Goal: Task Accomplishment & Management: Manage account settings

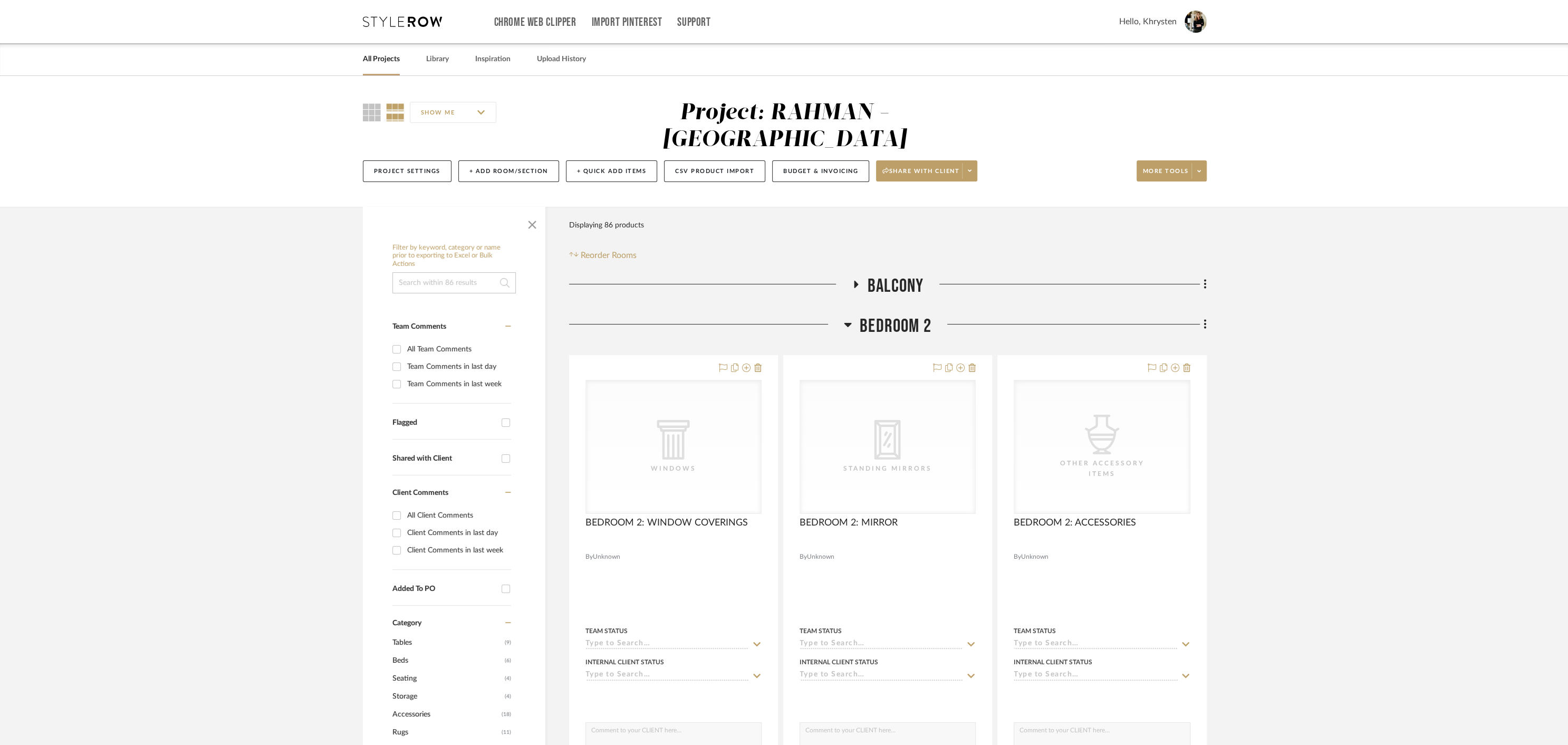
click at [855, 281] on icon at bounding box center [856, 284] width 4 height 8
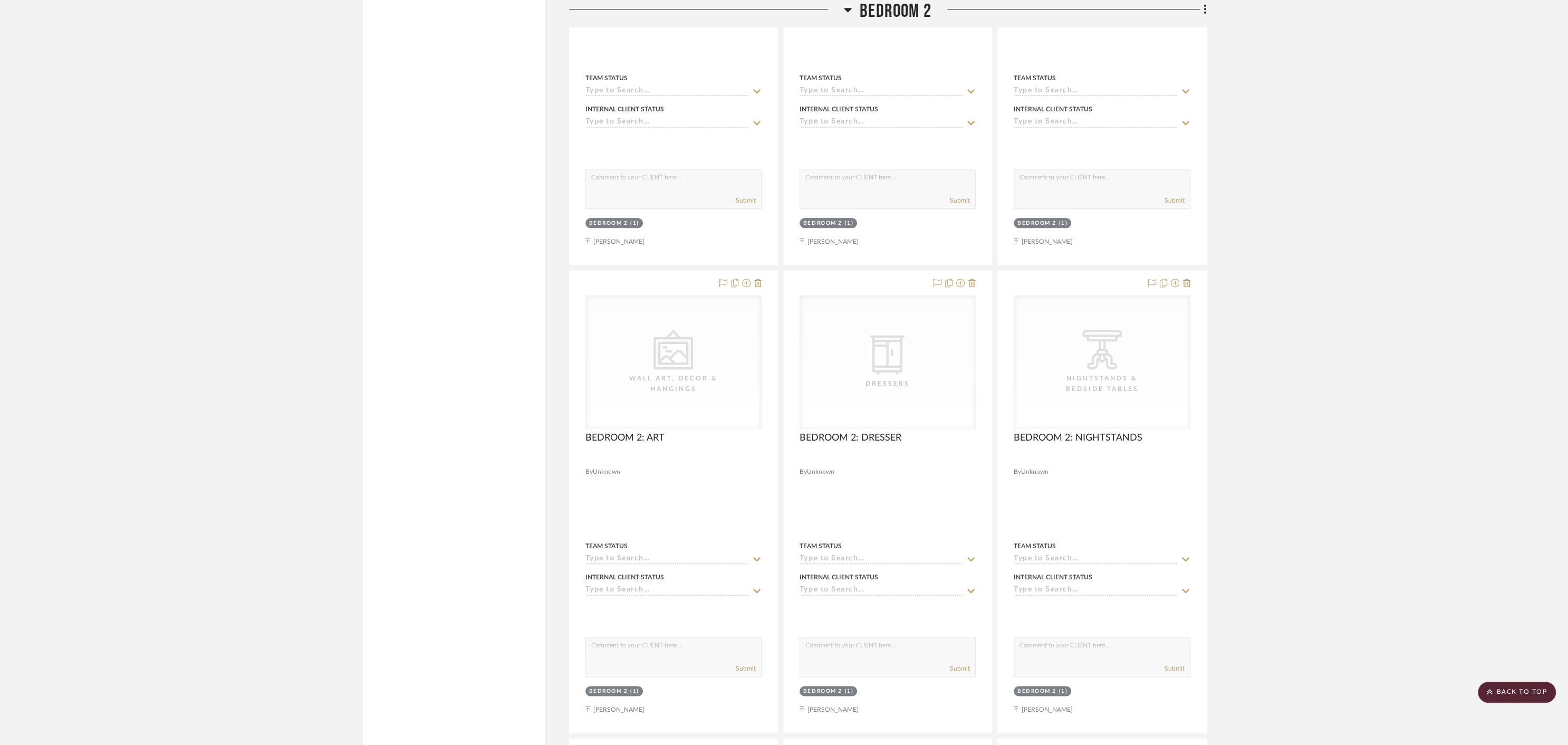
scroll to position [1489, 0]
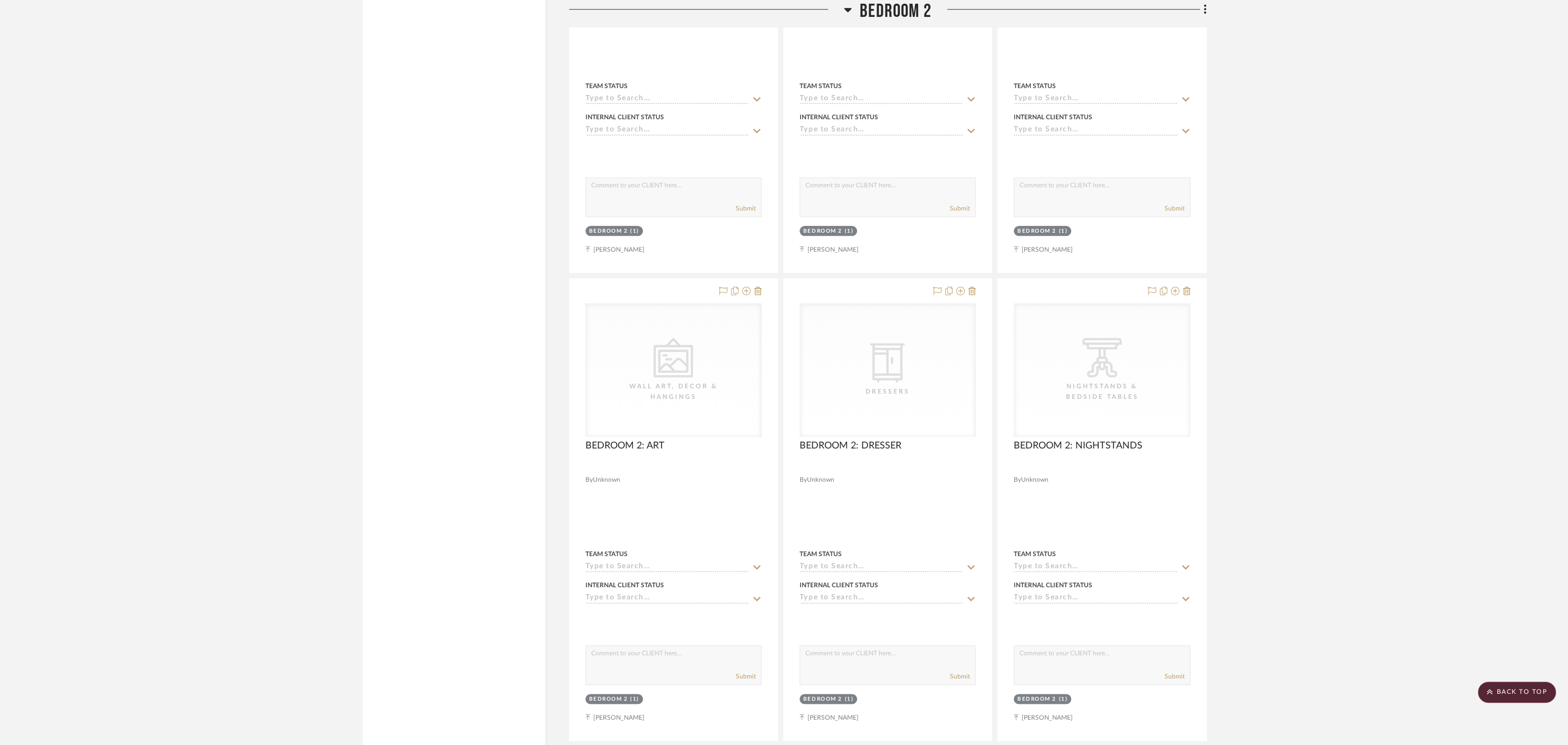
click at [845, 10] on icon at bounding box center [847, 9] width 8 height 13
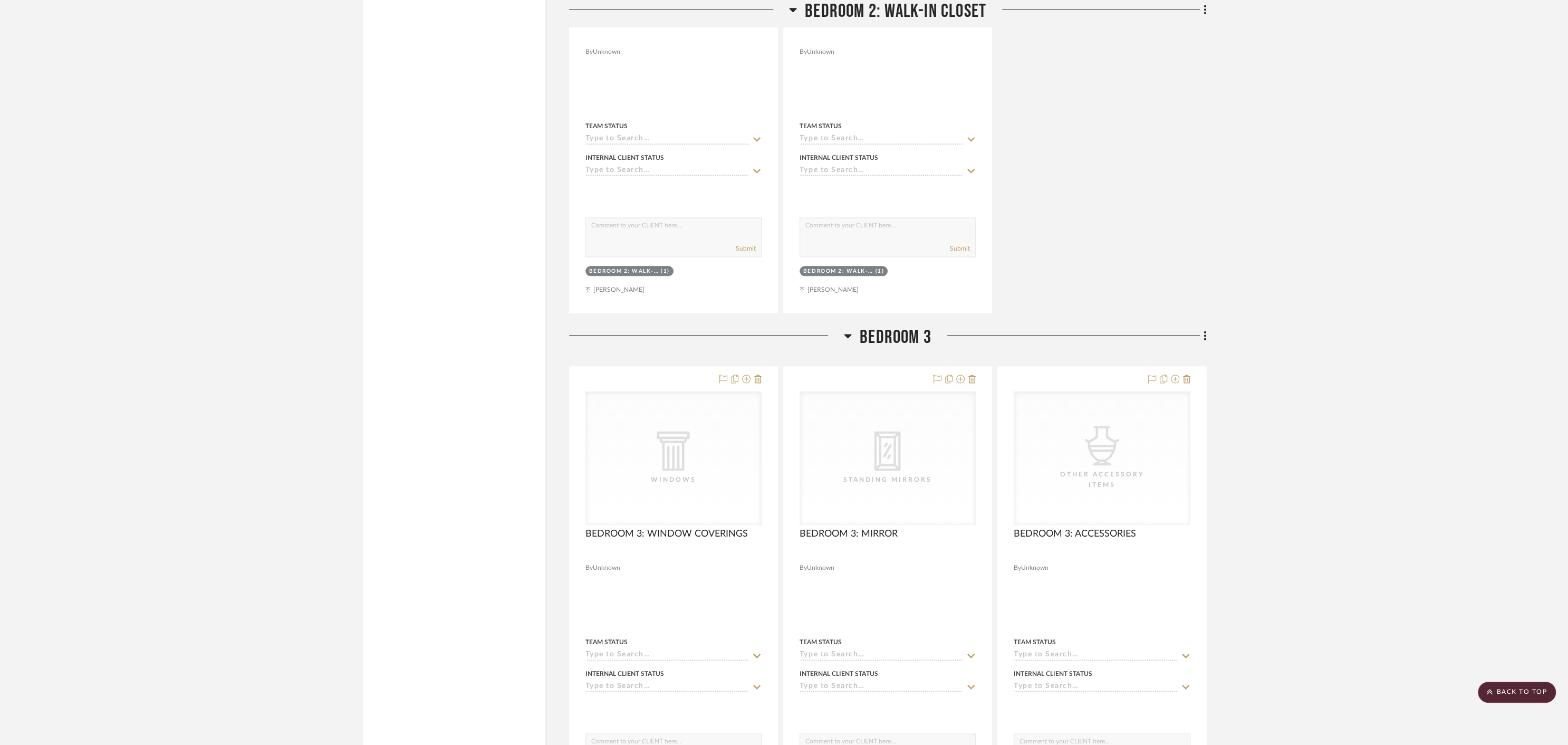
click at [845, 329] on icon at bounding box center [847, 335] width 8 height 13
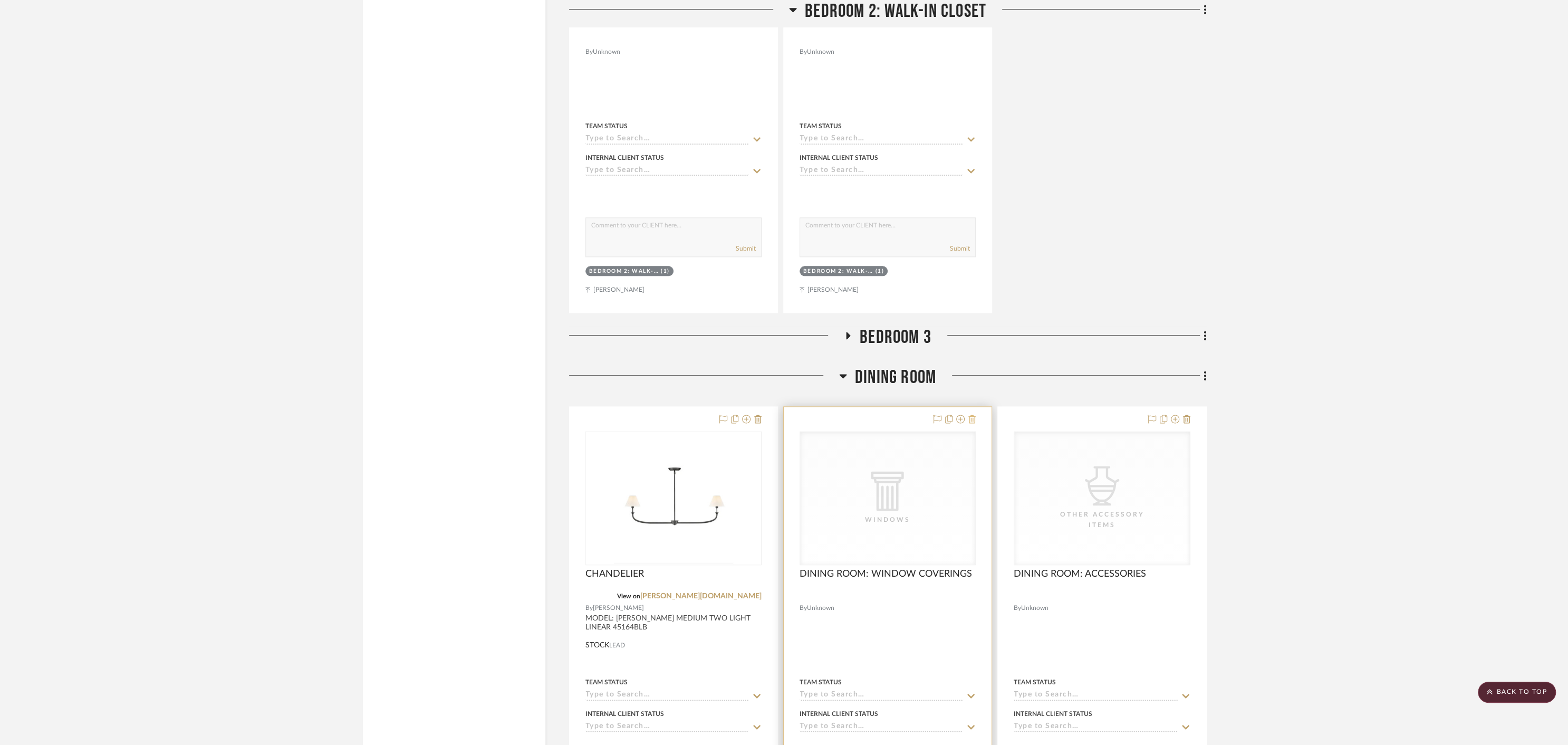
click at [973, 415] on icon at bounding box center [972, 419] width 8 height 9
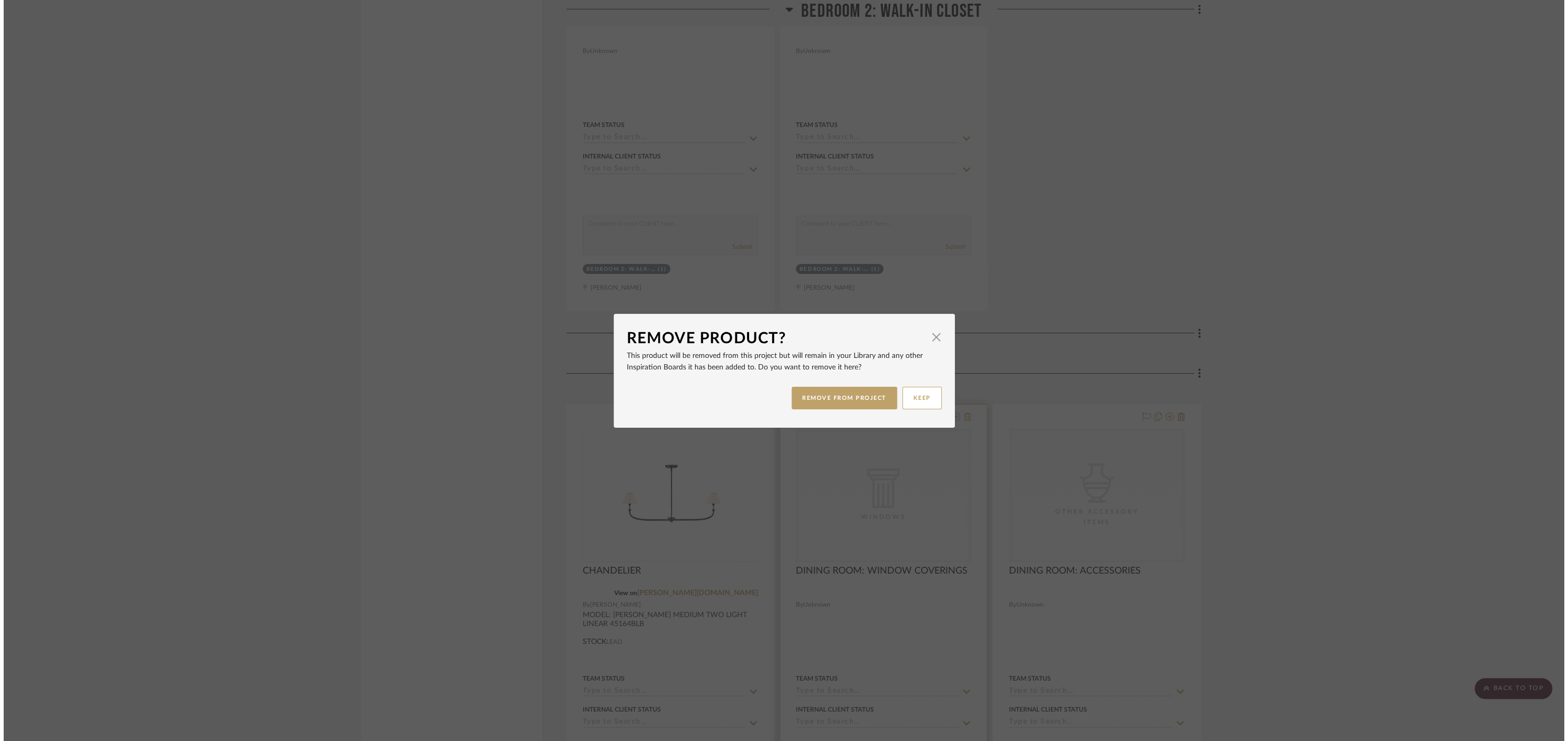
scroll to position [0, 0]
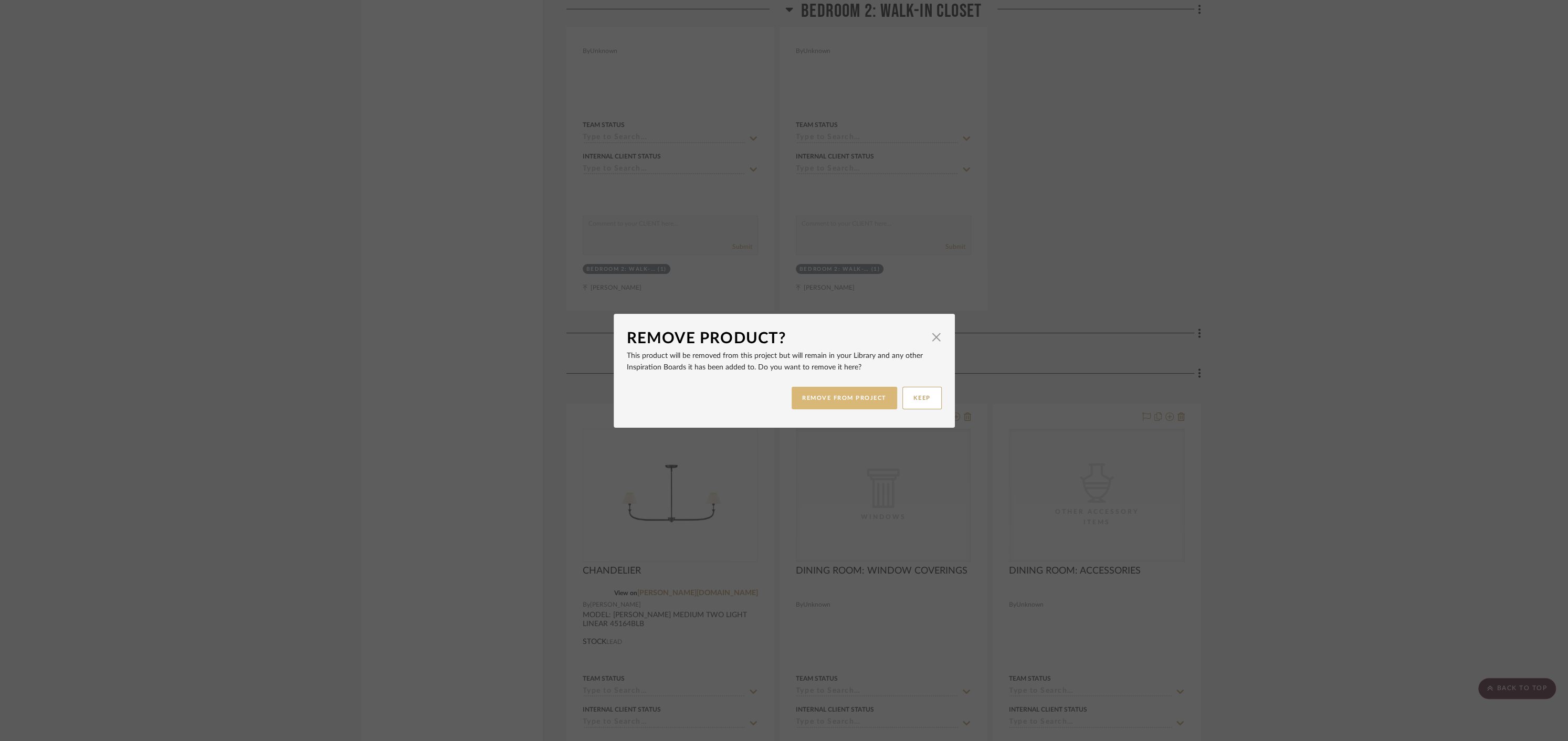
click at [854, 398] on button "REMOVE FROM PROJECT" at bounding box center [844, 398] width 105 height 23
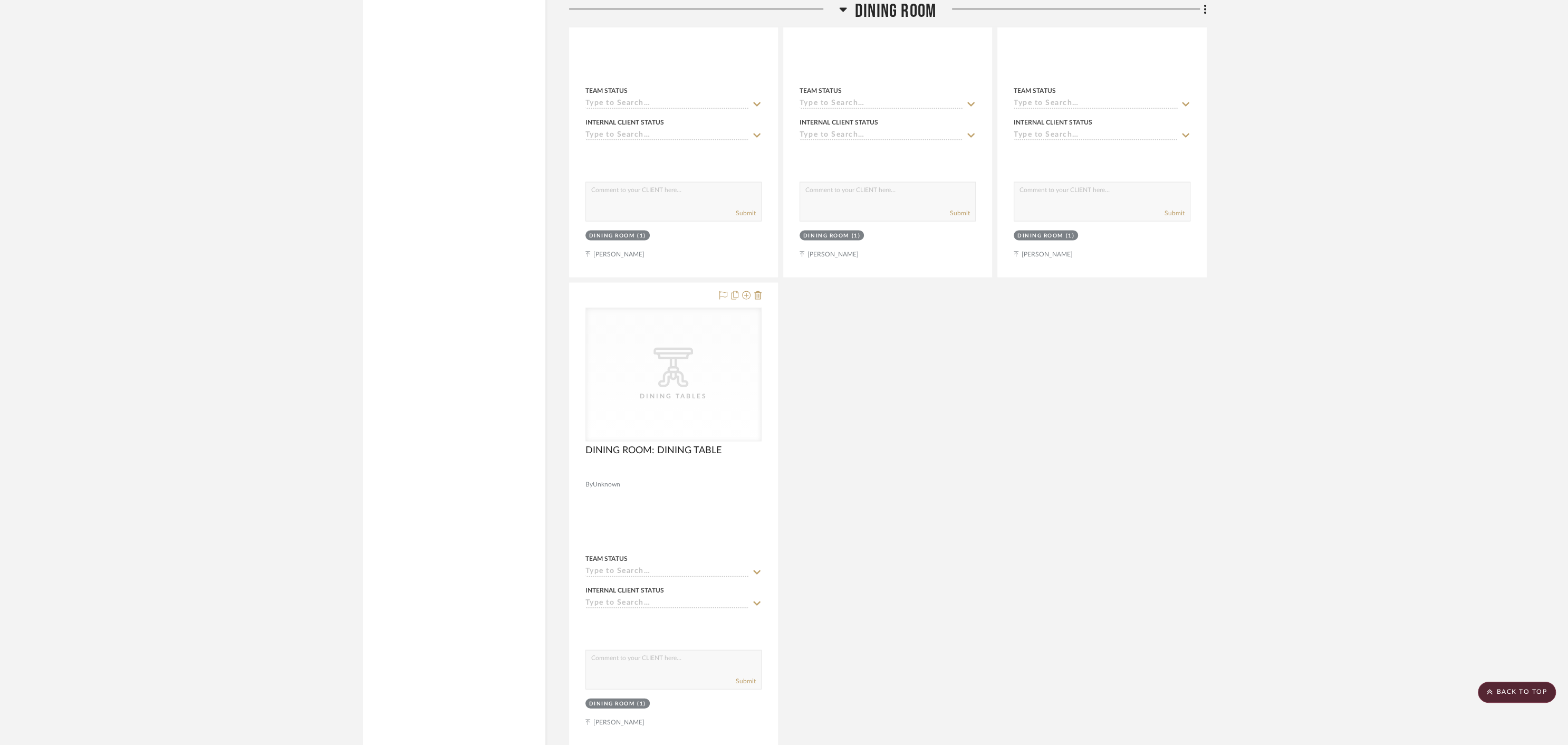
scroll to position [2558, 0]
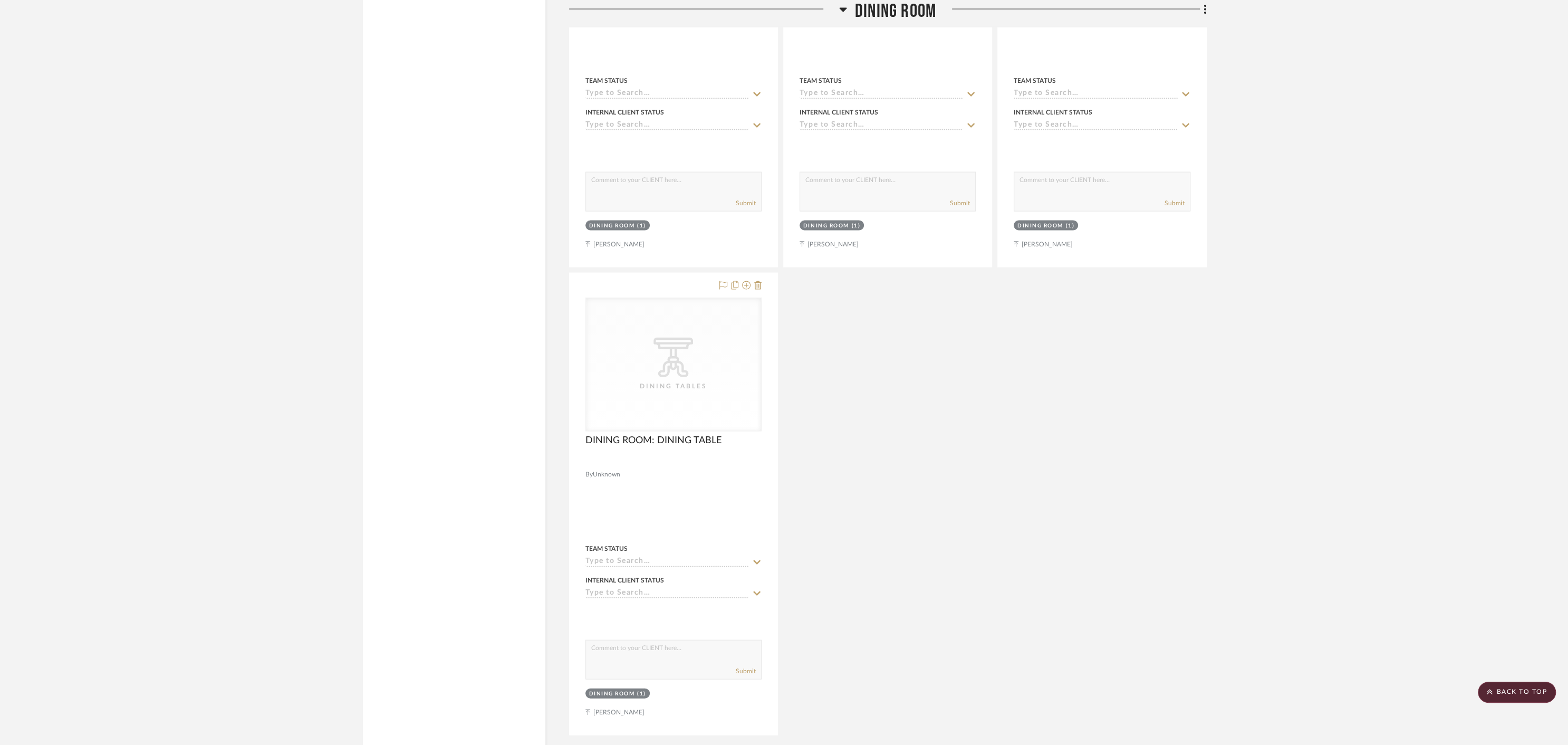
click at [868, 744] on button "See More" at bounding box center [888, 756] width 106 height 21
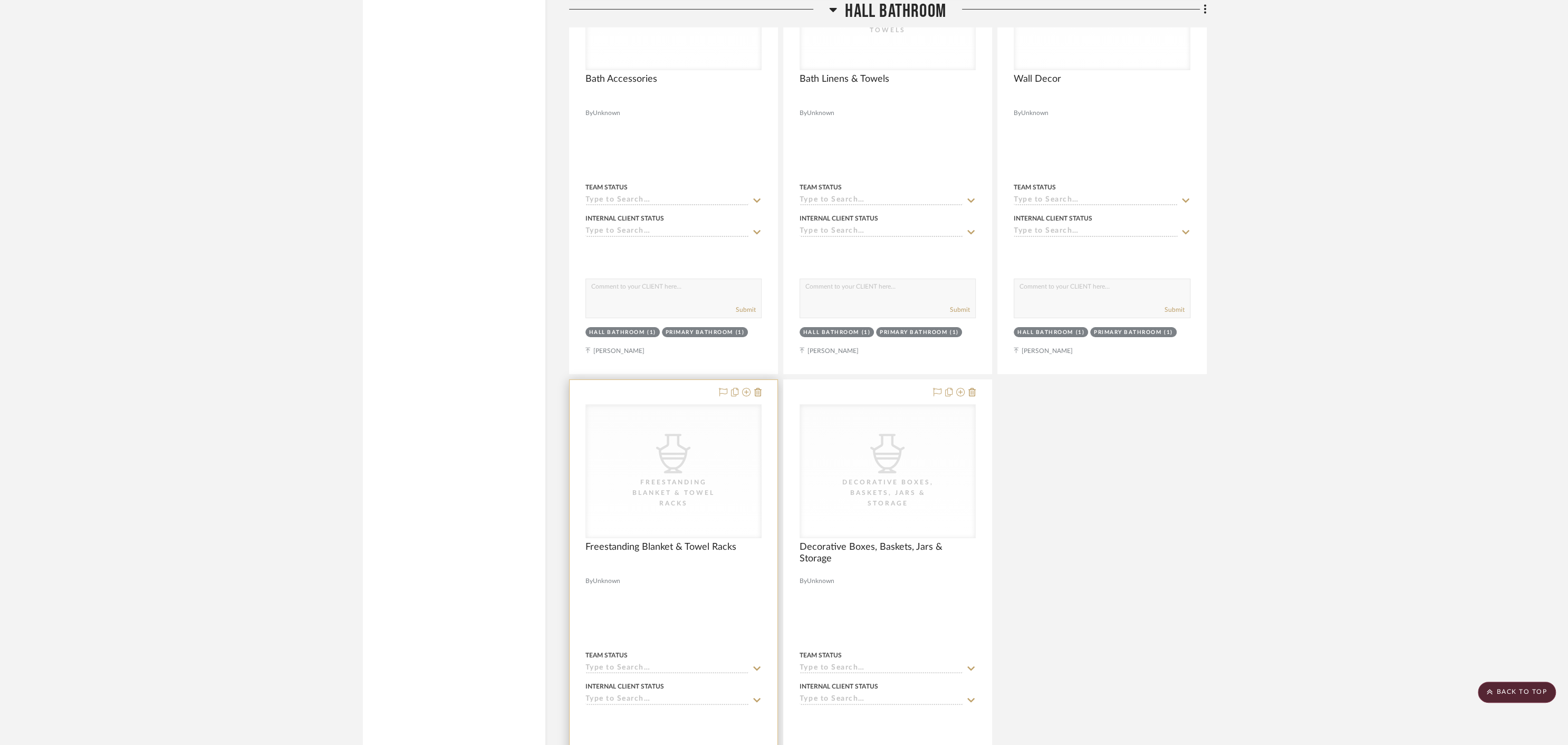
scroll to position [4931, 0]
click at [757, 387] on icon at bounding box center [758, 392] width 8 height 9
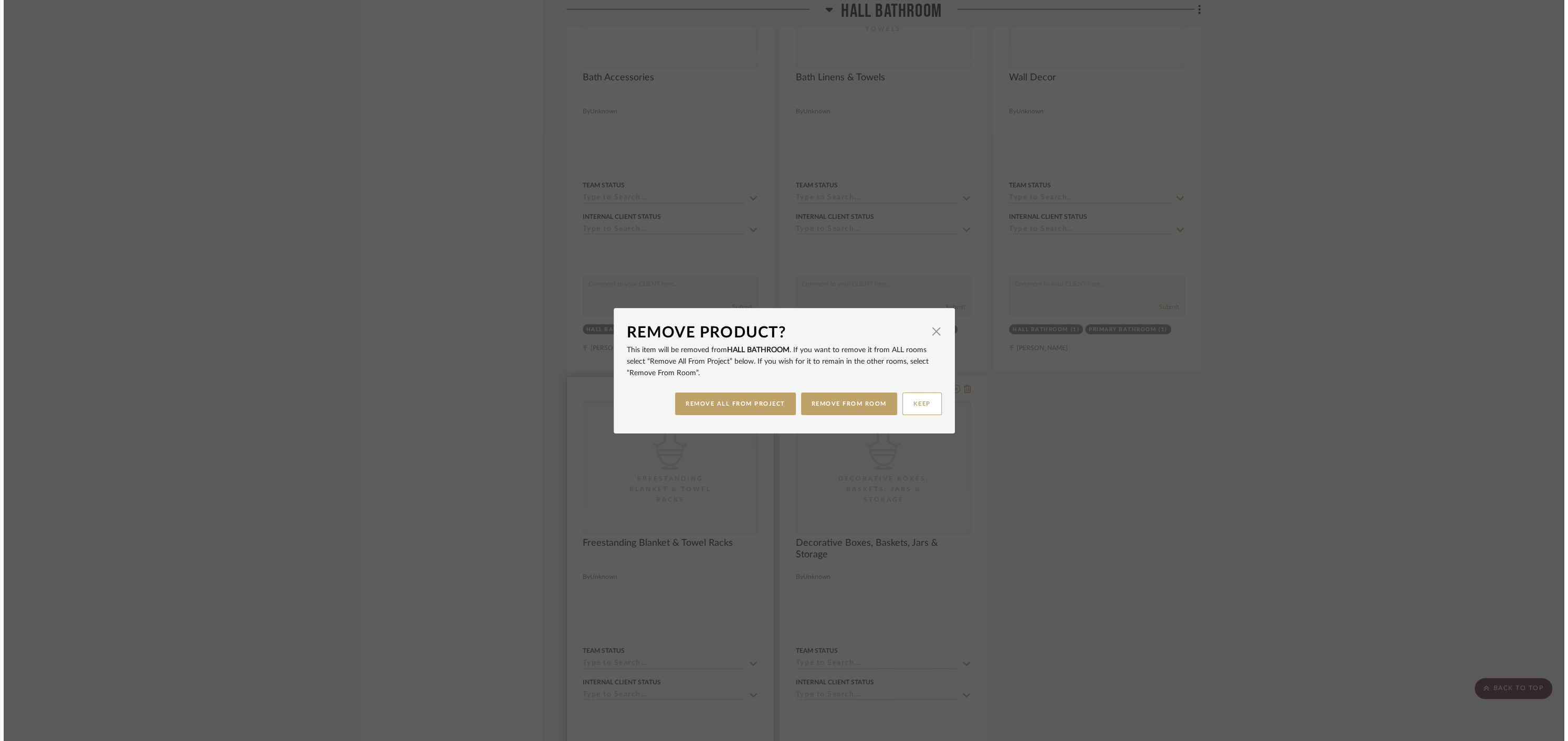
scroll to position [0, 0]
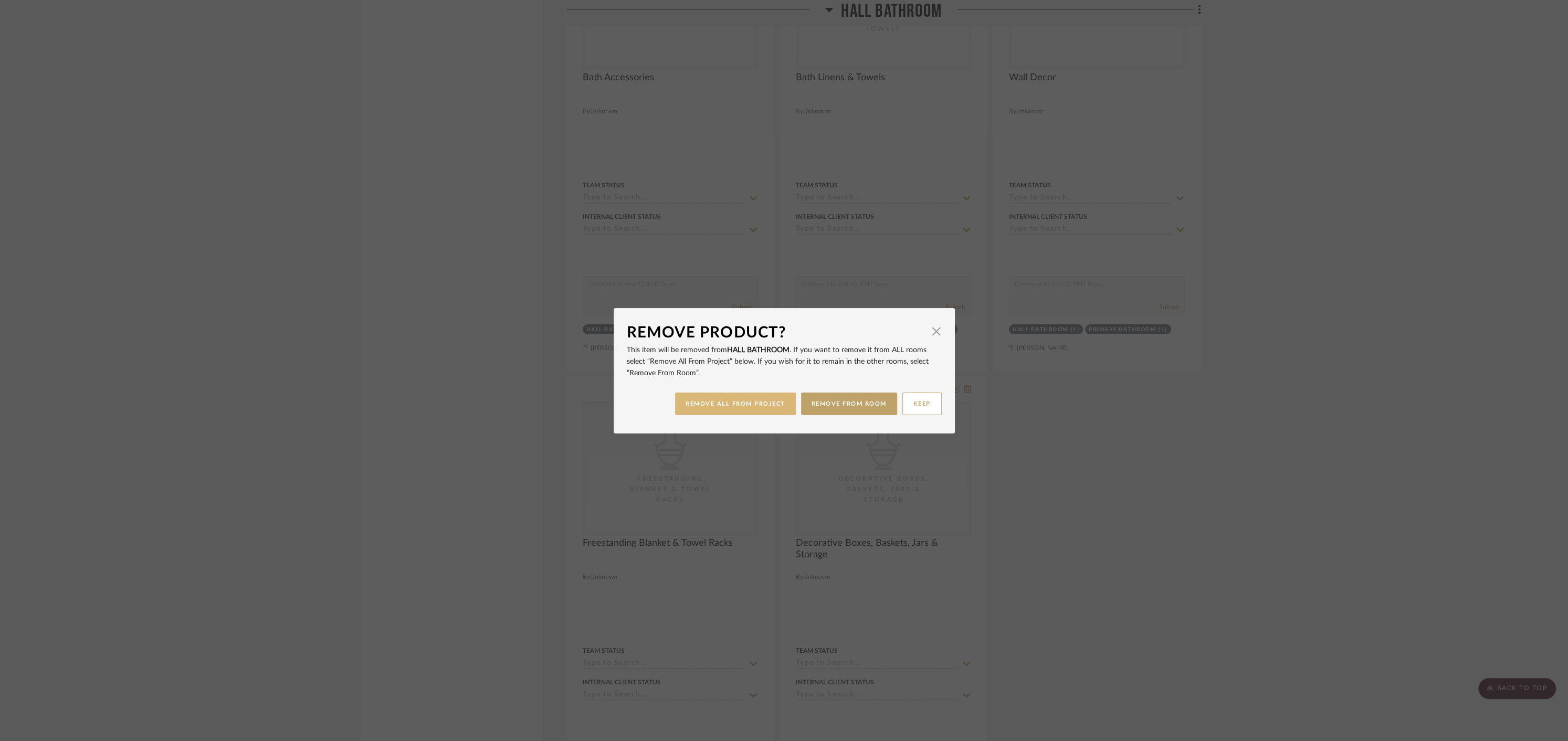
click at [755, 402] on button "REMOVE ALL FROM PROJECT" at bounding box center [735, 403] width 121 height 23
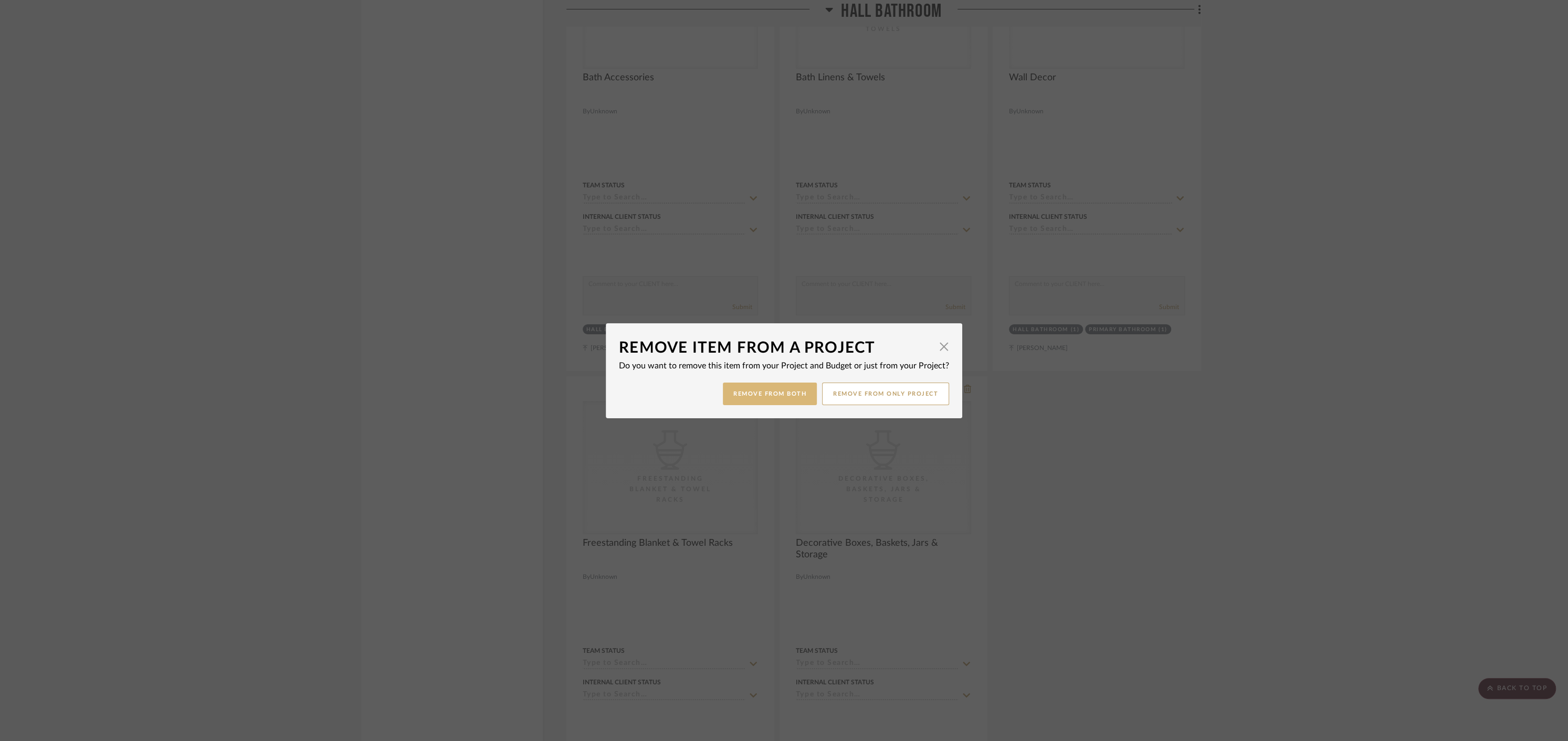
click at [784, 392] on button "Remove from Both" at bounding box center [769, 394] width 94 height 23
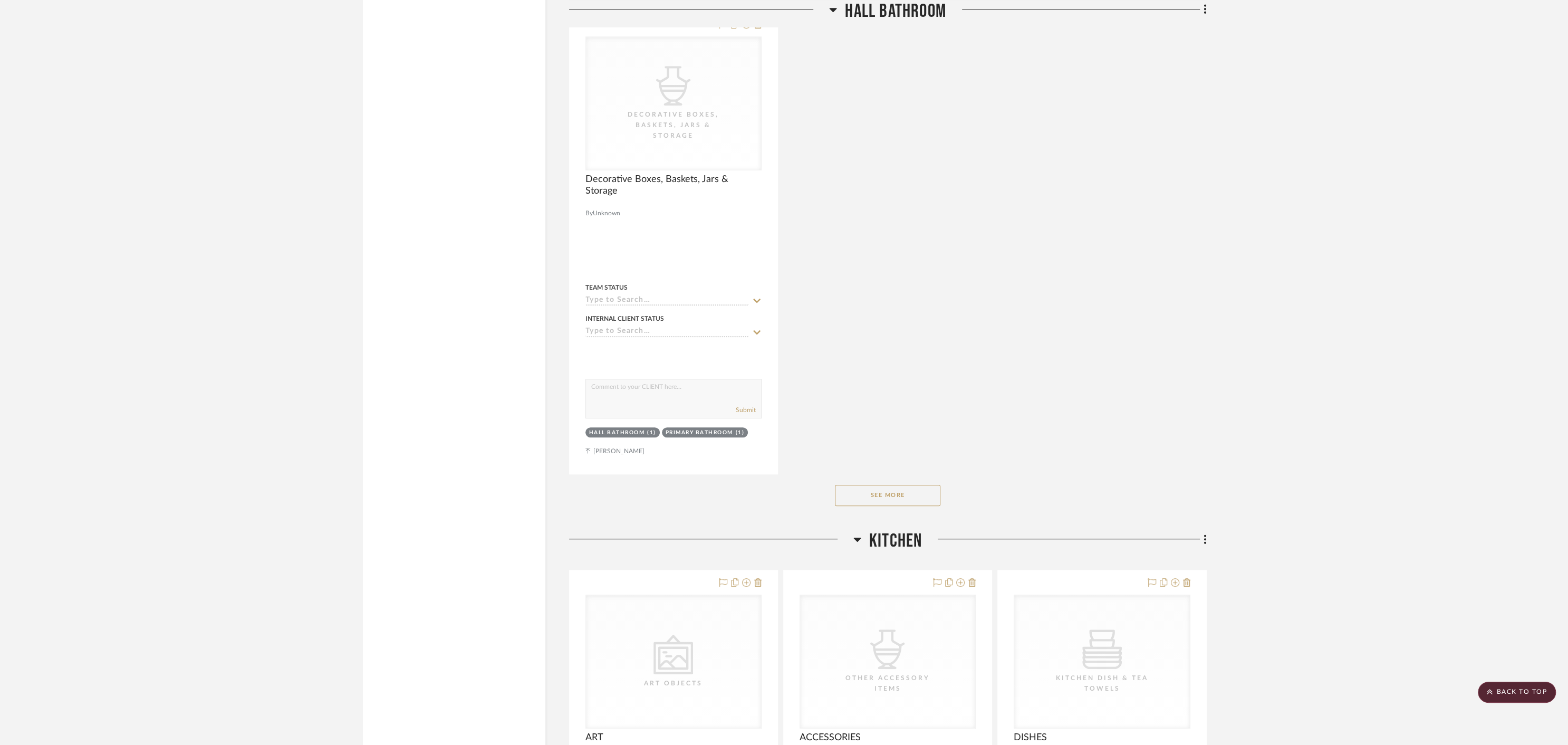
scroll to position [5299, 0]
click at [894, 484] on button "See More" at bounding box center [888, 494] width 106 height 21
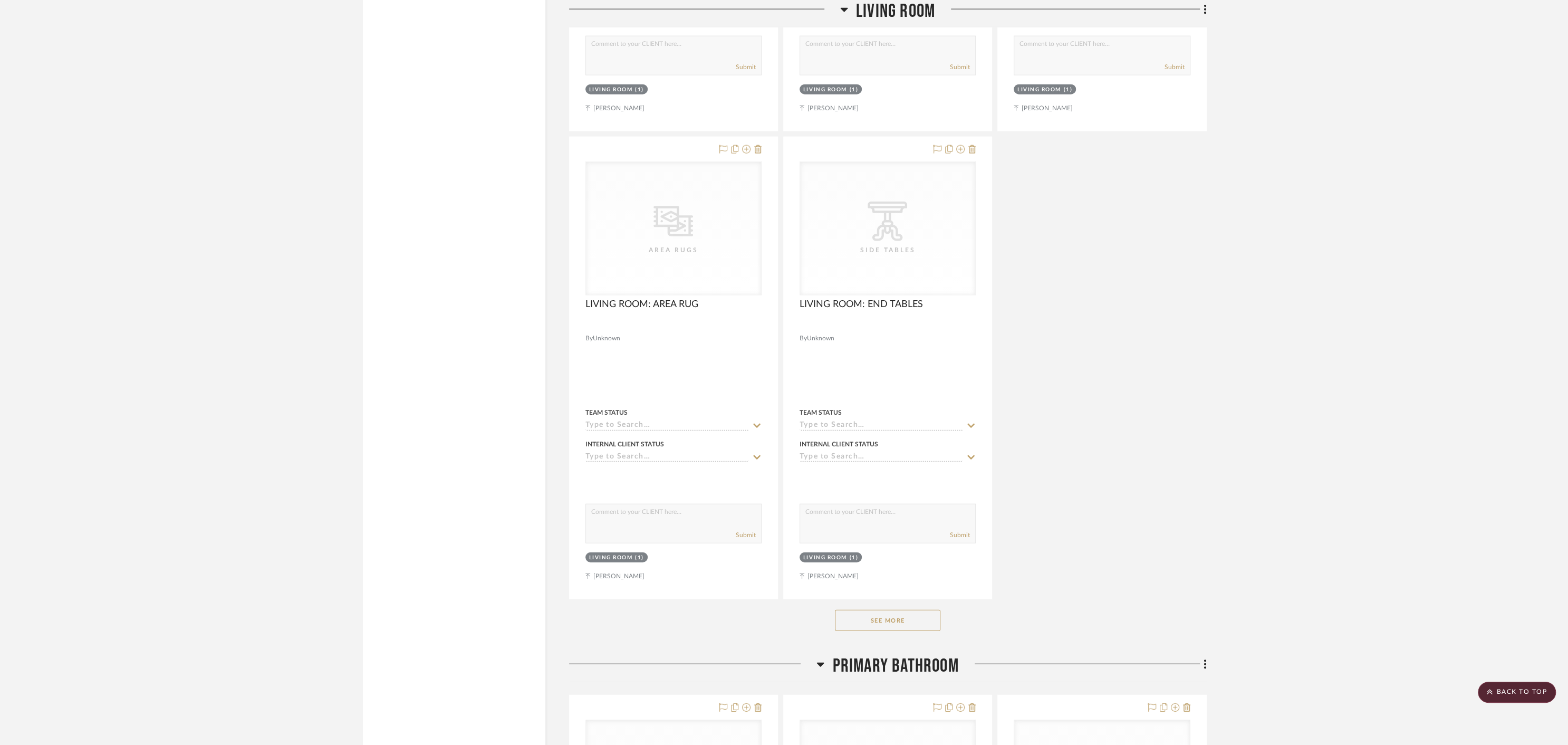
scroll to position [7651, 0]
click at [880, 608] on button "See More" at bounding box center [888, 619] width 106 height 21
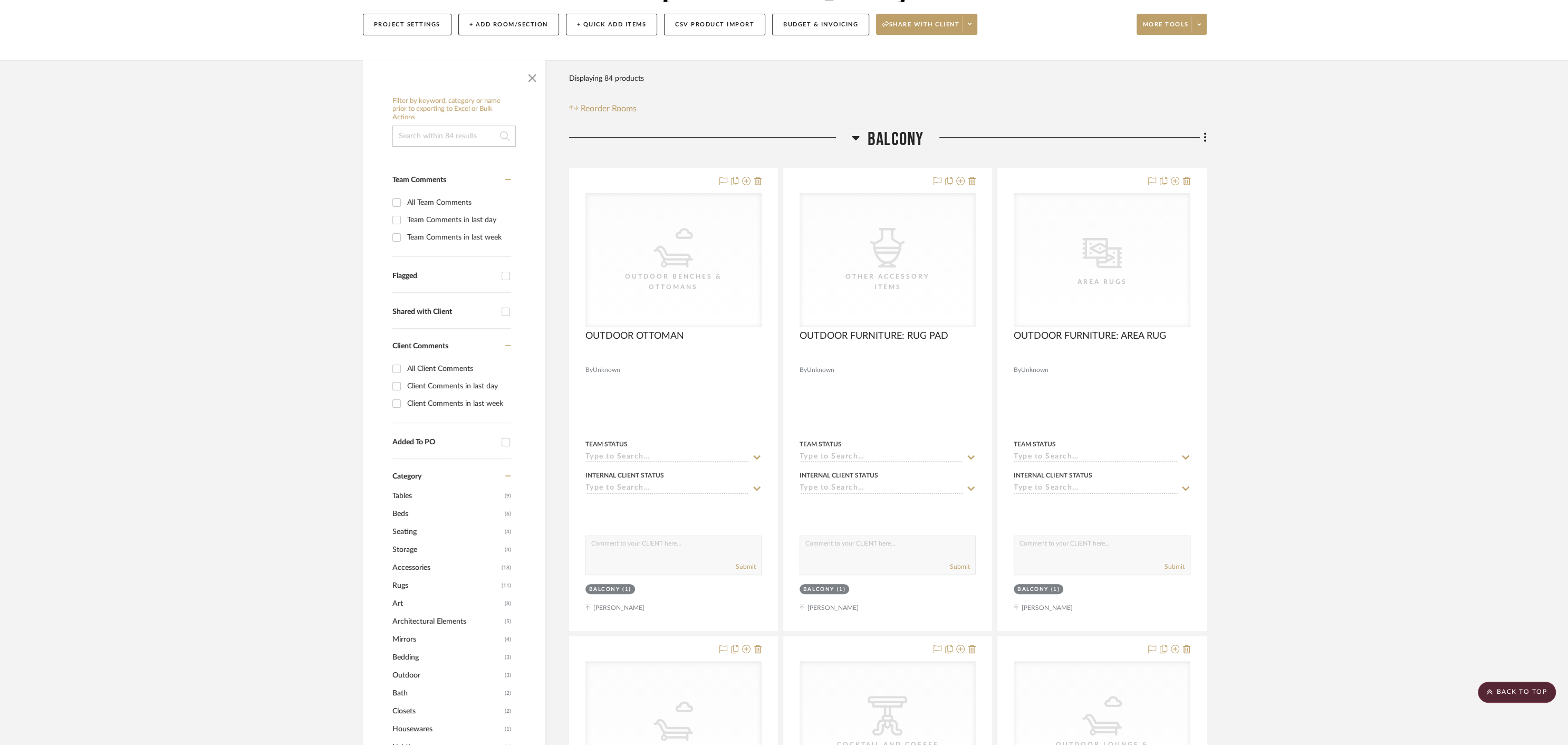
scroll to position [0, 0]
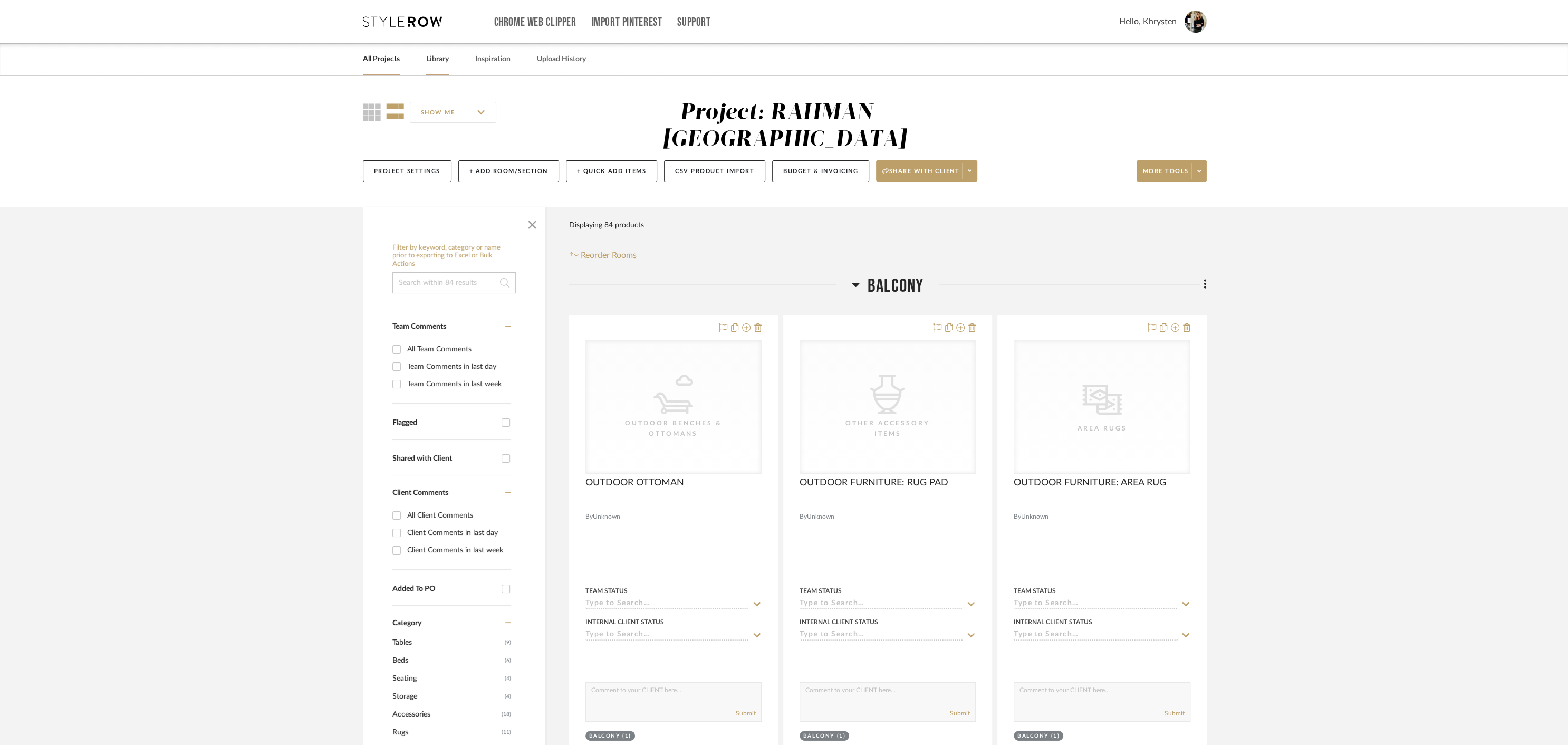
click at [441, 58] on link "Library" at bounding box center [438, 59] width 23 height 15
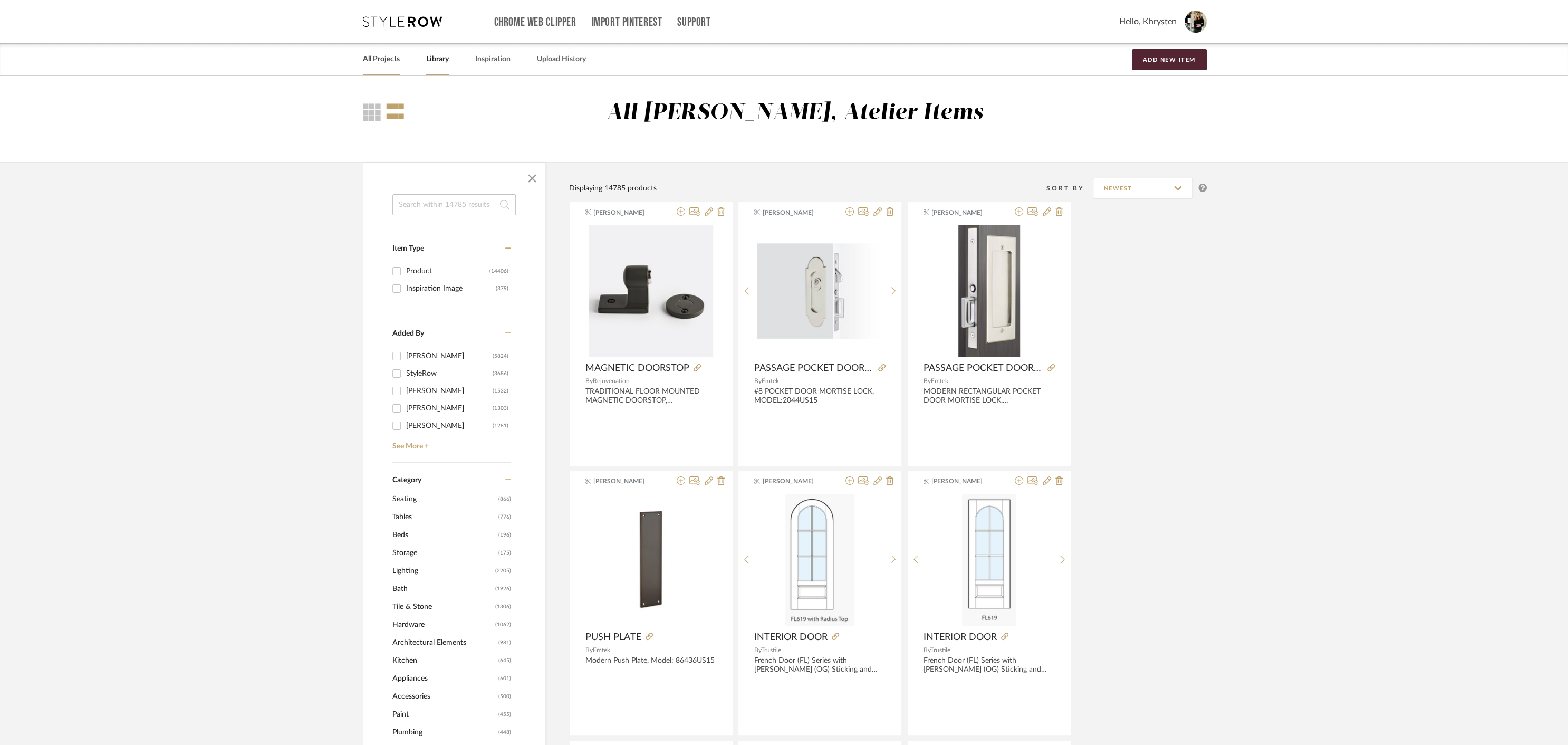
click at [385, 60] on link "All Projects" at bounding box center [380, 59] width 37 height 15
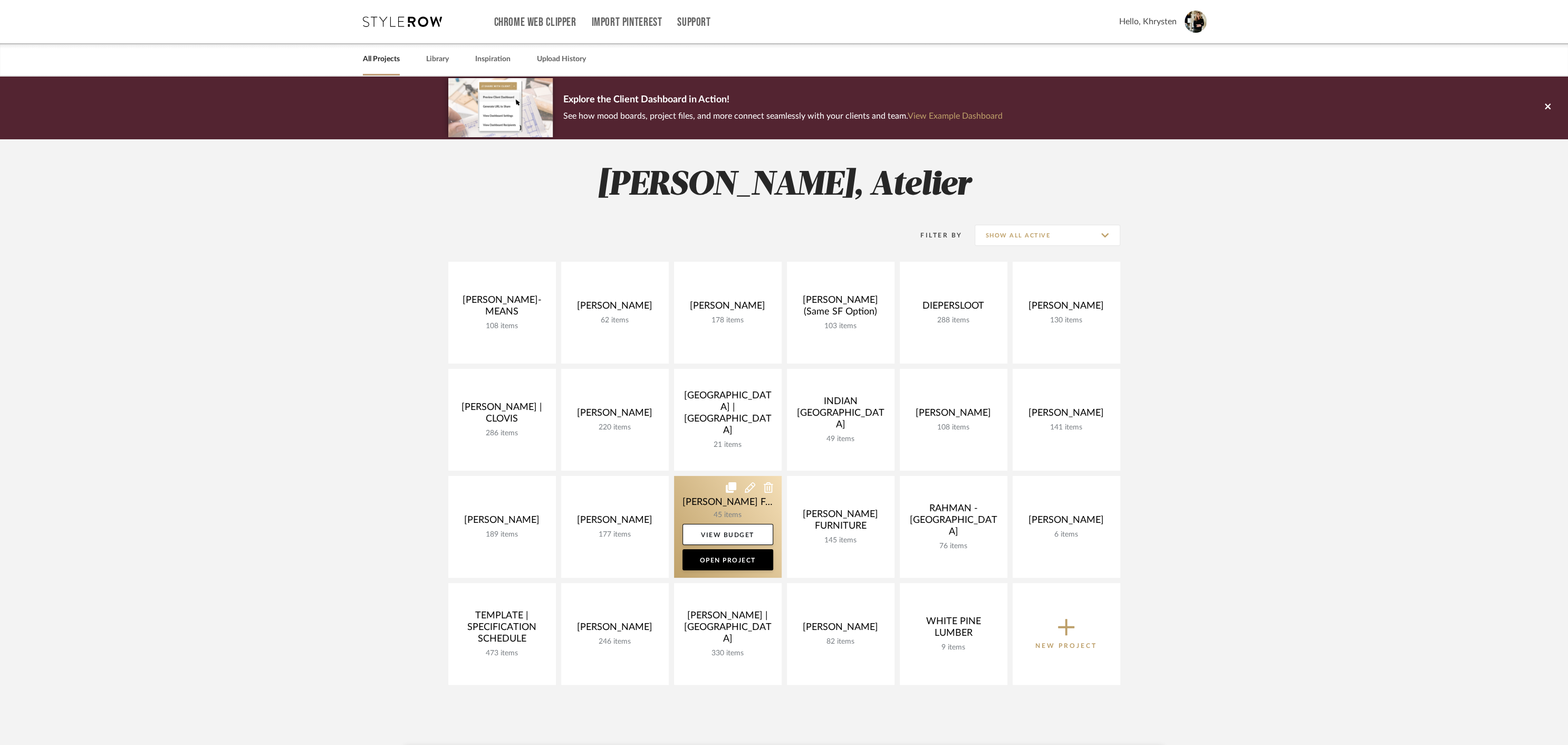
click at [716, 503] on link at bounding box center [728, 527] width 107 height 102
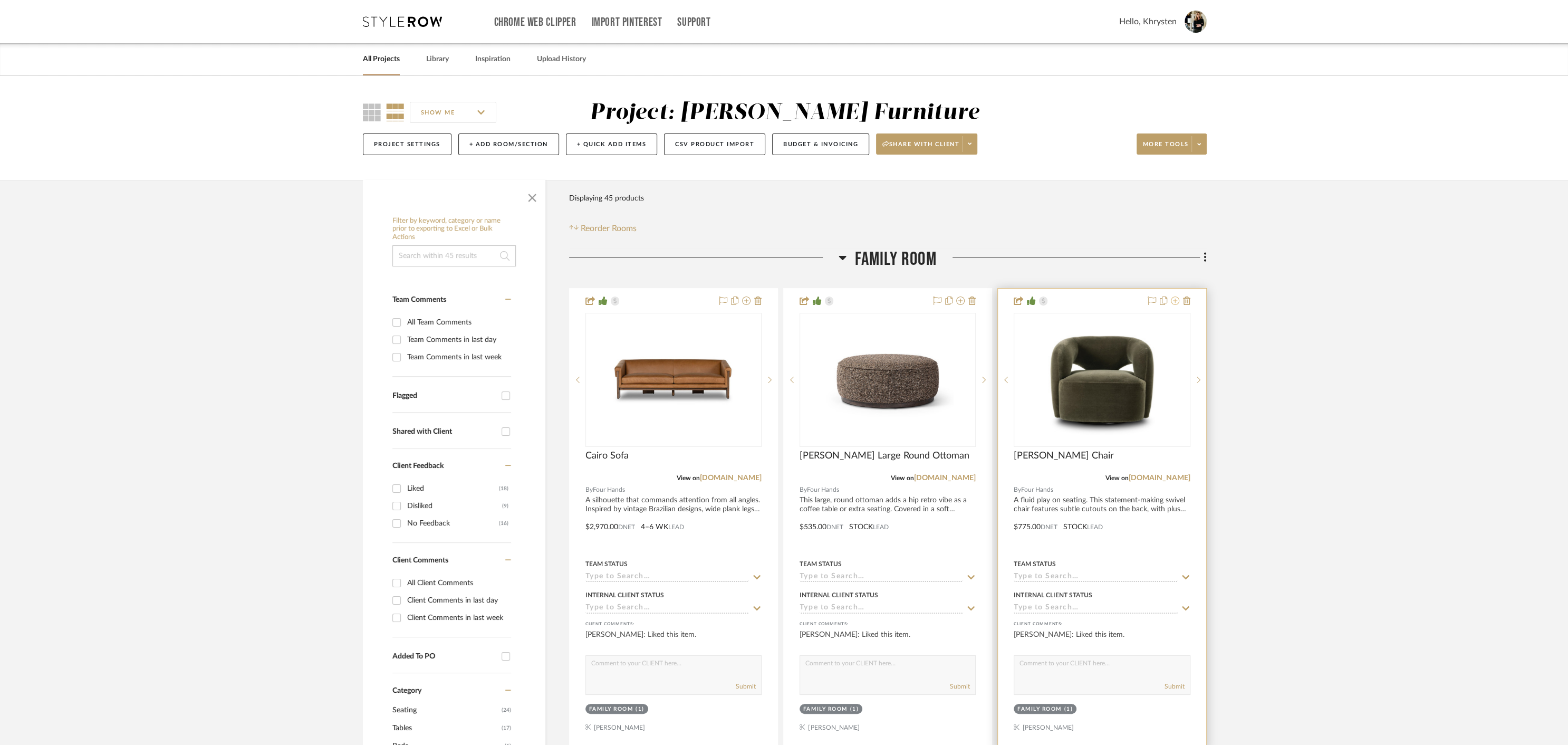
click at [1176, 301] on icon at bounding box center [1175, 300] width 9 height 9
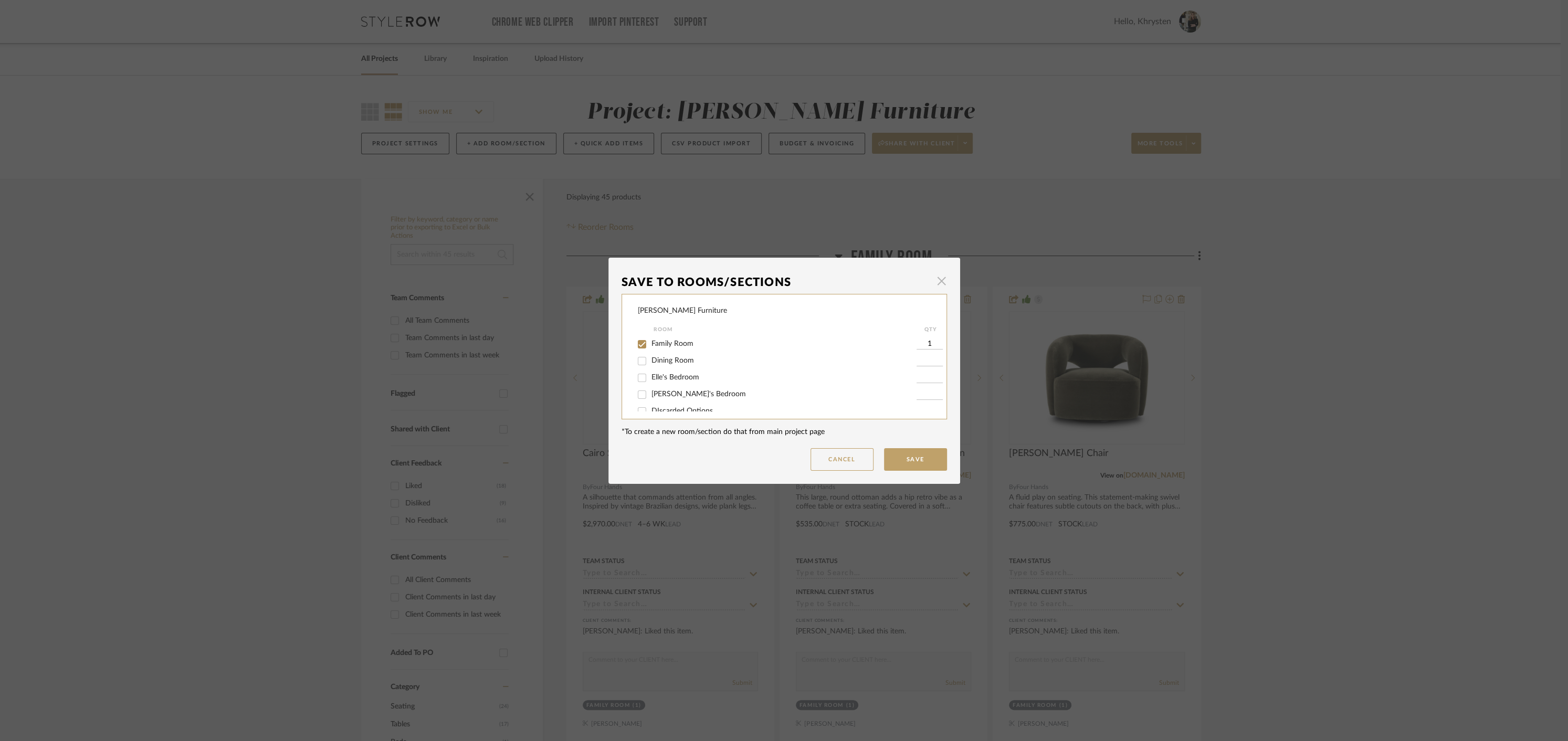
click at [938, 287] on span "button" at bounding box center [941, 281] width 21 height 21
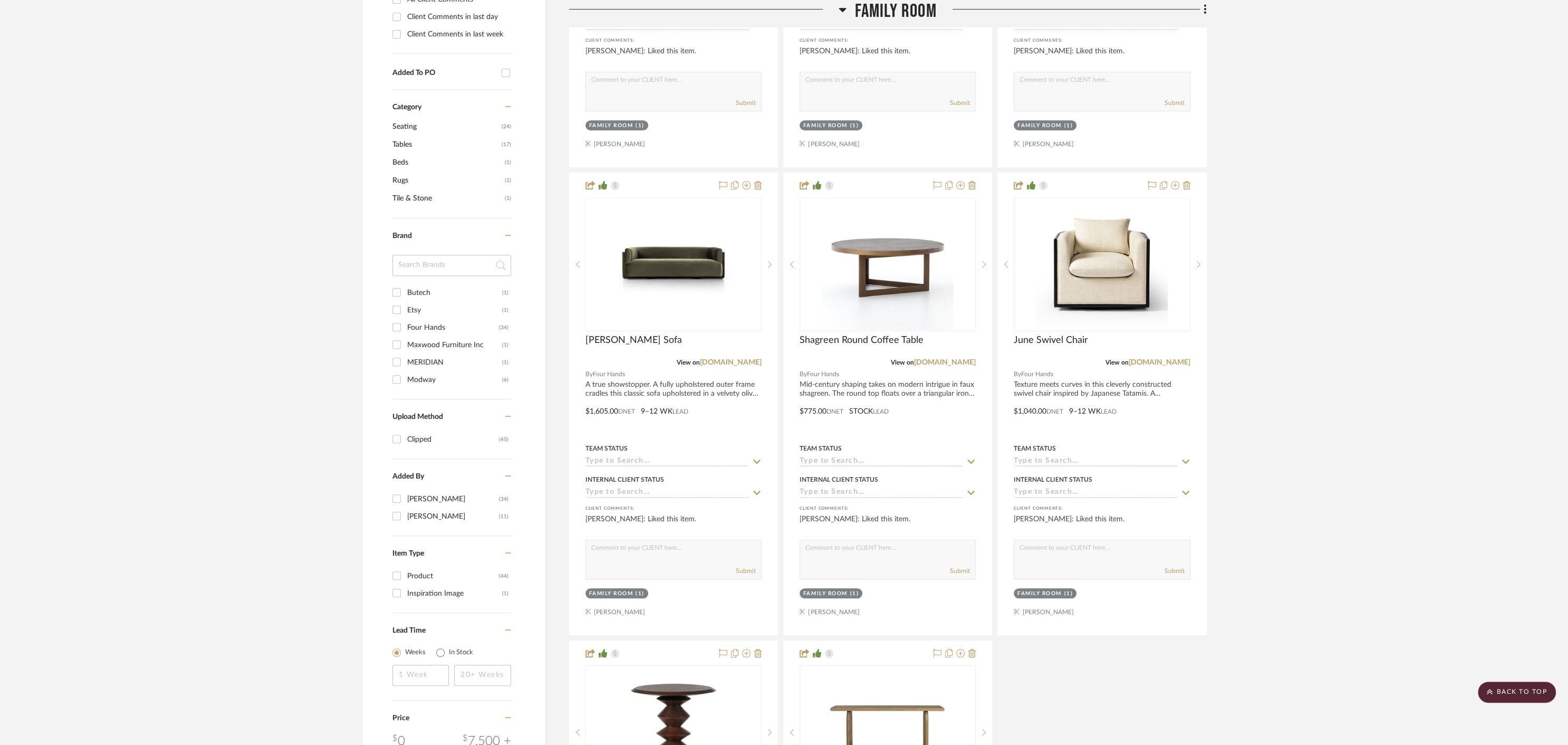
scroll to position [585, 0]
click at [1165, 183] on icon at bounding box center [1163, 184] width 8 height 9
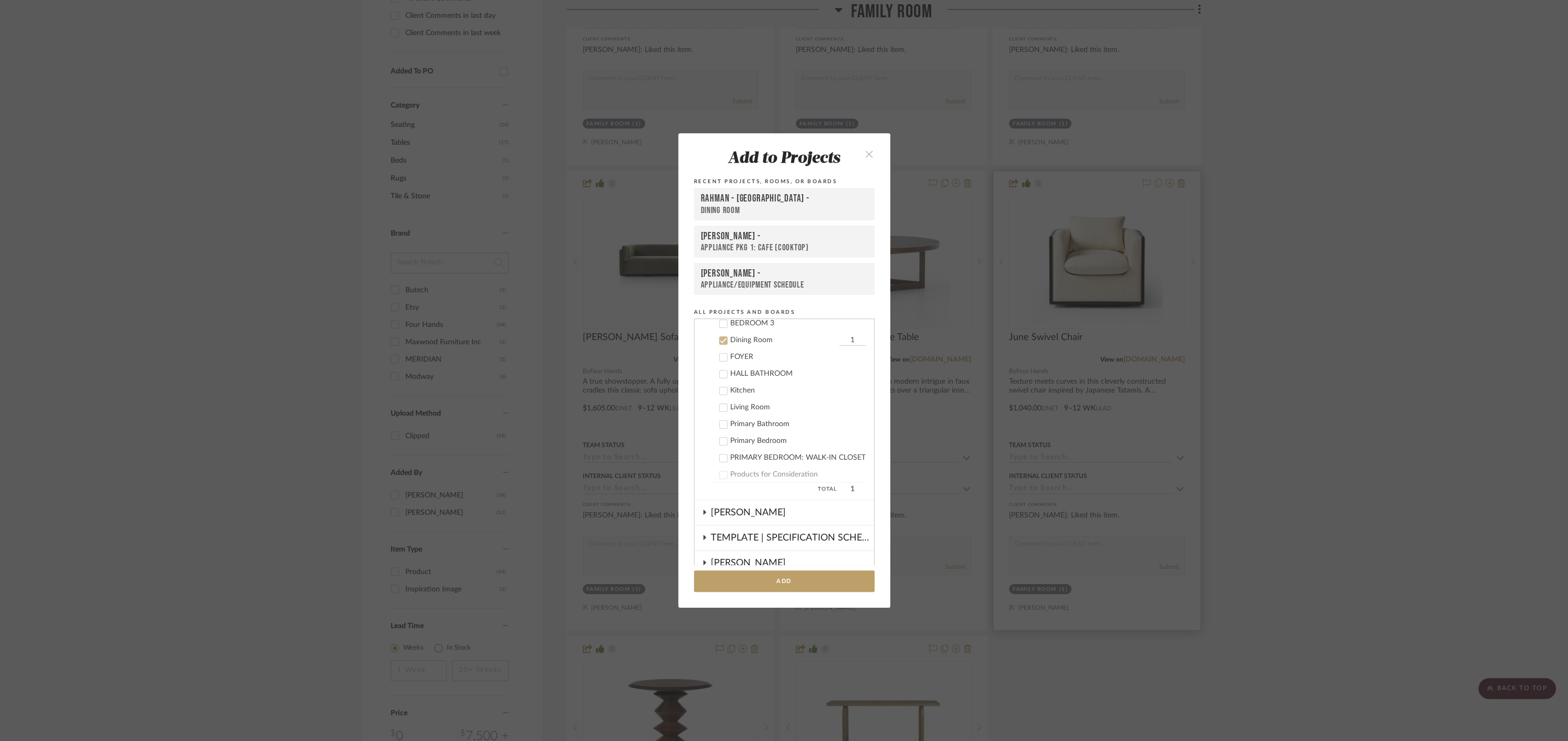
scroll to position [487, 0]
click at [860, 149] on button "close" at bounding box center [869, 153] width 31 height 21
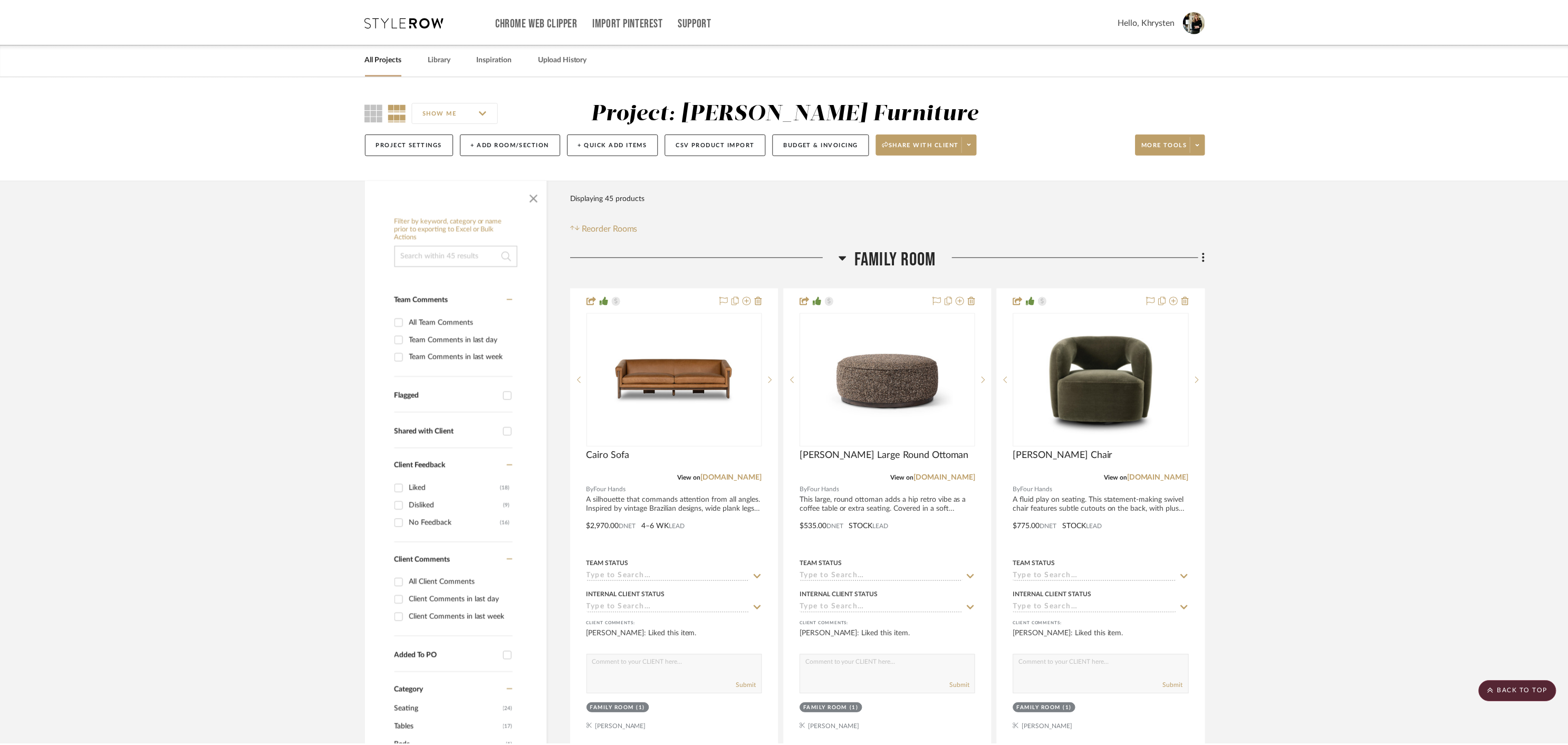
scroll to position [585, 0]
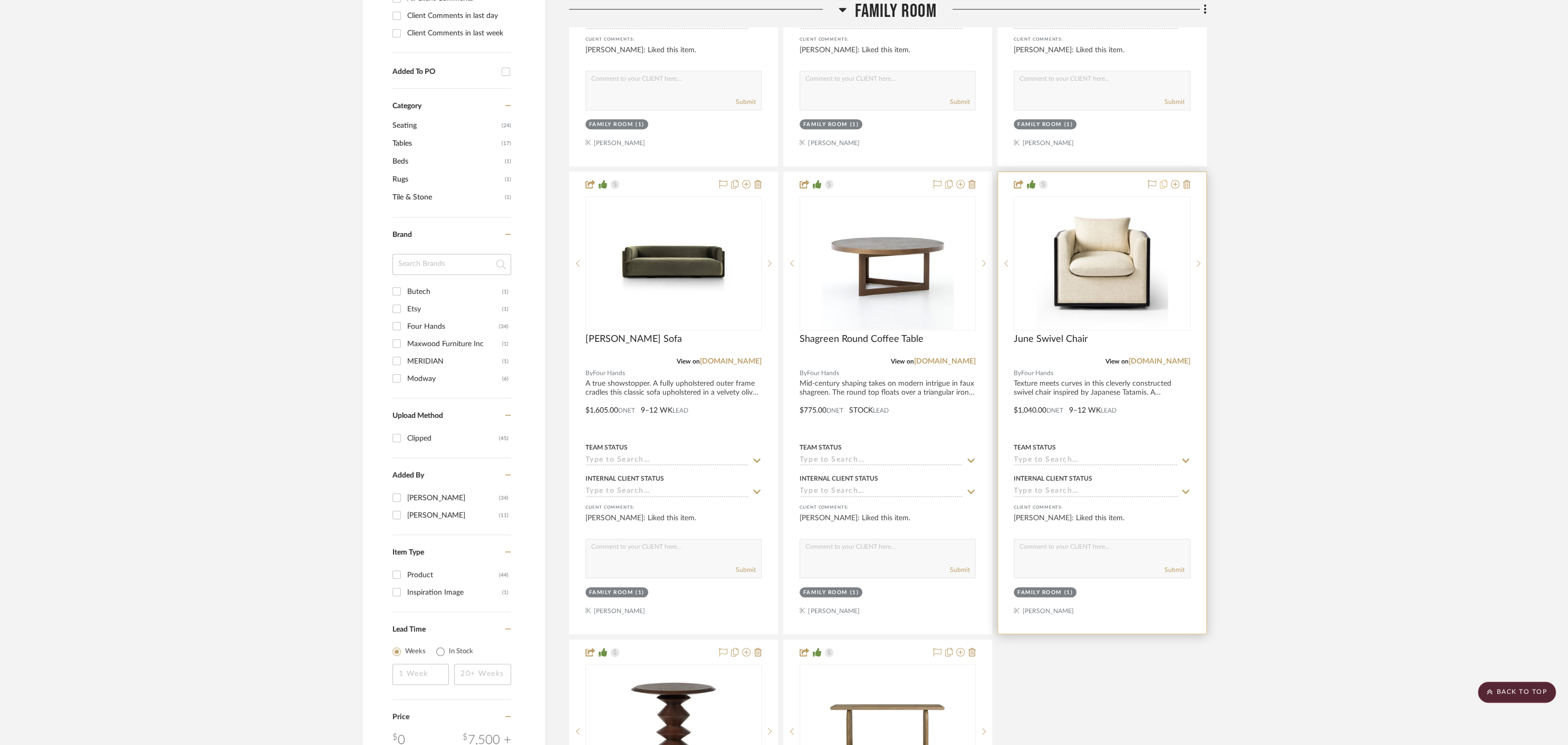
click at [1164, 183] on icon at bounding box center [1163, 184] width 8 height 9
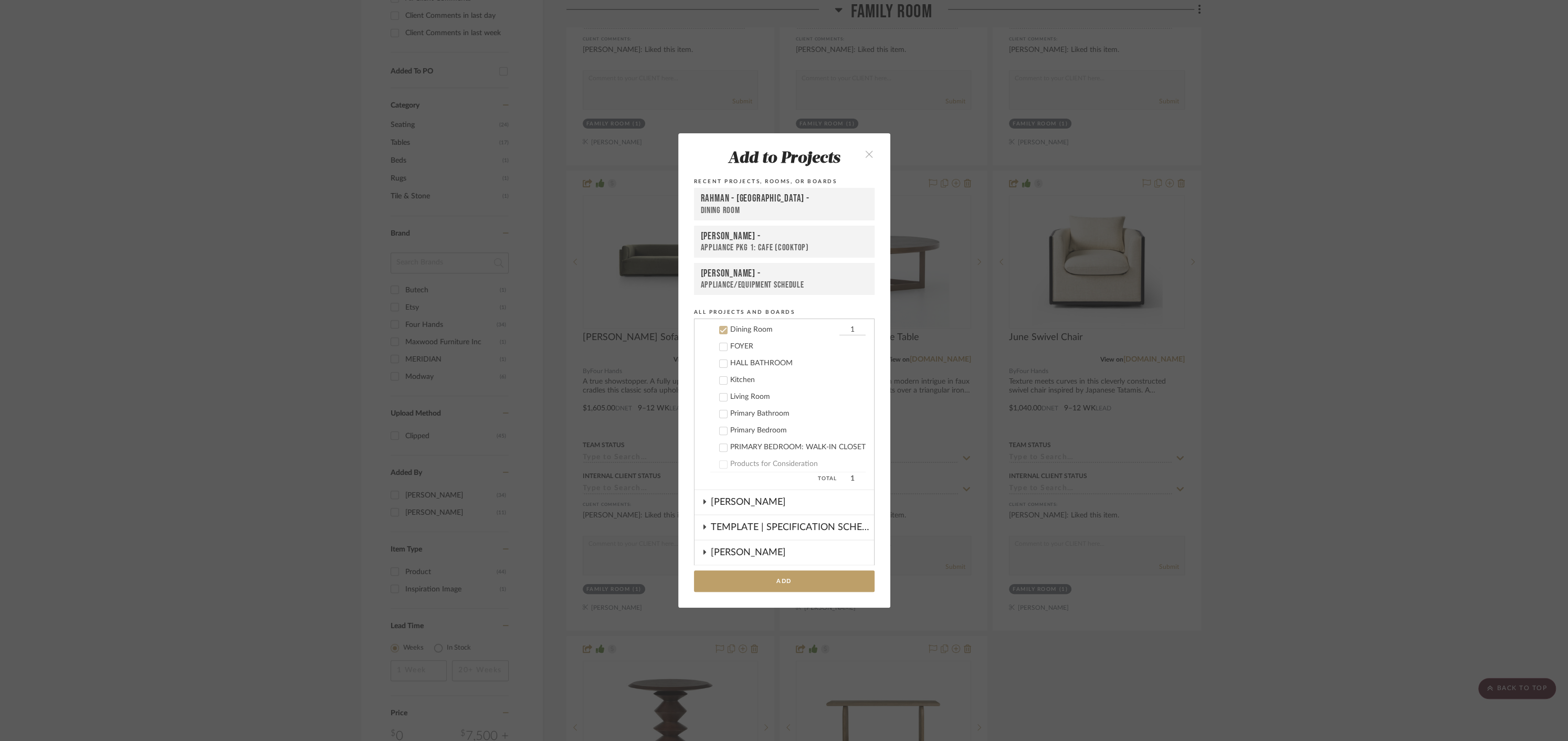
scroll to position [487, 0]
click at [720, 329] on icon at bounding box center [723, 328] width 8 height 8
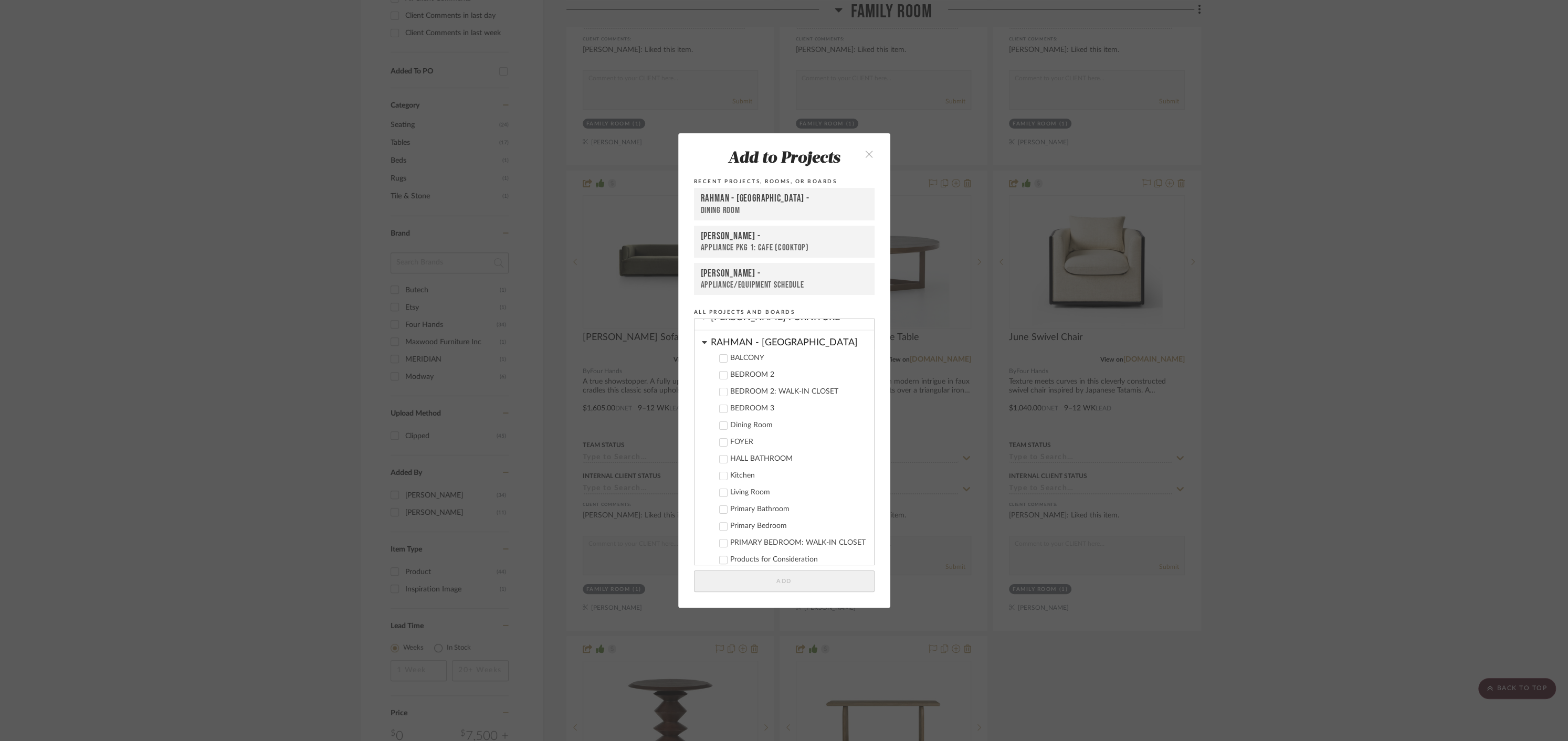
scroll to position [407, 0]
click at [720, 476] on icon at bounding box center [723, 475] width 8 height 8
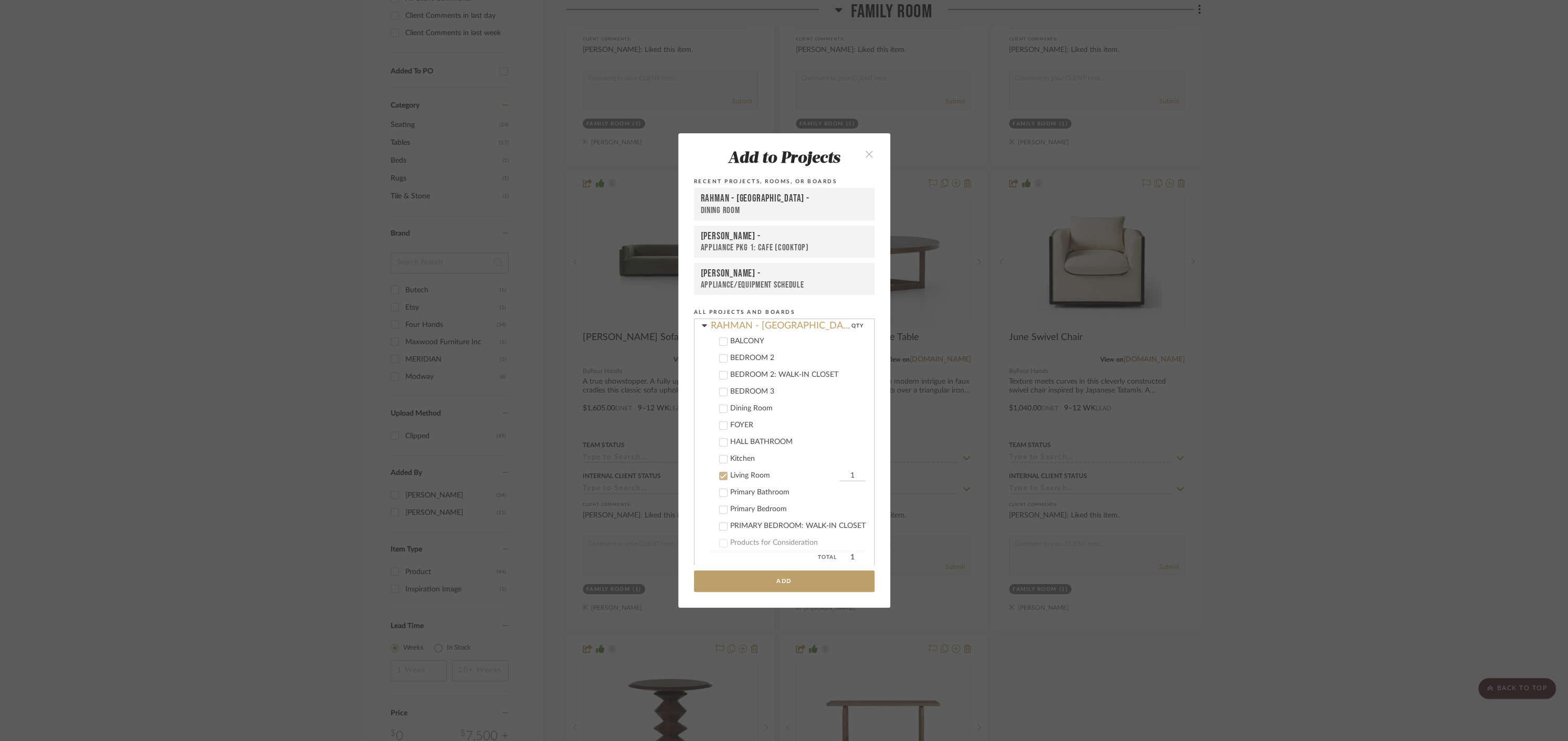
drag, startPoint x: 836, startPoint y: 474, endPoint x: 854, endPoint y: 476, distance: 18.1
click at [854, 476] on input "1" at bounding box center [851, 476] width 26 height 10
type input "2"
click at [801, 583] on button "Add" at bounding box center [784, 581] width 181 height 21
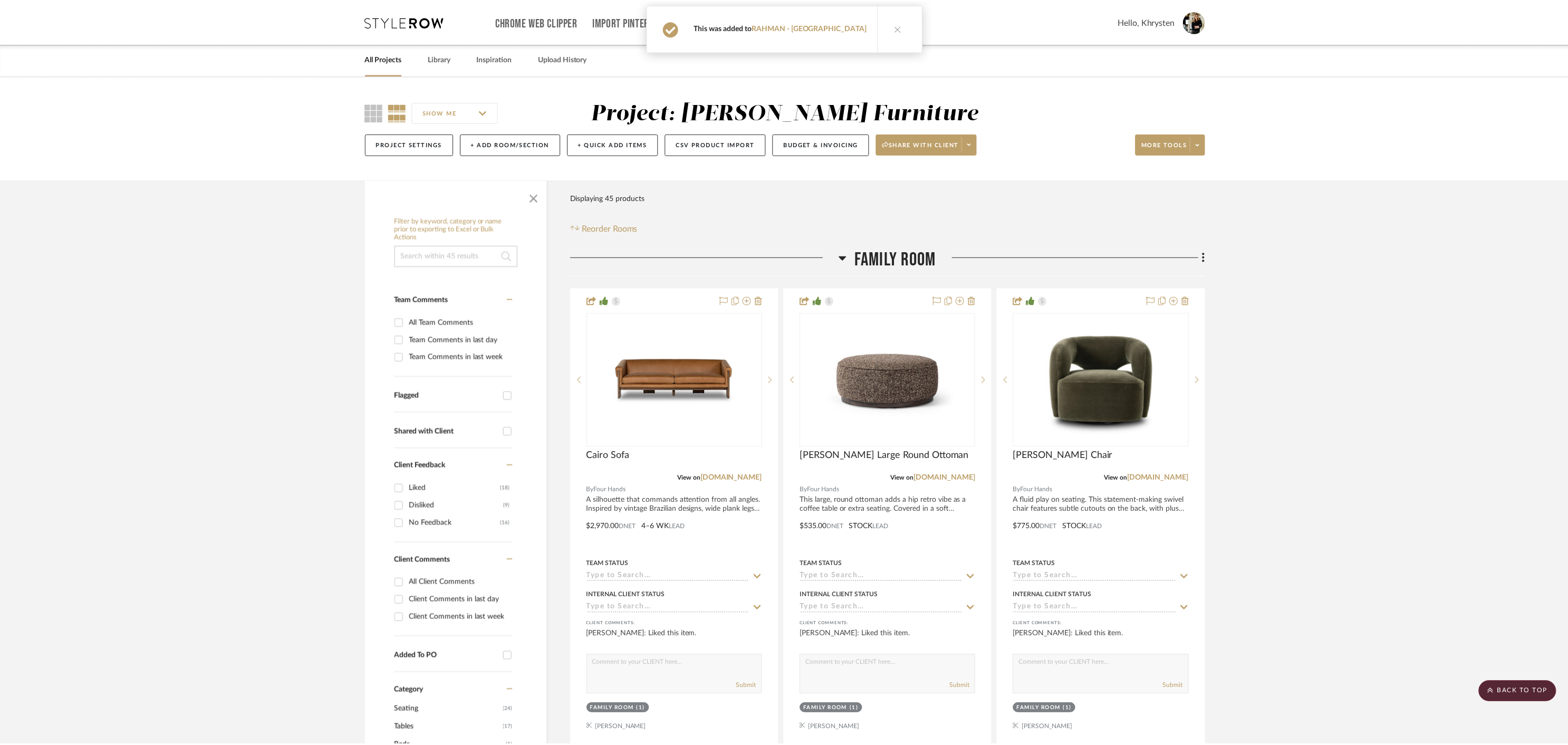
scroll to position [585, 0]
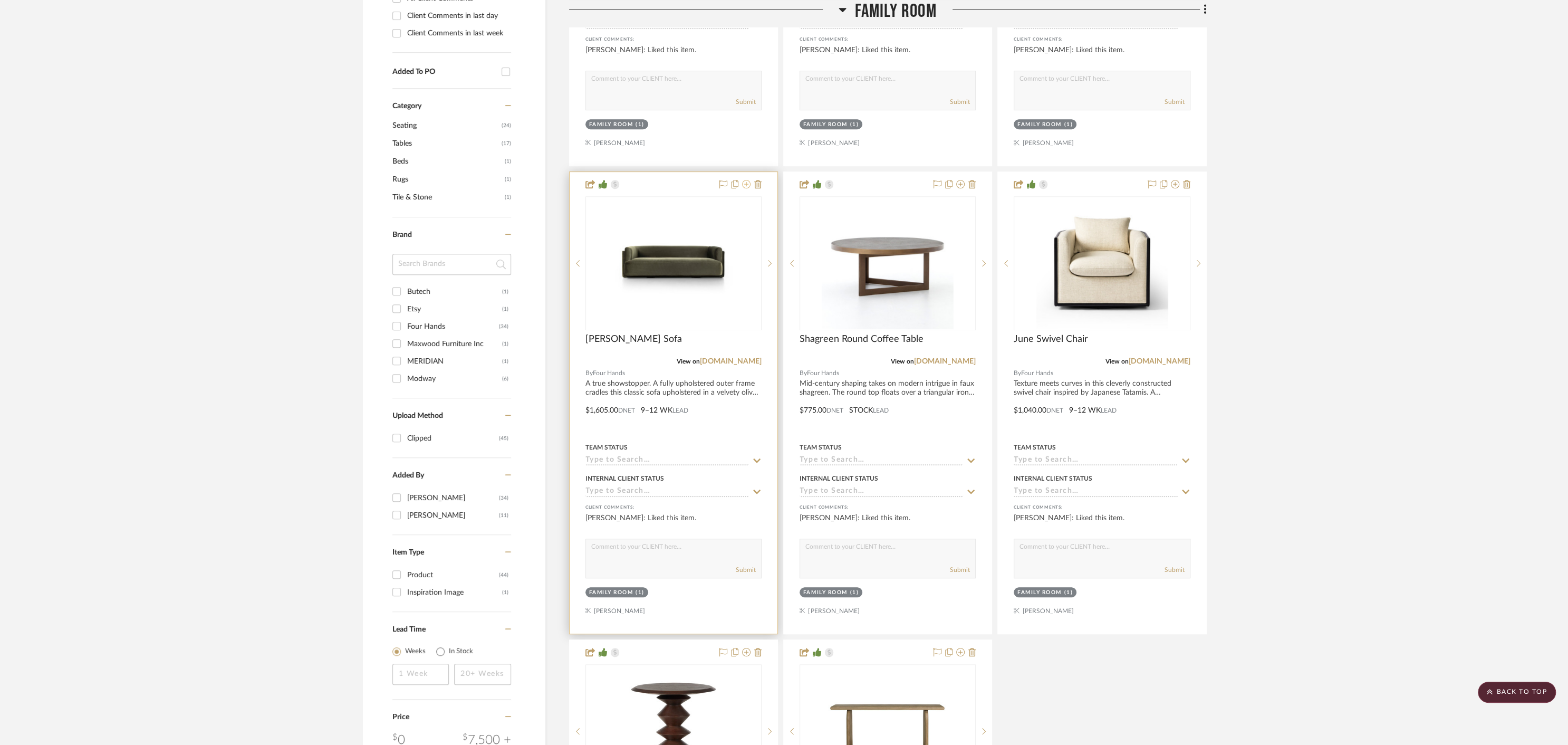
click at [747, 183] on icon at bounding box center [746, 184] width 9 height 9
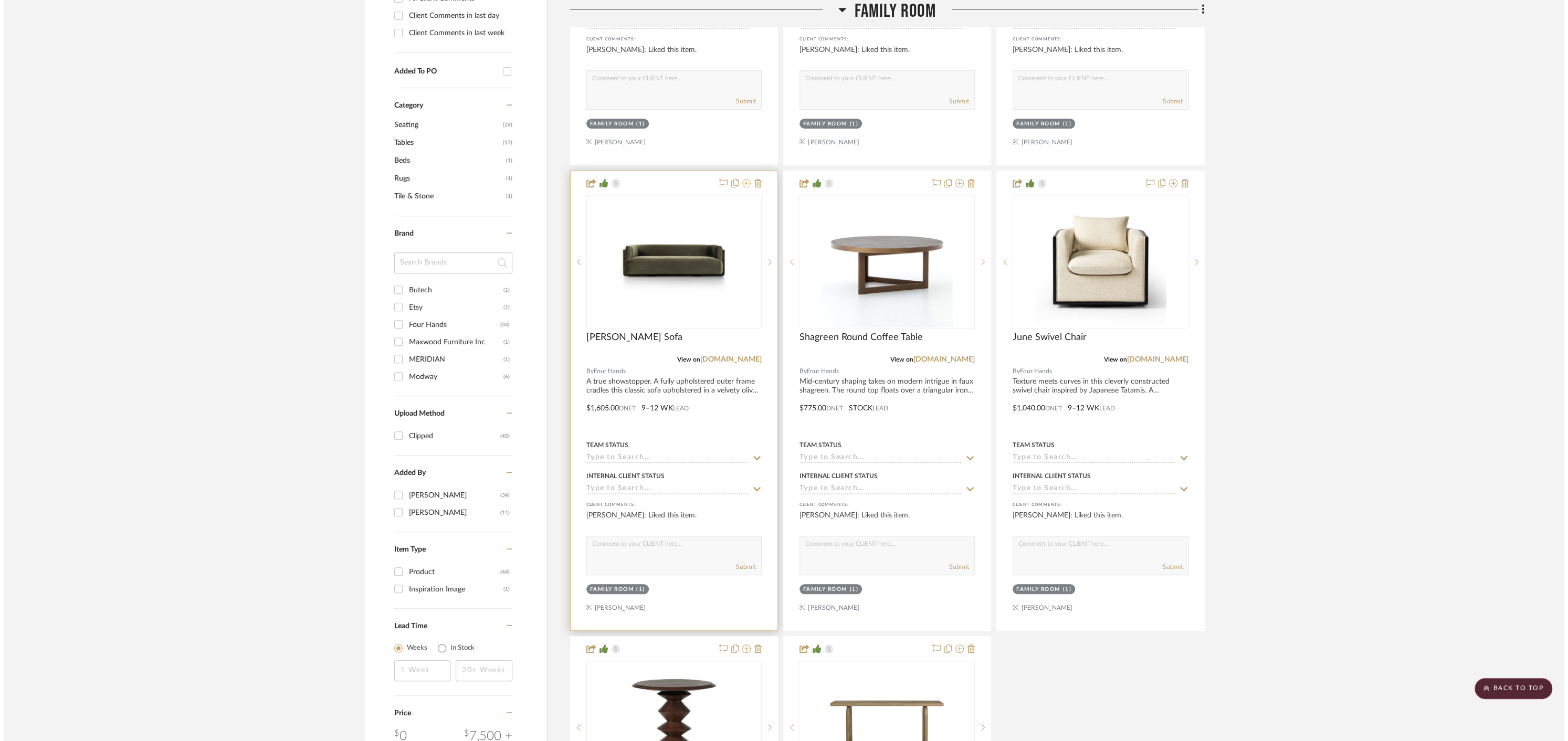
scroll to position [0, 0]
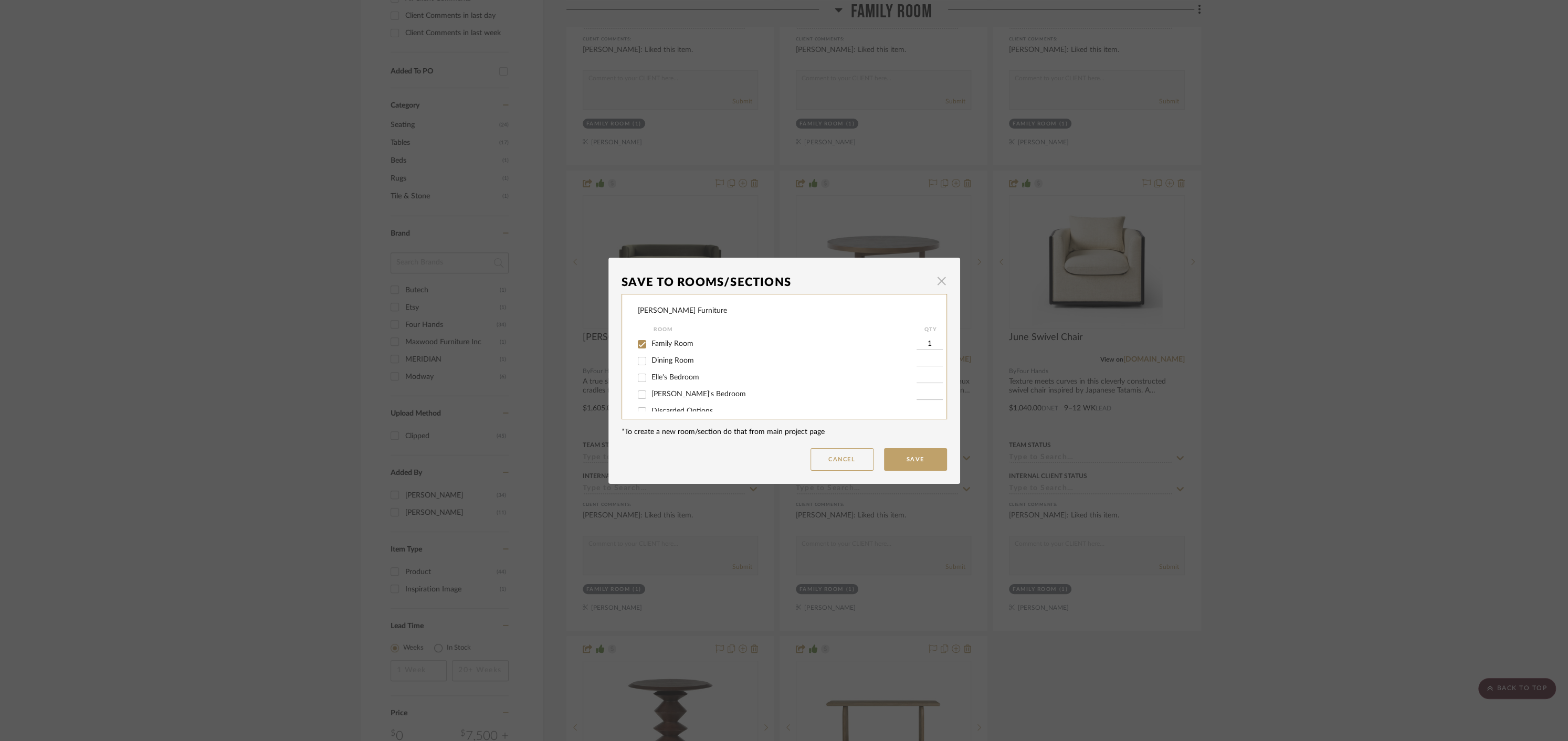
click at [940, 280] on span "button" at bounding box center [941, 281] width 21 height 21
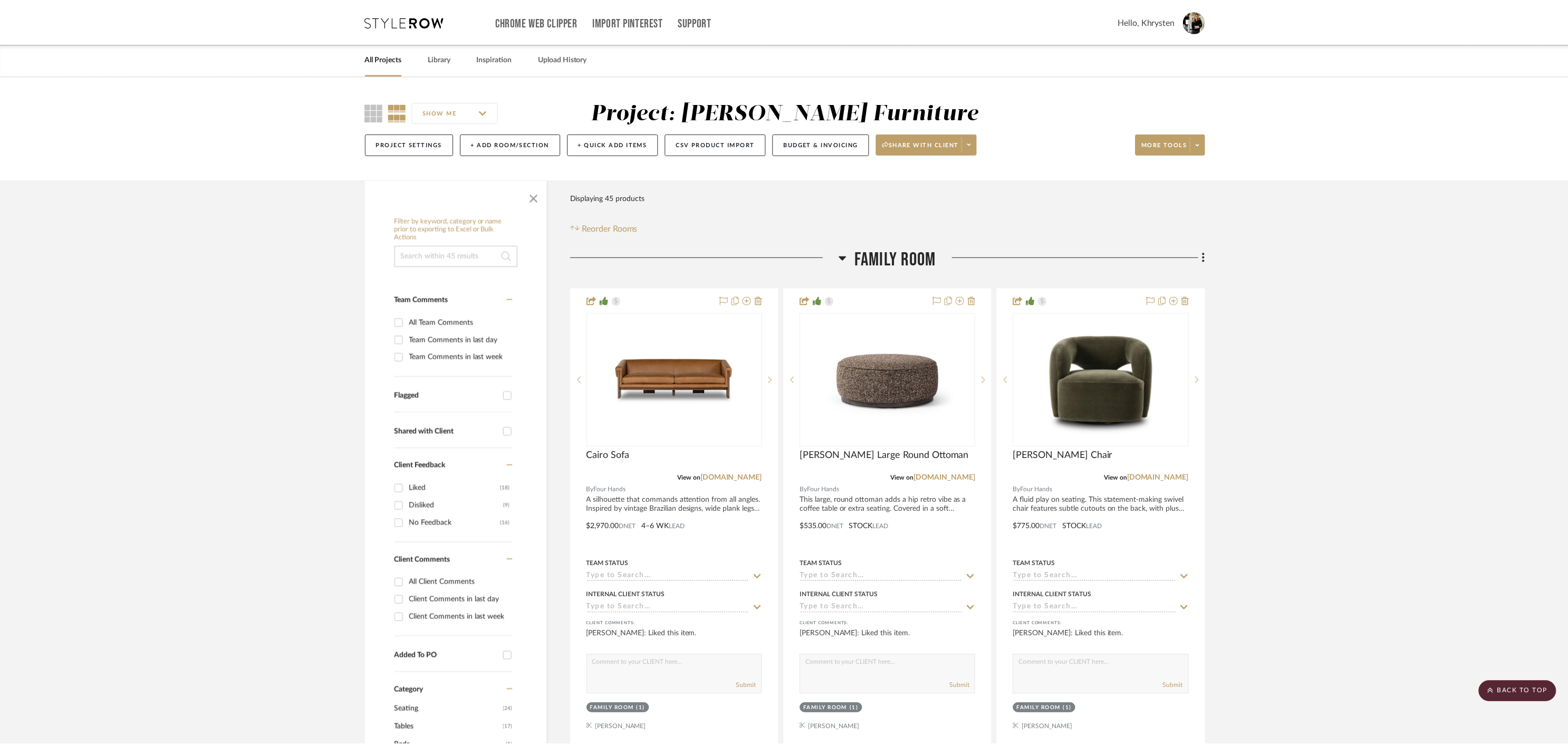
scroll to position [585, 0]
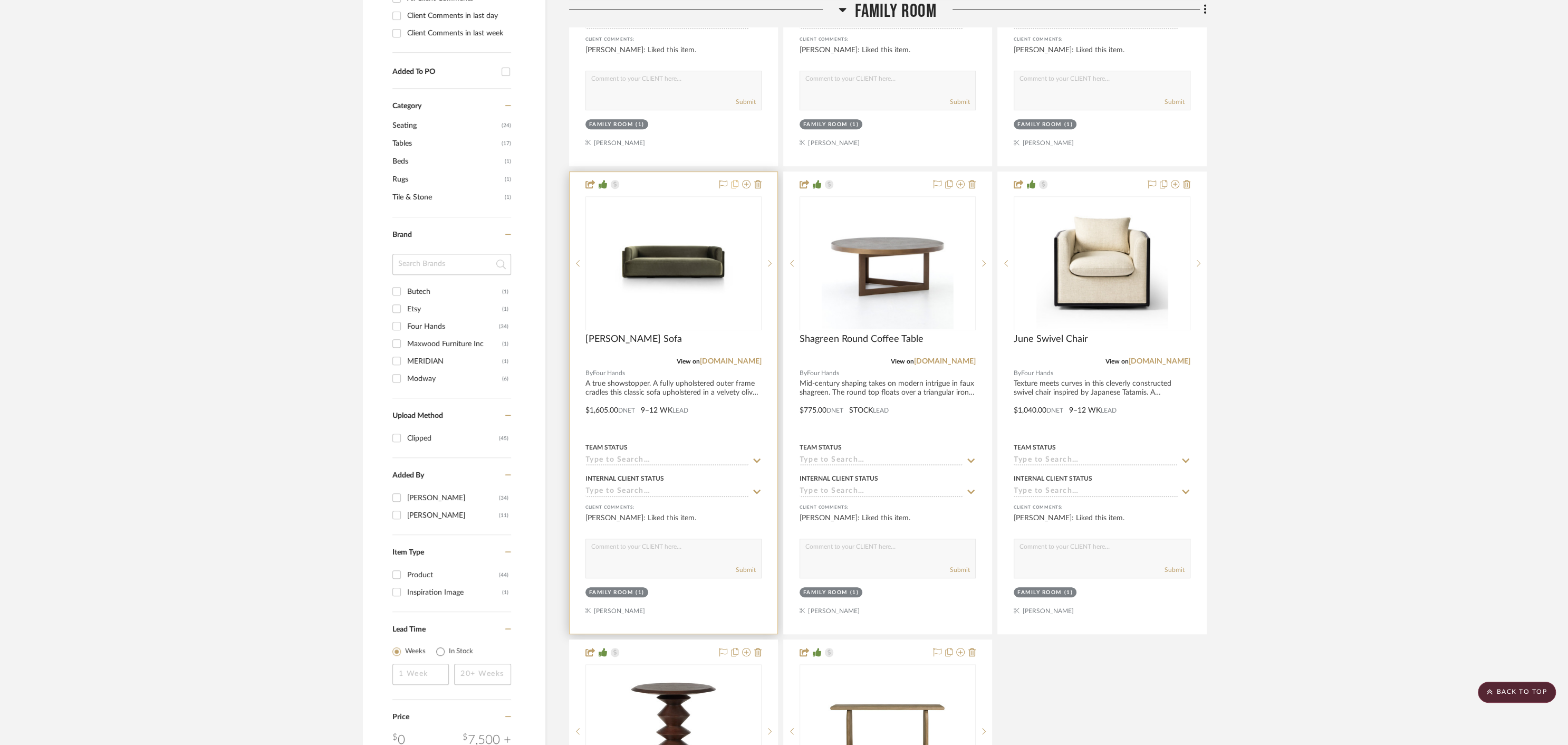
click at [735, 182] on icon at bounding box center [735, 184] width 8 height 9
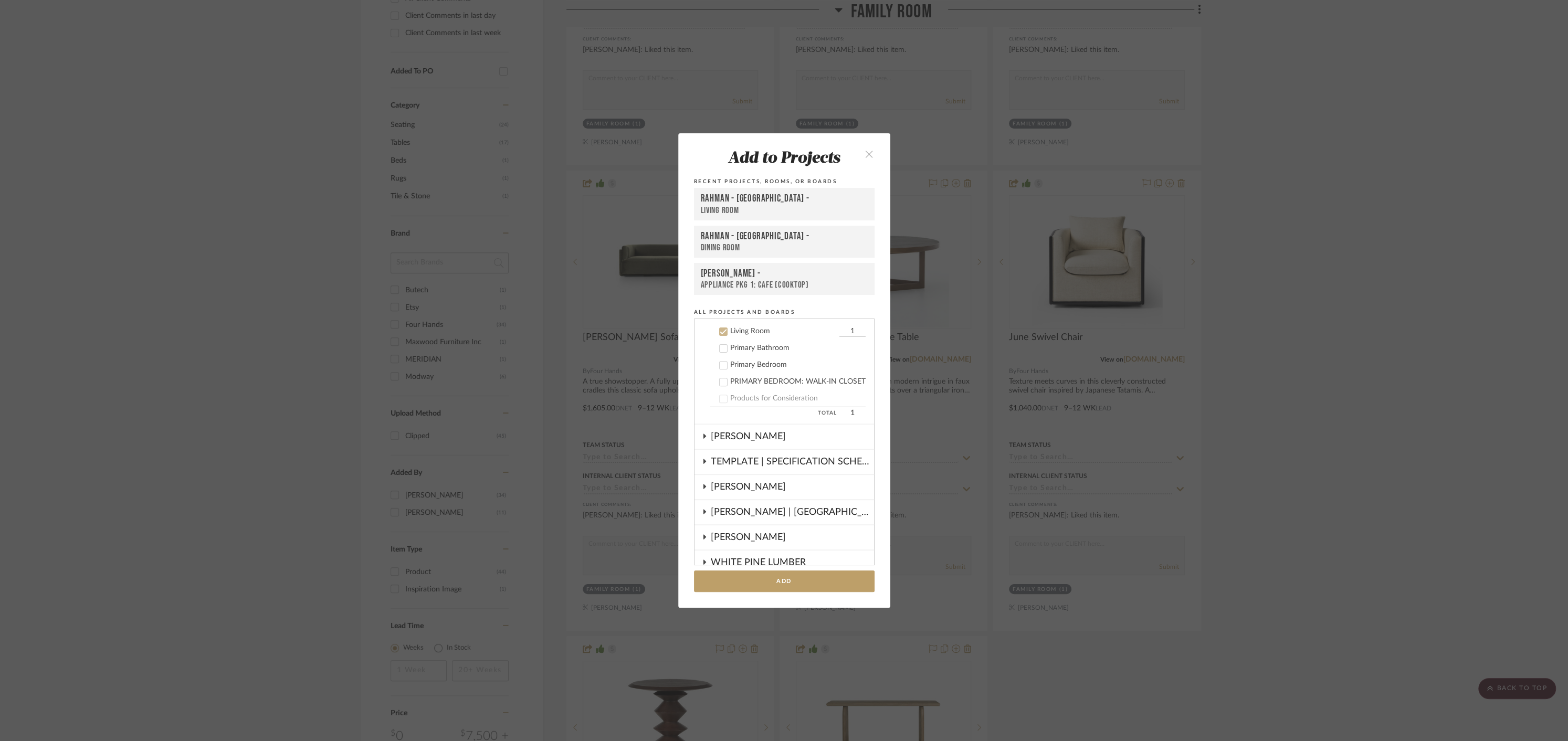
scroll to position [554, 0]
click at [791, 581] on button "Add" at bounding box center [784, 581] width 181 height 21
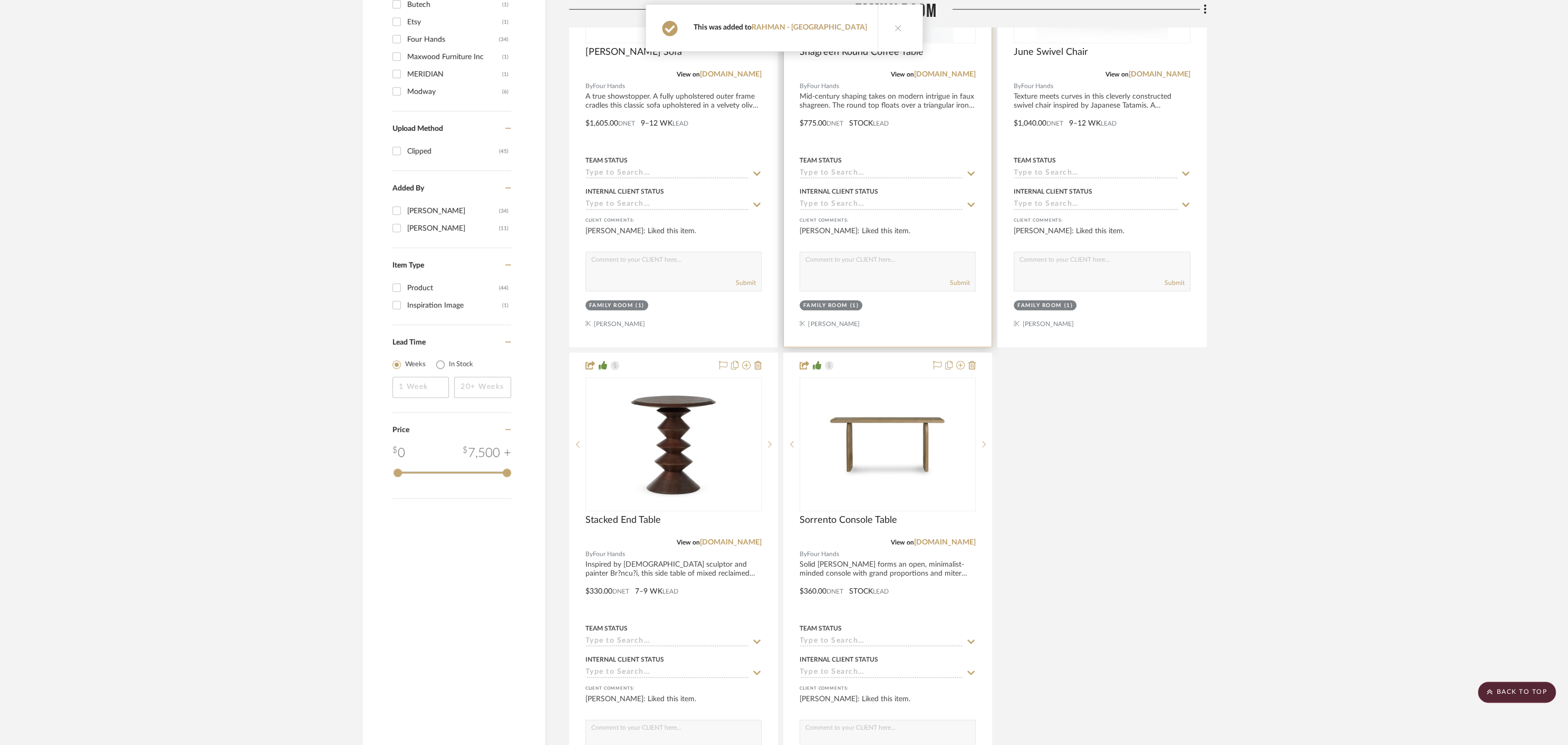
scroll to position [927, 0]
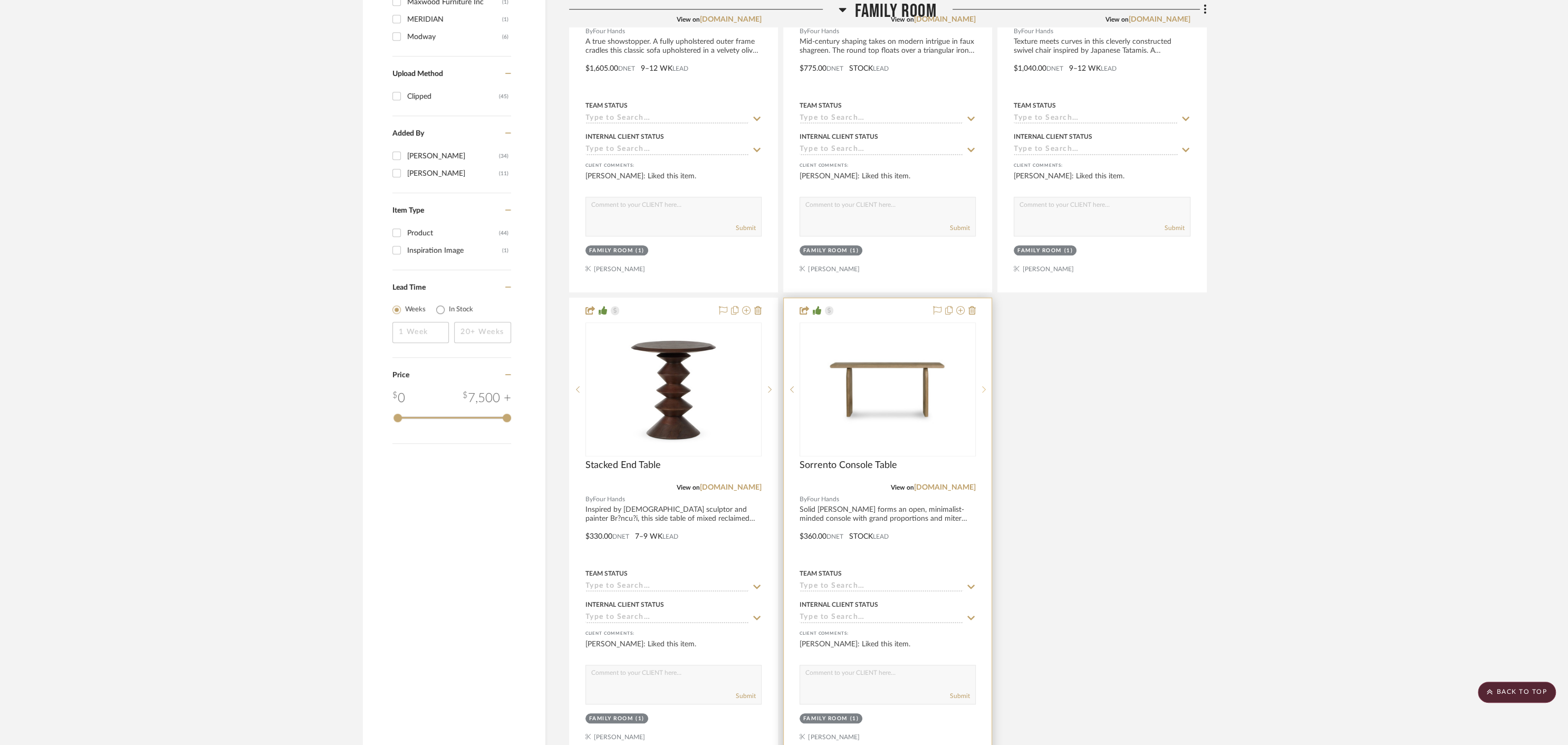
click at [984, 386] on icon at bounding box center [984, 389] width 3 height 8
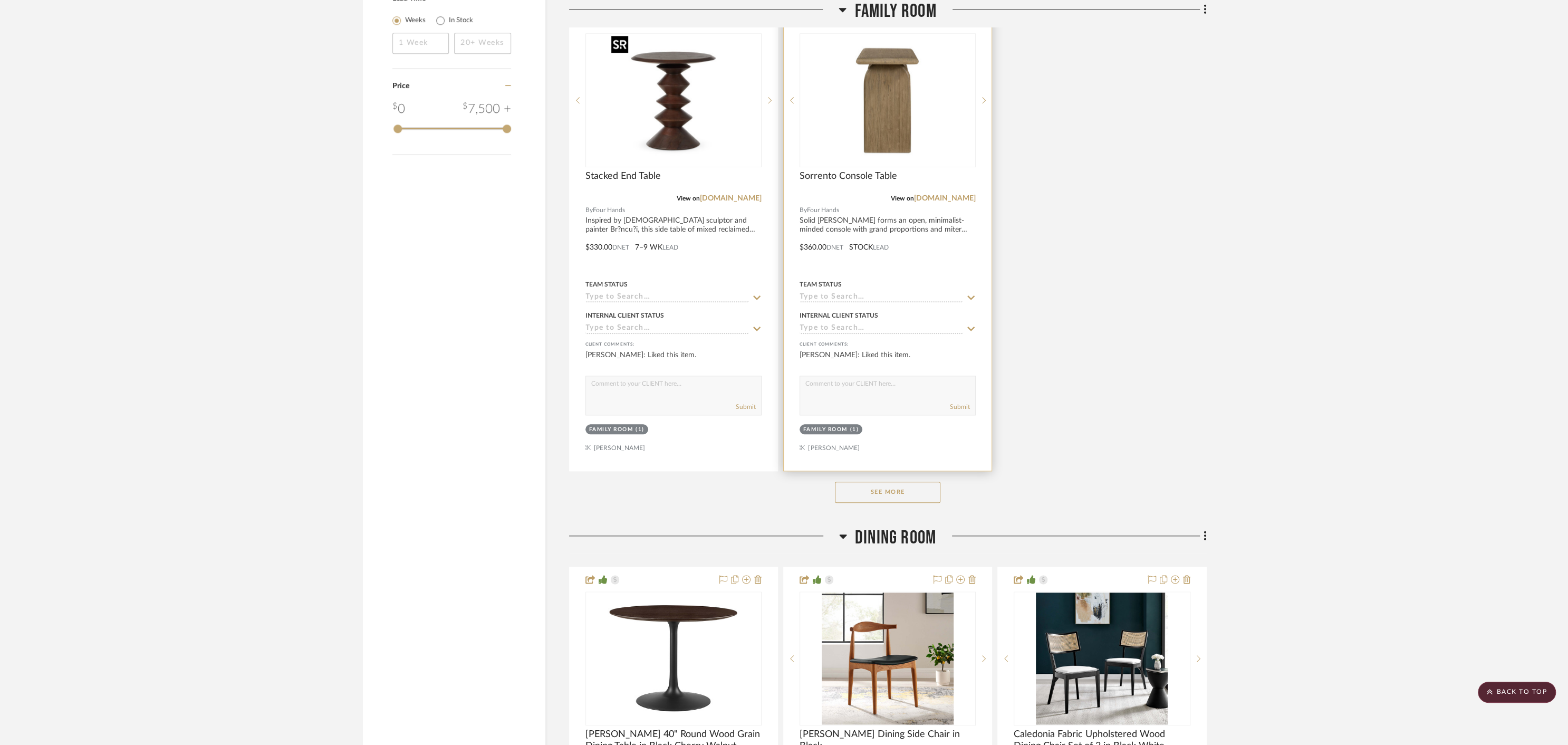
scroll to position [1218, 0]
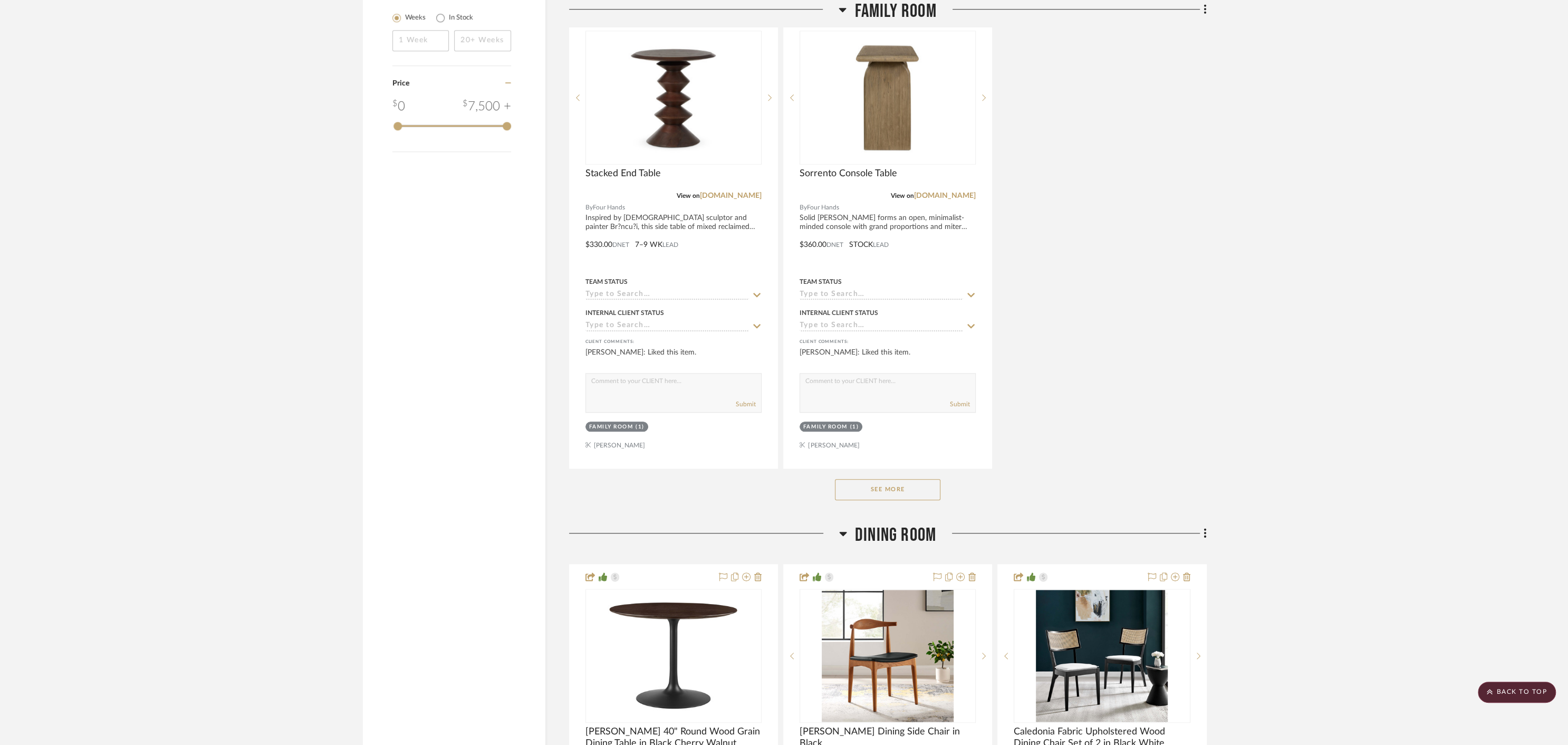
click at [889, 481] on button "See More" at bounding box center [888, 489] width 106 height 21
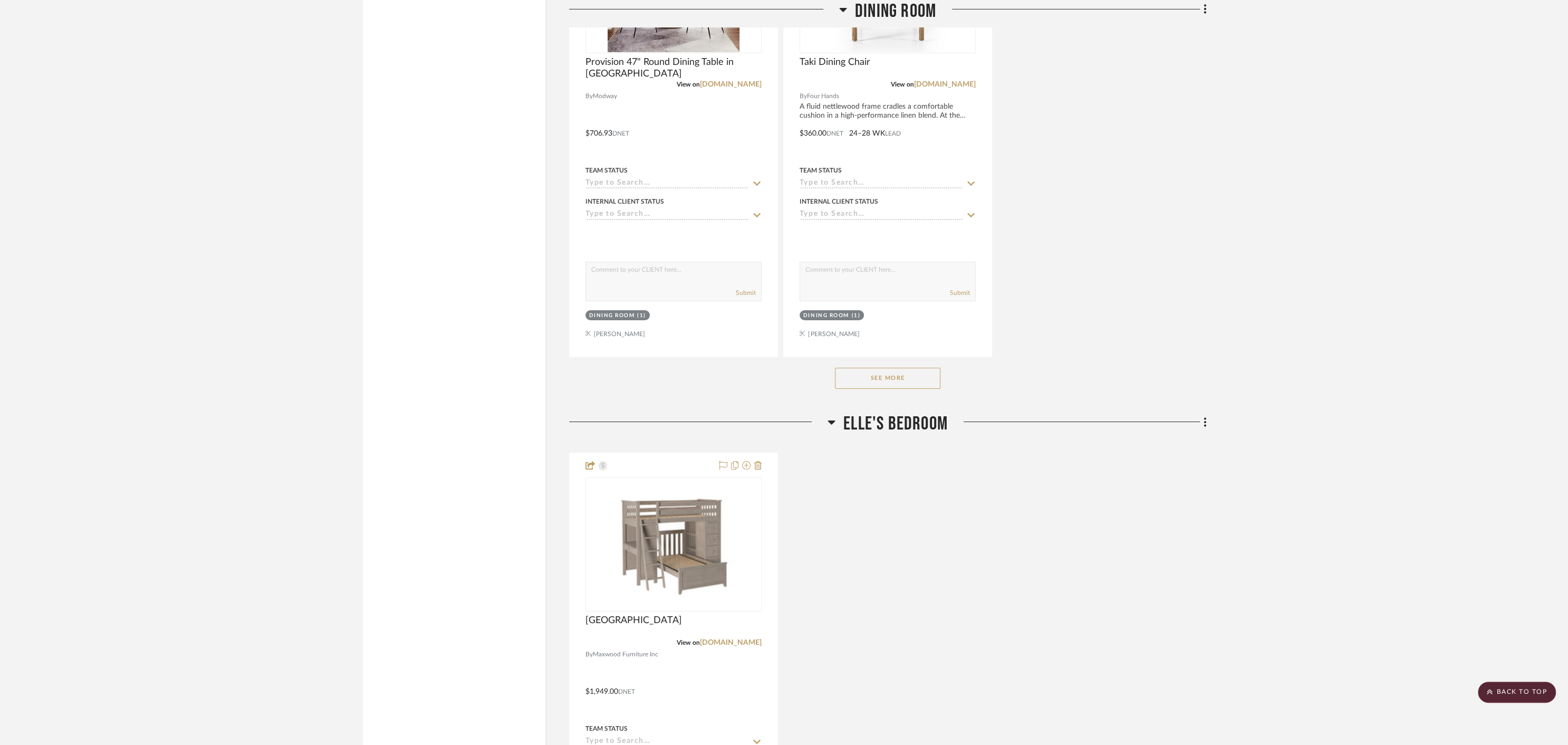
scroll to position [4231, 0]
click at [873, 367] on button "See More" at bounding box center [888, 375] width 106 height 21
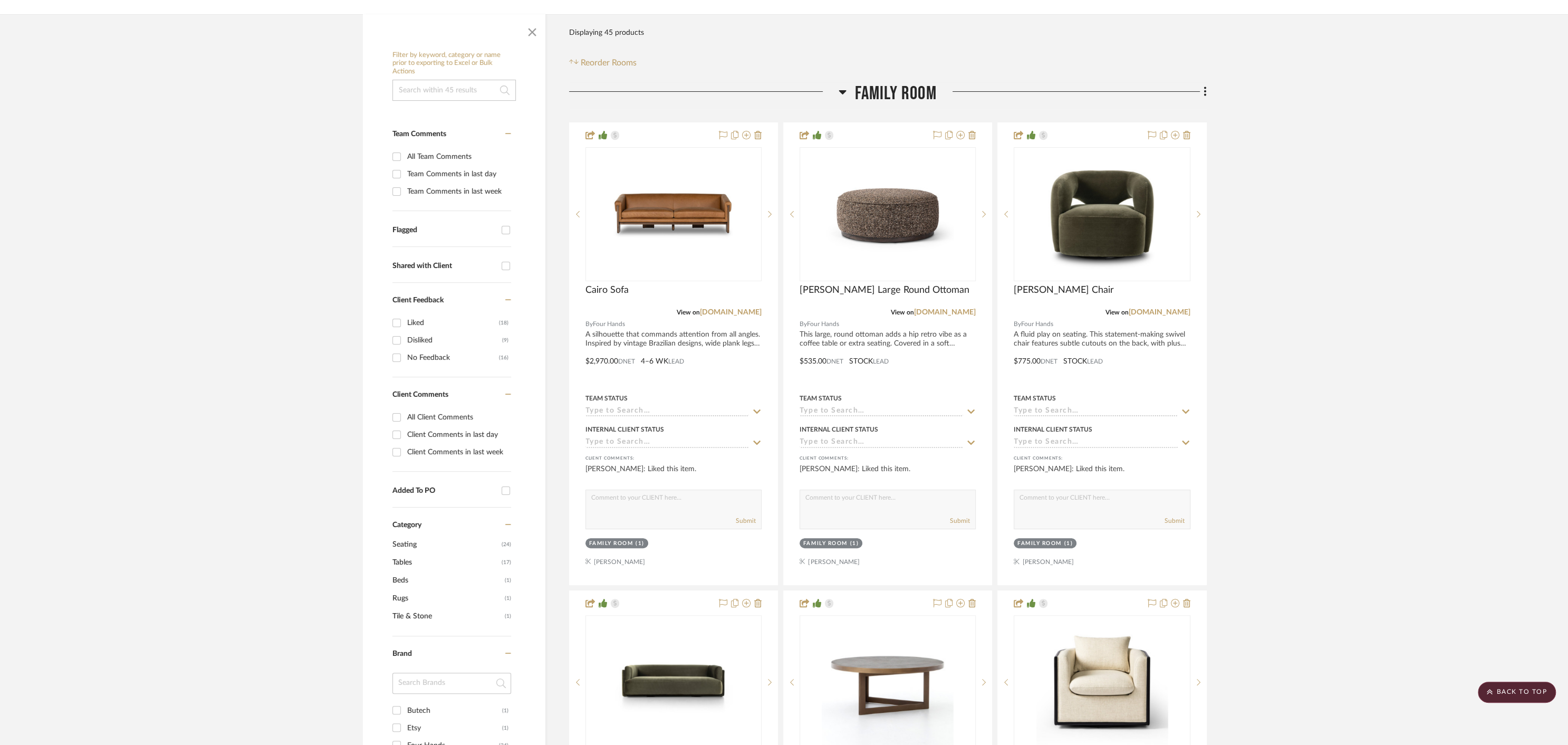
scroll to position [0, 0]
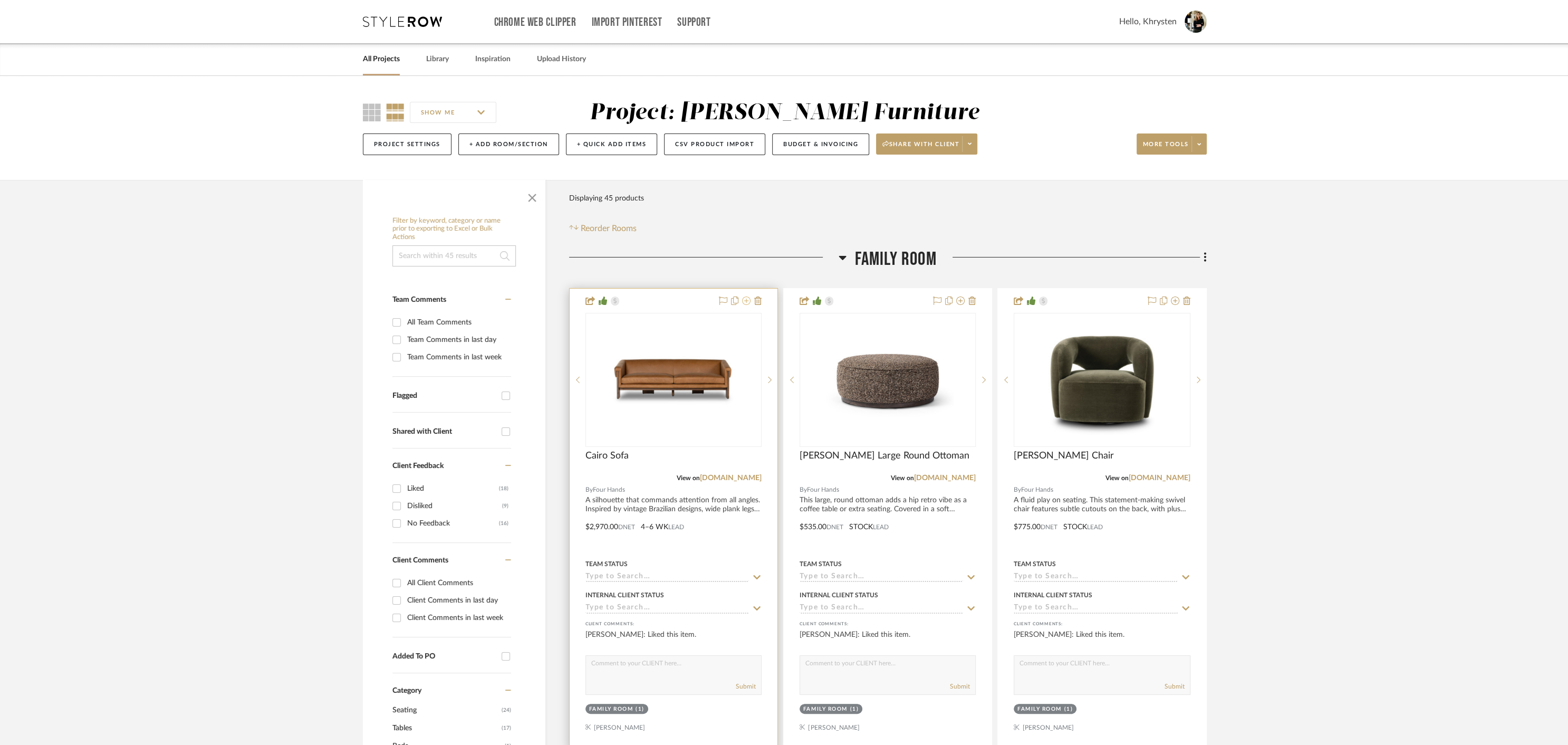
click at [746, 300] on icon at bounding box center [746, 300] width 9 height 9
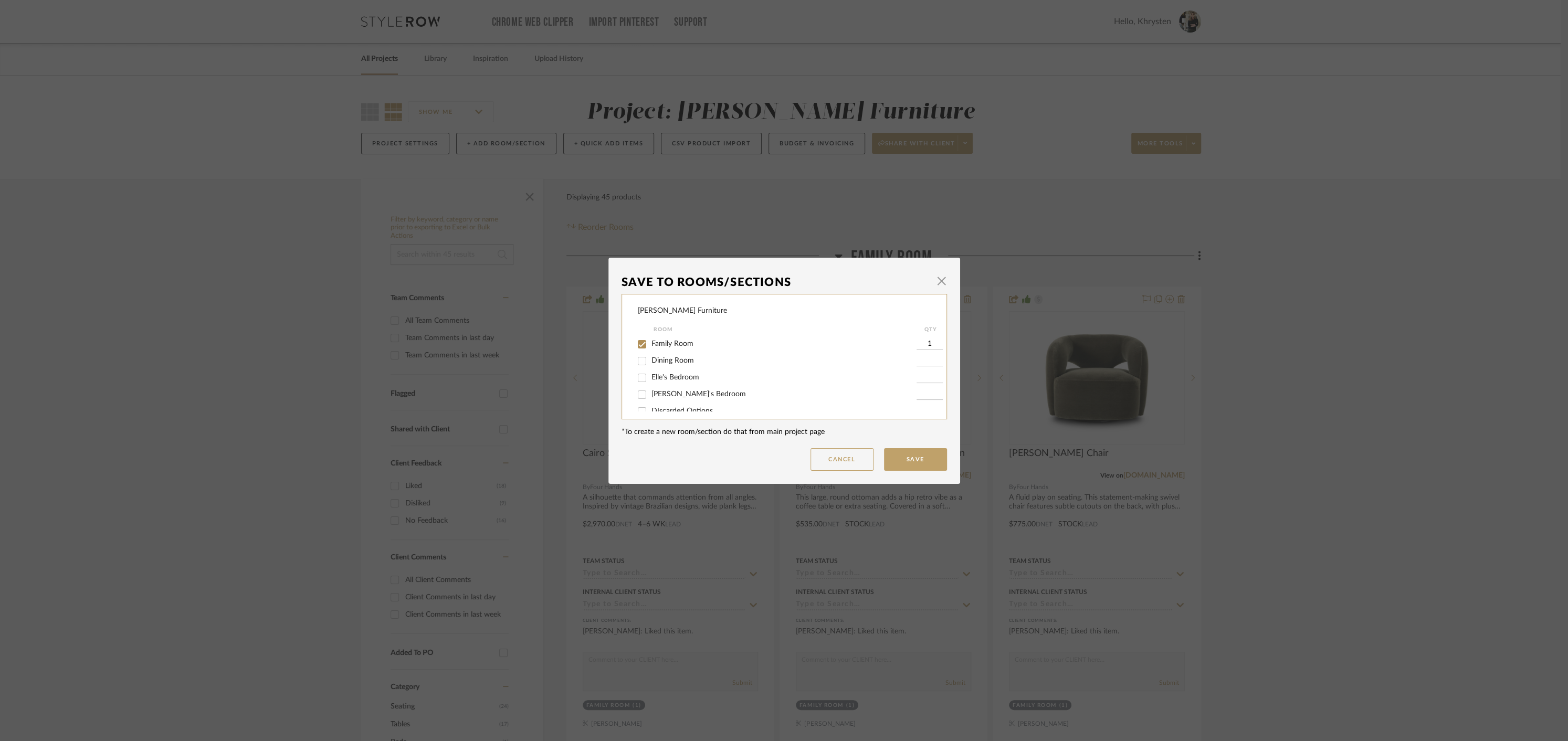
click at [637, 345] on input "Family Room" at bounding box center [642, 345] width 17 height 17
checkbox input "false"
click at [637, 345] on input "Family Room" at bounding box center [642, 345] width 17 height 17
checkbox input "true"
type input "1"
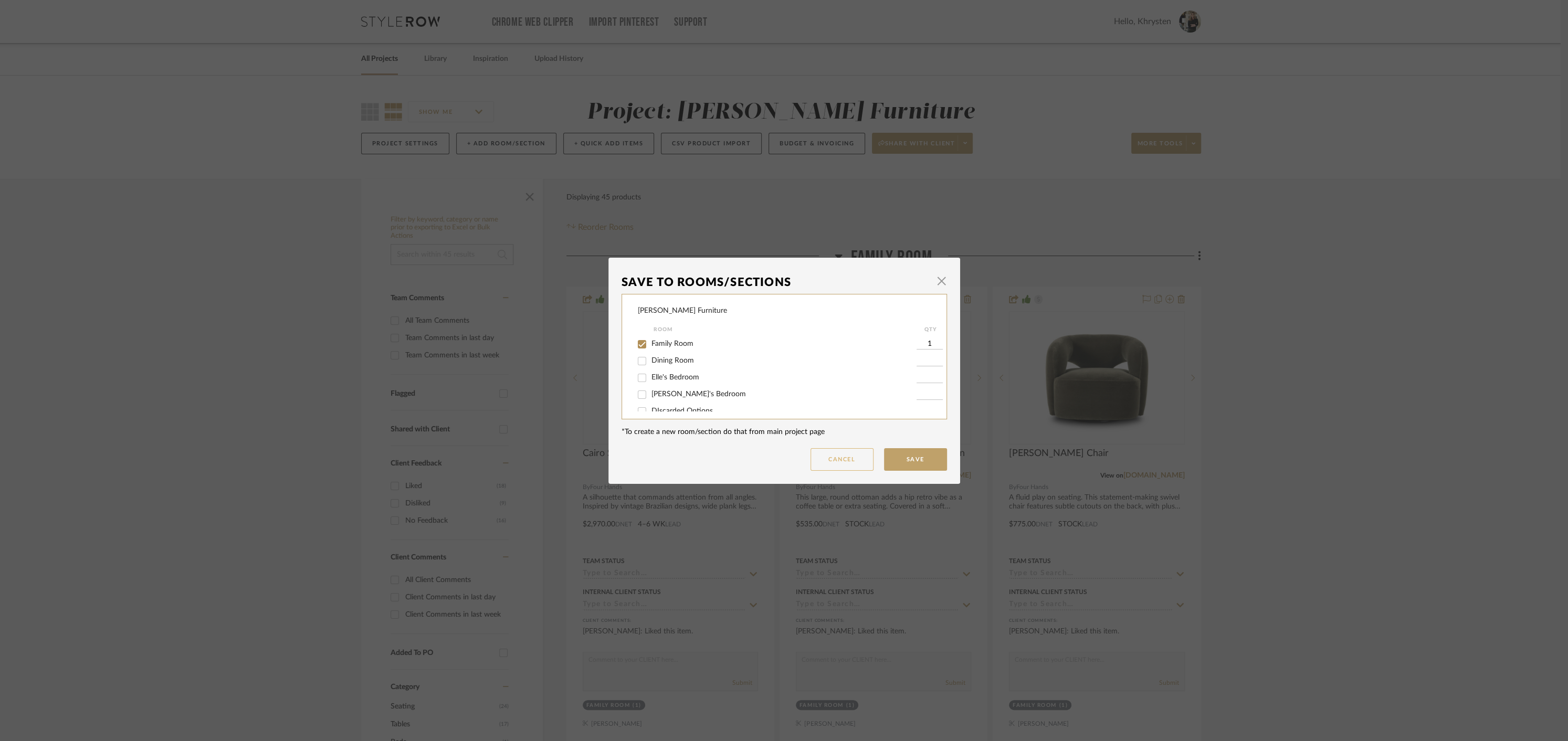
click at [828, 459] on button "Cancel" at bounding box center [841, 459] width 63 height 23
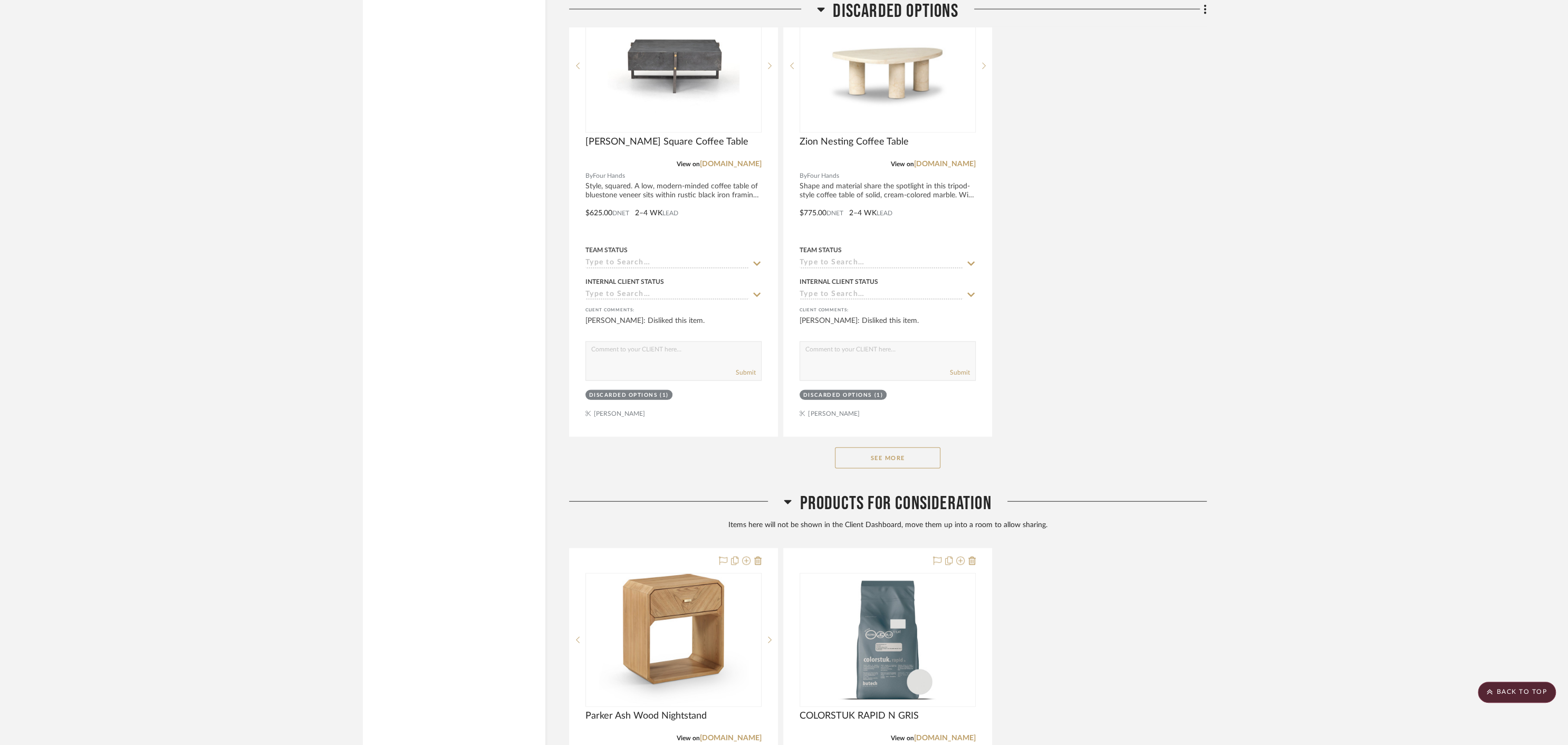
scroll to position [7621, 0]
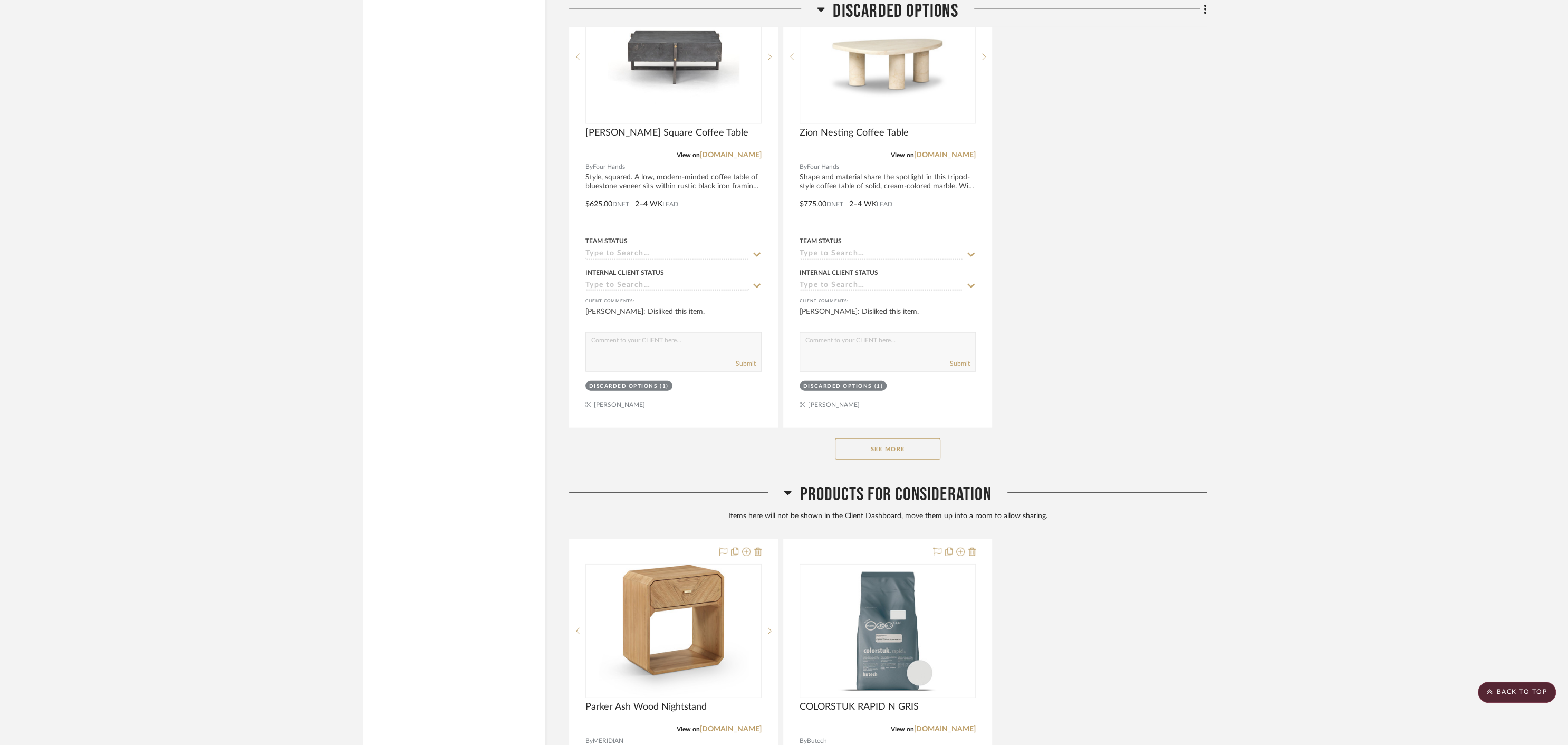
click at [878, 439] on button "See More" at bounding box center [888, 449] width 106 height 21
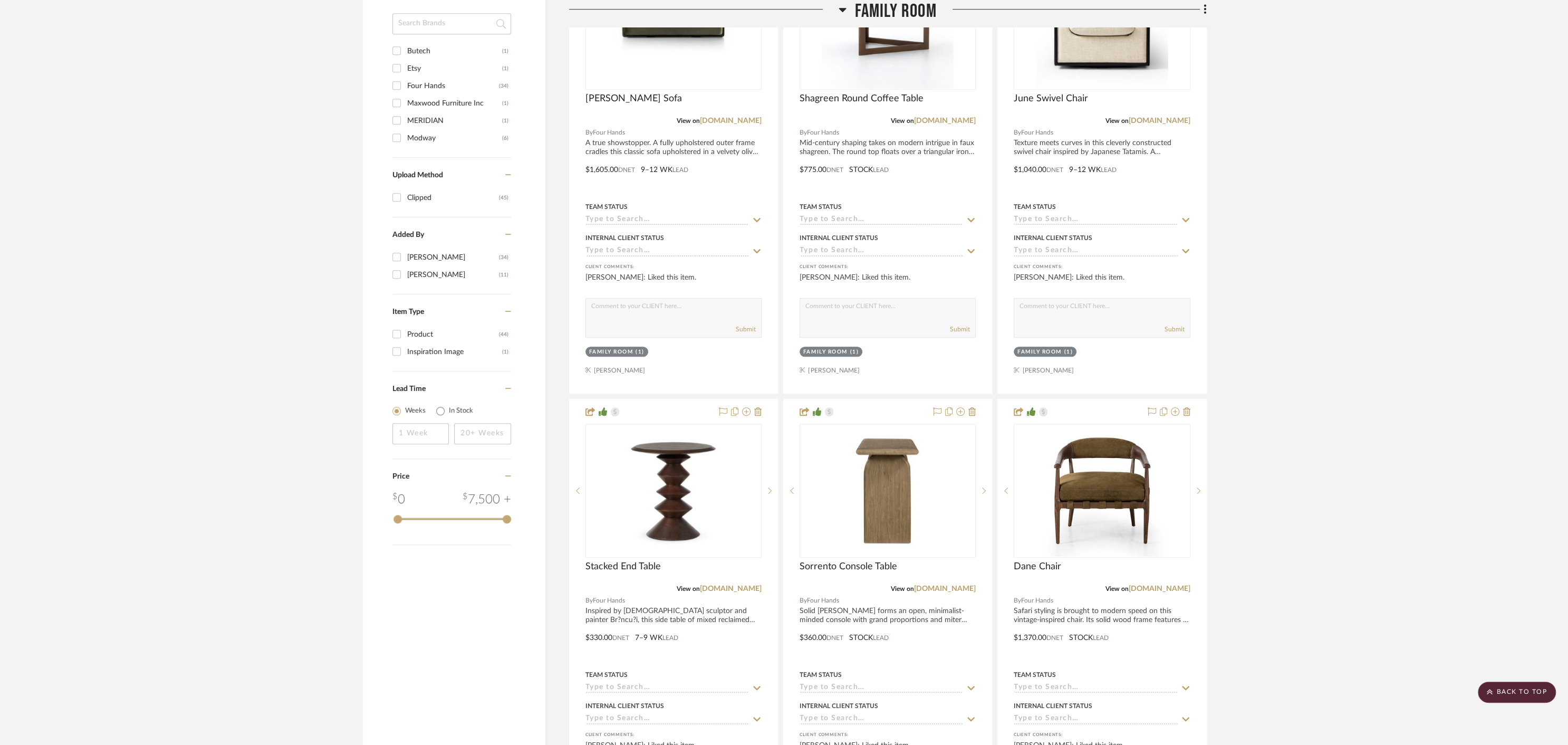
scroll to position [0, 0]
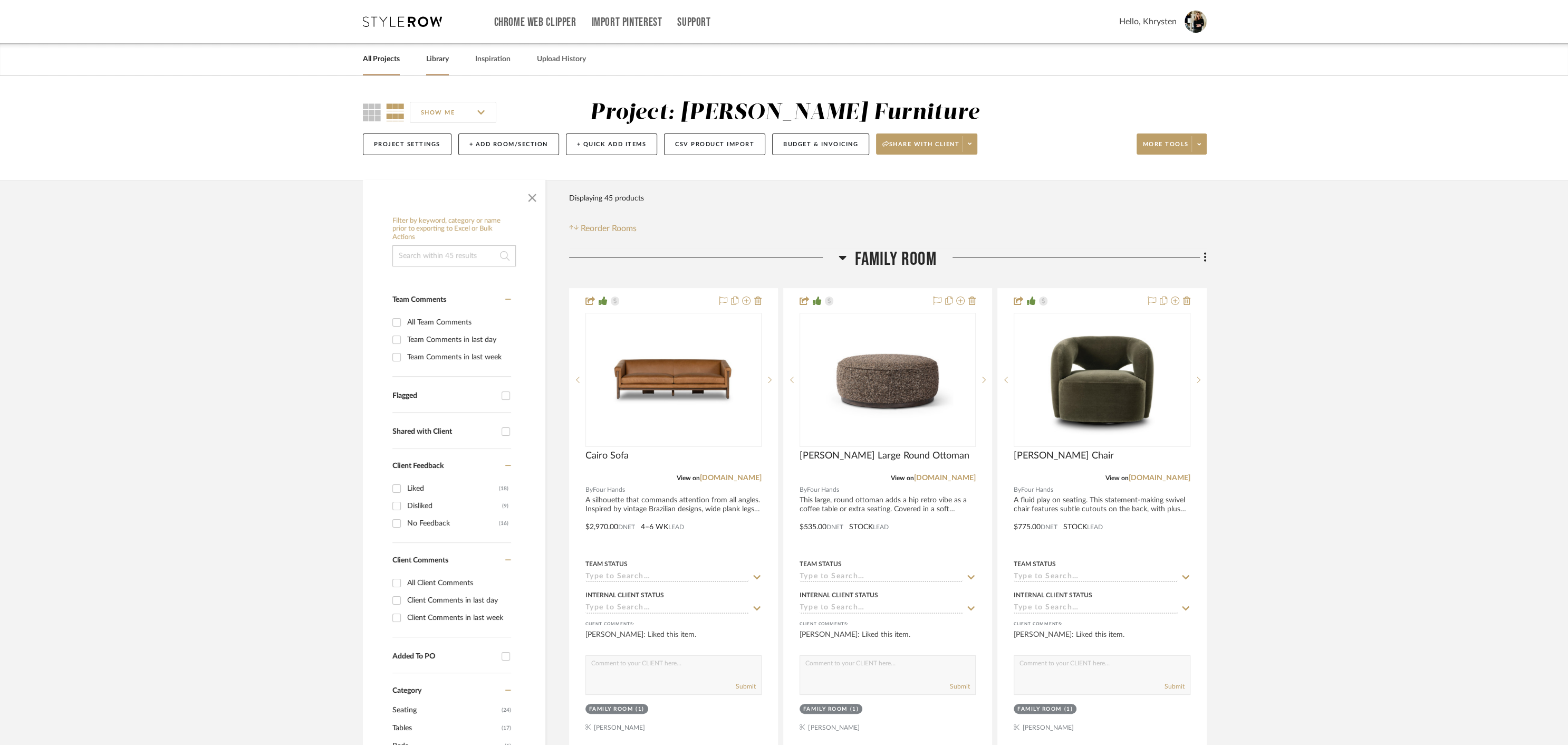
click at [434, 60] on link "Library" at bounding box center [438, 59] width 23 height 15
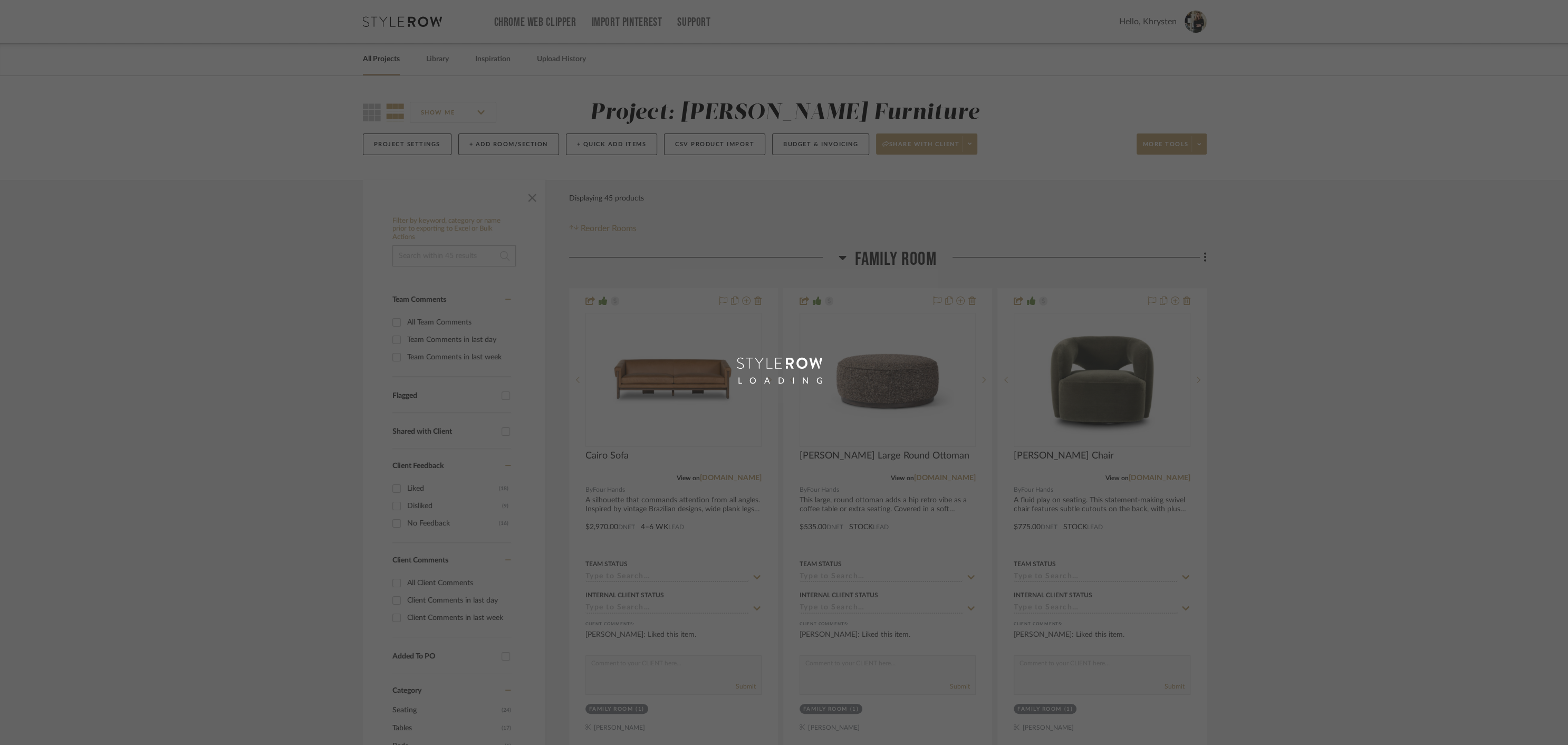
click at [389, 61] on div "LOADING" at bounding box center [784, 372] width 1568 height 745
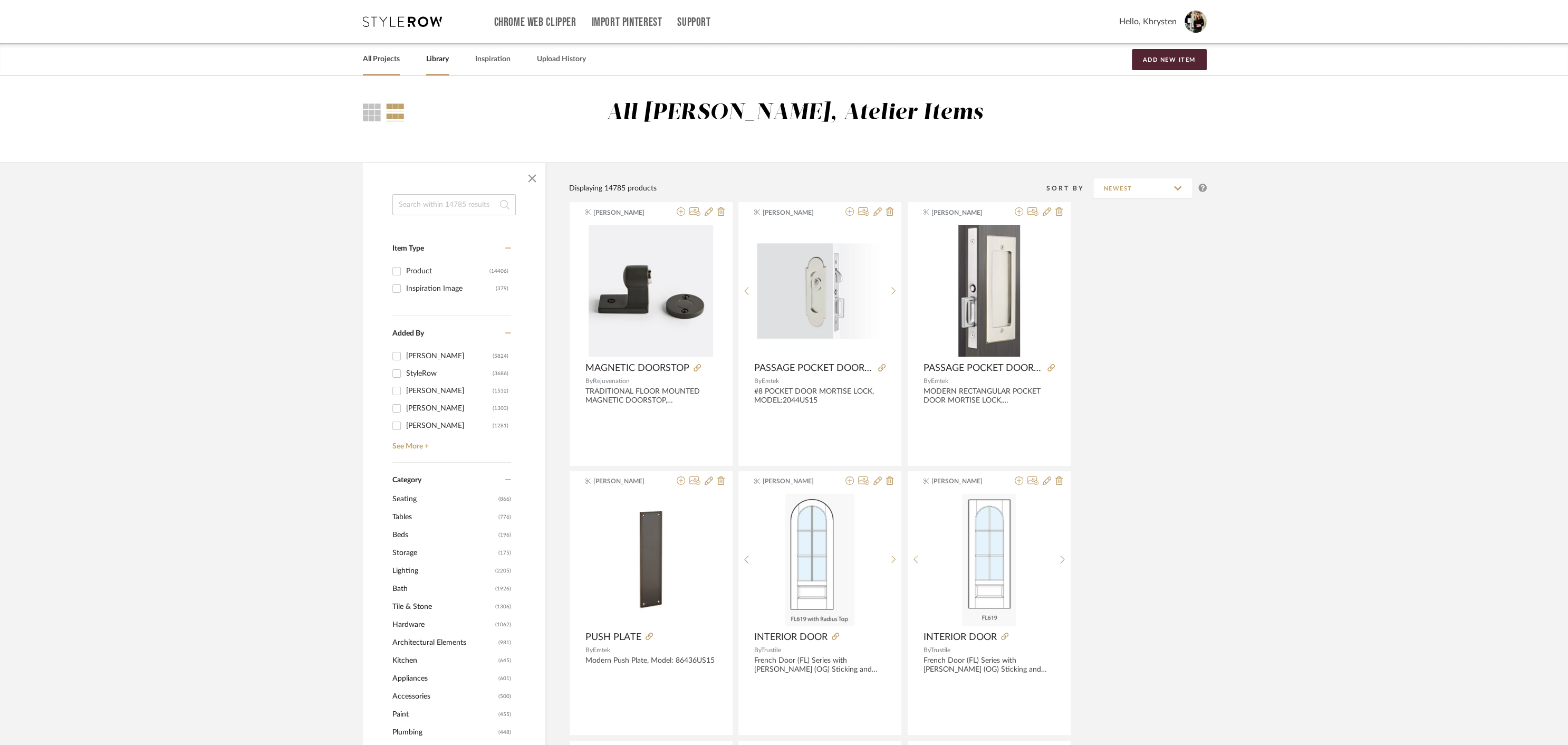
click at [382, 57] on link "All Projects" at bounding box center [380, 59] width 37 height 15
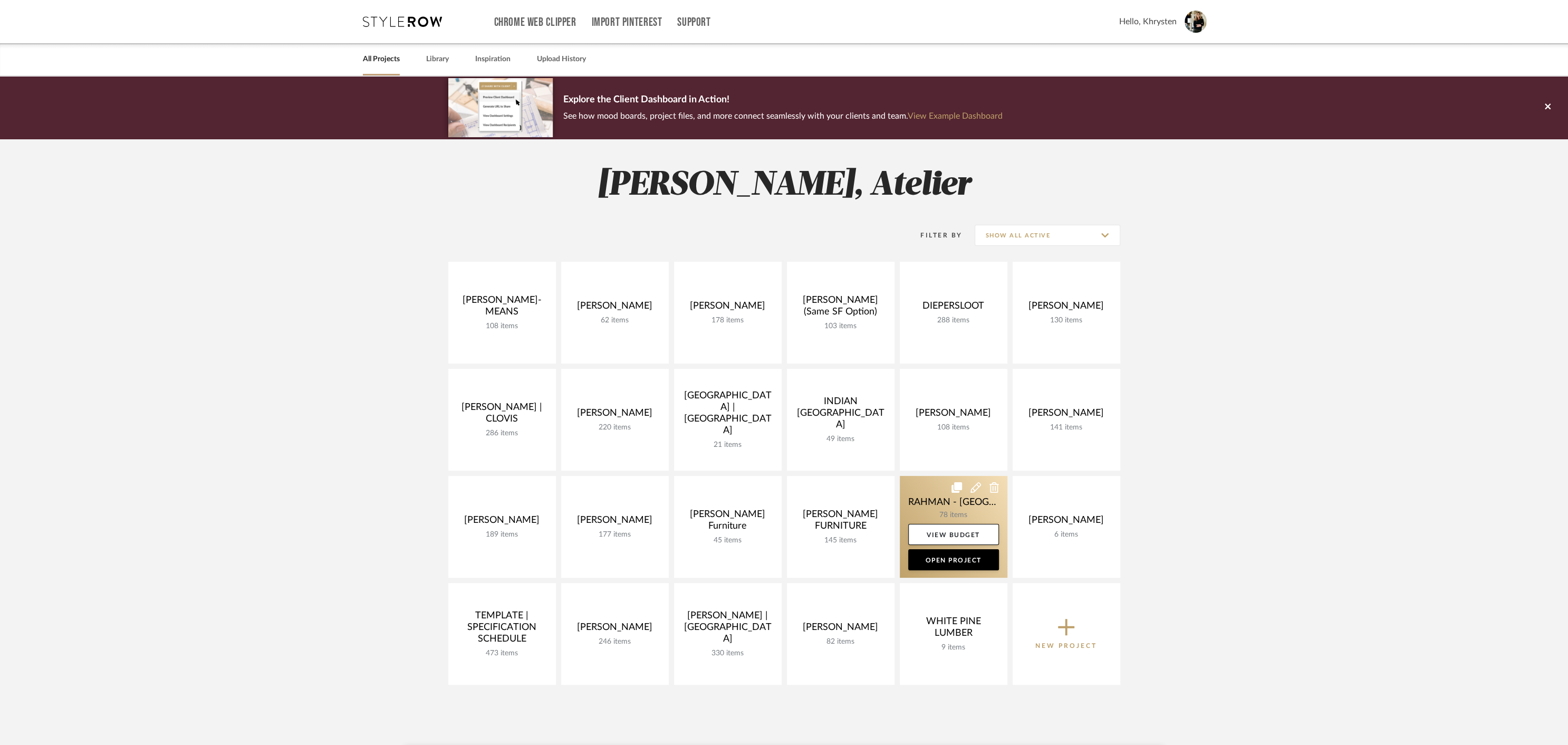
click at [938, 497] on link at bounding box center [954, 527] width 107 height 102
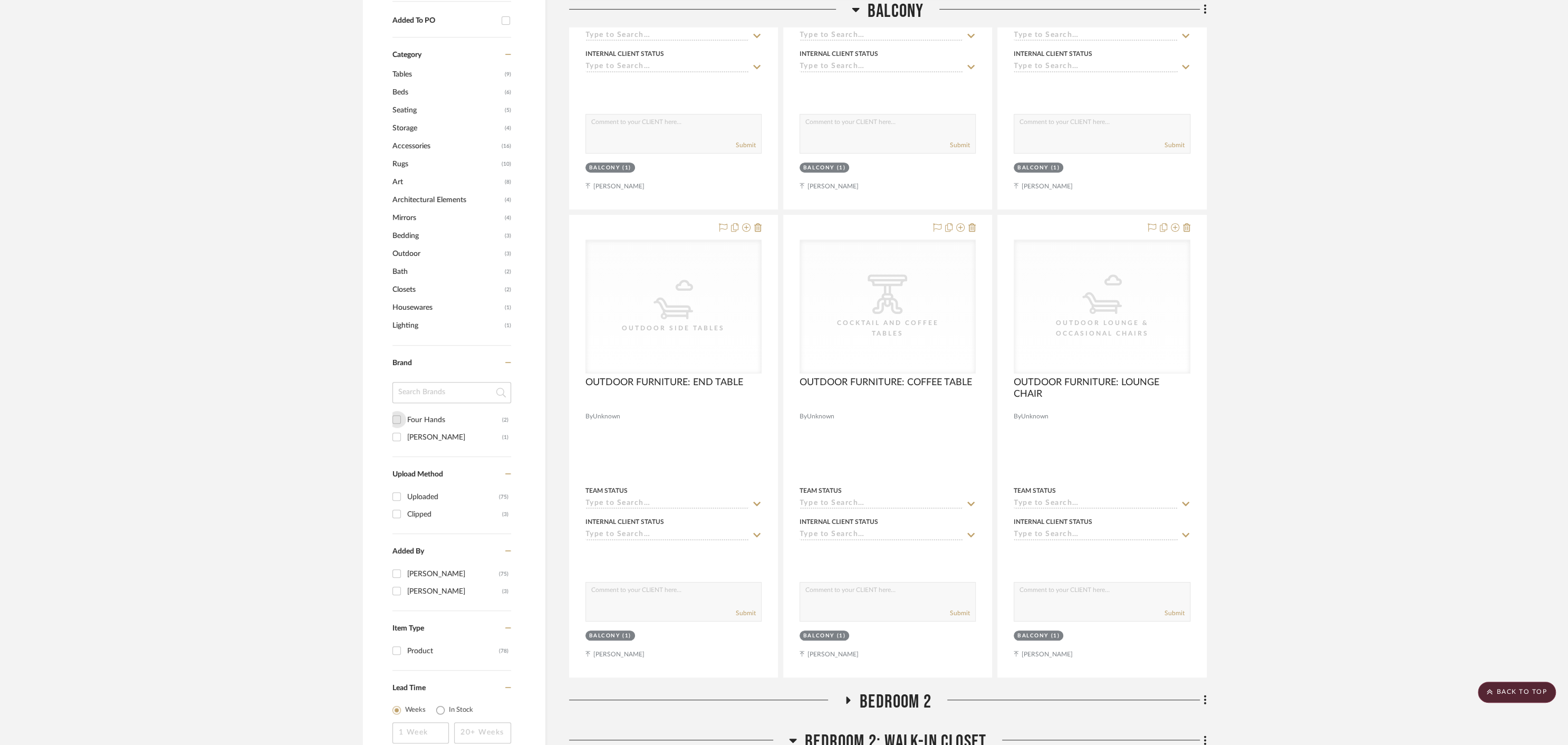
scroll to position [568, 0]
click at [397, 410] on div "Four Hands (2) Hinkley (1)" at bounding box center [451, 432] width 119 height 45
click at [398, 410] on input "Four Hands (2)" at bounding box center [397, 419] width 17 height 17
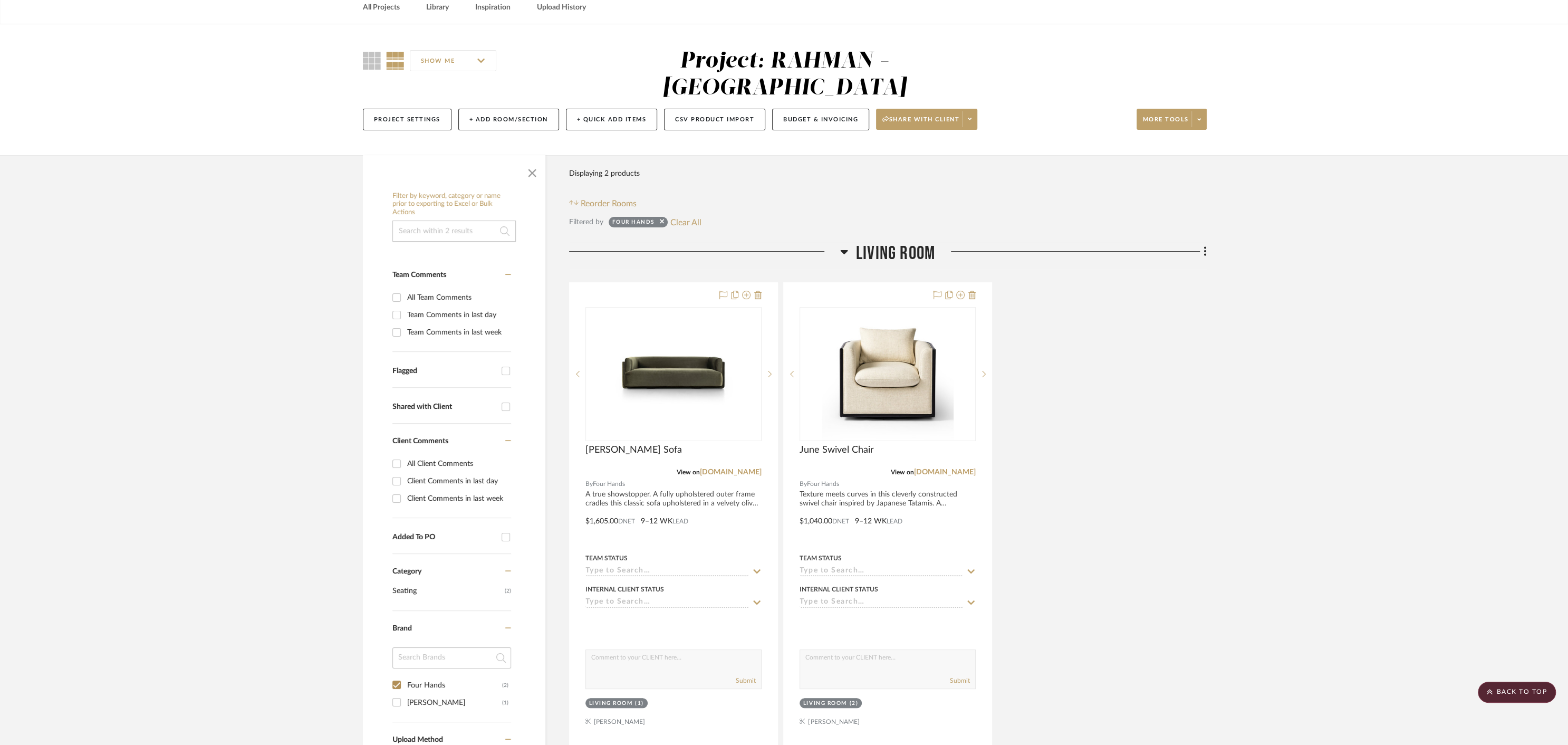
scroll to position [49, 0]
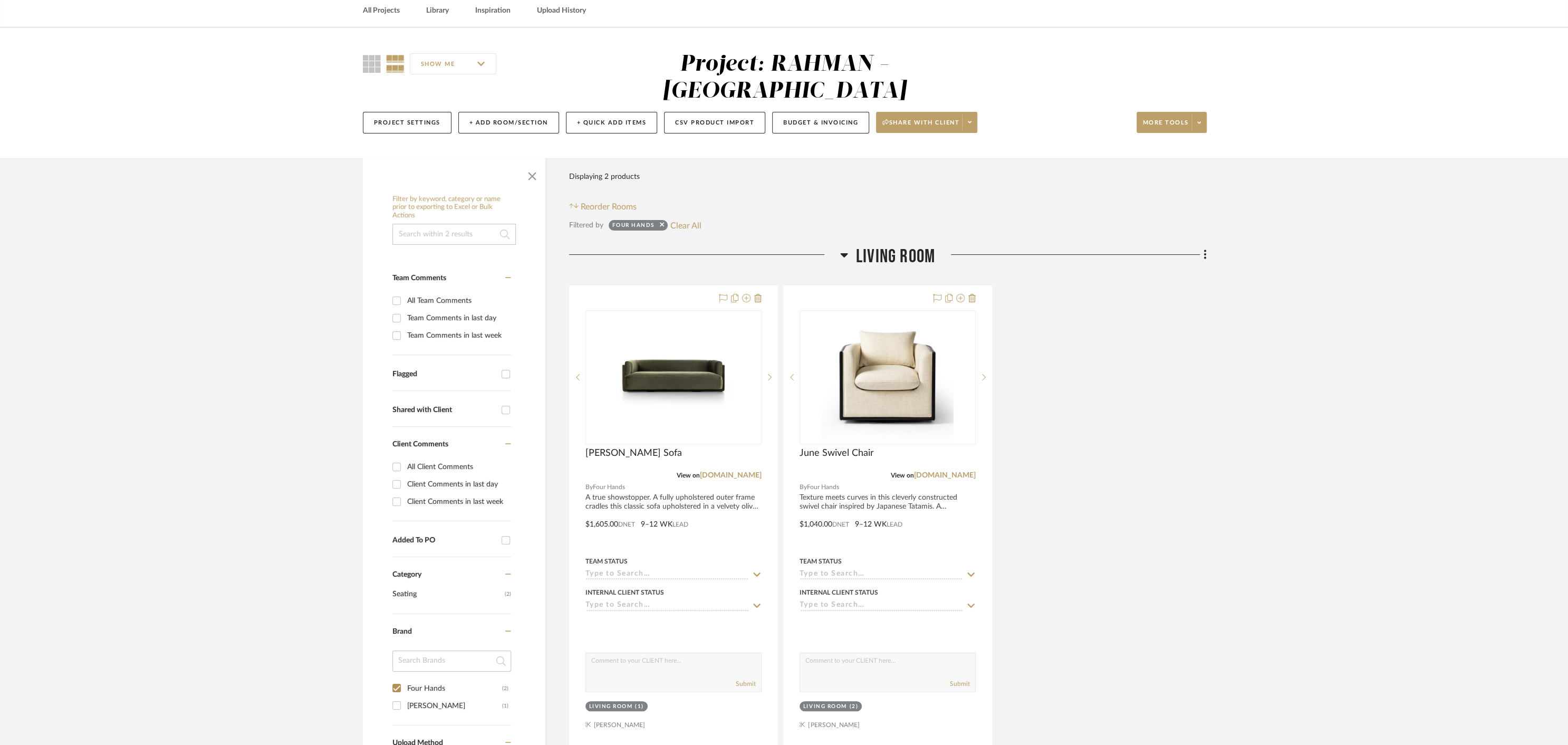
click at [396, 679] on input "Four Hands (2)" at bounding box center [397, 688] width 17 height 17
checkbox input "false"
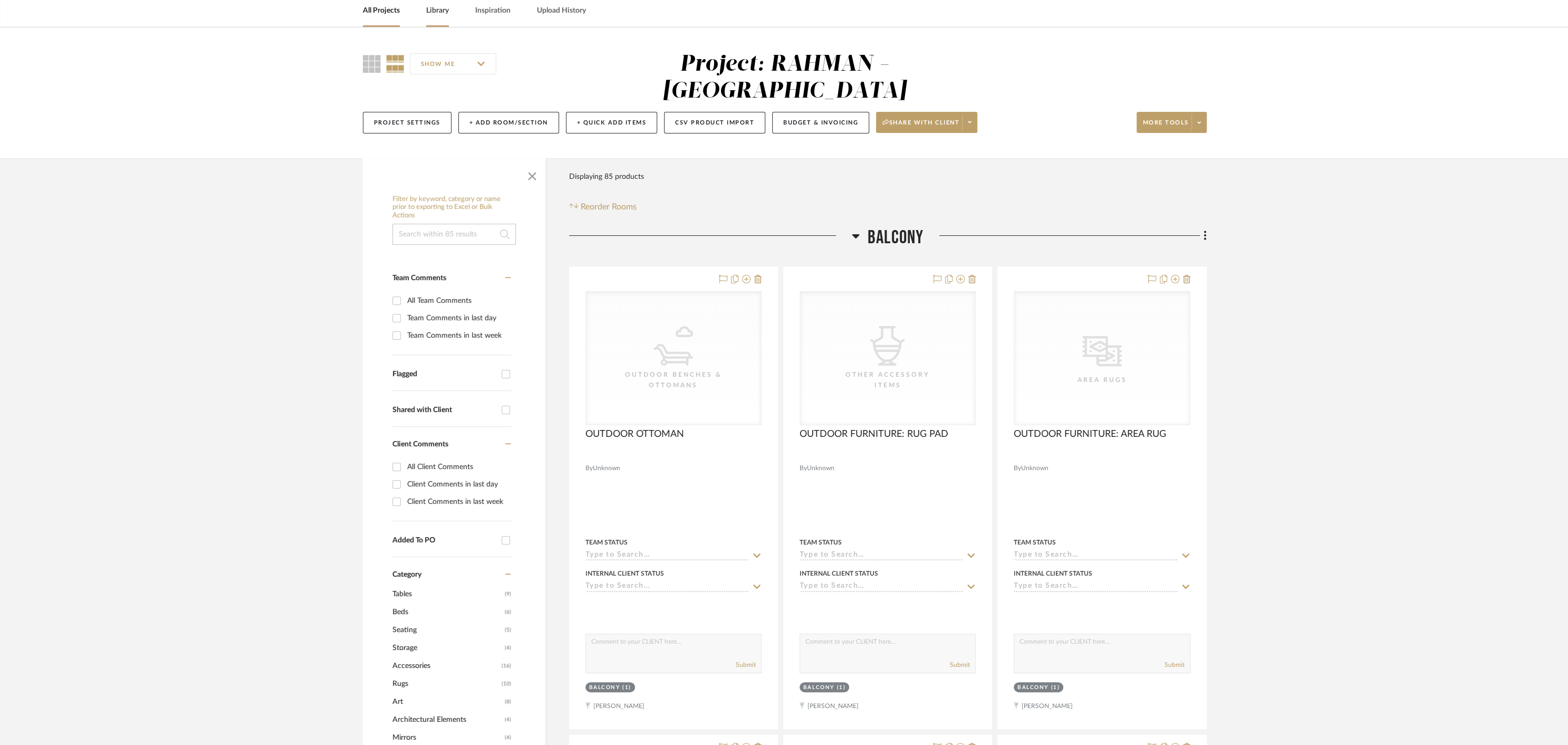
click at [438, 14] on link "Library" at bounding box center [438, 10] width 23 height 15
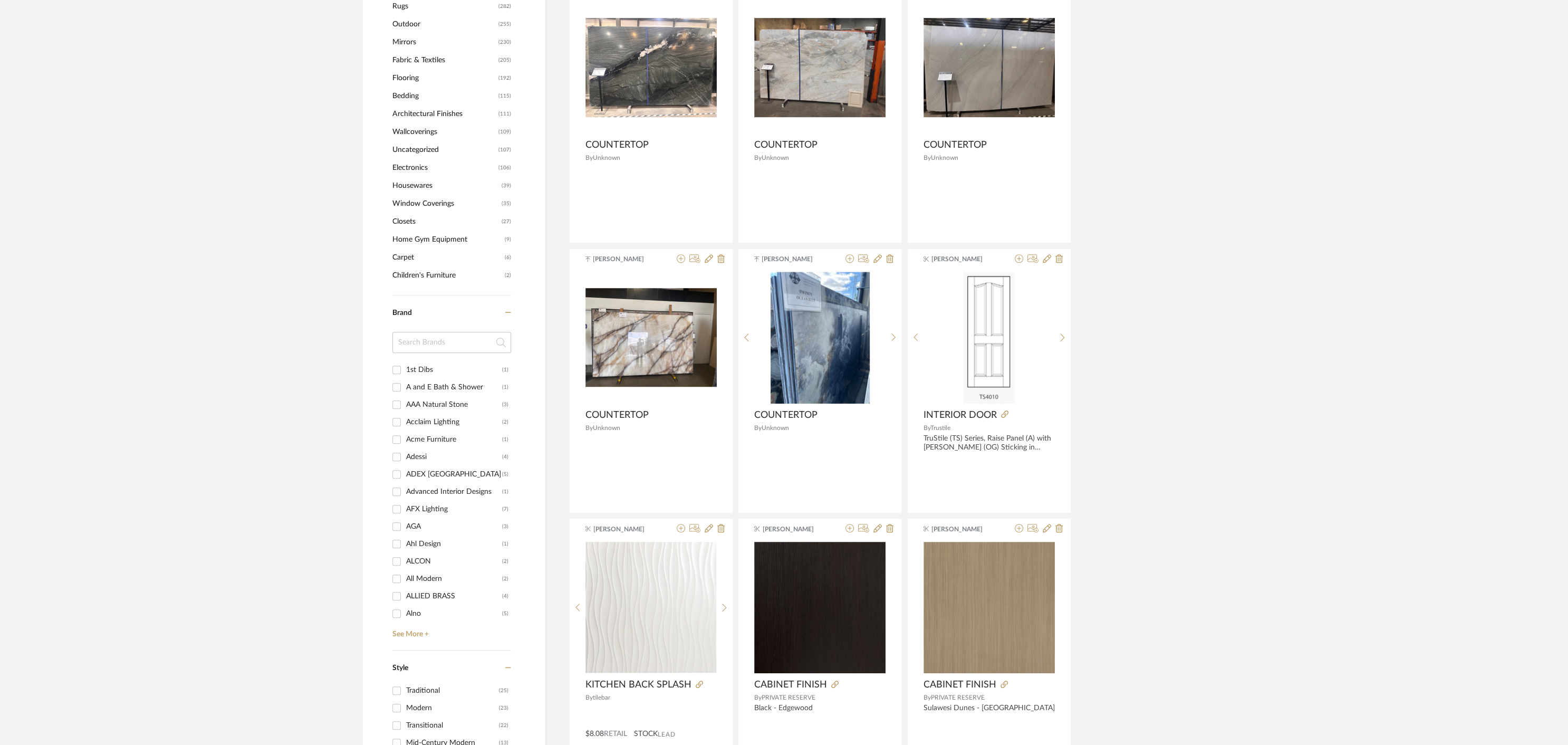
scroll to position [760, 0]
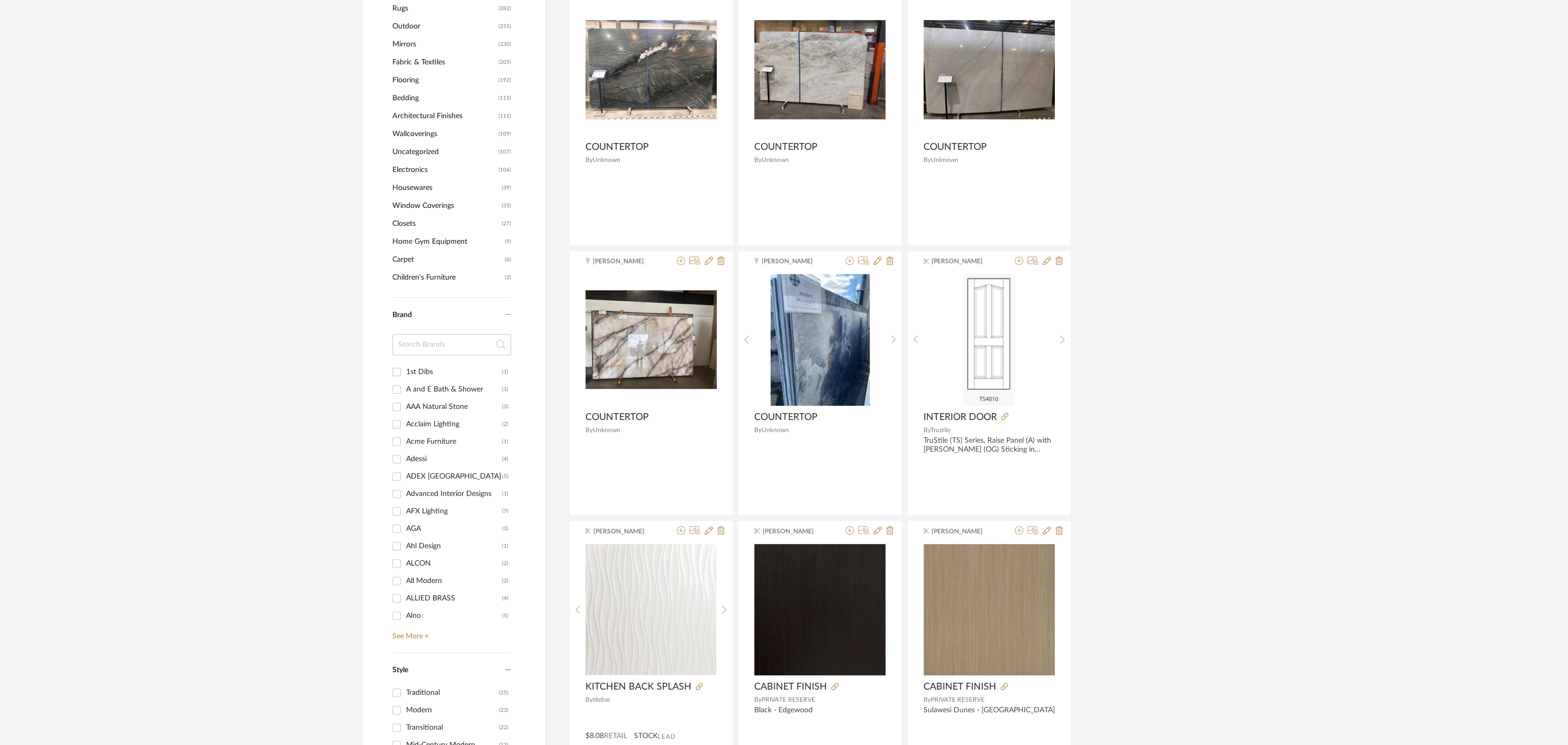
click at [456, 343] on input at bounding box center [451, 344] width 119 height 21
type input "FOUR"
click at [398, 372] on input "Four Hands (630)" at bounding box center [397, 372] width 17 height 17
checkbox input "true"
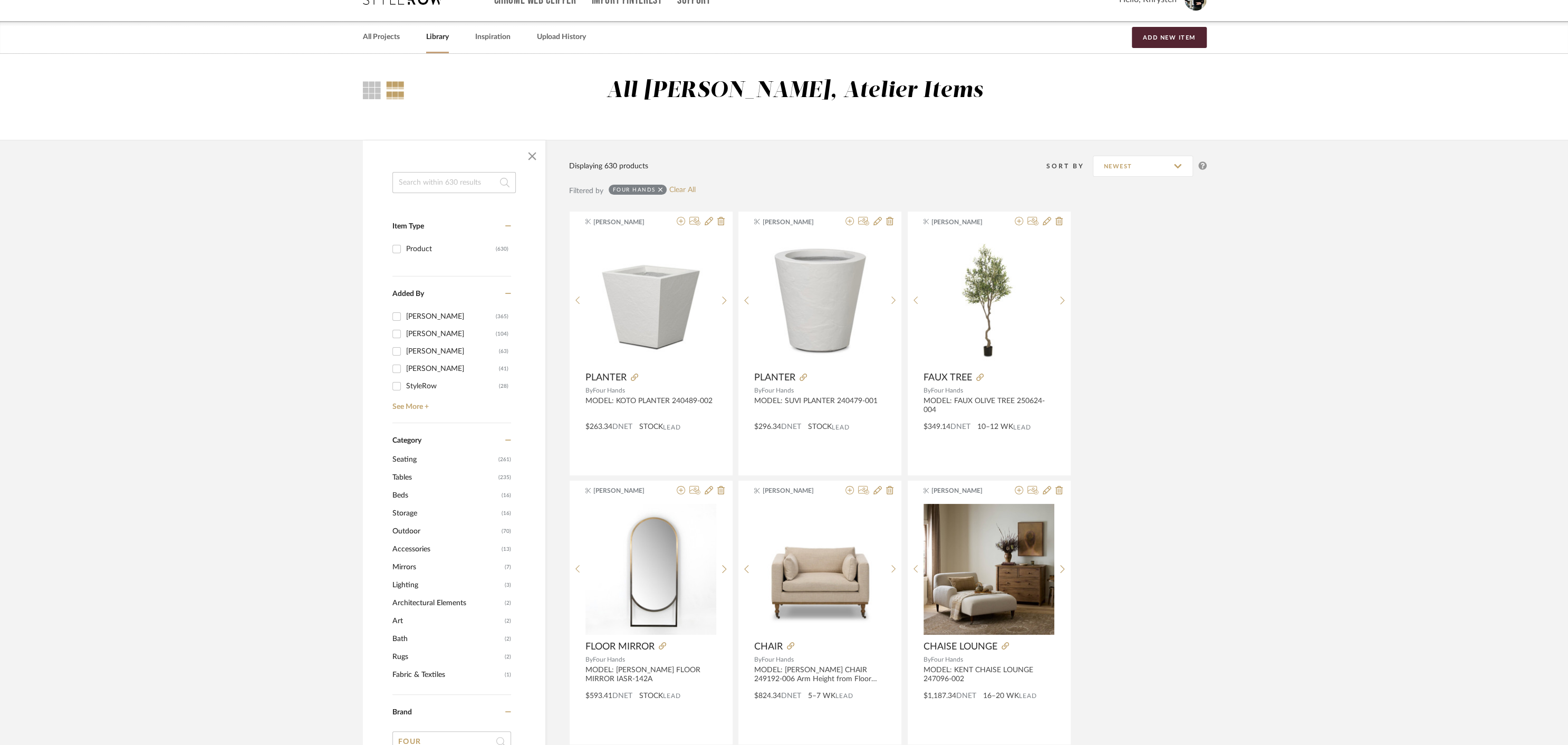
scroll to position [20, 0]
click at [850, 224] on icon at bounding box center [850, 224] width 9 height 9
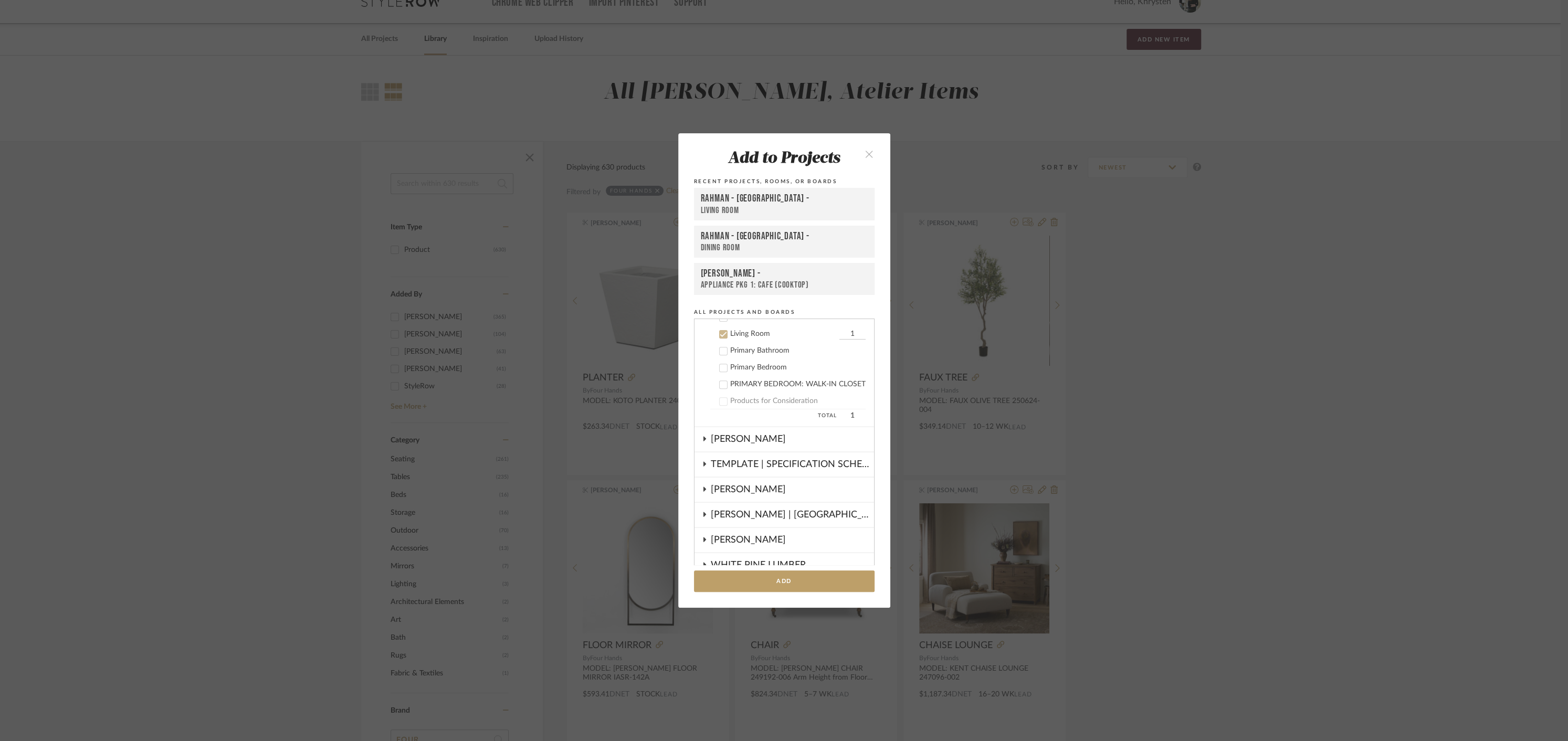
scroll to position [580, 0]
click at [765, 203] on div "RAHMAN - [GEOGRAPHIC_DATA] -" at bounding box center [784, 199] width 167 height 13
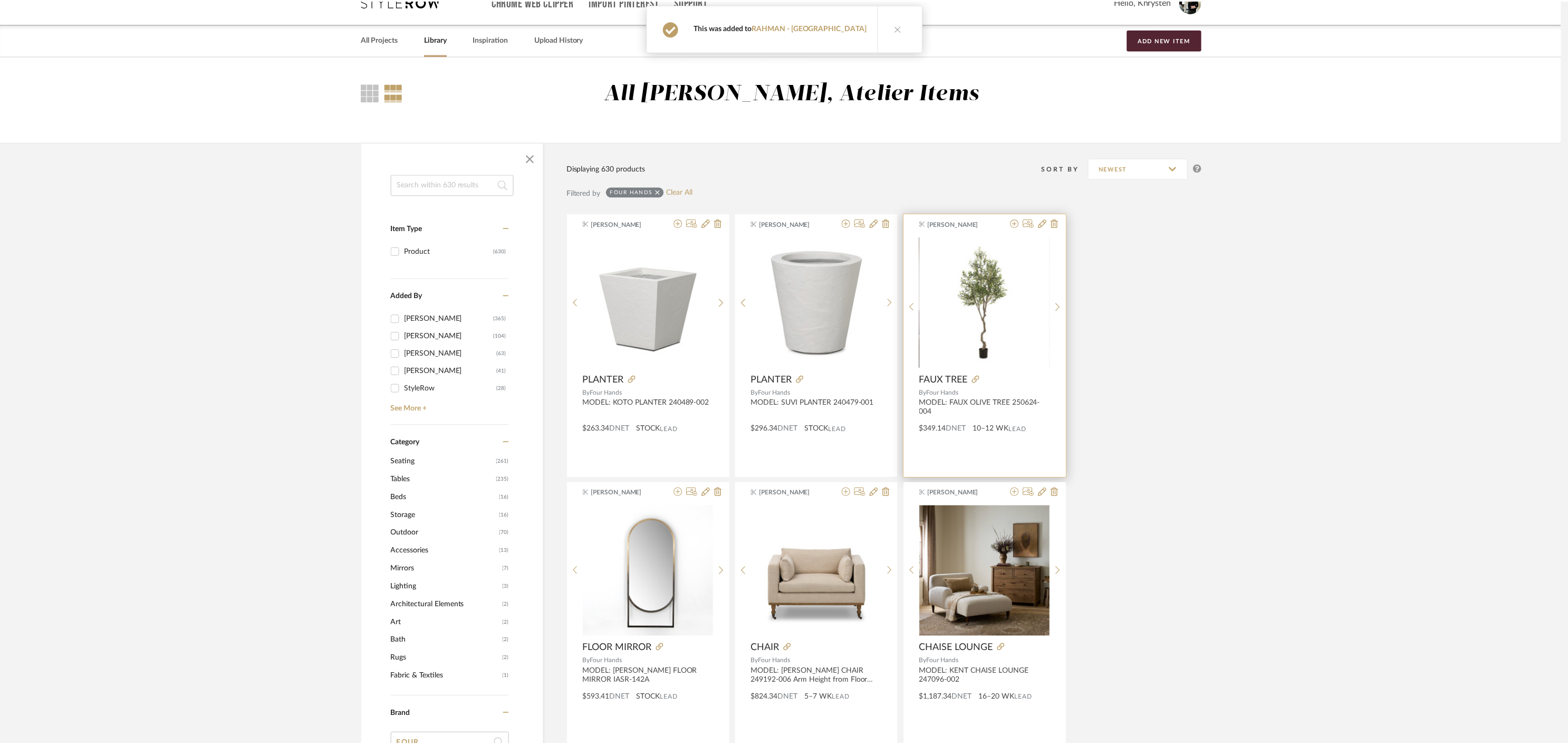
scroll to position [20, 0]
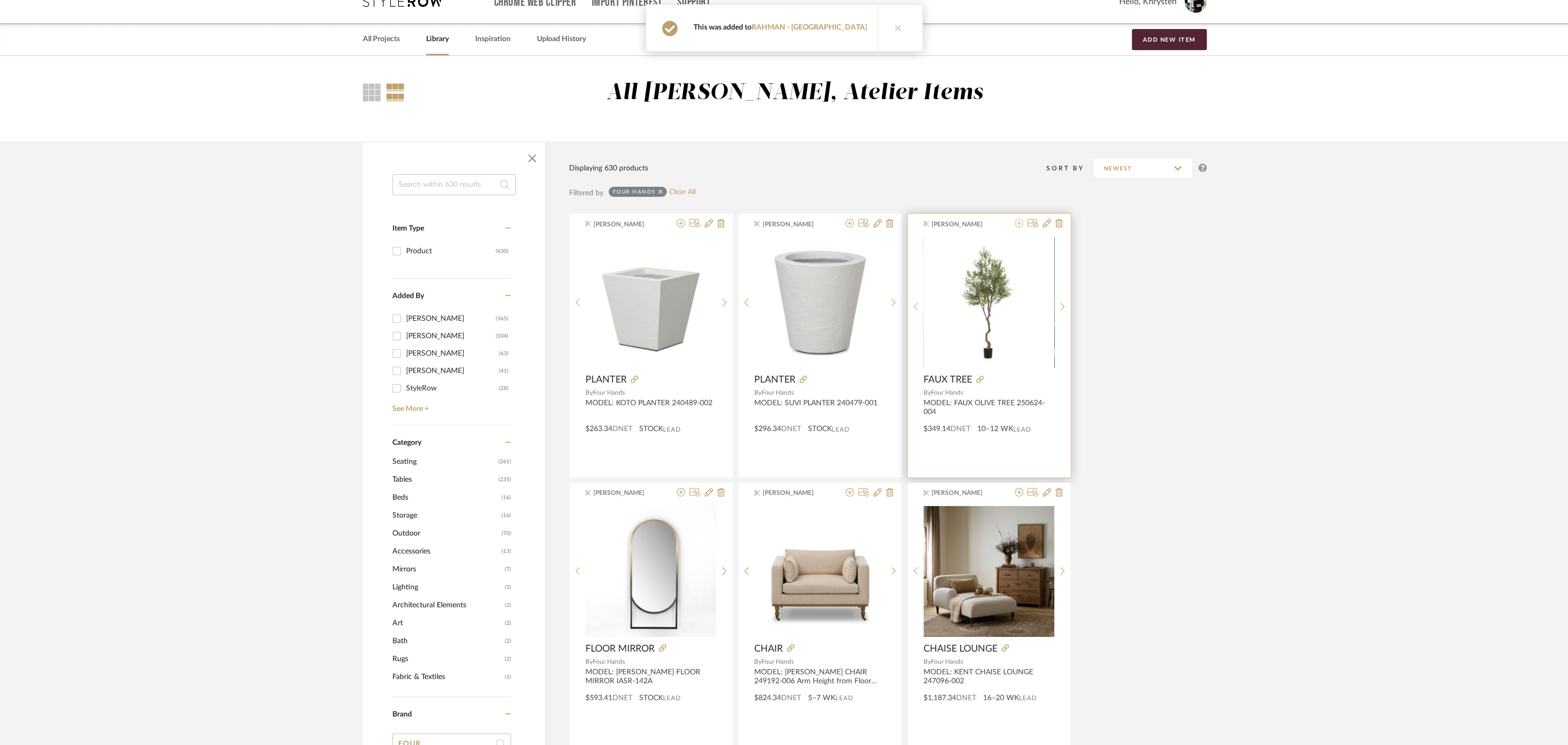
click at [1019, 224] on icon at bounding box center [1019, 224] width 9 height 9
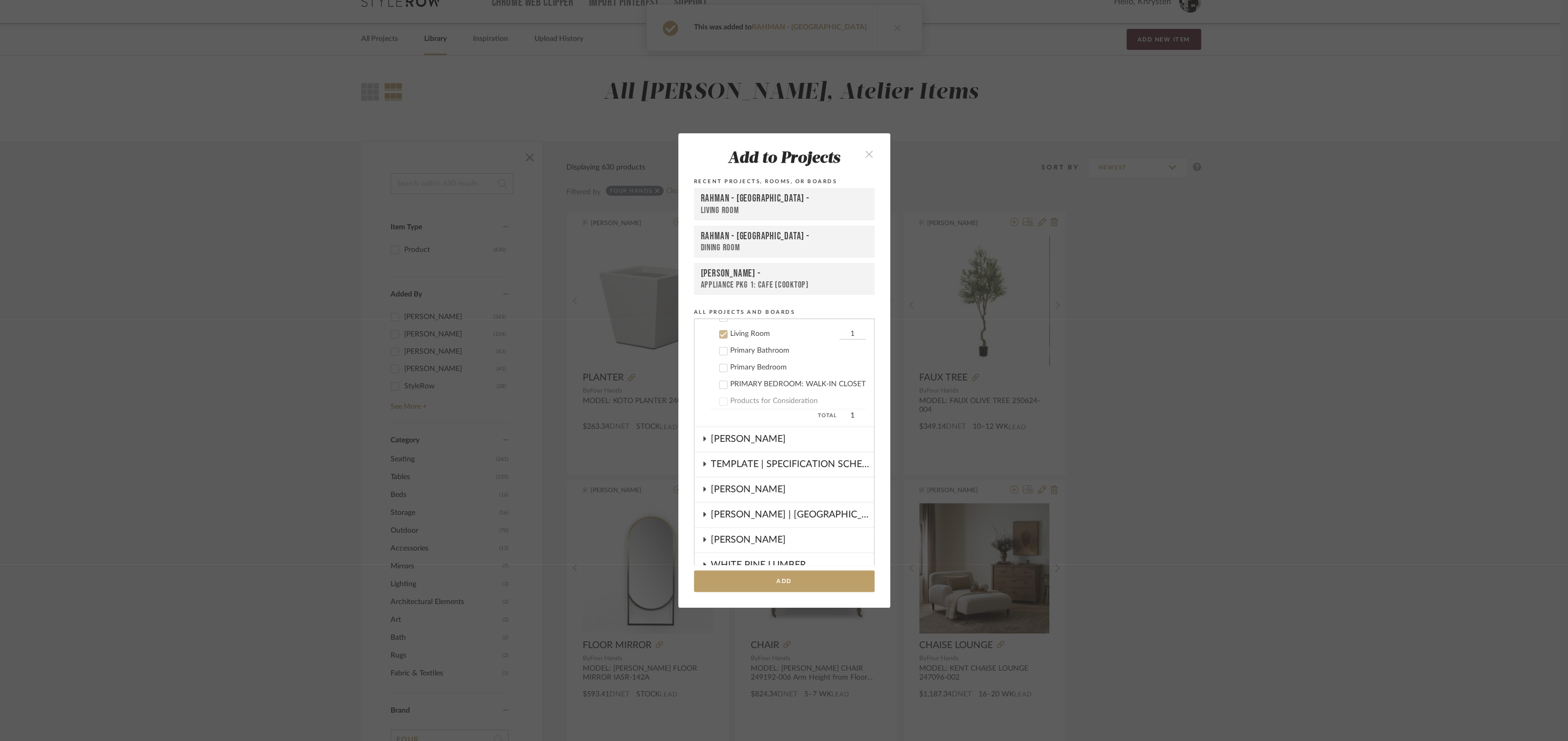
scroll to position [580, 0]
click at [740, 203] on div "RAHMAN - [GEOGRAPHIC_DATA] -" at bounding box center [784, 199] width 167 height 13
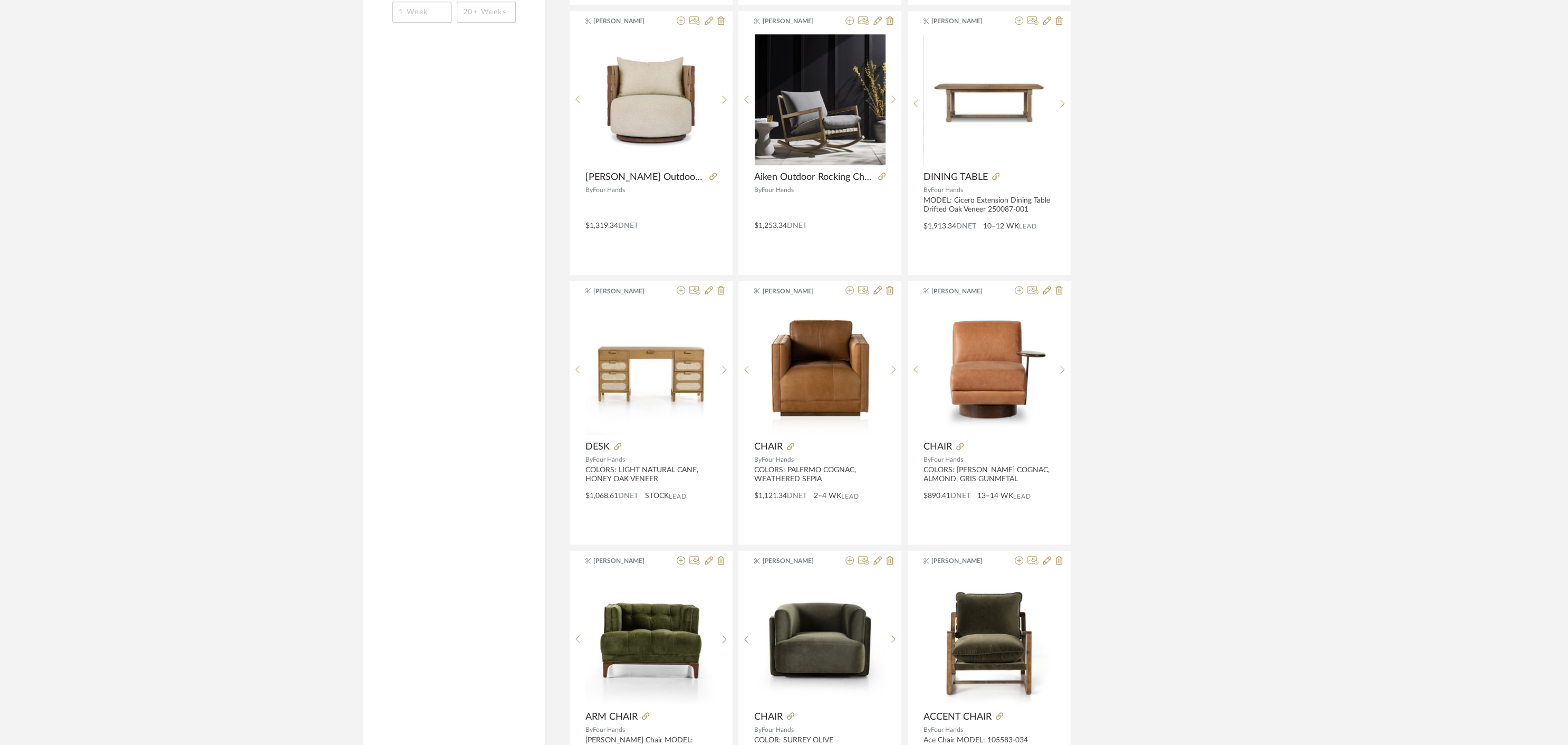
scroll to position [1037, 0]
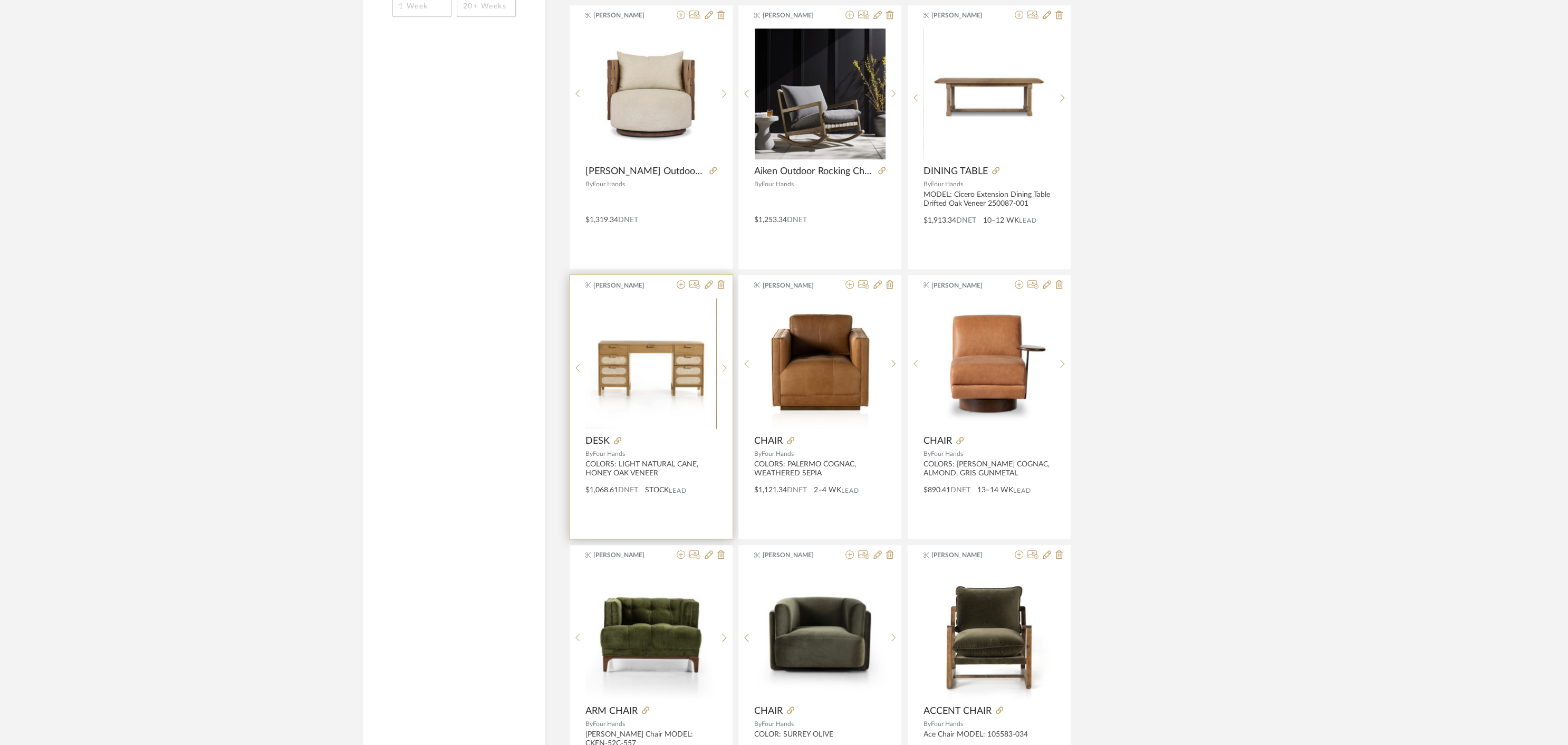
click at [724, 368] on icon at bounding box center [724, 368] width 5 height 9
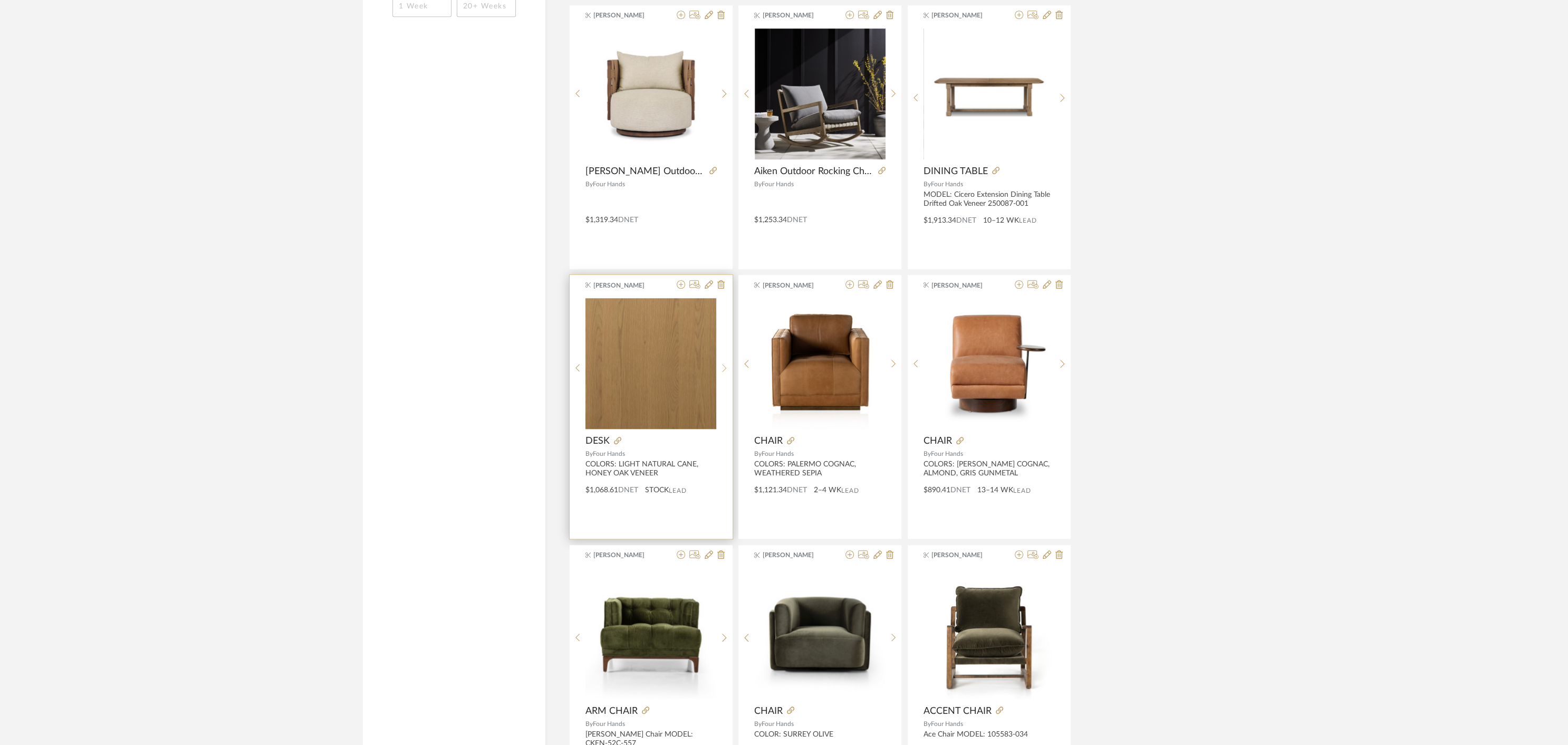
click at [724, 368] on icon at bounding box center [724, 368] width 5 height 9
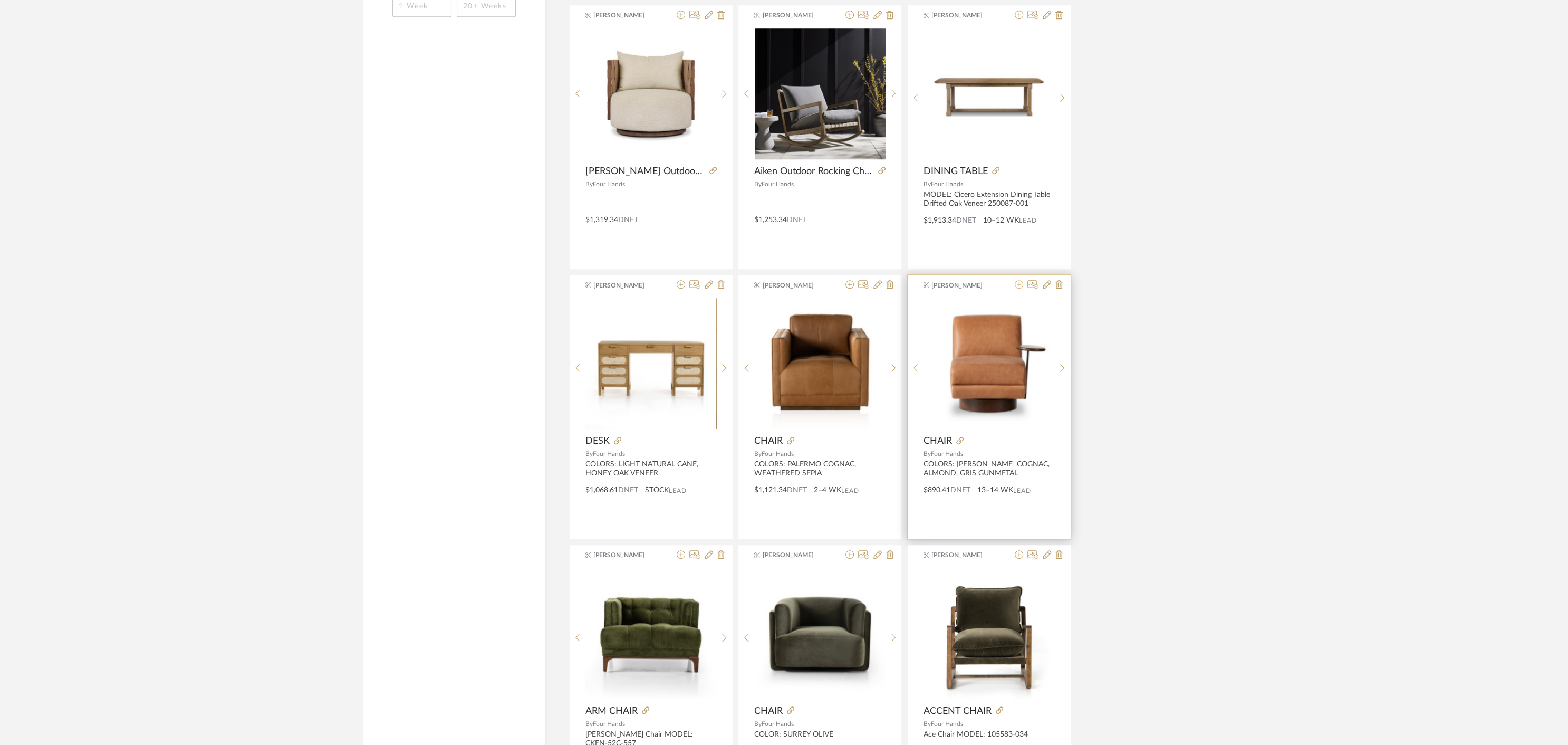
click at [1019, 284] on icon at bounding box center [1019, 284] width 9 height 9
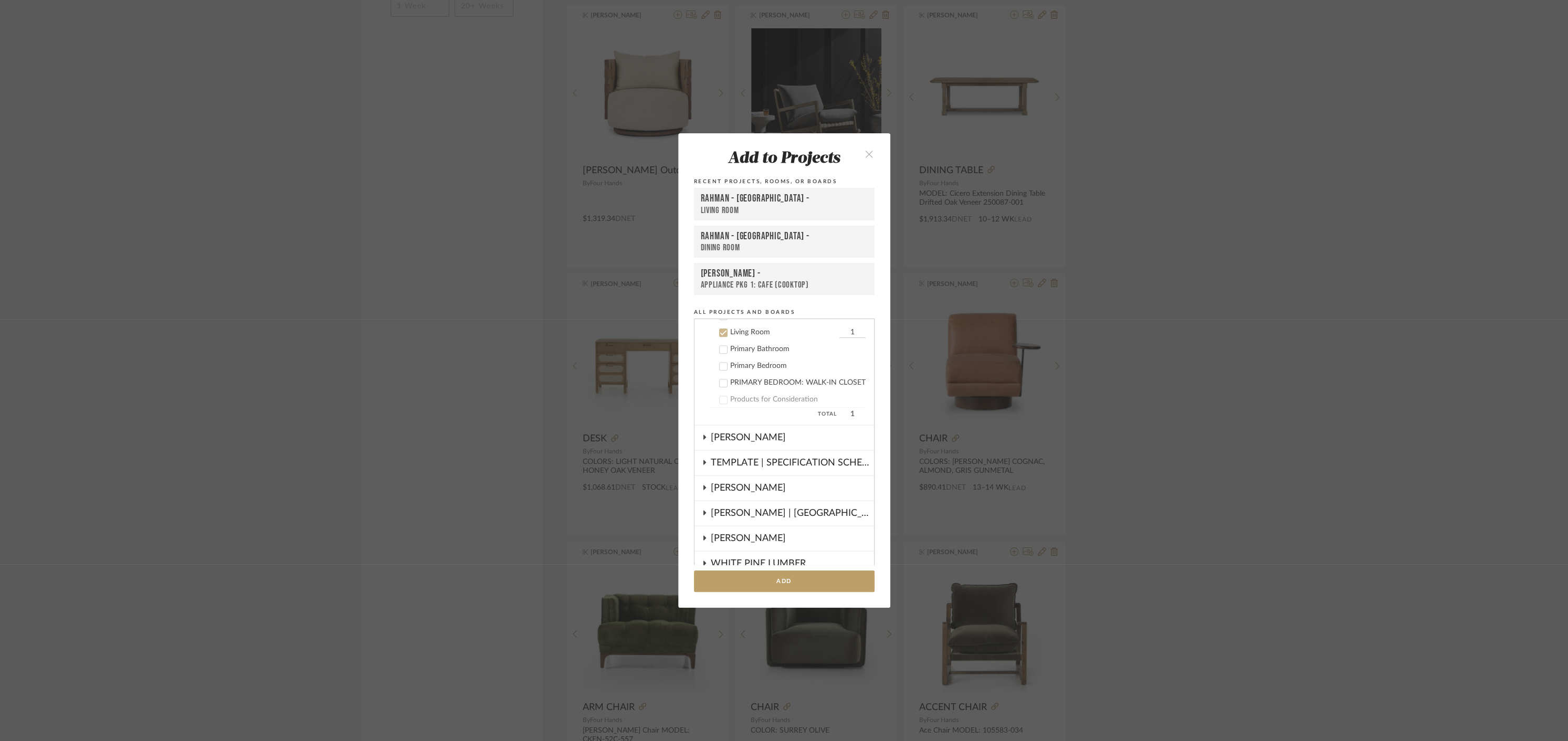
scroll to position [580, 0]
click at [722, 205] on div "Living Room" at bounding box center [784, 211] width 167 height 11
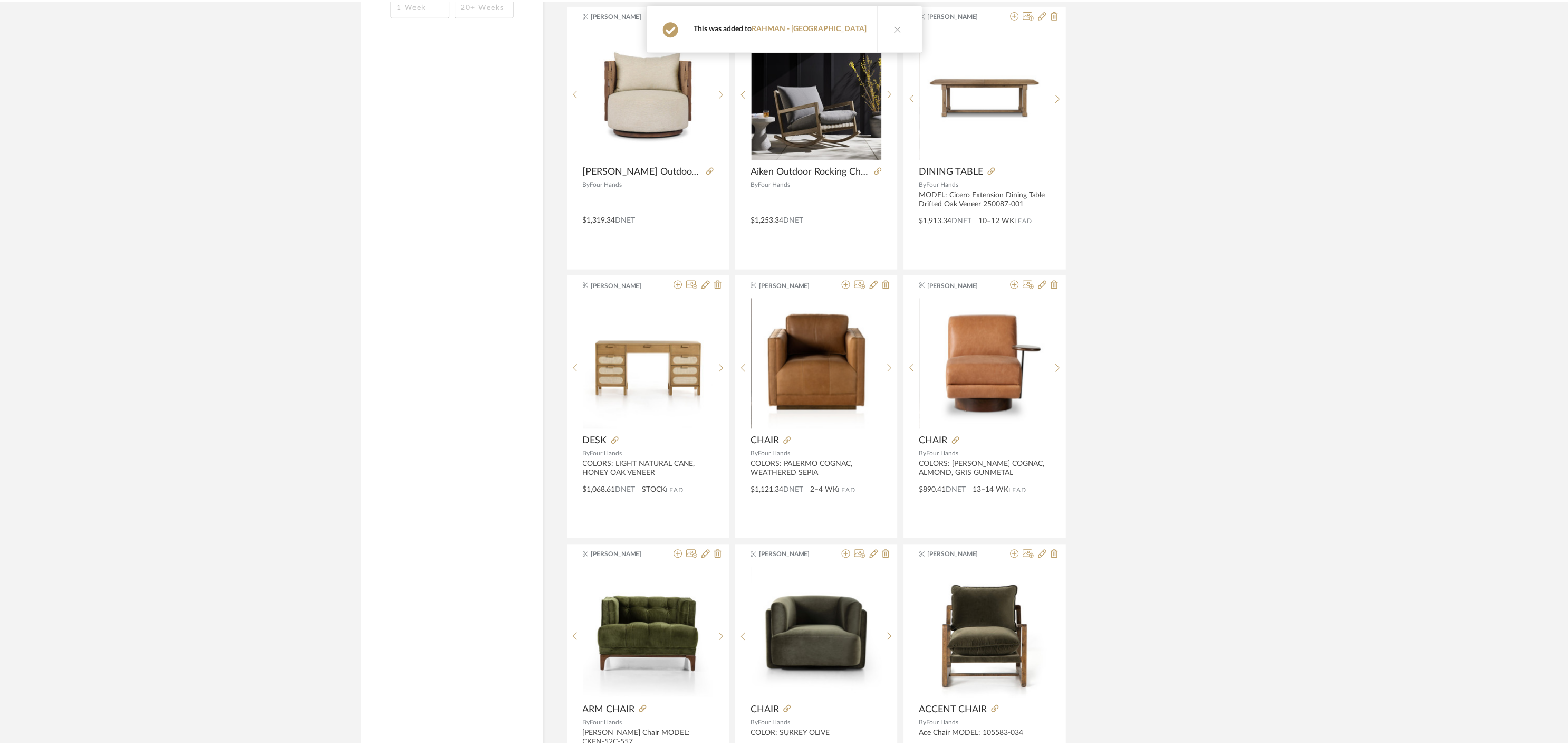
scroll to position [1037, 0]
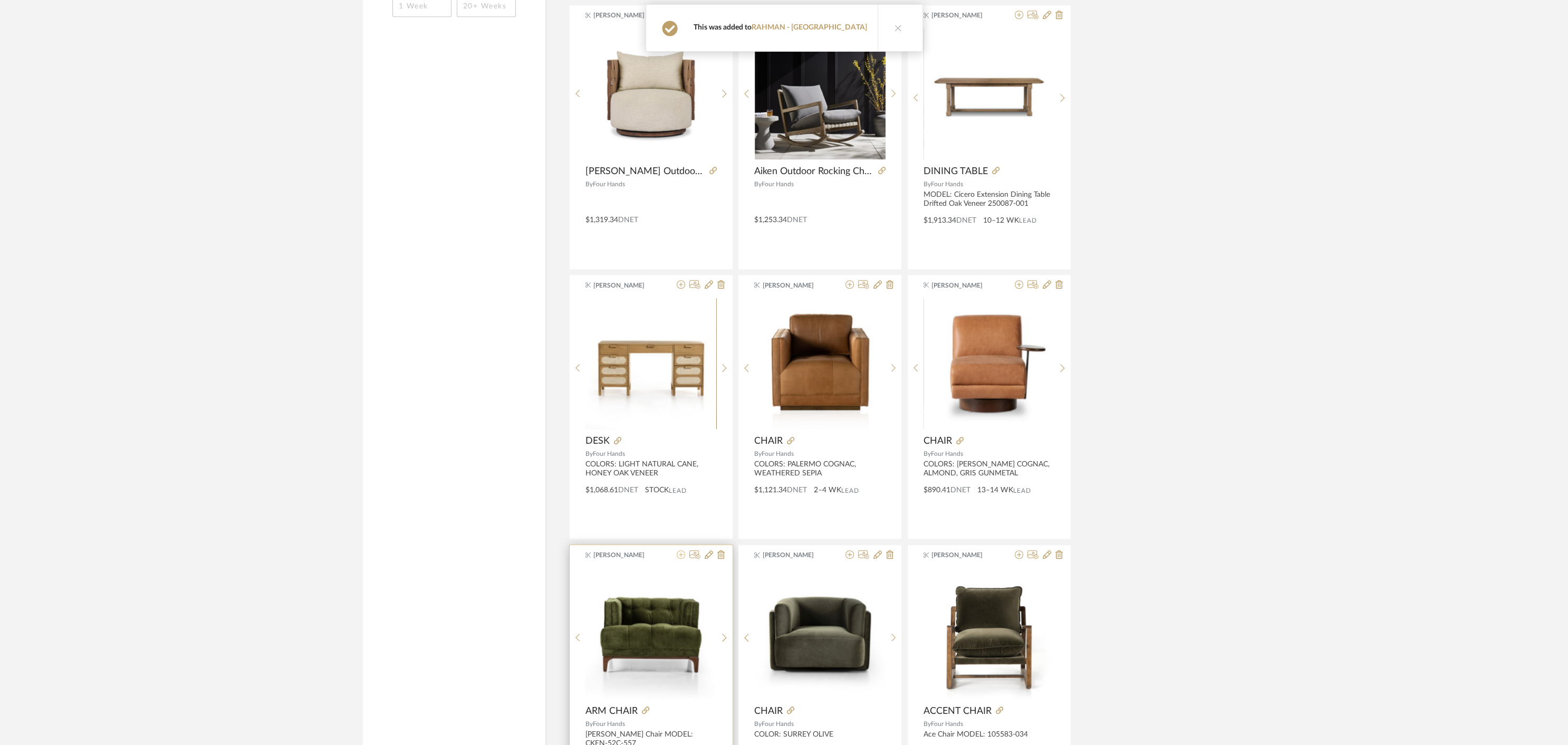
click at [682, 555] on icon at bounding box center [681, 555] width 9 height 9
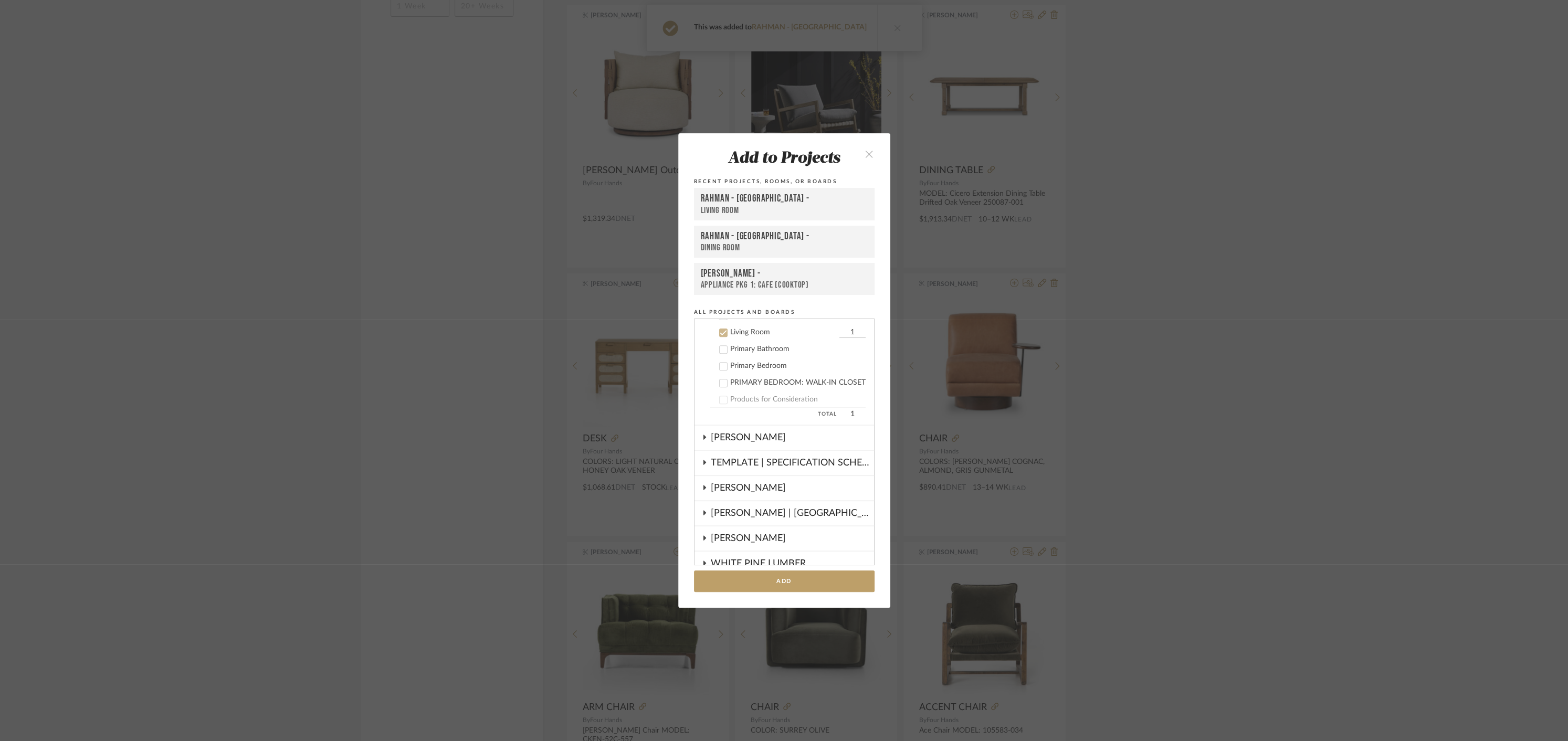
scroll to position [580, 0]
click at [706, 205] on div "Living Room" at bounding box center [784, 211] width 167 height 11
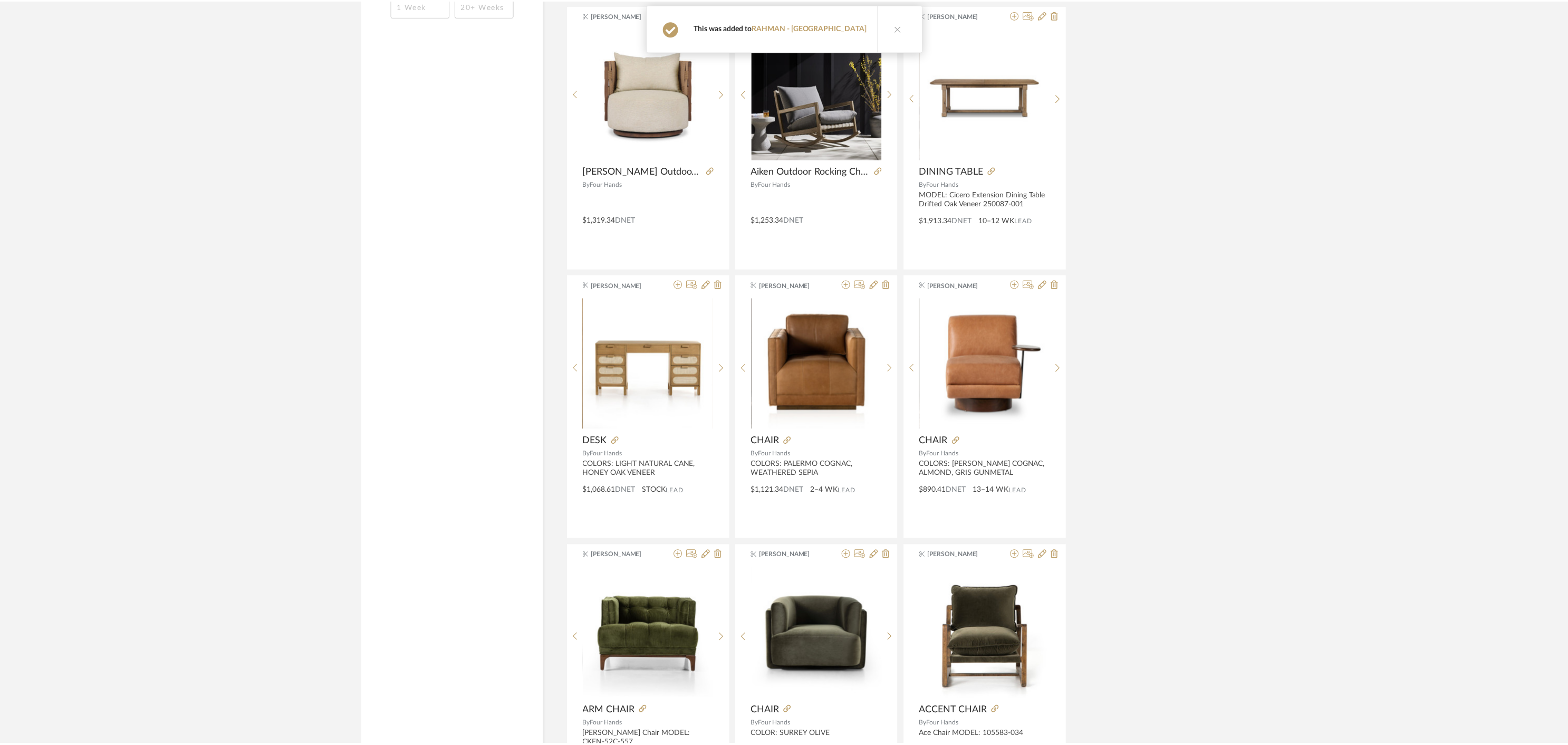
scroll to position [1037, 0]
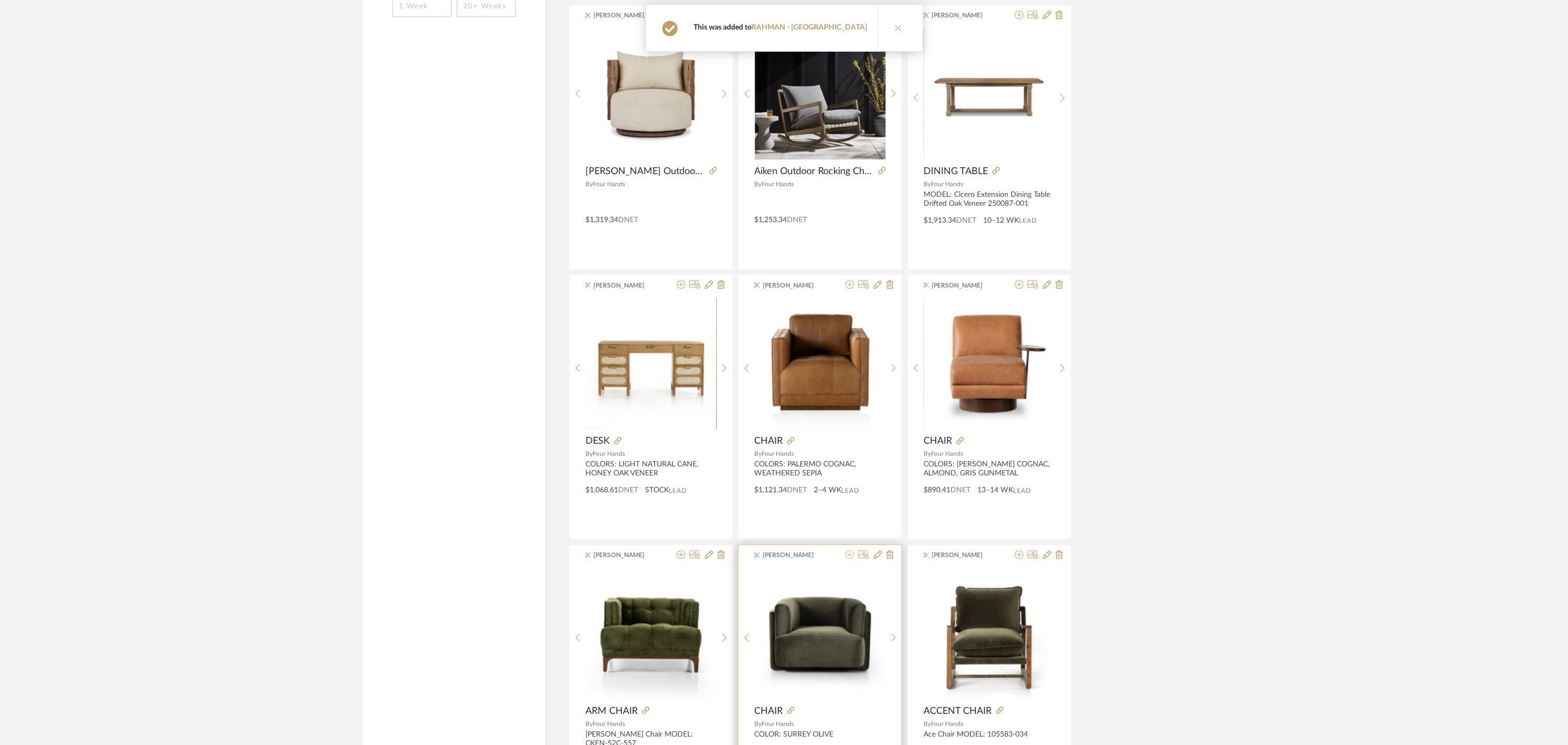
click at [849, 553] on icon at bounding box center [850, 555] width 9 height 9
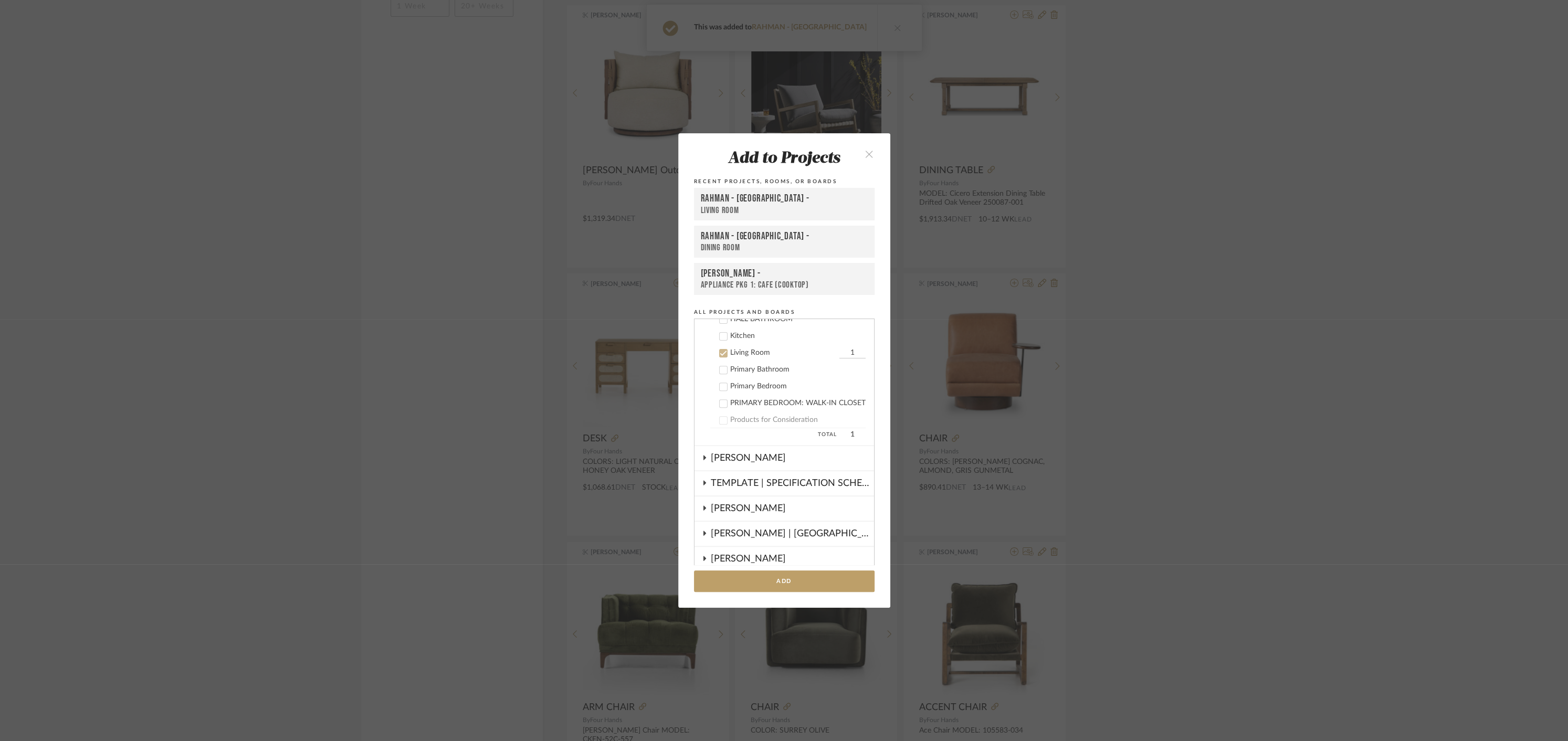
scroll to position [580, 0]
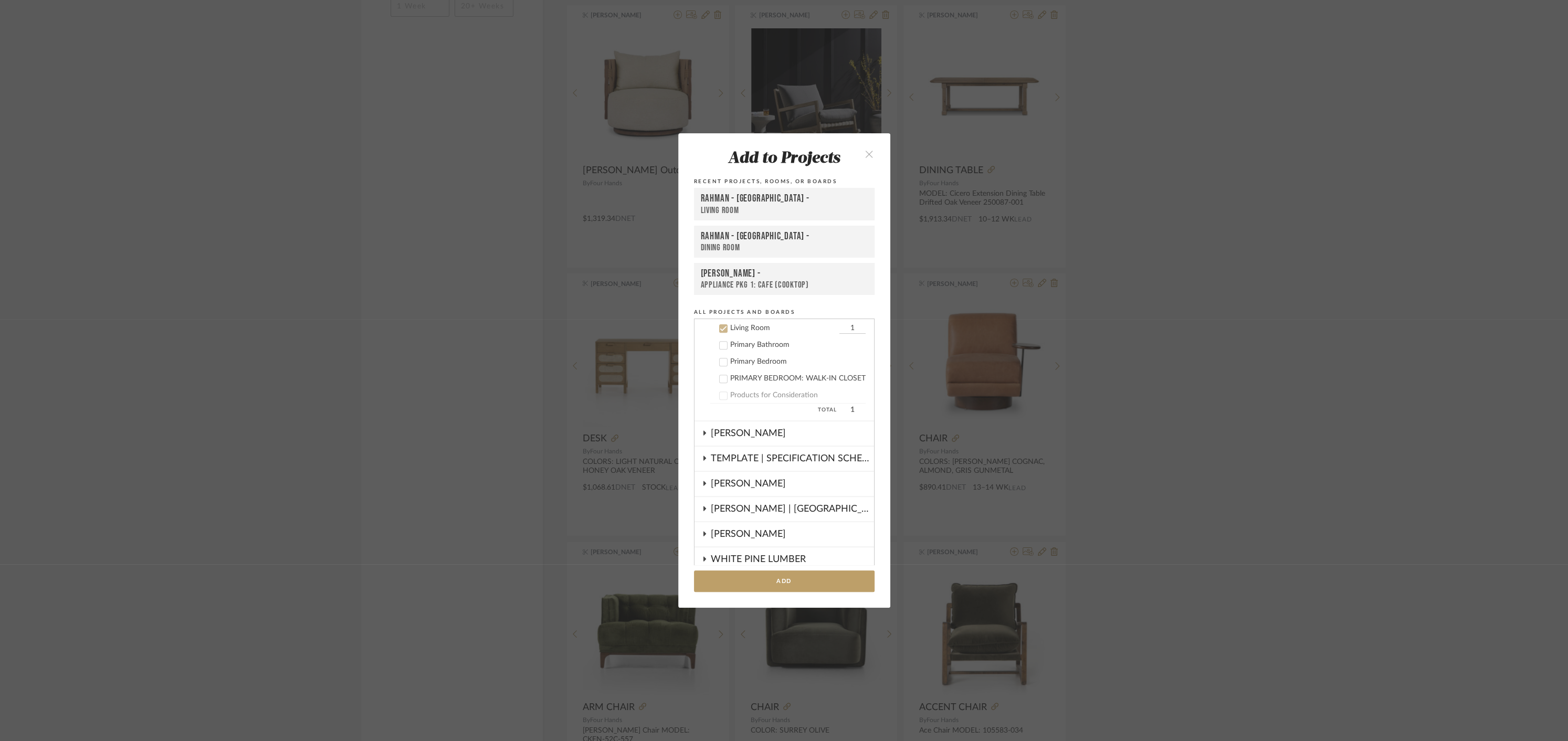
click at [765, 198] on div "RAHMAN - [GEOGRAPHIC_DATA] -" at bounding box center [784, 199] width 167 height 13
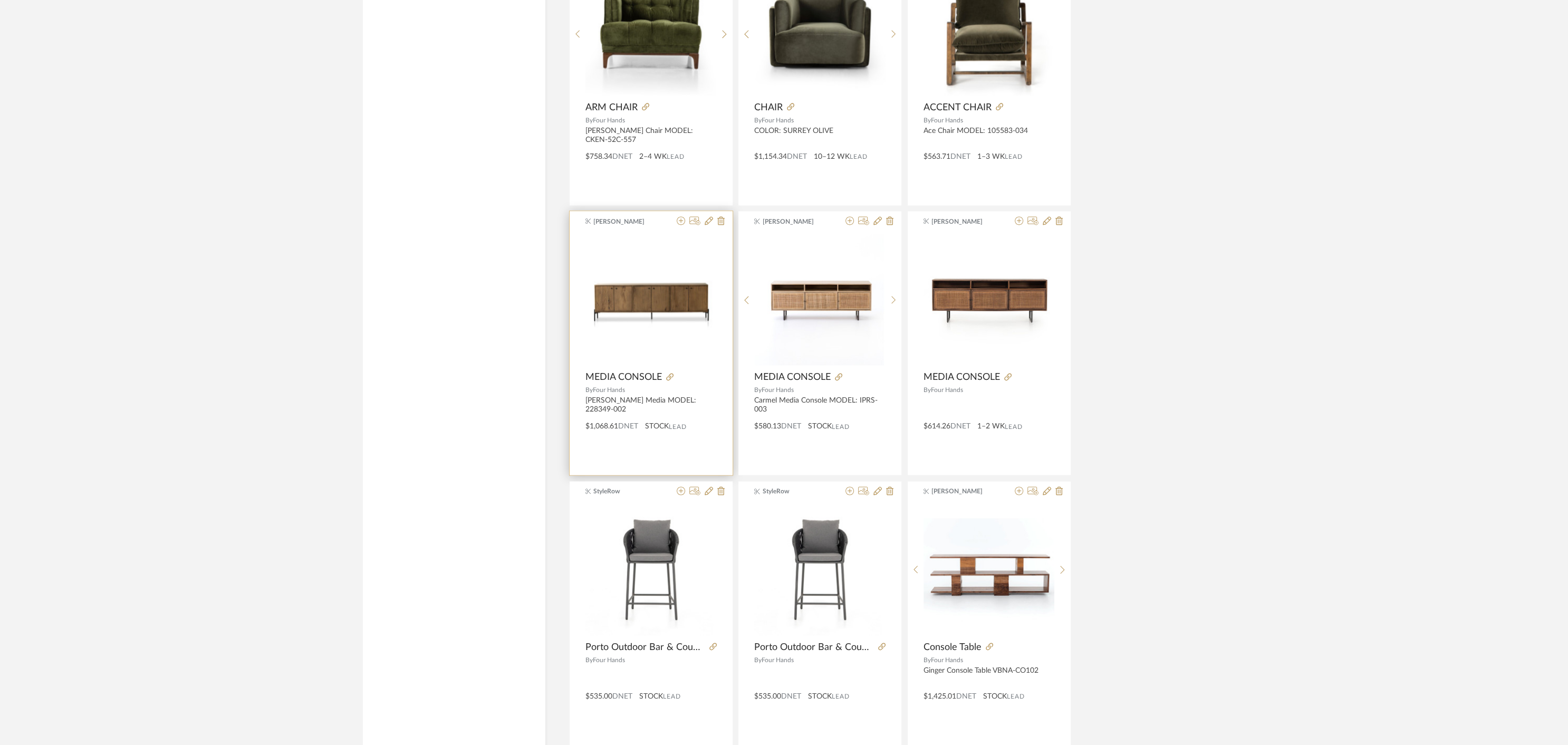
scroll to position [1641, 0]
click at [1020, 488] on icon at bounding box center [1019, 490] width 9 height 9
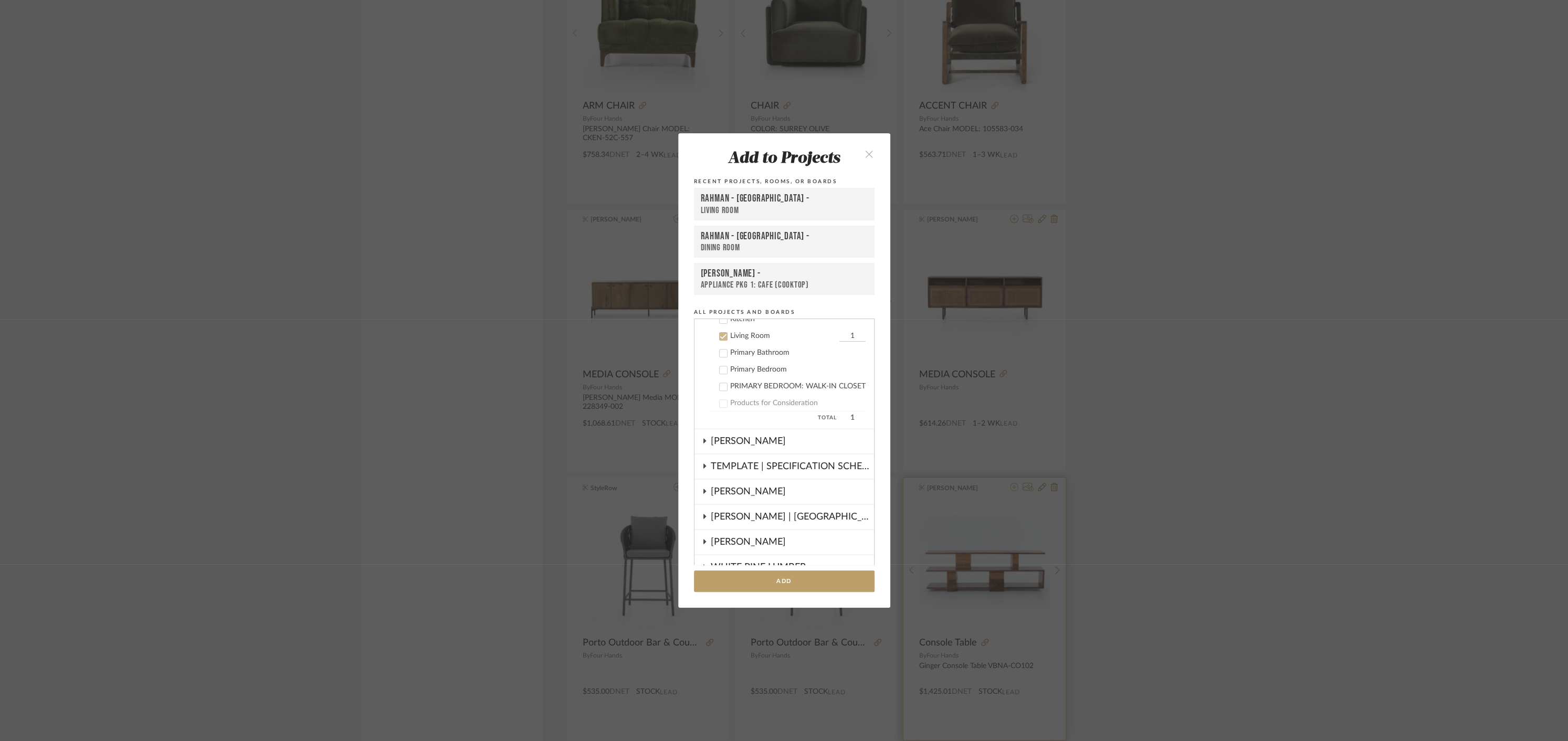
scroll to position [580, 0]
click at [783, 586] on button "Add" at bounding box center [784, 581] width 181 height 21
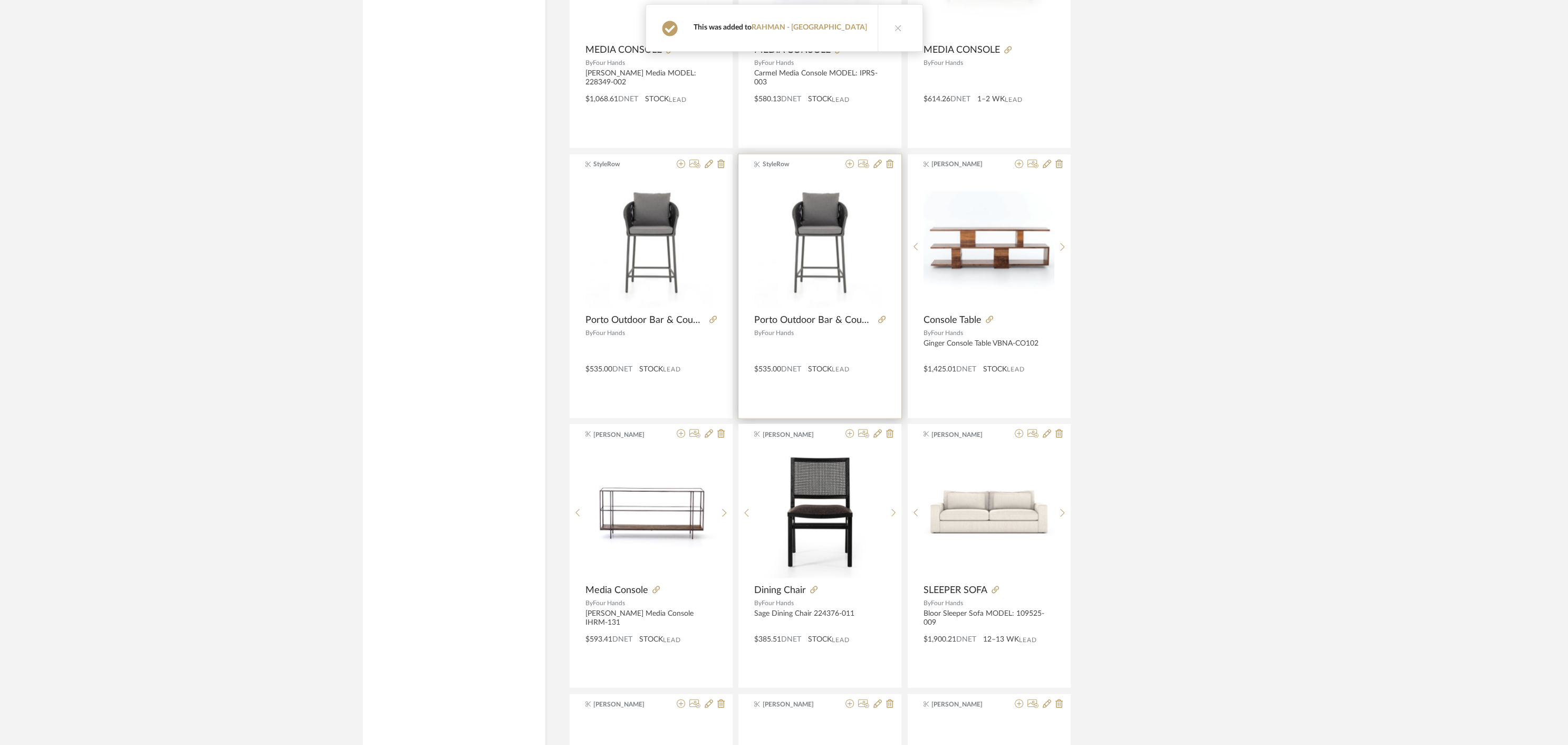
scroll to position [1974, 0]
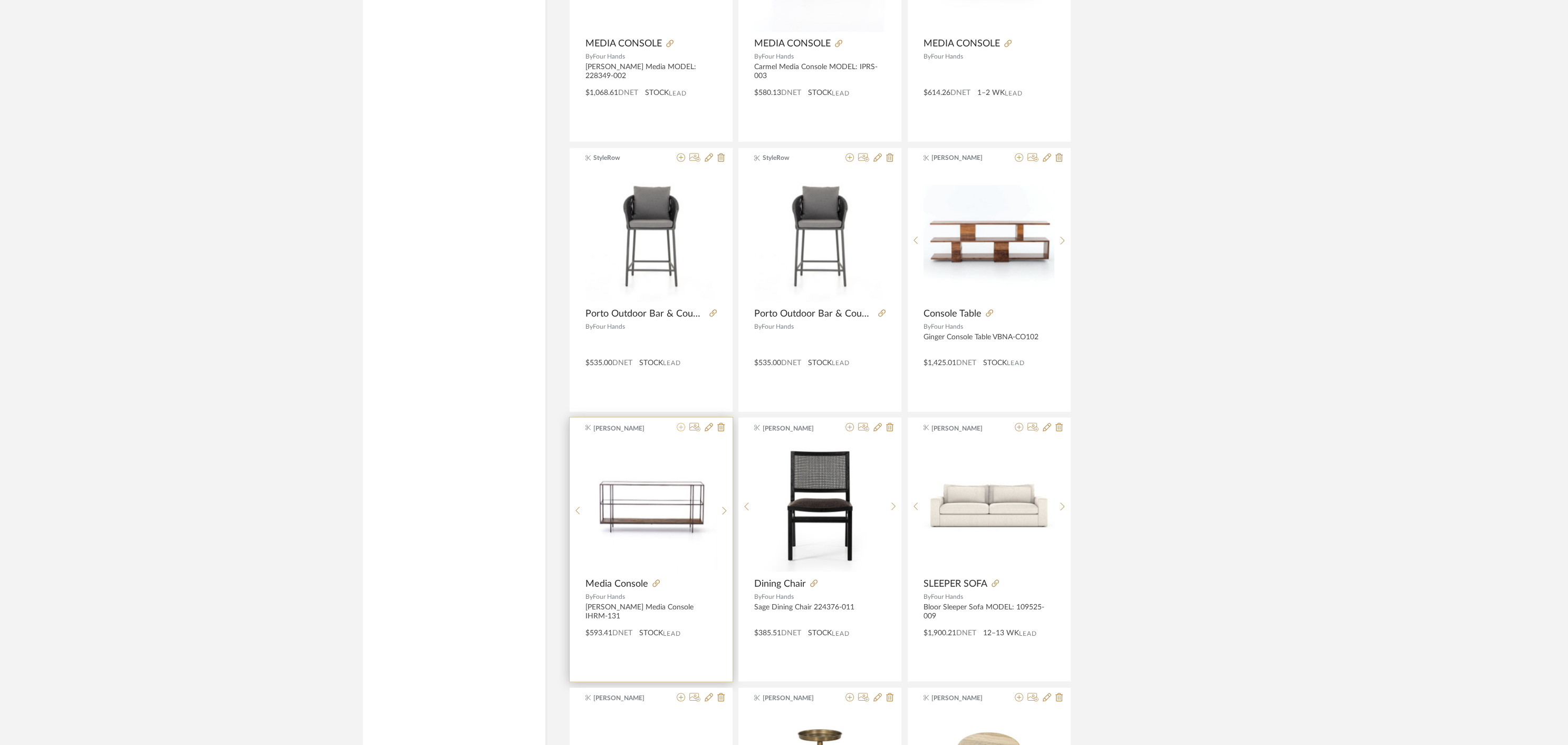
click at [682, 425] on icon at bounding box center [681, 427] width 9 height 9
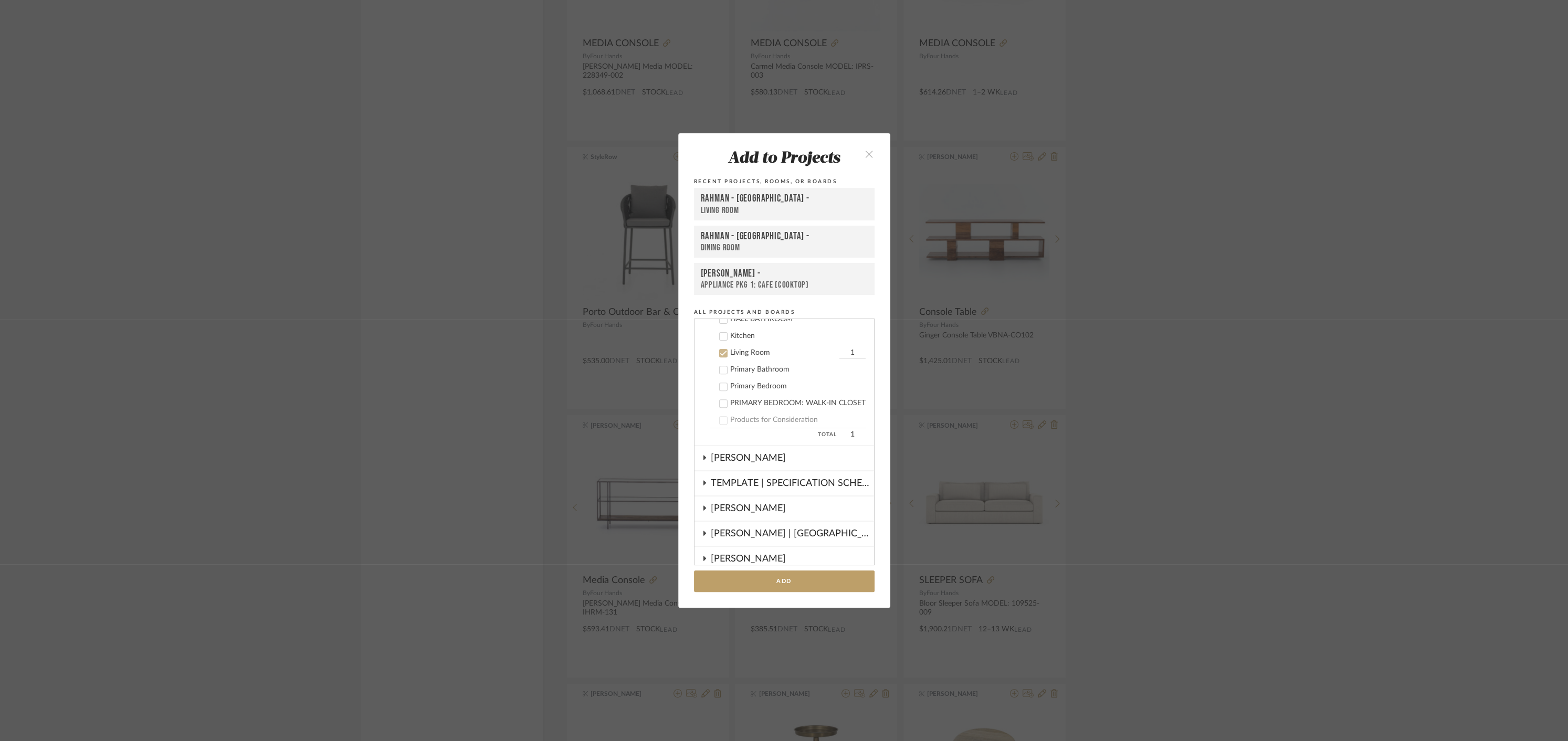
scroll to position [580, 0]
click at [713, 209] on div "Living Room" at bounding box center [784, 211] width 167 height 11
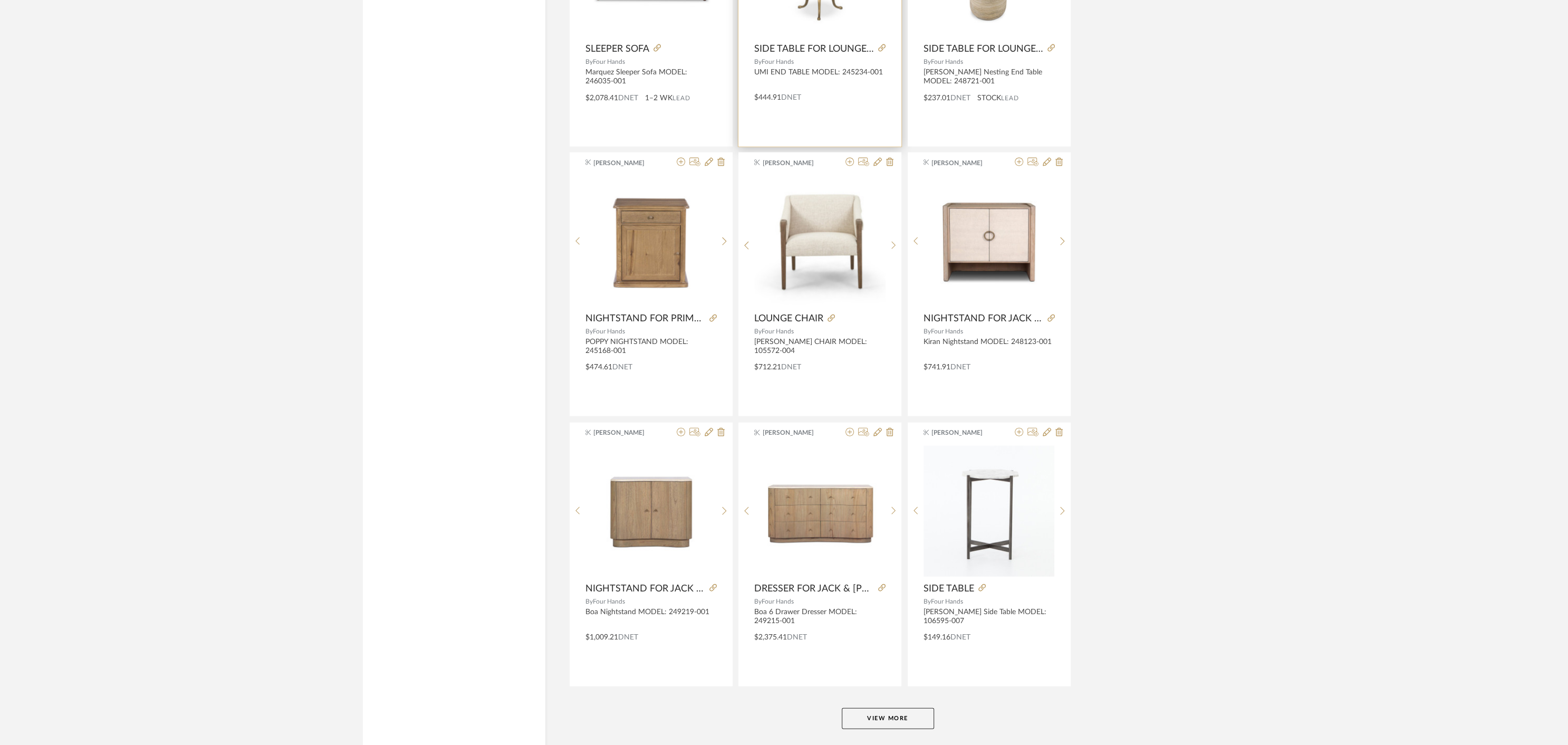
scroll to position [2828, 0]
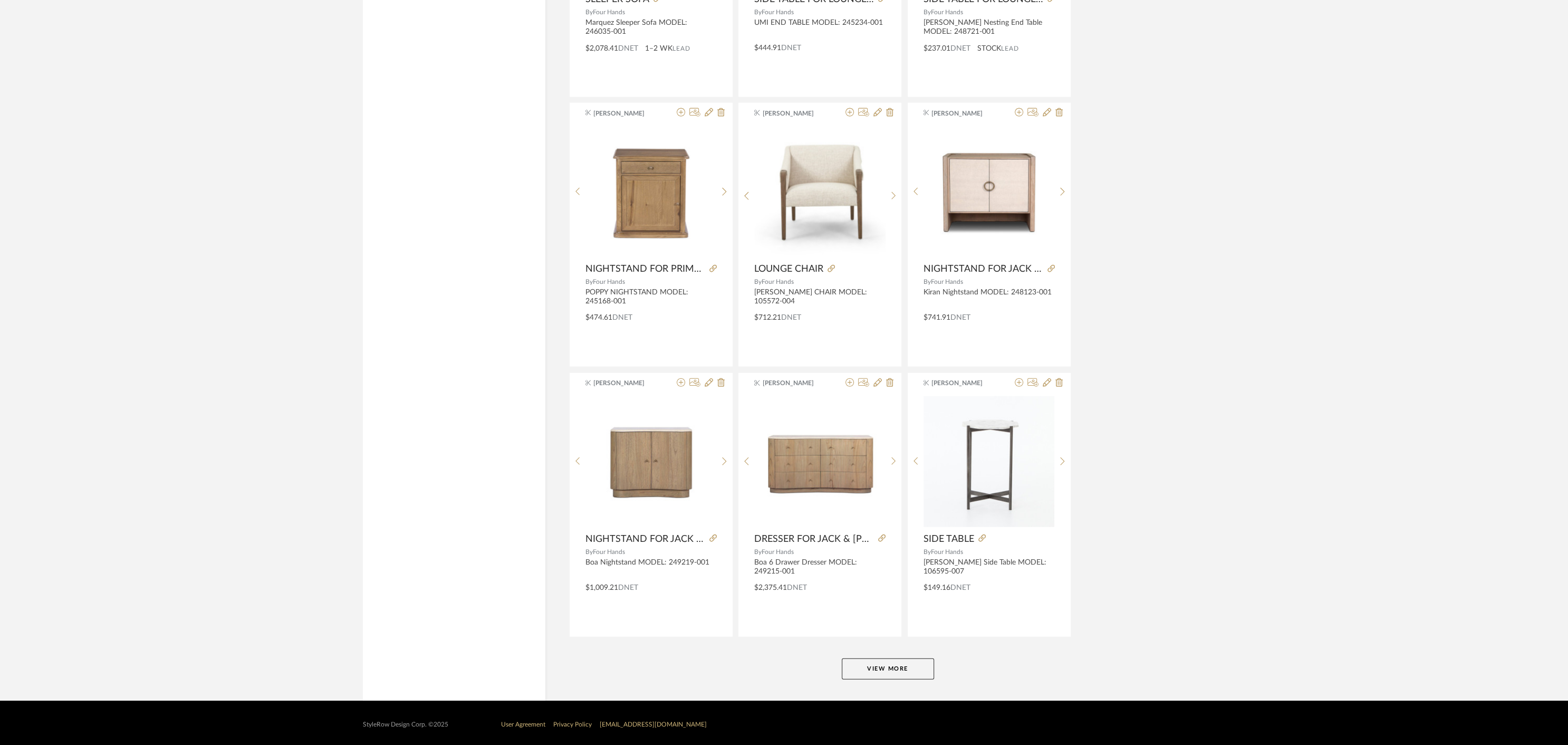
click at [899, 664] on button "View More" at bounding box center [888, 669] width 92 height 21
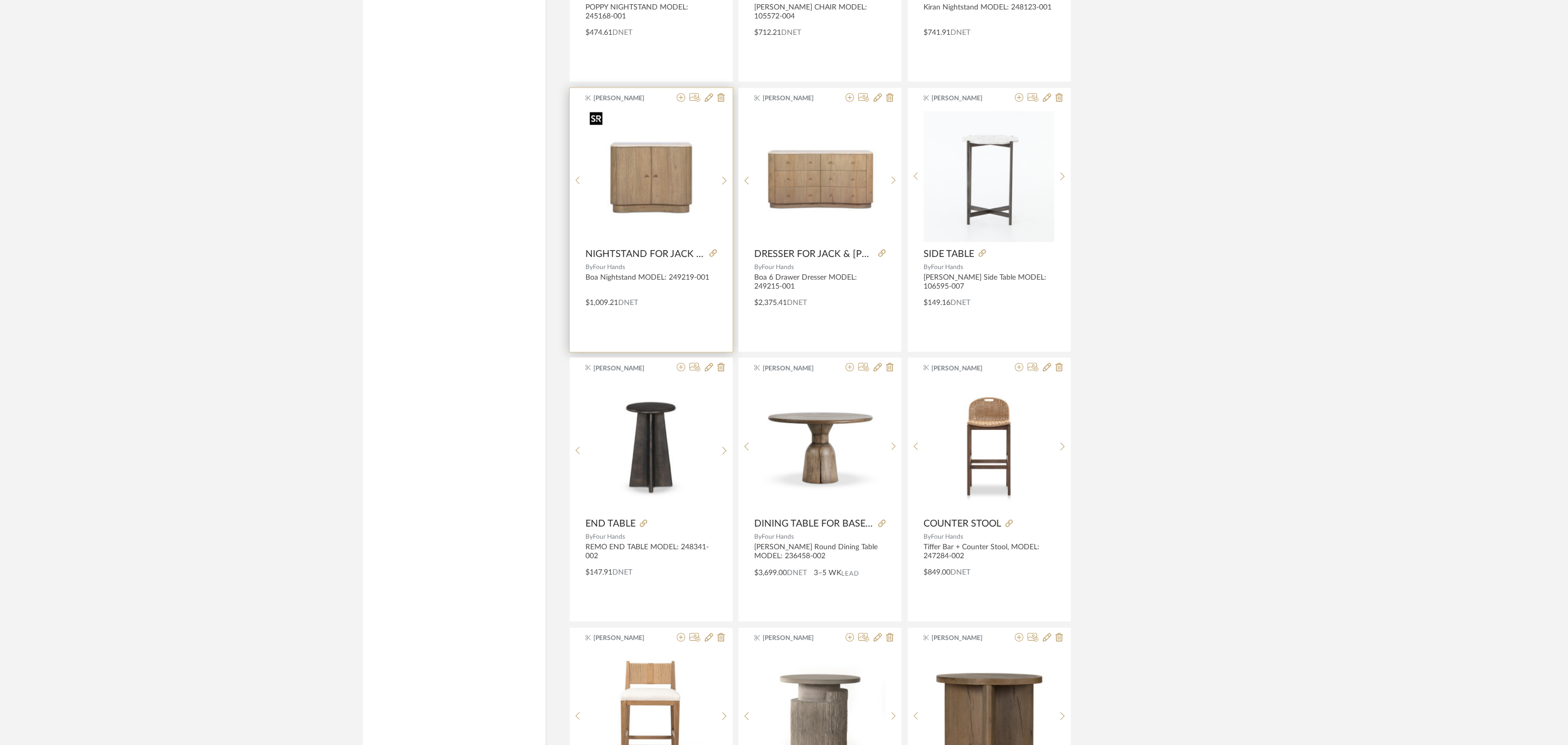
scroll to position [3132, 0]
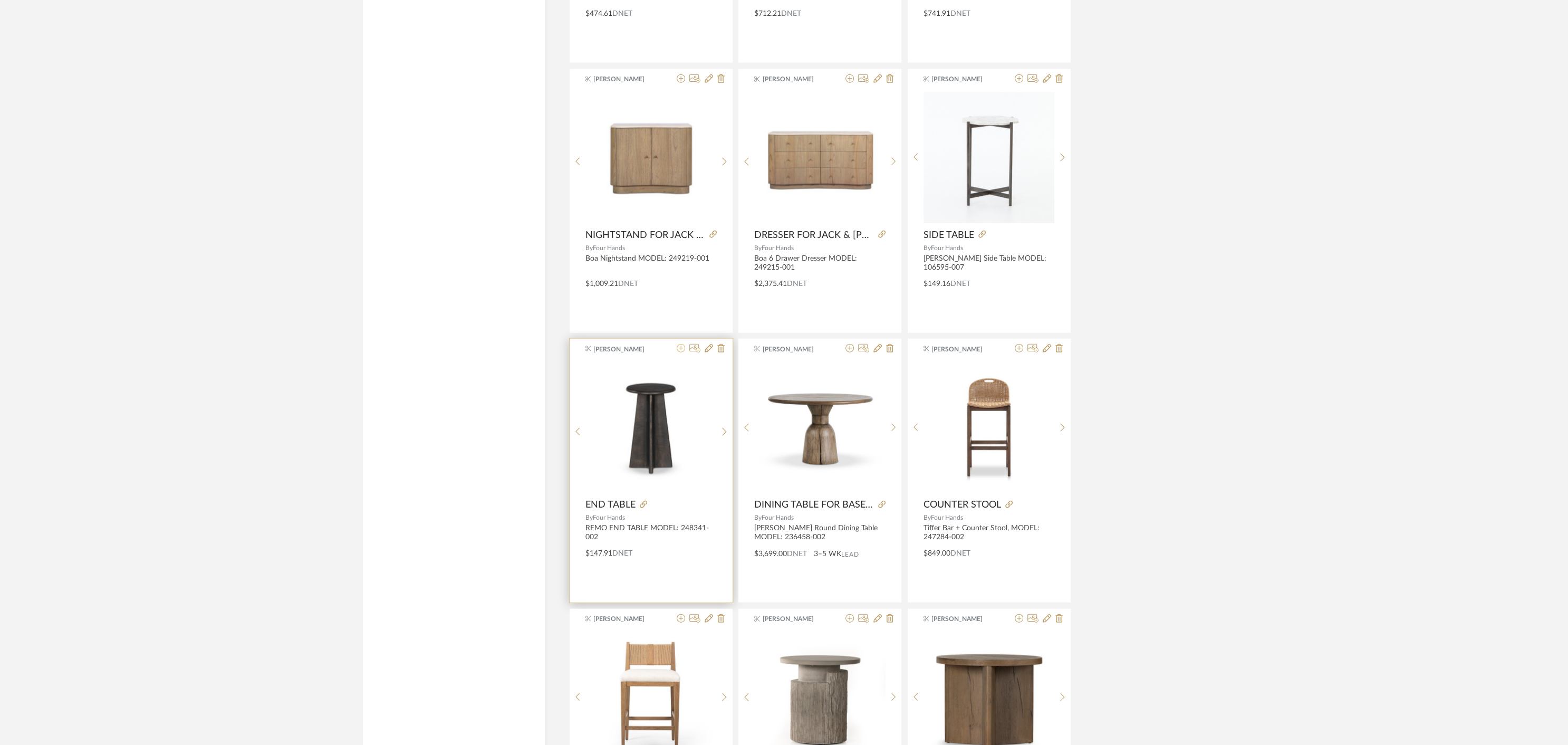
click at [682, 345] on icon at bounding box center [681, 348] width 9 height 9
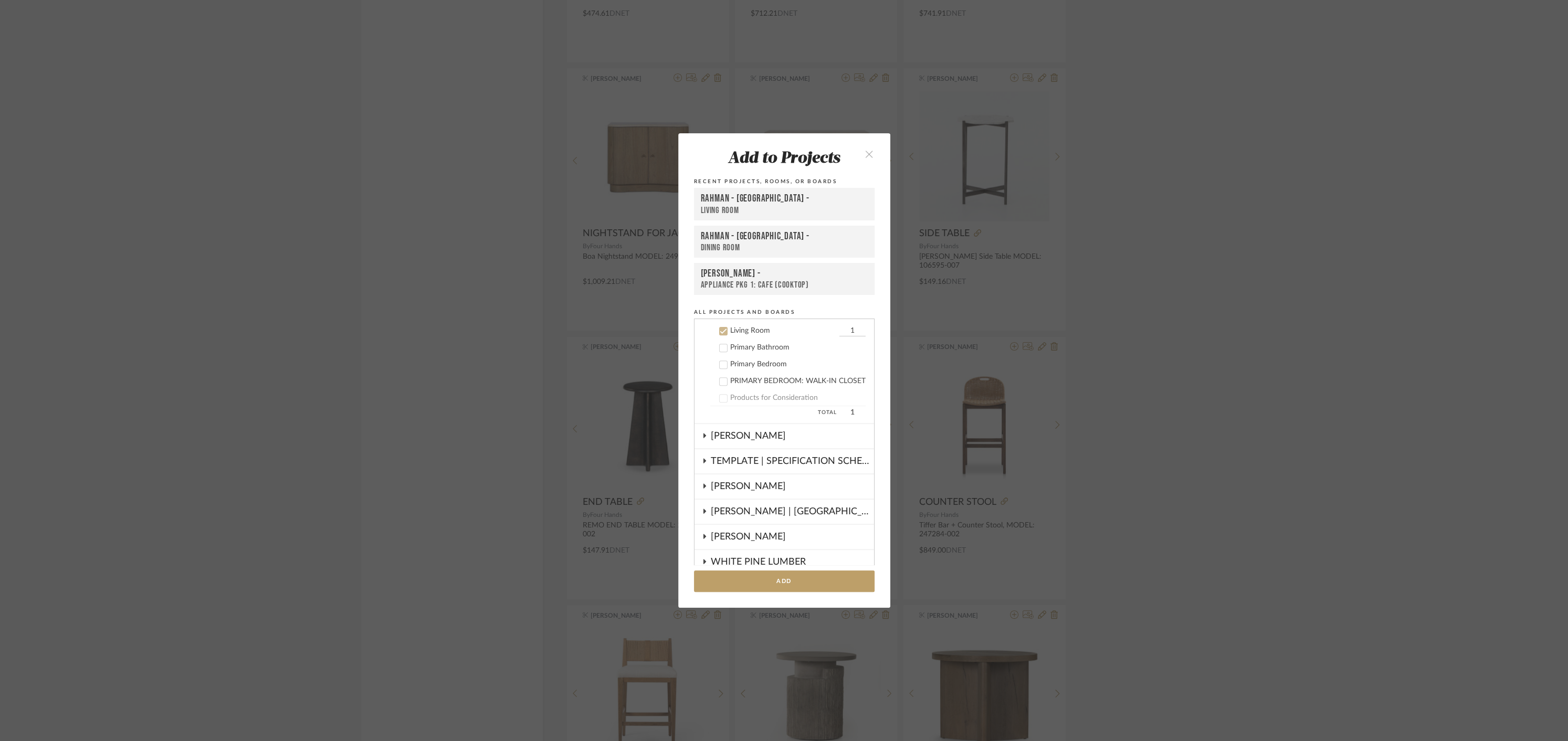
scroll to position [580, 0]
click at [815, 578] on button "Add" at bounding box center [784, 581] width 181 height 21
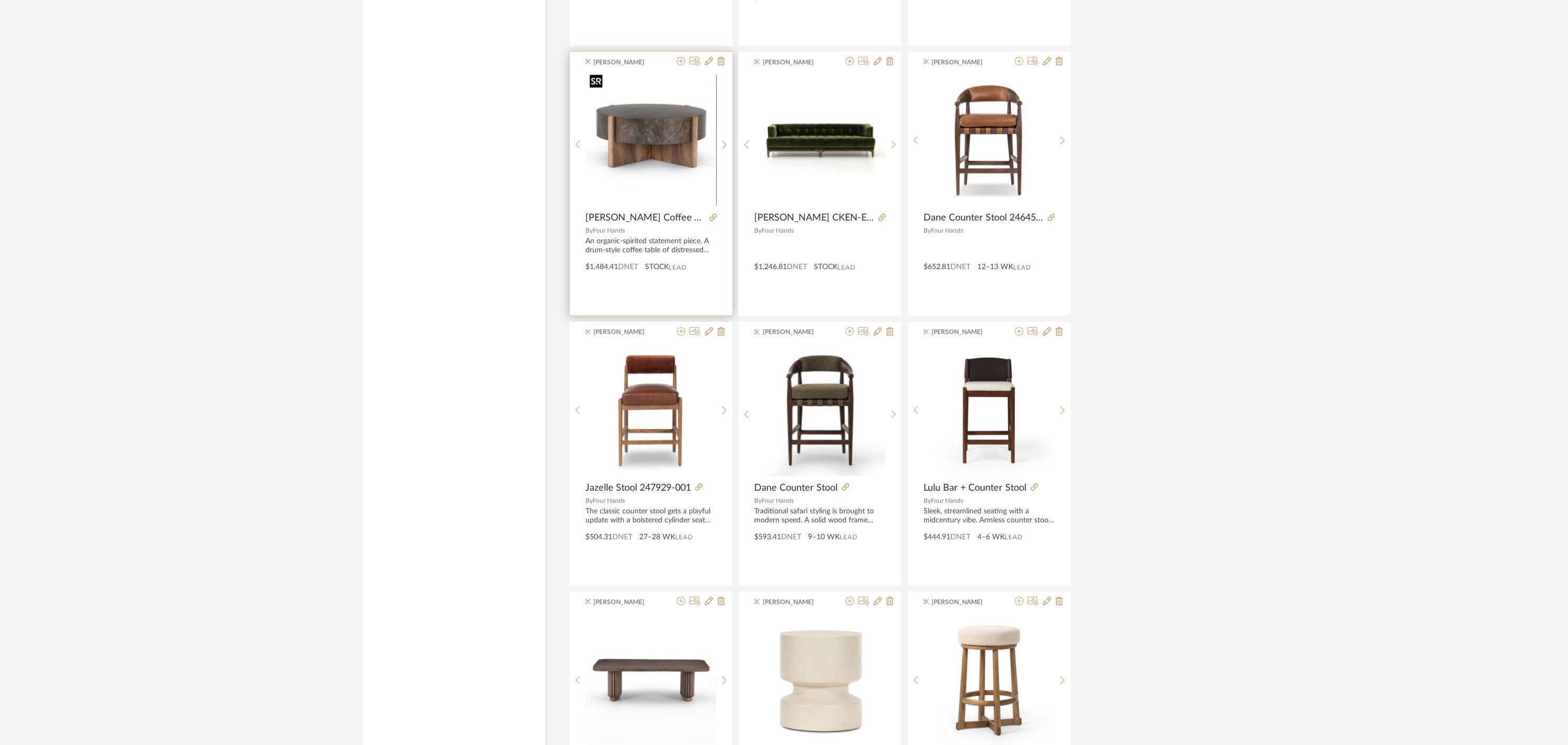
scroll to position [3974, 0]
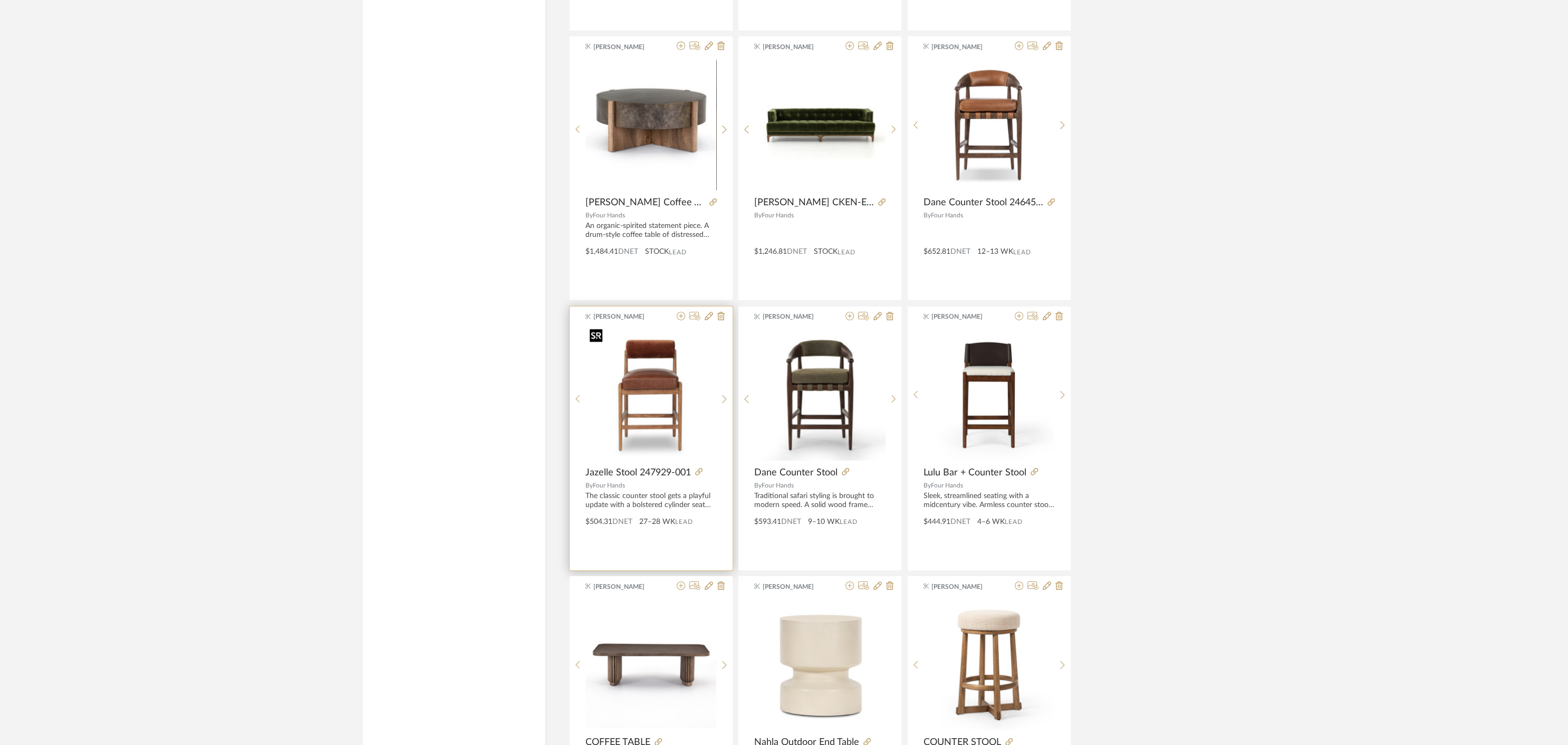
click at [653, 369] on img "0" at bounding box center [650, 394] width 131 height 131
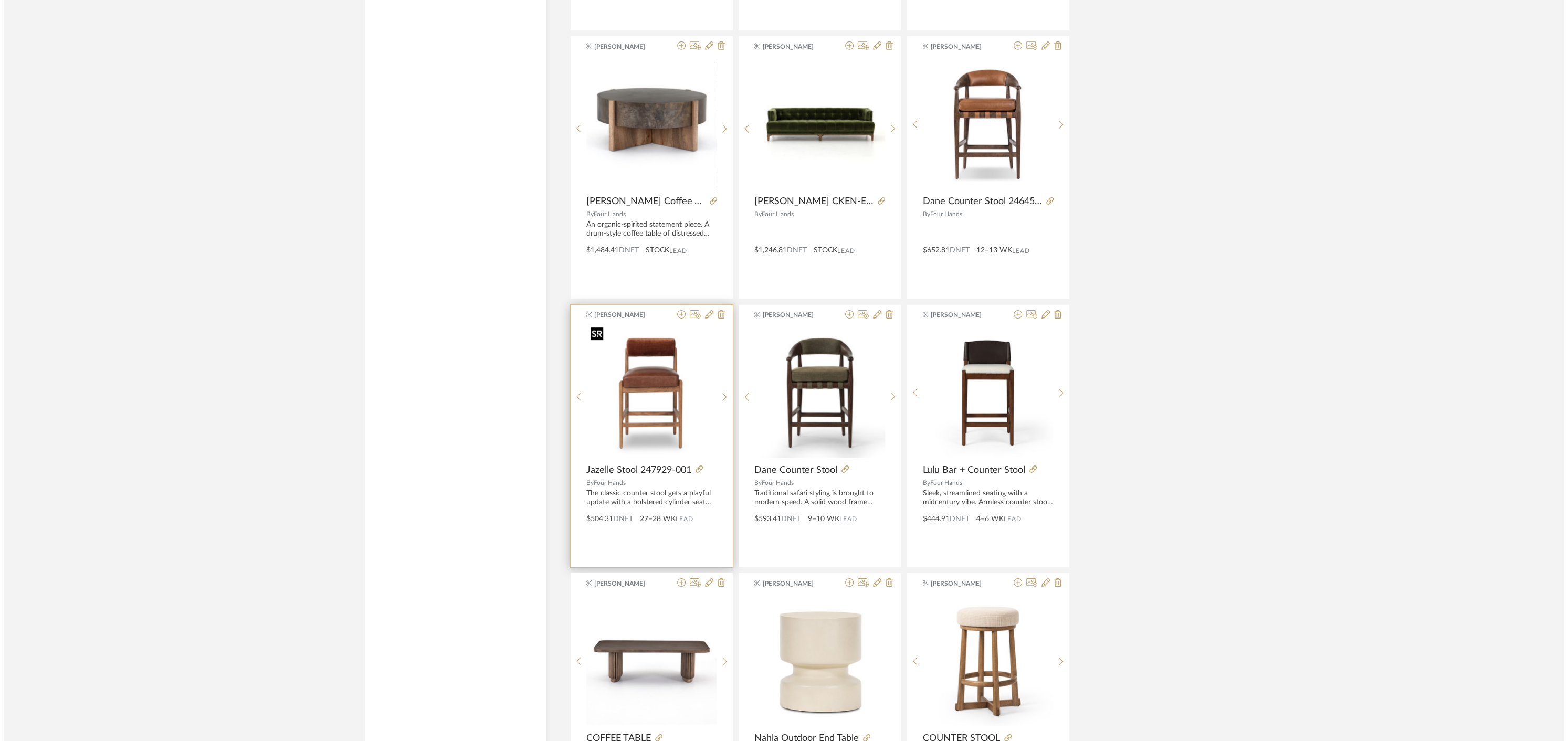
scroll to position [0, 0]
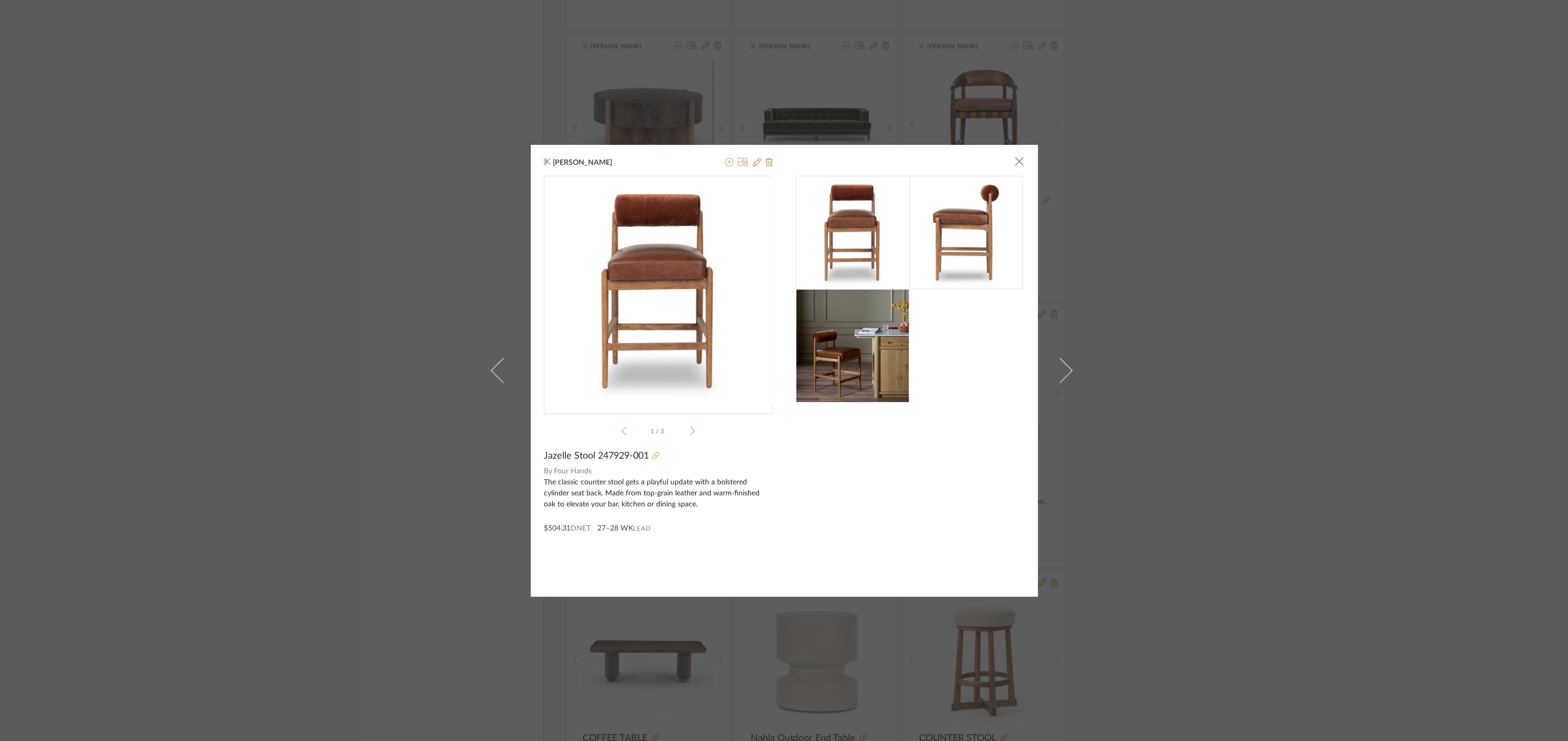
click at [652, 453] on icon at bounding box center [655, 455] width 8 height 8
click at [1016, 163] on span "button" at bounding box center [1019, 161] width 21 height 21
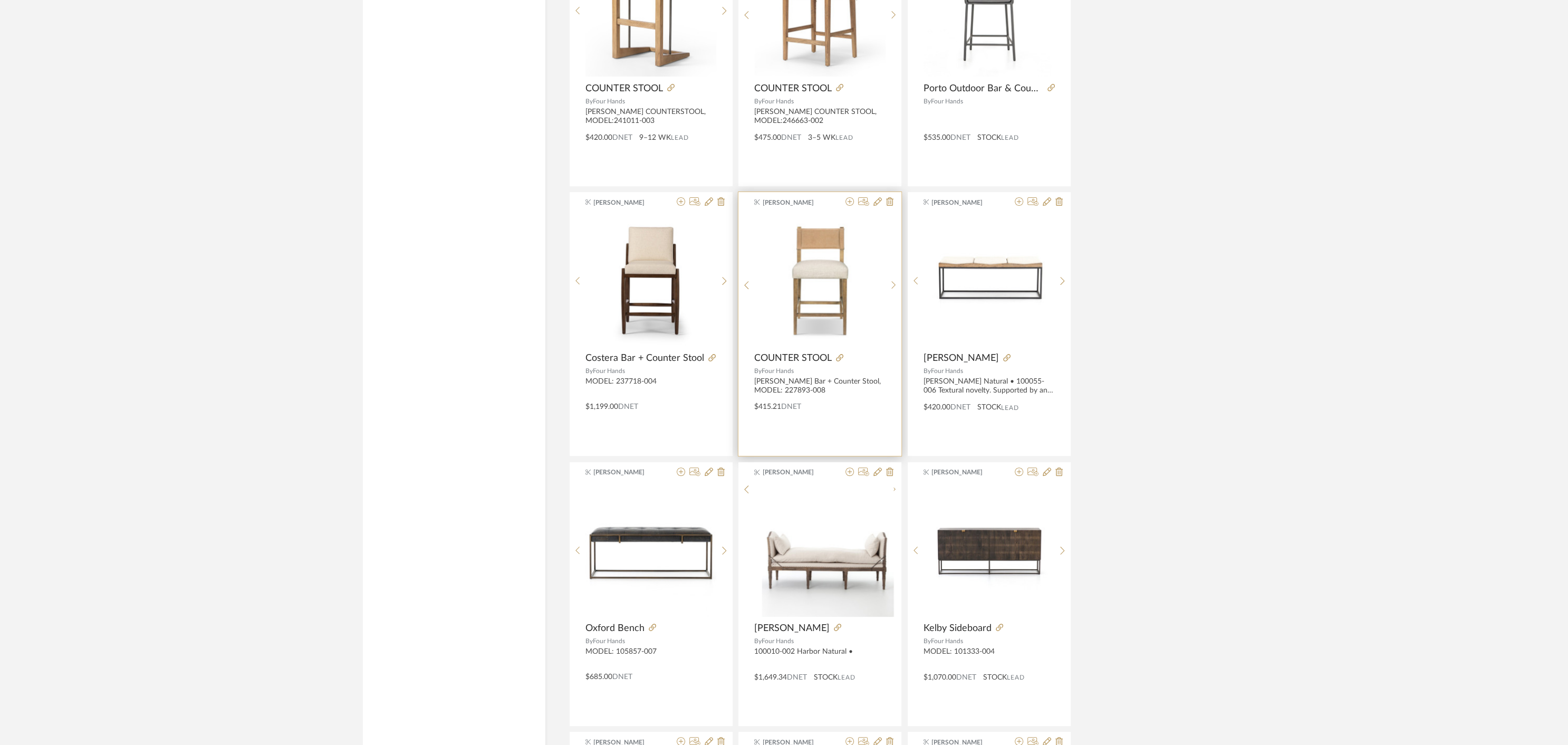
scroll to position [4964, 0]
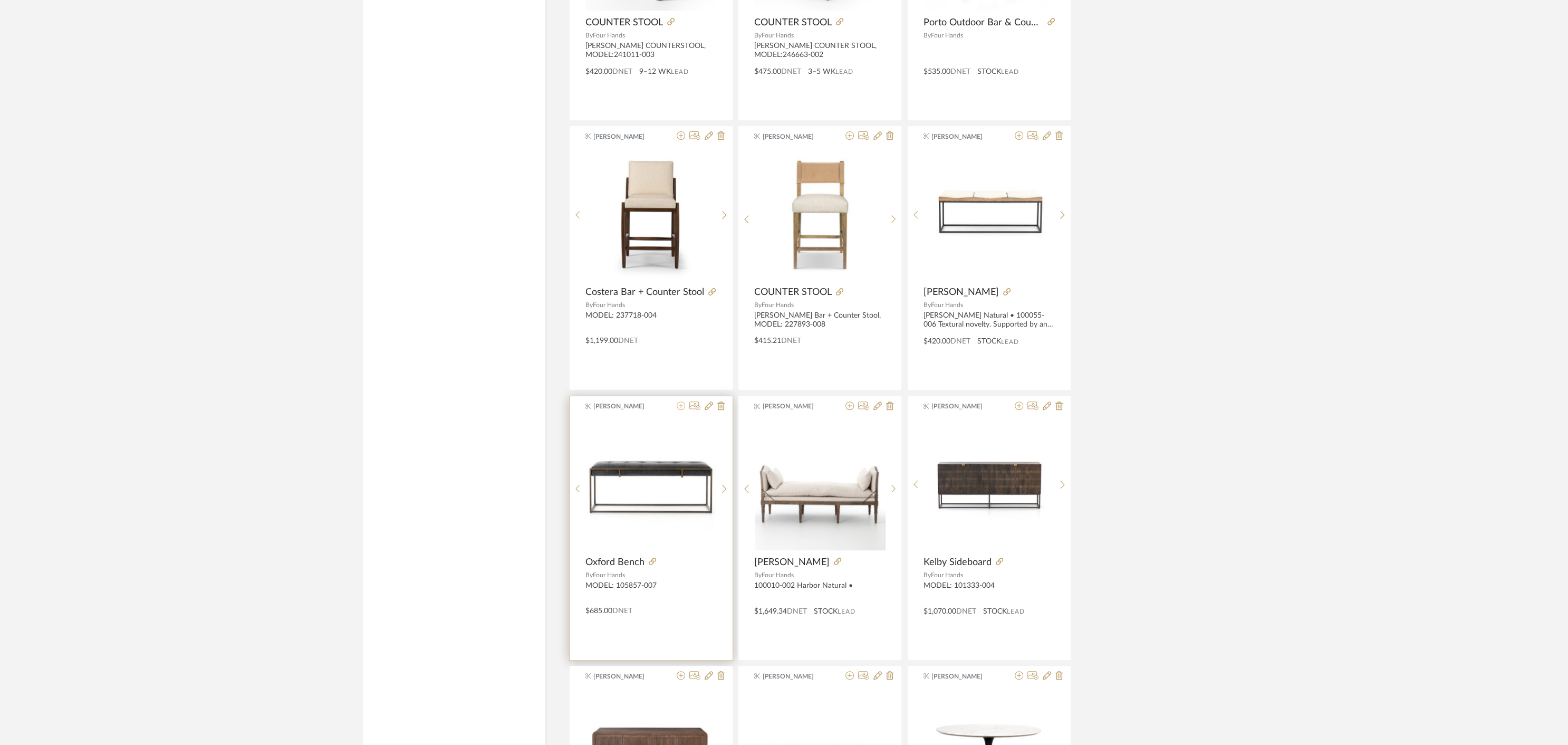
click at [682, 401] on icon at bounding box center [681, 405] width 9 height 9
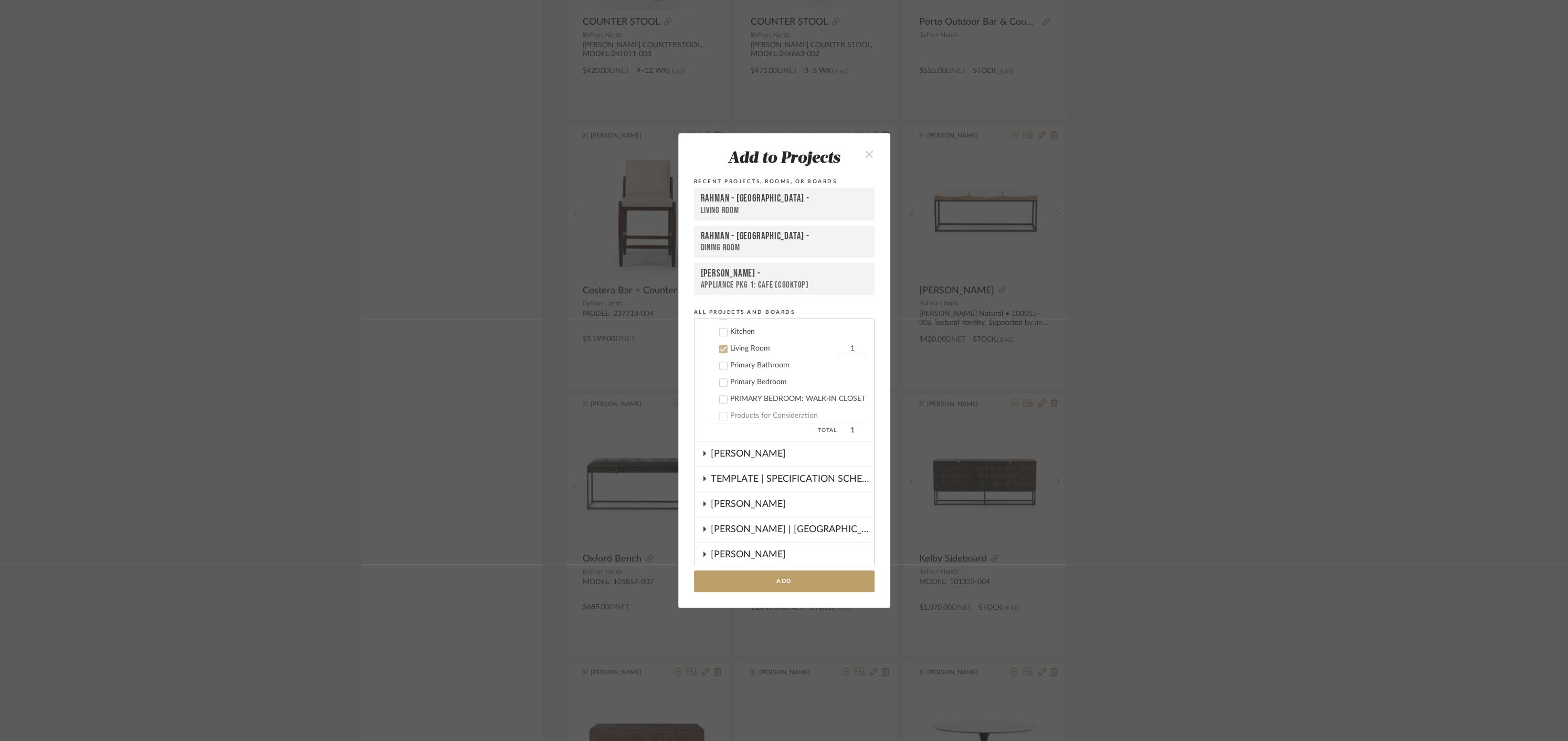
scroll to position [580, 0]
click at [720, 329] on icon at bounding box center [723, 328] width 7 height 5
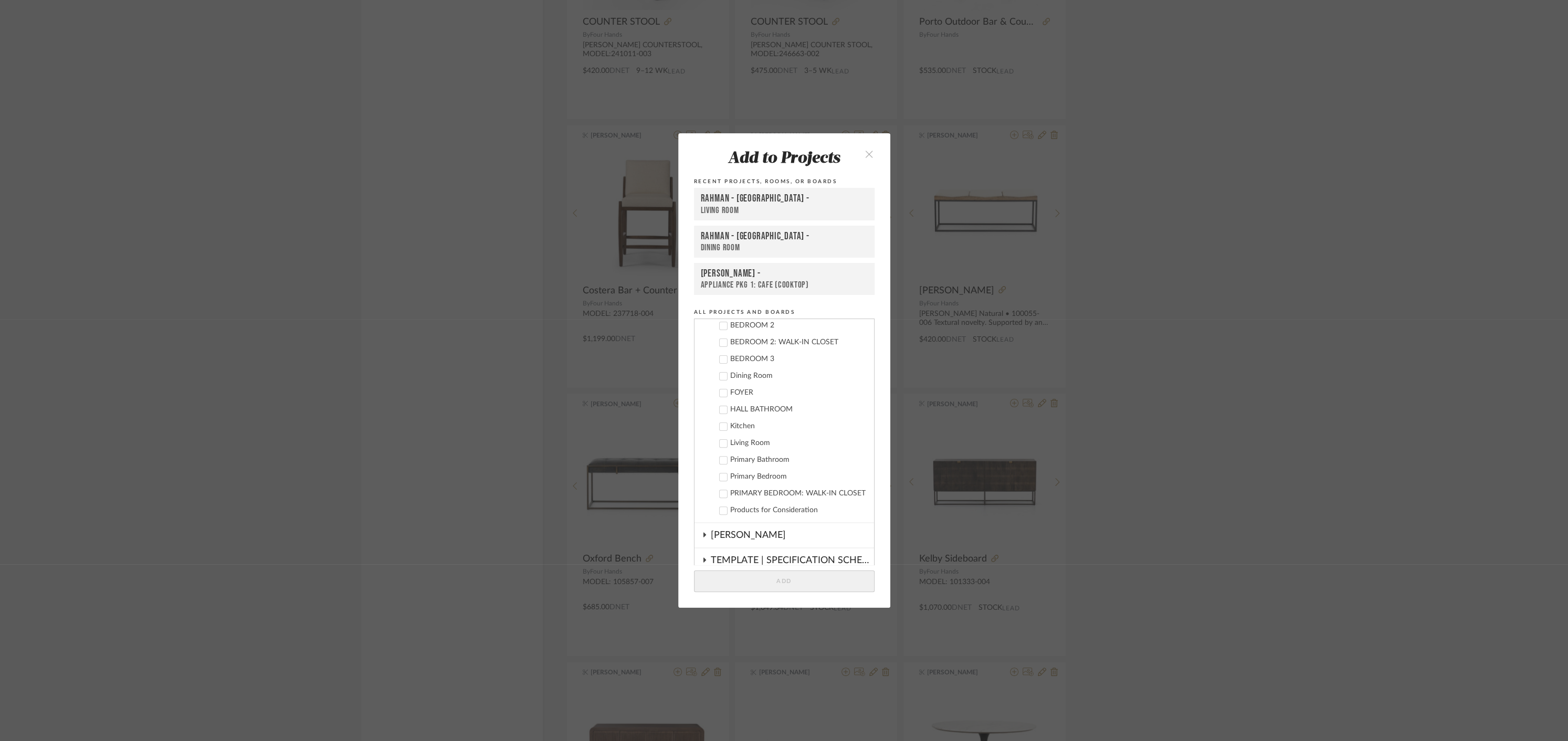
scroll to position [458, 0]
click at [720, 400] on icon at bounding box center [723, 400] width 8 height 8
click at [734, 585] on button "Add" at bounding box center [784, 581] width 181 height 21
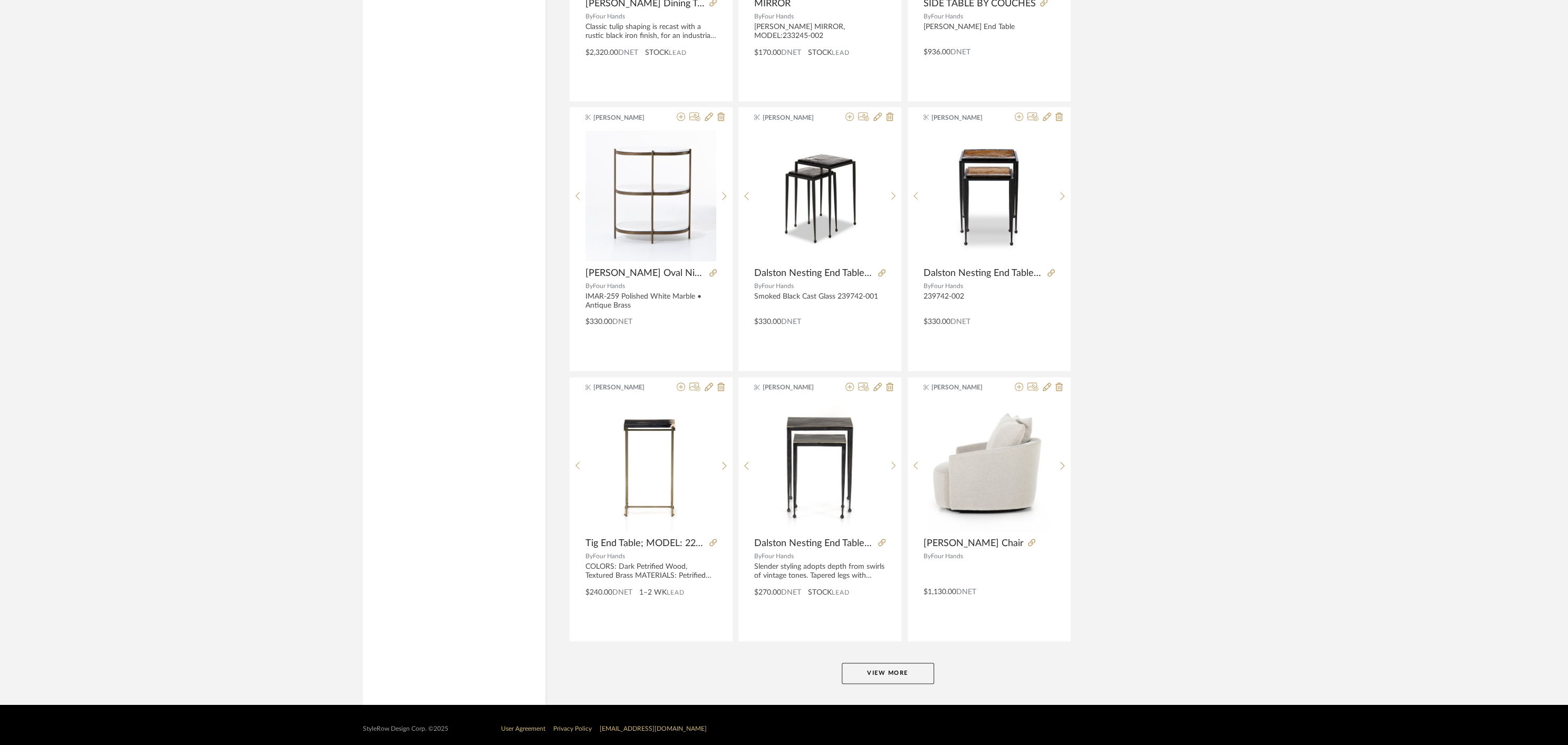
scroll to position [6062, 0]
click at [682, 113] on icon at bounding box center [681, 117] width 9 height 9
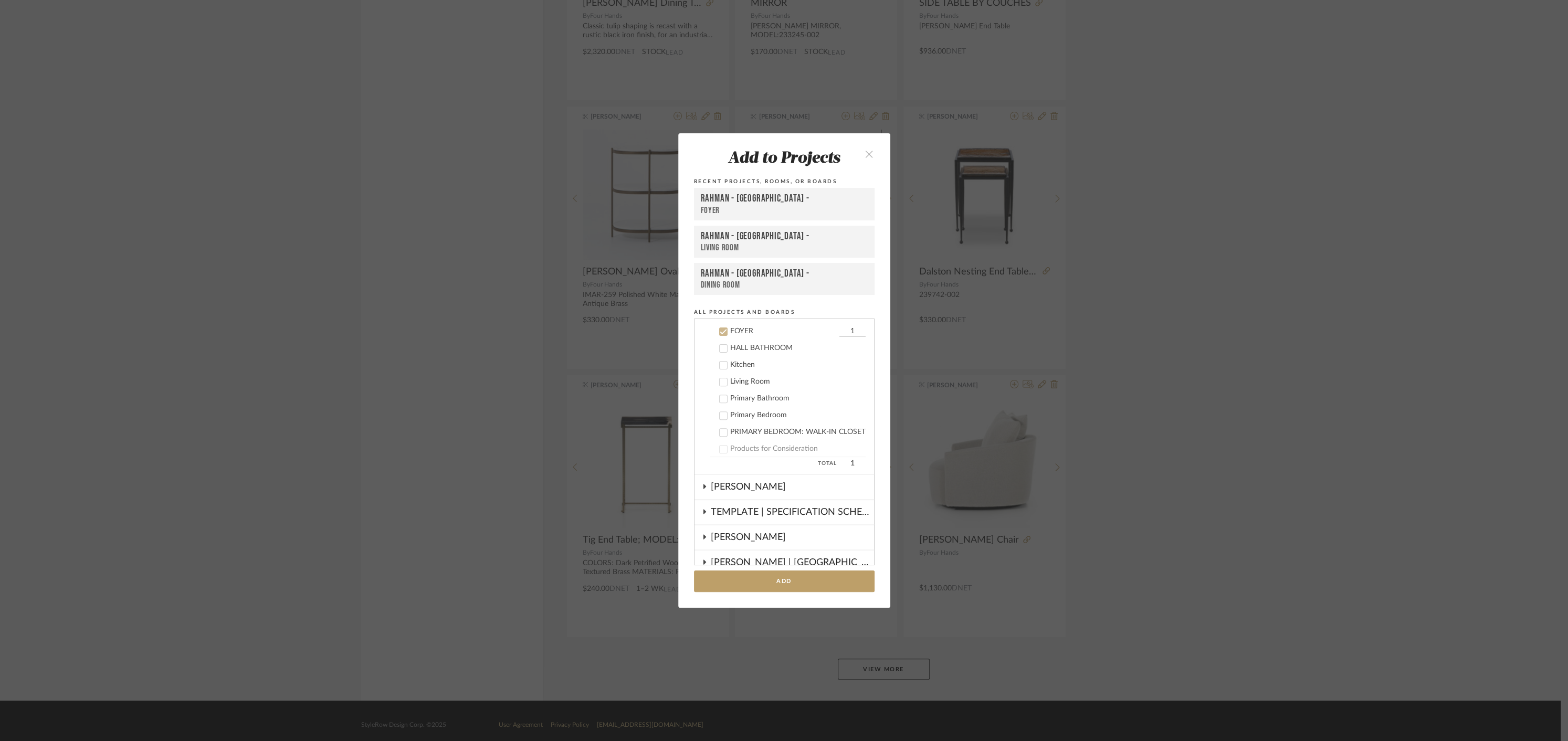
scroll to position [530, 0]
click at [717, 239] on div "RAHMAN - [GEOGRAPHIC_DATA] -" at bounding box center [784, 236] width 167 height 12
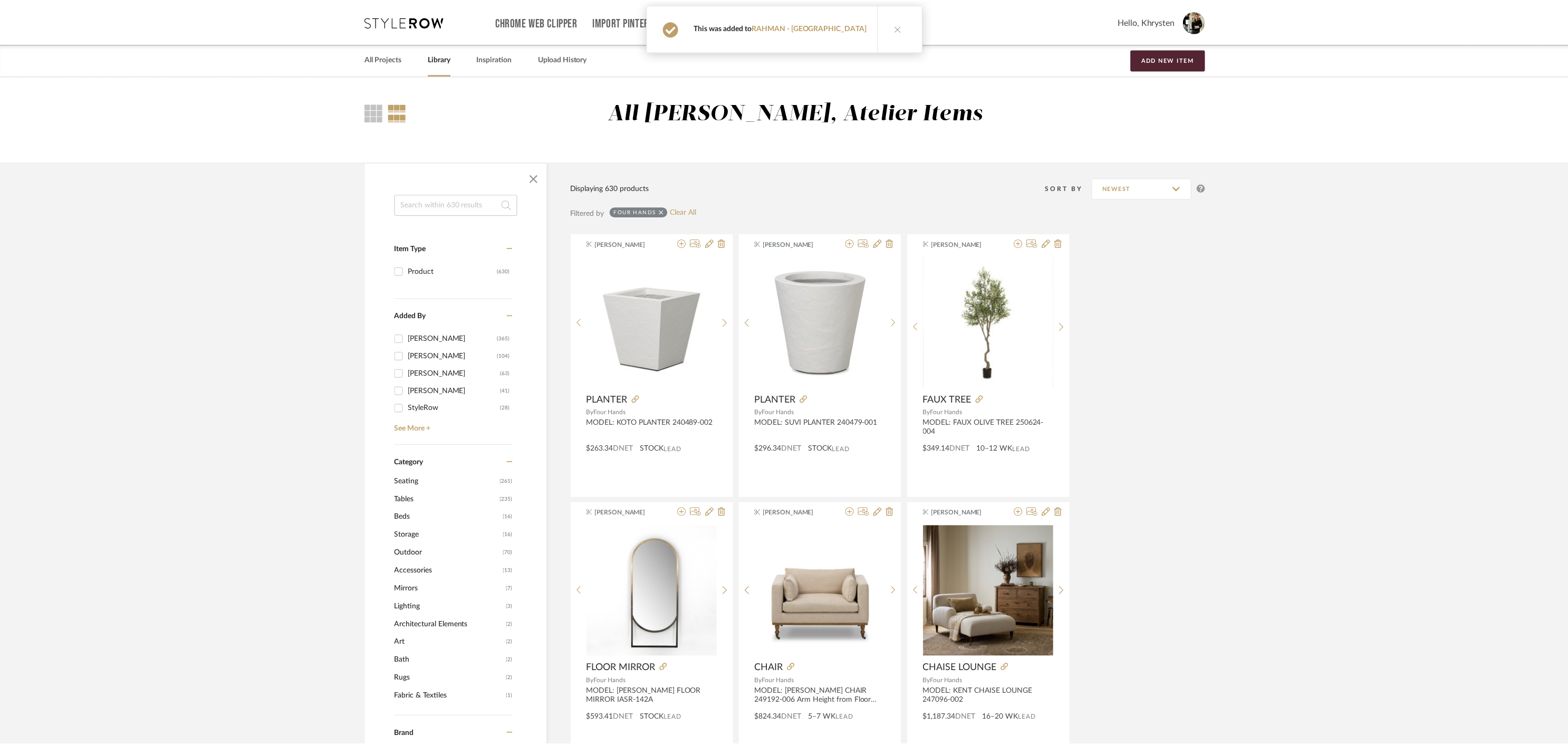
scroll to position [6062, 0]
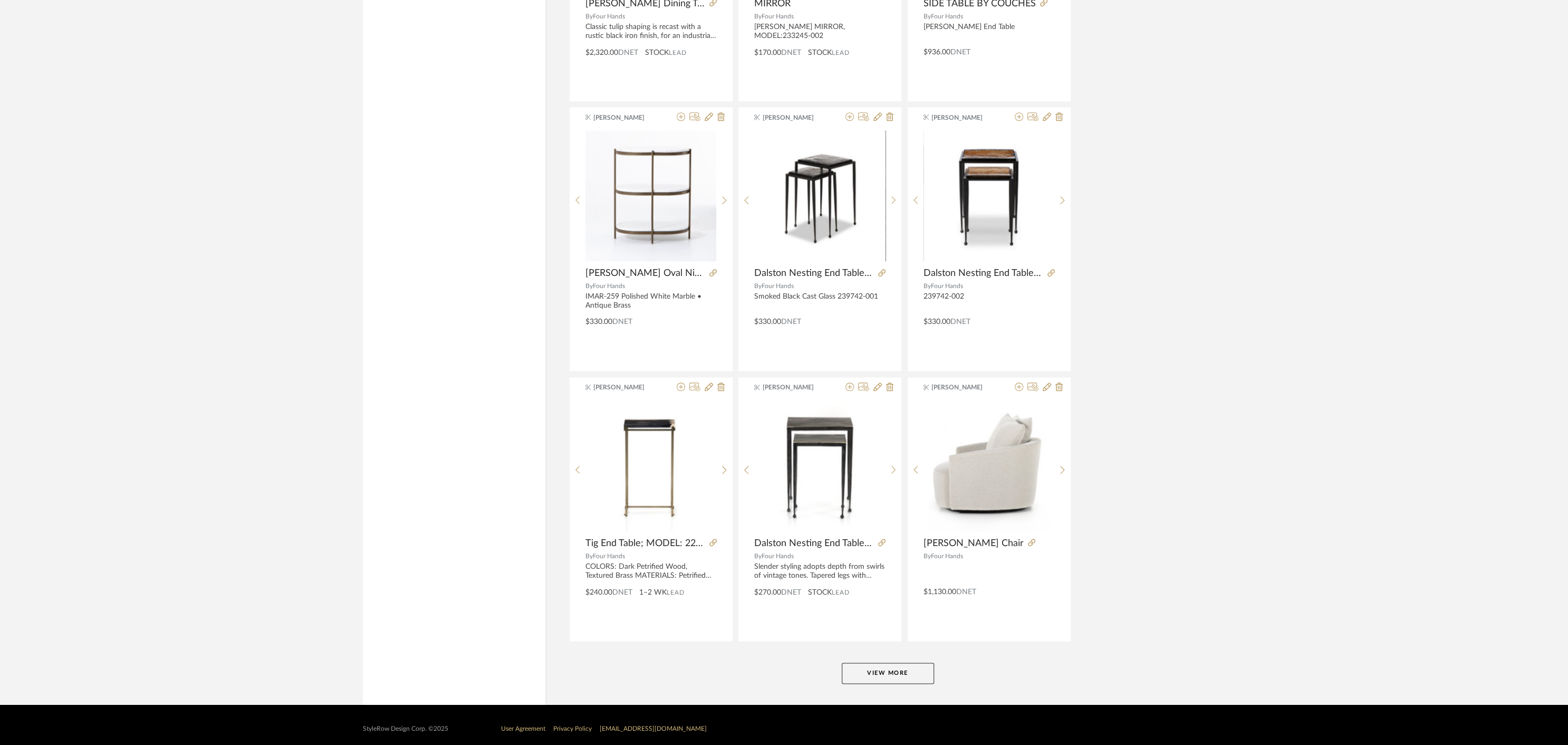
click at [887, 666] on button "View More" at bounding box center [888, 672] width 92 height 21
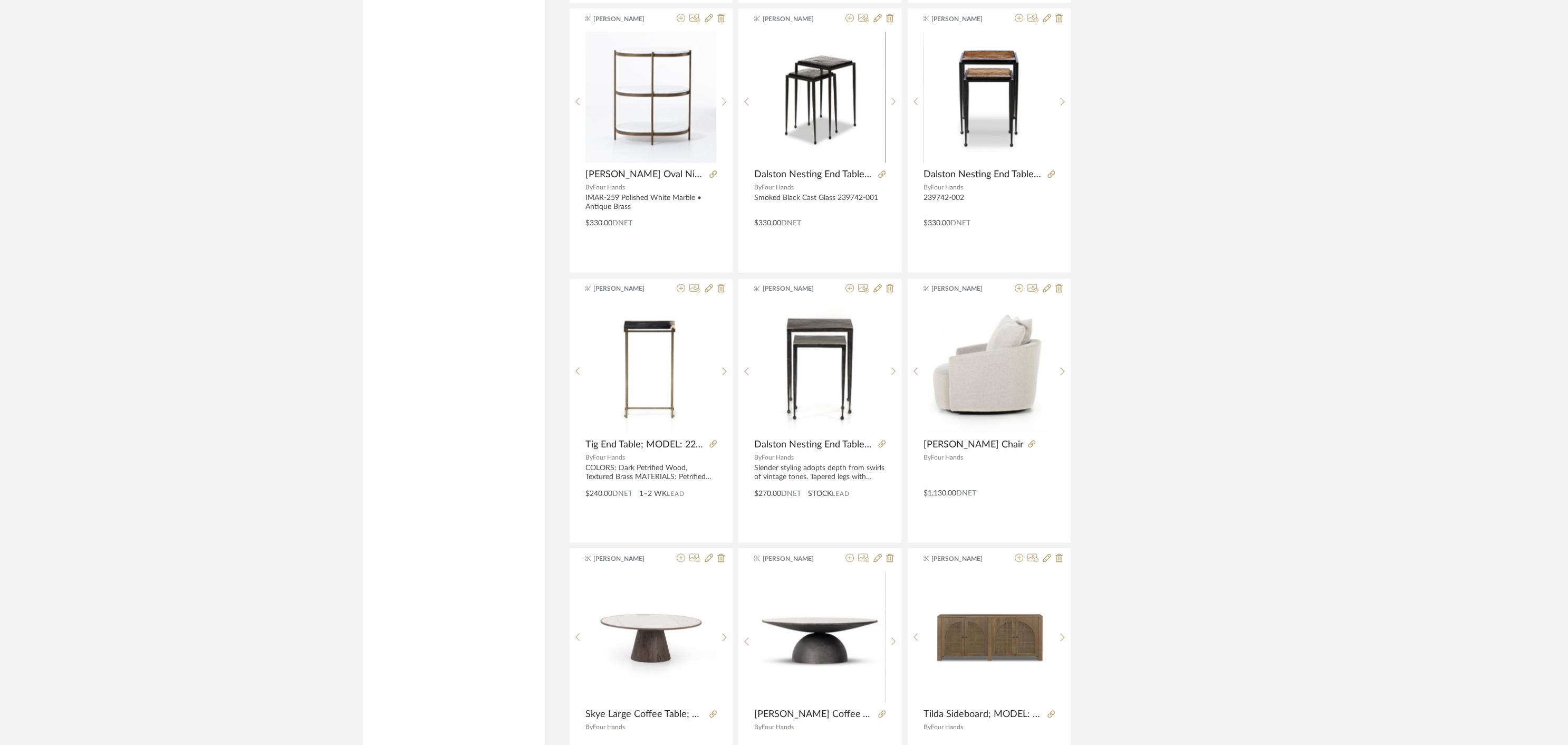
scroll to position [6157, 0]
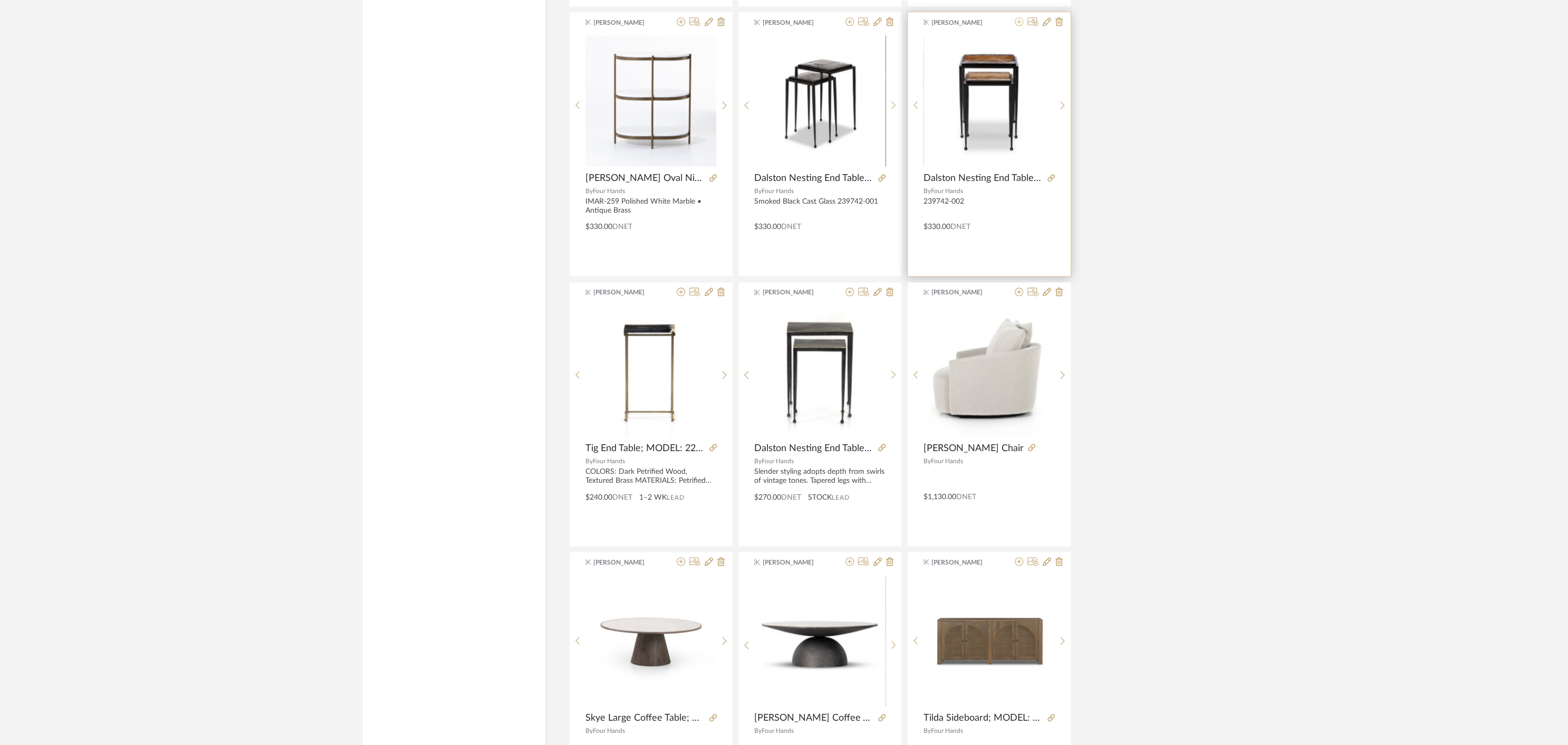
click at [1020, 17] on icon at bounding box center [1019, 21] width 9 height 9
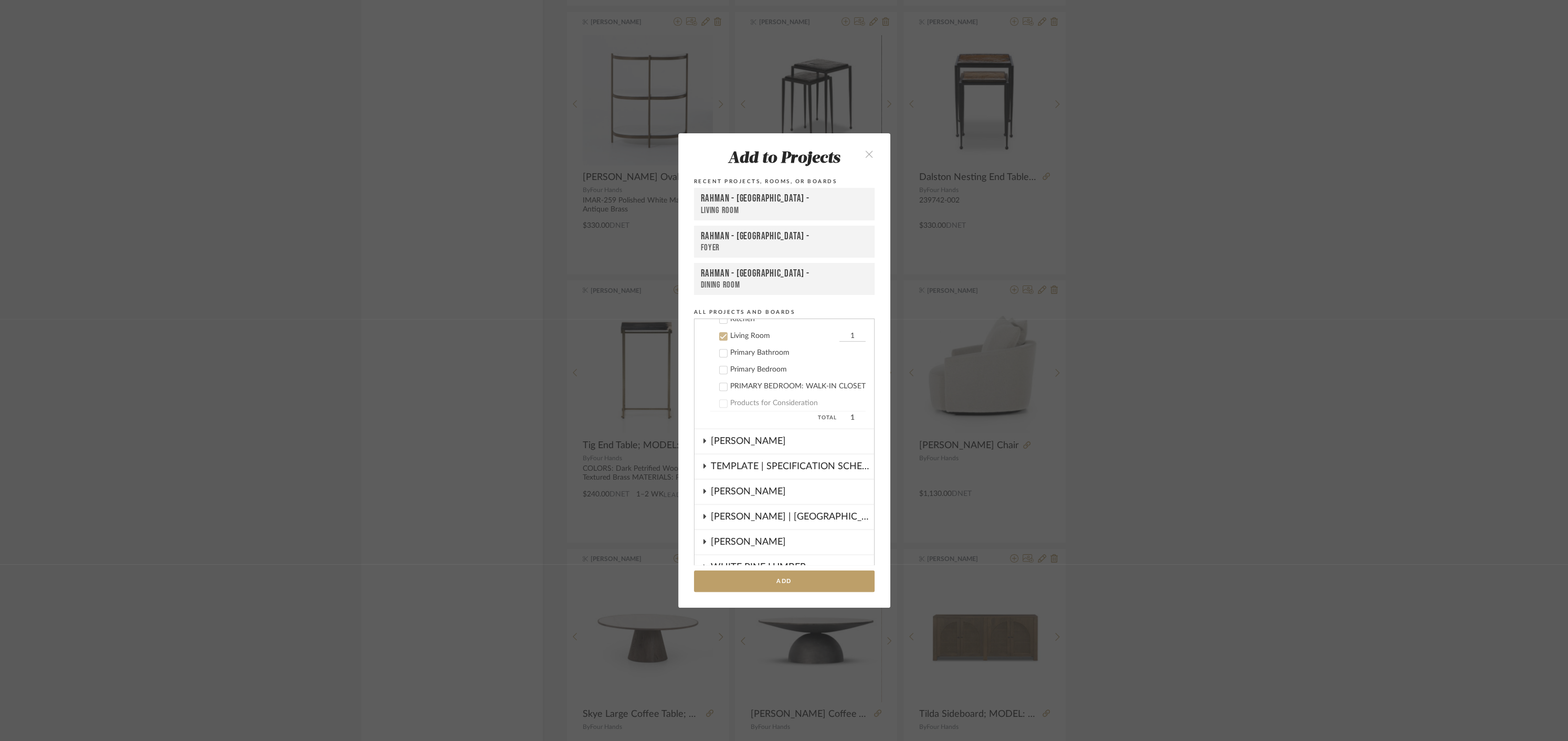
scroll to position [580, 0]
click at [721, 201] on div "RAHMAN - [GEOGRAPHIC_DATA] -" at bounding box center [784, 199] width 167 height 13
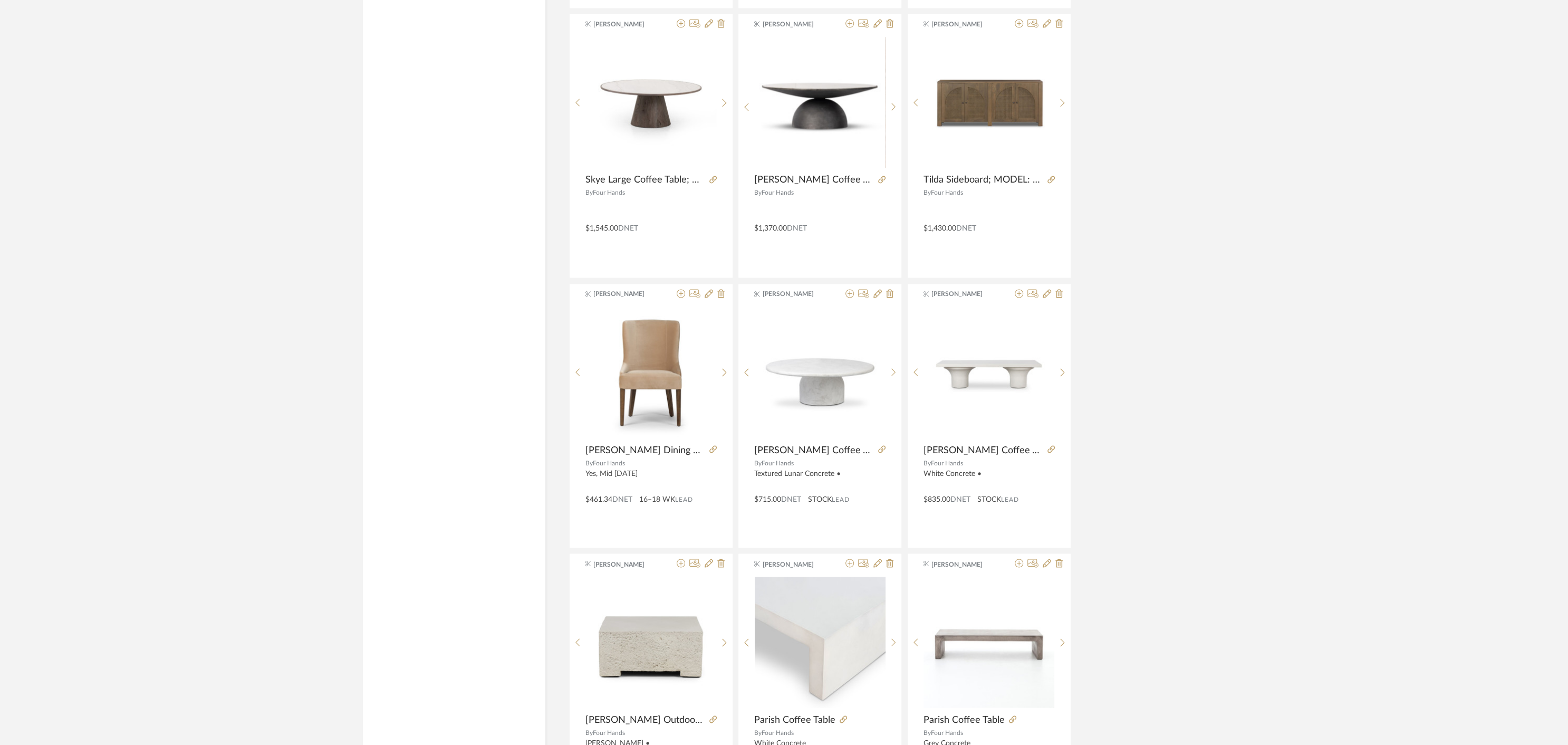
scroll to position [6761, 0]
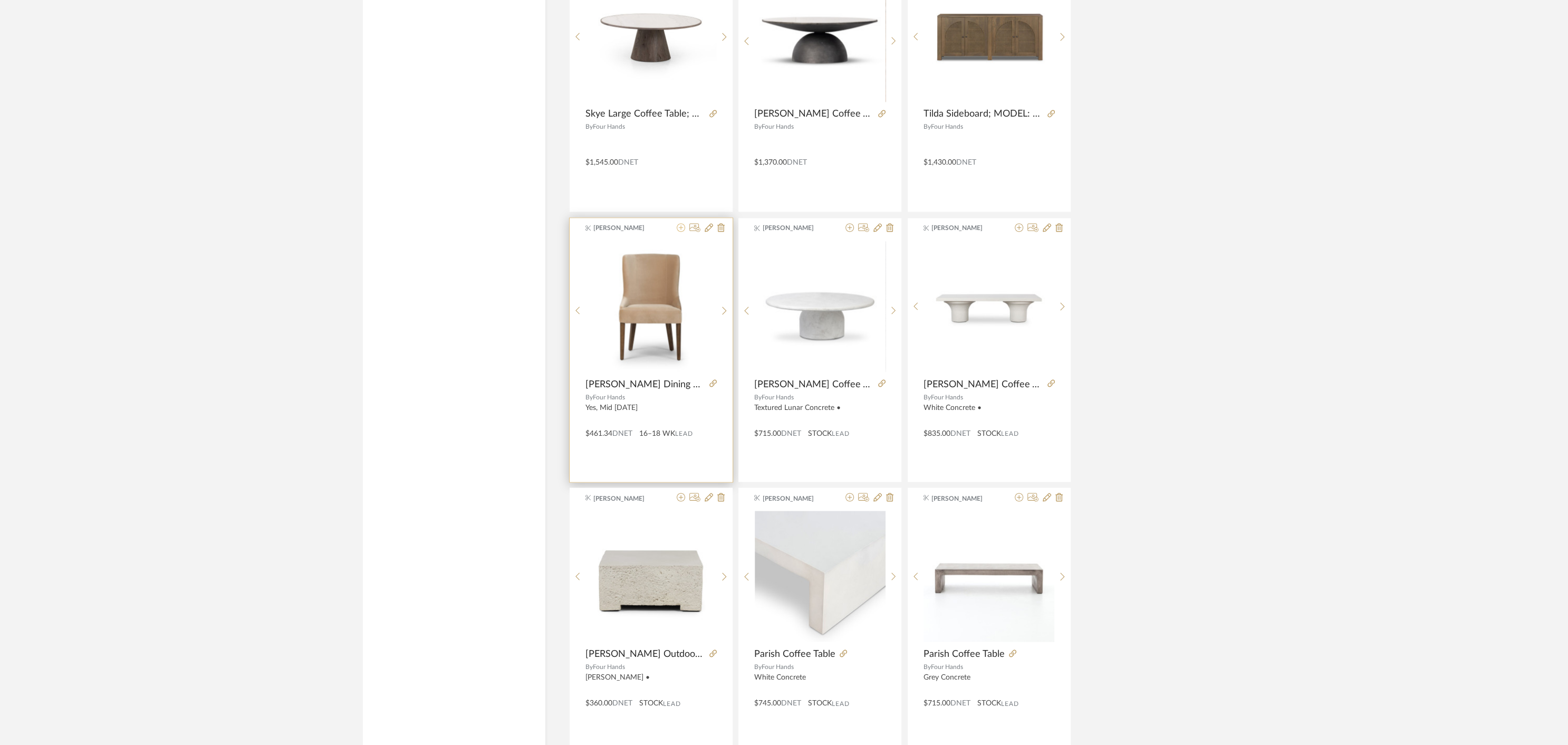
click at [680, 223] on icon at bounding box center [681, 227] width 9 height 9
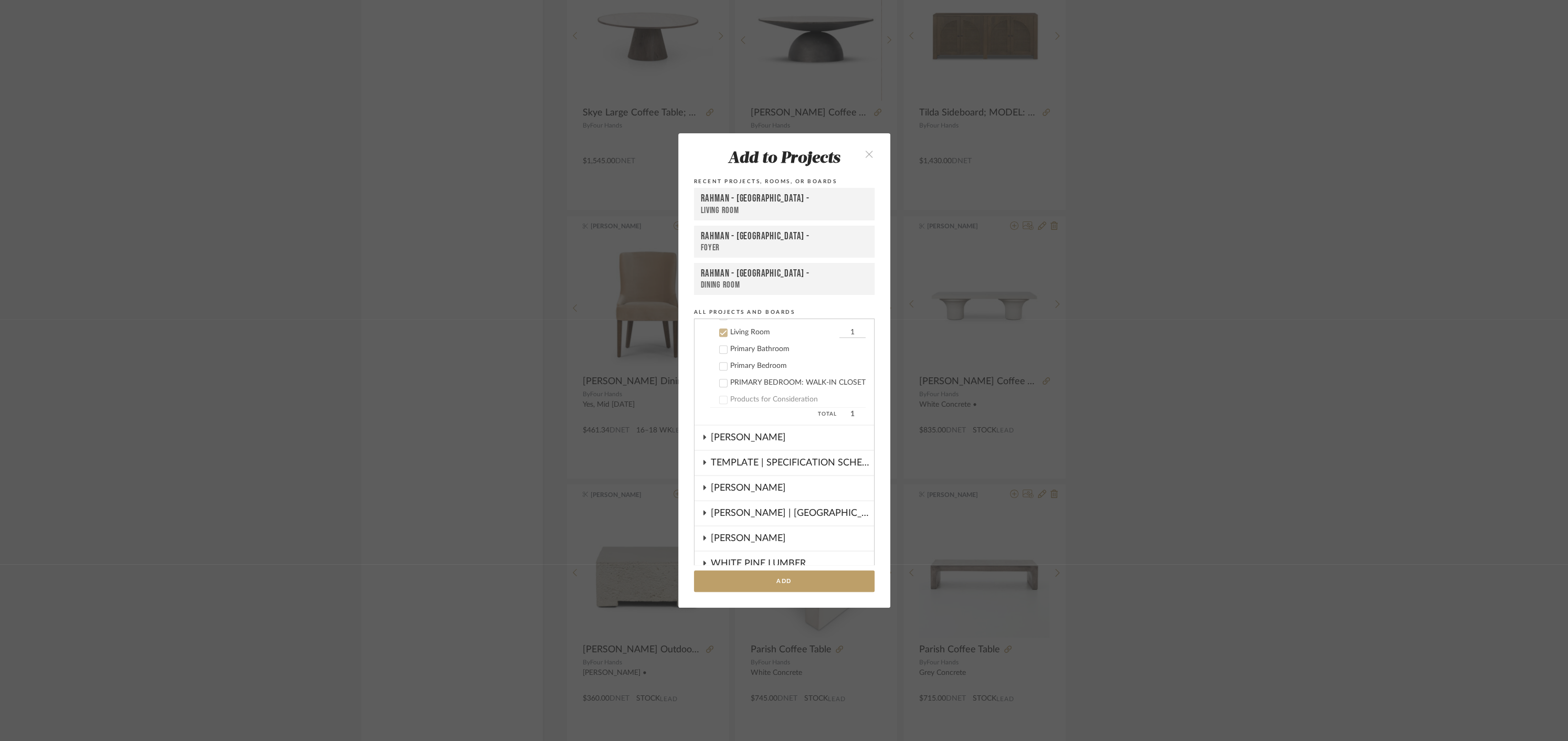
scroll to position [580, 0]
click at [705, 277] on div "RAHMAN - [GEOGRAPHIC_DATA] -" at bounding box center [784, 273] width 167 height 12
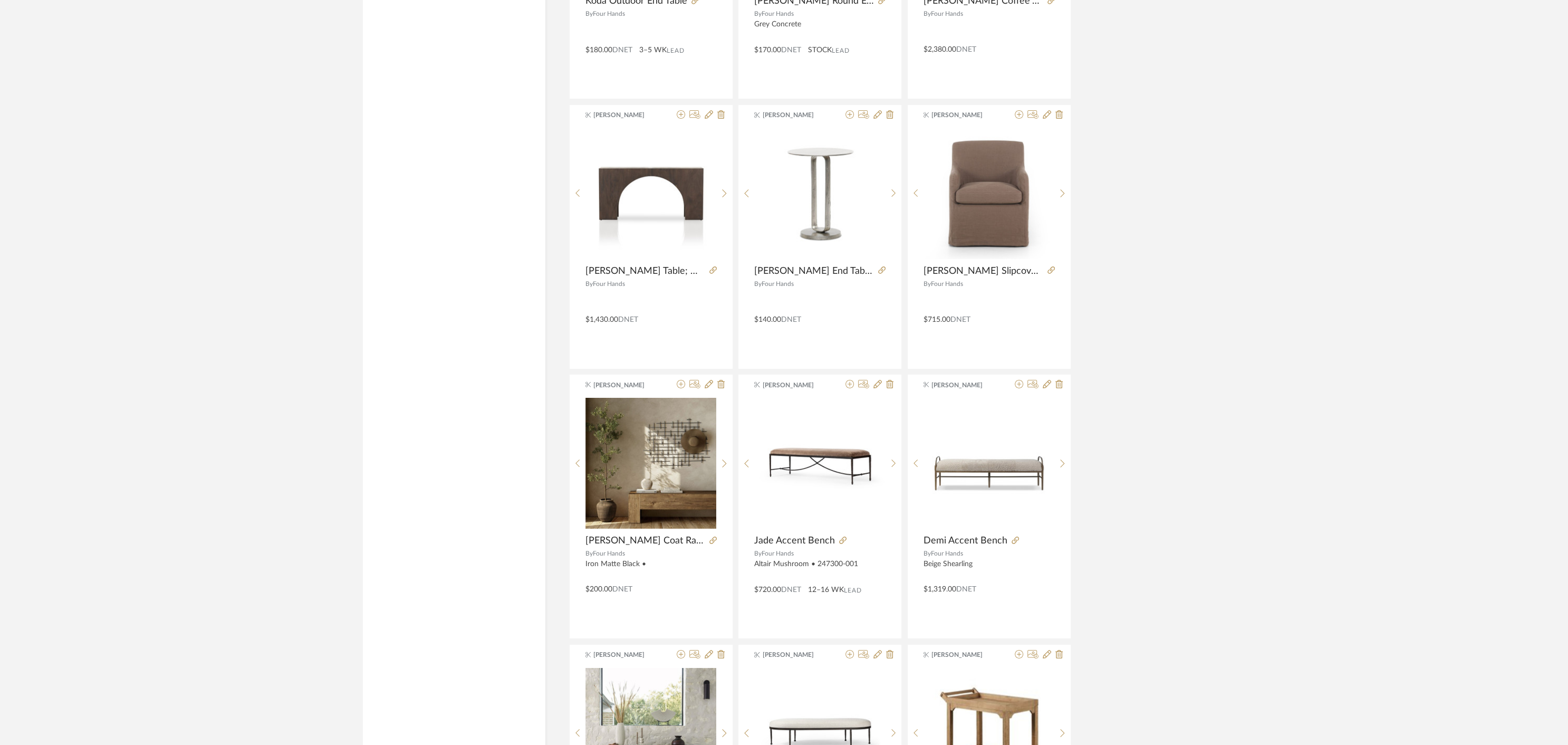
scroll to position [9051, 0]
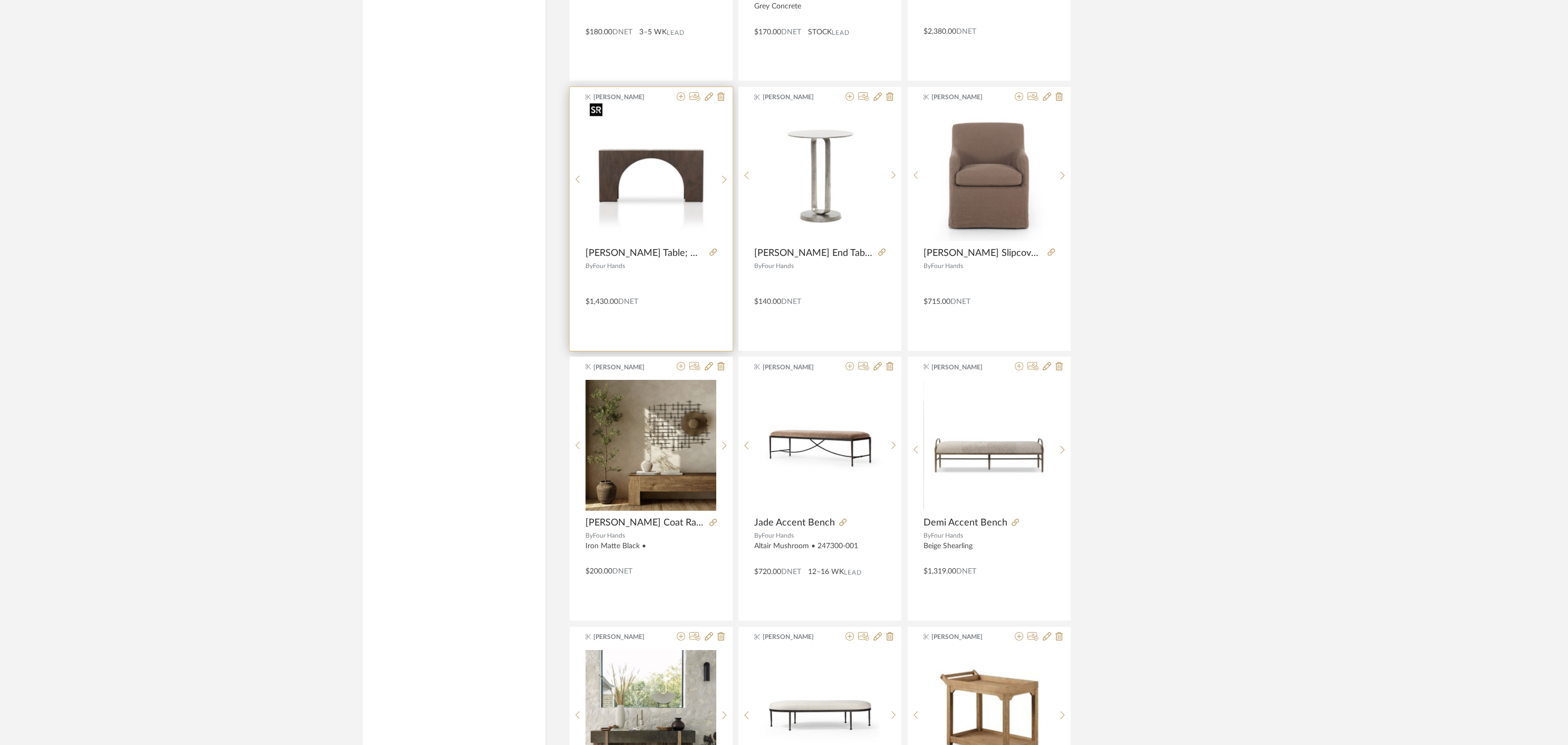
click at [693, 155] on img "0" at bounding box center [650, 175] width 131 height 131
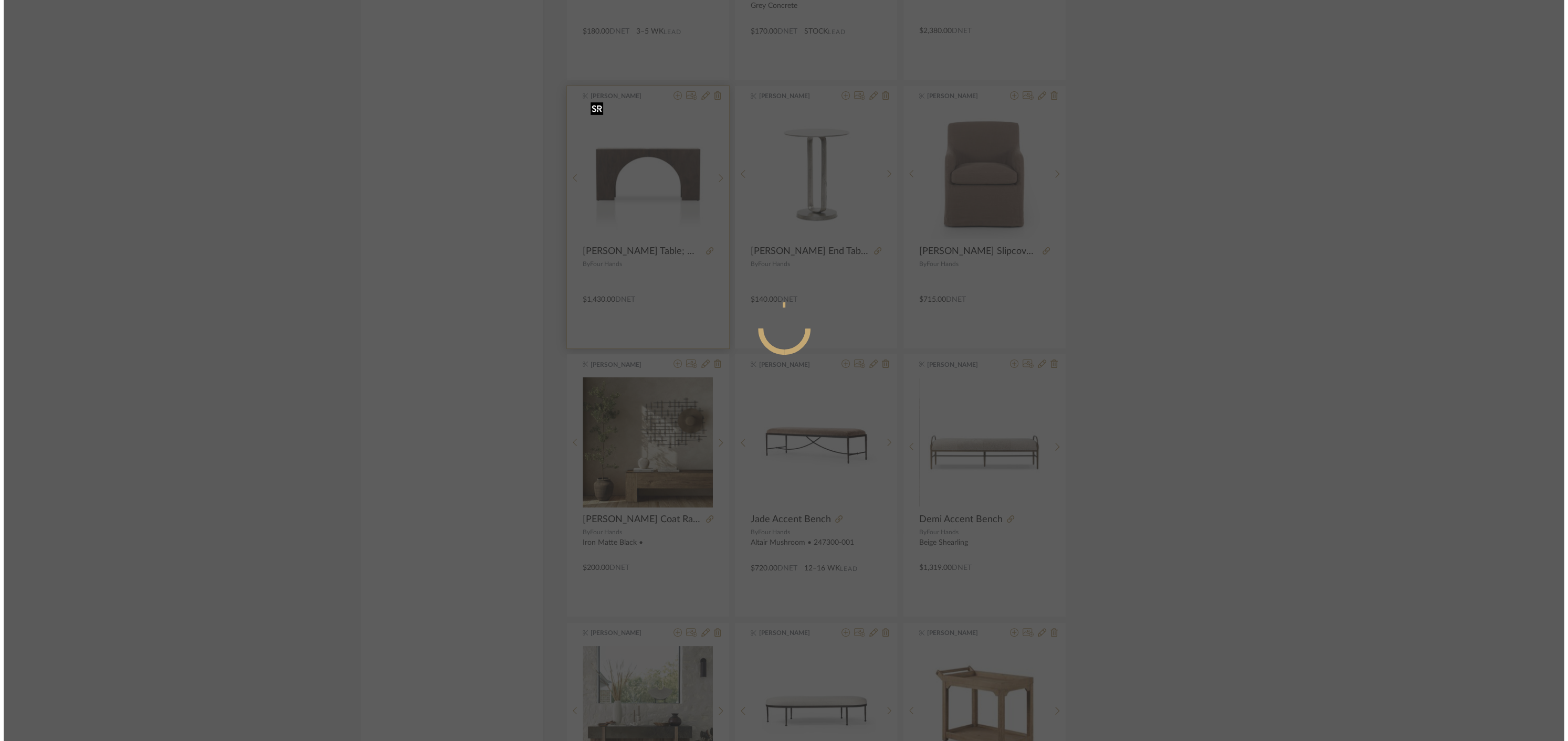
scroll to position [0, 0]
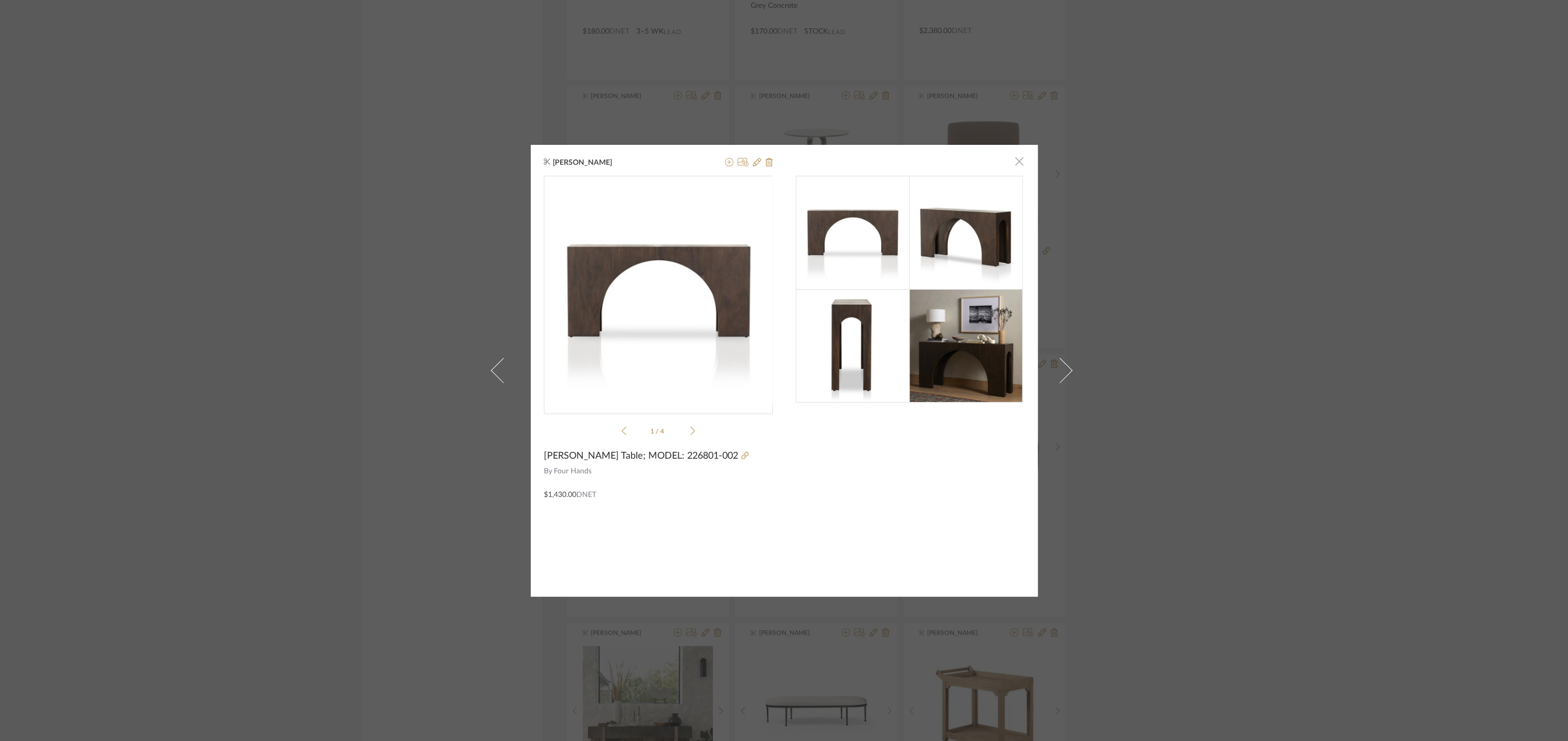
click at [1016, 161] on span "button" at bounding box center [1019, 161] width 21 height 21
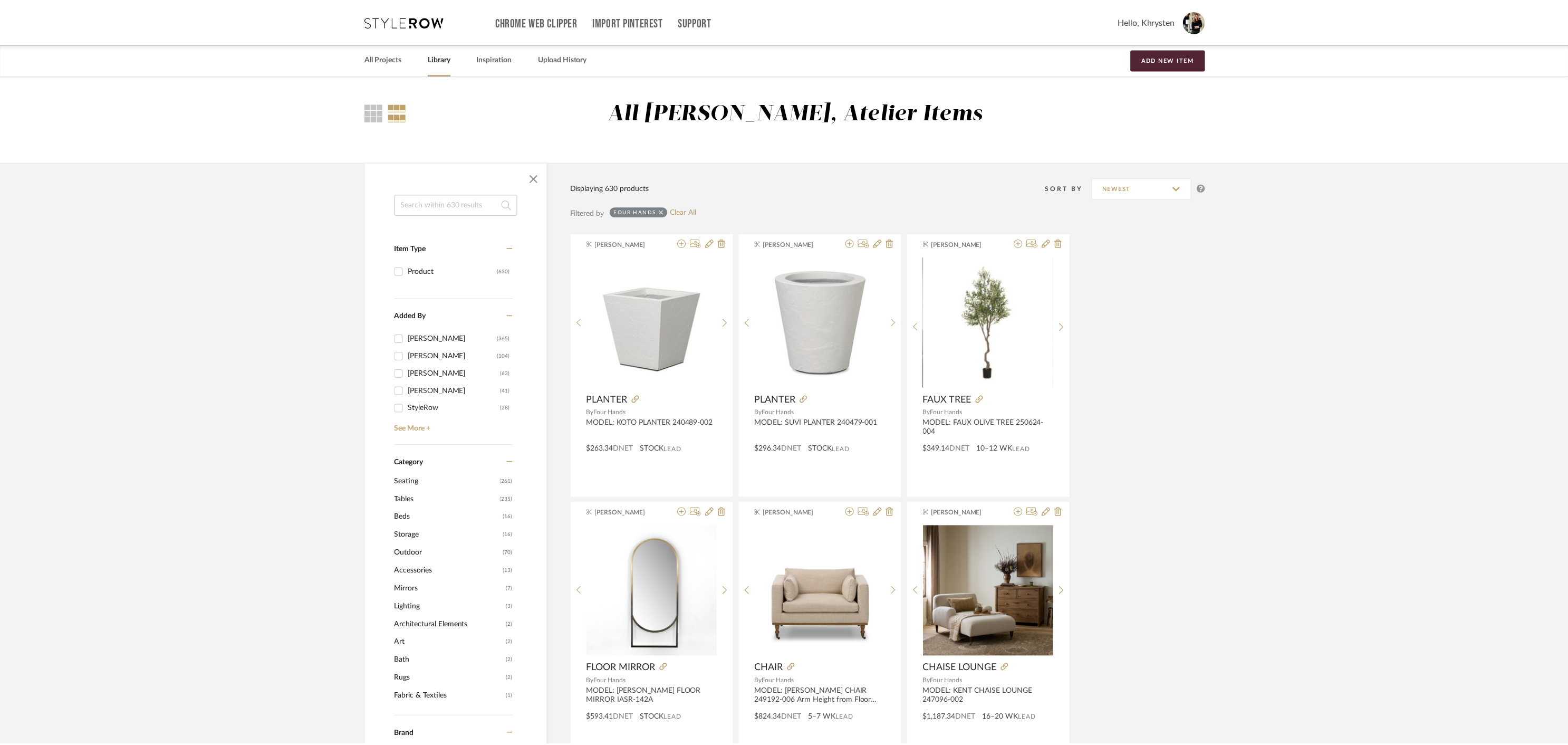
scroll to position [9051, 0]
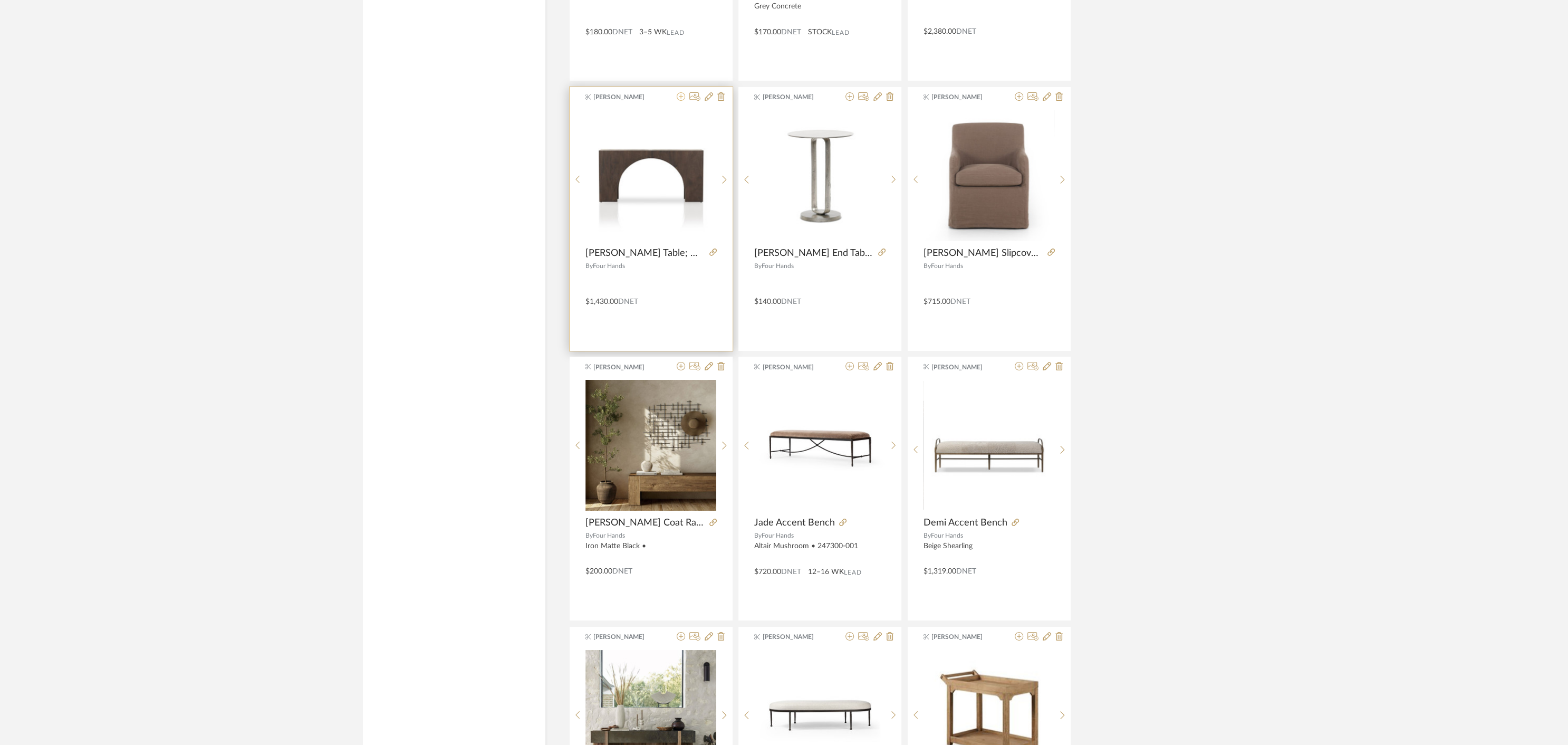
click at [682, 92] on icon at bounding box center [681, 96] width 9 height 9
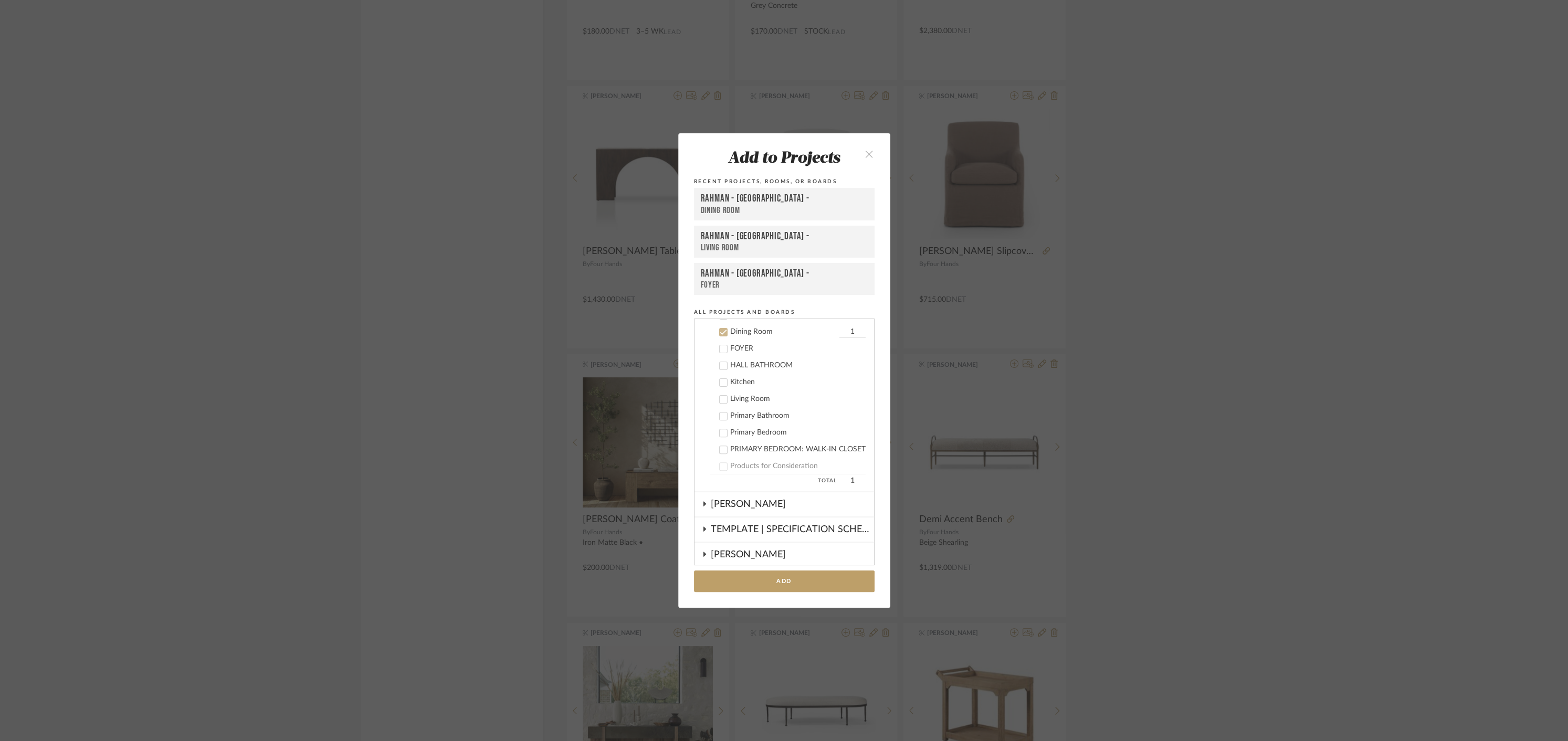
scroll to position [513, 0]
click at [734, 275] on div "RAHMAN - [GEOGRAPHIC_DATA] -" at bounding box center [784, 273] width 167 height 12
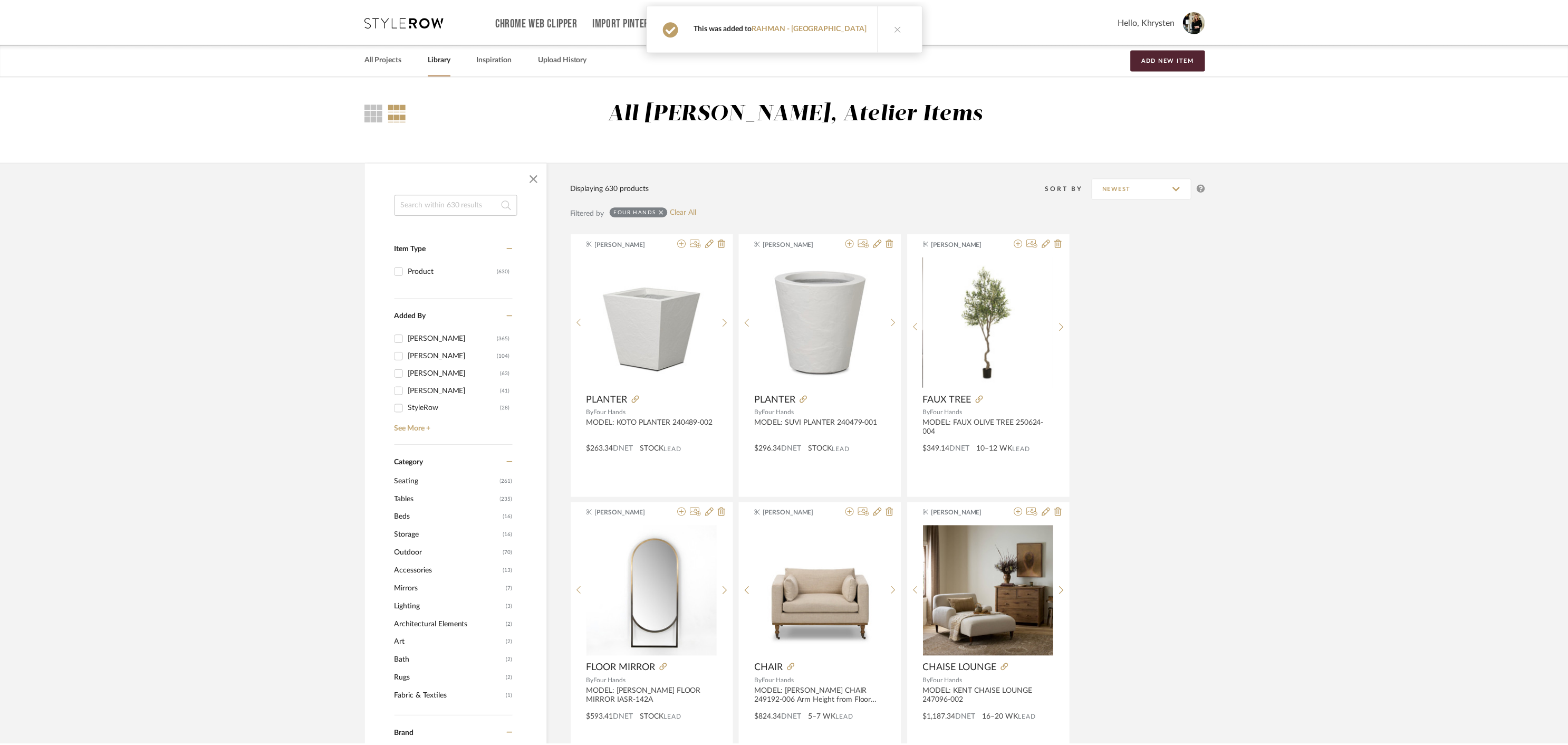
scroll to position [9051, 0]
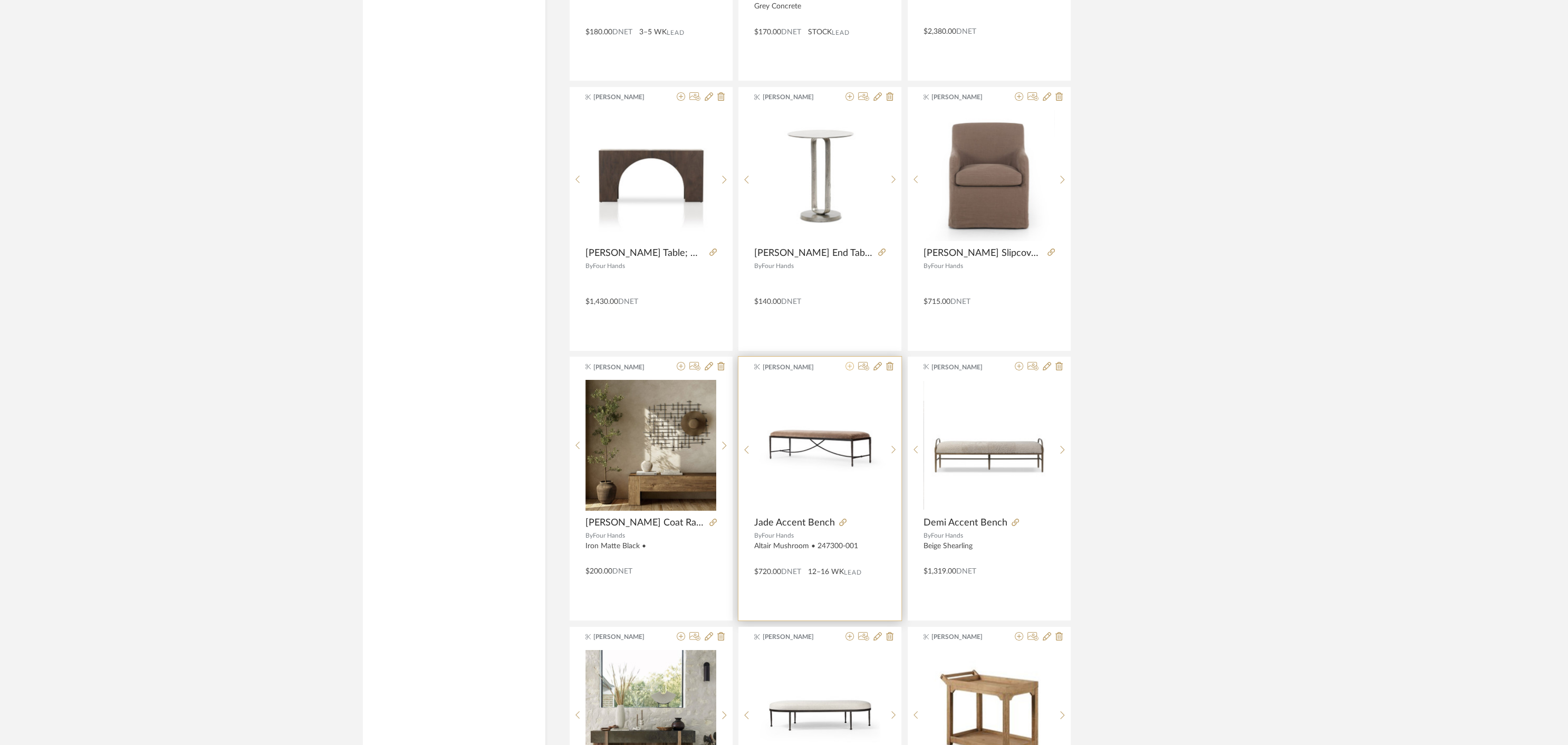
click at [850, 362] on icon at bounding box center [850, 366] width 9 height 9
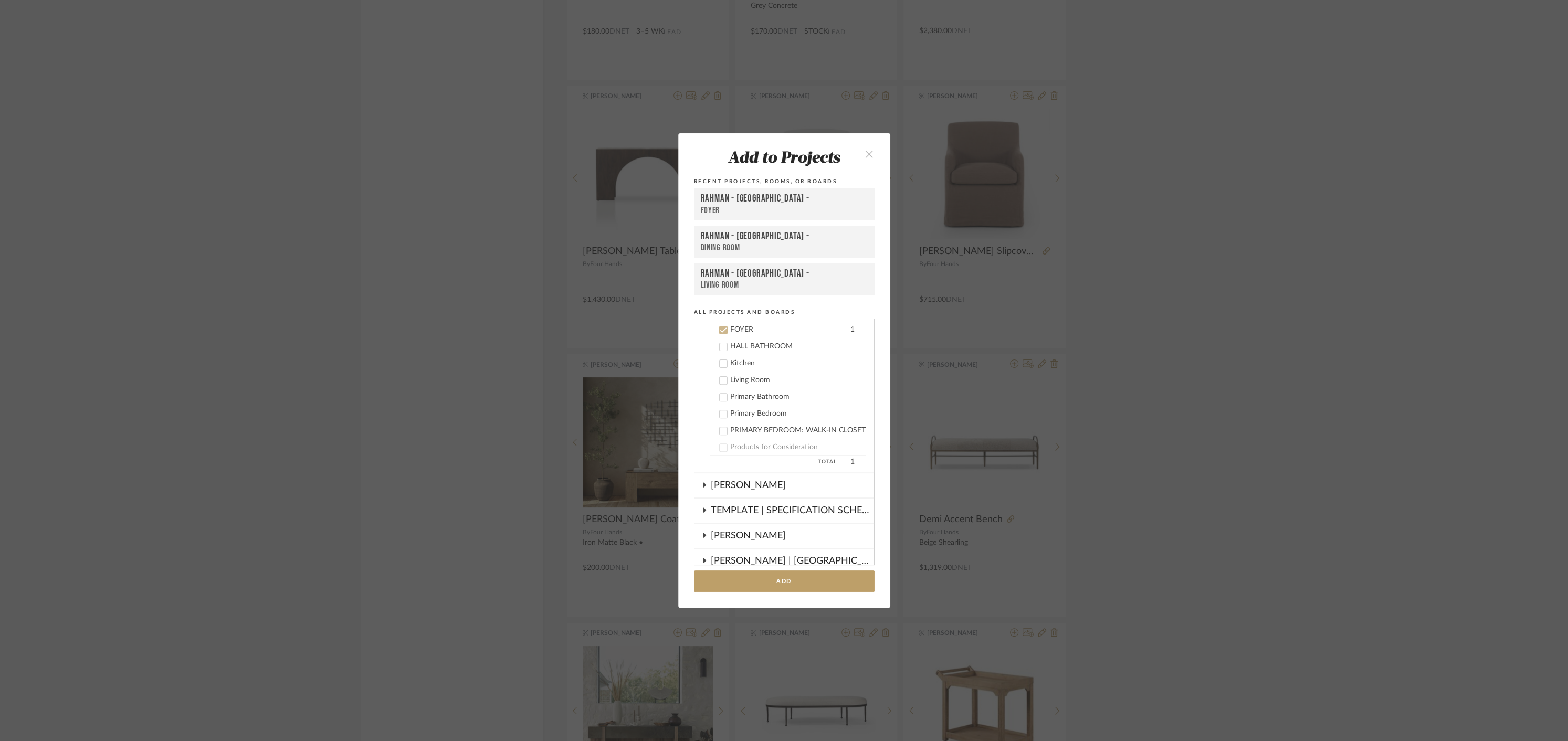
scroll to position [530, 0]
click at [745, 205] on div "FOYER" at bounding box center [784, 211] width 167 height 11
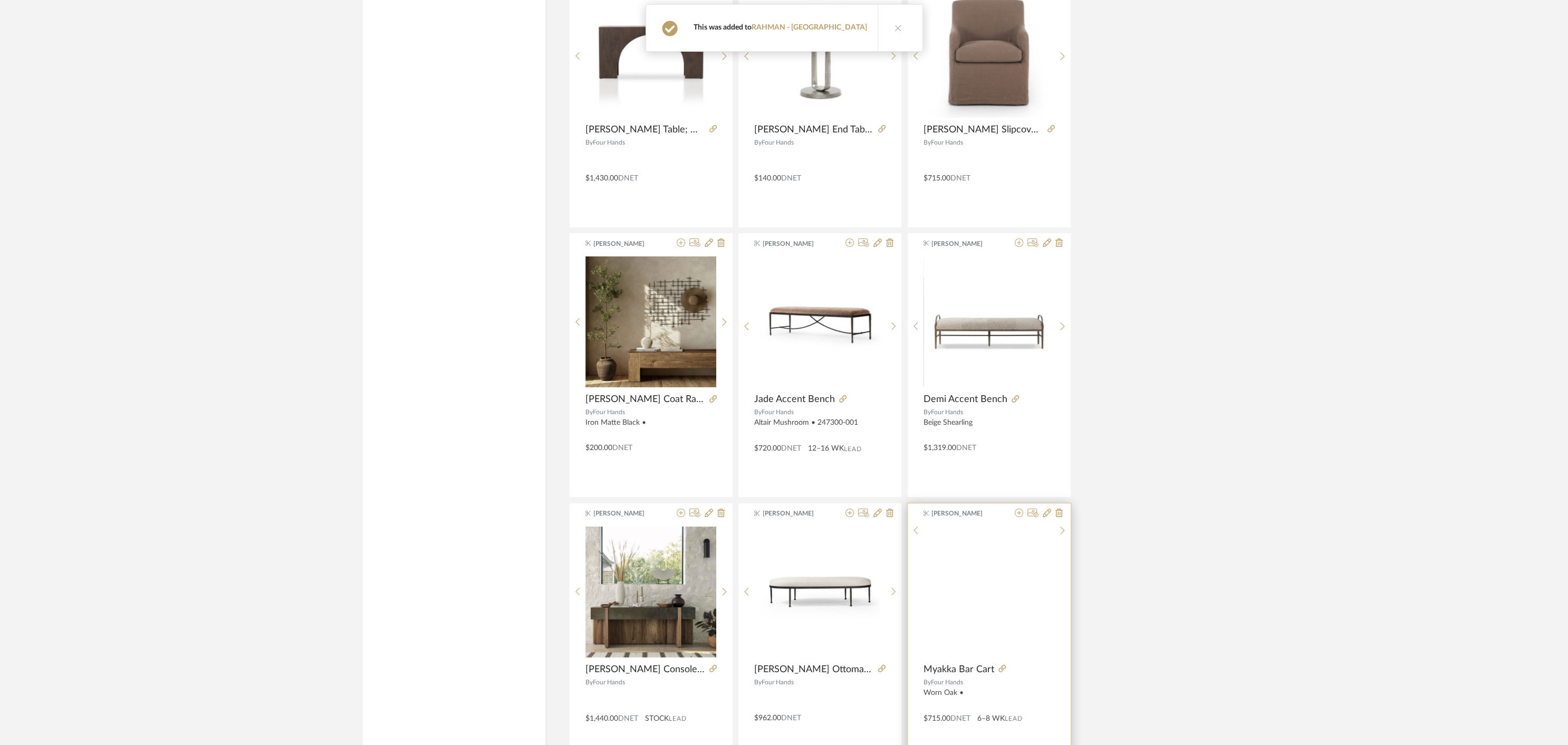
scroll to position [9176, 0]
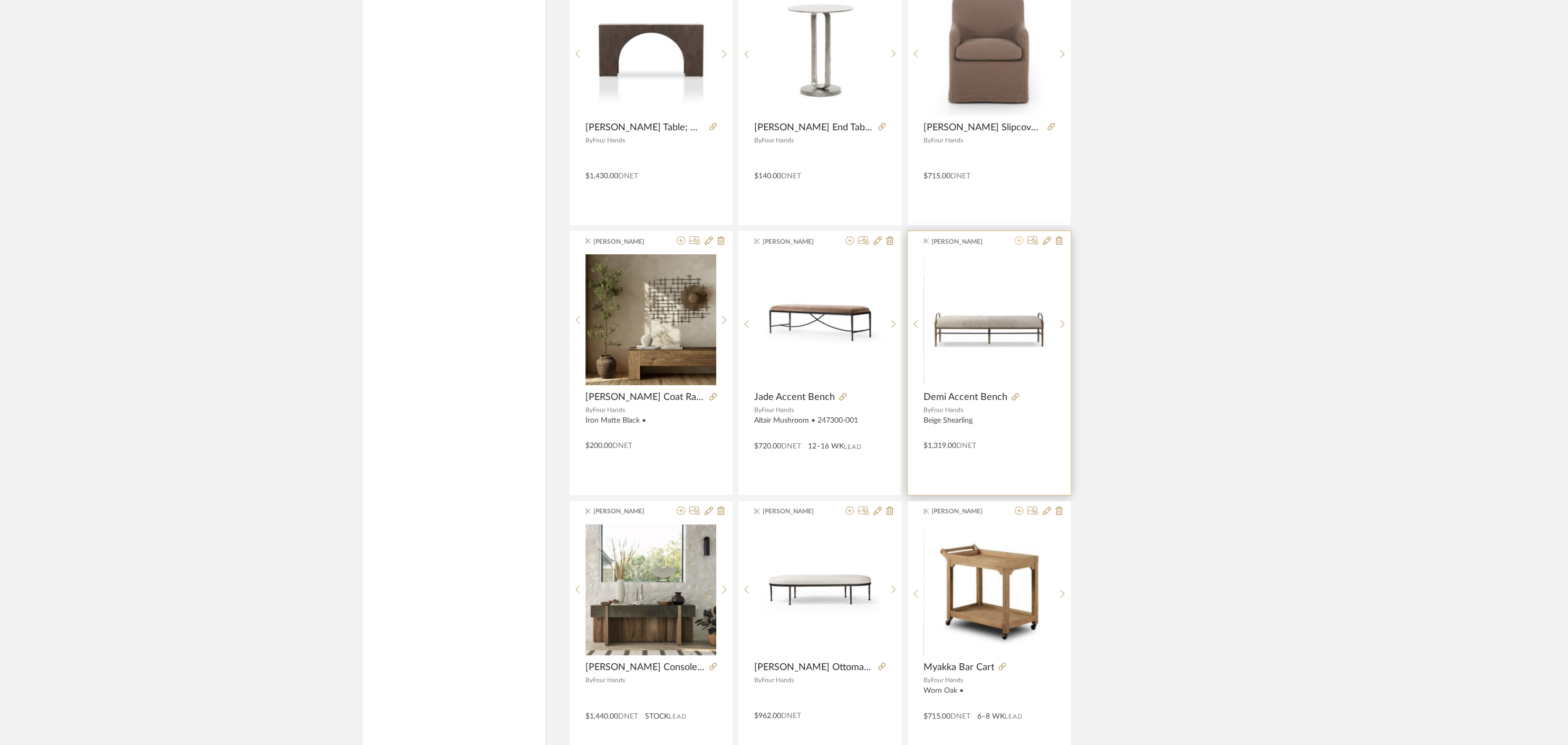
click at [1019, 236] on icon at bounding box center [1019, 241] width 9 height 9
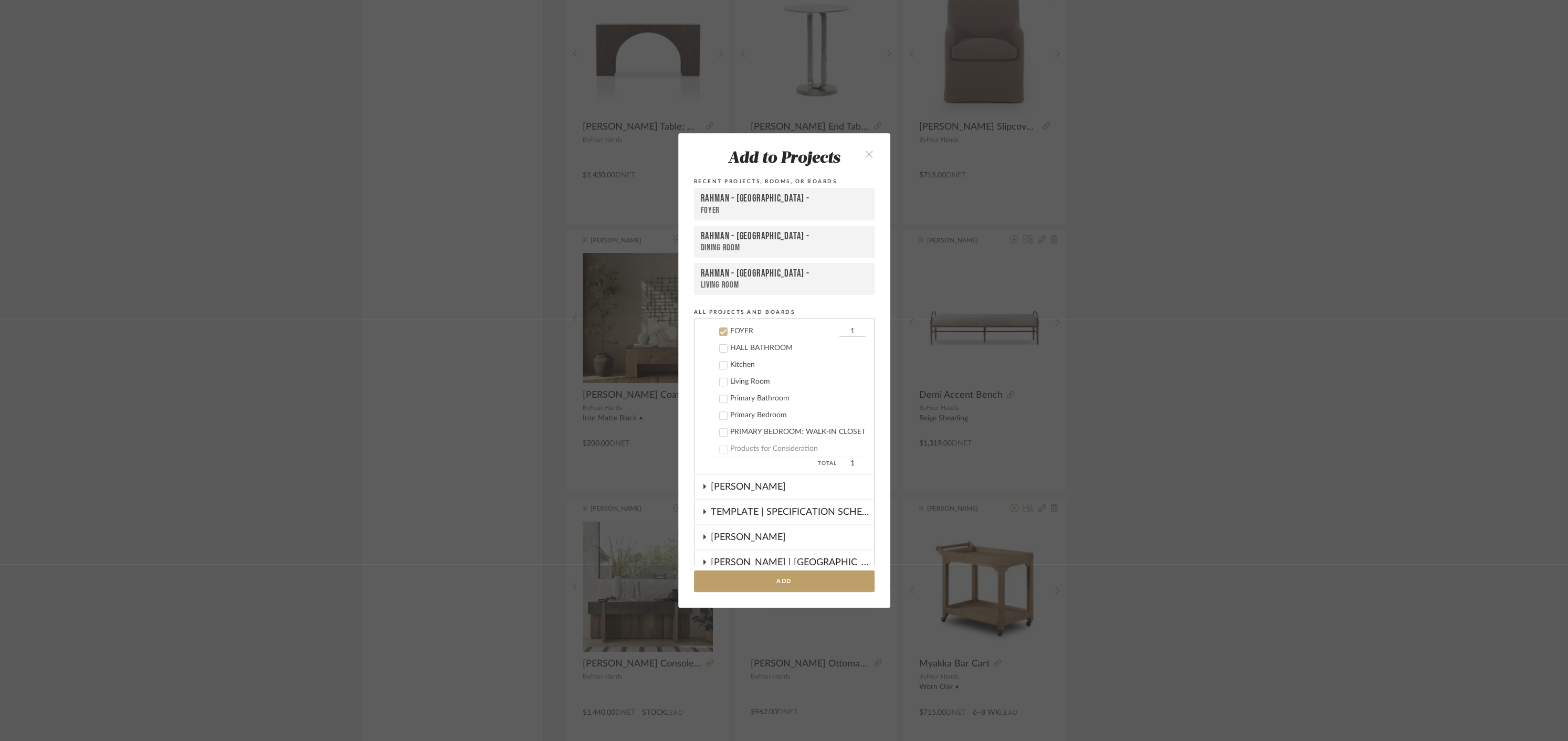
scroll to position [530, 0]
click at [721, 205] on div "FOYER" at bounding box center [784, 211] width 167 height 11
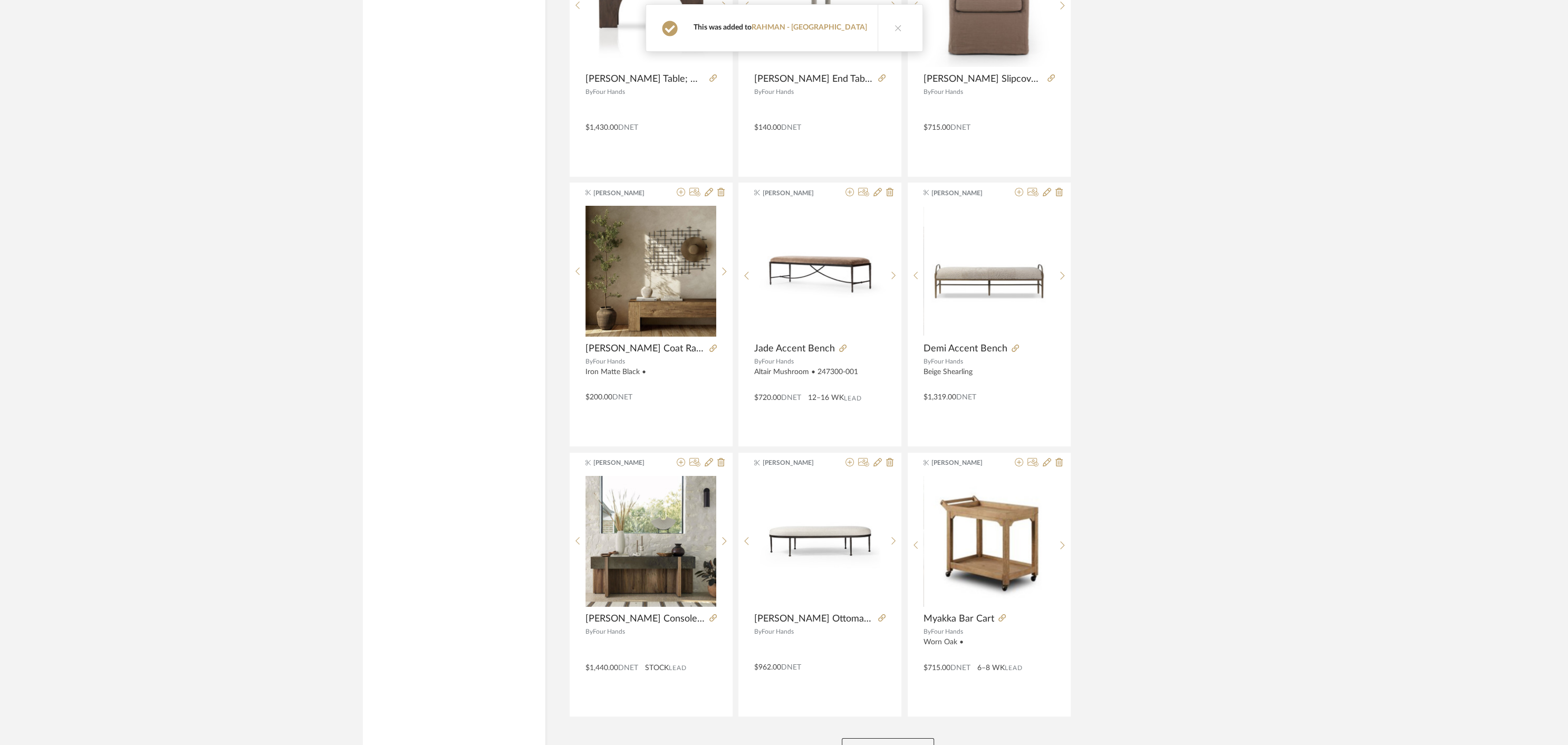
scroll to position [9296, 0]
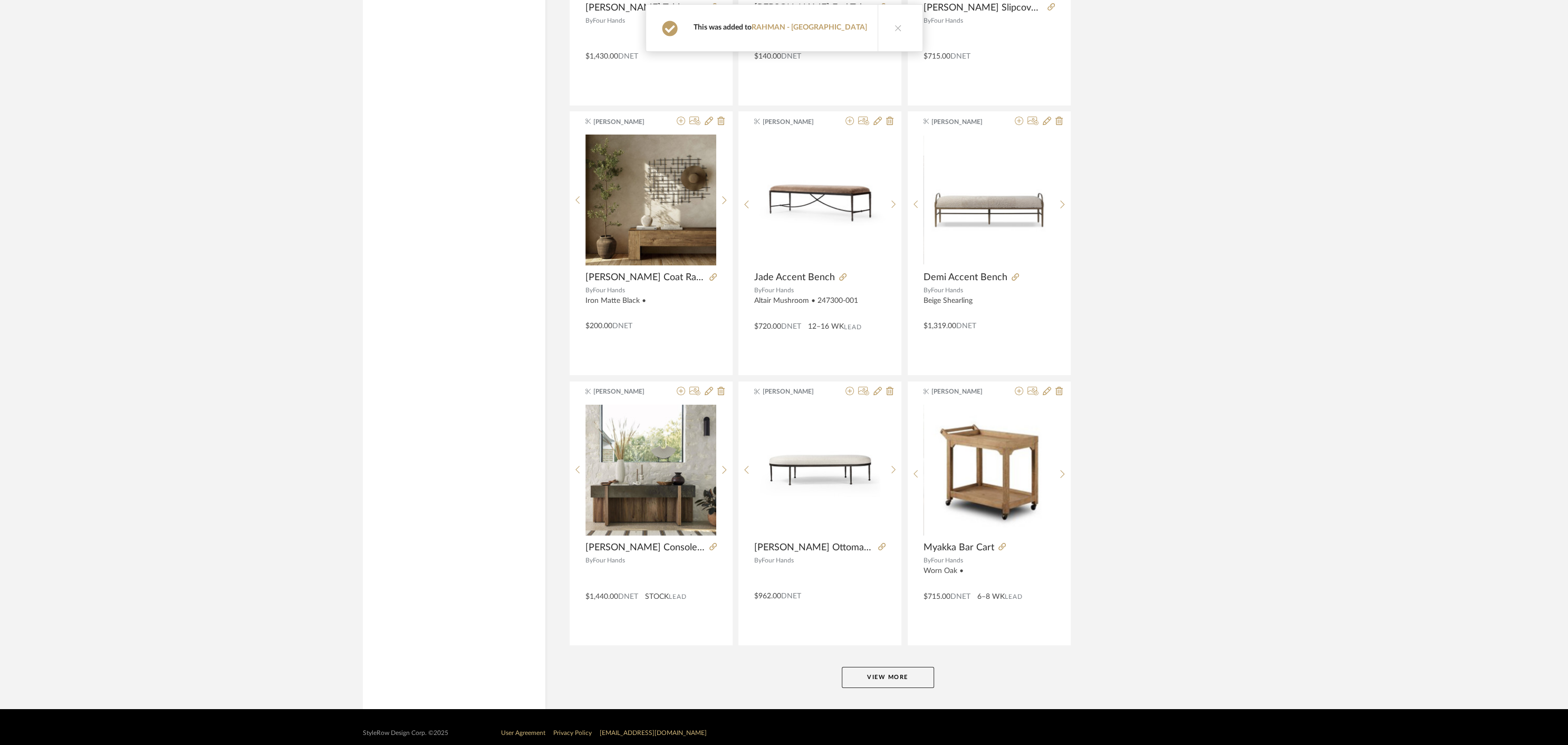
click at [893, 666] on button "View More" at bounding box center [888, 677] width 92 height 21
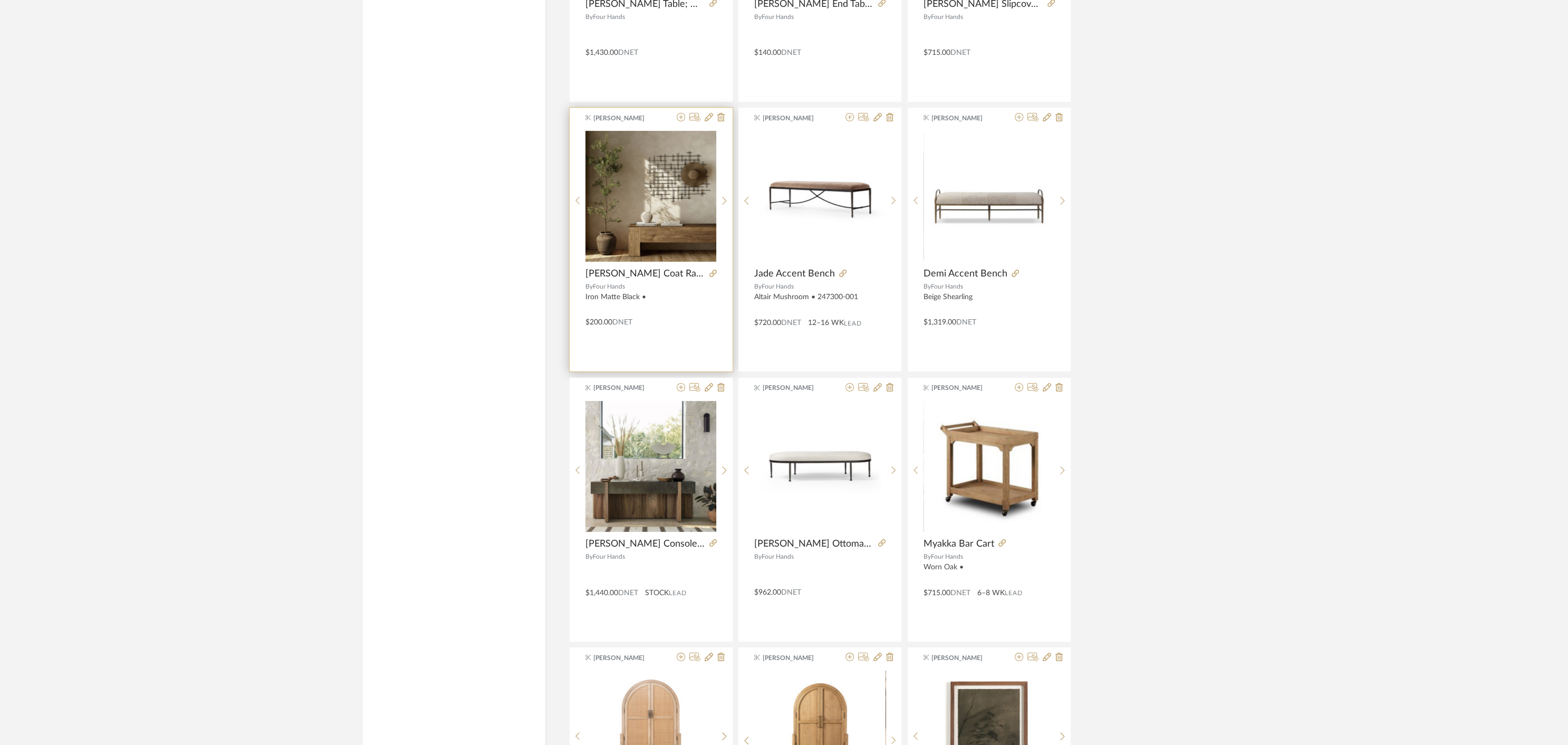
scroll to position [9294, 0]
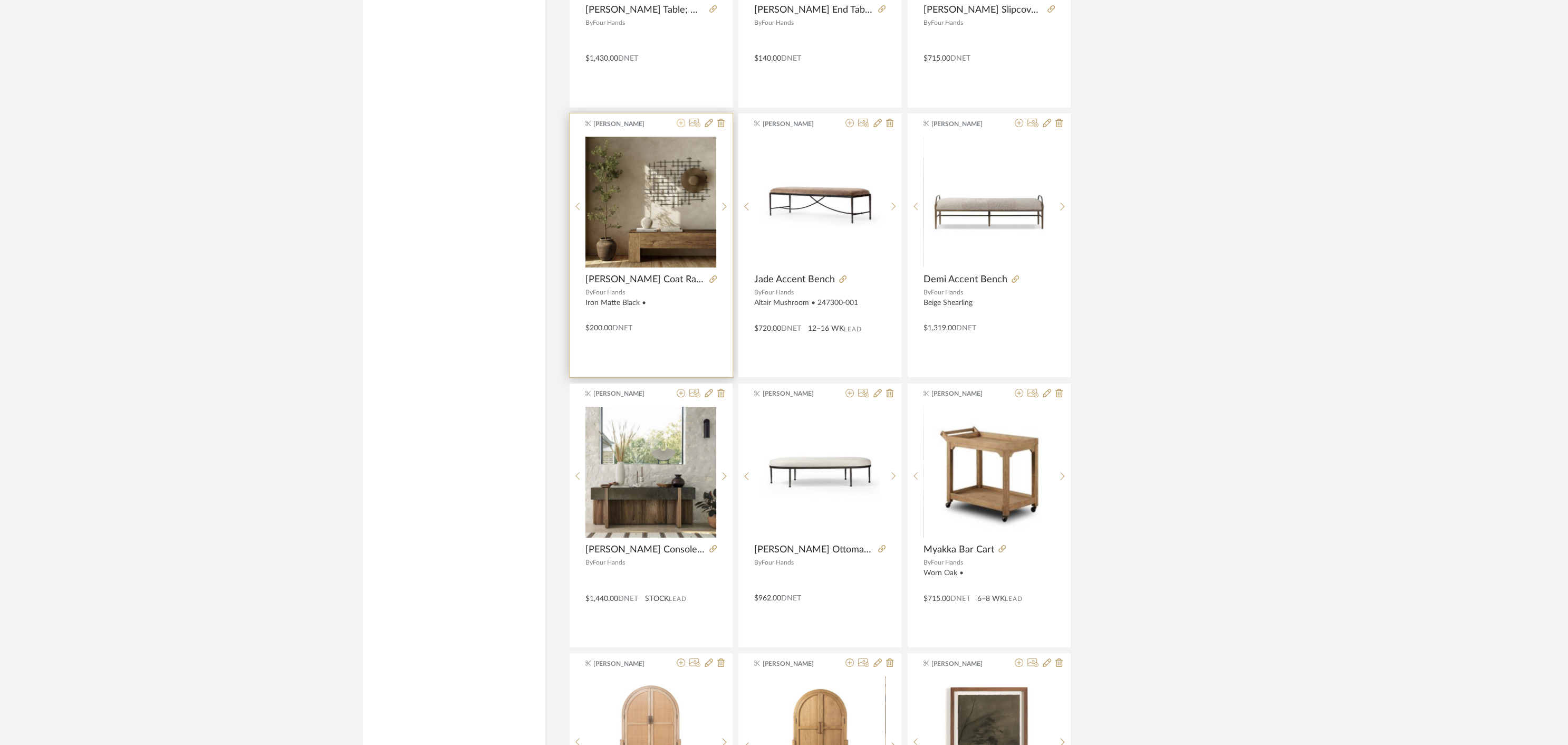
click at [679, 119] on icon at bounding box center [681, 123] width 9 height 9
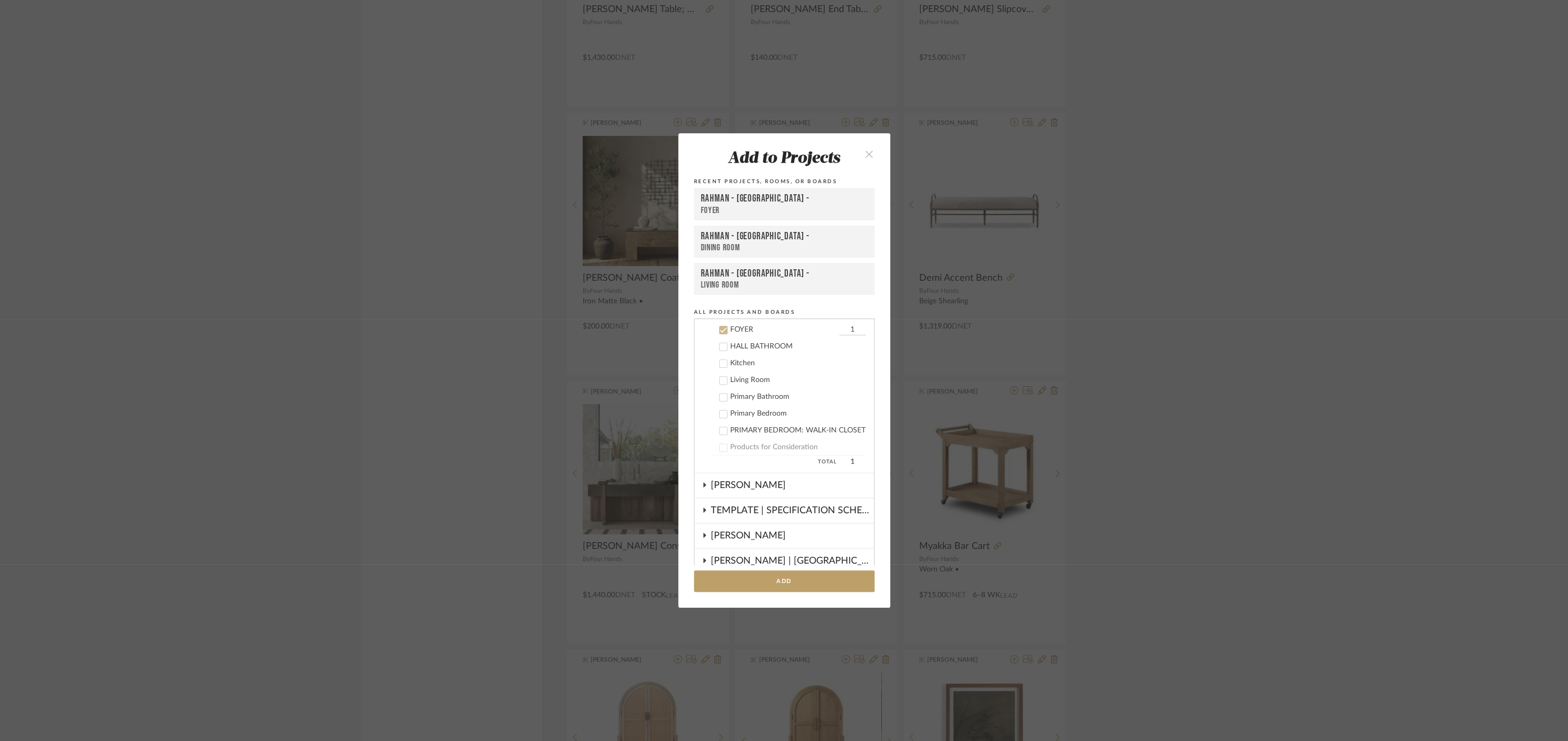
scroll to position [530, 0]
click at [700, 194] on div "RAHMAN - [GEOGRAPHIC_DATA] -" at bounding box center [784, 199] width 167 height 13
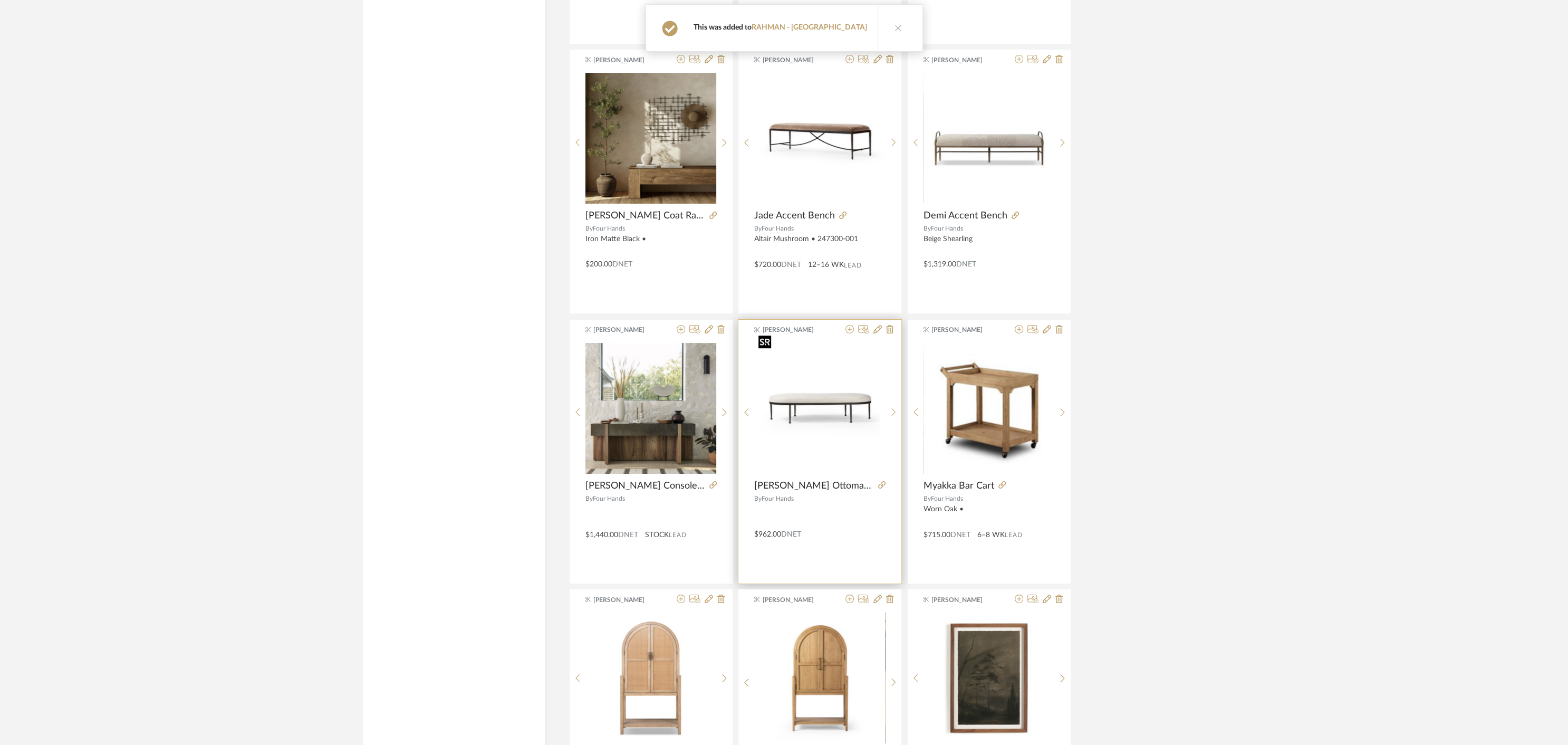
scroll to position [9359, 0]
click at [850, 324] on icon at bounding box center [850, 329] width 9 height 9
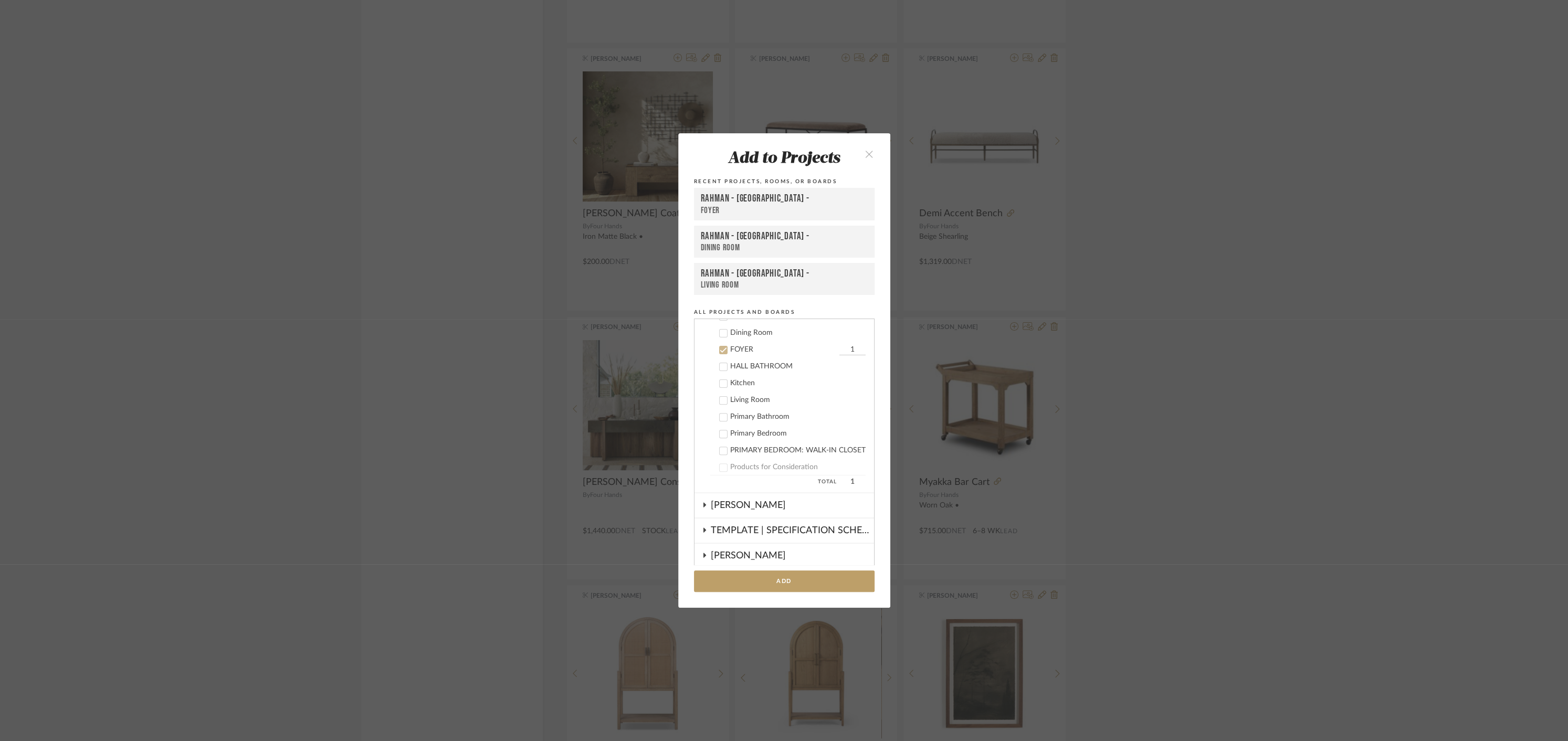
scroll to position [530, 0]
click at [723, 276] on div "RAHMAN - [GEOGRAPHIC_DATA] -" at bounding box center [784, 273] width 167 height 12
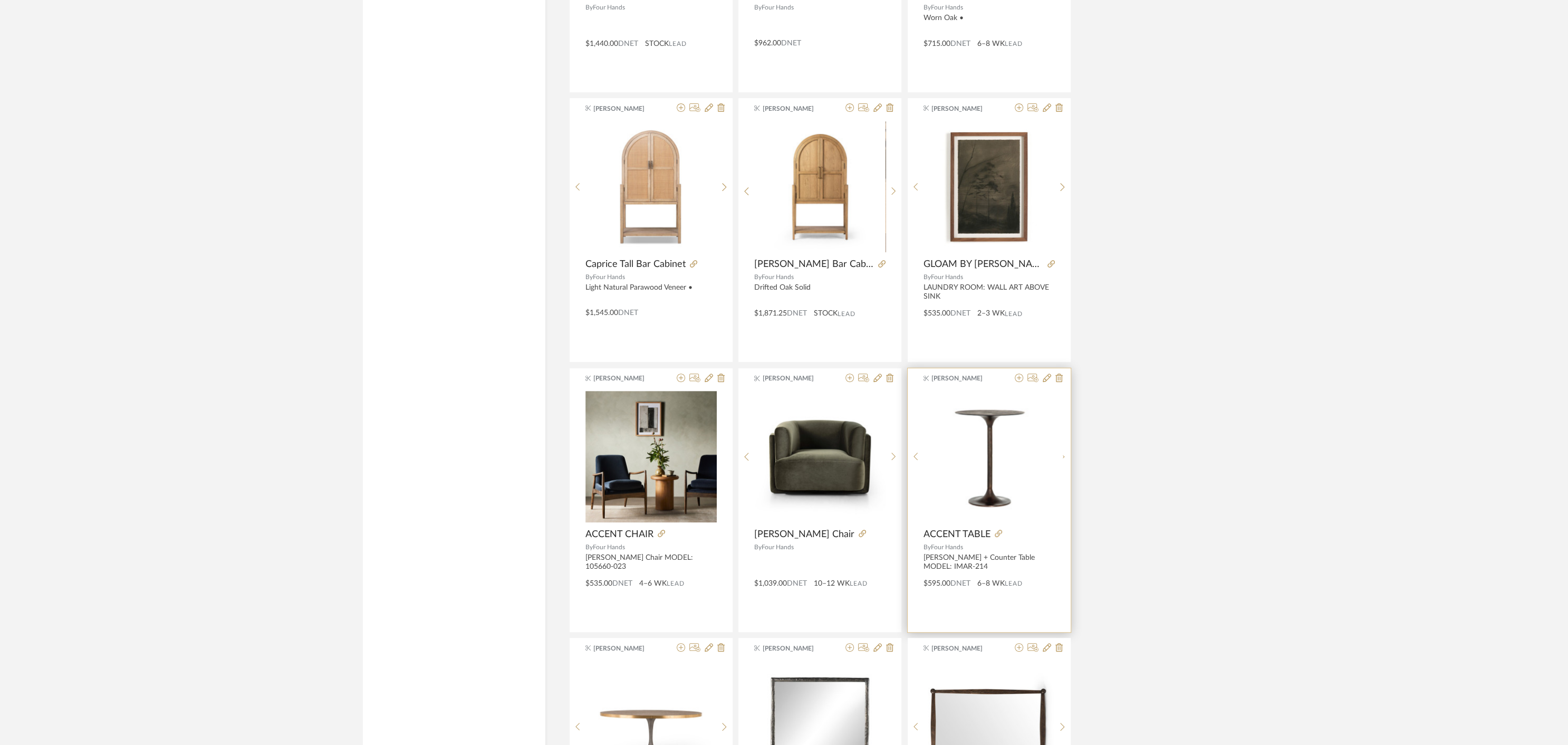
scroll to position [9845, 0]
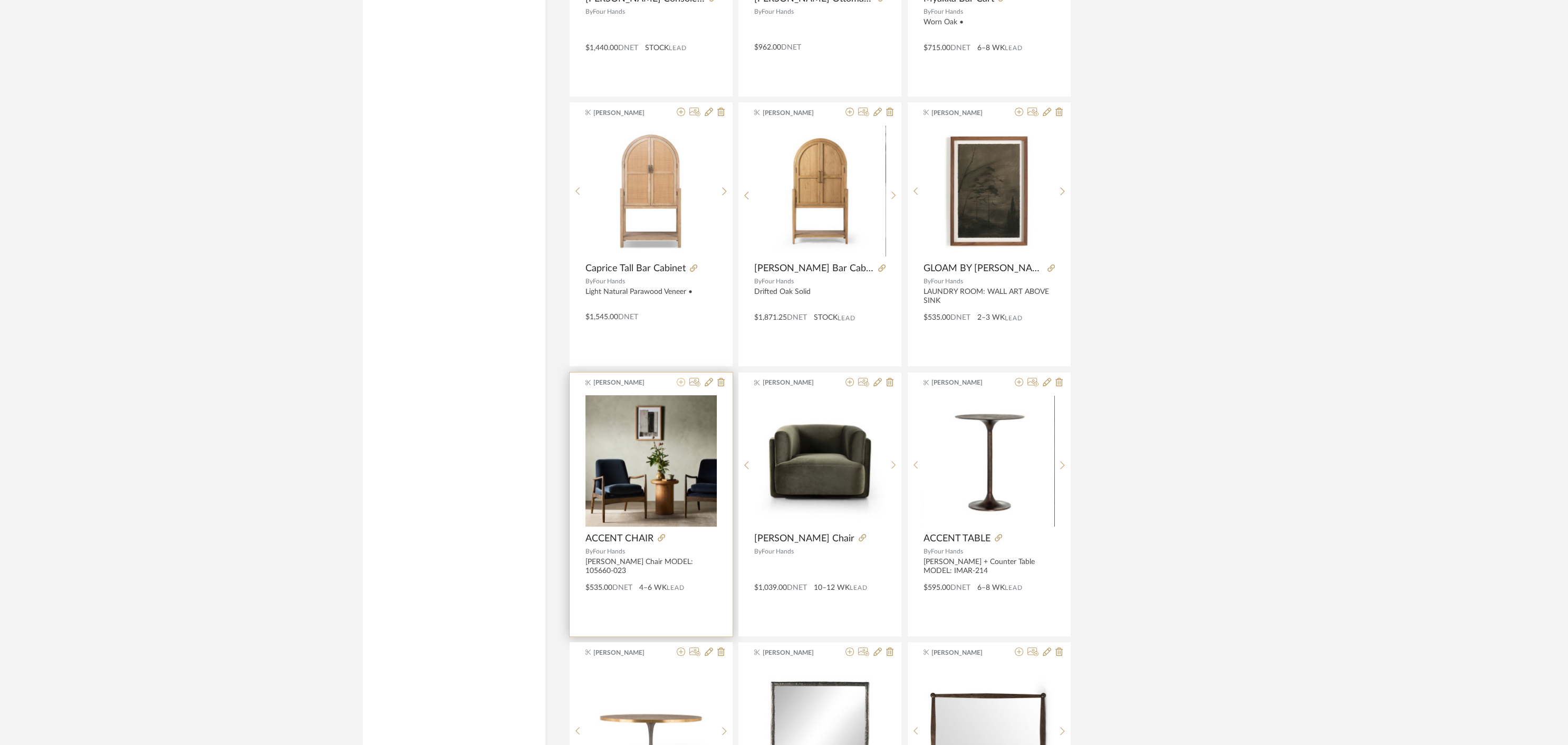
click at [682, 378] on icon at bounding box center [681, 382] width 9 height 9
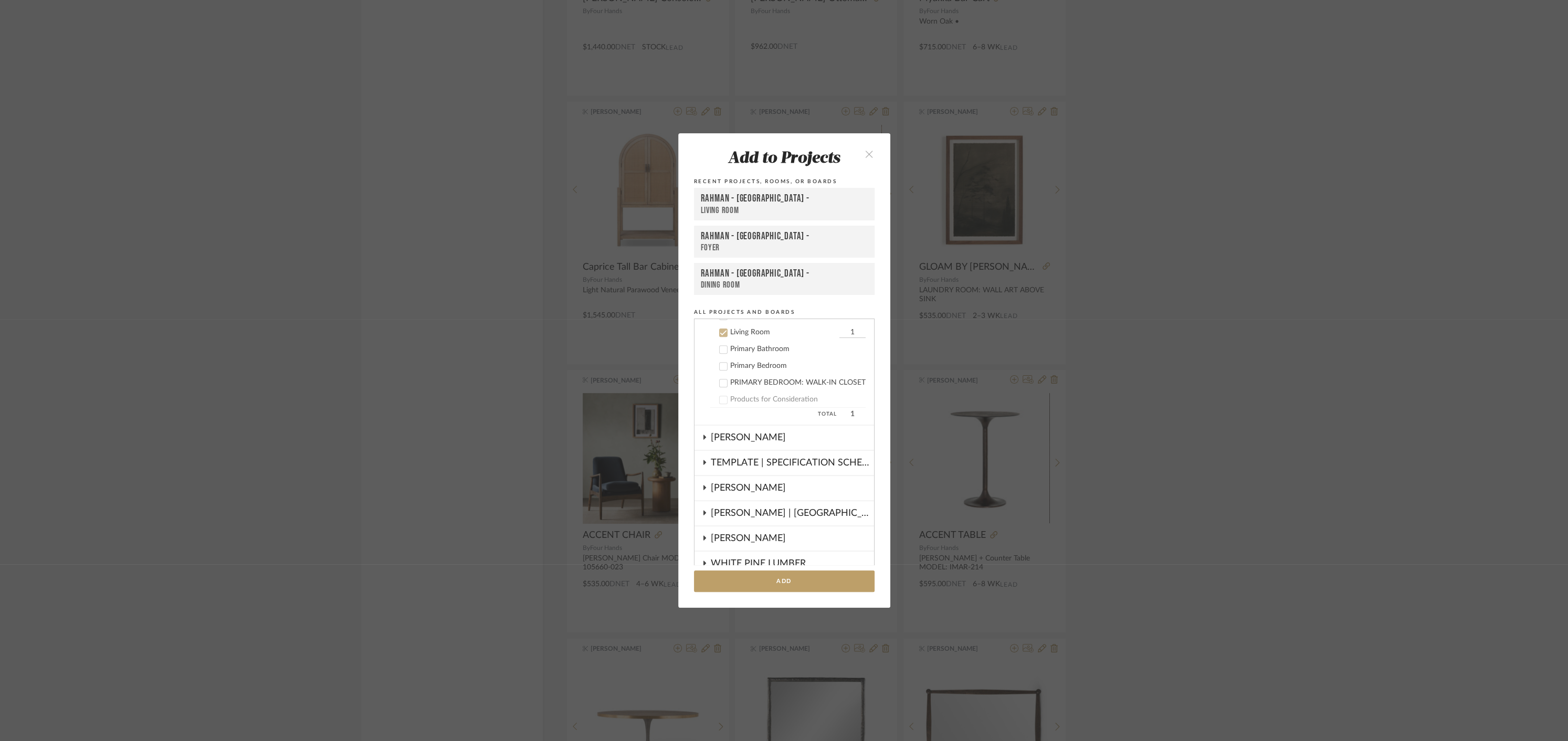
scroll to position [580, 0]
click at [720, 328] on icon at bounding box center [723, 328] width 8 height 8
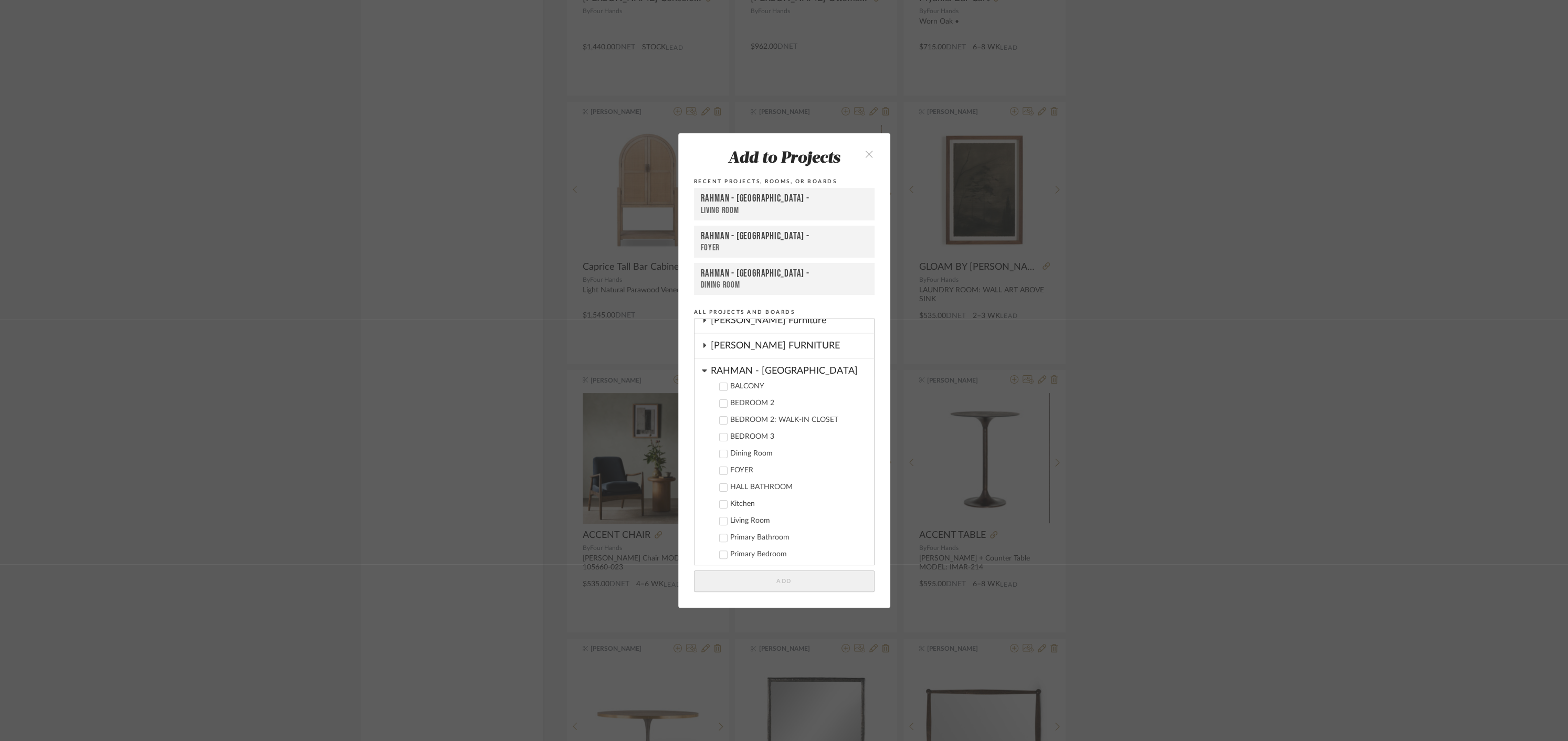
scroll to position [389, 0]
click at [720, 404] on icon at bounding box center [723, 401] width 8 height 8
click at [810, 583] on button "Add" at bounding box center [784, 581] width 181 height 21
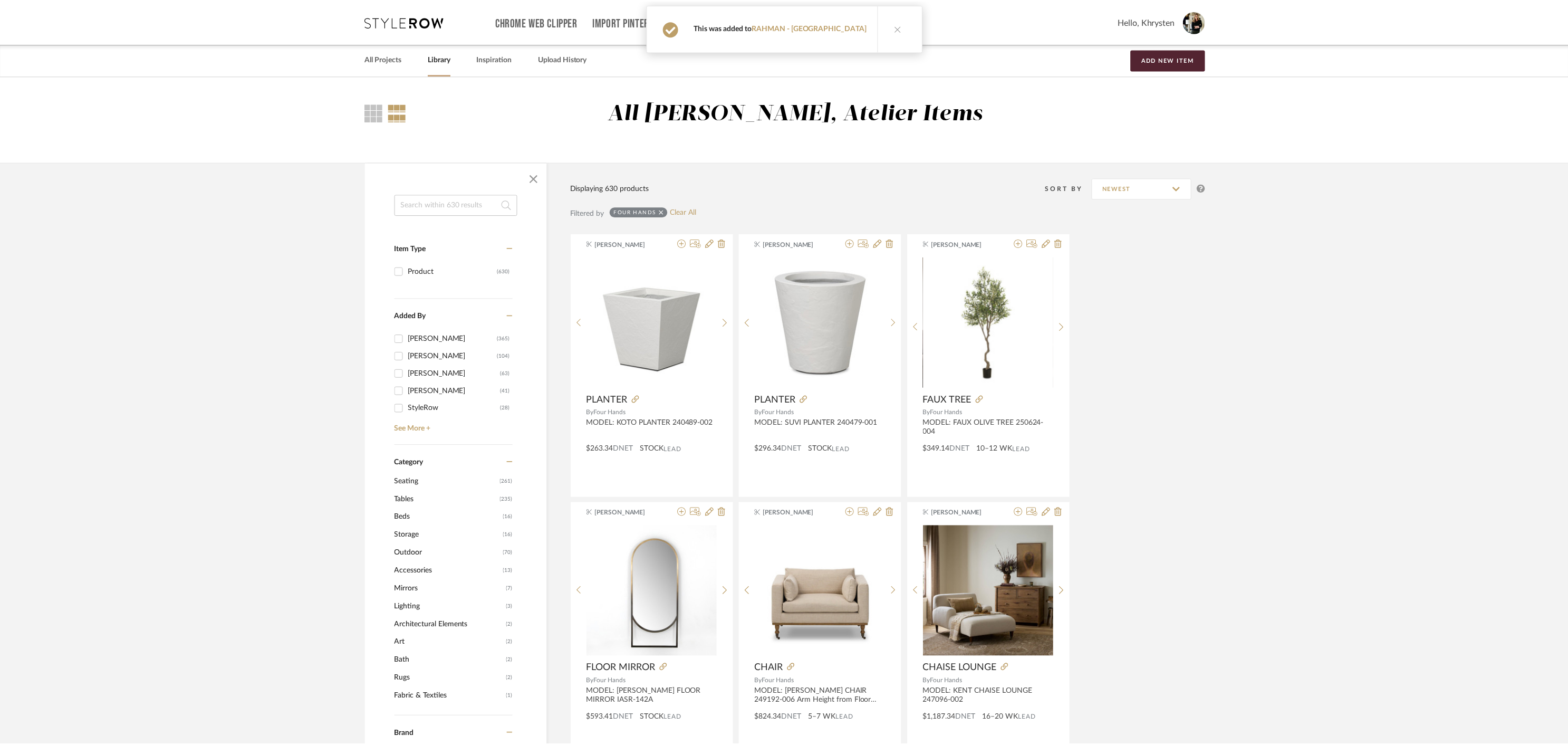
scroll to position [9845, 0]
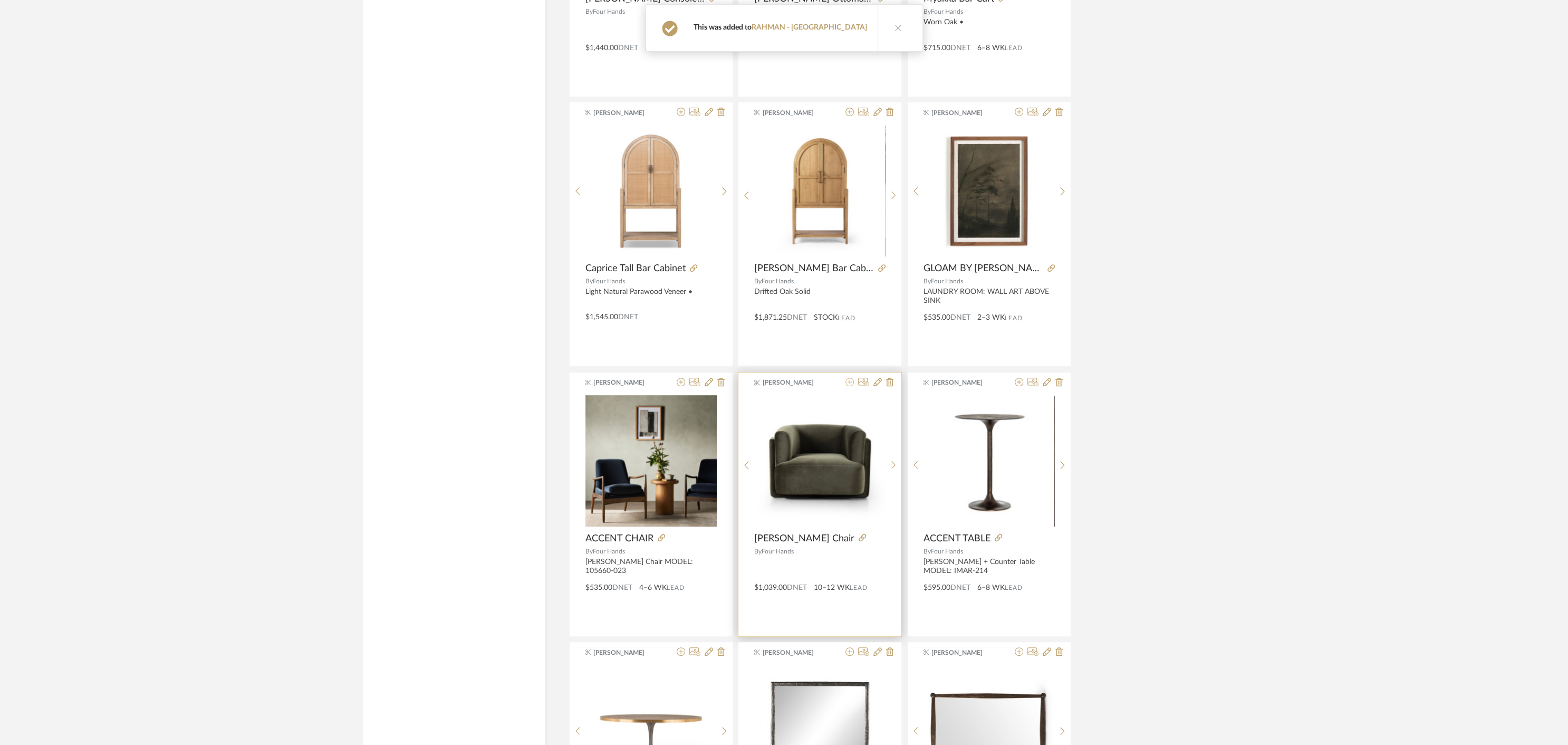
click at [851, 378] on icon at bounding box center [850, 382] width 9 height 9
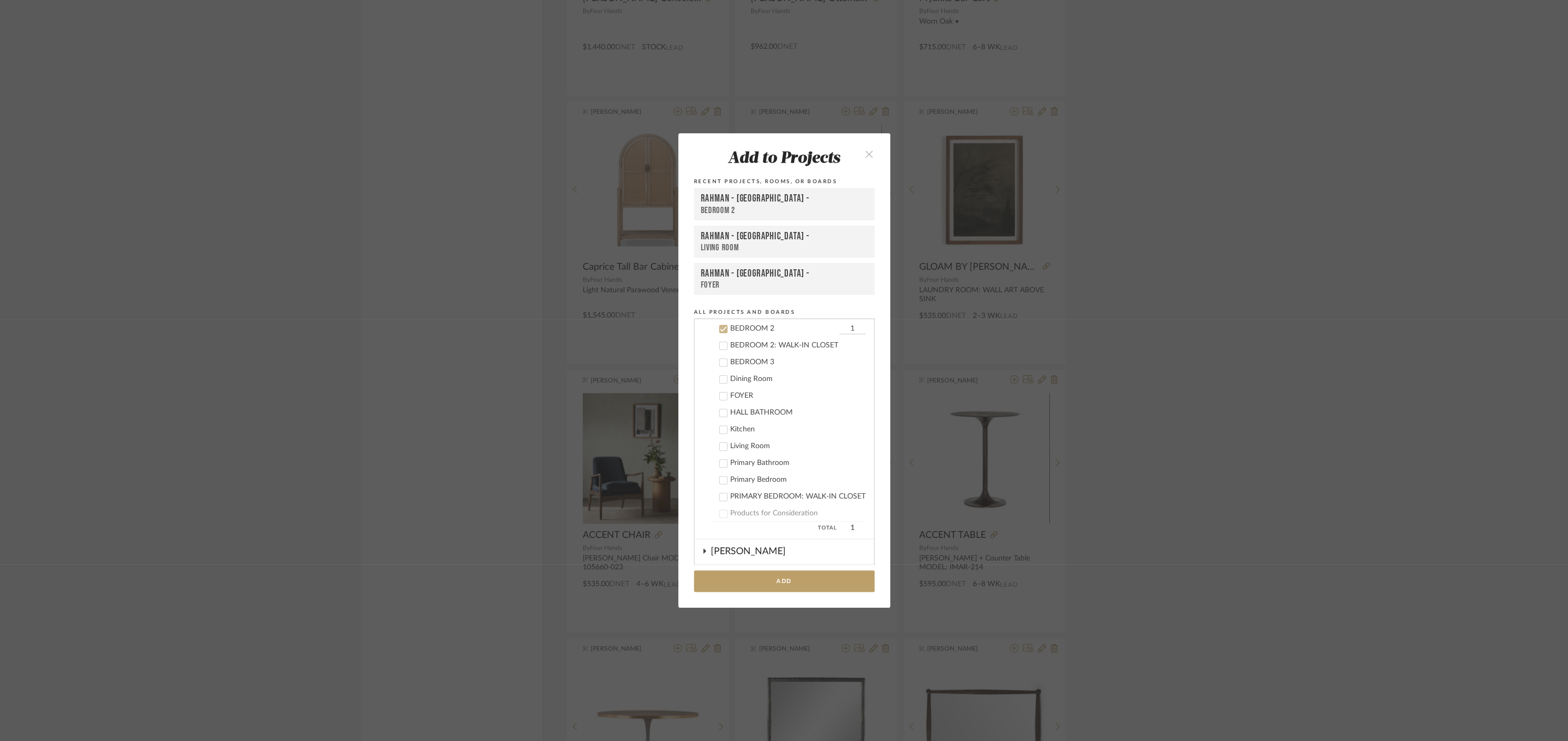
scroll to position [463, 0]
click at [716, 243] on div "Living Room" at bounding box center [784, 248] width 167 height 10
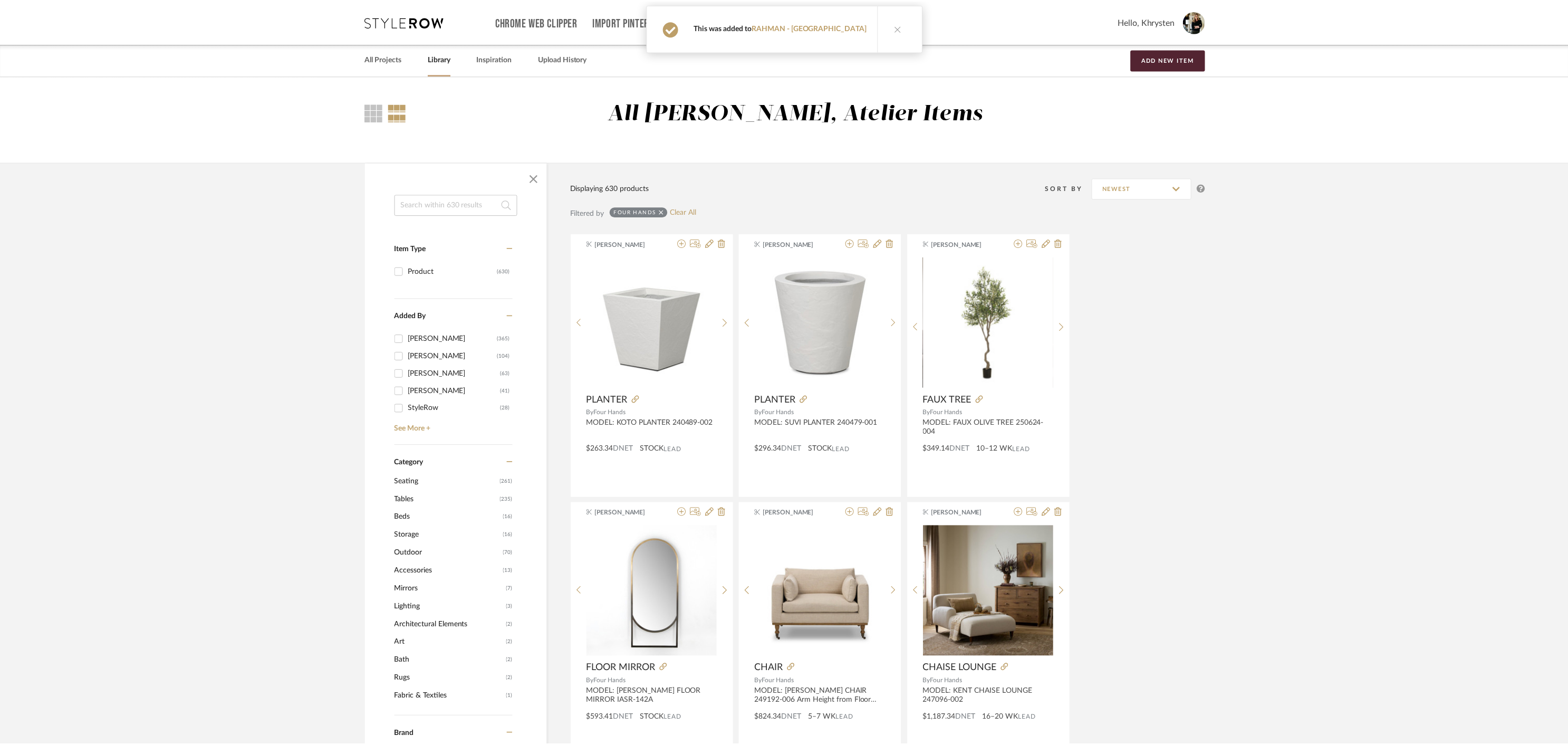
scroll to position [9845, 0]
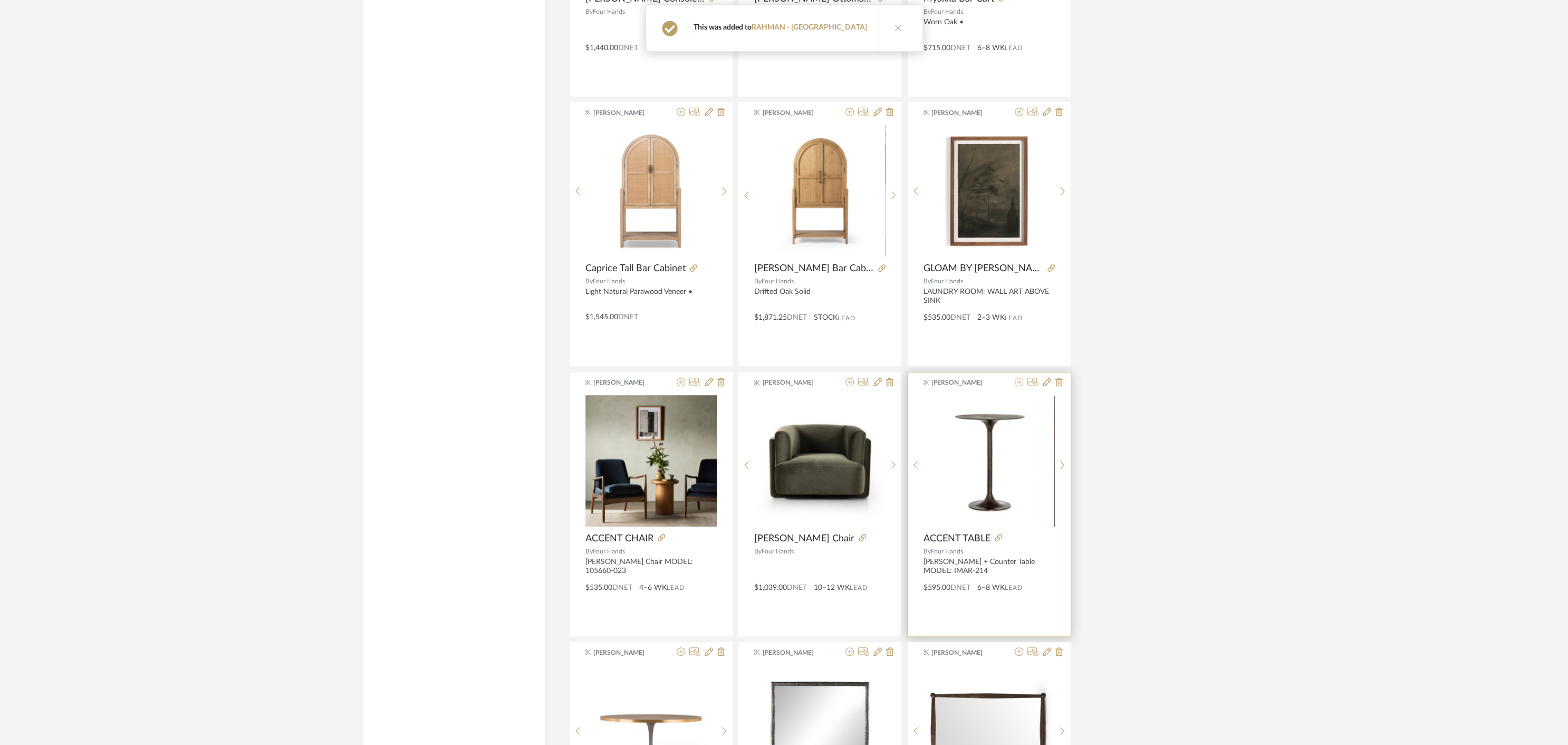
click at [1018, 378] on icon at bounding box center [1019, 382] width 9 height 9
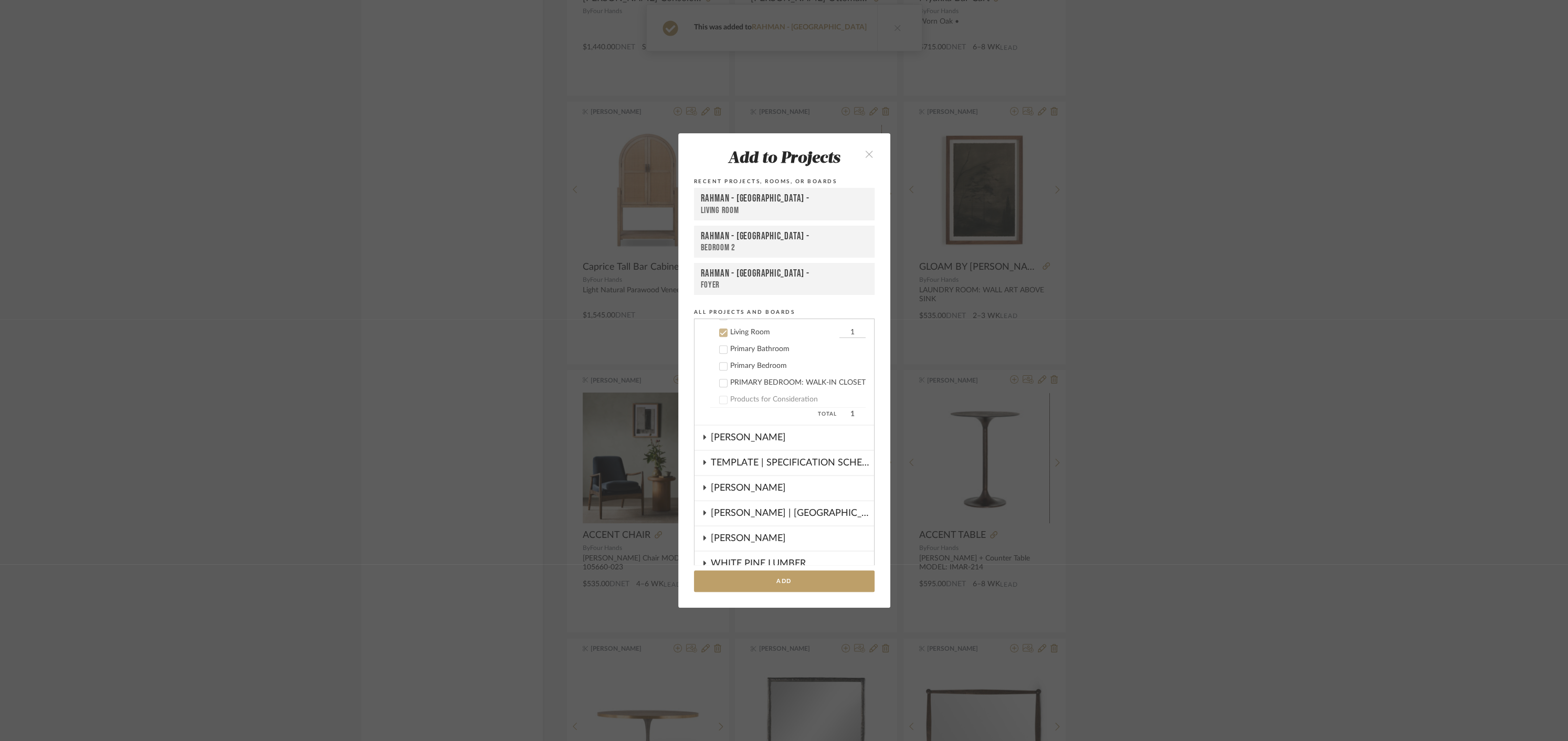
scroll to position [580, 0]
click at [720, 328] on icon at bounding box center [723, 328] width 8 height 8
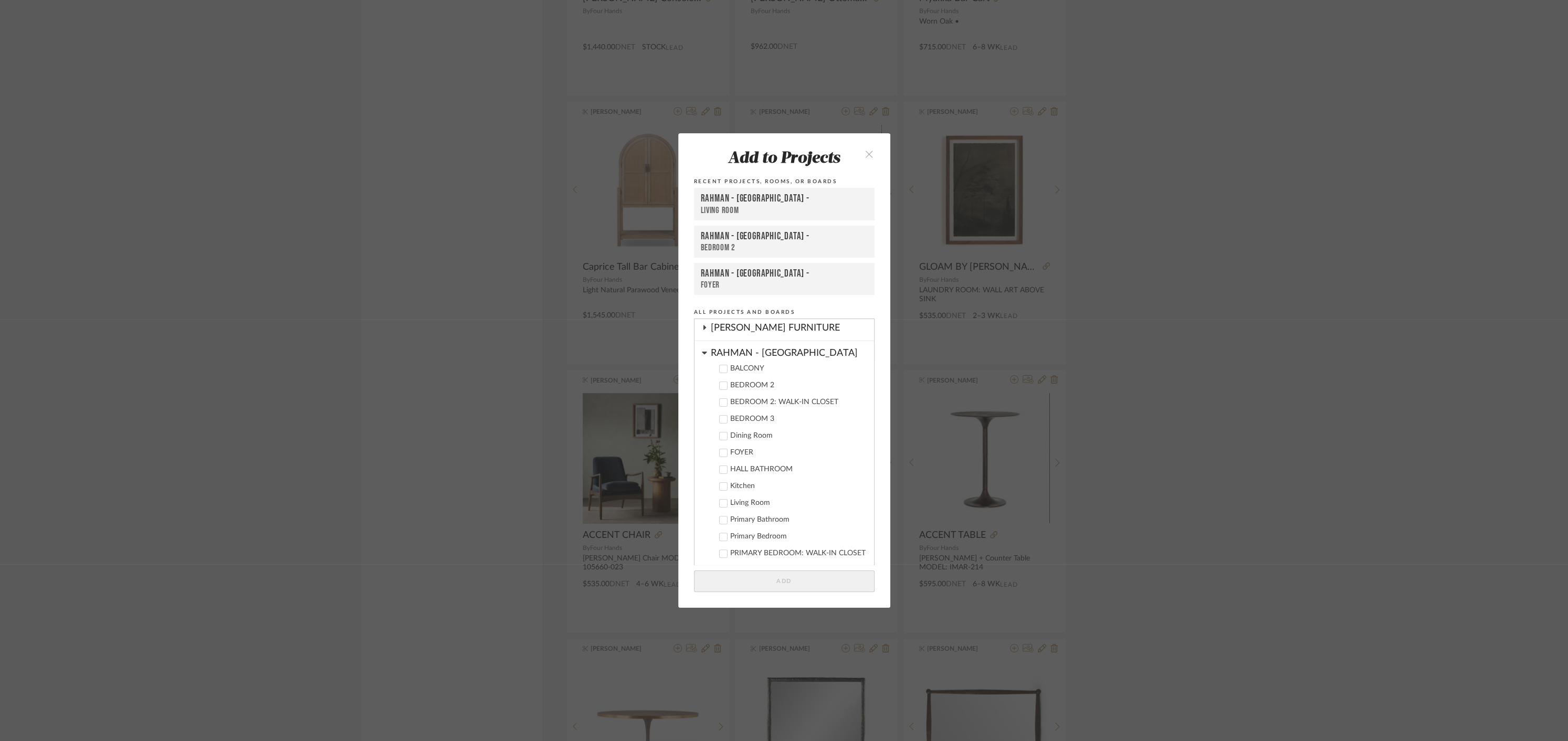
scroll to position [403, 0]
click at [720, 370] on icon at bounding box center [723, 371] width 7 height 5
click at [809, 574] on button "Add" at bounding box center [784, 581] width 181 height 21
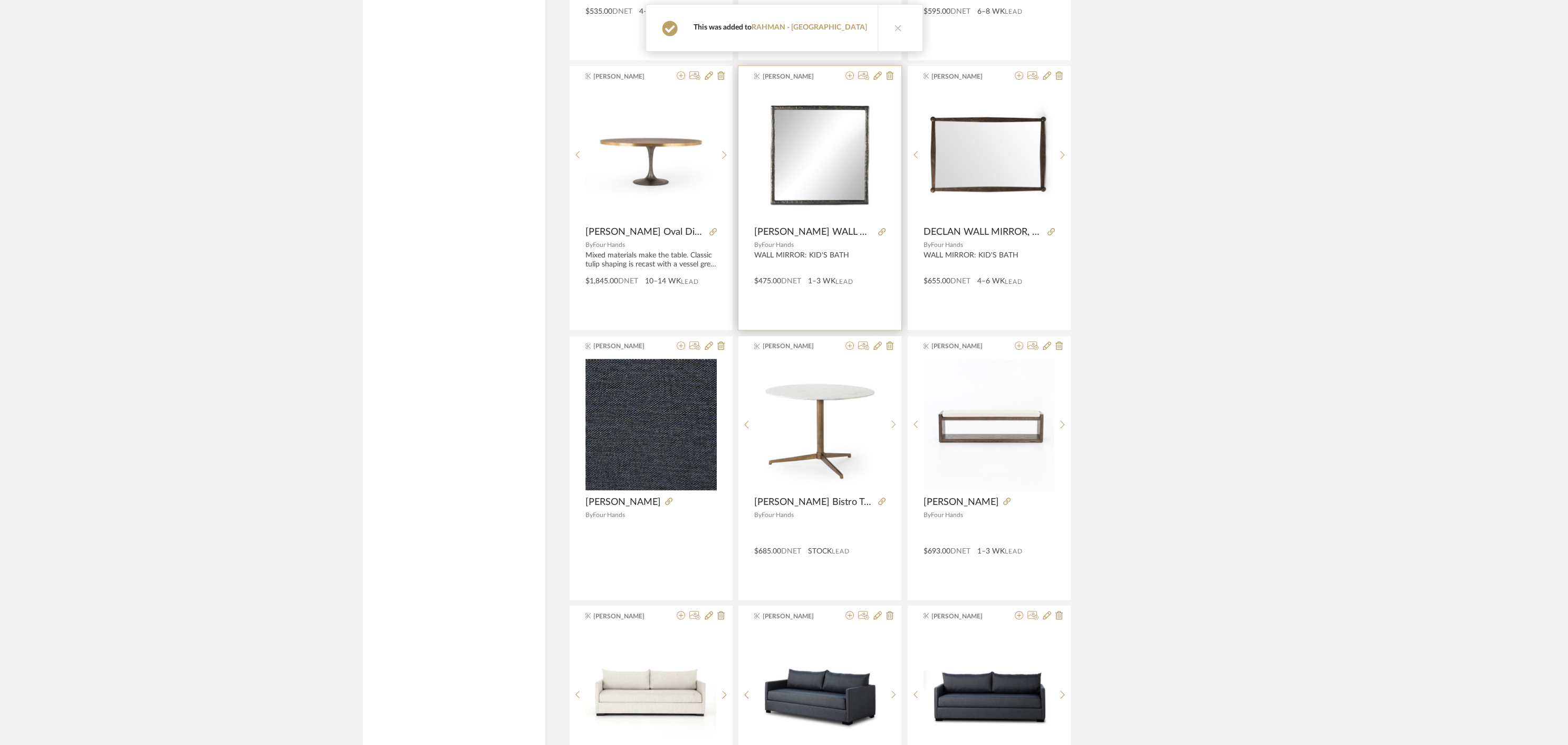
scroll to position [10426, 0]
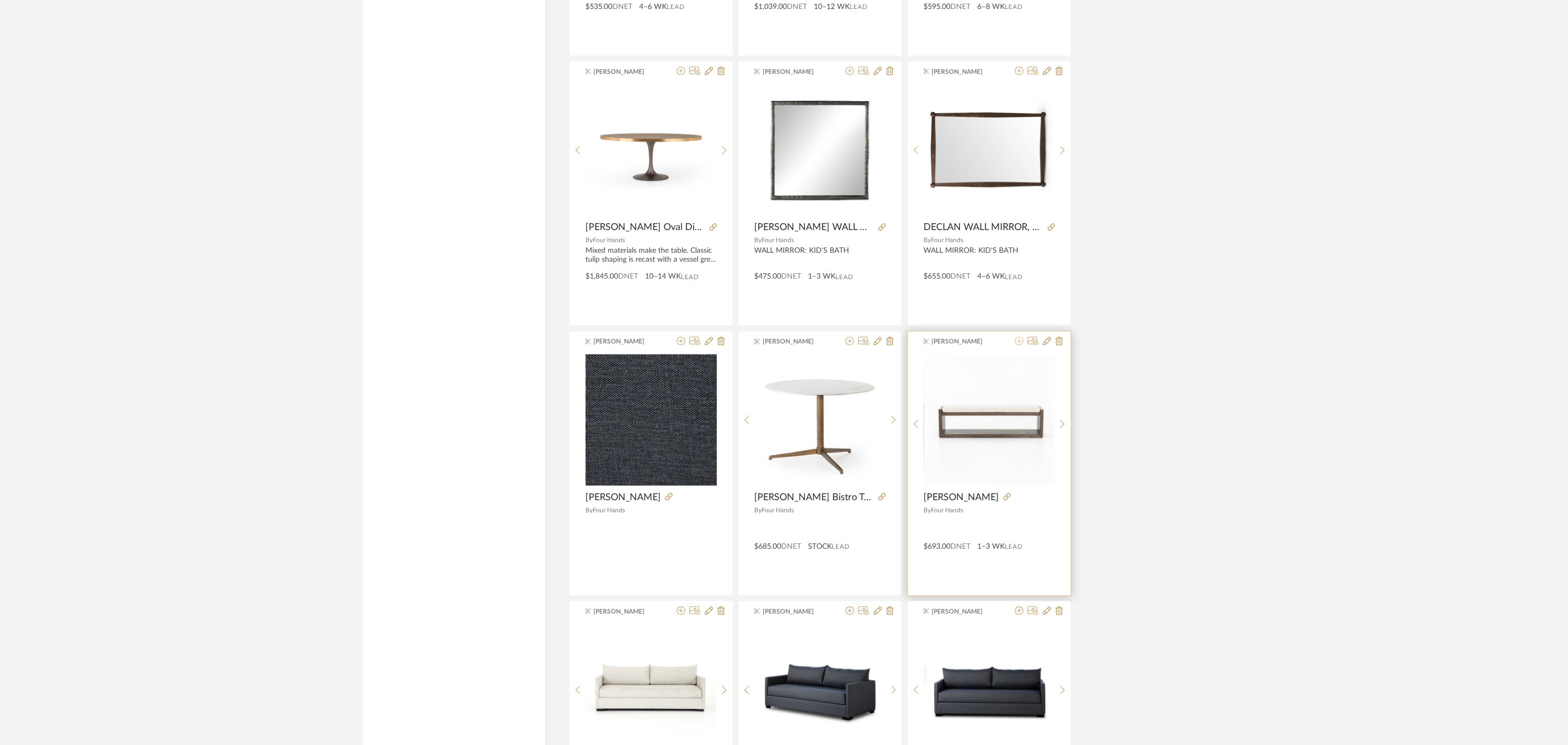
click at [1020, 336] on icon at bounding box center [1019, 340] width 9 height 9
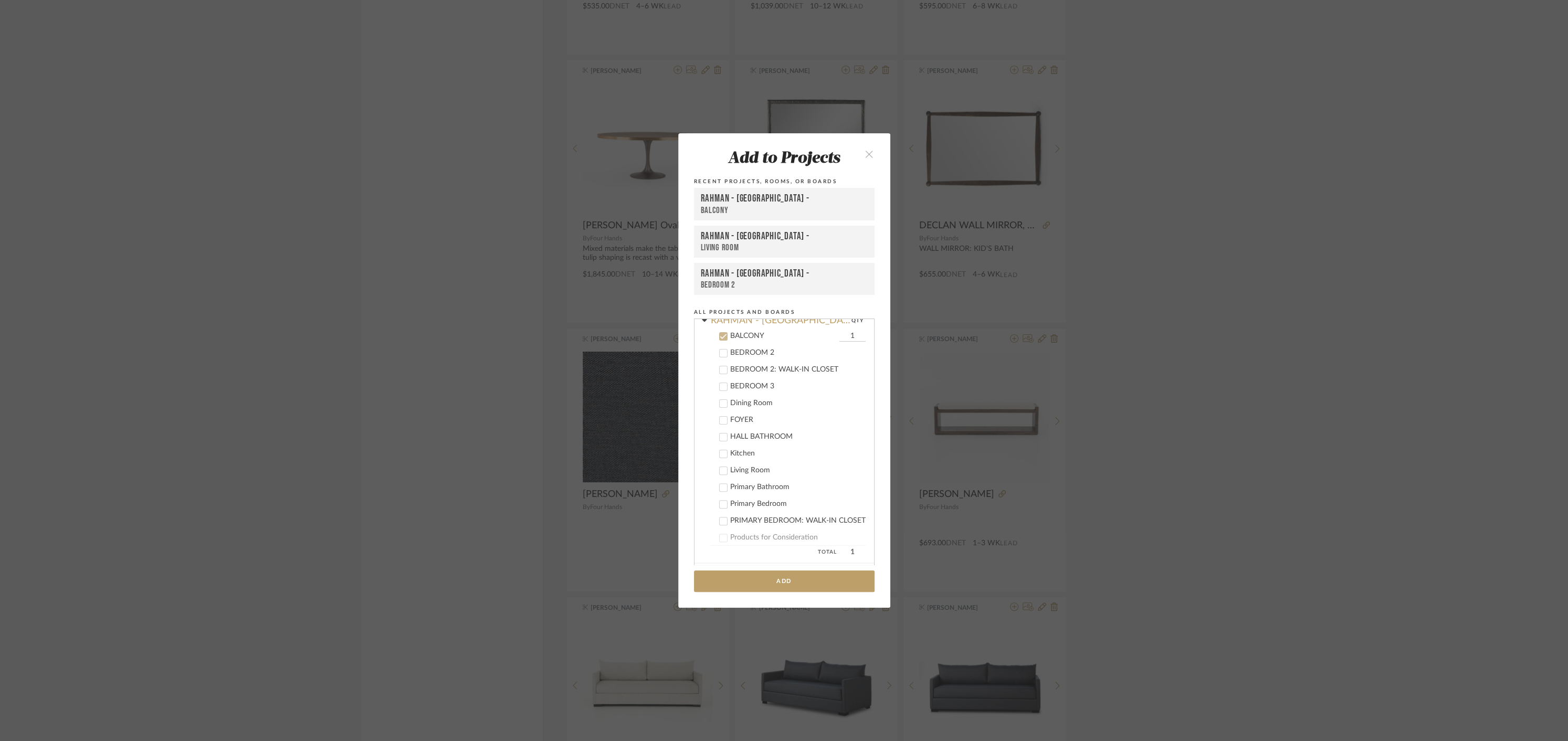
scroll to position [446, 0]
click at [719, 323] on label "BALCONY 1" at bounding box center [787, 328] width 155 height 10
click at [721, 413] on icon at bounding box center [723, 413] width 8 height 8
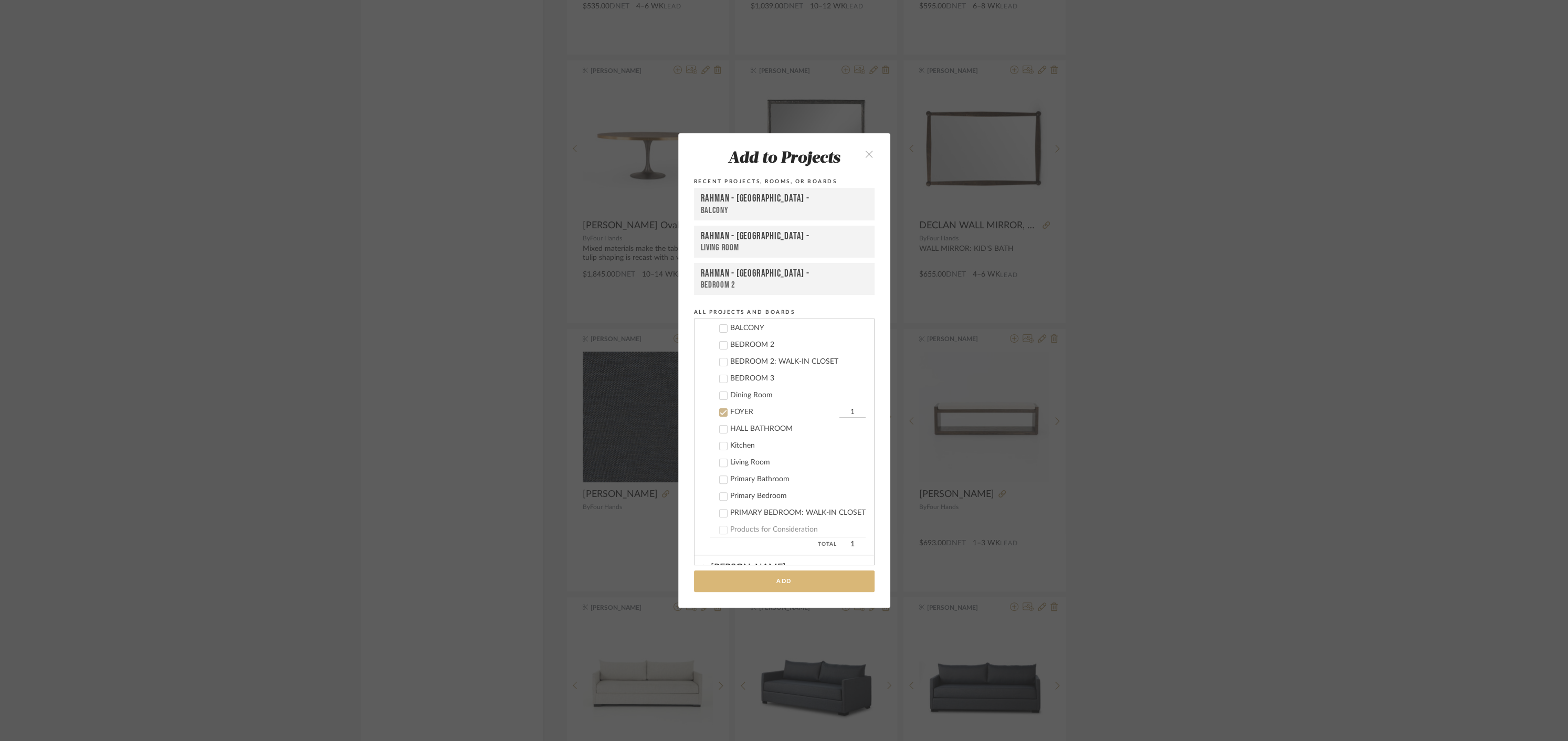
click at [747, 583] on button "Add" at bounding box center [784, 581] width 181 height 21
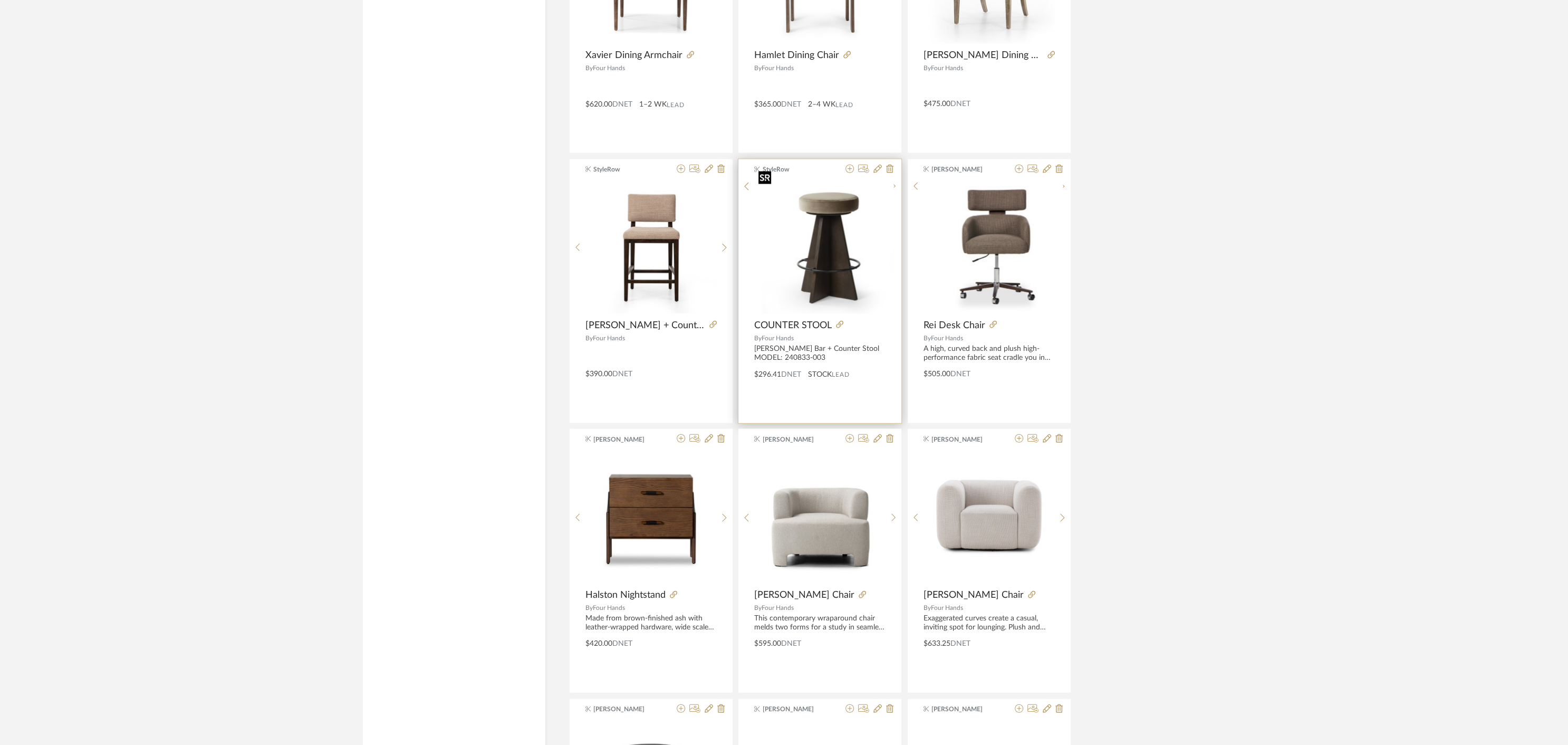
scroll to position [12220, 0]
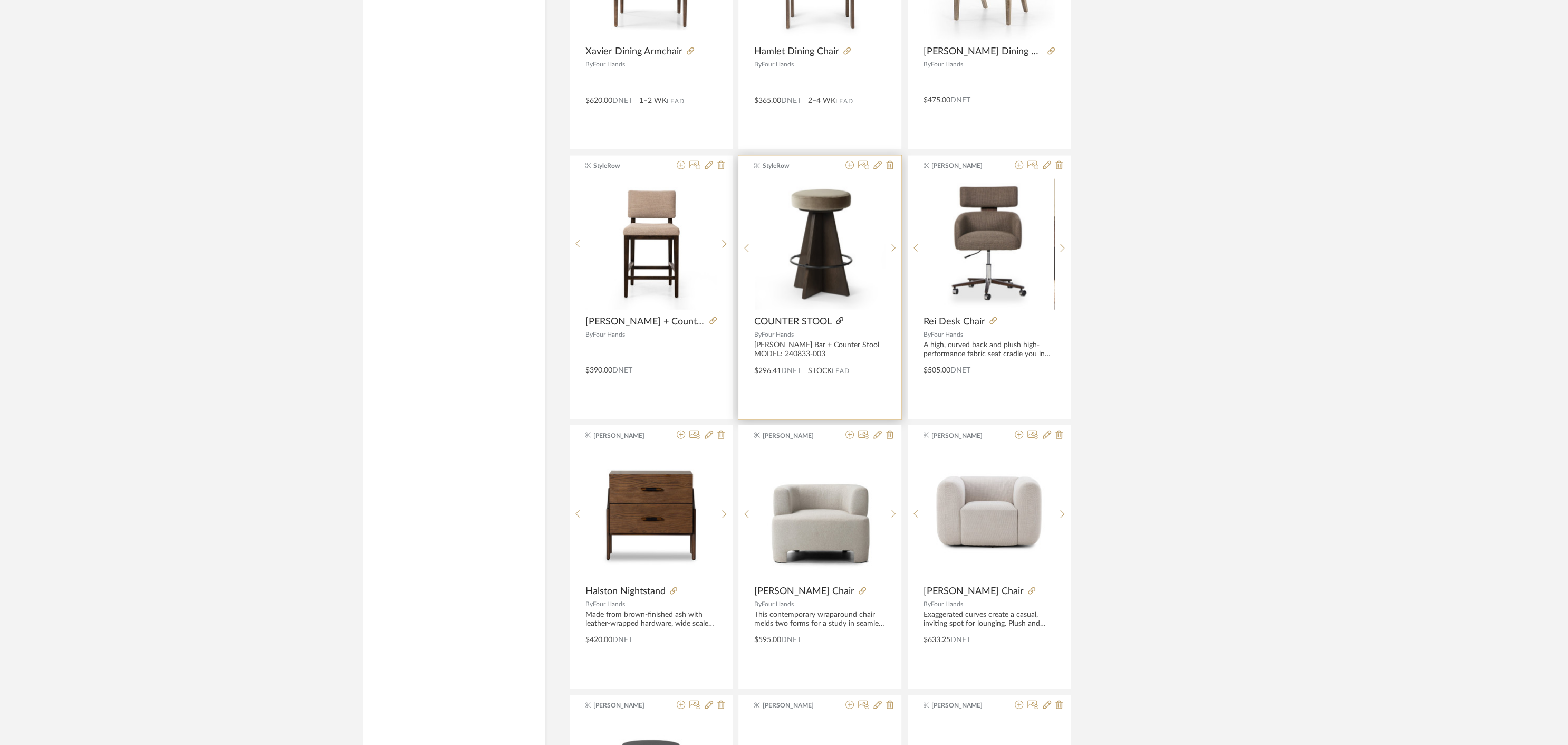
click at [840, 317] on icon at bounding box center [839, 321] width 8 height 8
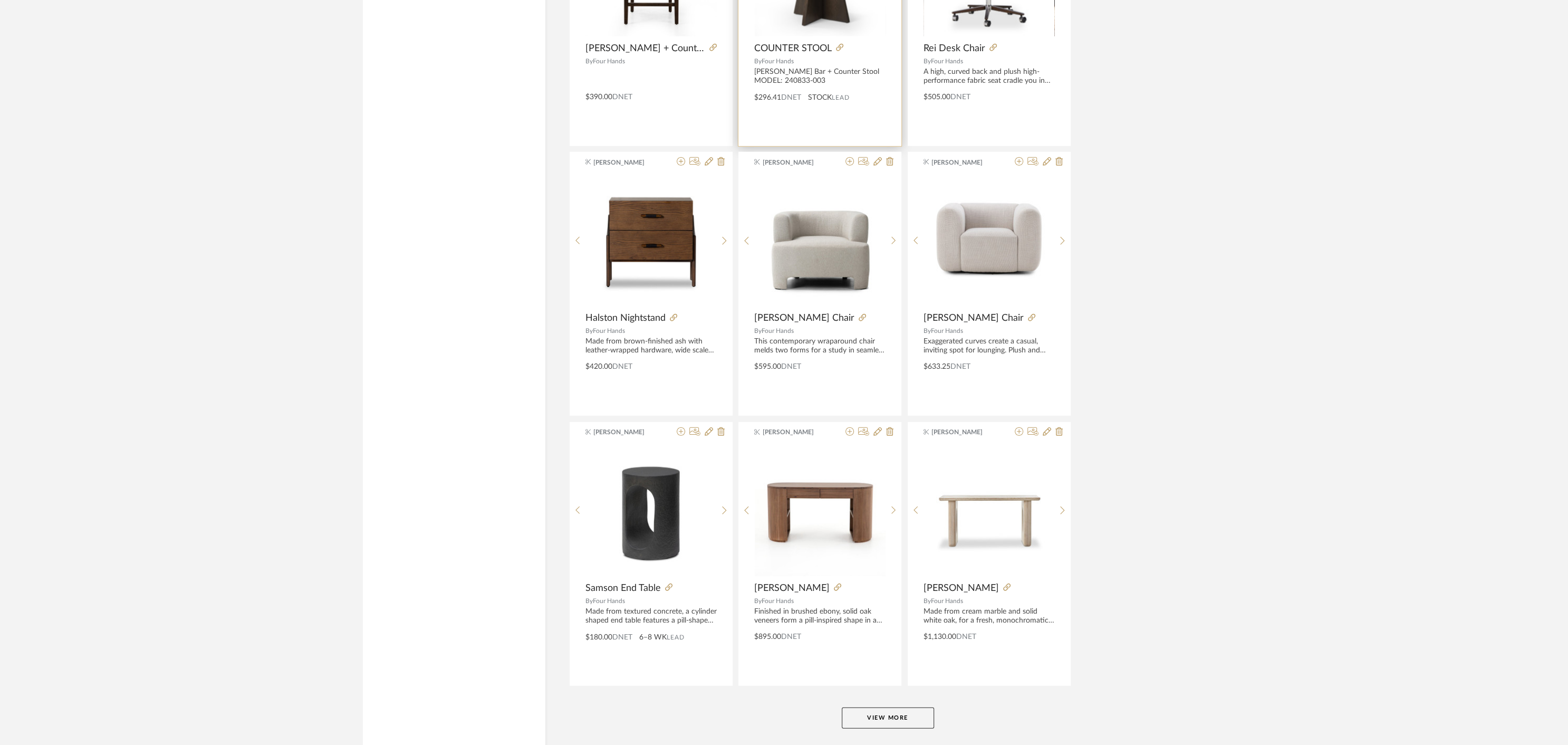
scroll to position [12530, 0]
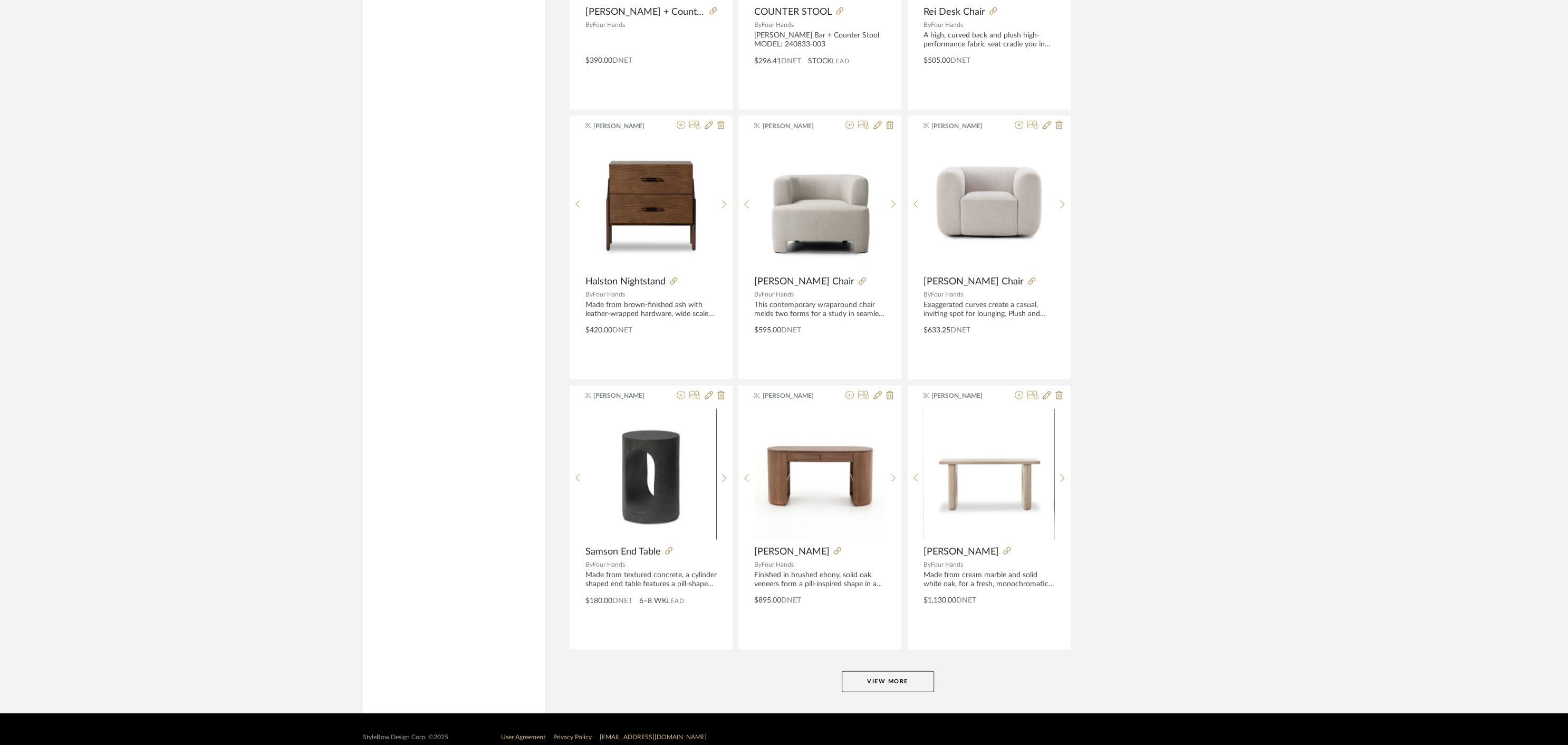
click at [880, 671] on button "View More" at bounding box center [888, 681] width 92 height 21
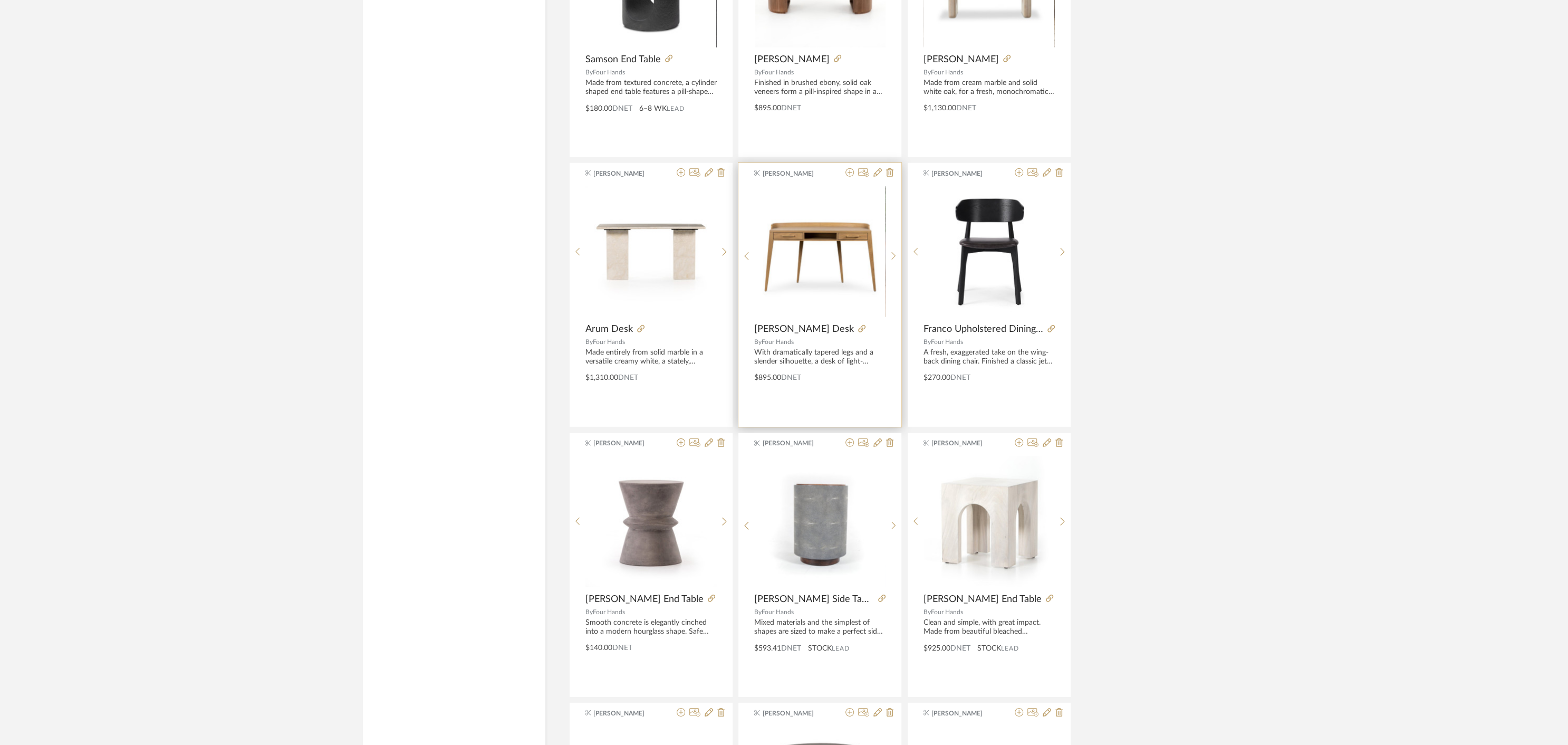
scroll to position [13023, 0]
click at [858, 324] on icon at bounding box center [862, 328] width 8 height 8
click at [850, 167] on icon at bounding box center [850, 172] width 9 height 9
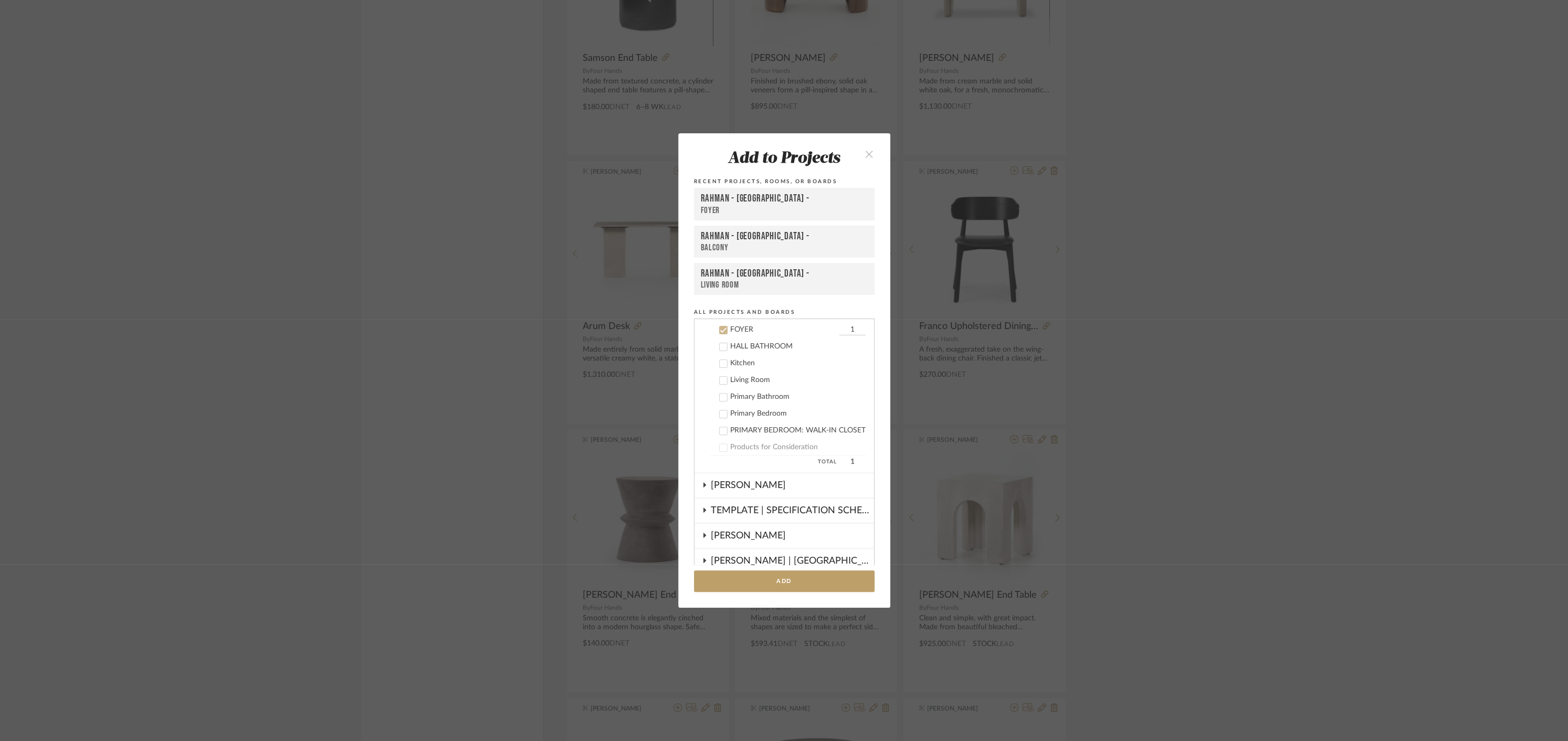
scroll to position [530, 0]
click at [720, 328] on icon at bounding box center [723, 328] width 8 height 8
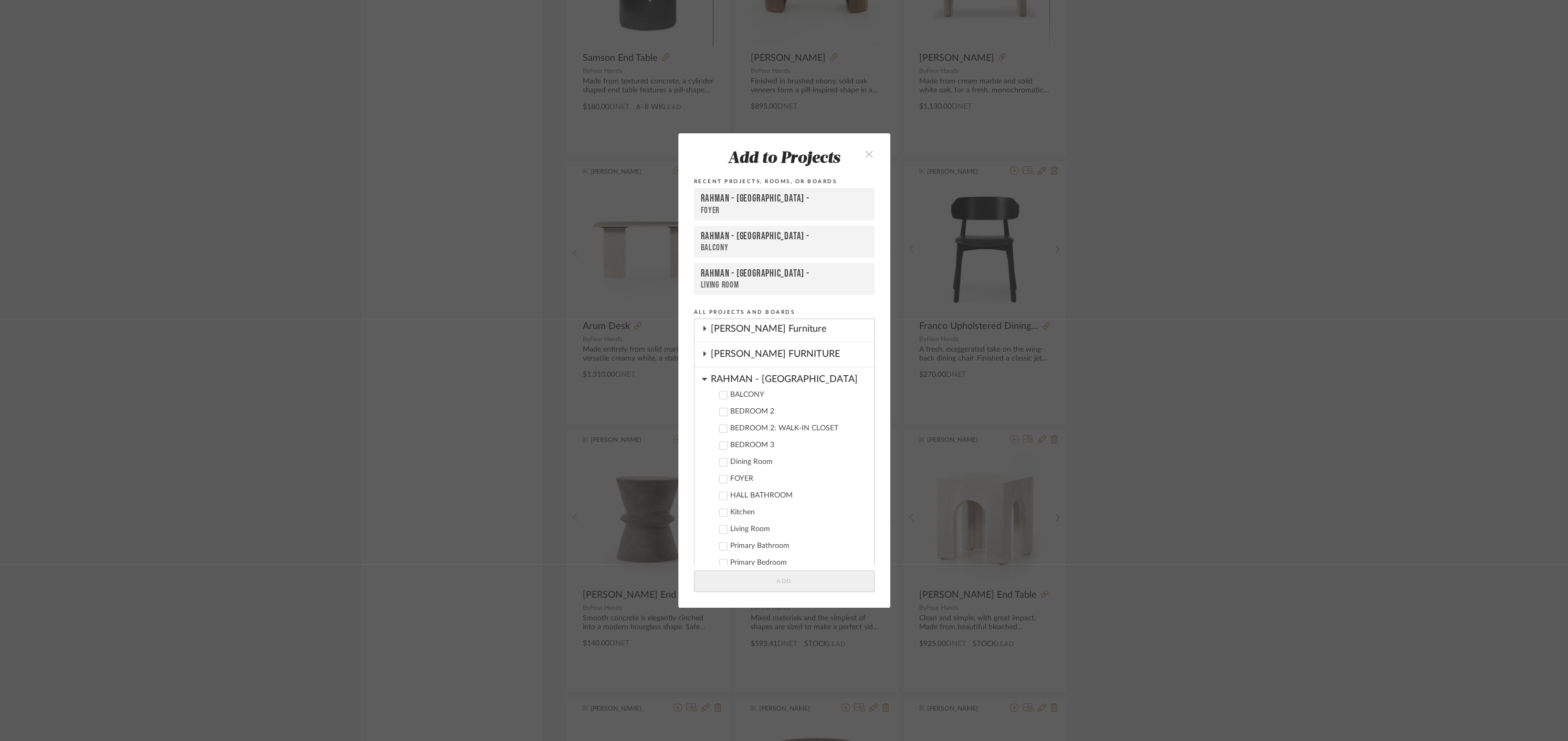
scroll to position [378, 0]
click at [720, 445] on icon at bounding box center [723, 446] width 8 height 8
click at [771, 587] on button "Add" at bounding box center [784, 581] width 181 height 21
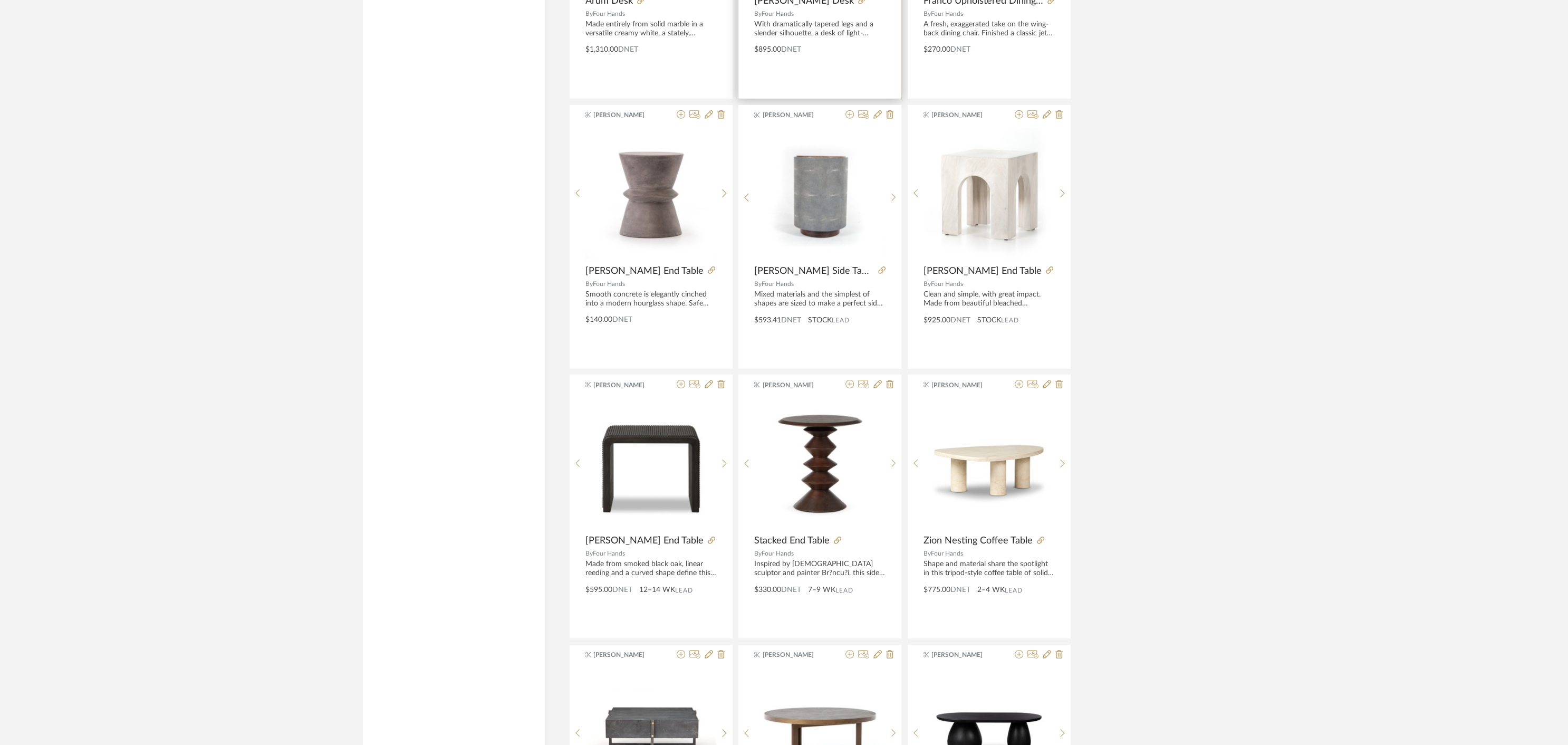
scroll to position [13355, 0]
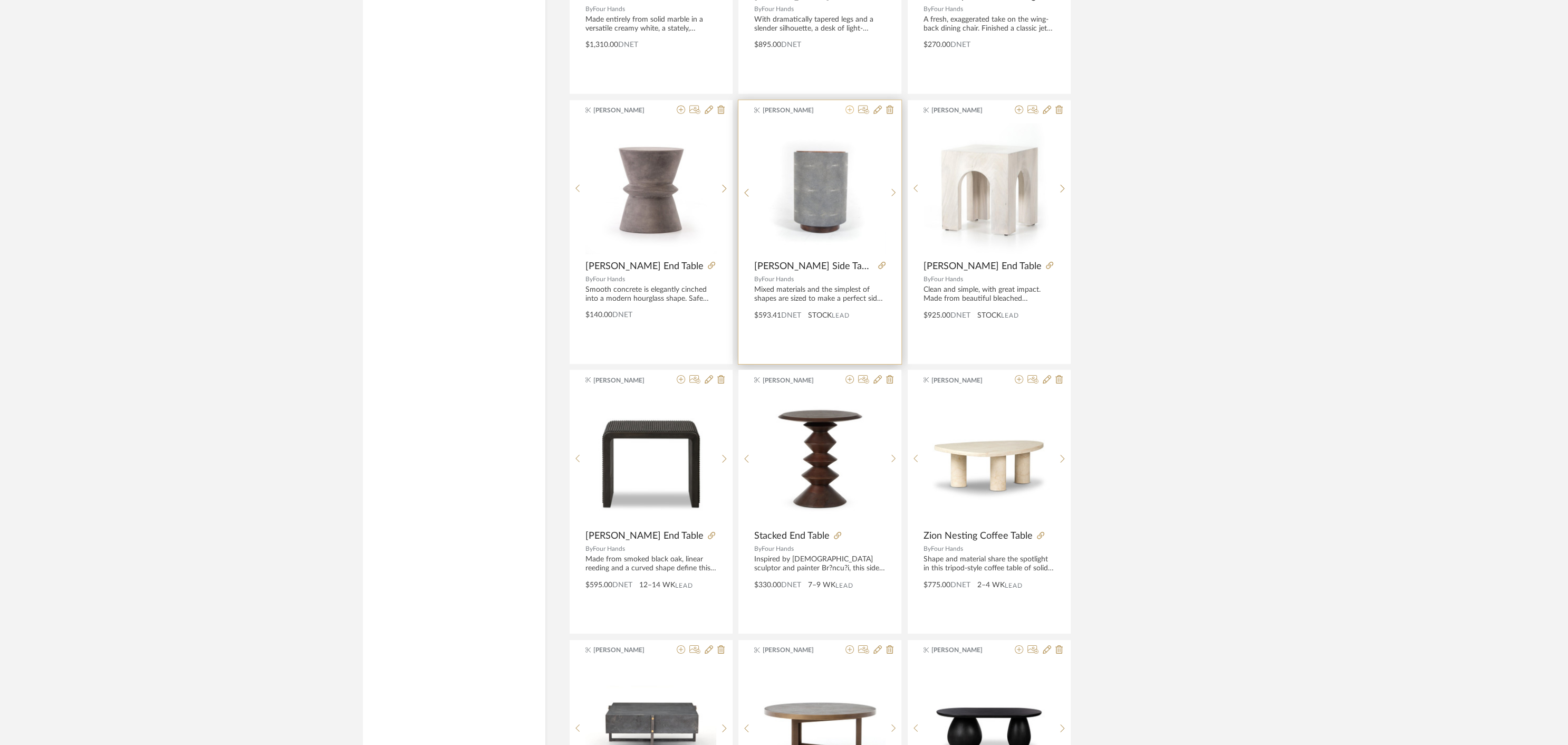
click at [850, 106] on icon at bounding box center [850, 110] width 9 height 9
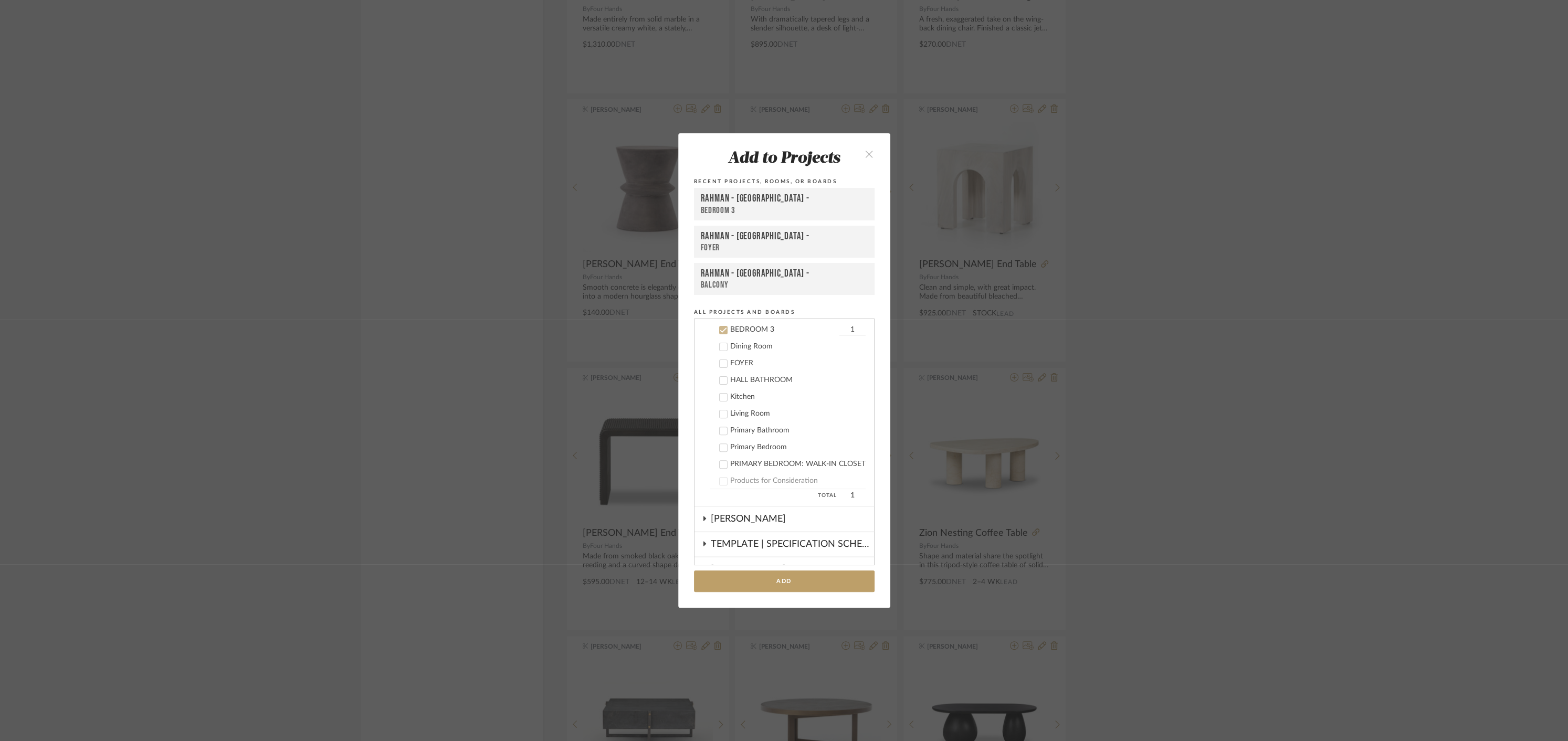
scroll to position [496, 0]
click at [778, 584] on button "Add" at bounding box center [784, 581] width 181 height 21
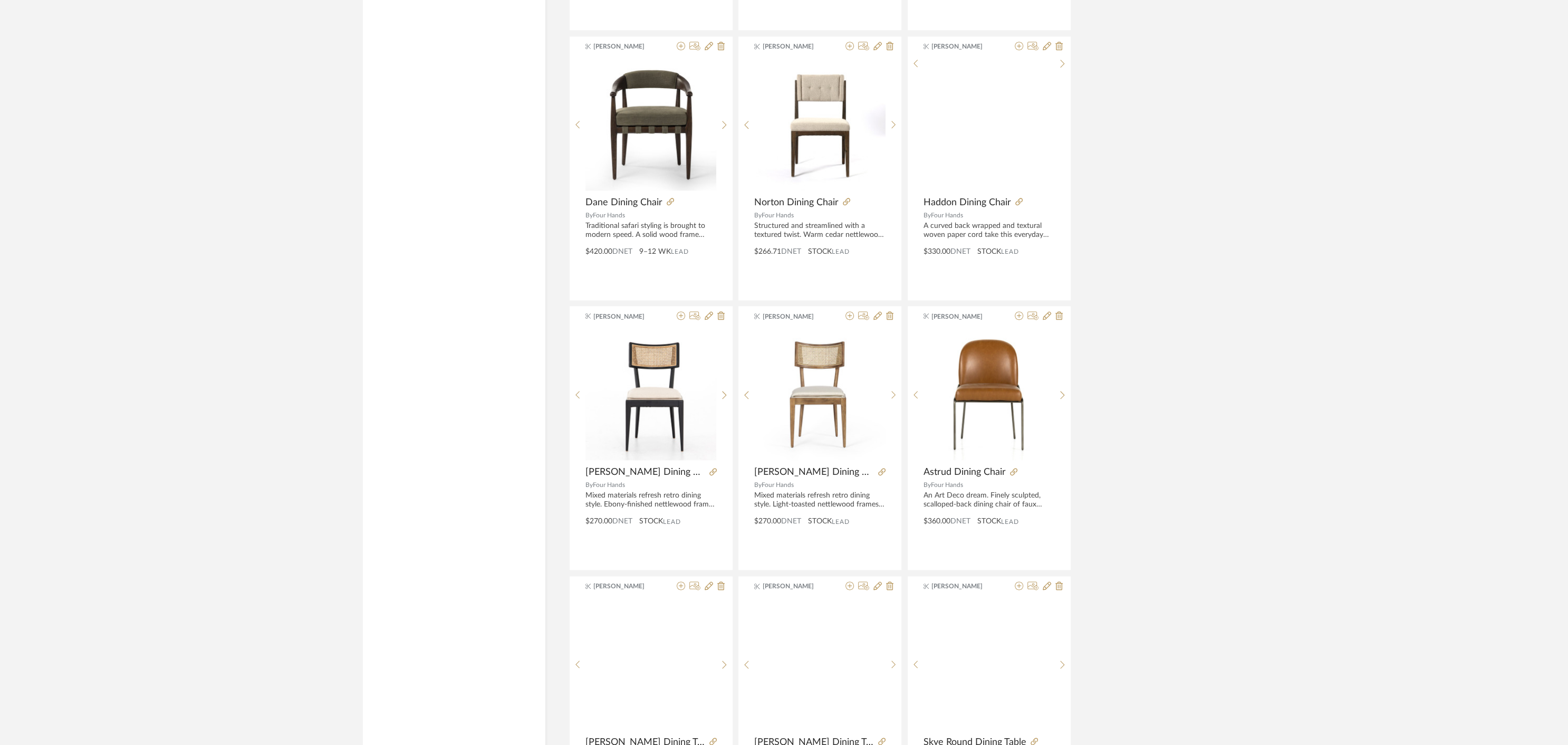
scroll to position [15764, 0]
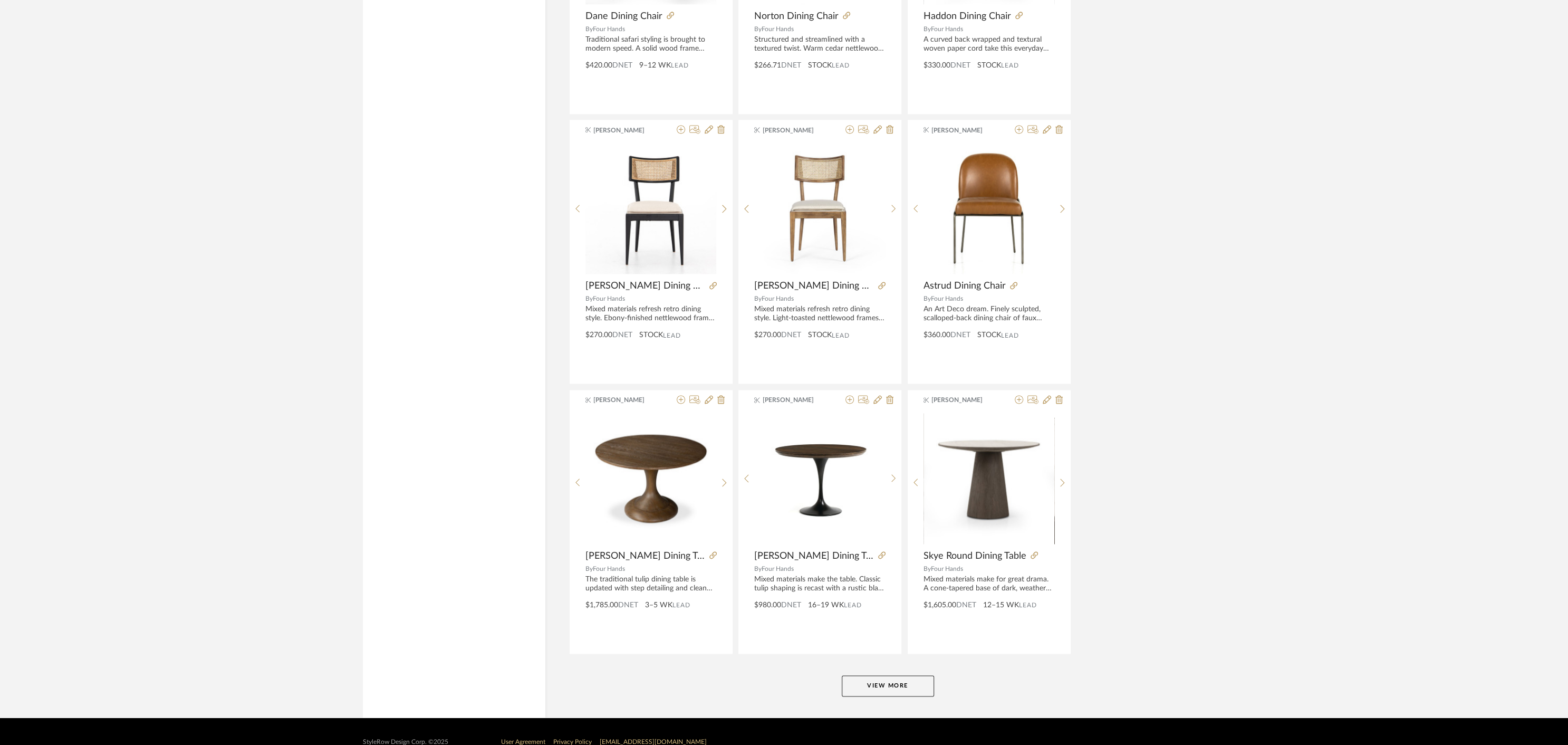
click at [868, 675] on button "View More" at bounding box center [888, 685] width 92 height 21
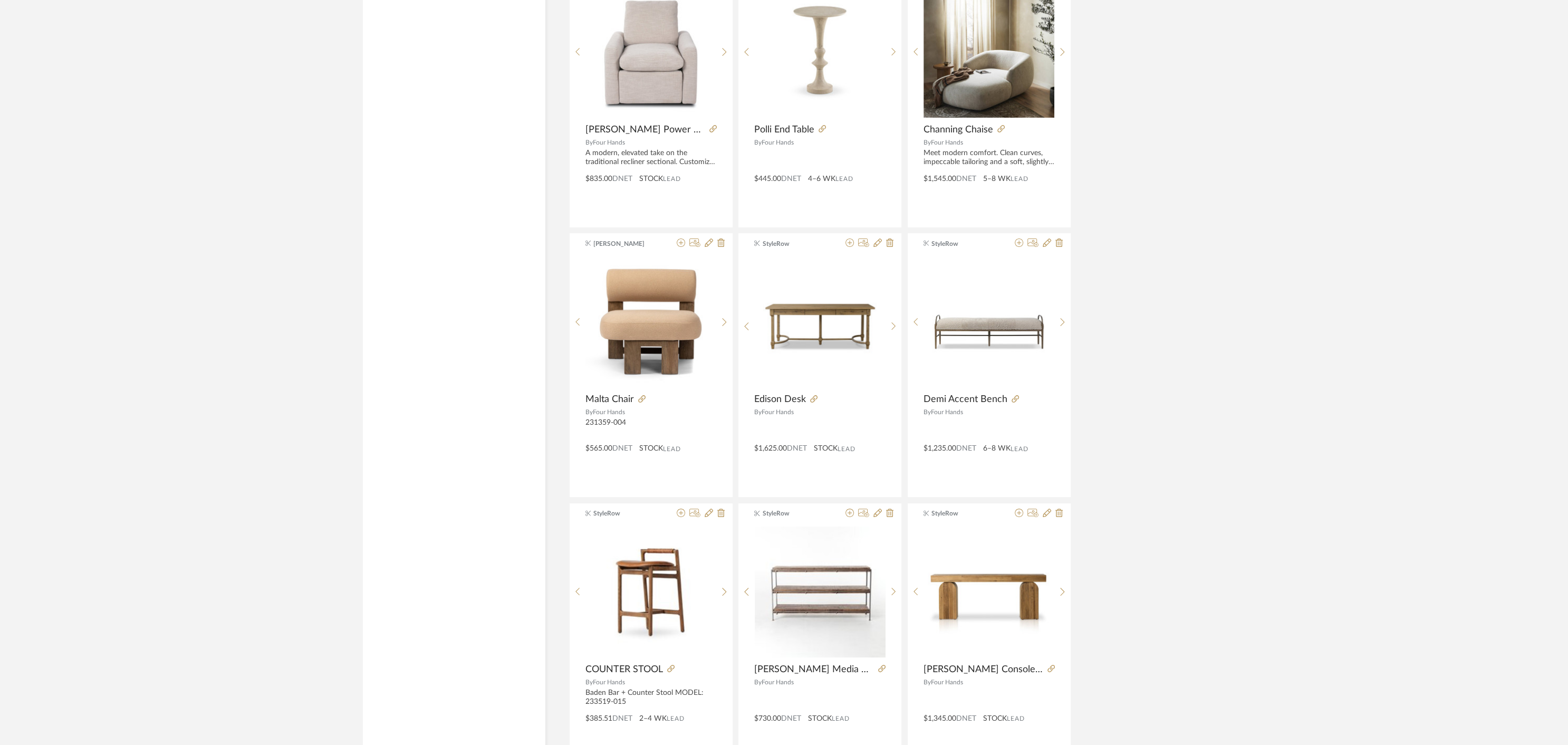
scroll to position [18892, 0]
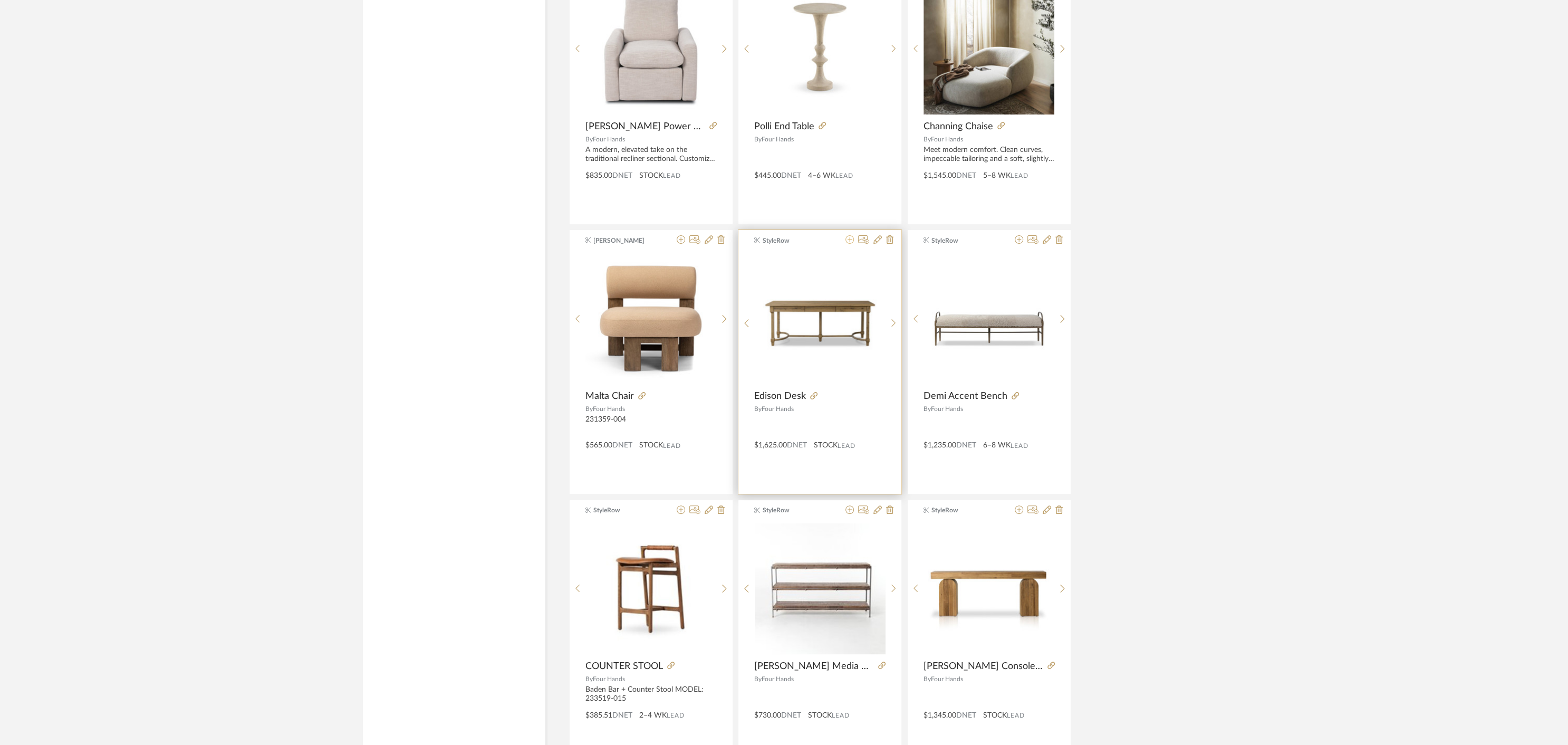
click at [851, 236] on icon at bounding box center [850, 240] width 9 height 9
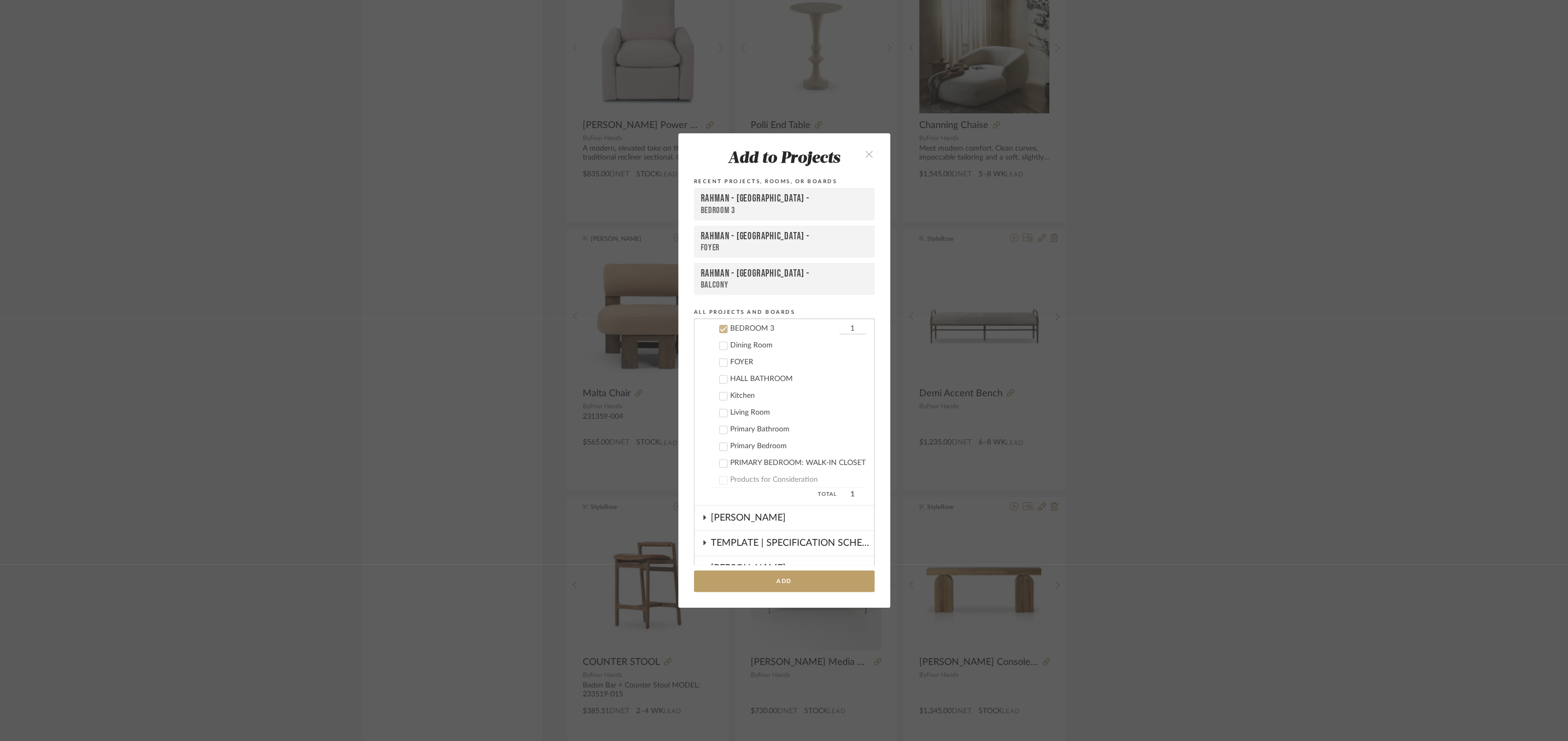
scroll to position [496, 0]
click at [720, 205] on div "BEDROOM 3" at bounding box center [784, 211] width 167 height 11
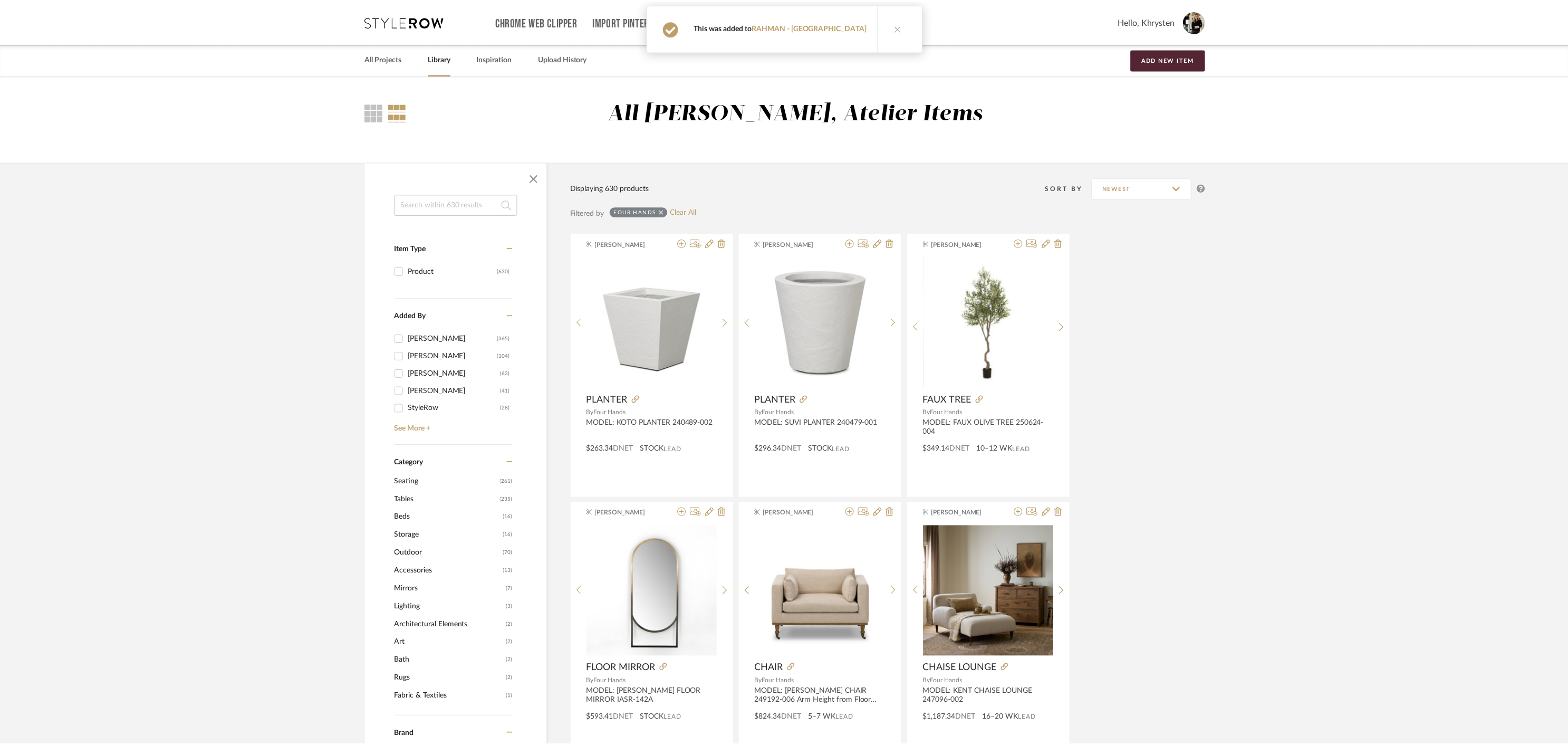
scroll to position [18892, 0]
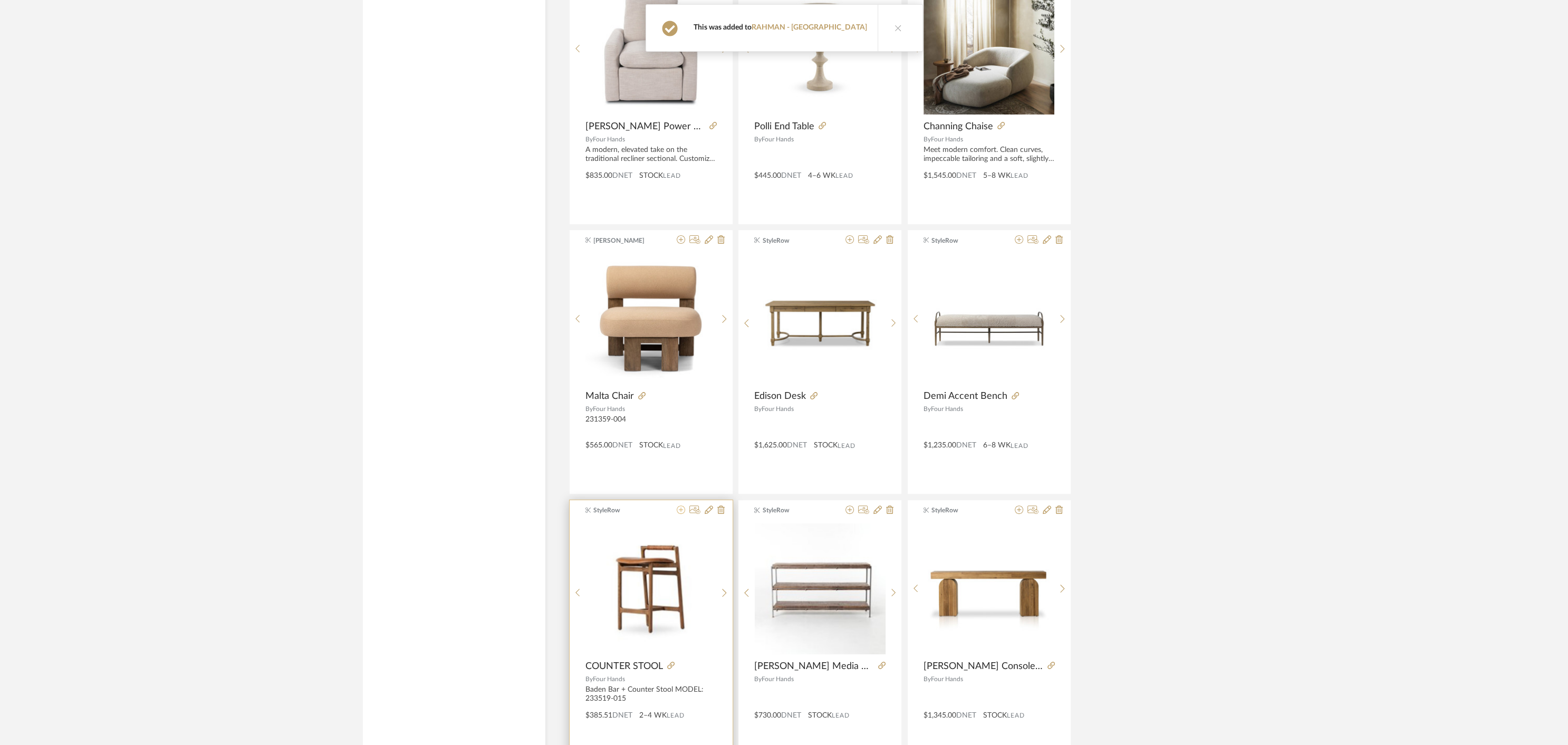
click at [682, 505] on icon at bounding box center [681, 509] width 9 height 9
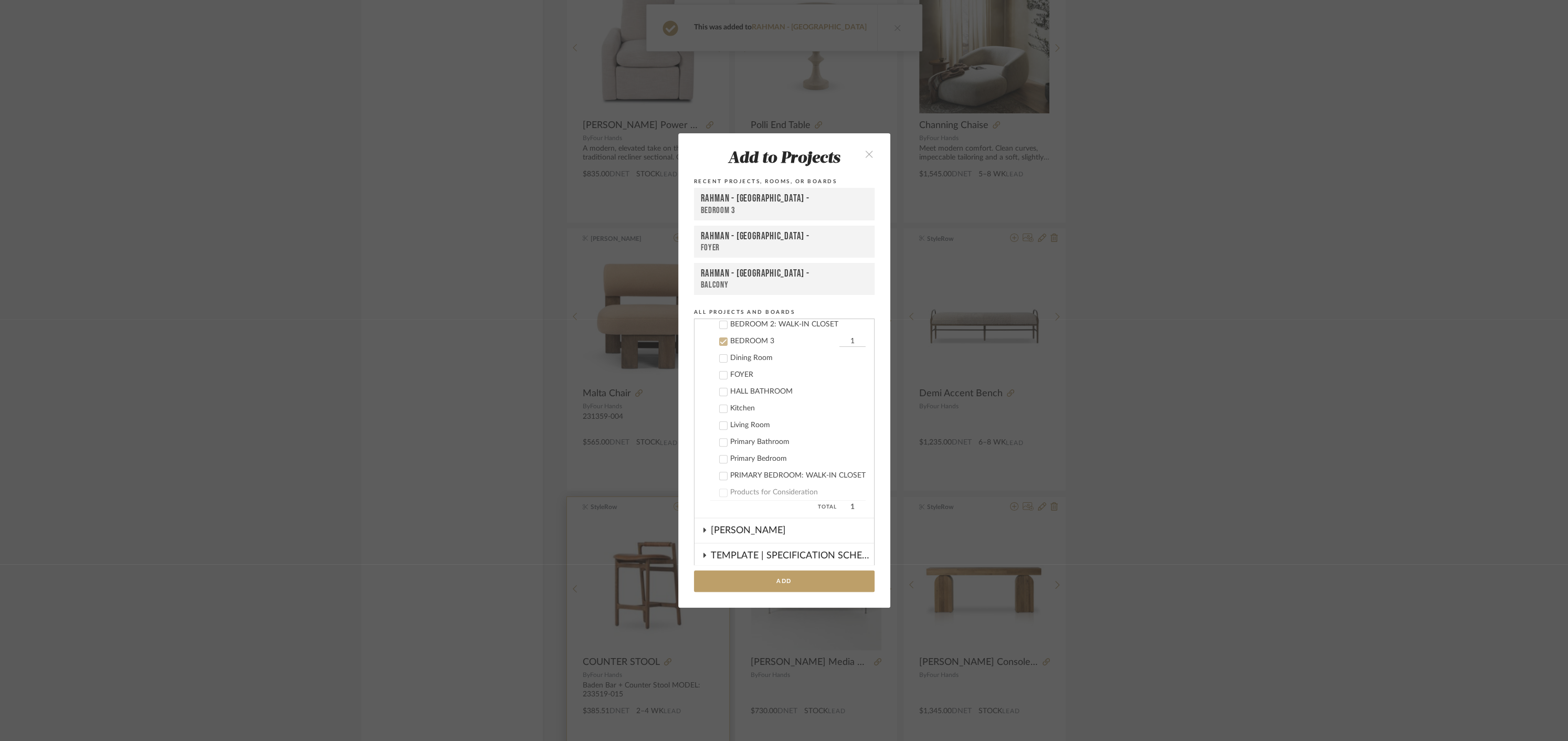
scroll to position [496, 0]
click at [865, 154] on icon "close" at bounding box center [869, 154] width 9 height 9
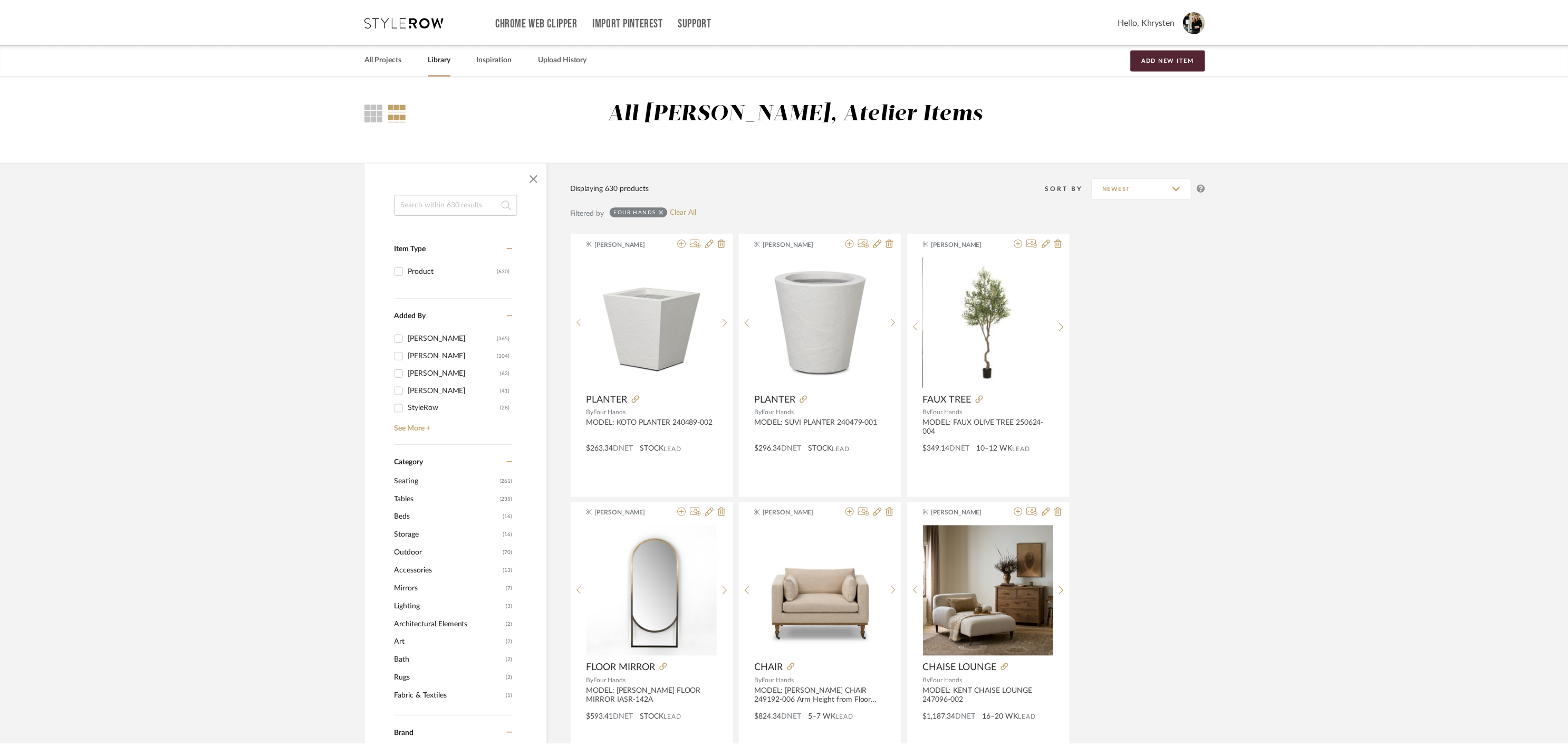
scroll to position [18892, 0]
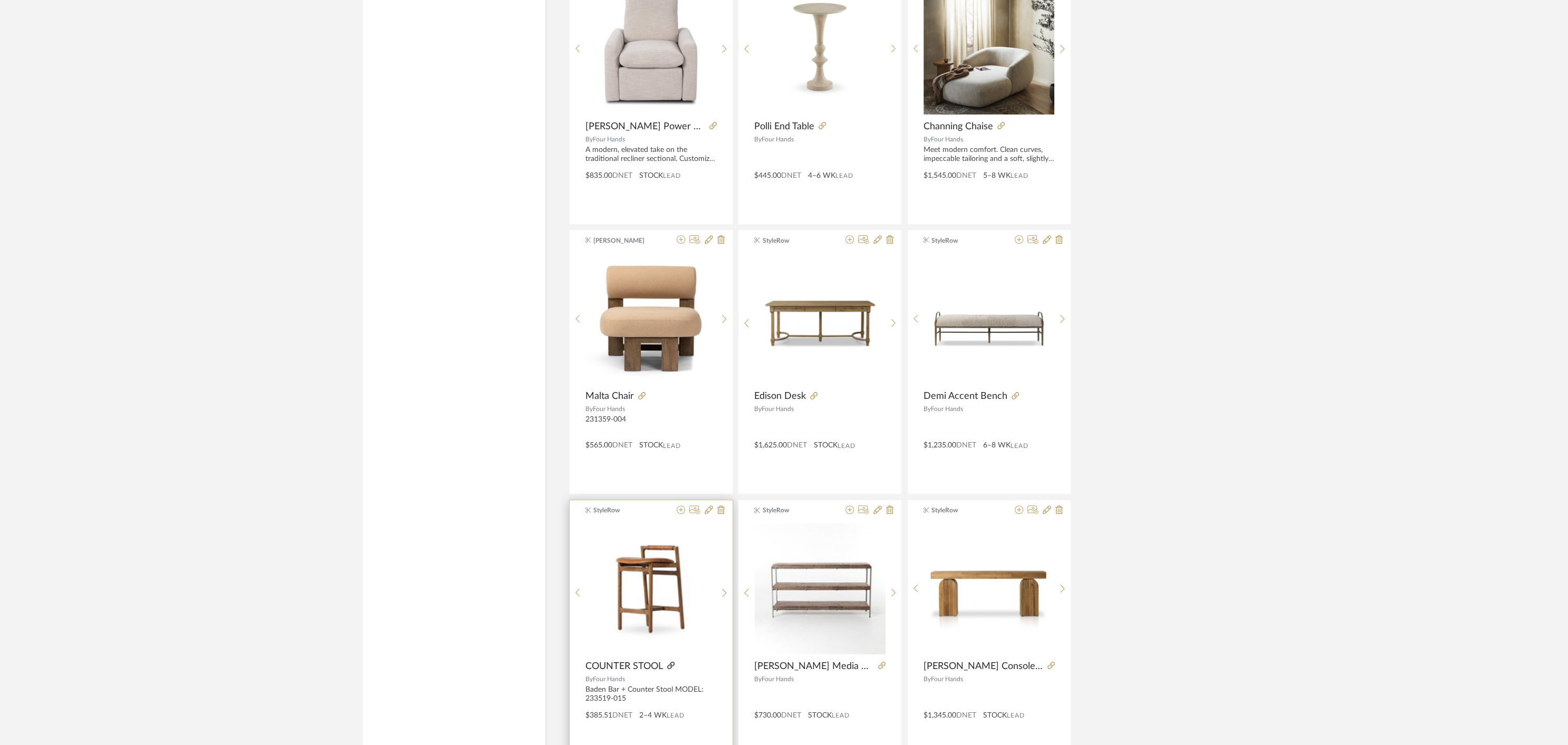
click at [671, 661] on icon at bounding box center [671, 665] width 8 height 8
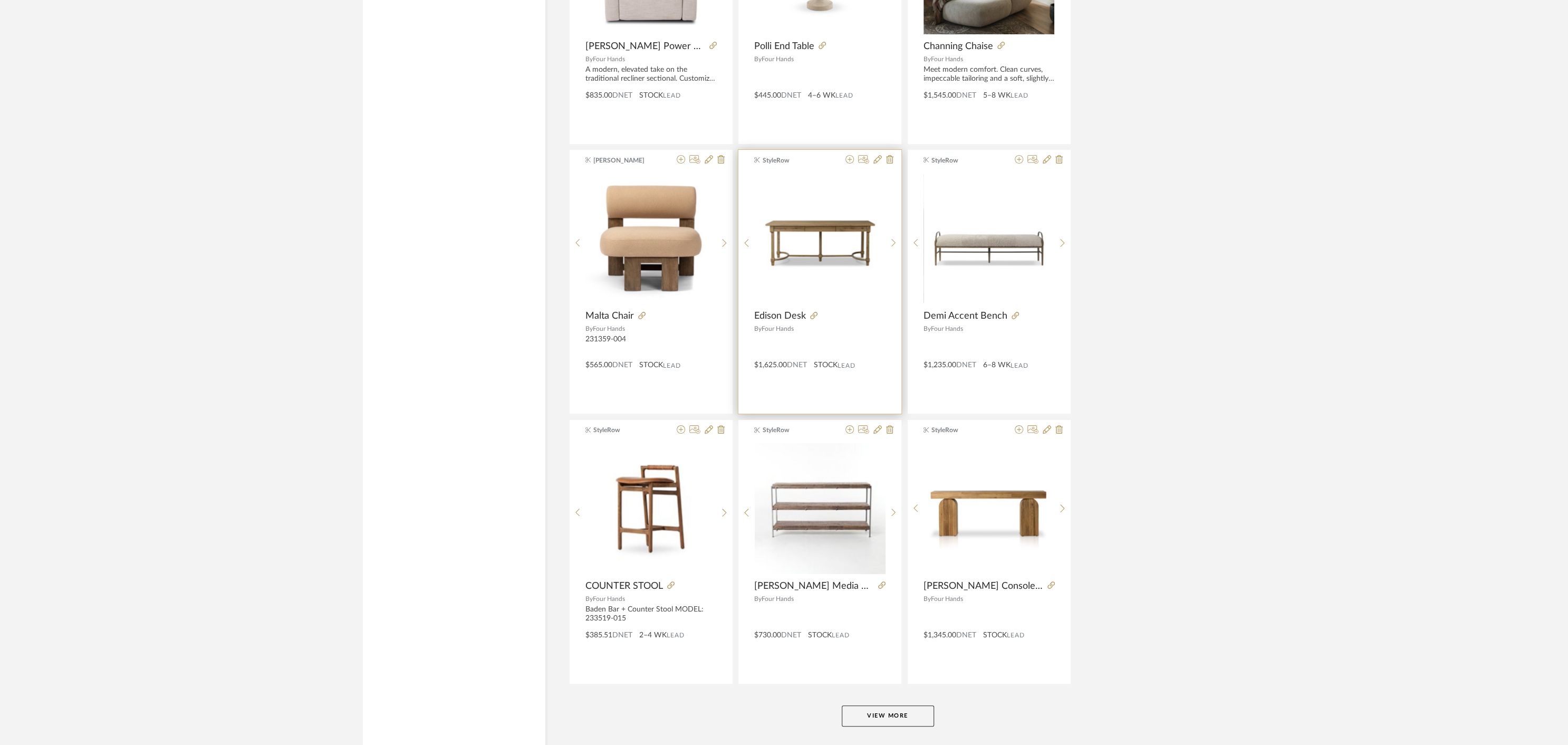
scroll to position [18998, 0]
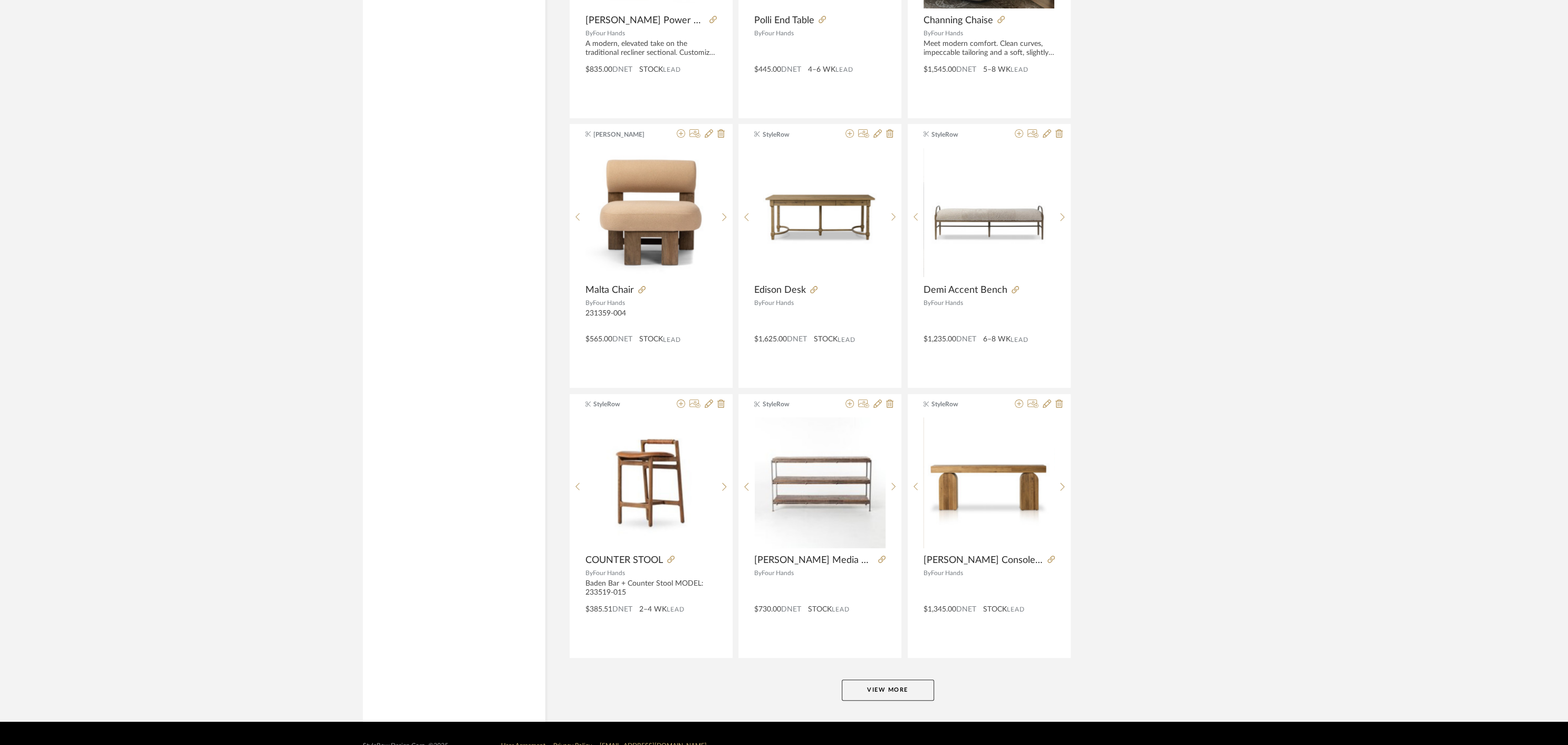
click at [894, 679] on button "View More" at bounding box center [888, 690] width 92 height 21
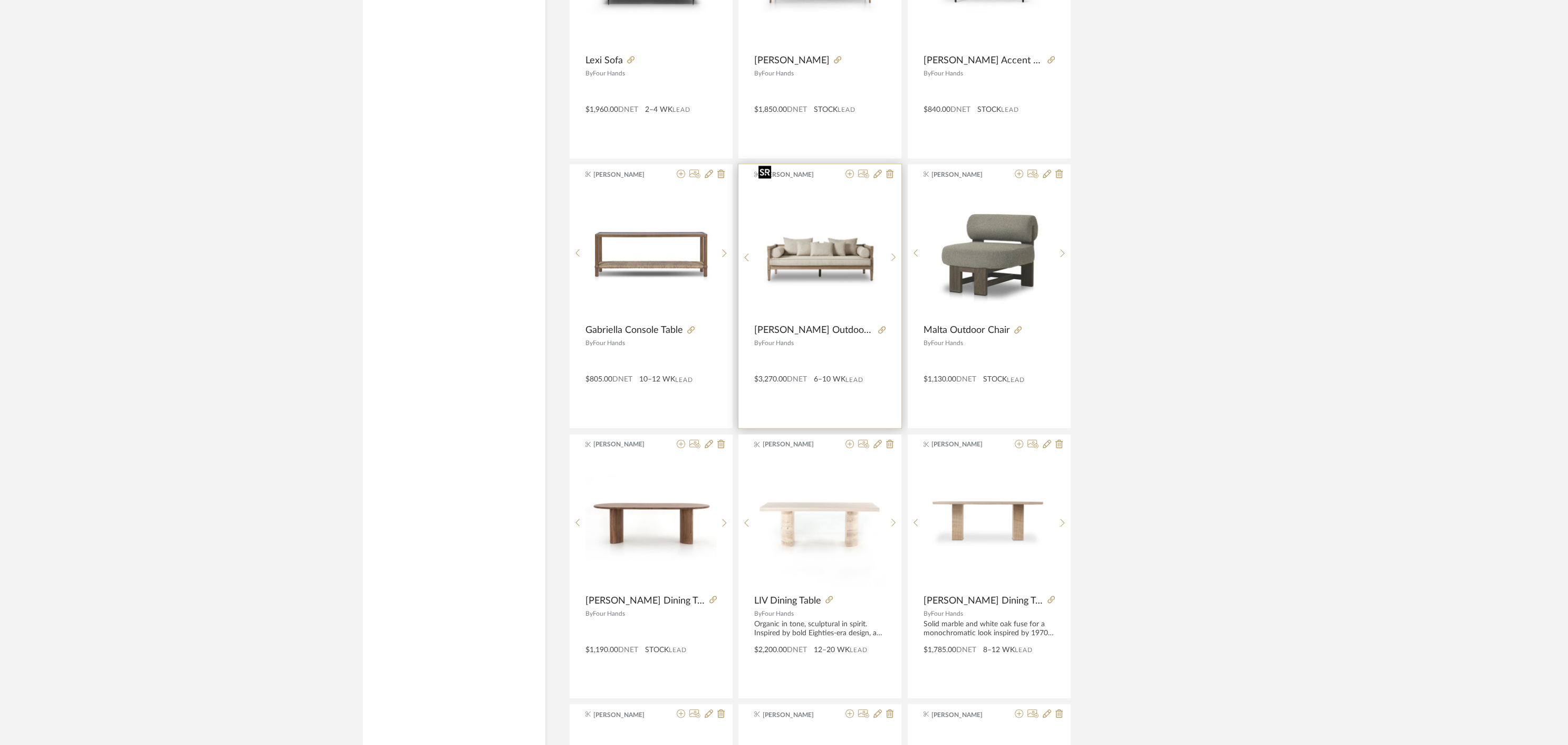
scroll to position [20870, 0]
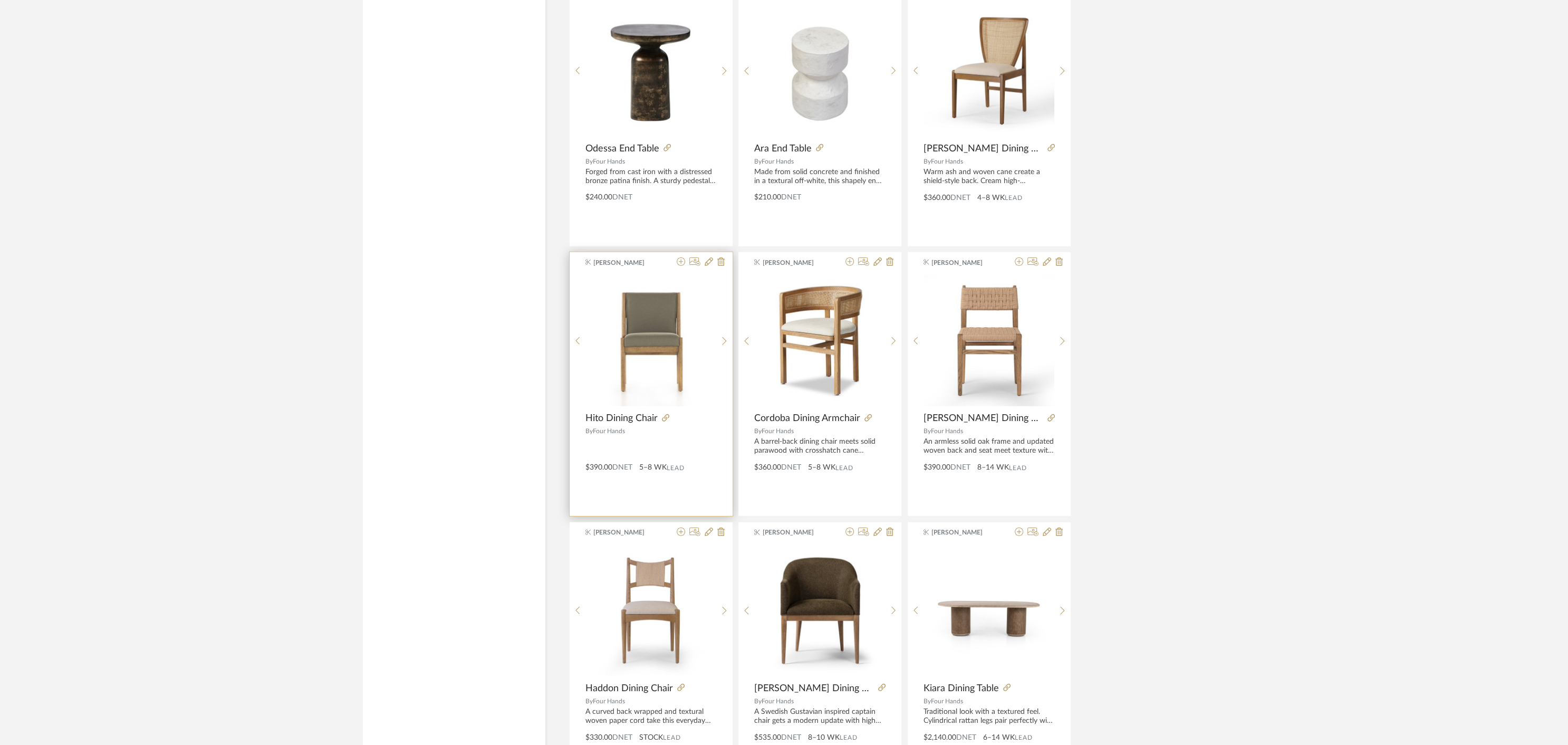
scroll to position [22232, 0]
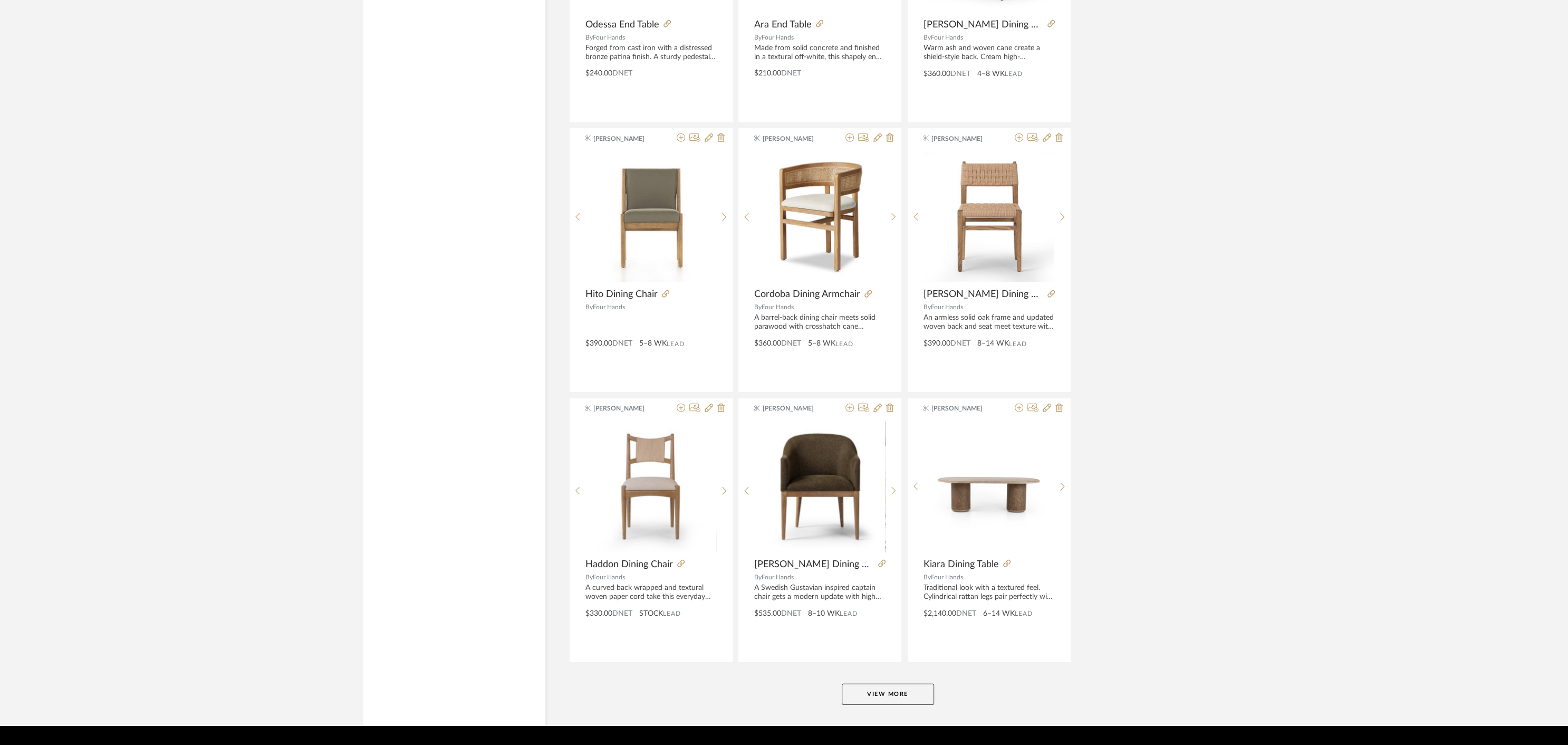
click at [876, 684] on button "View More" at bounding box center [888, 694] width 92 height 21
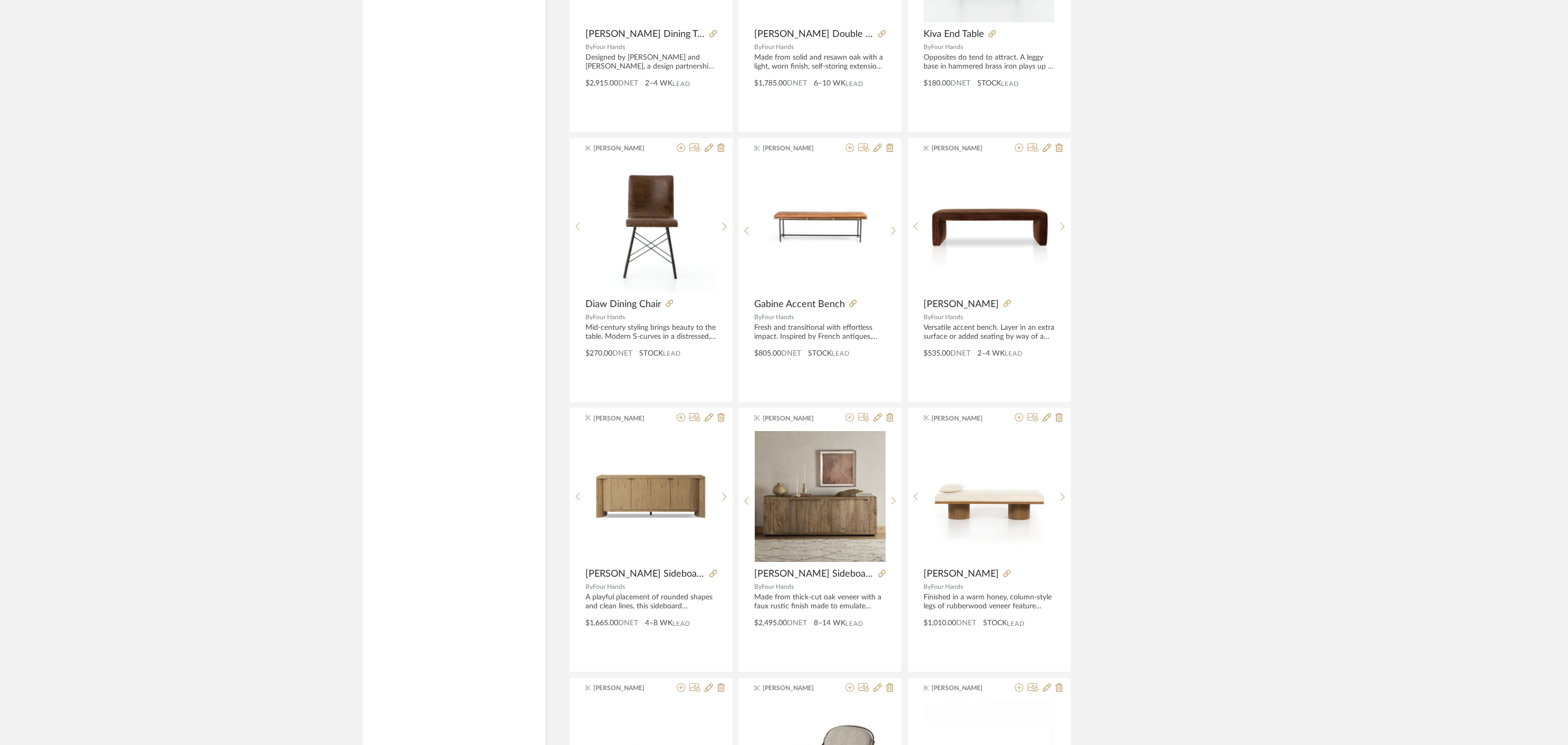
scroll to position [23035, 0]
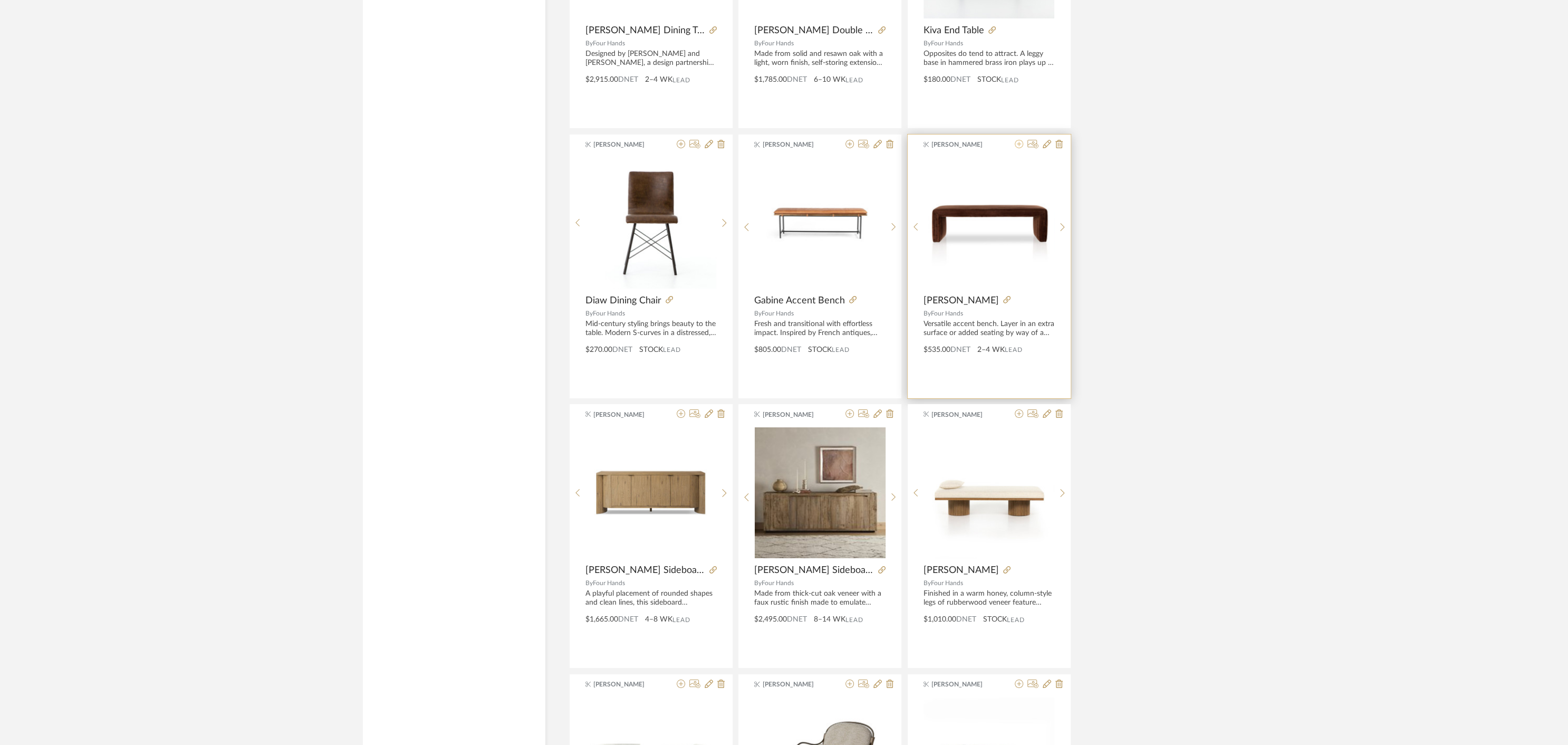
click at [1018, 140] on icon at bounding box center [1019, 144] width 9 height 9
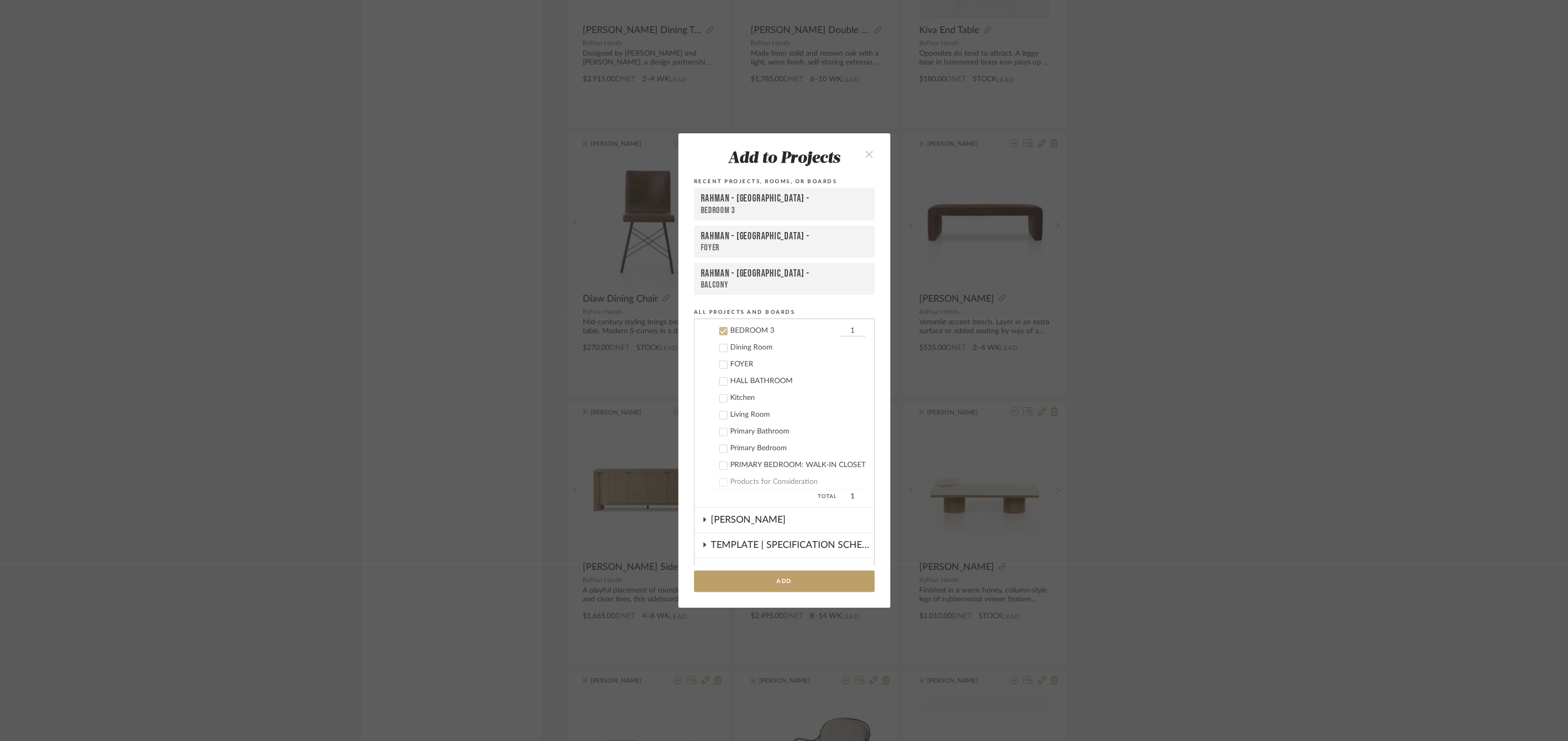
scroll to position [496, 0]
click at [714, 245] on div "FOYER" at bounding box center [784, 248] width 167 height 10
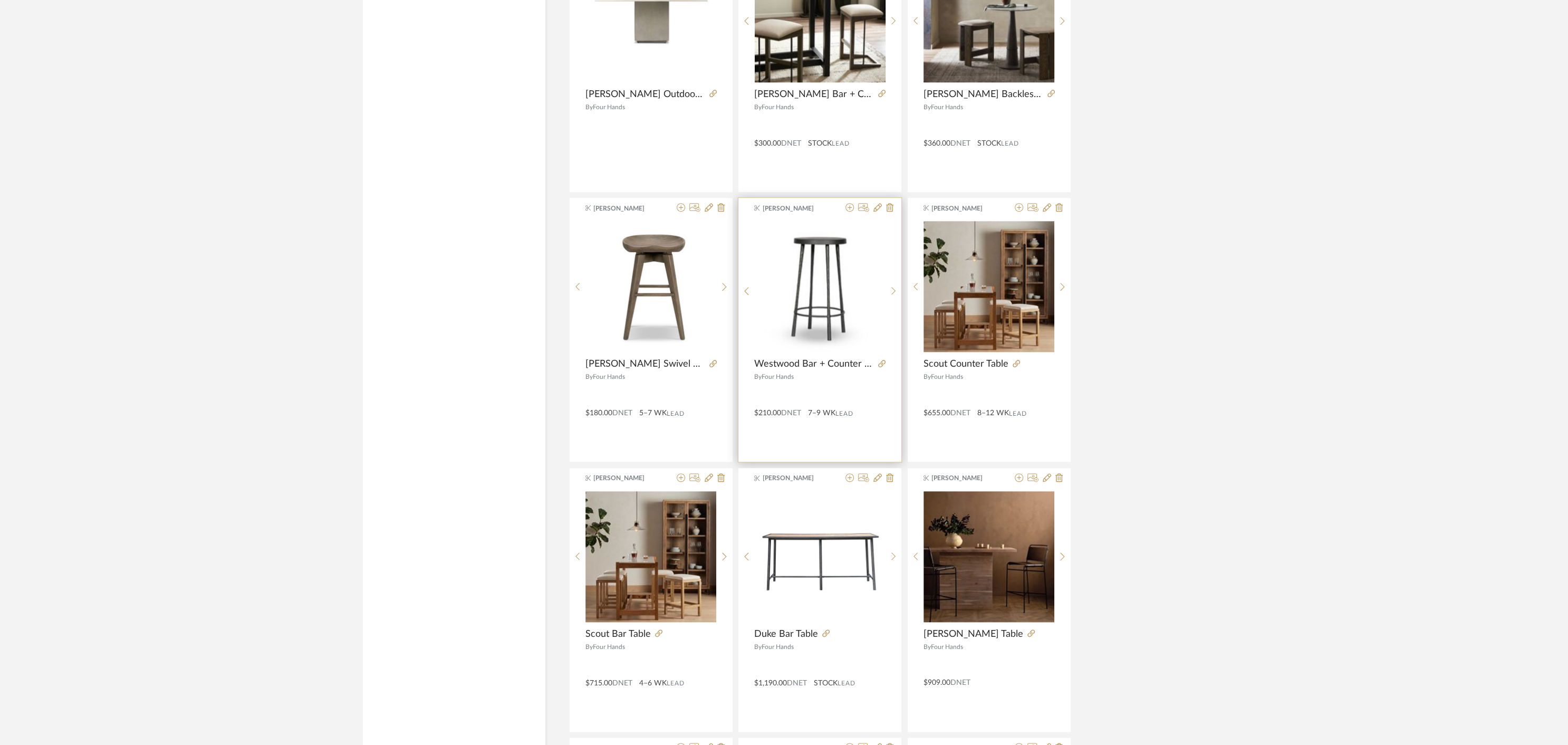
scroll to position [24861, 0]
click at [849, 202] on icon at bounding box center [850, 207] width 9 height 9
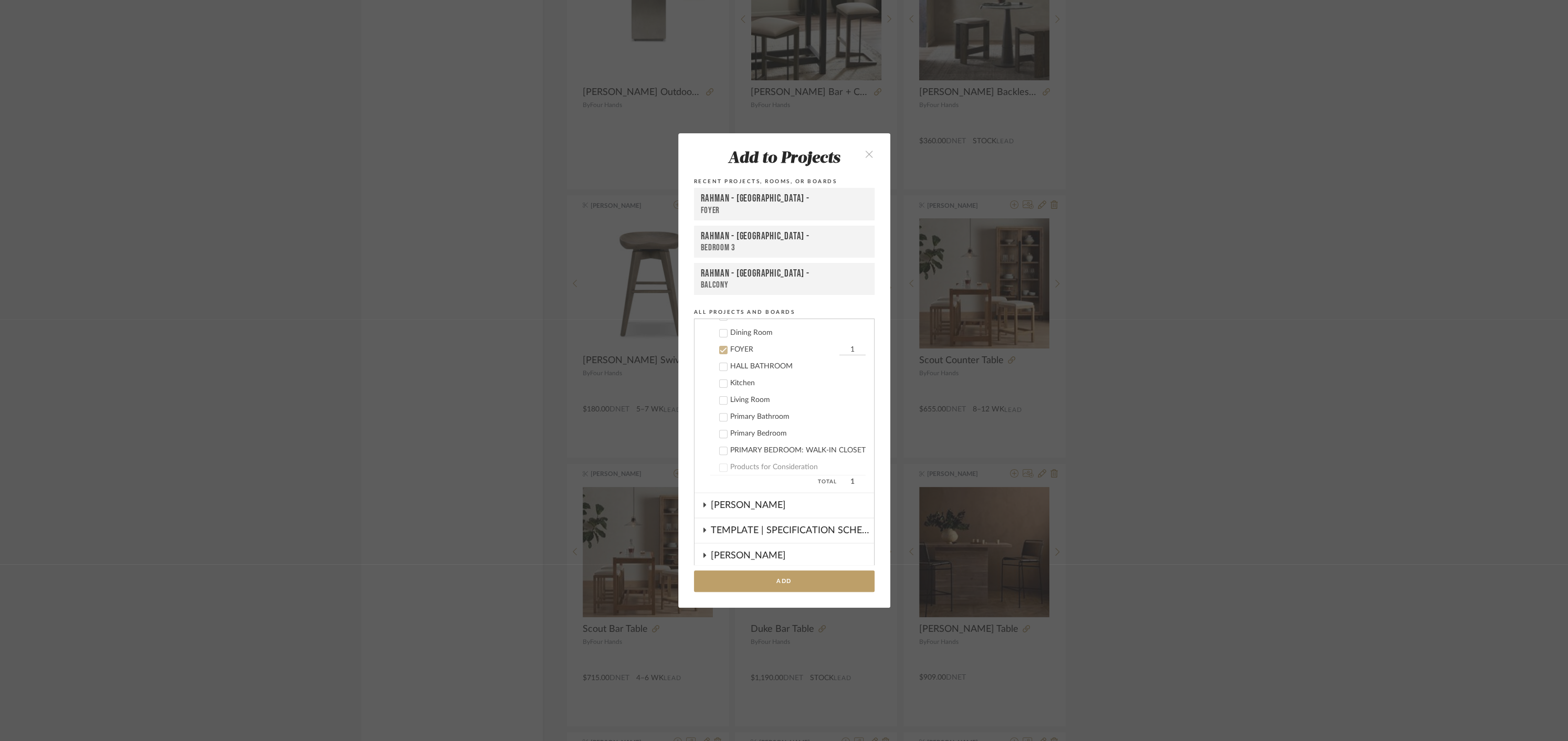
scroll to position [530, 0]
click at [866, 151] on icon "close" at bounding box center [869, 154] width 9 height 9
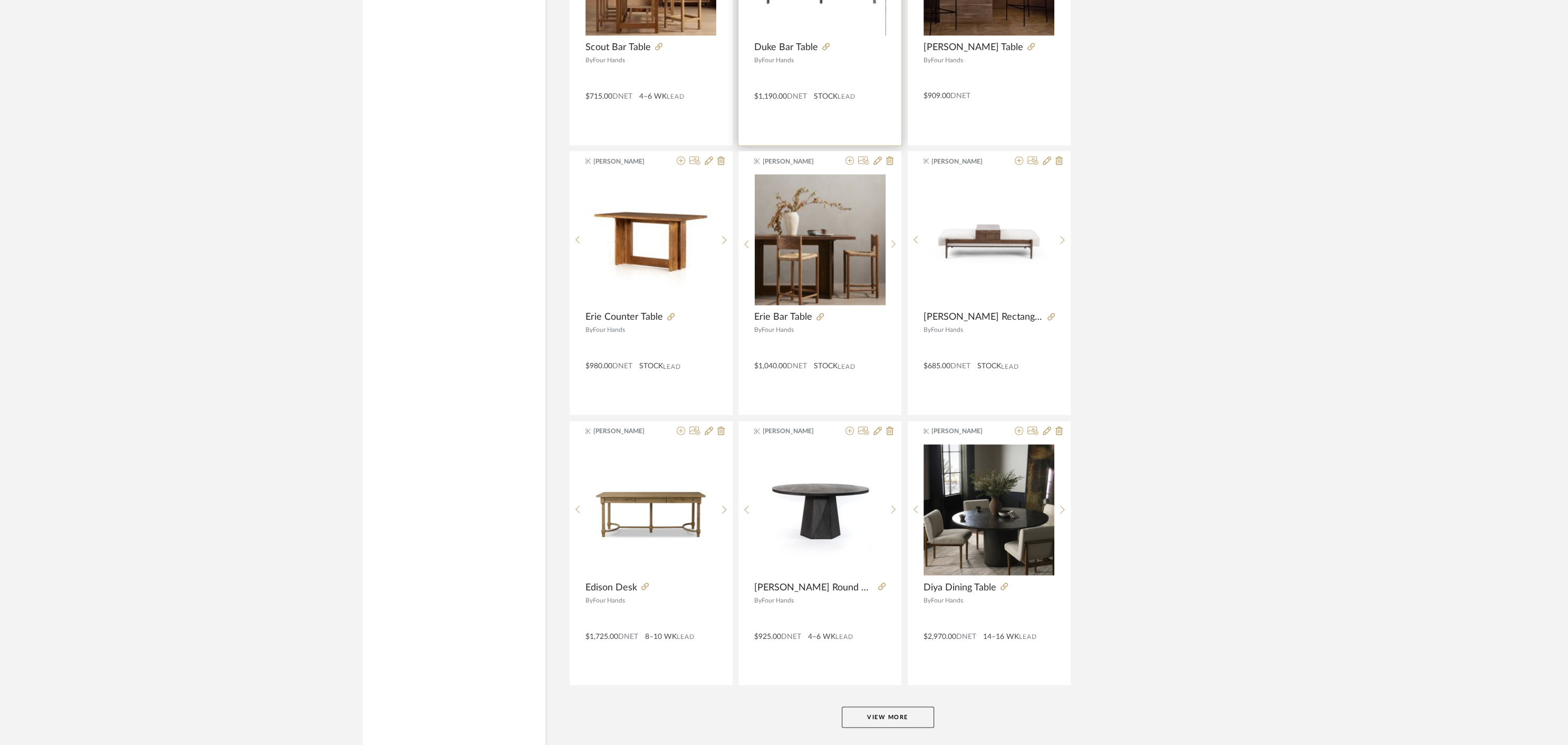
scroll to position [25448, 0]
click at [1020, 155] on icon at bounding box center [1019, 160] width 9 height 9
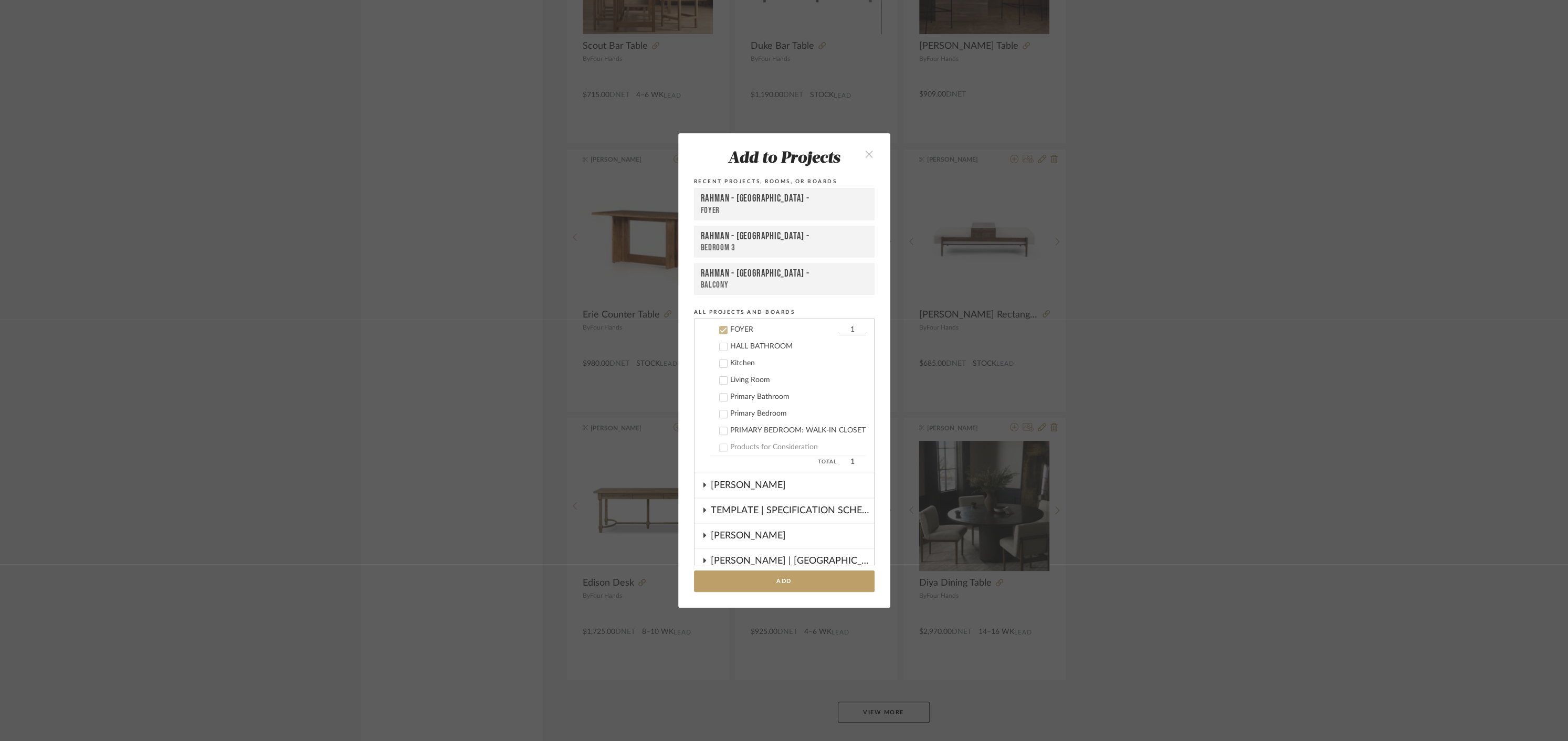
scroll to position [530, 0]
click at [722, 329] on icon at bounding box center [723, 328] width 8 height 8
click at [721, 381] on icon at bounding box center [723, 379] width 8 height 8
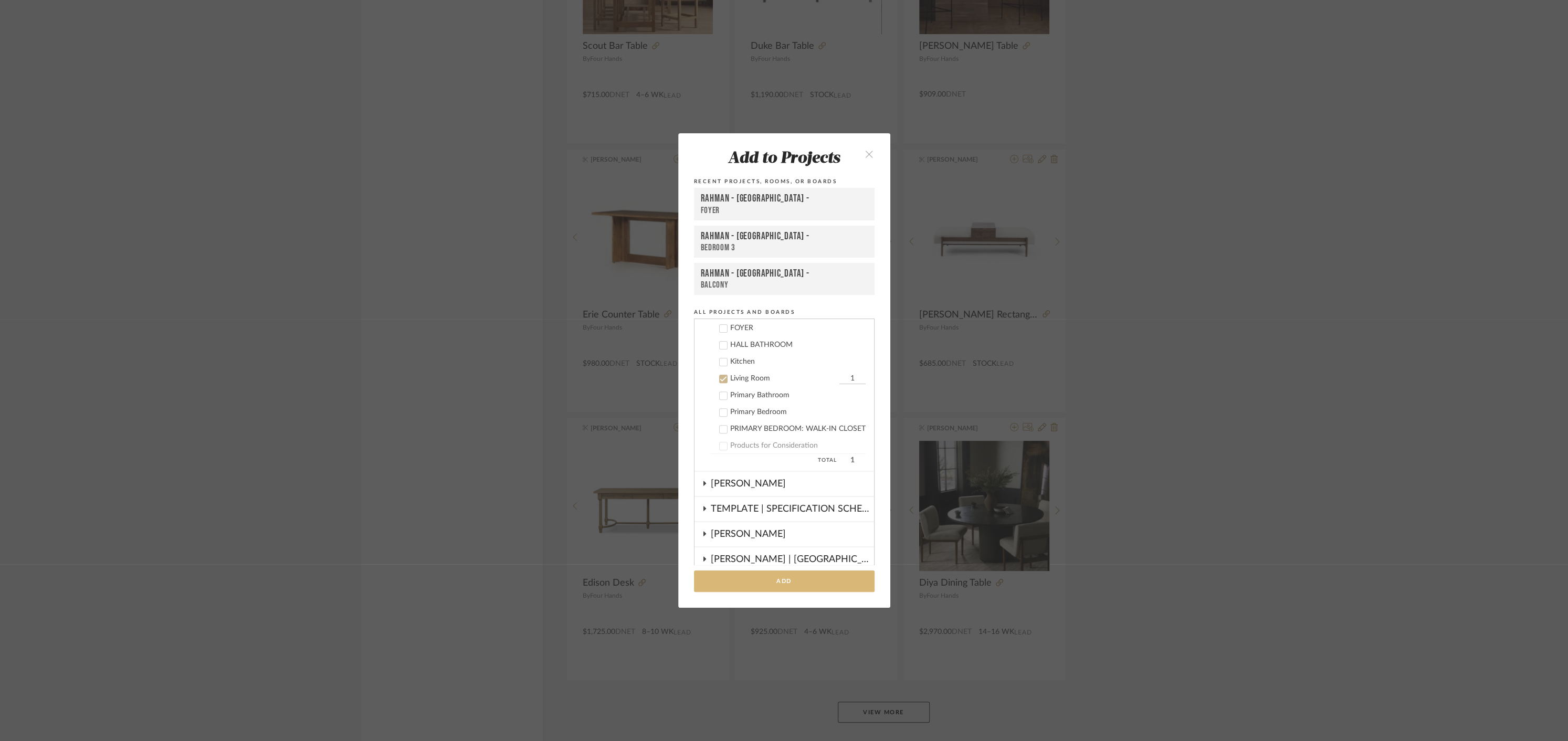
click at [706, 576] on button "Add" at bounding box center [784, 581] width 181 height 21
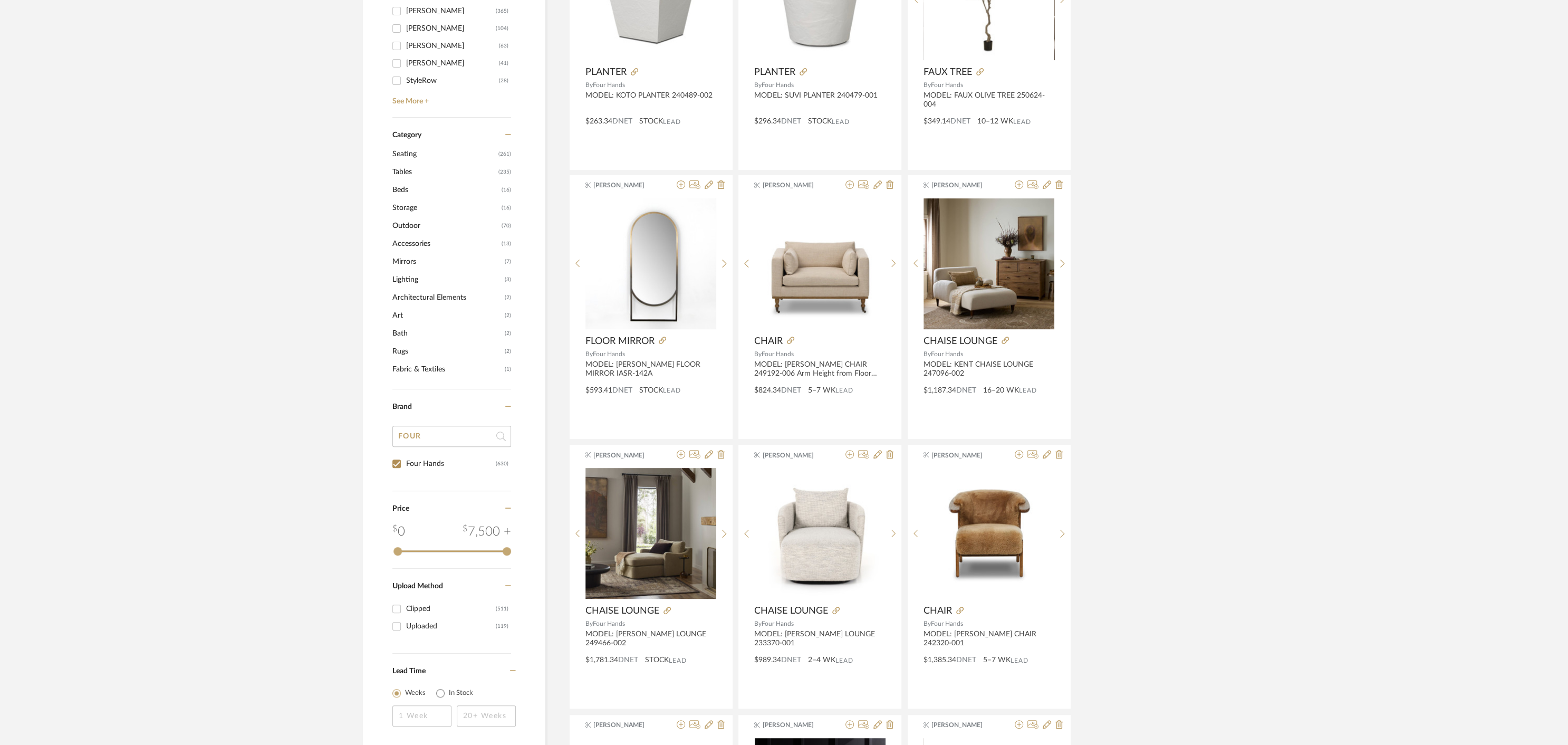
scroll to position [331, 0]
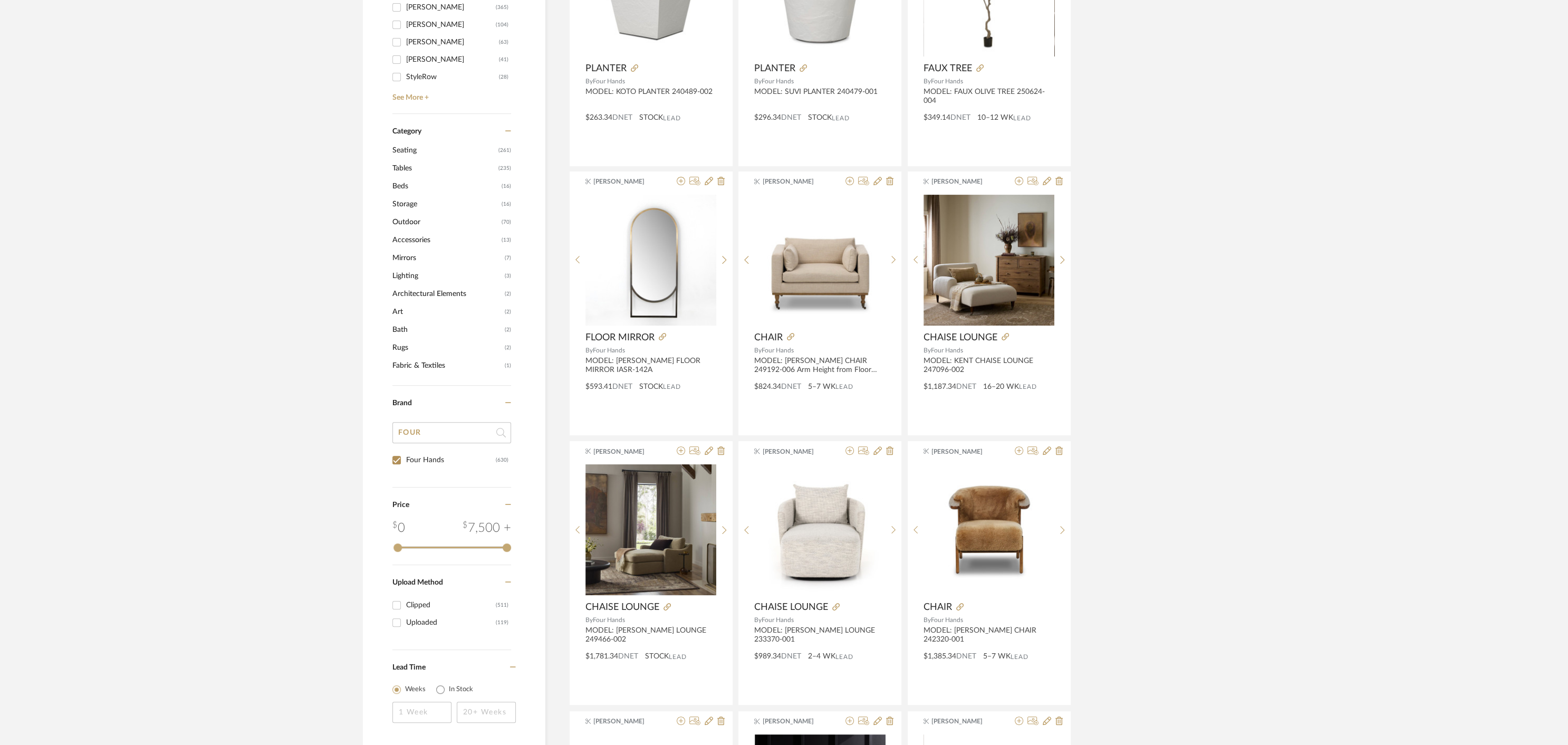
click at [438, 434] on input "FOUR" at bounding box center [451, 433] width 119 height 21
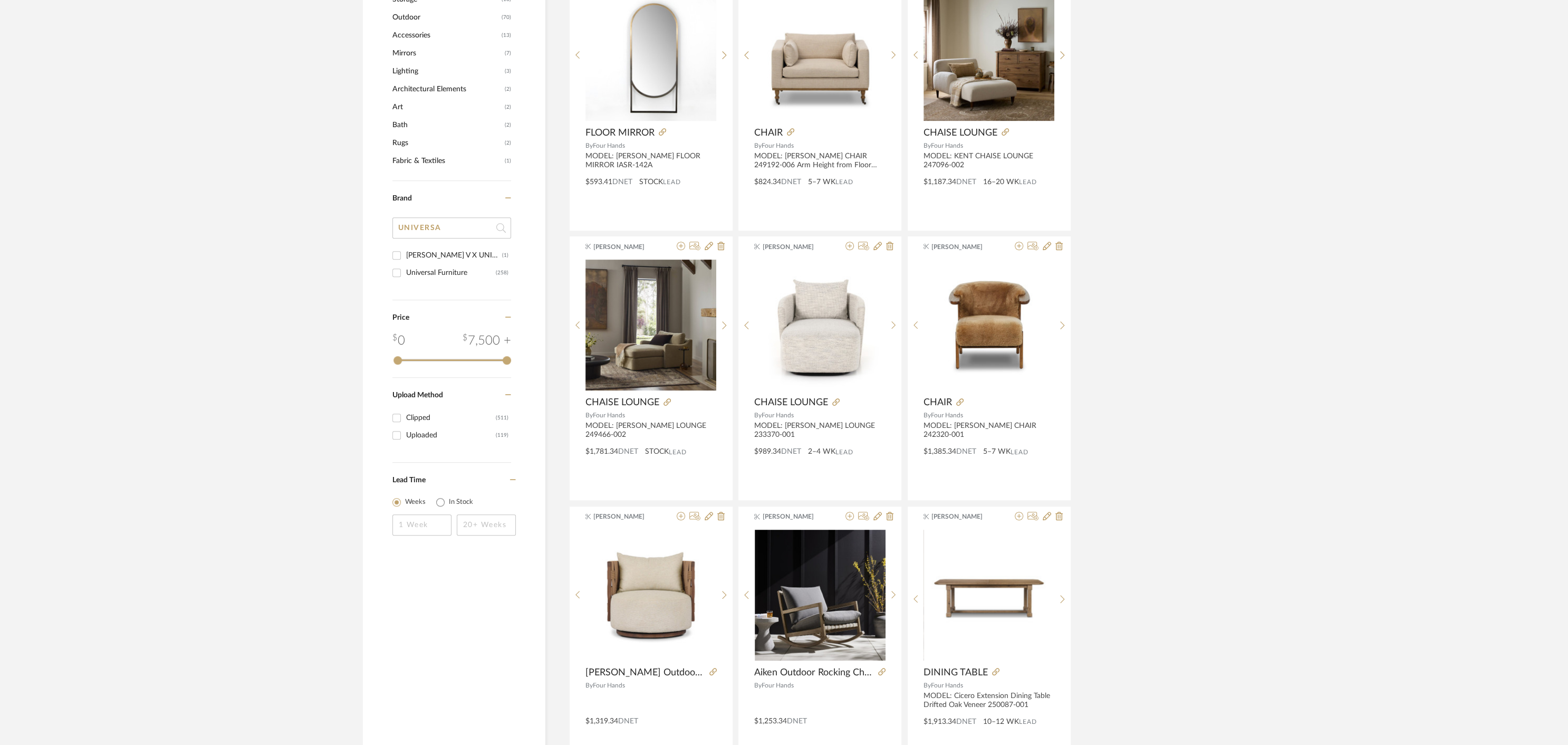
scroll to position [539, 0]
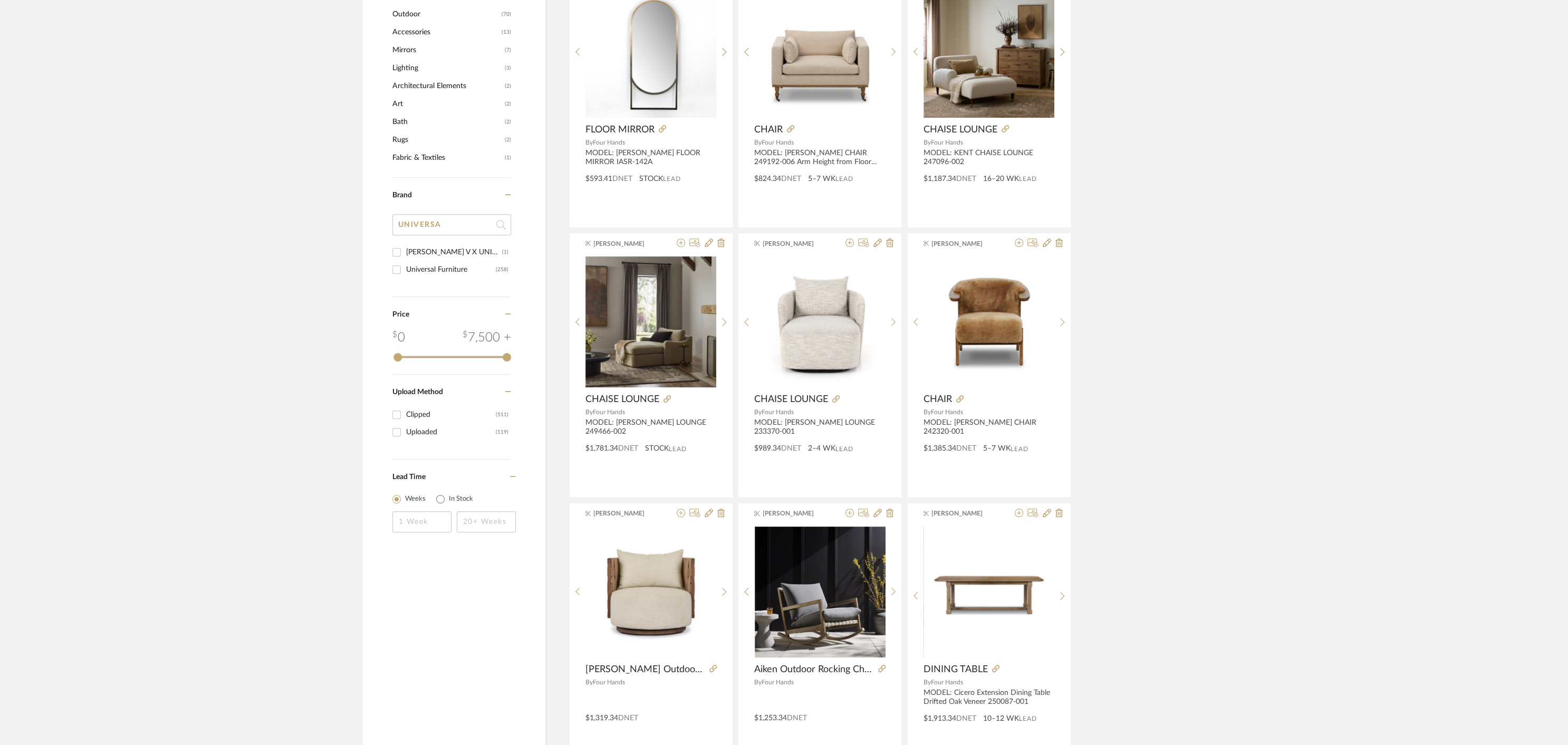
type input "UNIVERSA"
click at [395, 252] on input "[PERSON_NAME] V X UNIVERSAL (1)" at bounding box center [397, 253] width 17 height 17
checkbox input "true"
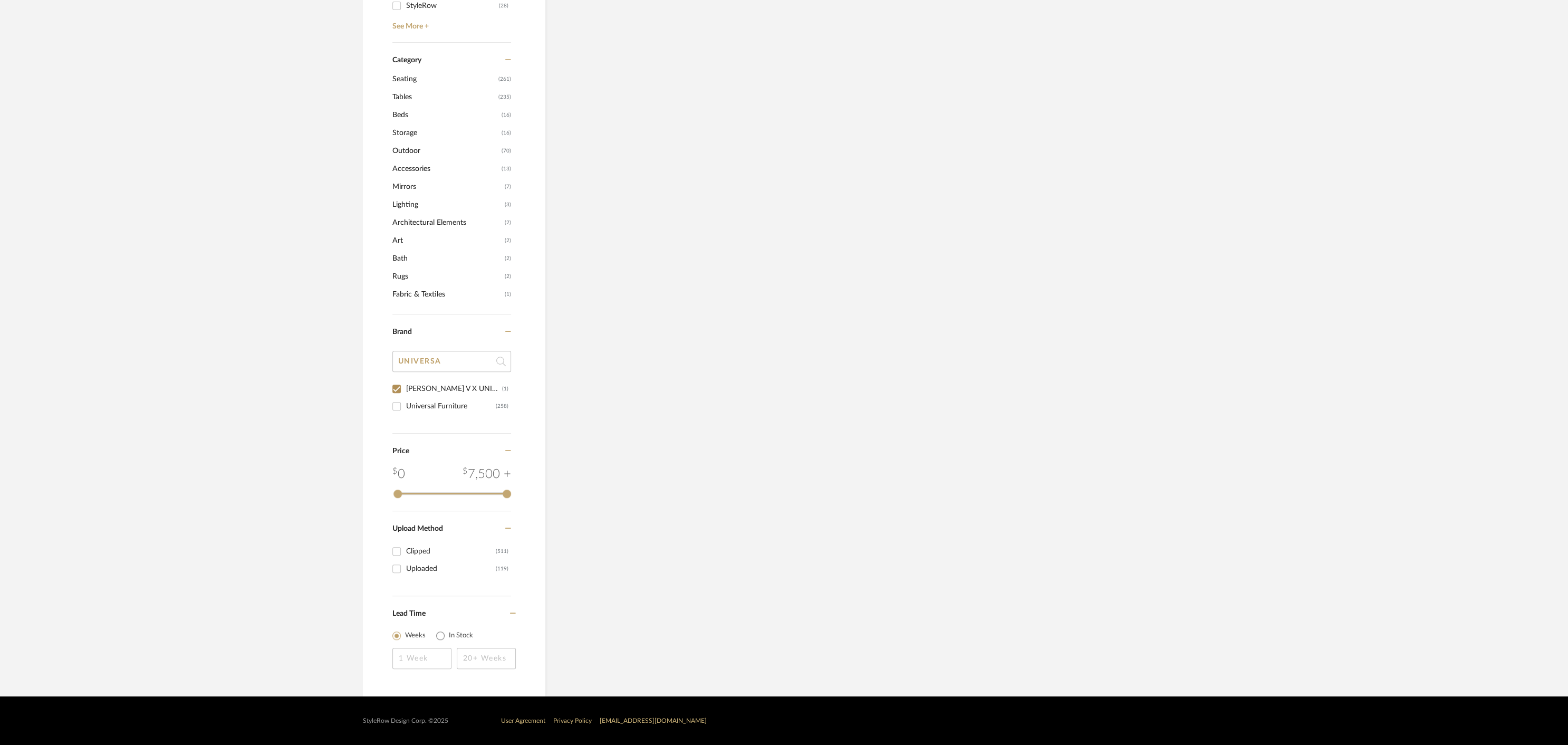
scroll to position [401, 0]
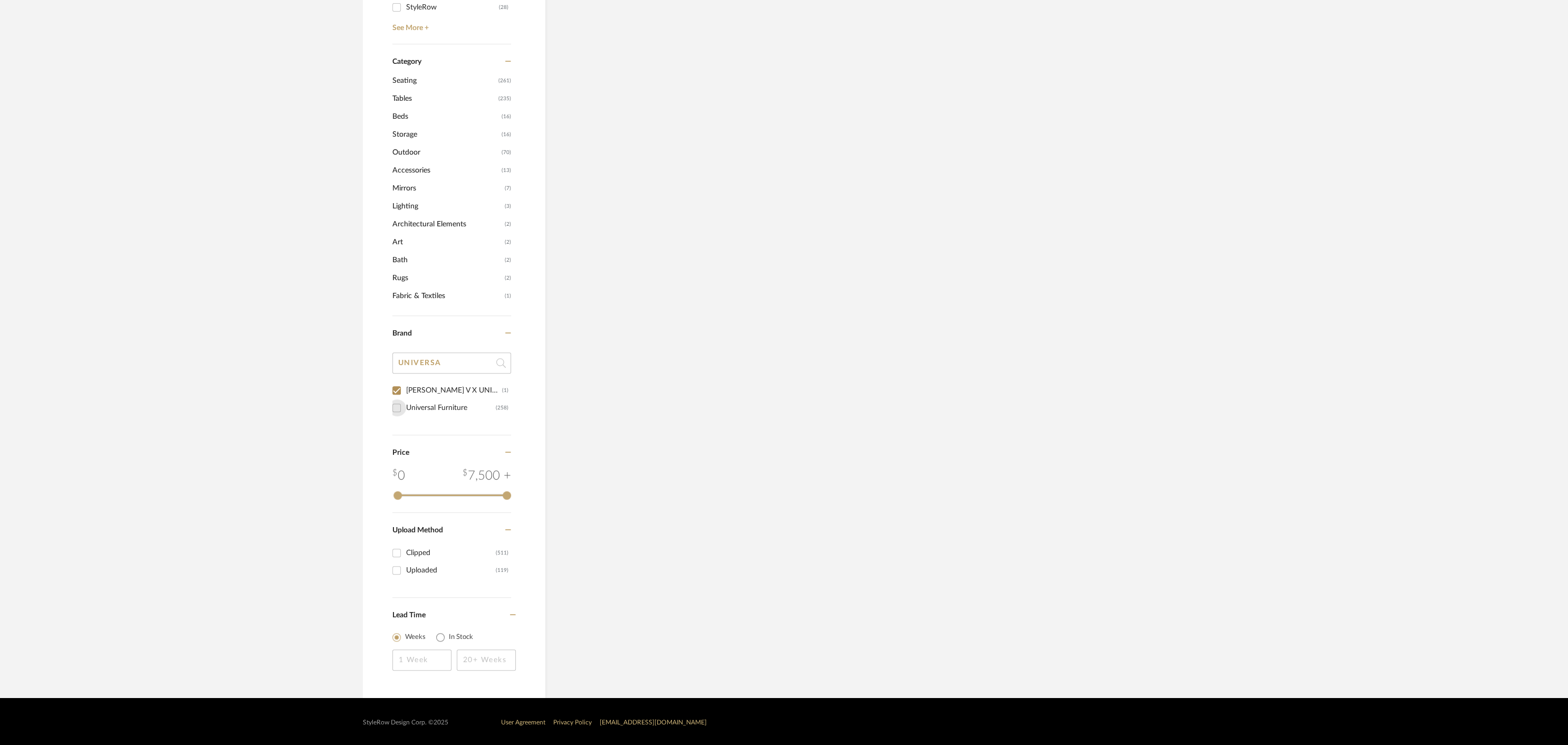
click at [398, 405] on input "Universal Furniture (258)" at bounding box center [397, 408] width 17 height 17
checkbox input "true"
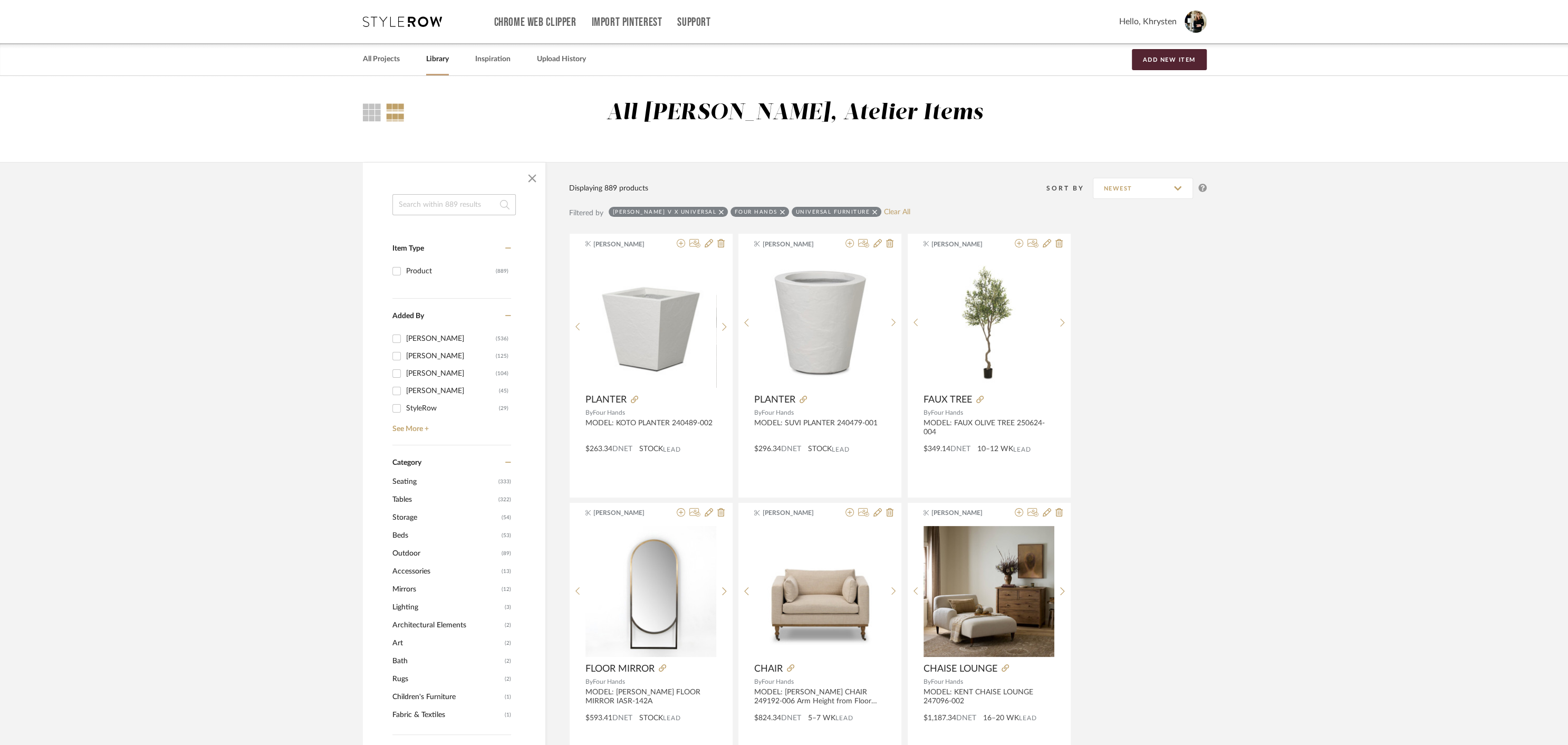
click at [780, 211] on icon at bounding box center [782, 212] width 5 height 5
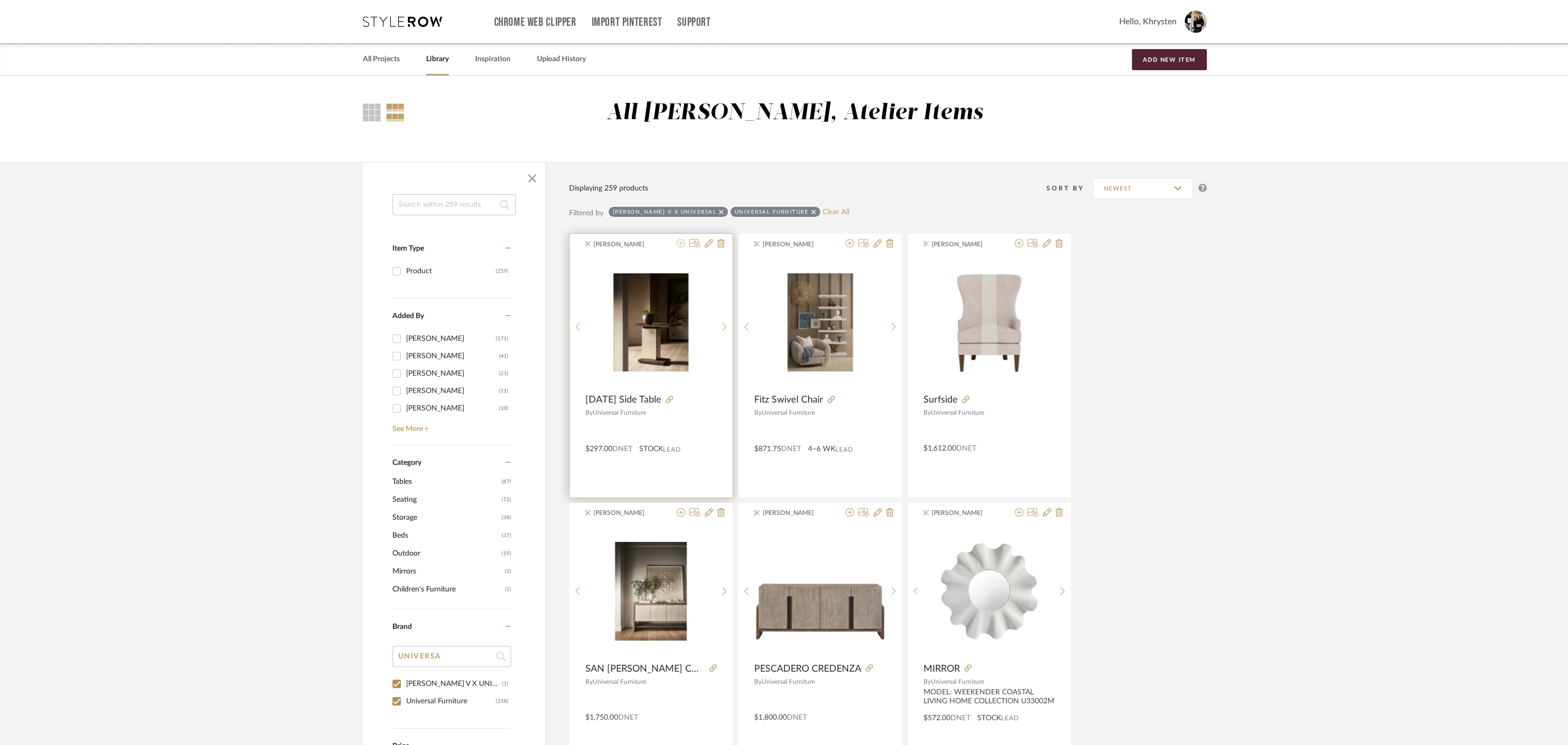
click at [682, 244] on icon at bounding box center [681, 243] width 9 height 9
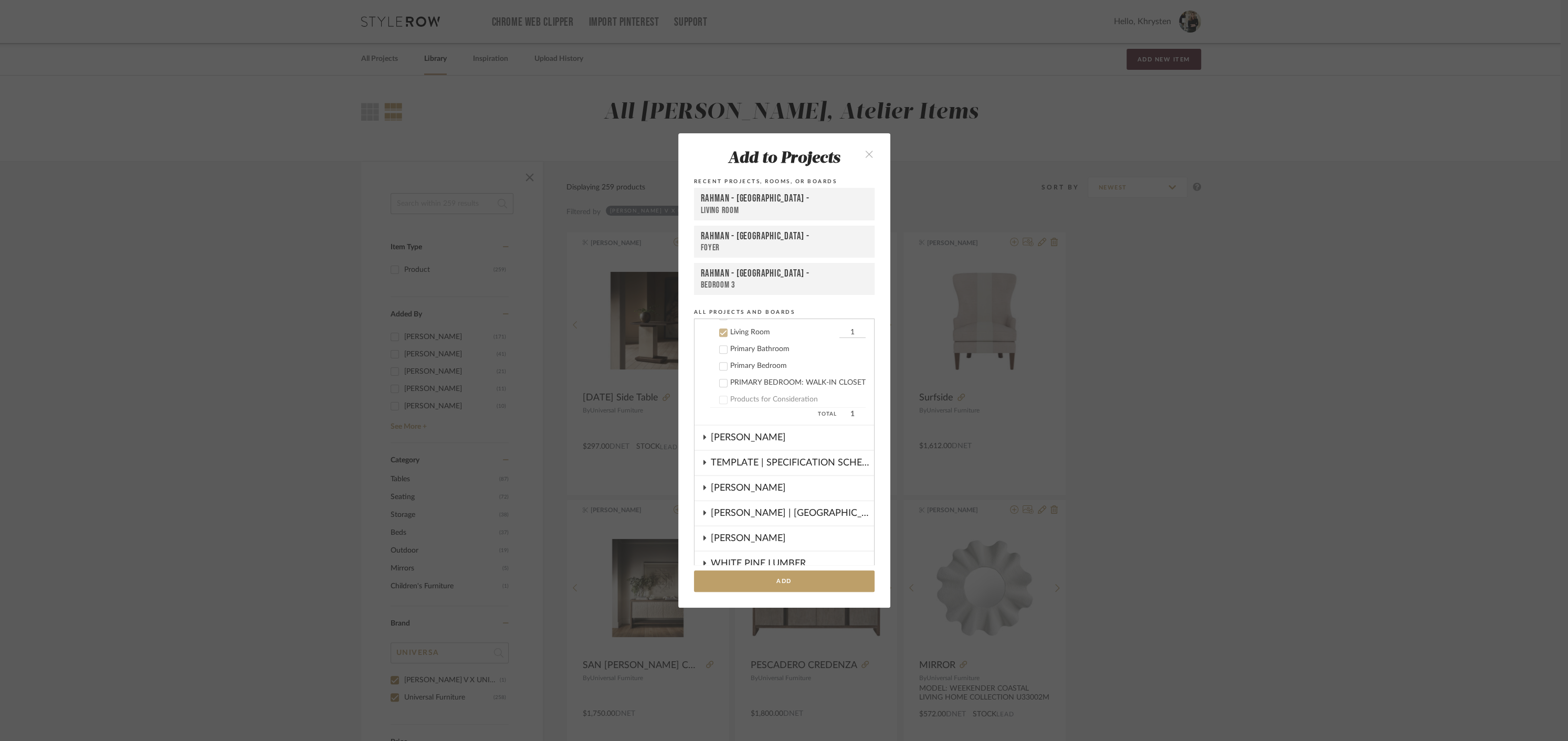
scroll to position [580, 0]
click at [742, 206] on div "Living Room" at bounding box center [784, 211] width 167 height 11
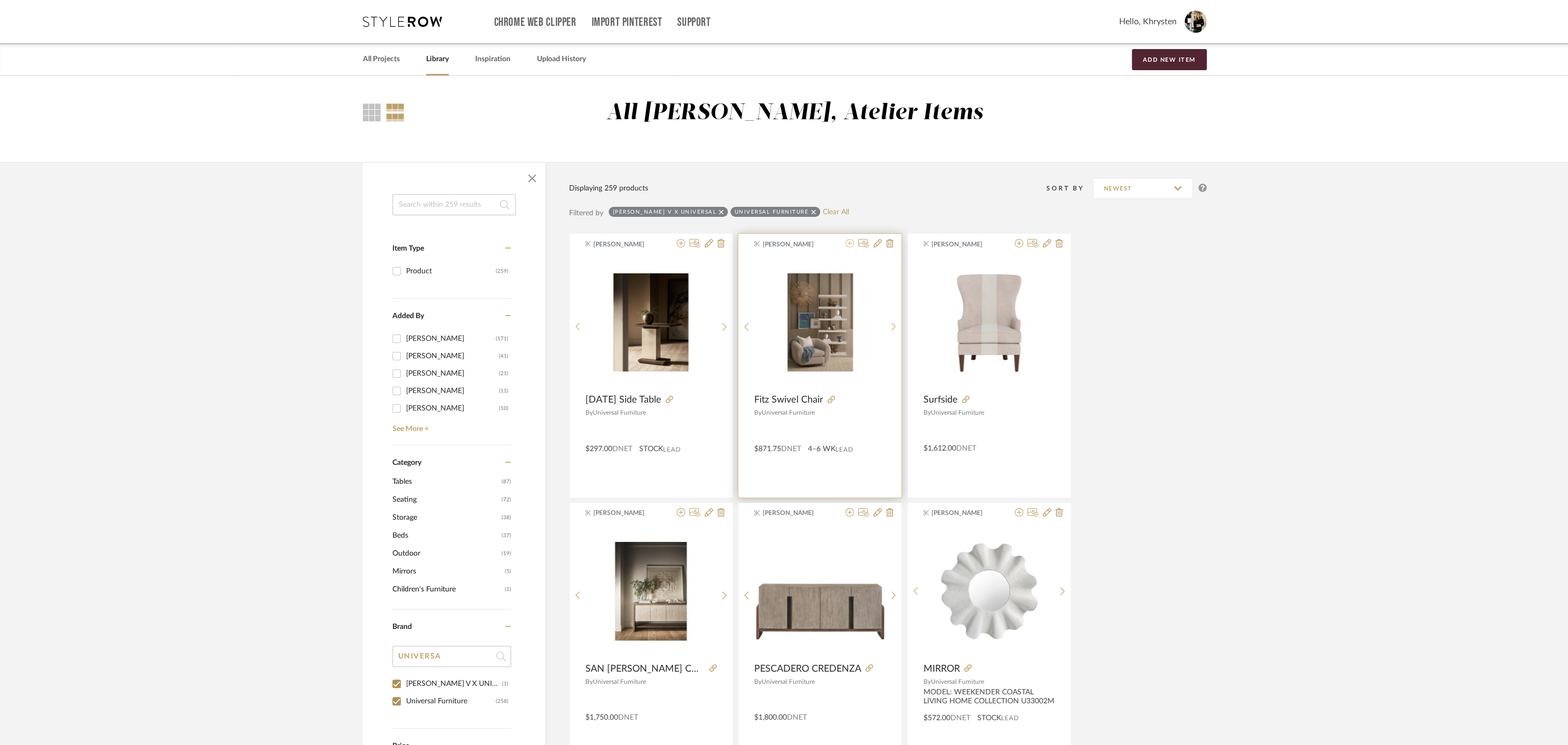
click at [850, 242] on icon at bounding box center [850, 243] width 9 height 9
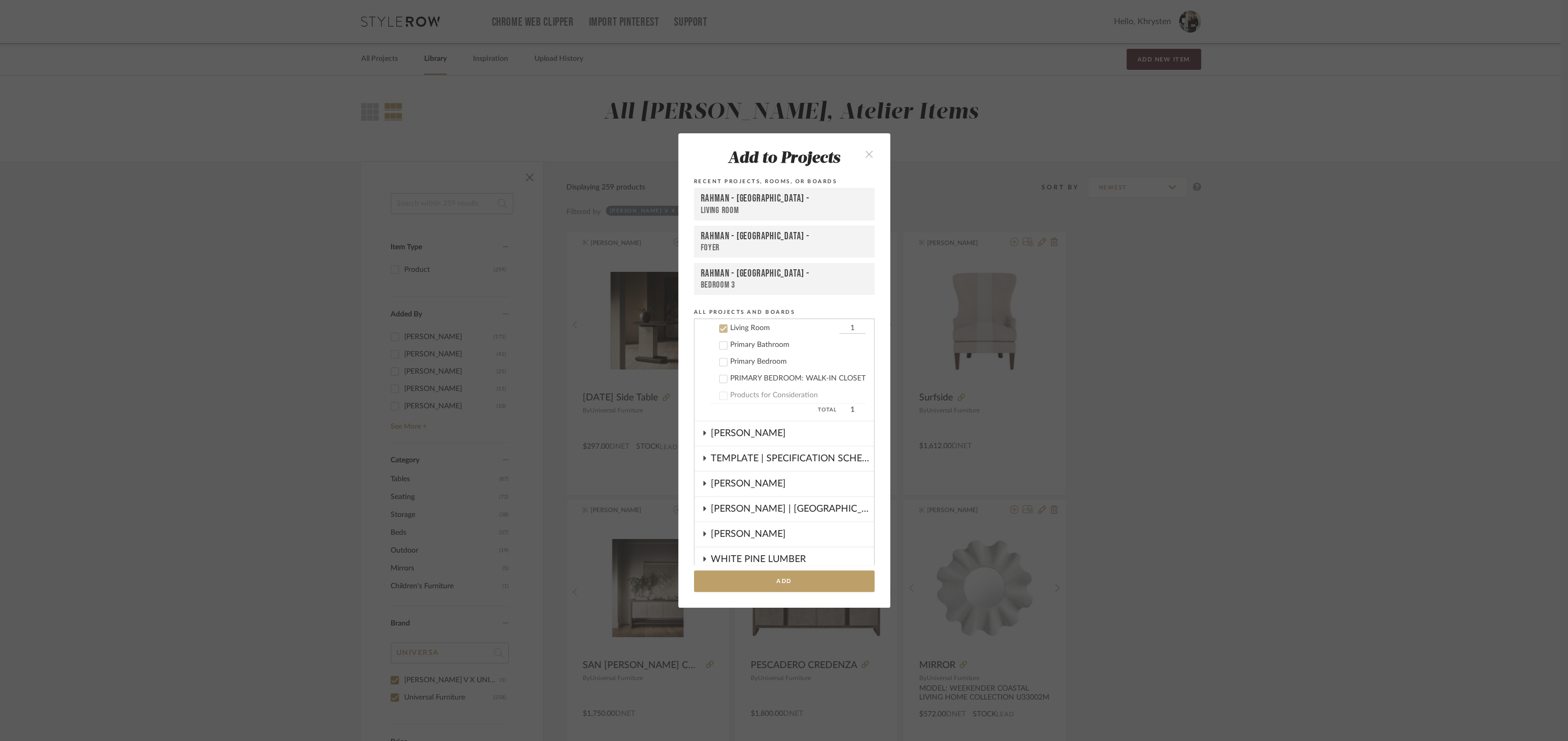
click at [717, 201] on div "RAHMAN - [GEOGRAPHIC_DATA] -" at bounding box center [784, 199] width 167 height 13
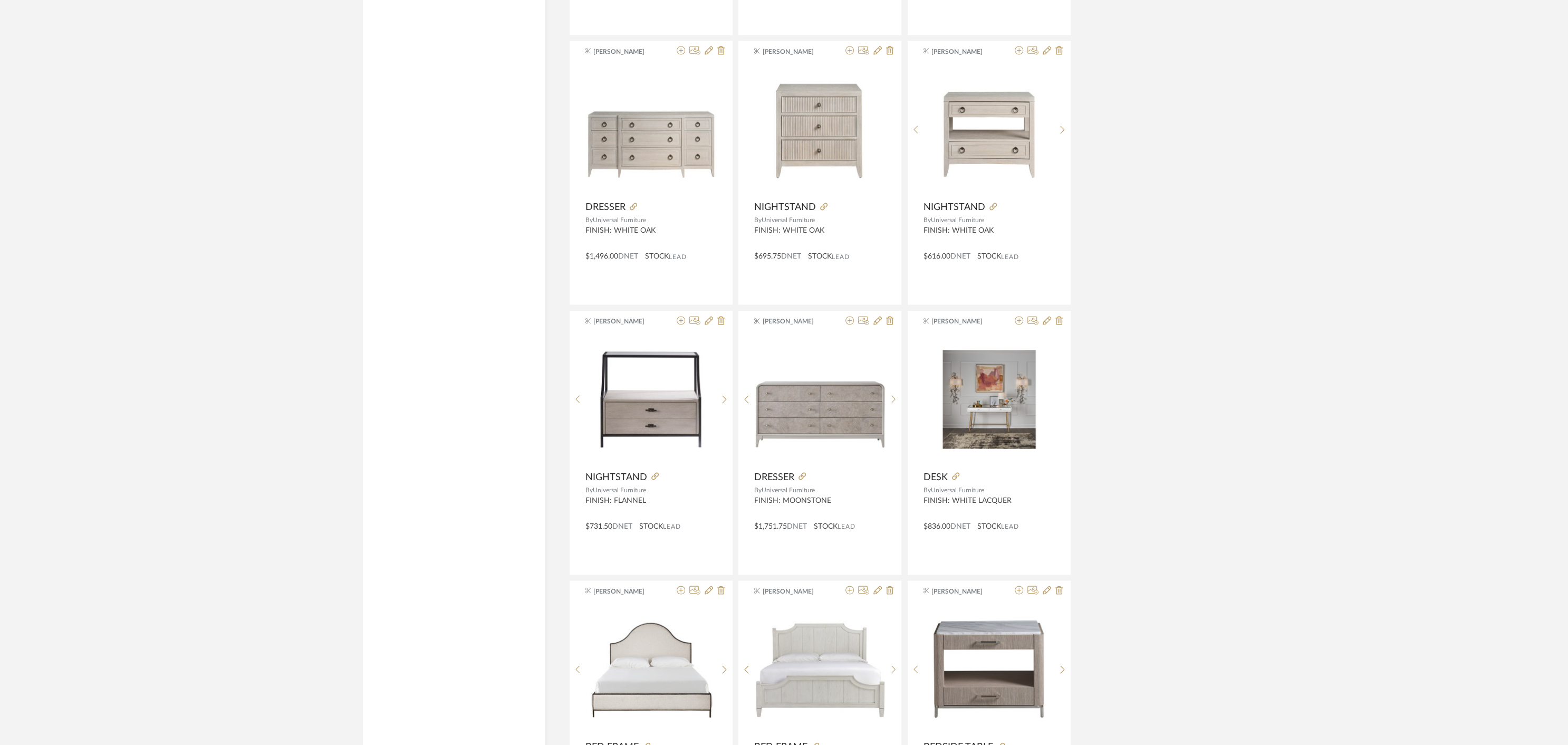
scroll to position [2353, 0]
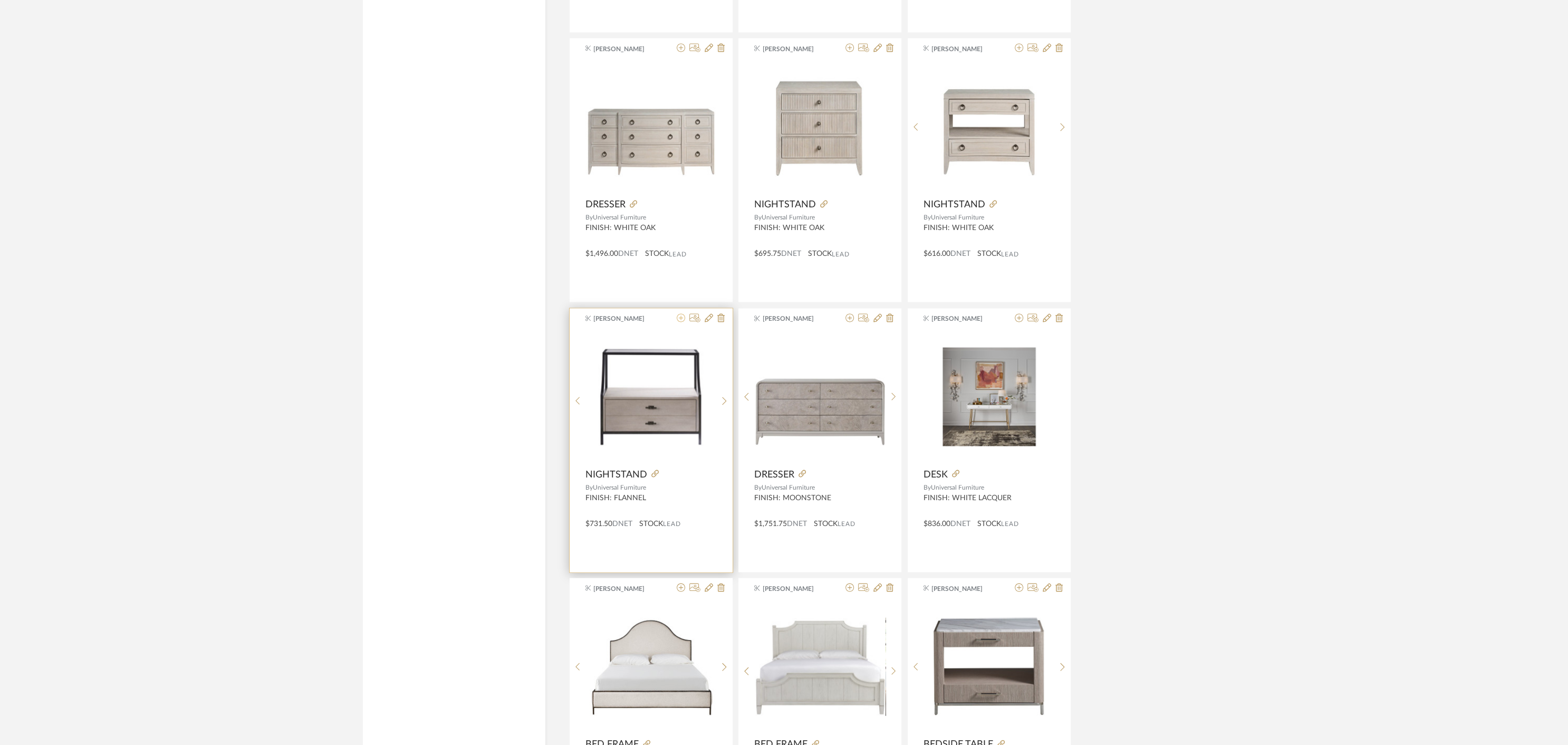
click at [681, 317] on icon at bounding box center [681, 318] width 9 height 9
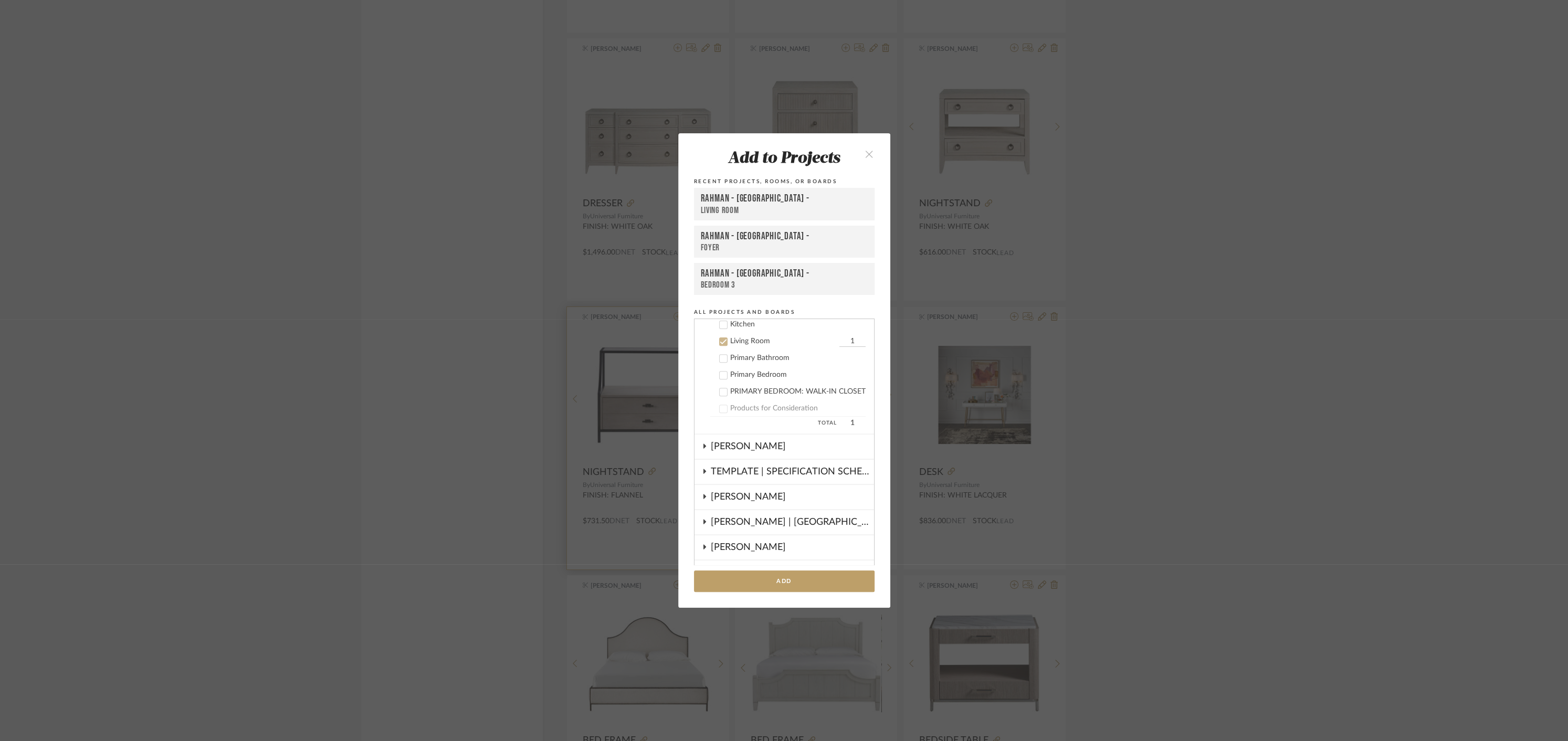
scroll to position [580, 0]
click at [720, 362] on icon at bounding box center [723, 362] width 8 height 8
click at [720, 327] on icon at bounding box center [723, 328] width 8 height 8
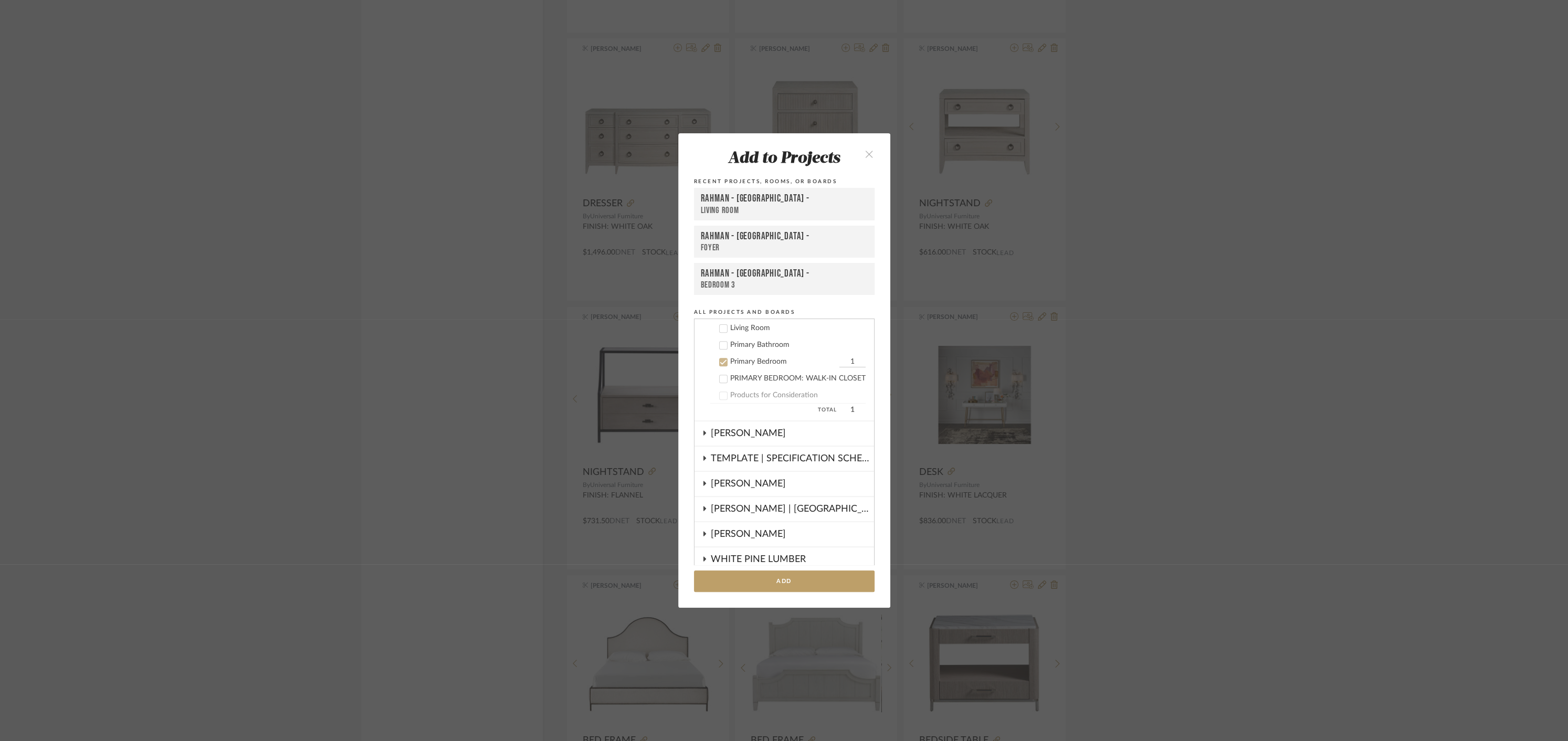
click at [839, 362] on input "1" at bounding box center [851, 362] width 26 height 10
type input "2"
click at [794, 582] on button "Add" at bounding box center [784, 581] width 181 height 21
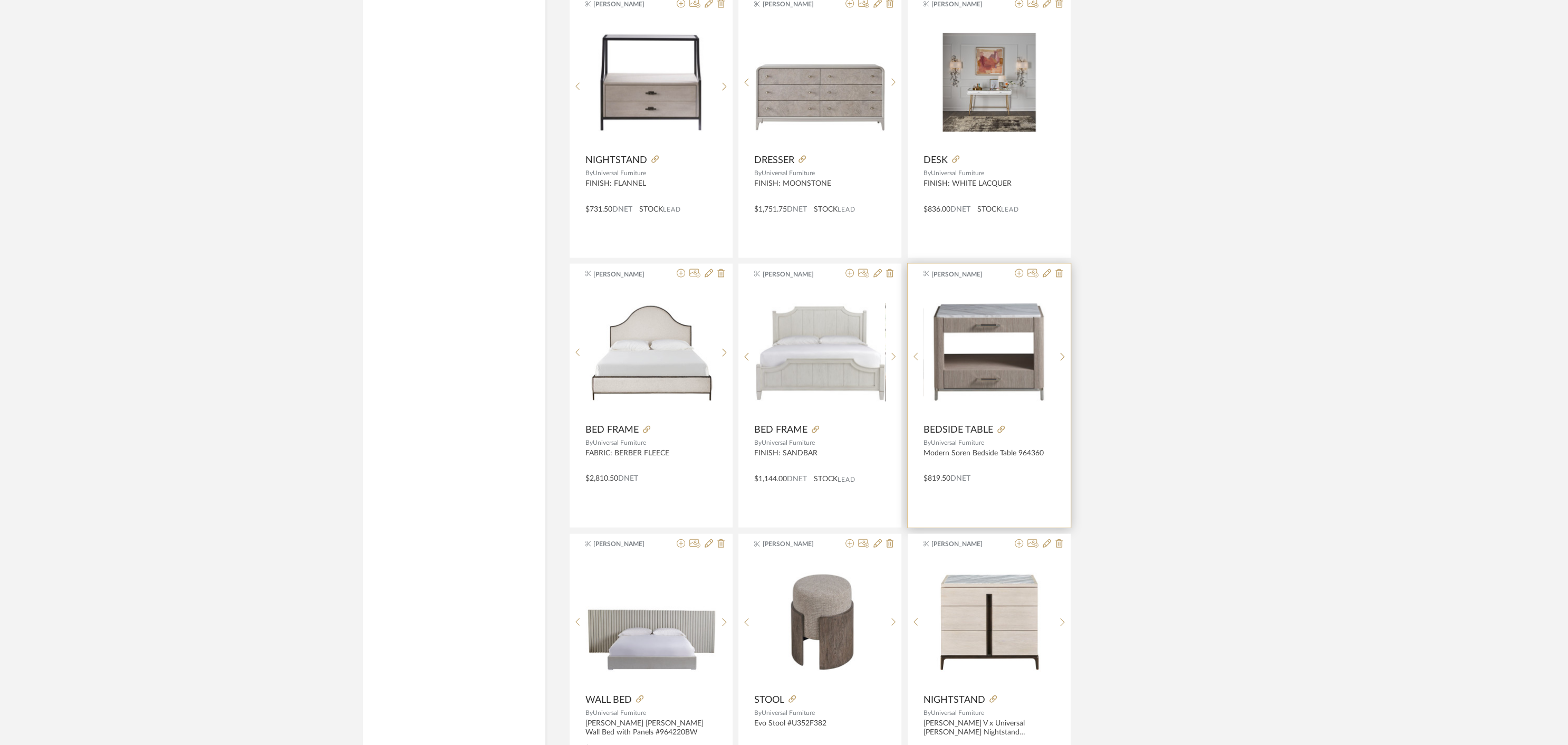
scroll to position [2828, 0]
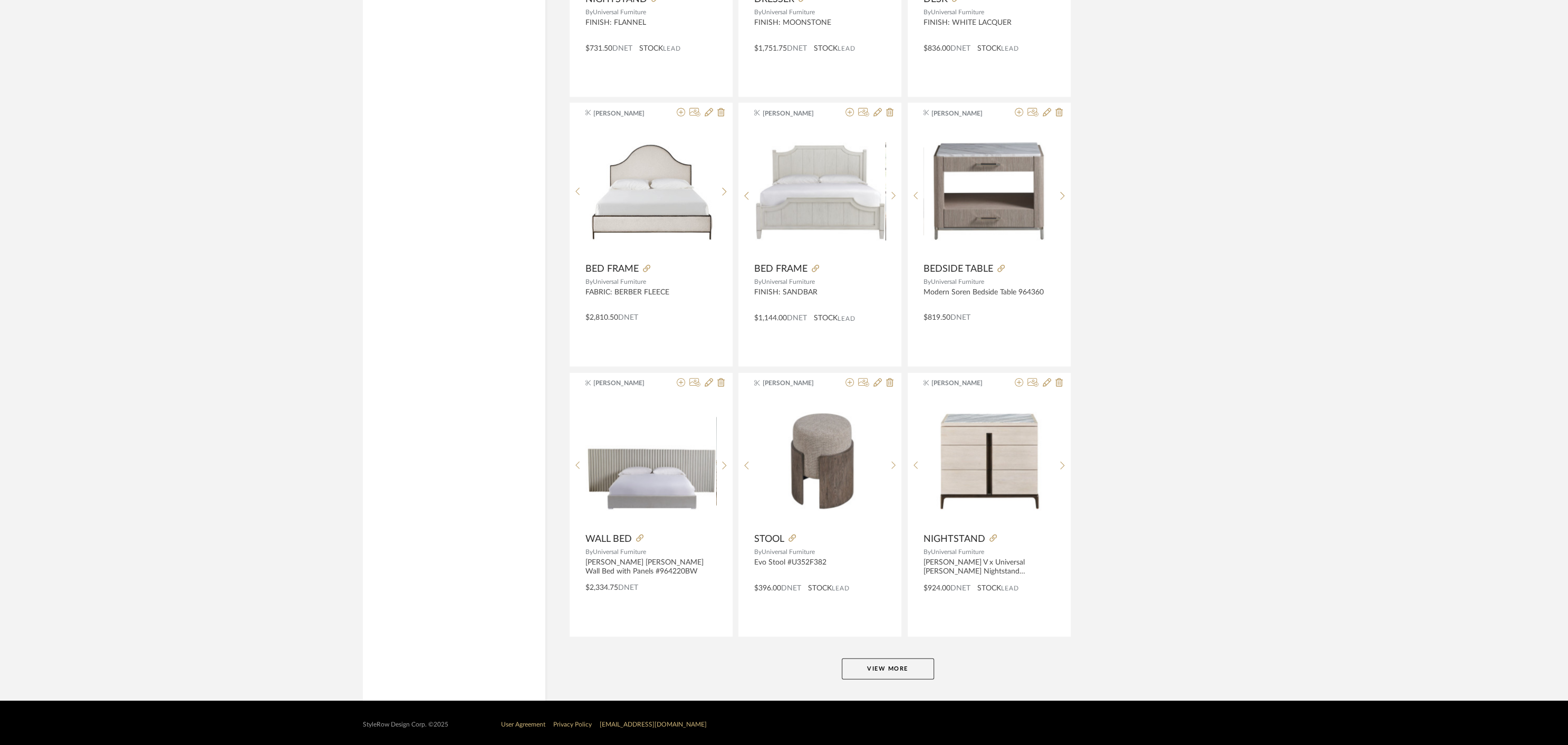
click at [889, 665] on button "View More" at bounding box center [888, 669] width 92 height 21
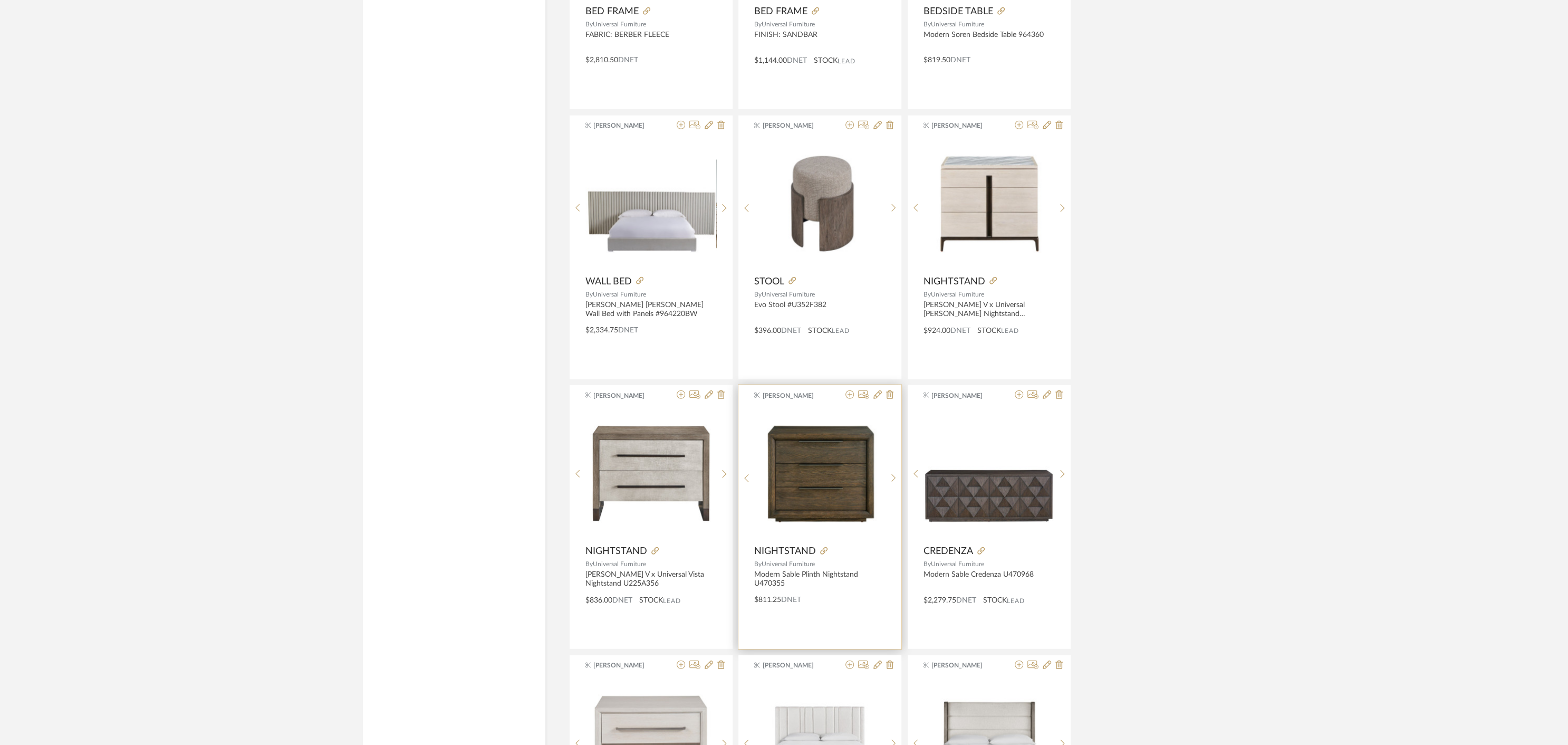
scroll to position [3093, 0]
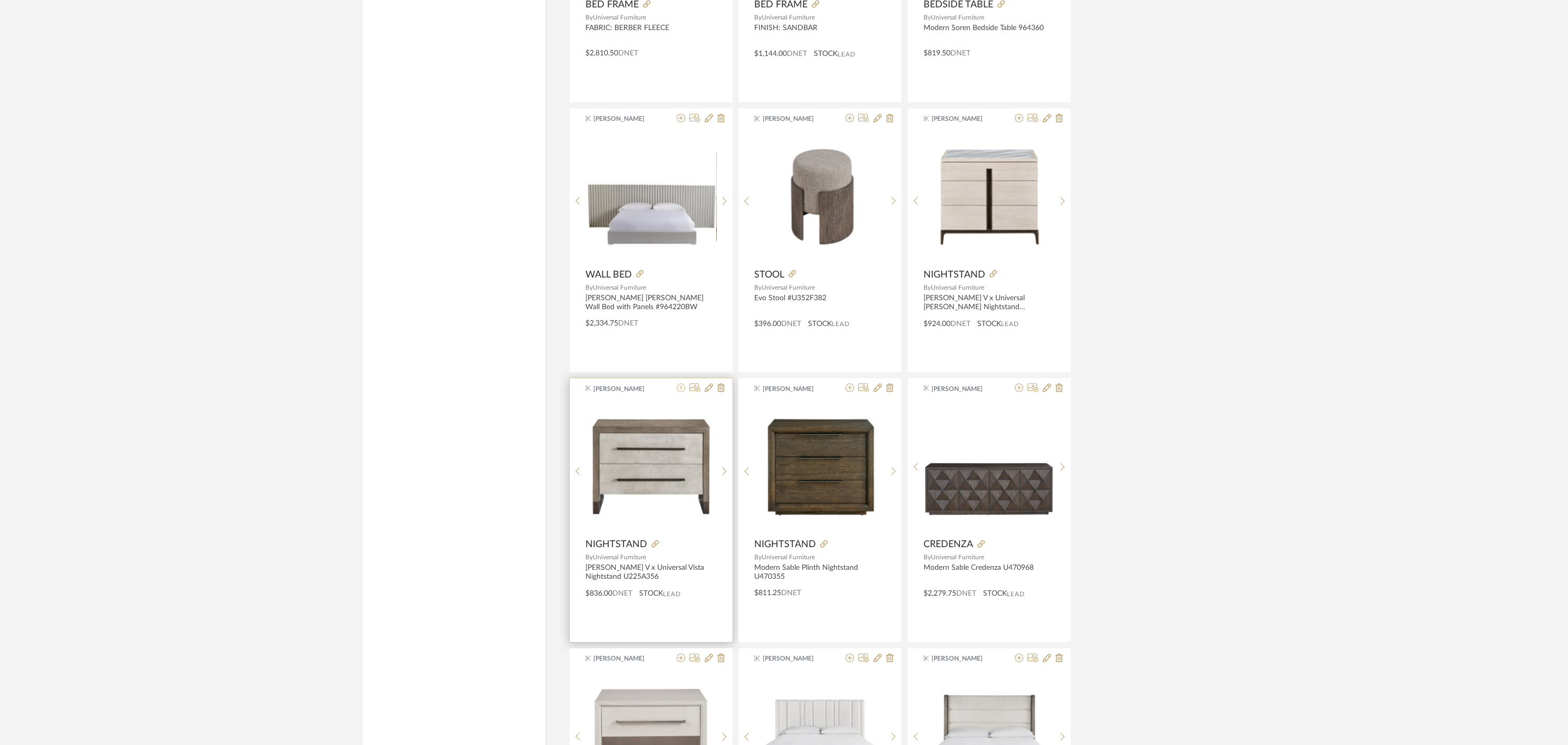
click at [681, 385] on icon at bounding box center [681, 387] width 9 height 9
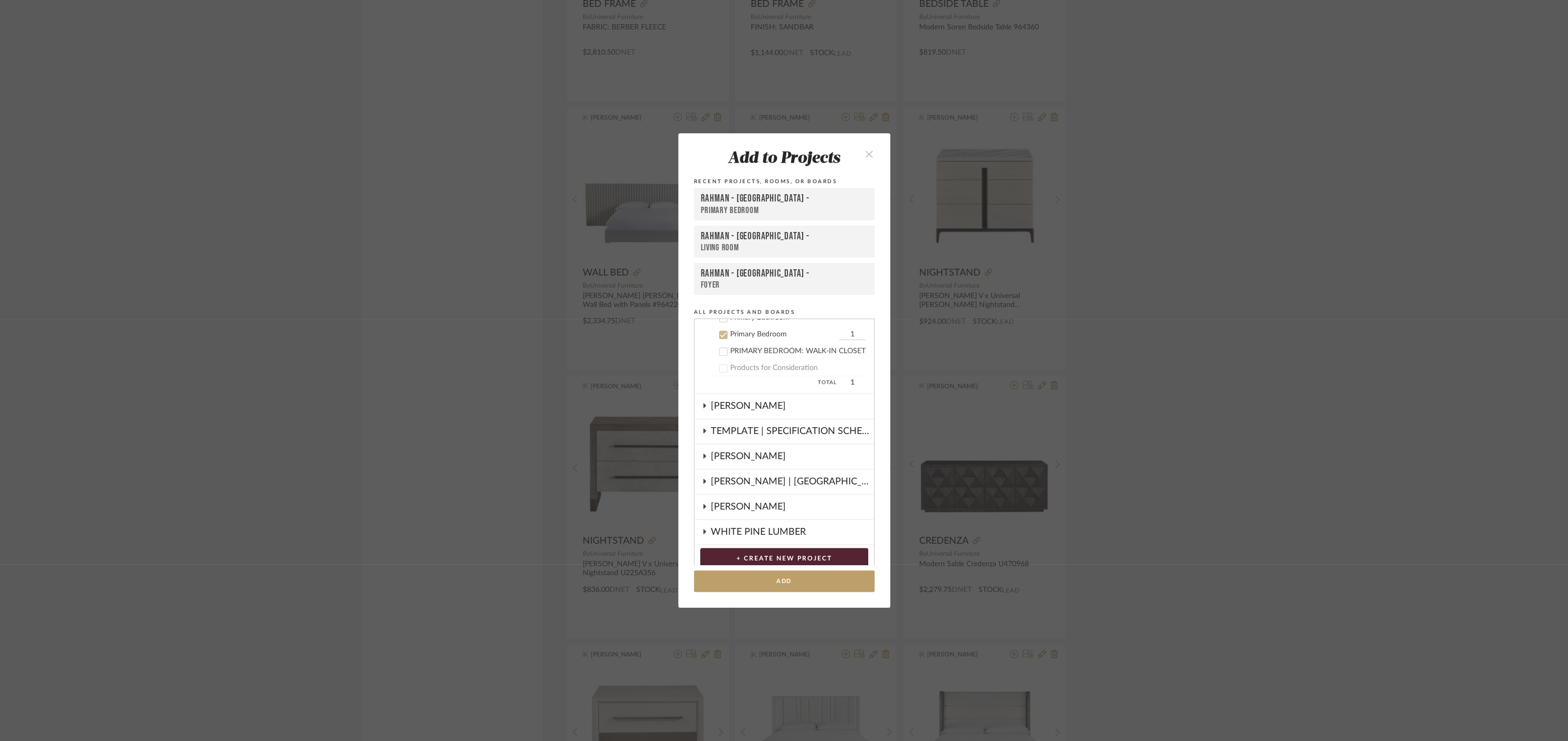
scroll to position [614, 0]
click at [714, 205] on div "Primary Bedroom" at bounding box center [784, 211] width 167 height 11
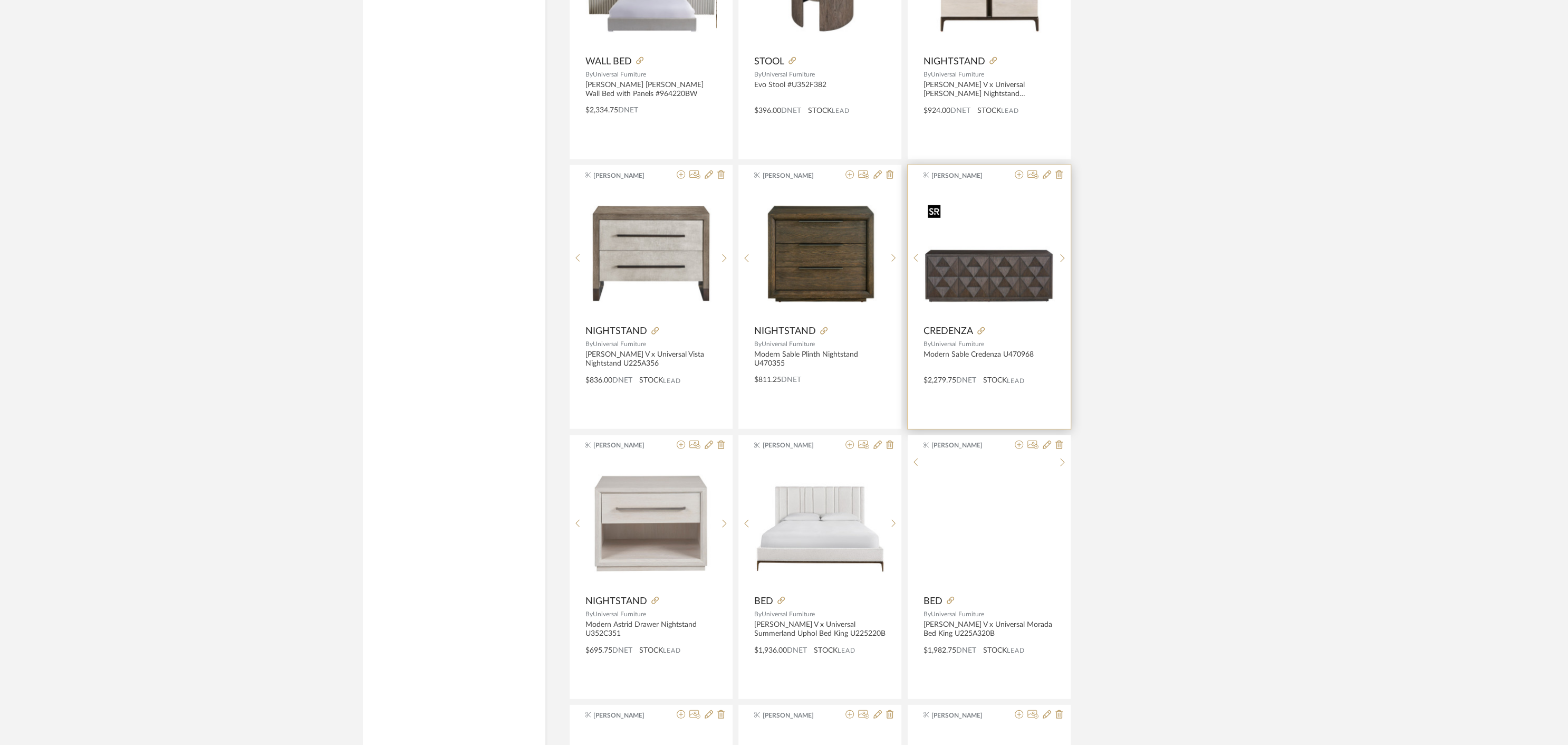
scroll to position [3321, 0]
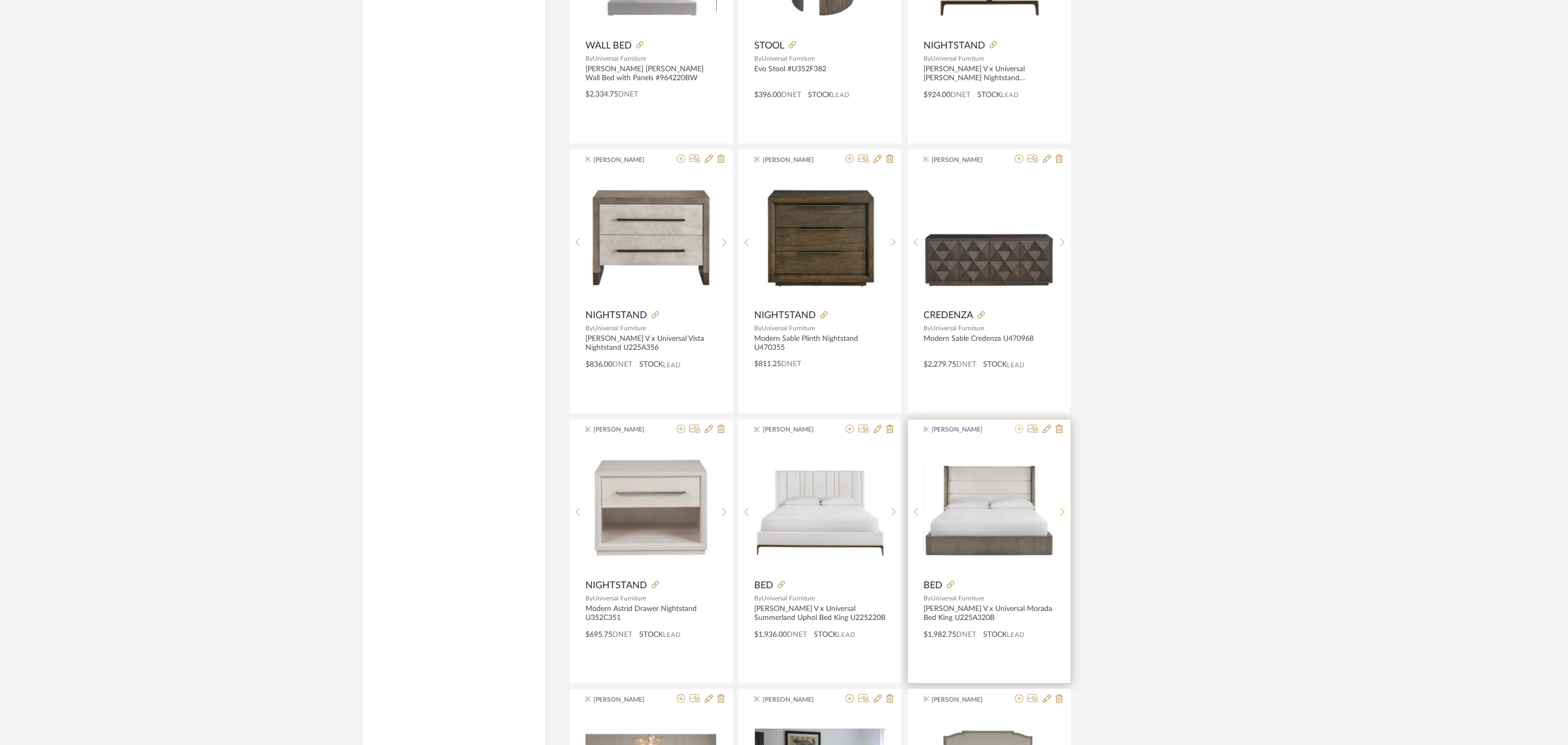
click at [1019, 425] on icon at bounding box center [1019, 429] width 9 height 9
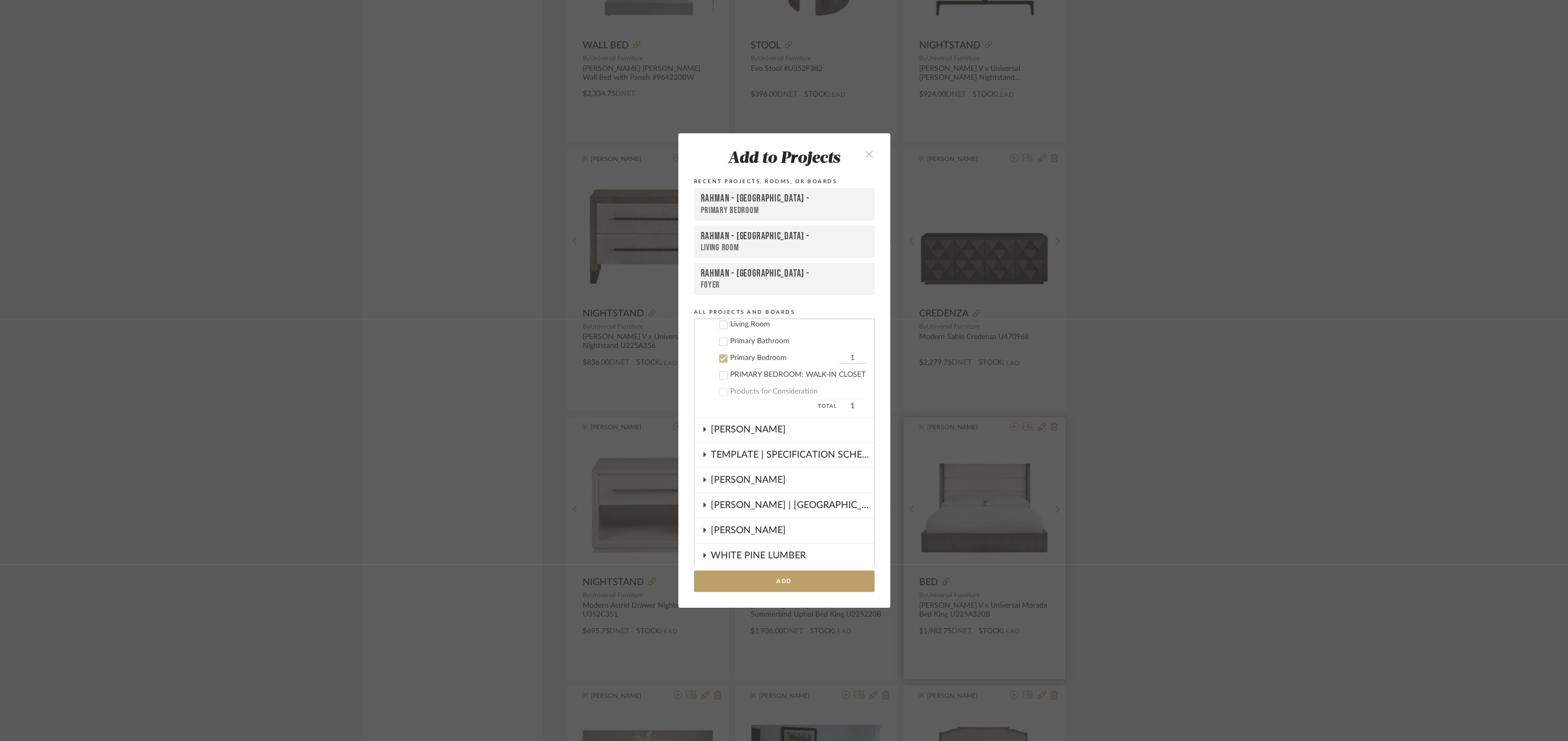
scroll to position [614, 0]
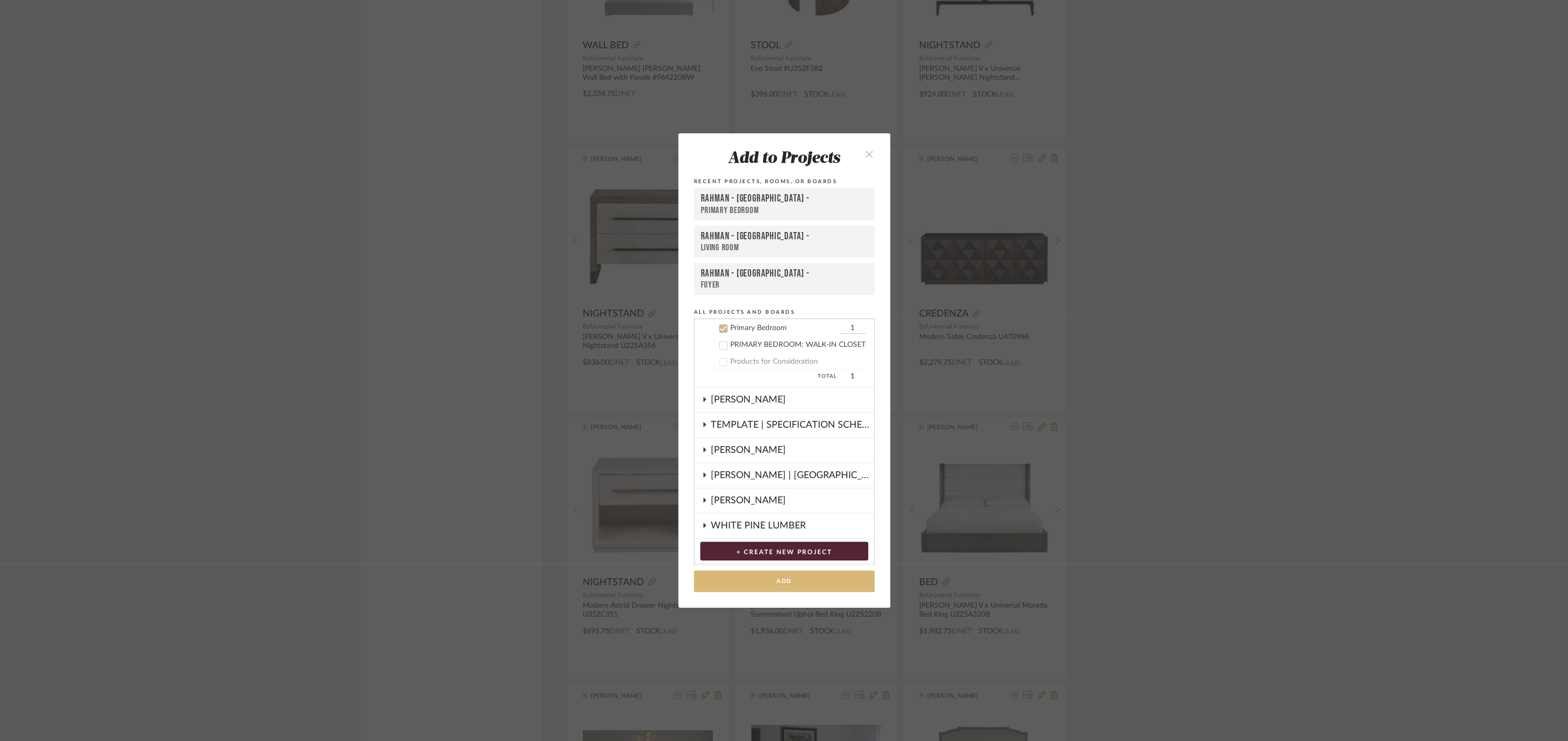
click at [768, 582] on button "Add" at bounding box center [784, 581] width 181 height 21
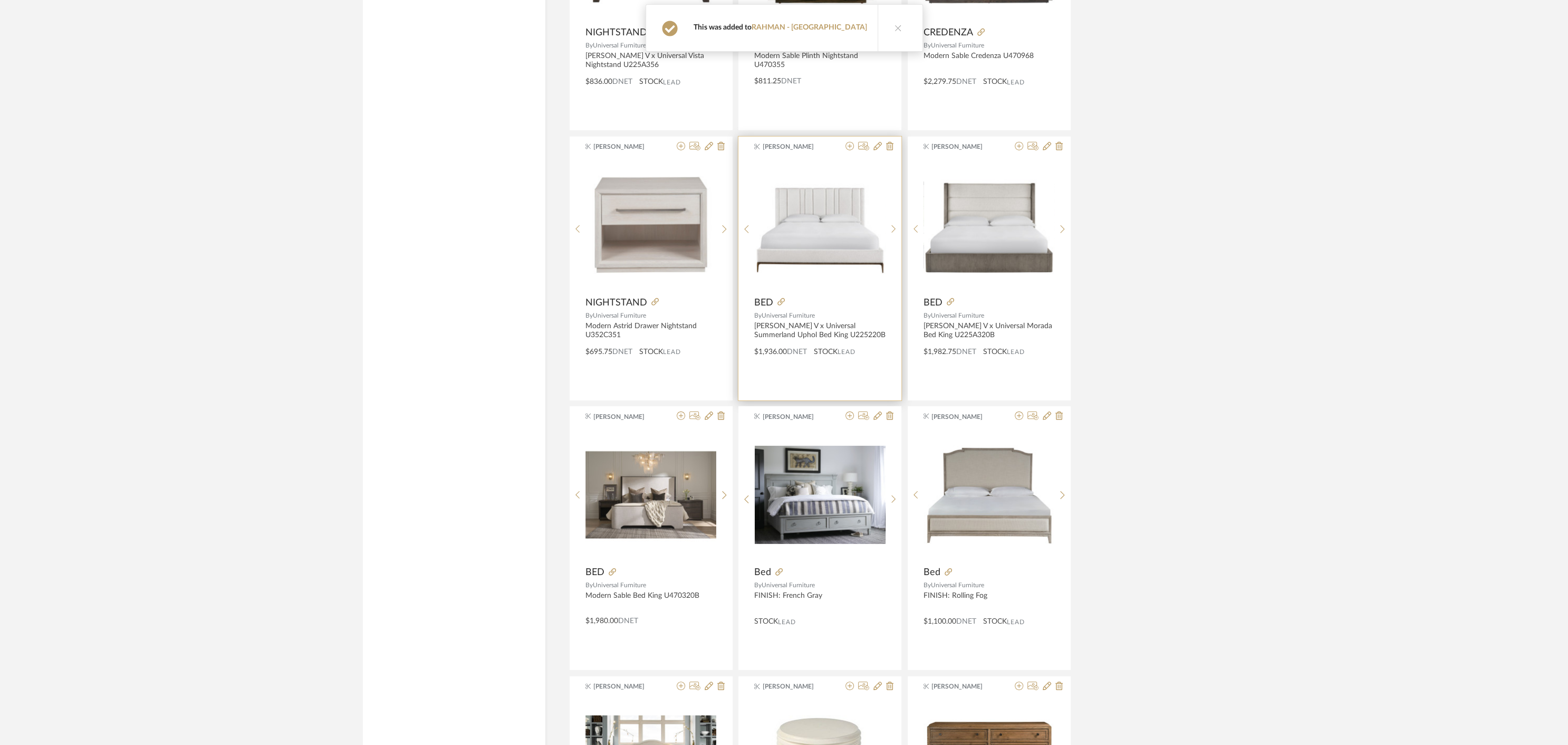
scroll to position [3606, 0]
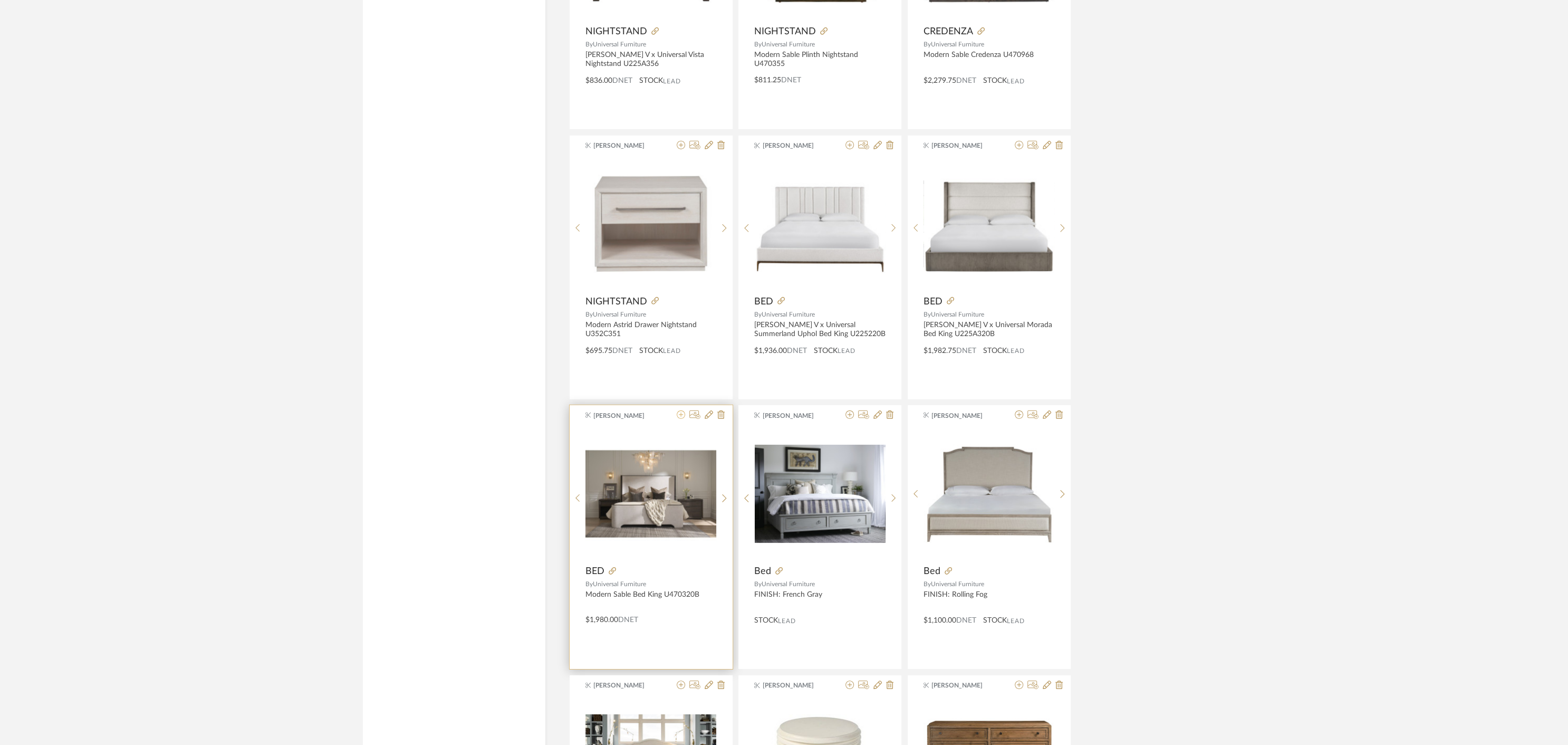
click at [682, 410] on icon at bounding box center [681, 415] width 9 height 9
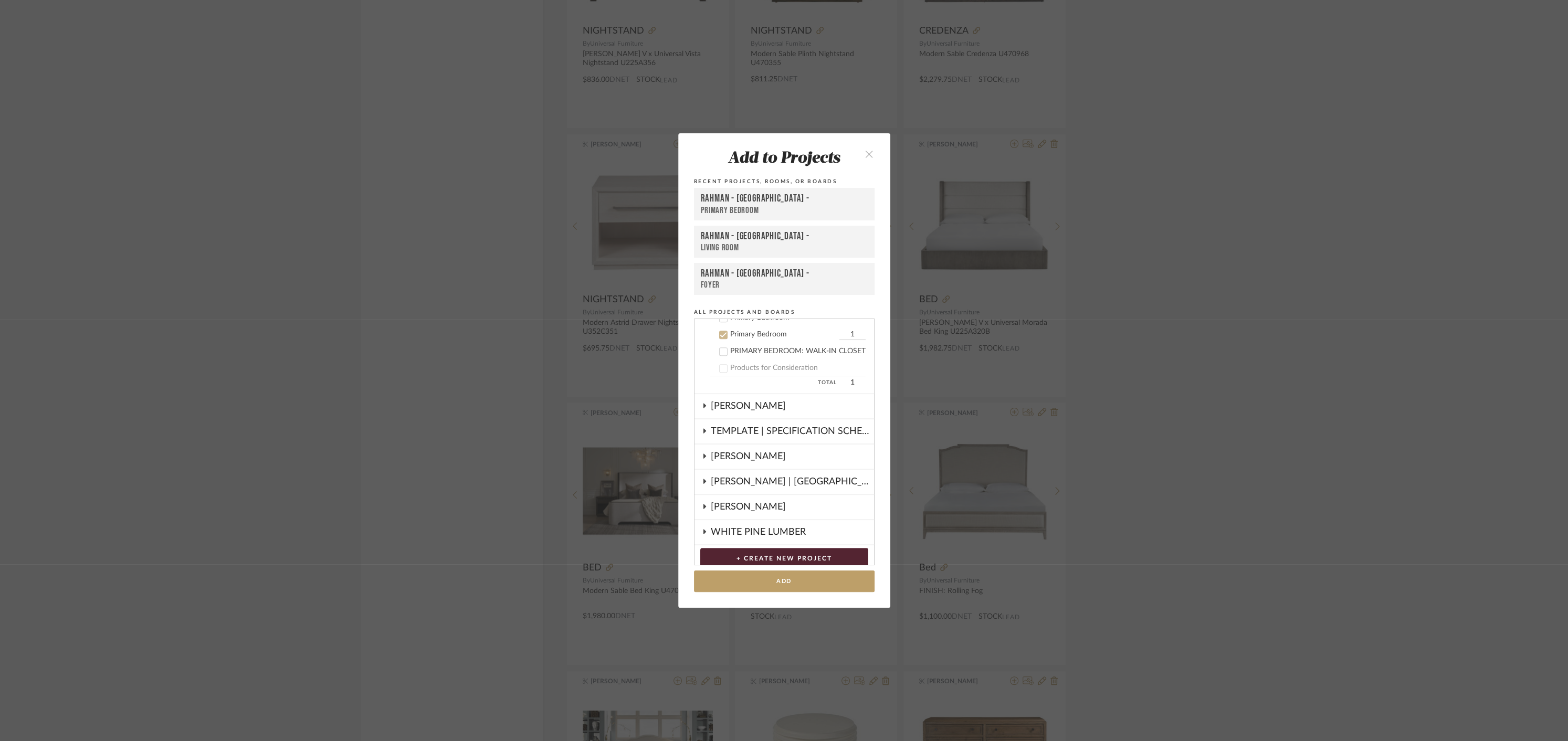
scroll to position [614, 0]
click at [743, 197] on div "RAHMAN - [GEOGRAPHIC_DATA] -" at bounding box center [784, 199] width 167 height 13
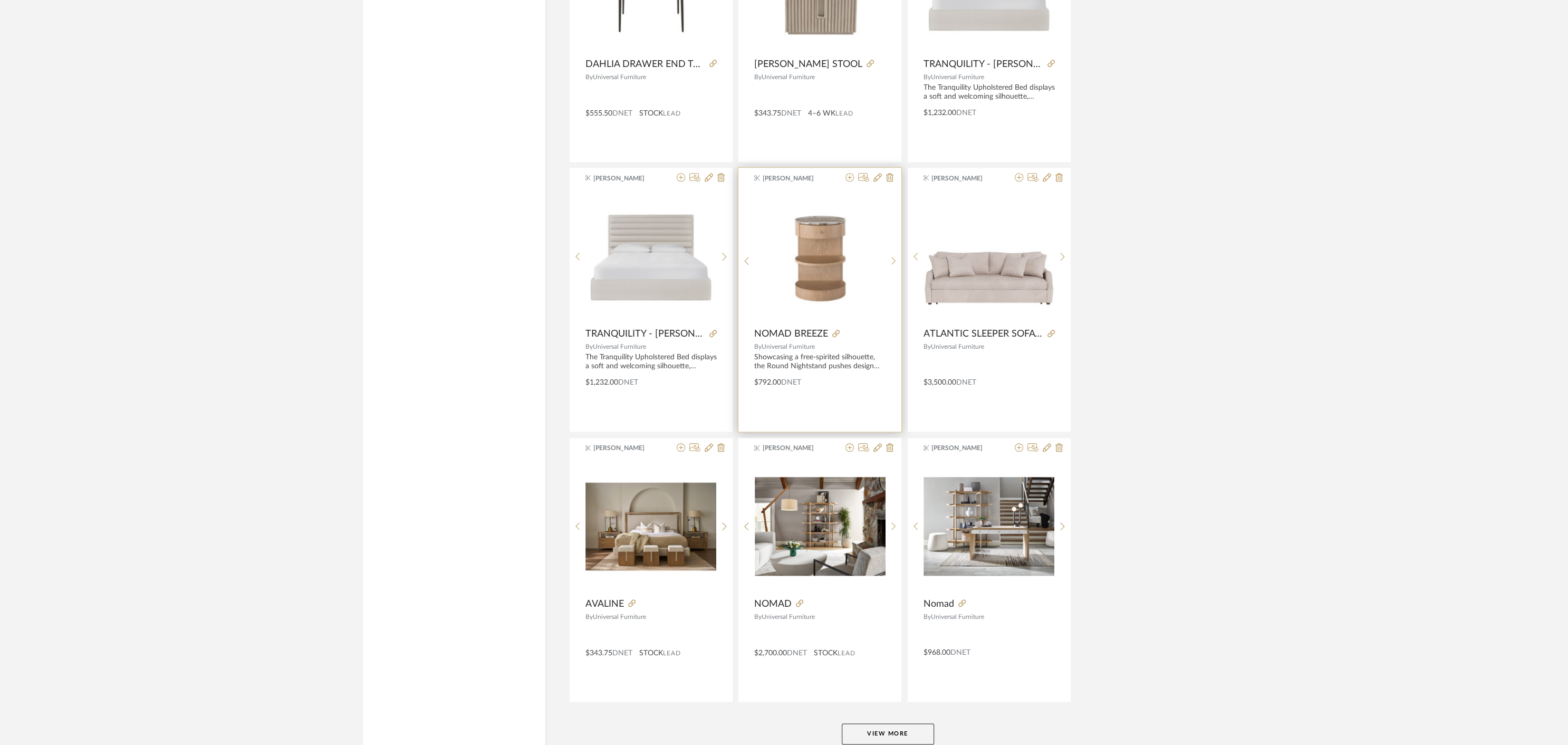
scroll to position [6062, 0]
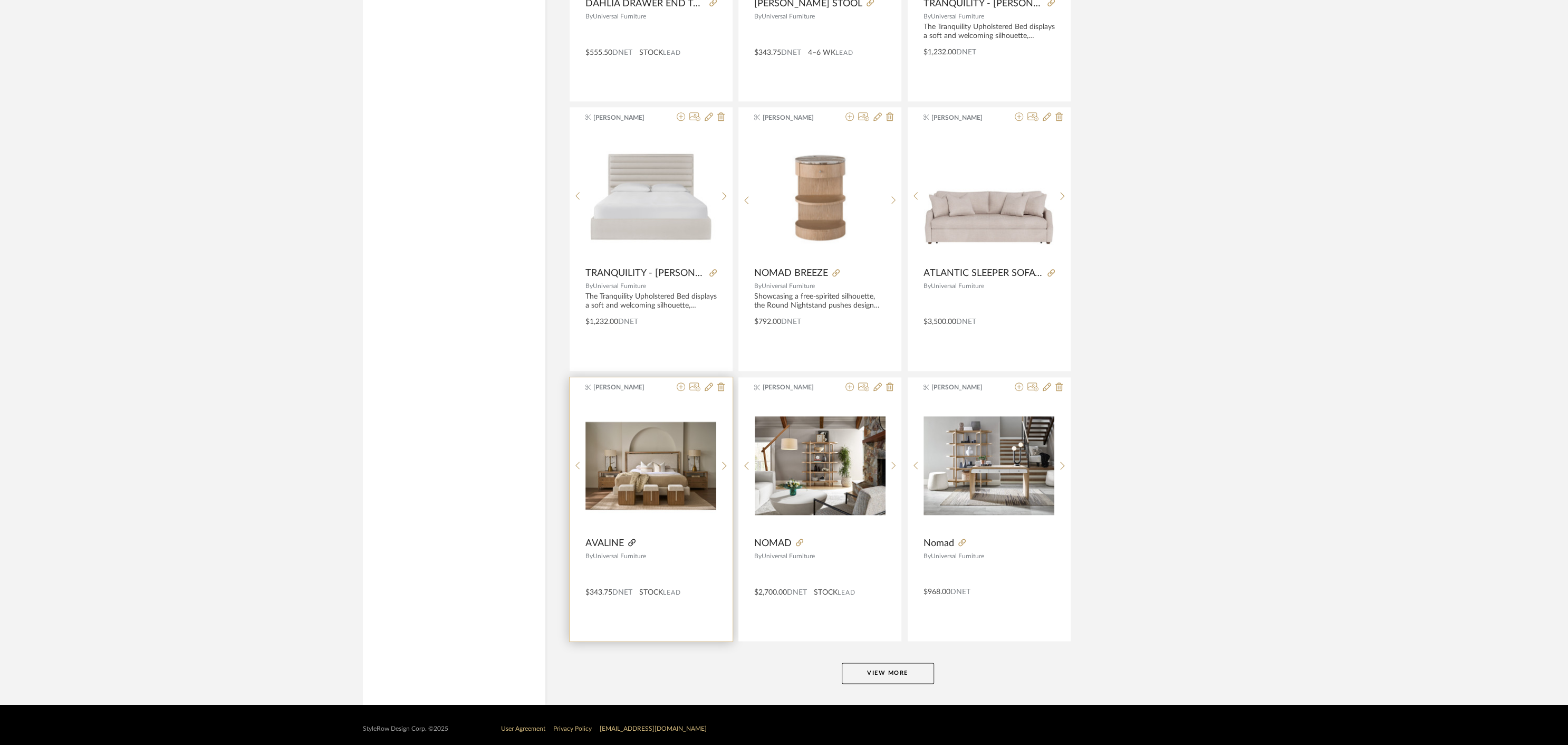
click at [631, 538] on icon at bounding box center [631, 542] width 8 height 8
click at [883, 664] on button "View More" at bounding box center [888, 672] width 92 height 21
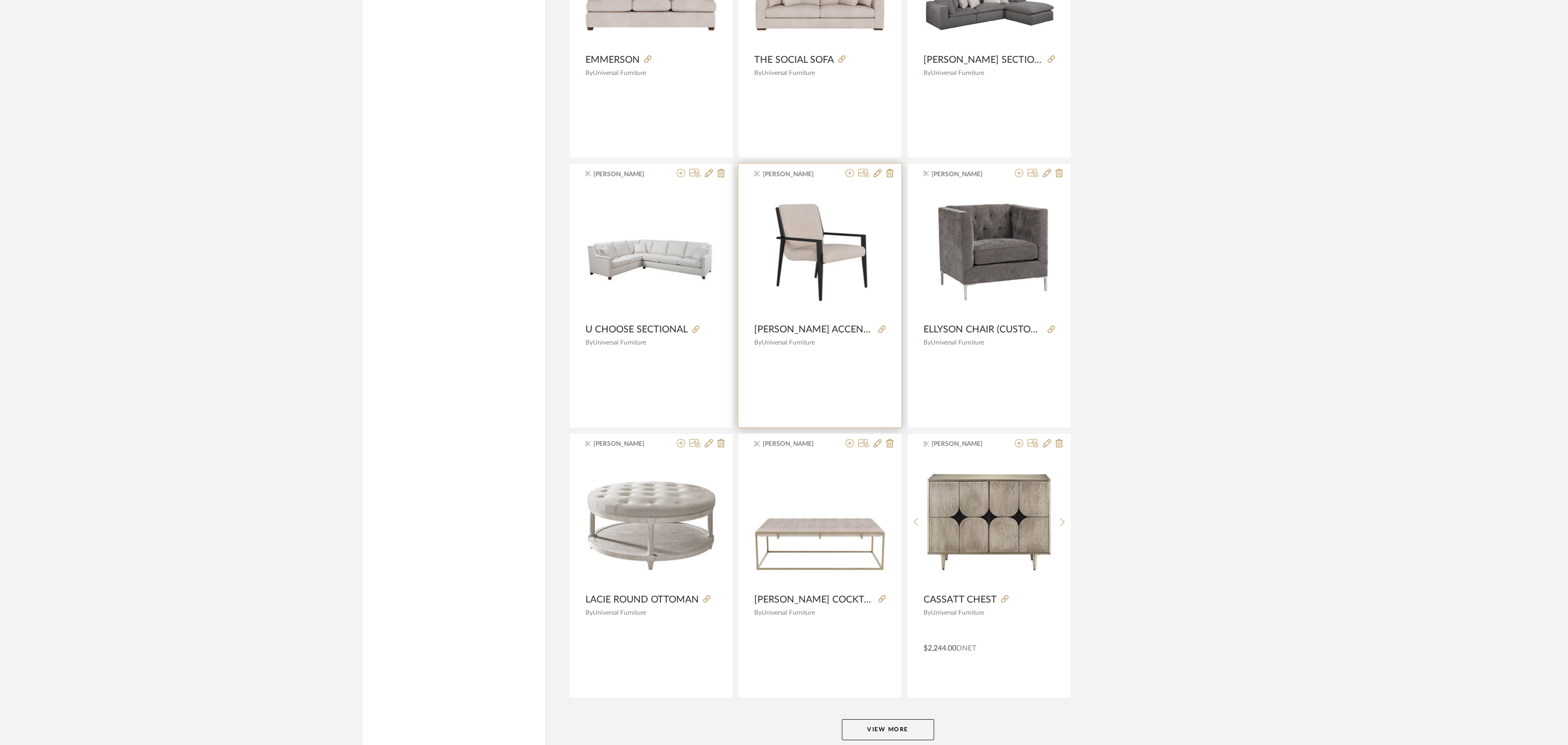
scroll to position [9296, 0]
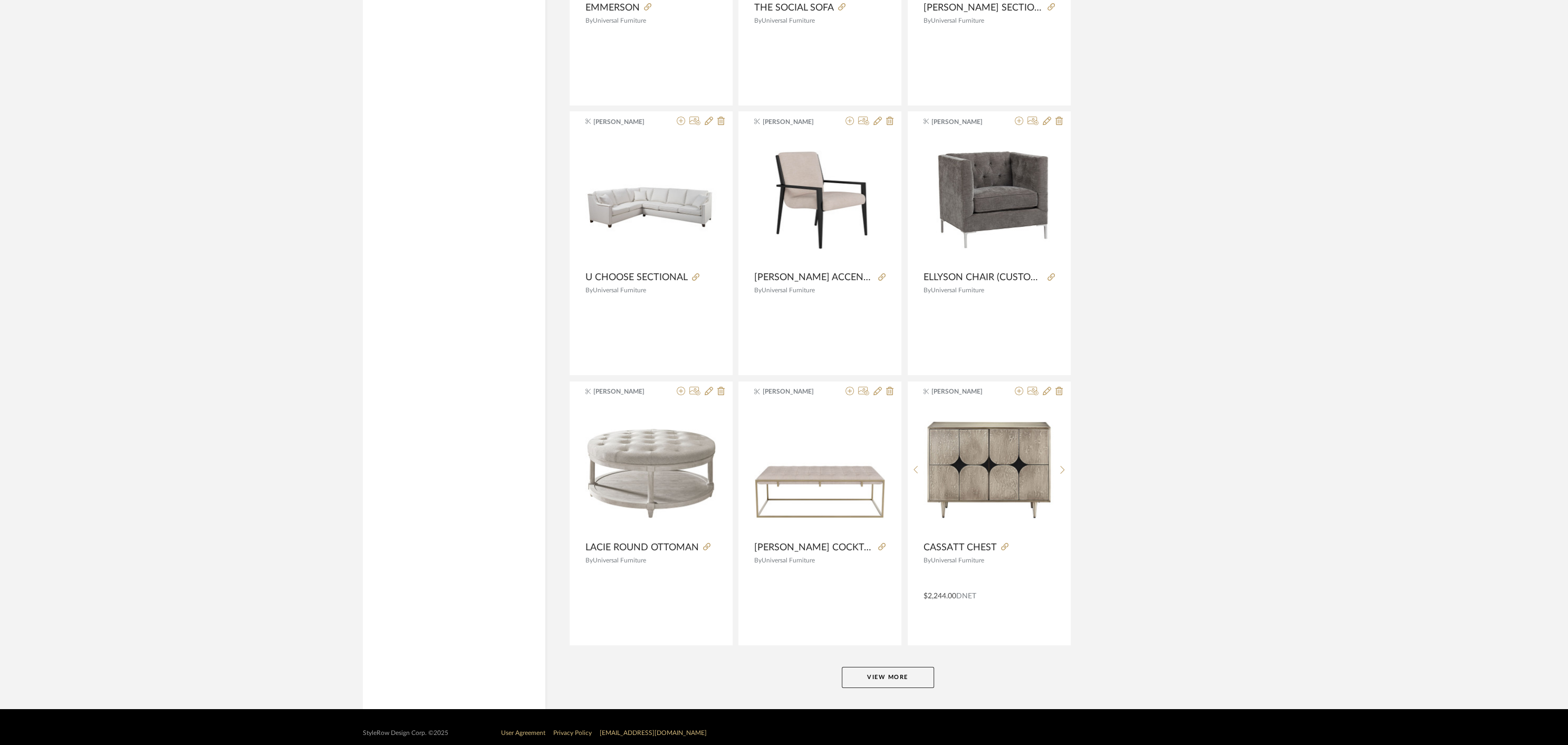
click at [881, 666] on button "View More" at bounding box center [888, 677] width 92 height 21
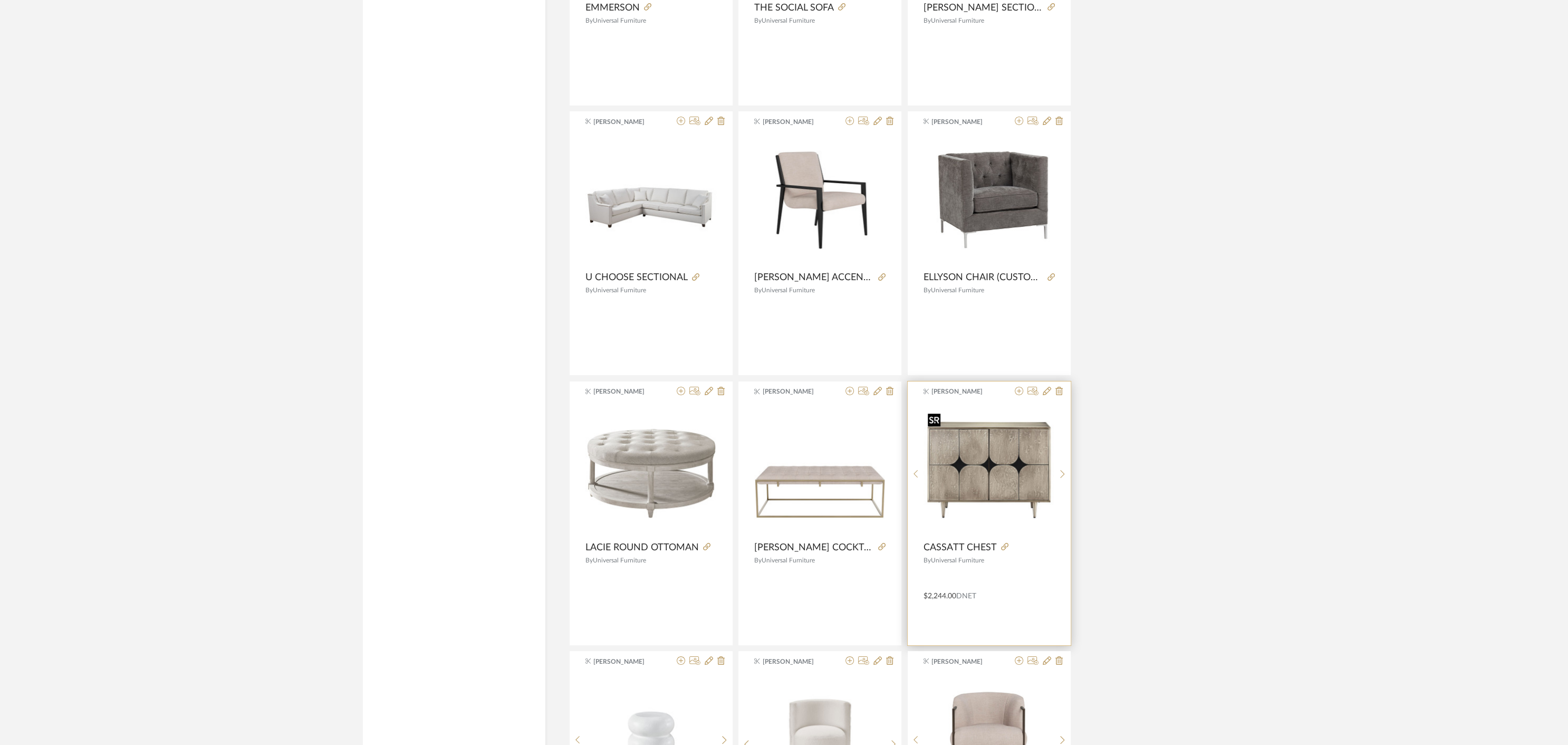
click at [979, 447] on img "0" at bounding box center [988, 469] width 131 height 98
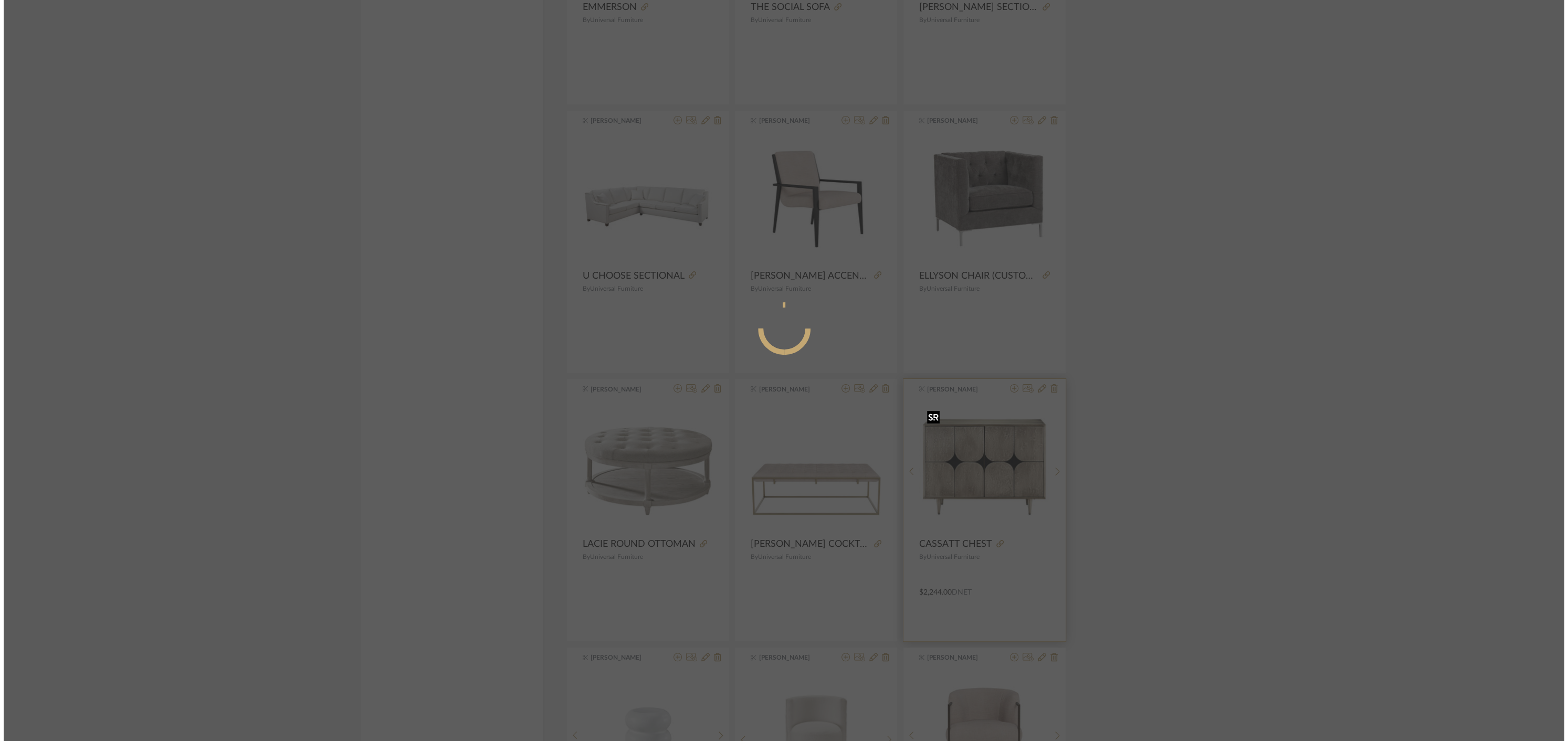
scroll to position [0, 0]
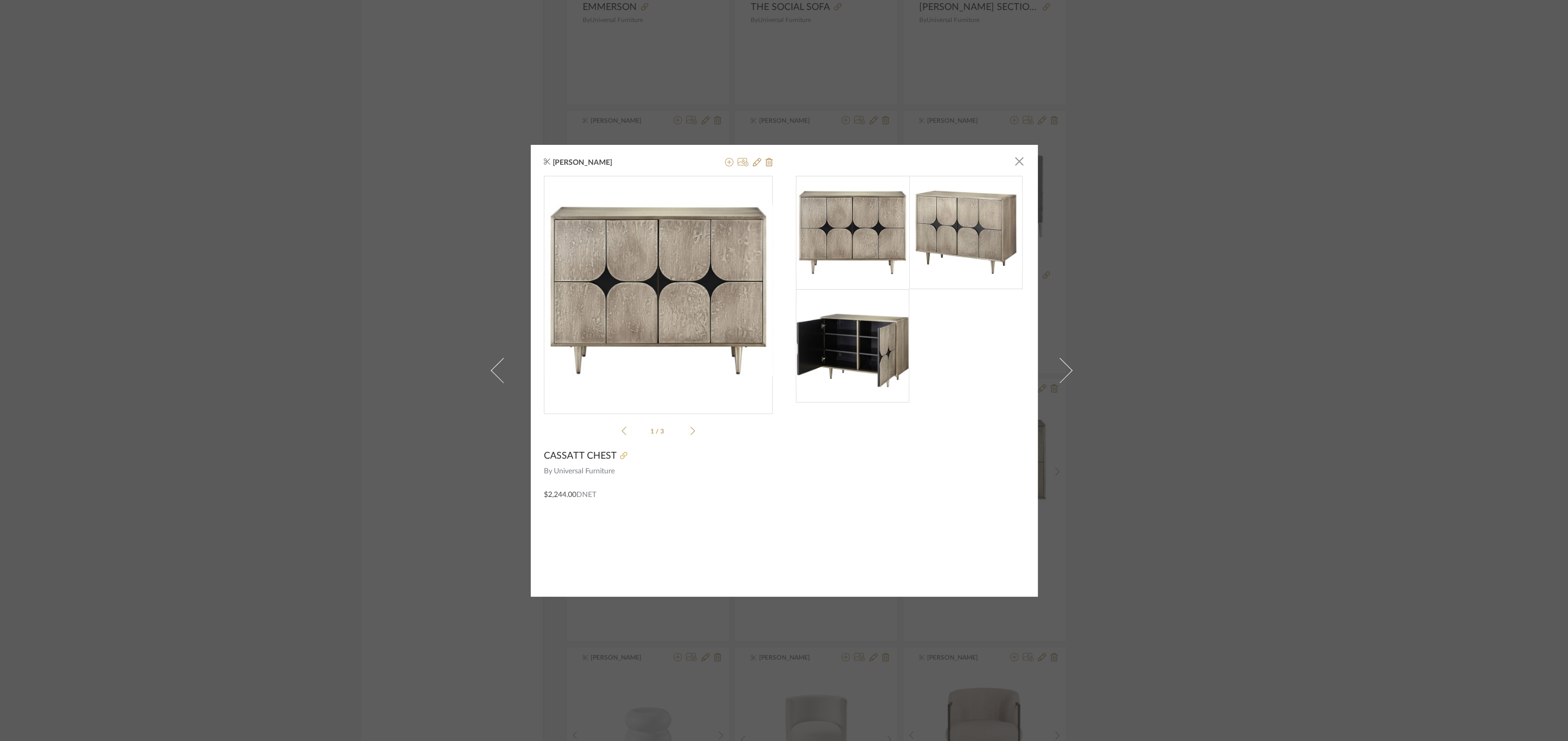
click at [620, 458] on icon at bounding box center [623, 455] width 8 height 8
click at [765, 164] on icon at bounding box center [768, 162] width 8 height 8
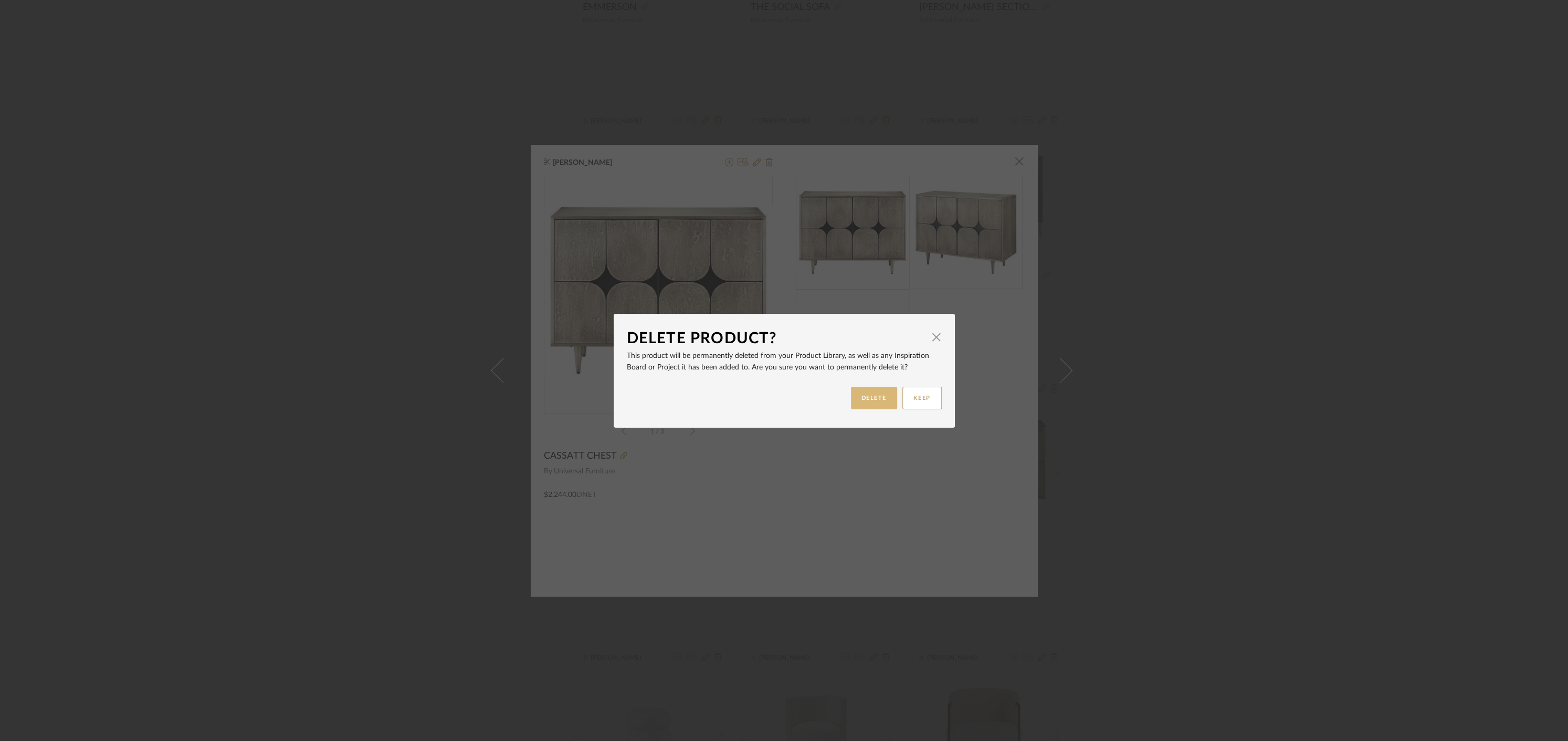
click at [867, 396] on button "DELETE" at bounding box center [874, 398] width 46 height 23
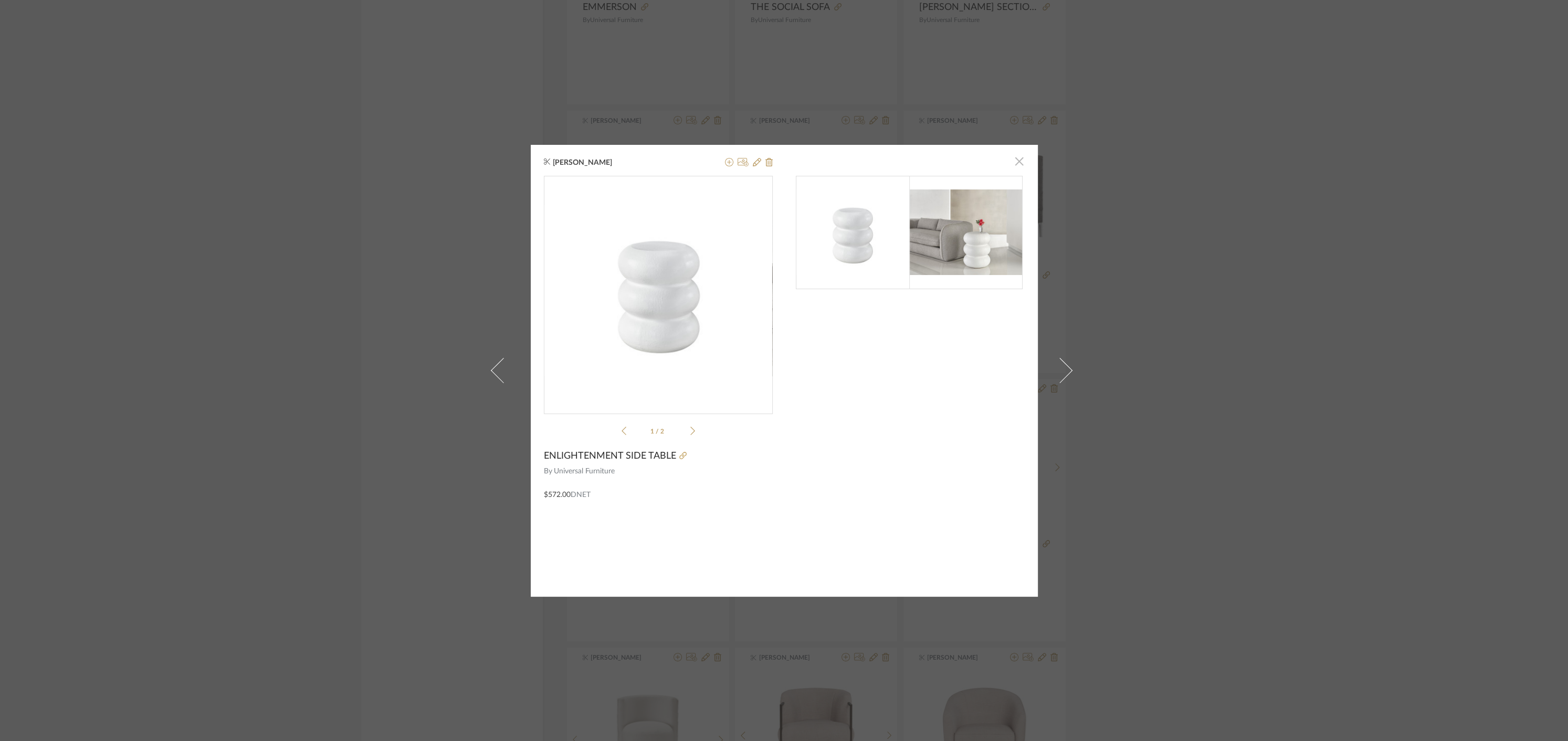
click at [1016, 166] on span "button" at bounding box center [1019, 161] width 21 height 21
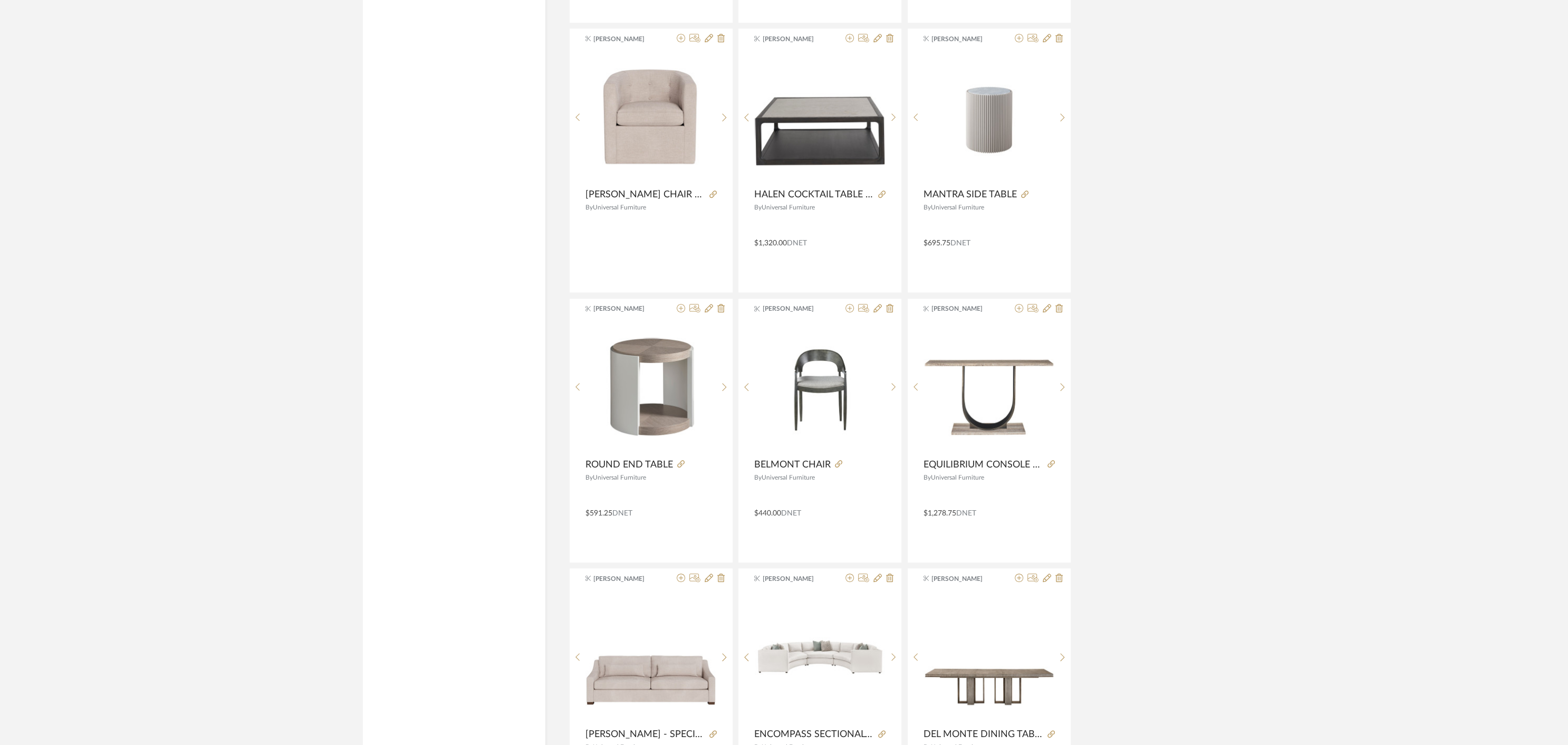
scroll to position [10463, 0]
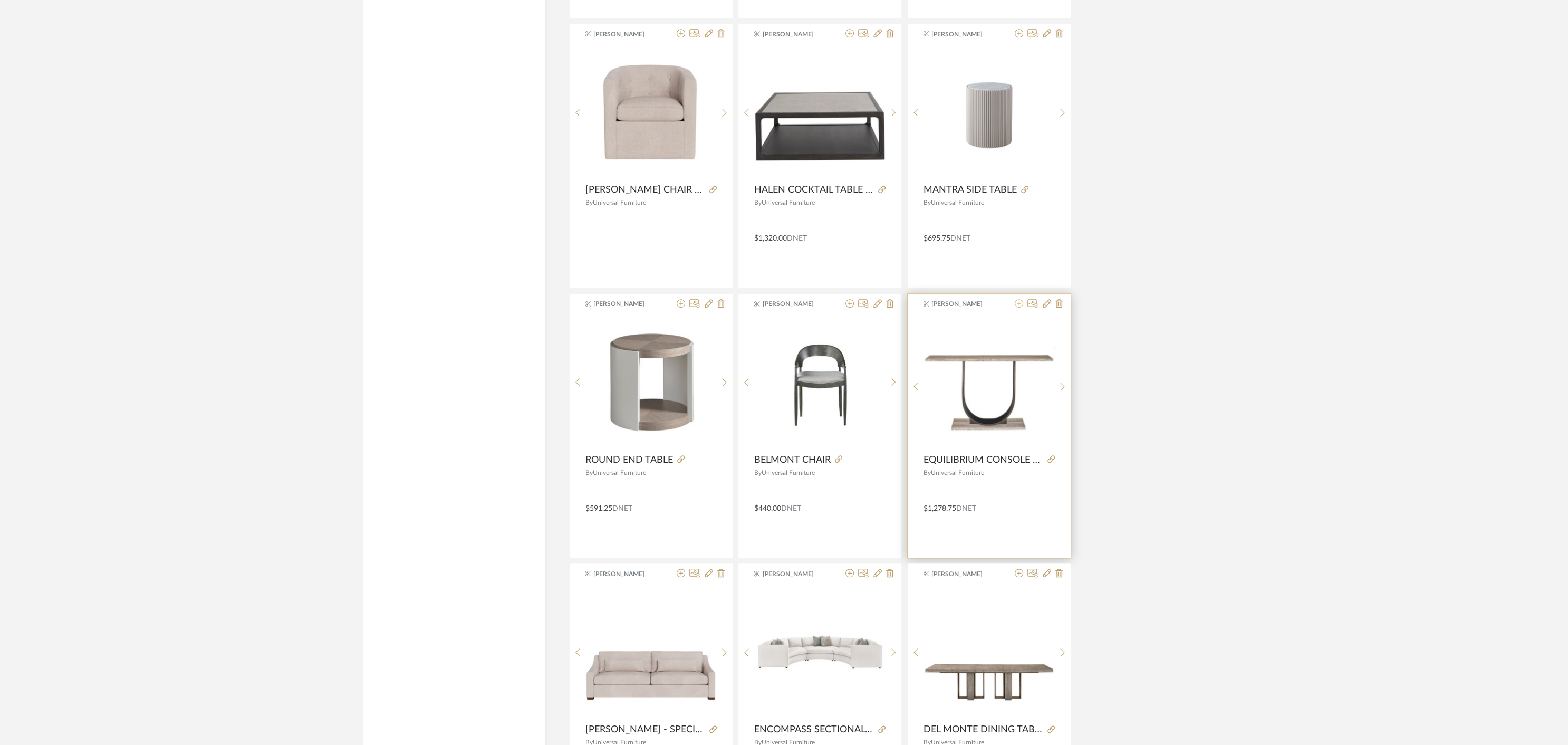
click at [1019, 300] on icon at bounding box center [1019, 304] width 9 height 9
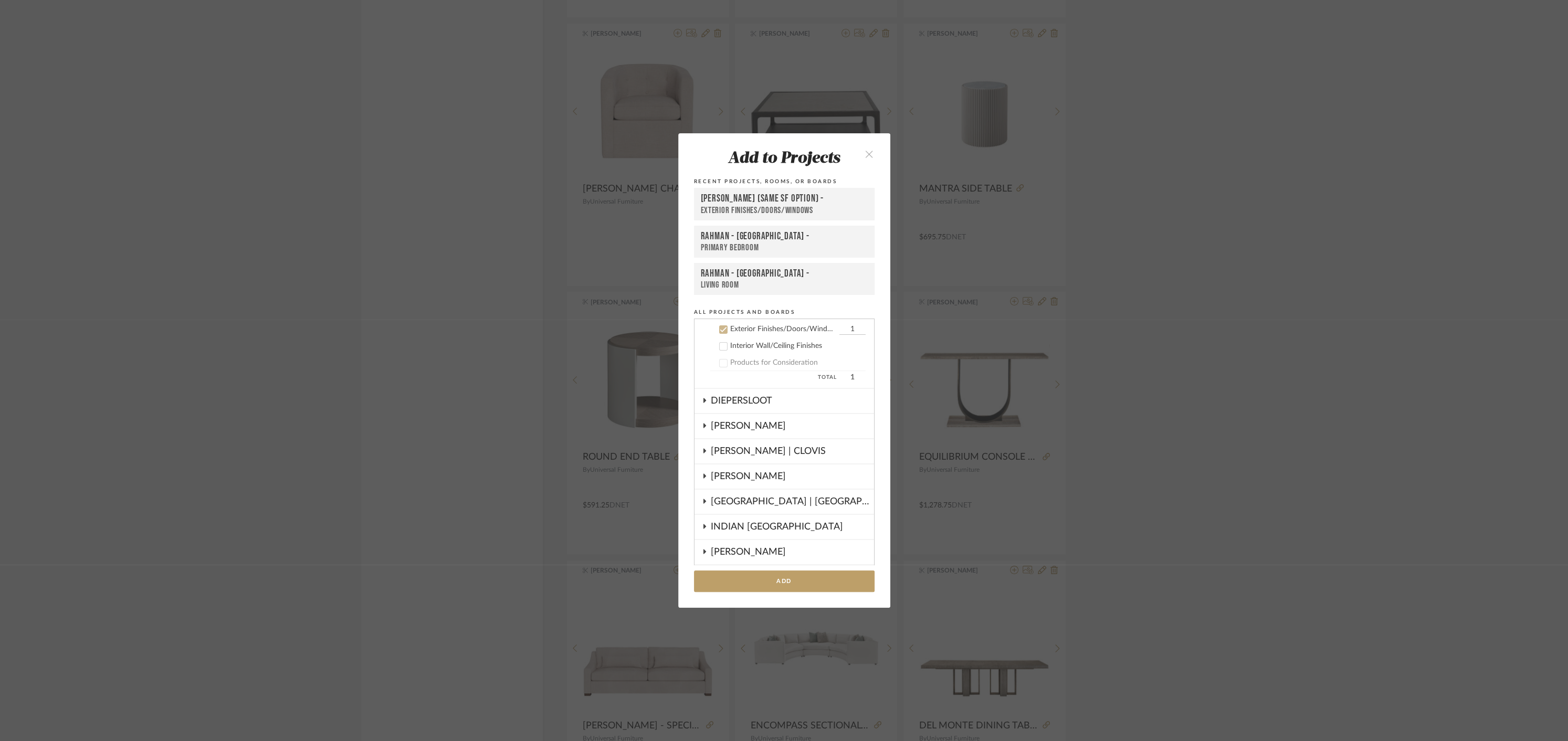
scroll to position [219, 0]
click at [720, 328] on icon at bounding box center [723, 328] width 7 height 5
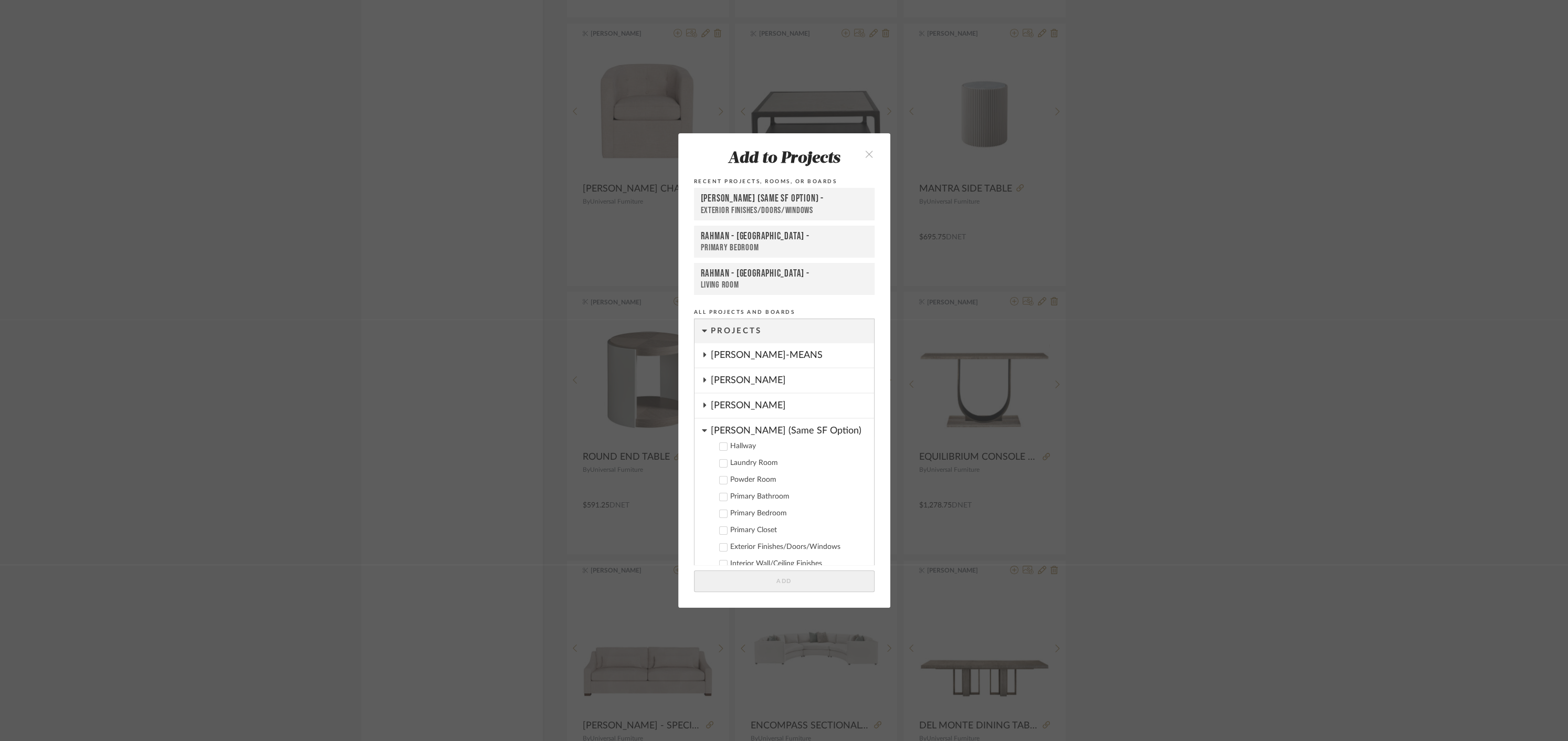
scroll to position [2, 0]
click at [702, 428] on icon at bounding box center [705, 428] width 5 height 3
click at [702, 465] on icon at bounding box center [705, 463] width 8 height 5
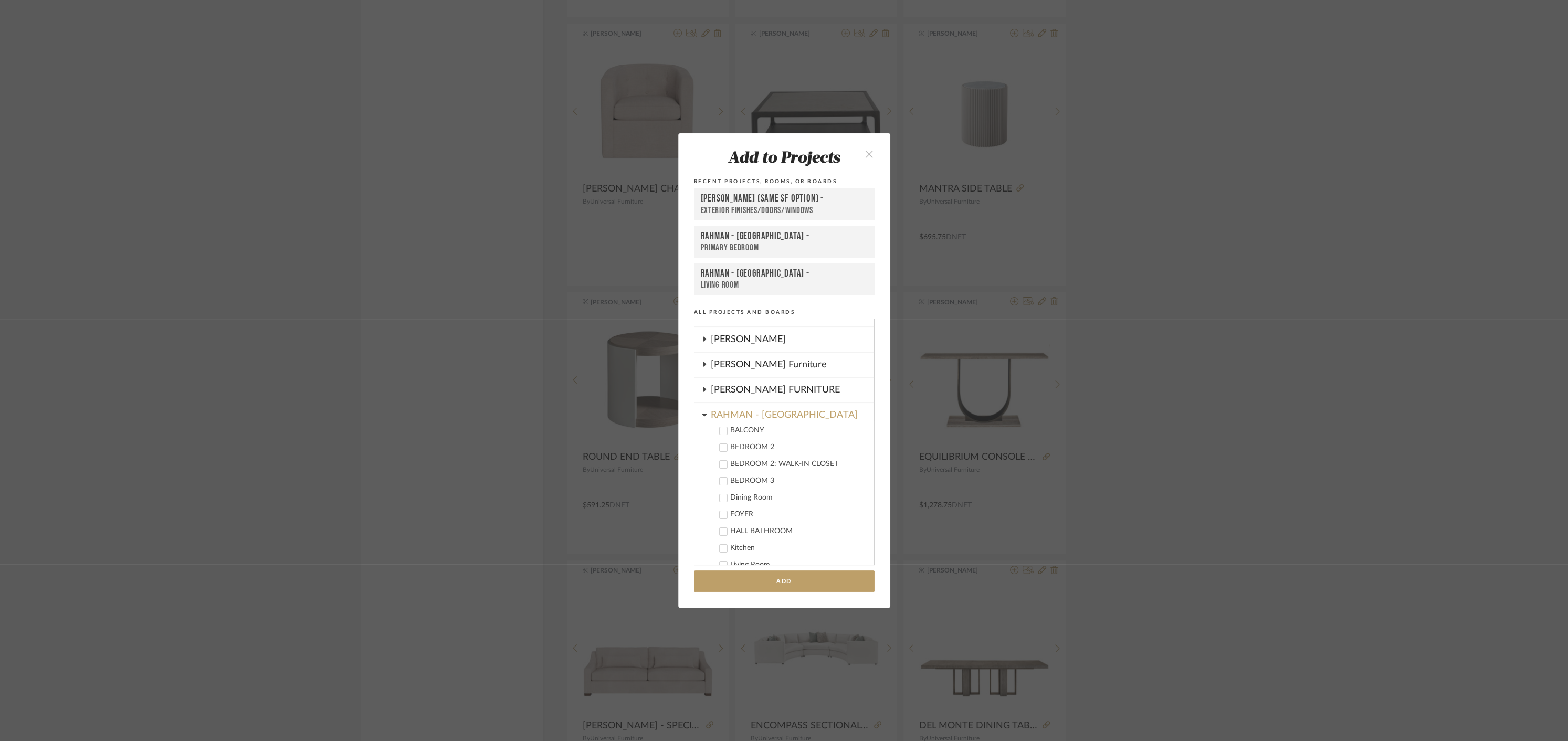
scroll to position [362, 0]
click at [720, 496] on icon at bounding box center [723, 496] width 8 height 8
click at [728, 581] on button "Add" at bounding box center [784, 581] width 181 height 21
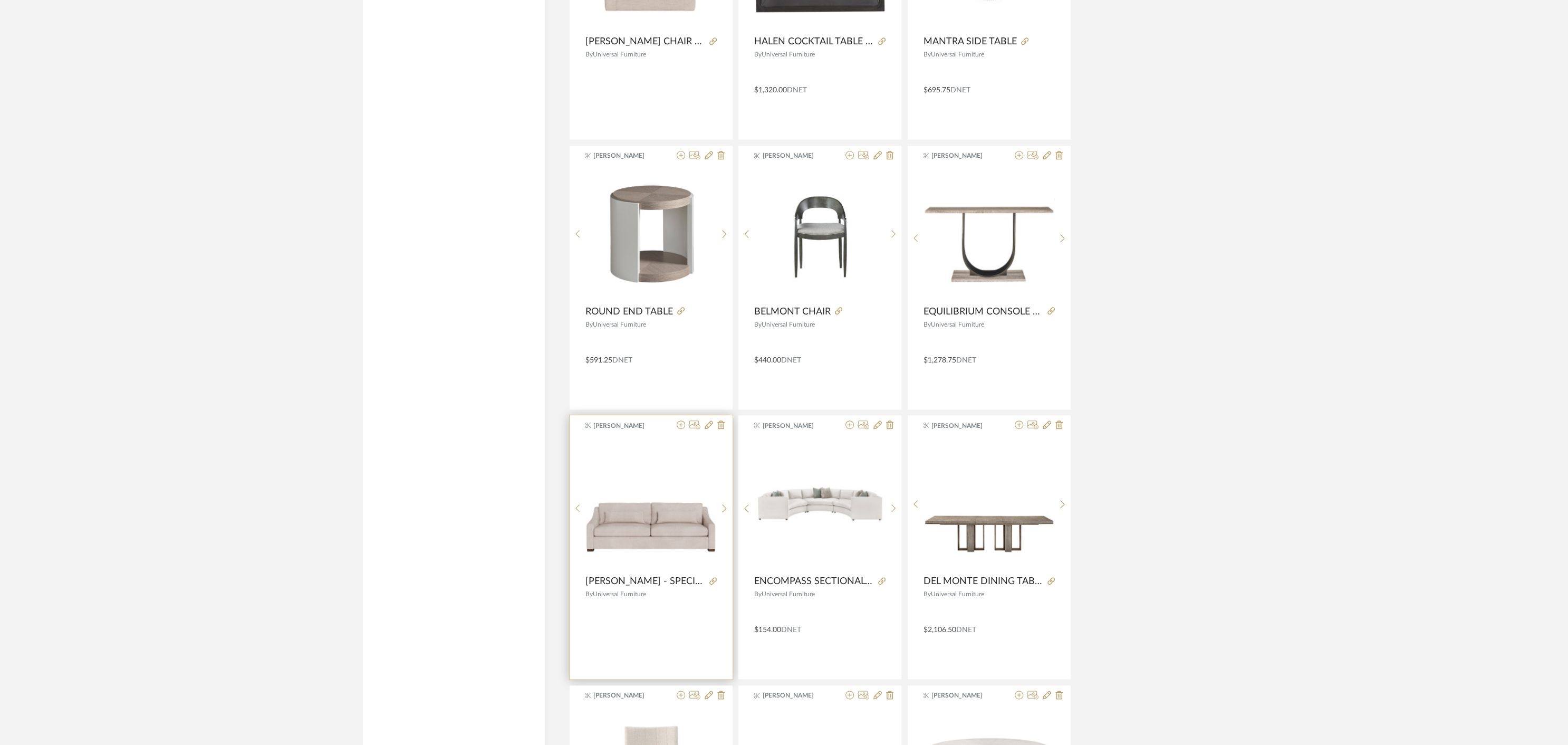
scroll to position [10613, 0]
click at [680, 419] on icon at bounding box center [681, 423] width 9 height 9
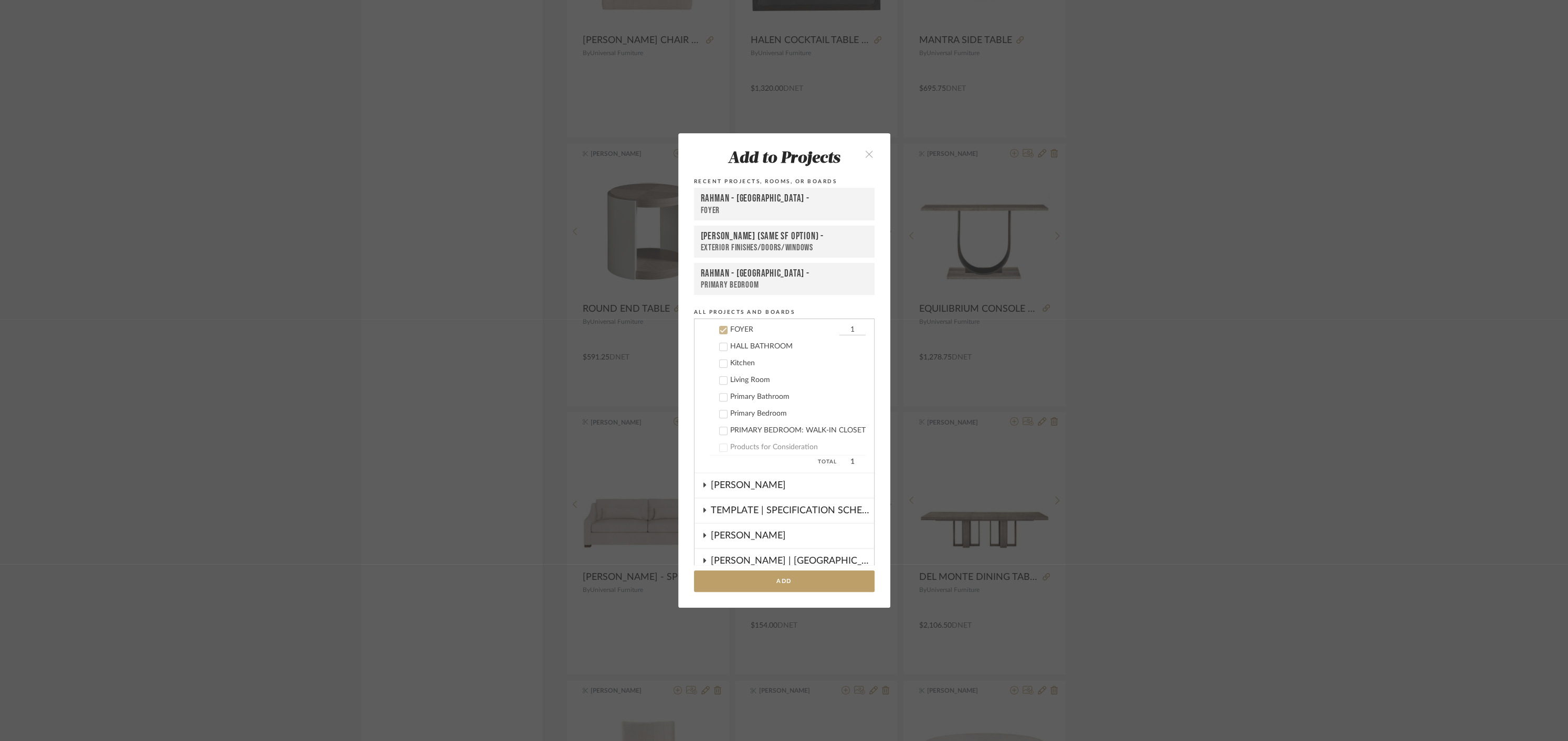
scroll to position [530, 0]
click at [721, 380] on icon at bounding box center [723, 379] width 8 height 8
click at [720, 327] on icon at bounding box center [723, 328] width 8 height 8
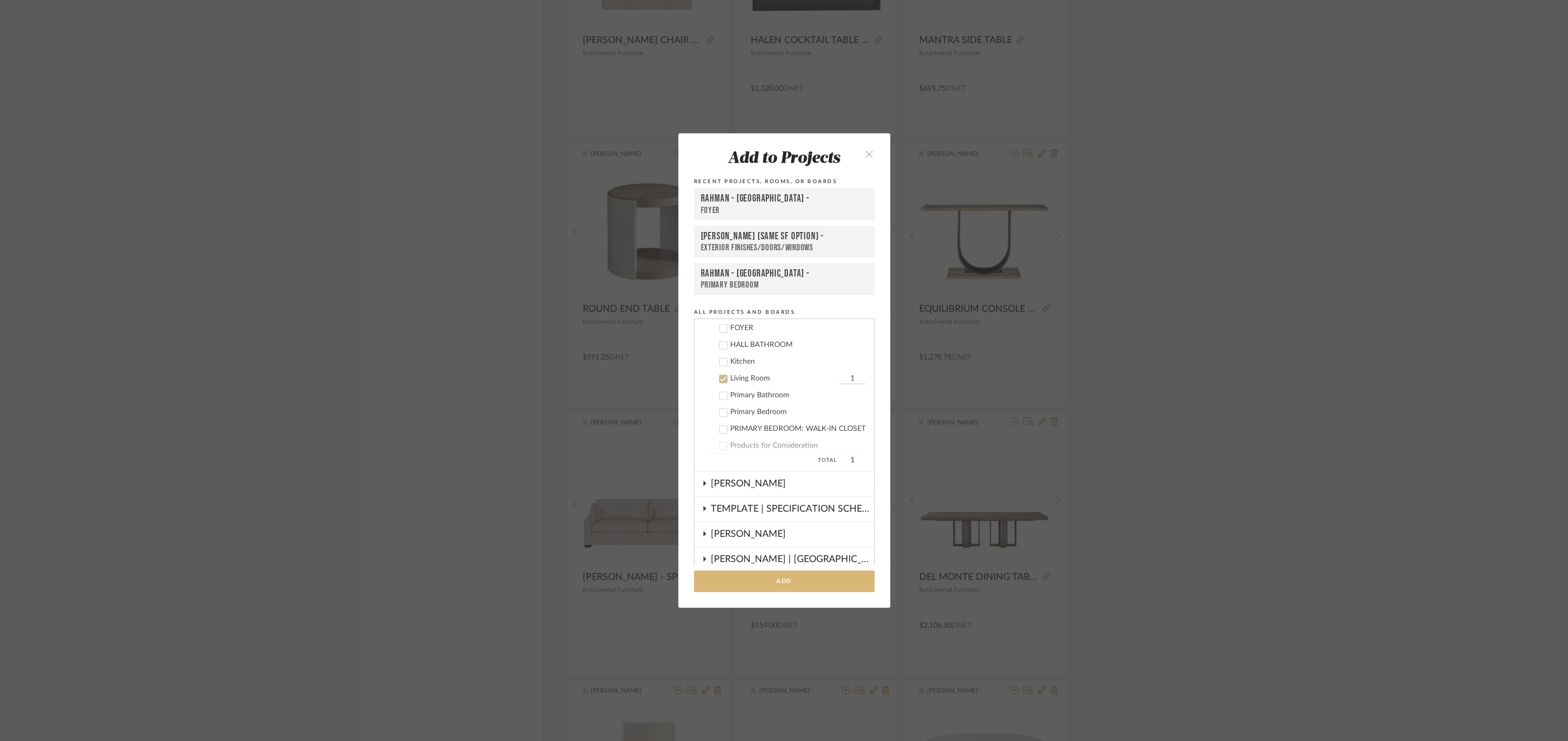
click at [724, 579] on button "Add" at bounding box center [784, 581] width 181 height 21
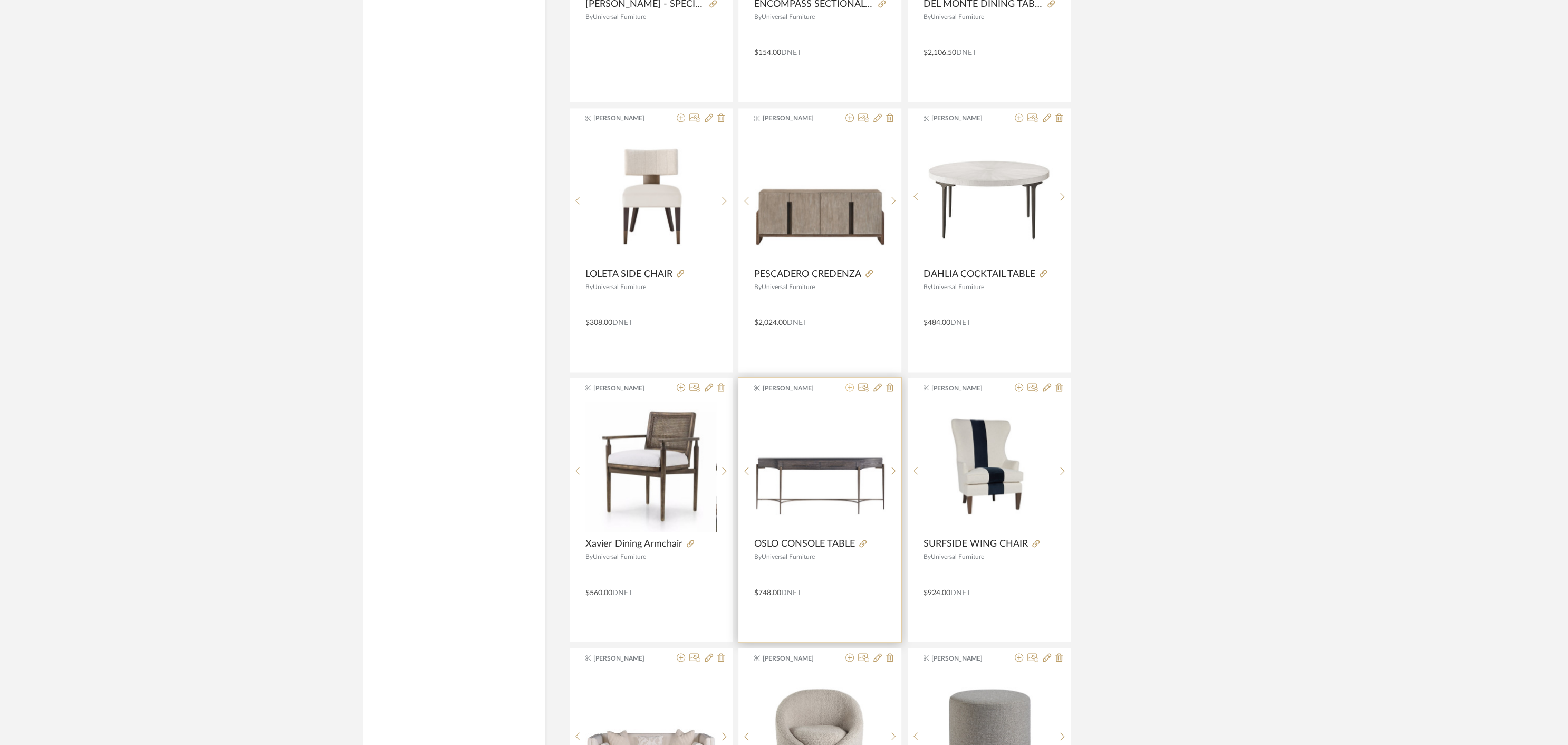
scroll to position [11187, 0]
click at [848, 385] on icon at bounding box center [850, 389] width 9 height 9
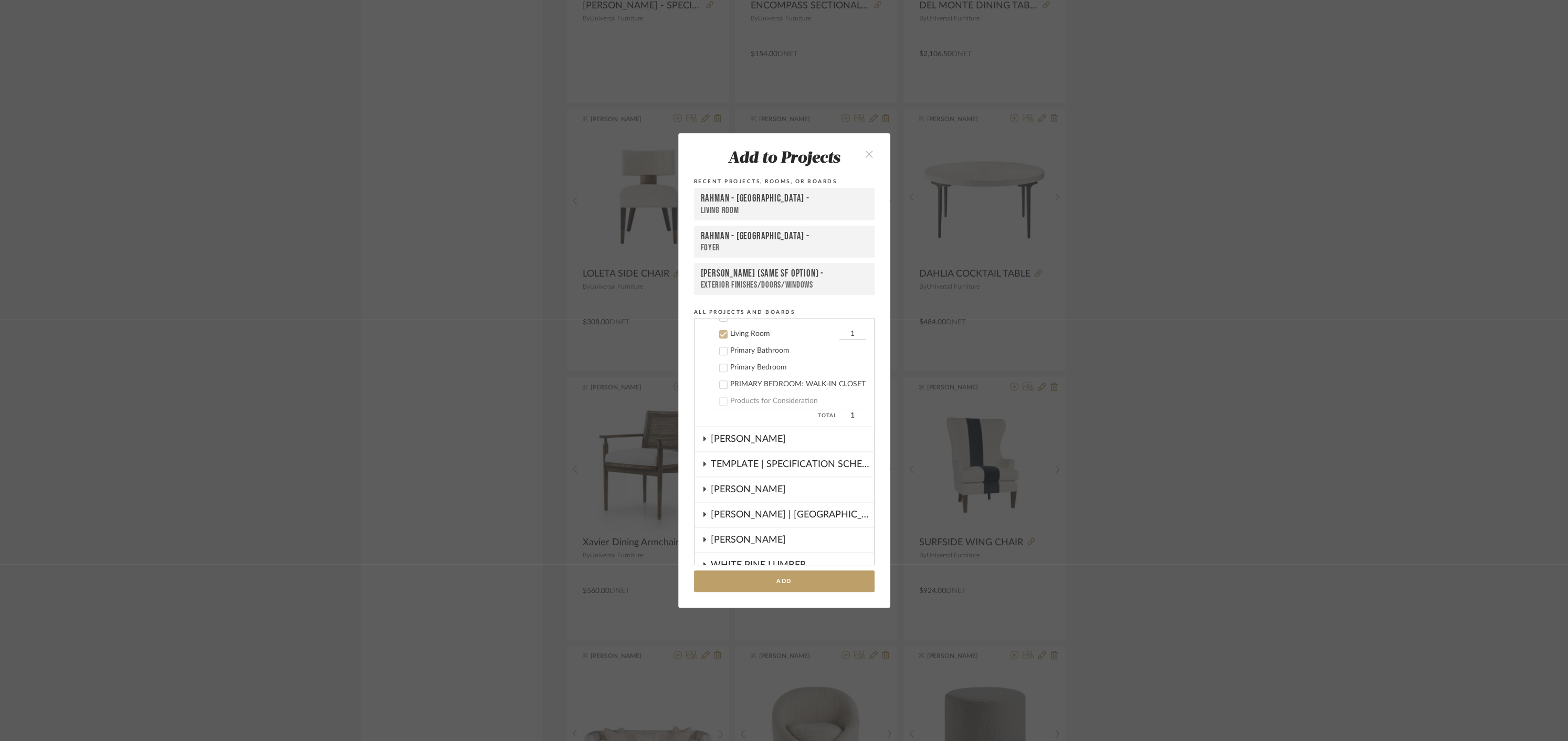
scroll to position [580, 0]
click at [727, 239] on div "RAHMAN - [GEOGRAPHIC_DATA] -" at bounding box center [784, 236] width 167 height 12
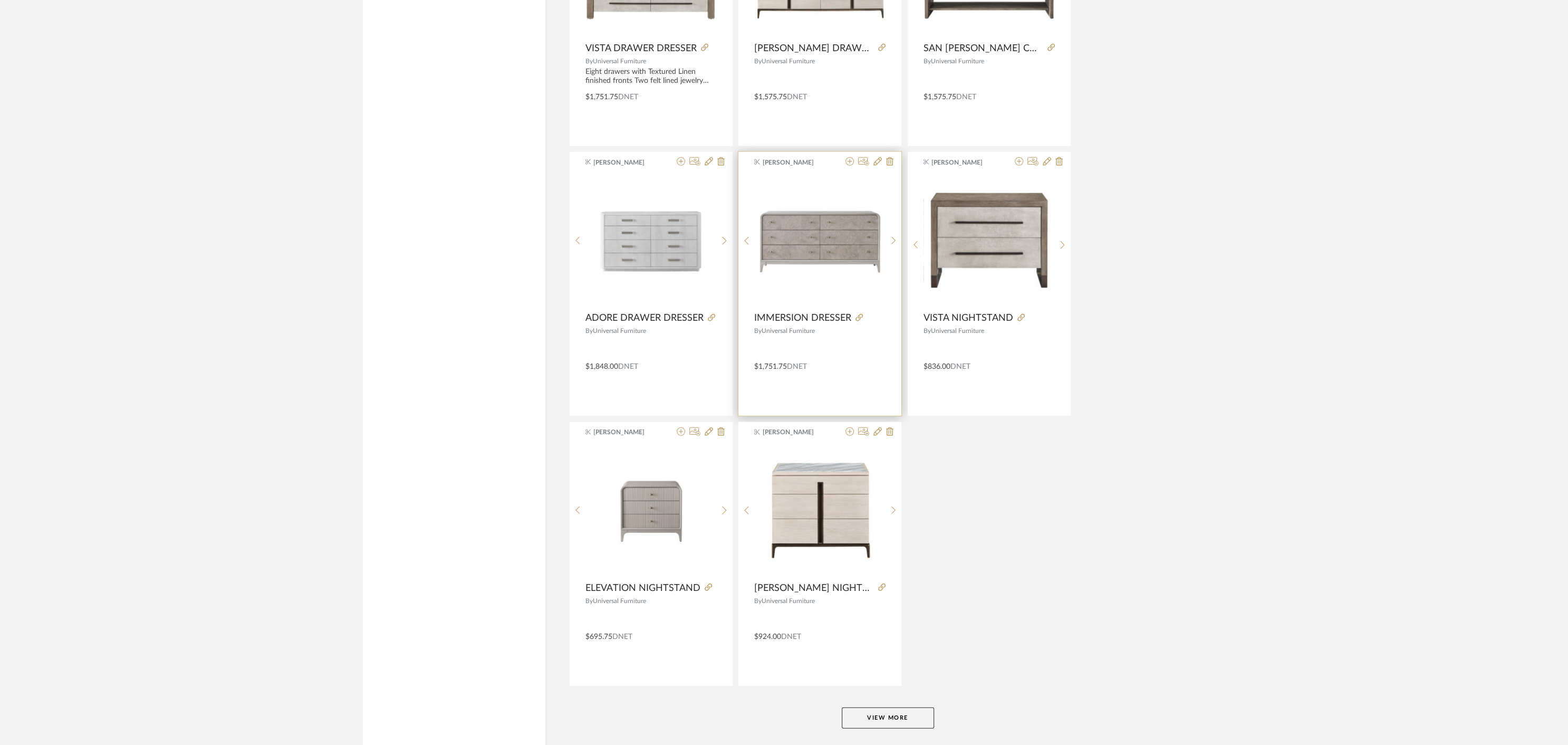
scroll to position [12496, 0]
click at [891, 706] on button "View More" at bounding box center [888, 716] width 92 height 21
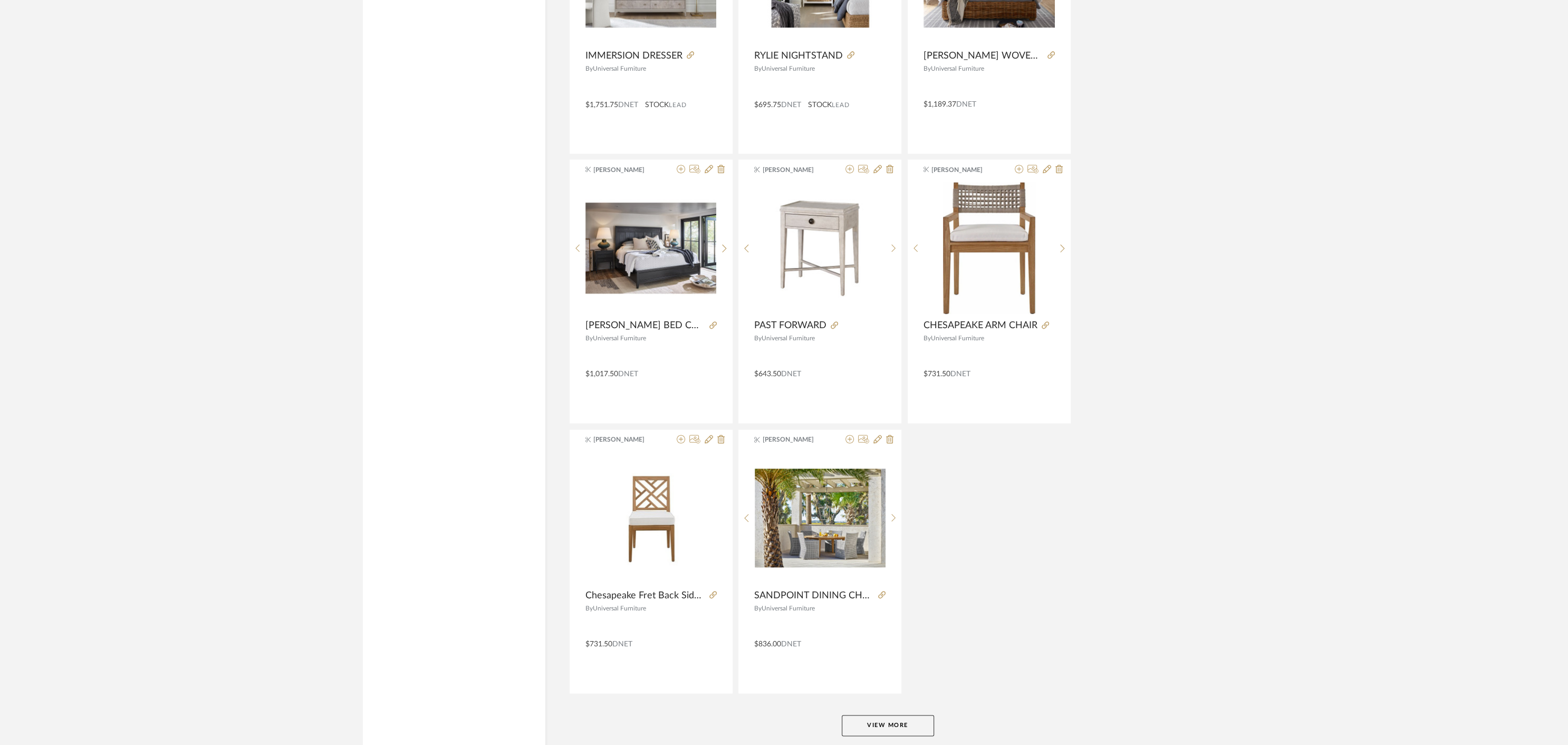
scroll to position [15764, 0]
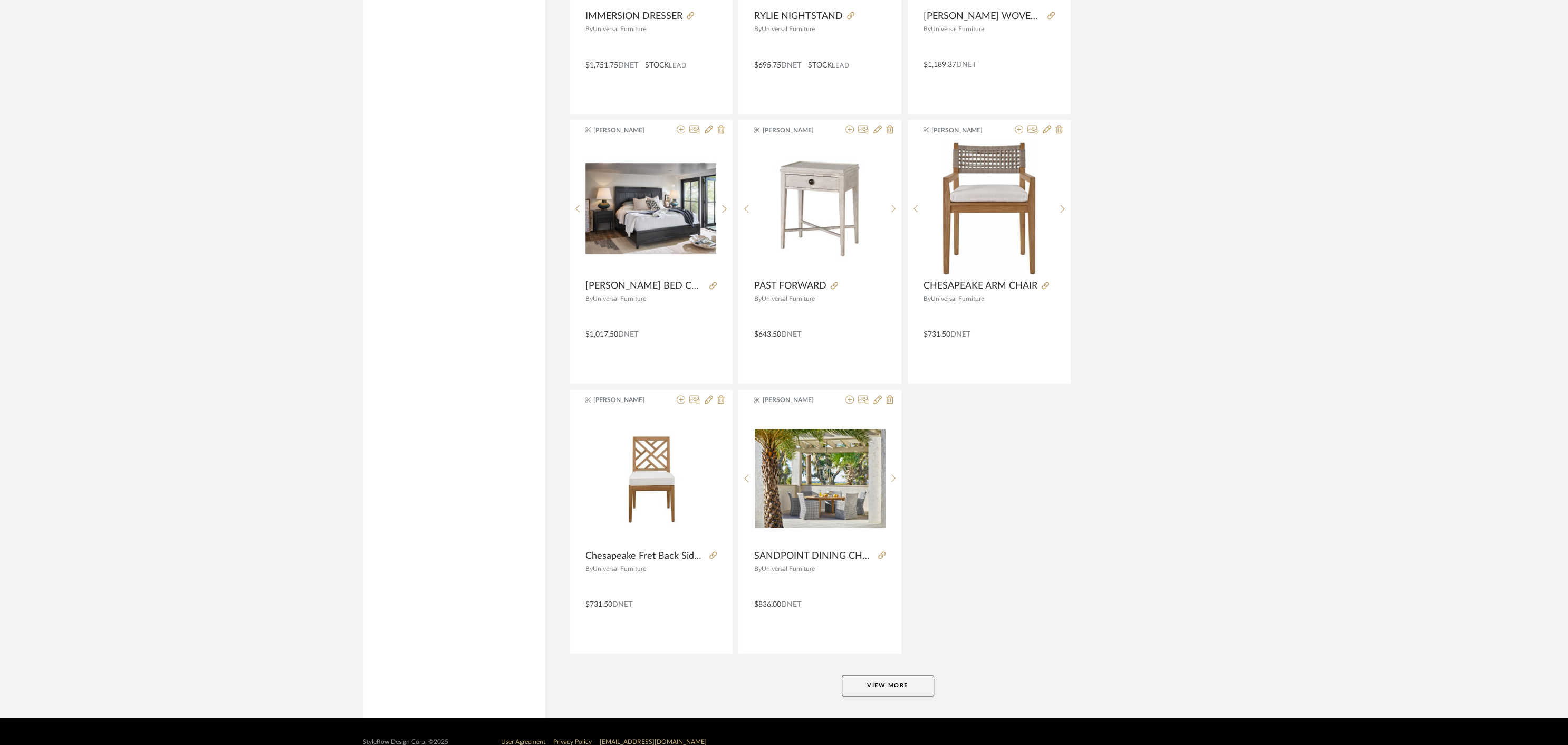
click at [900, 675] on button "View More" at bounding box center [888, 685] width 92 height 21
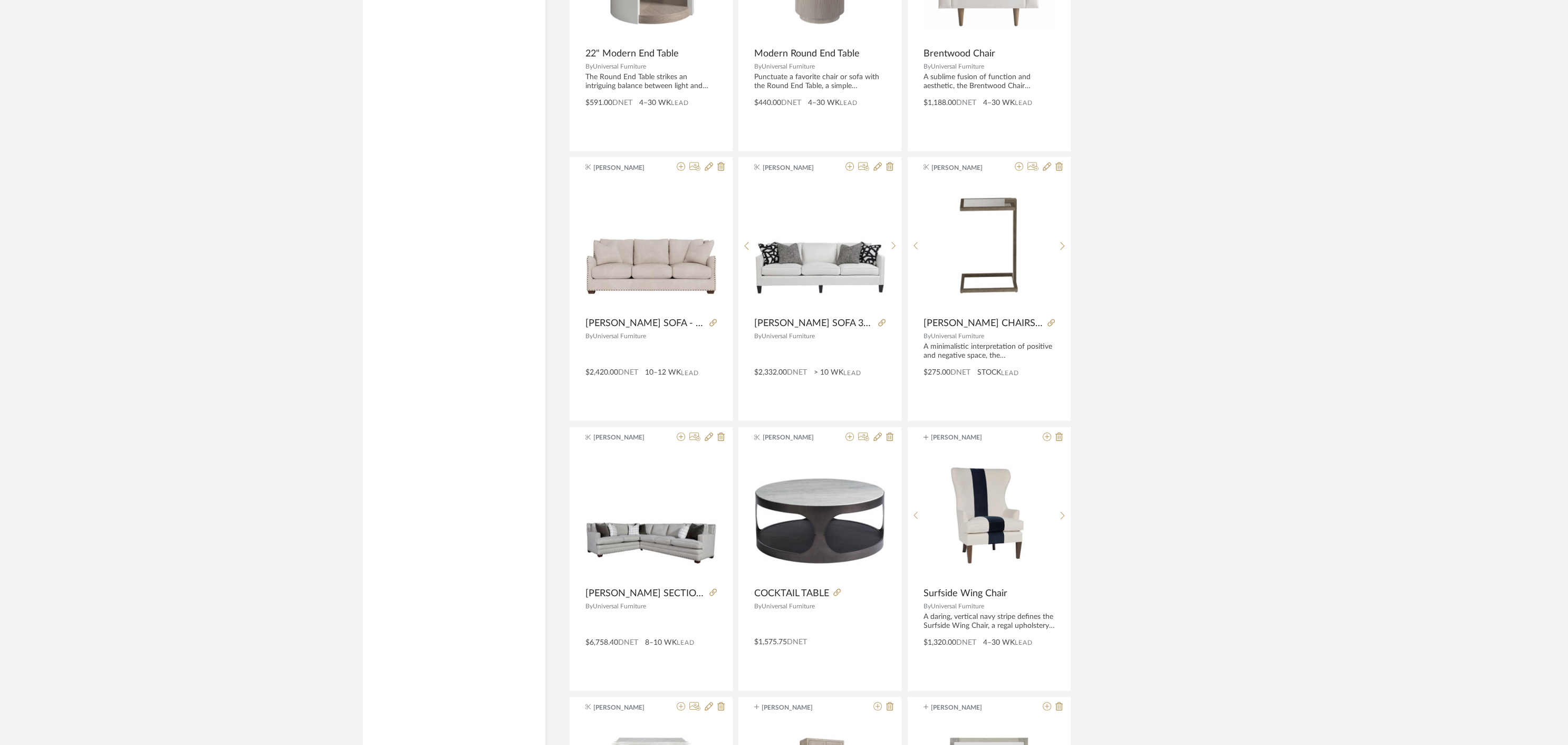
scroll to position [16807, 0]
click at [851, 432] on icon at bounding box center [850, 436] width 9 height 9
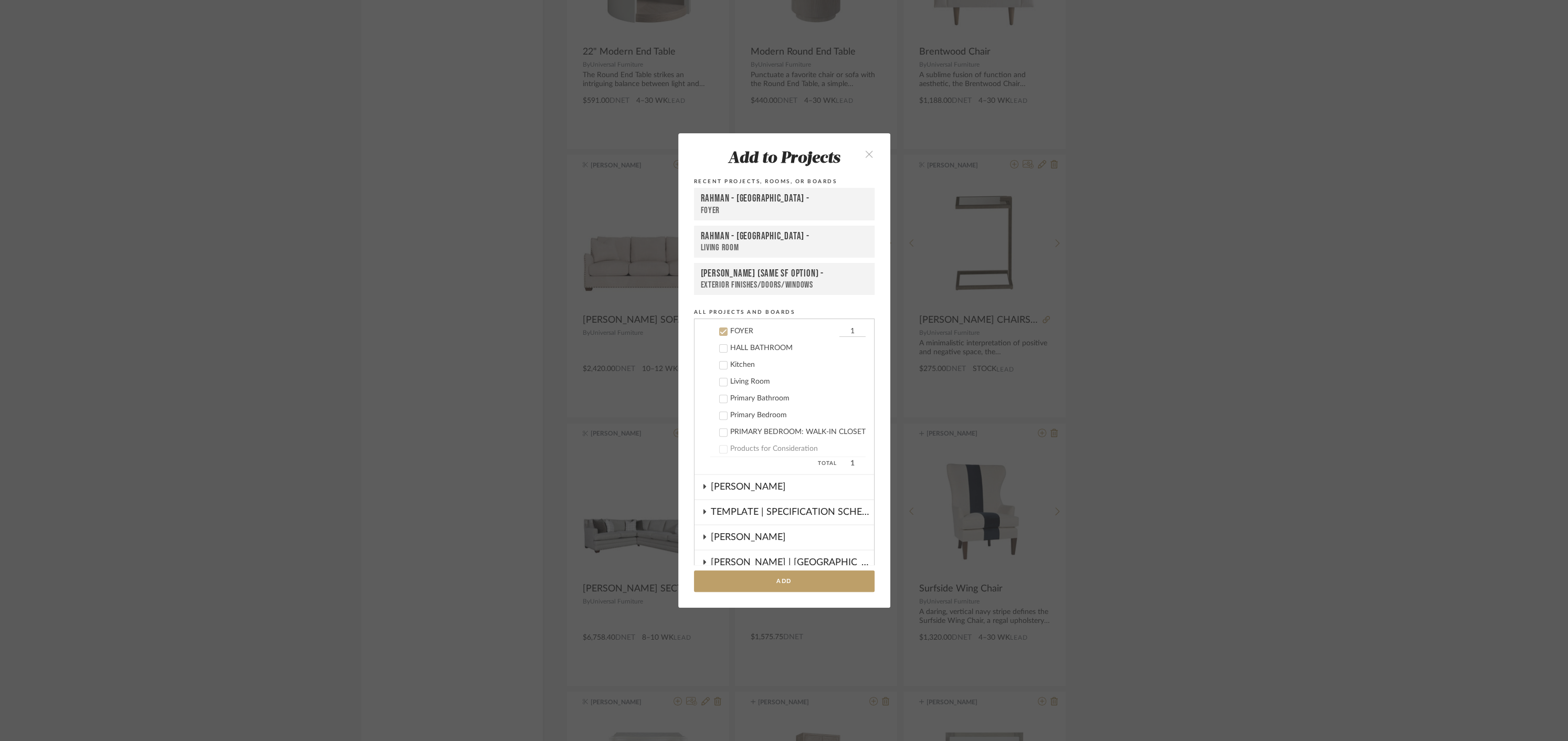
scroll to position [530, 0]
click at [725, 243] on div "Living Room" at bounding box center [784, 248] width 167 height 10
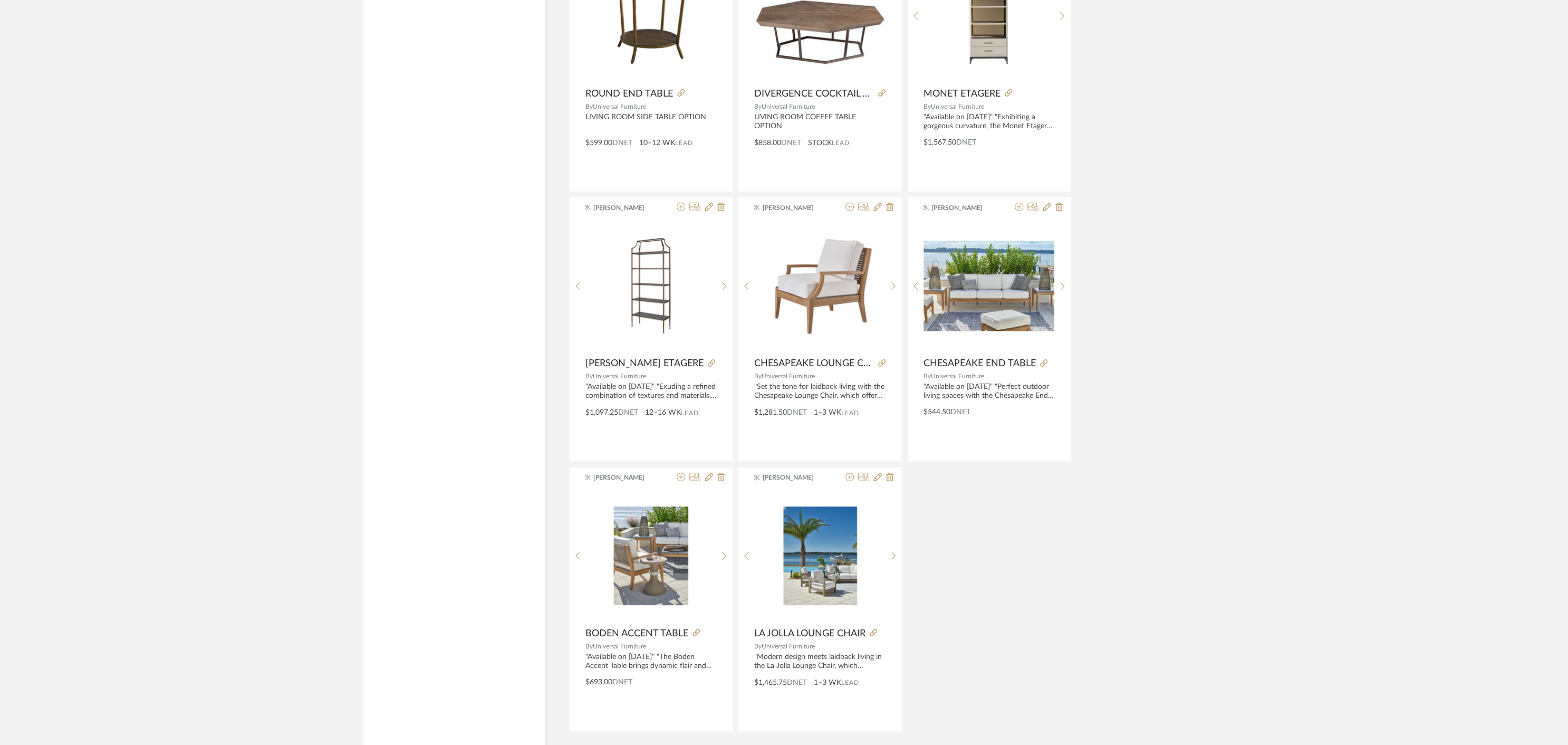
scroll to position [18831, 0]
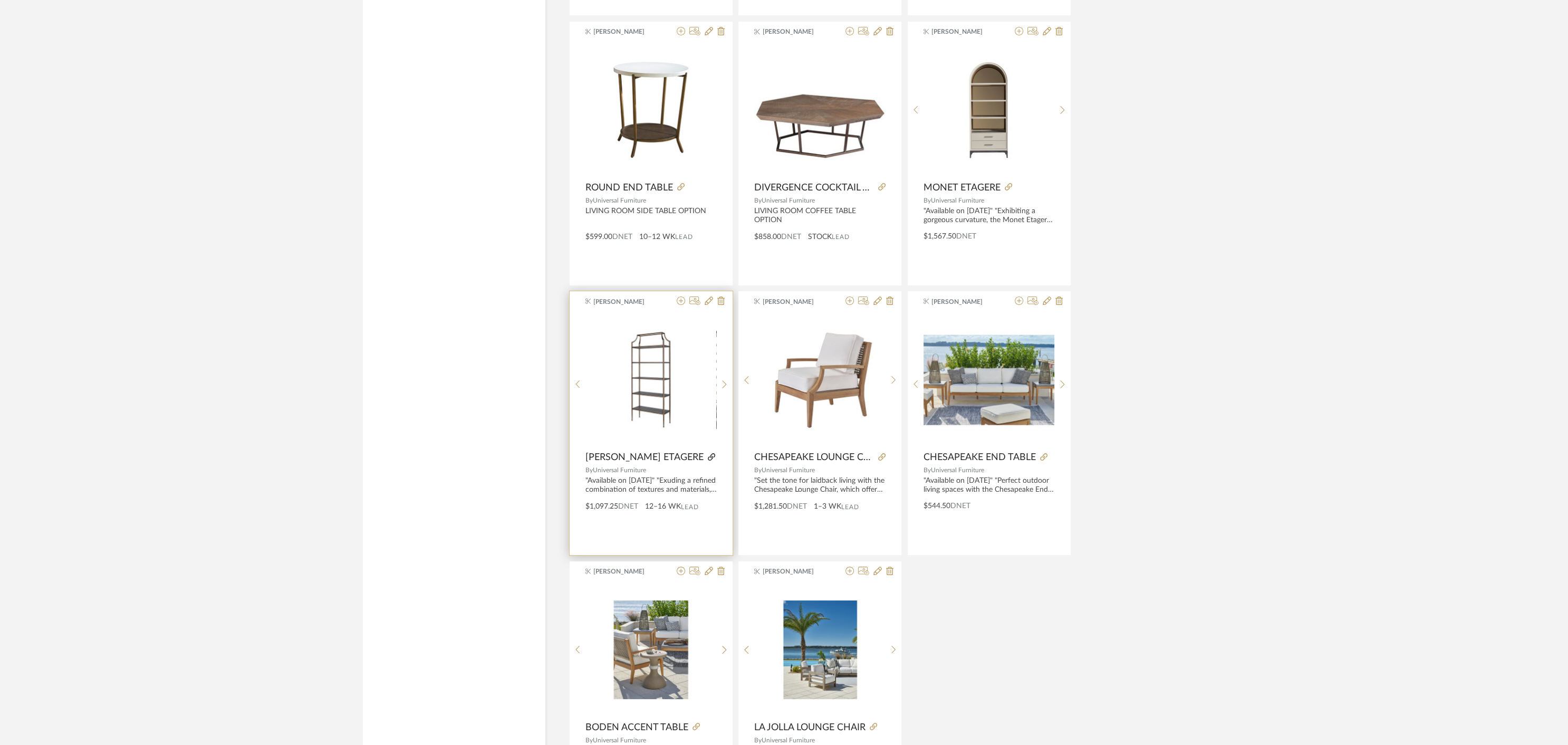
click at [708, 453] on icon at bounding box center [711, 457] width 8 height 8
click at [722, 296] on icon at bounding box center [721, 300] width 8 height 9
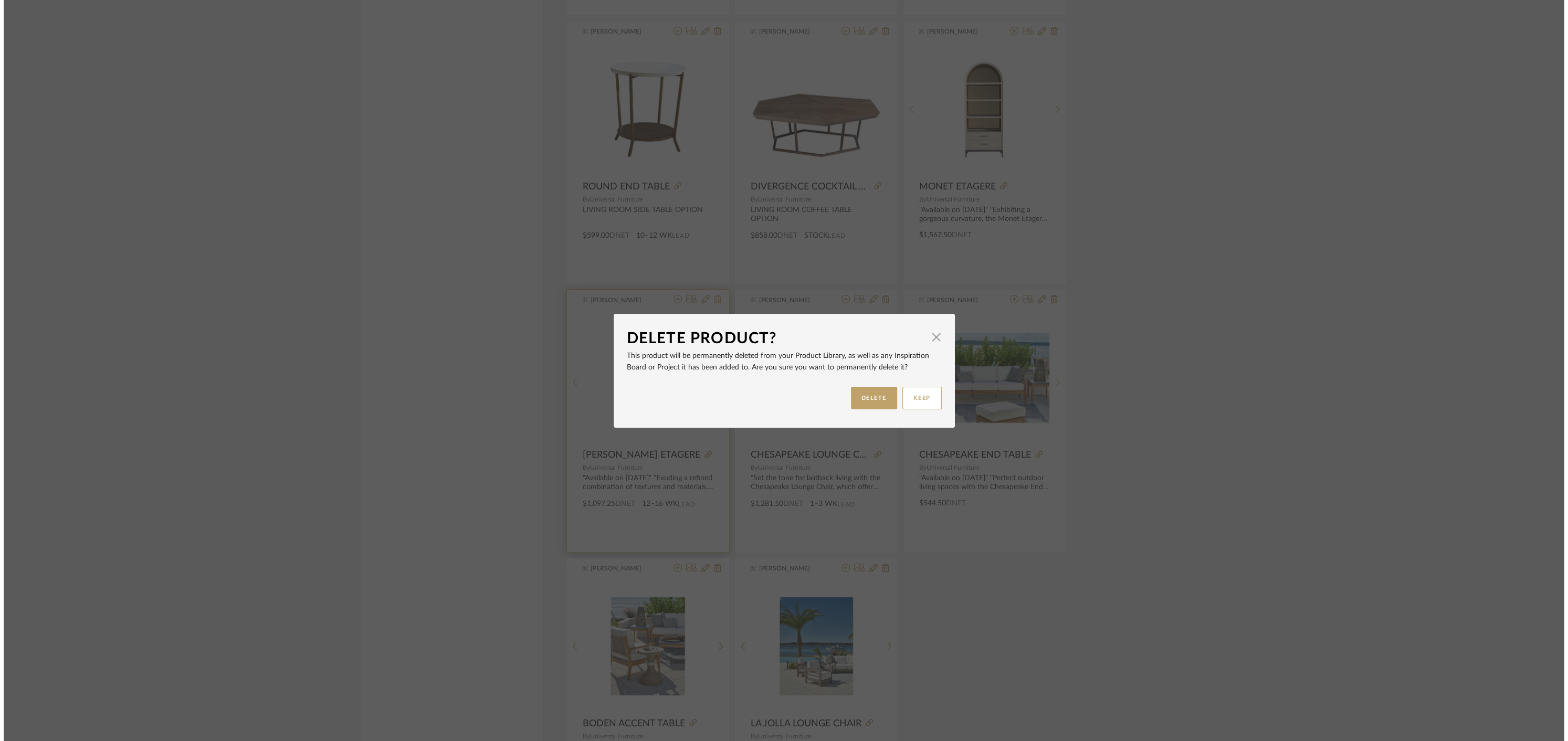
scroll to position [0, 0]
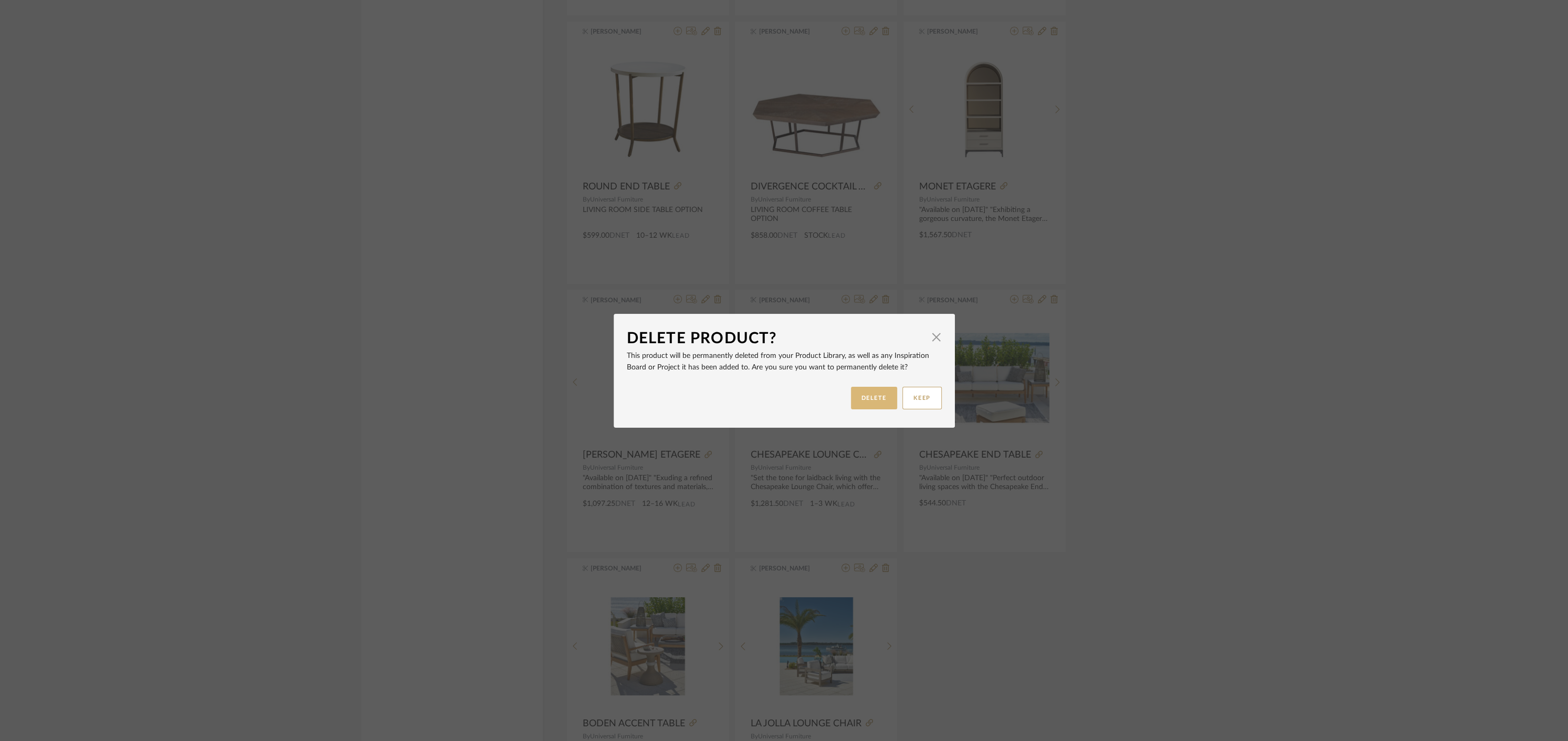
click at [869, 394] on button "DELETE" at bounding box center [874, 398] width 46 height 23
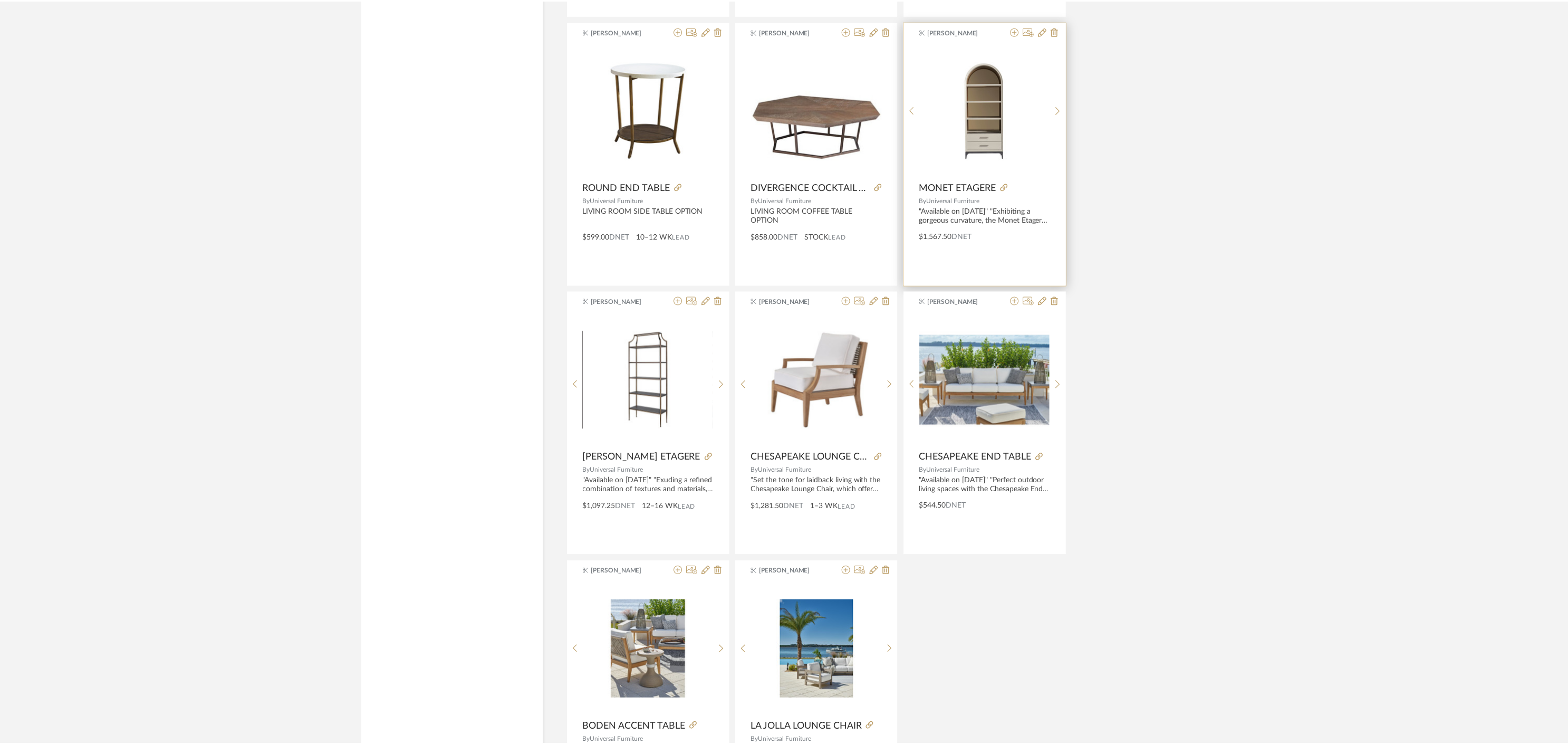
scroll to position [18831, 0]
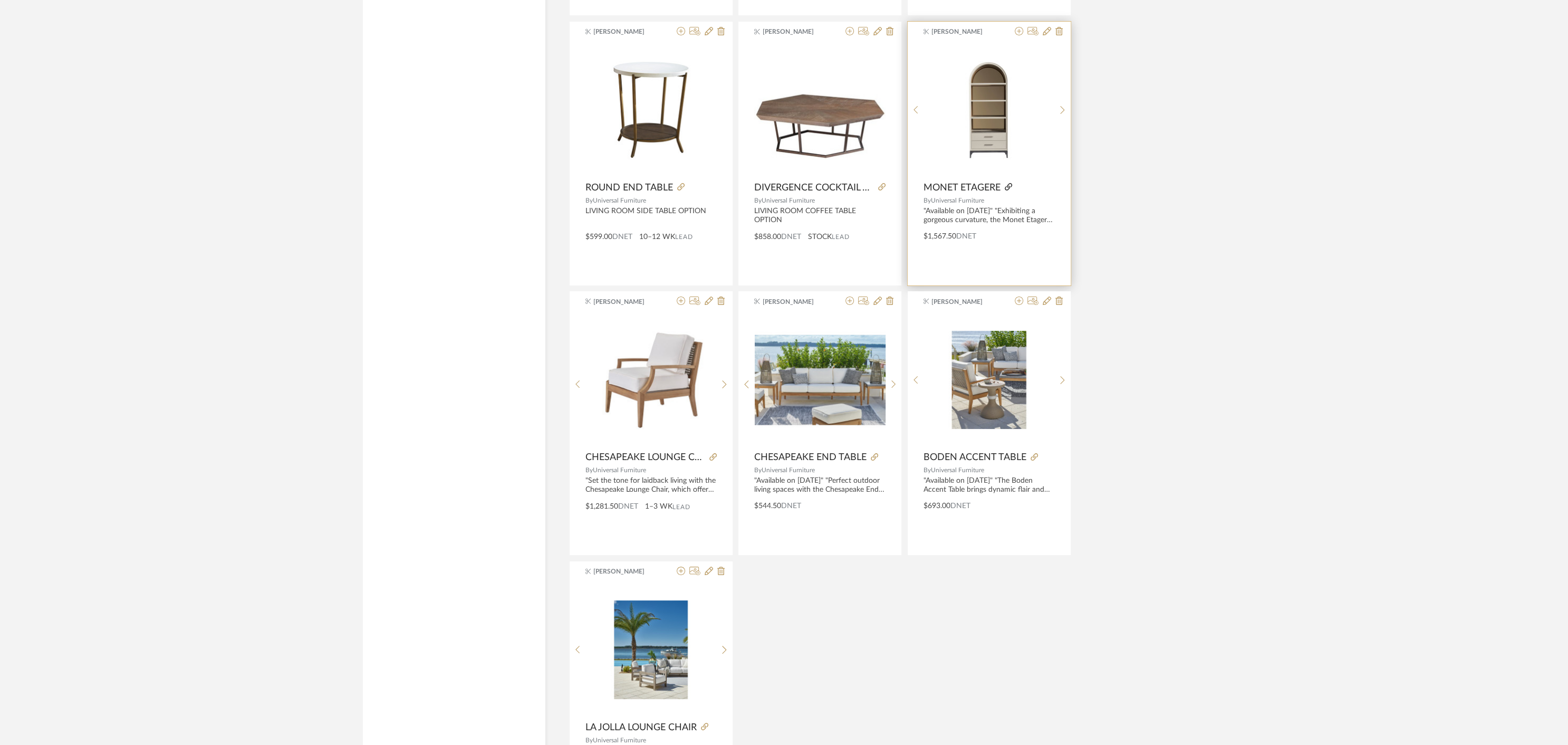
click at [1008, 183] on icon at bounding box center [1008, 187] width 8 height 8
click at [1060, 27] on icon at bounding box center [1059, 32] width 8 height 9
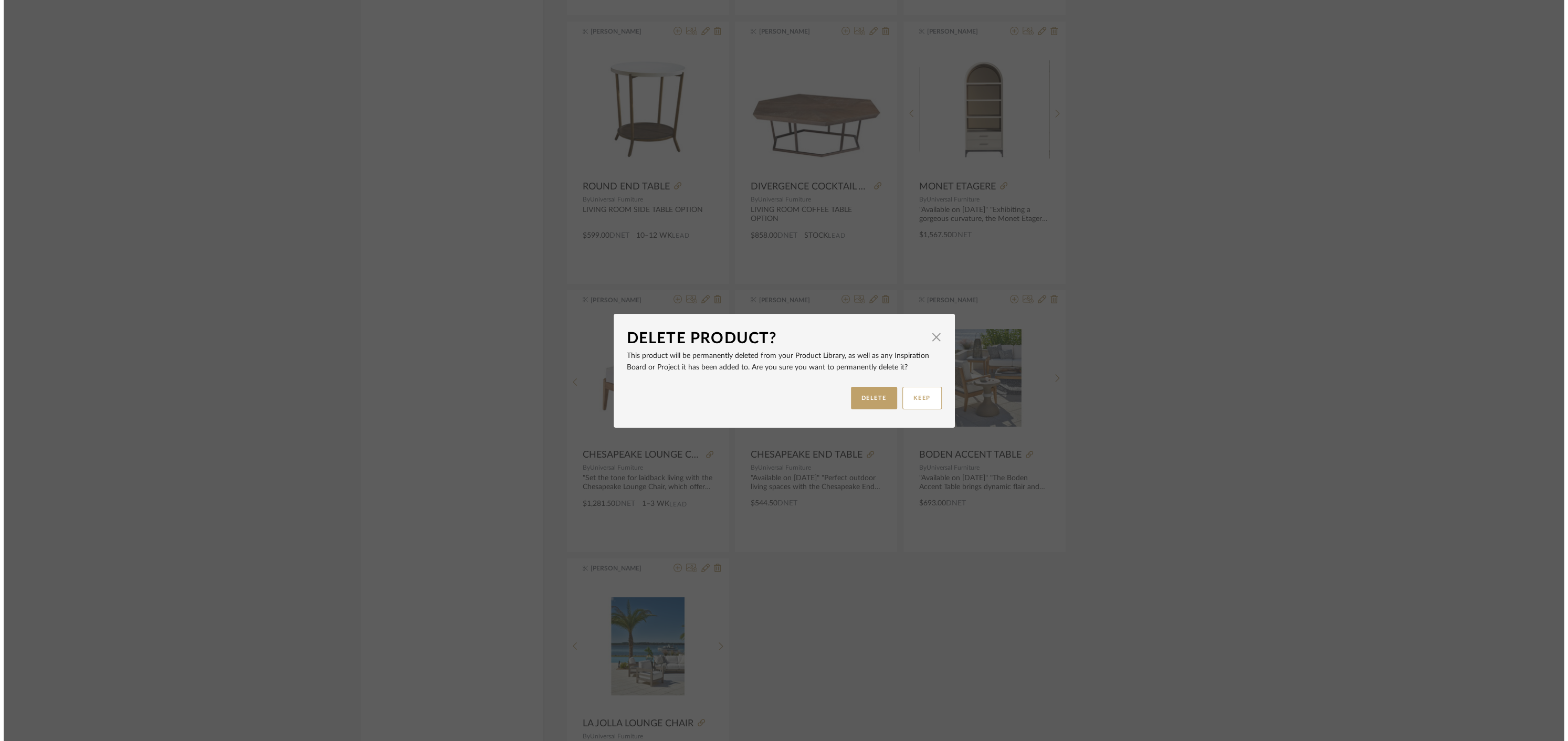
scroll to position [0, 0]
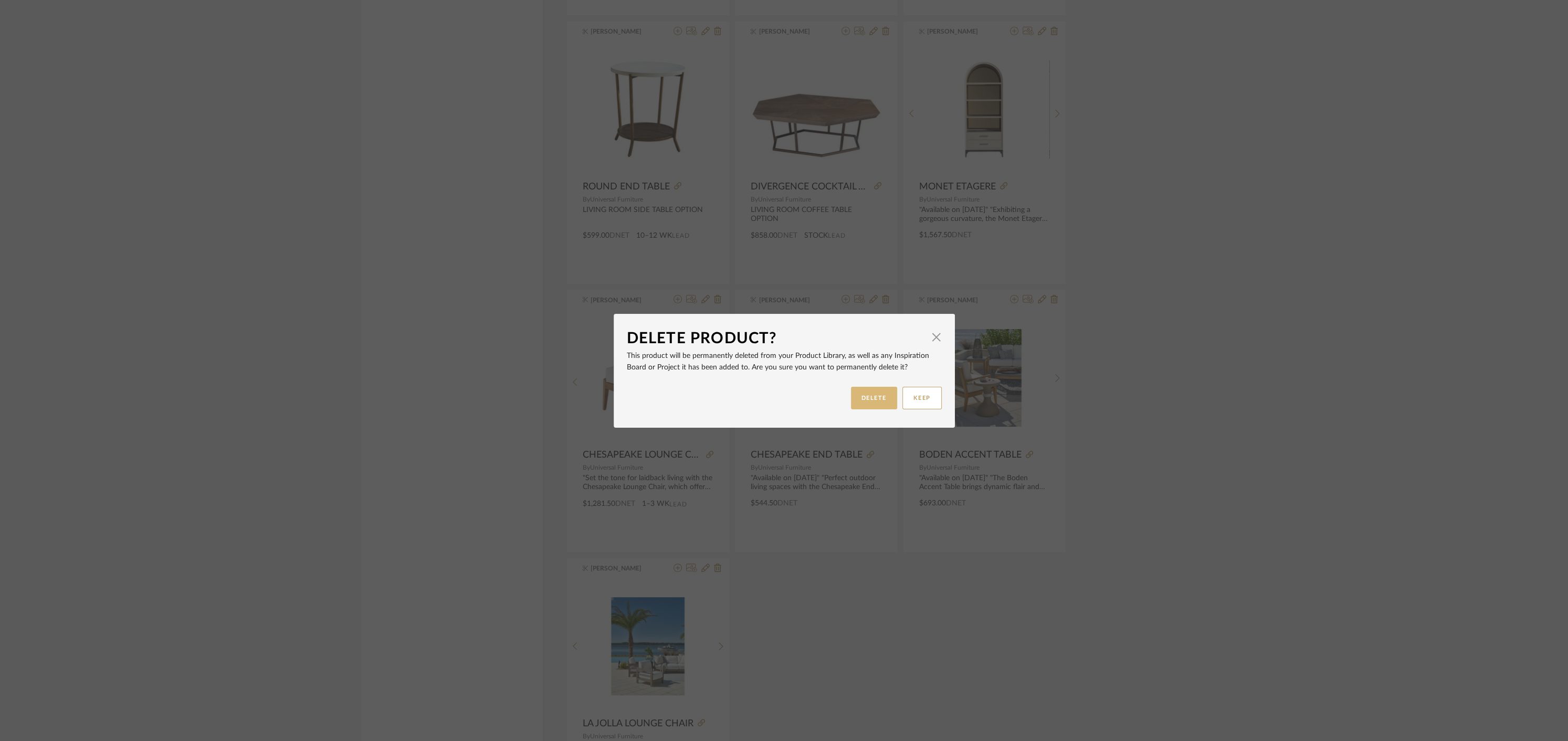
click at [863, 396] on button "DELETE" at bounding box center [874, 398] width 46 height 23
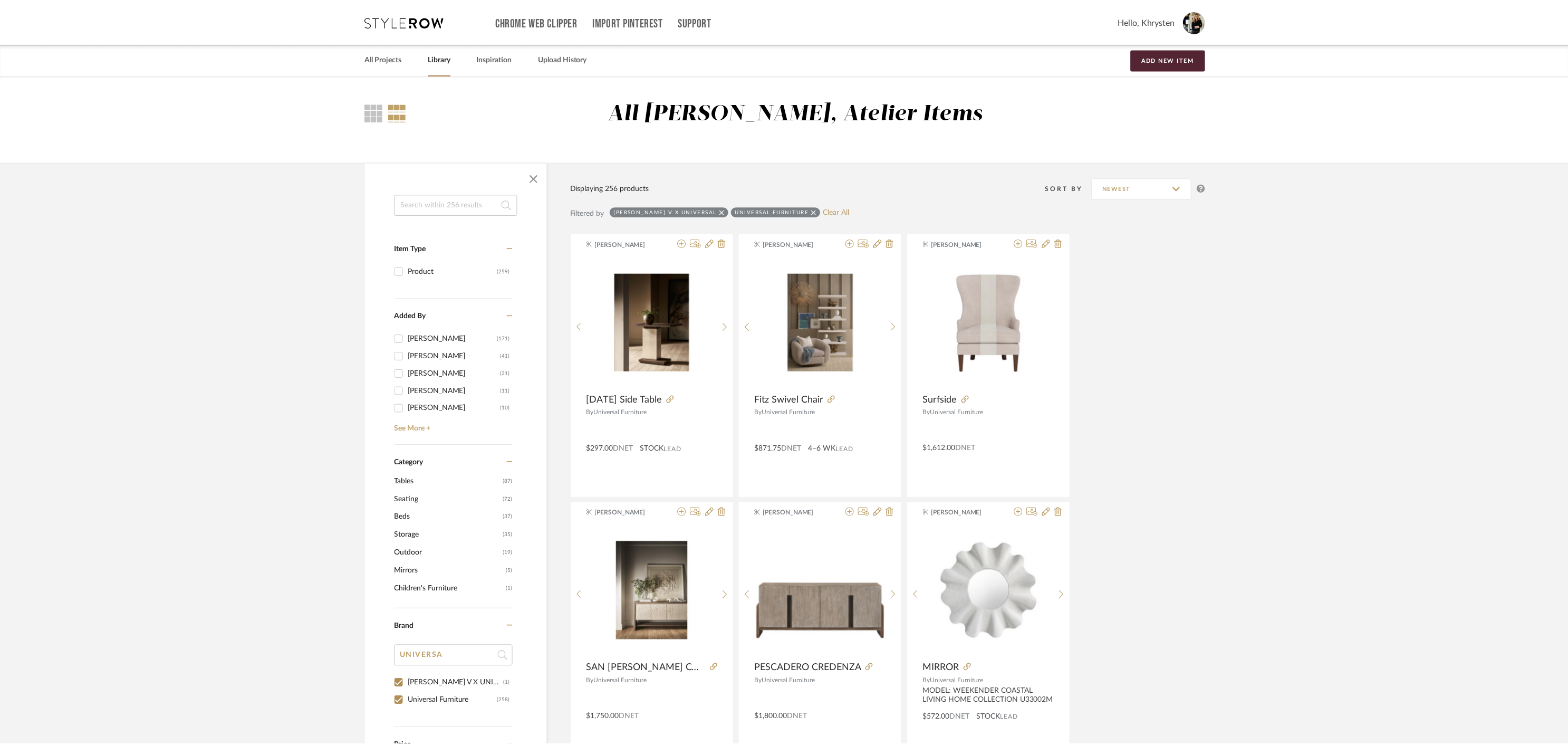
scroll to position [18728, 0]
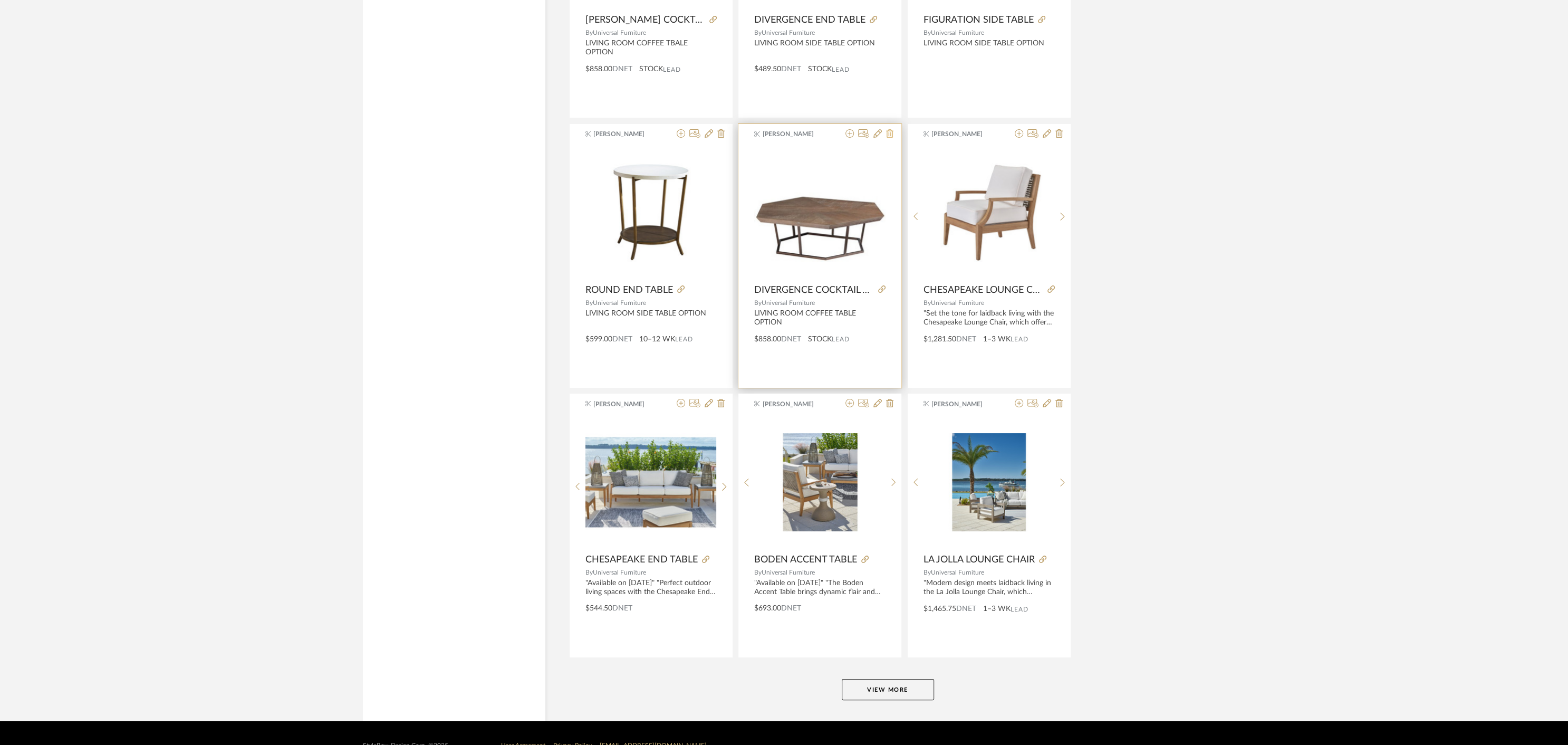
click at [891, 129] on icon at bounding box center [890, 133] width 8 height 9
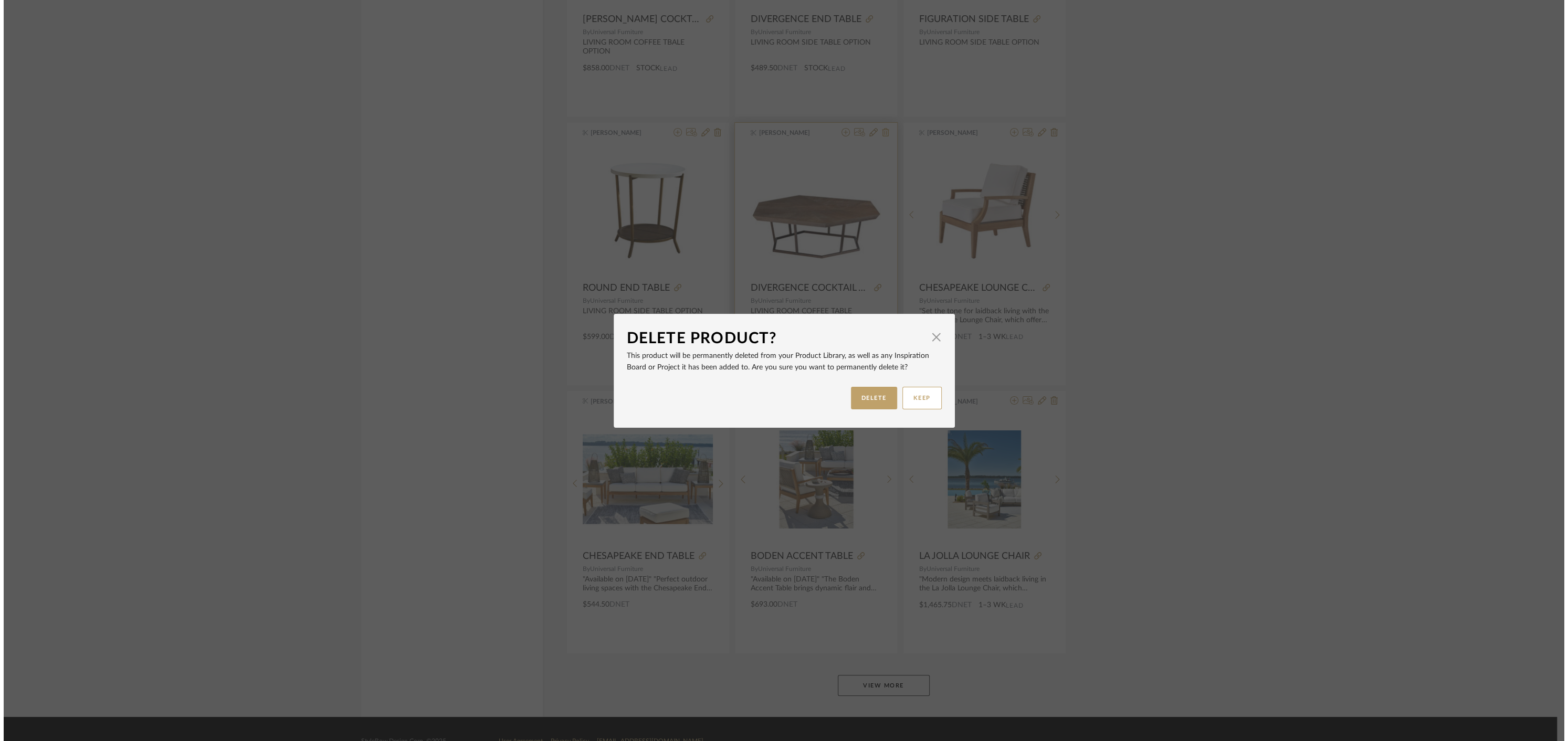
scroll to position [0, 0]
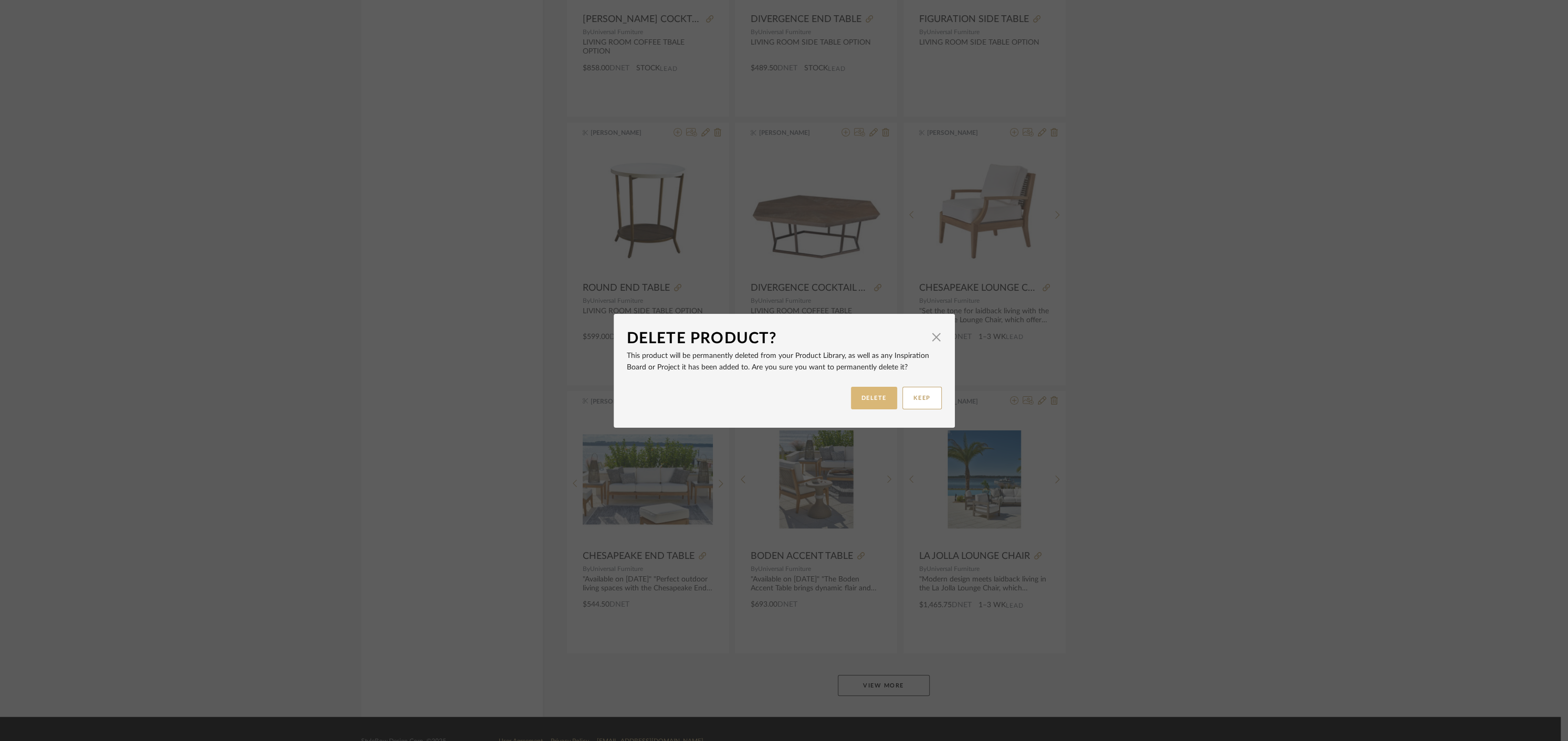
click at [865, 394] on button "DELETE" at bounding box center [874, 398] width 46 height 23
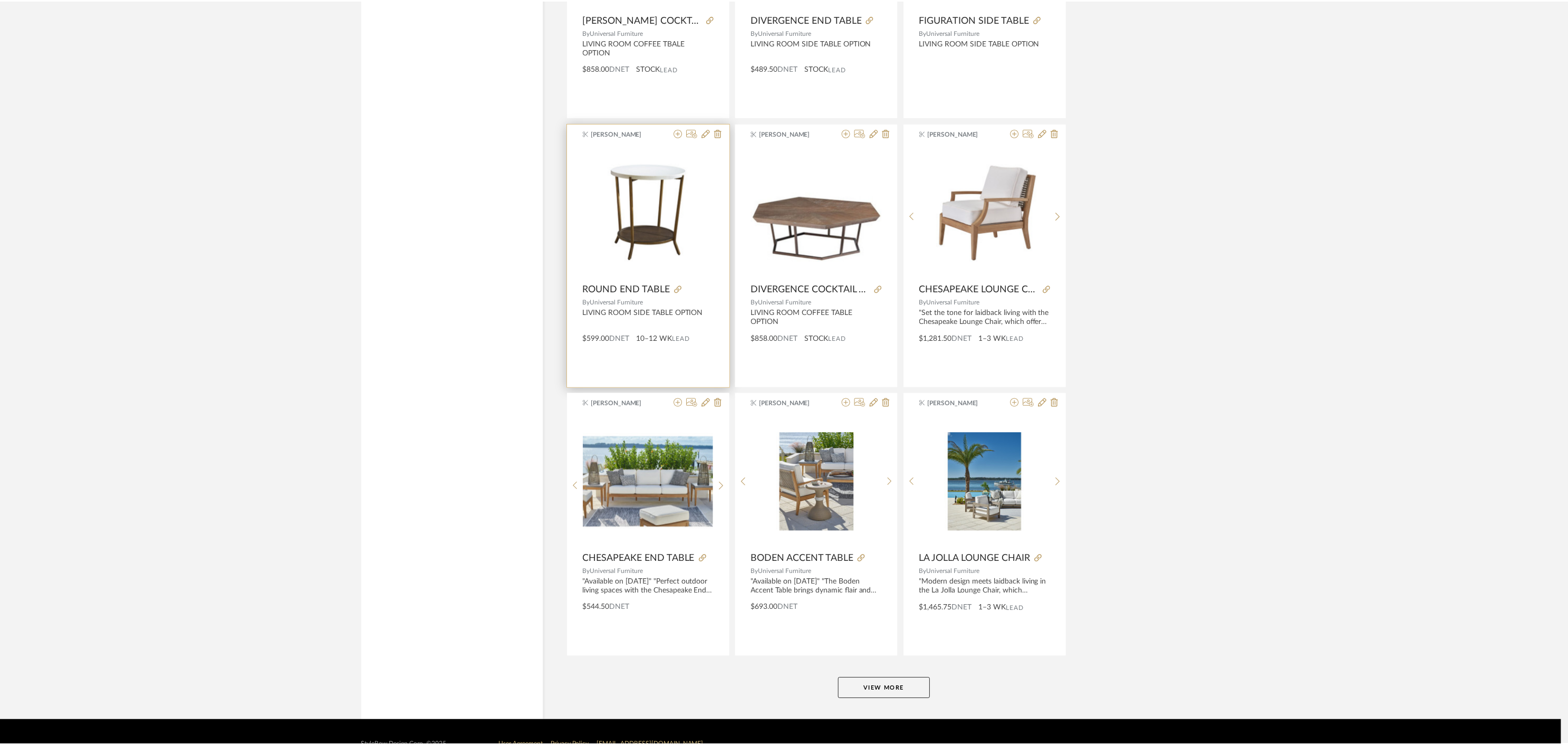
scroll to position [18728, 0]
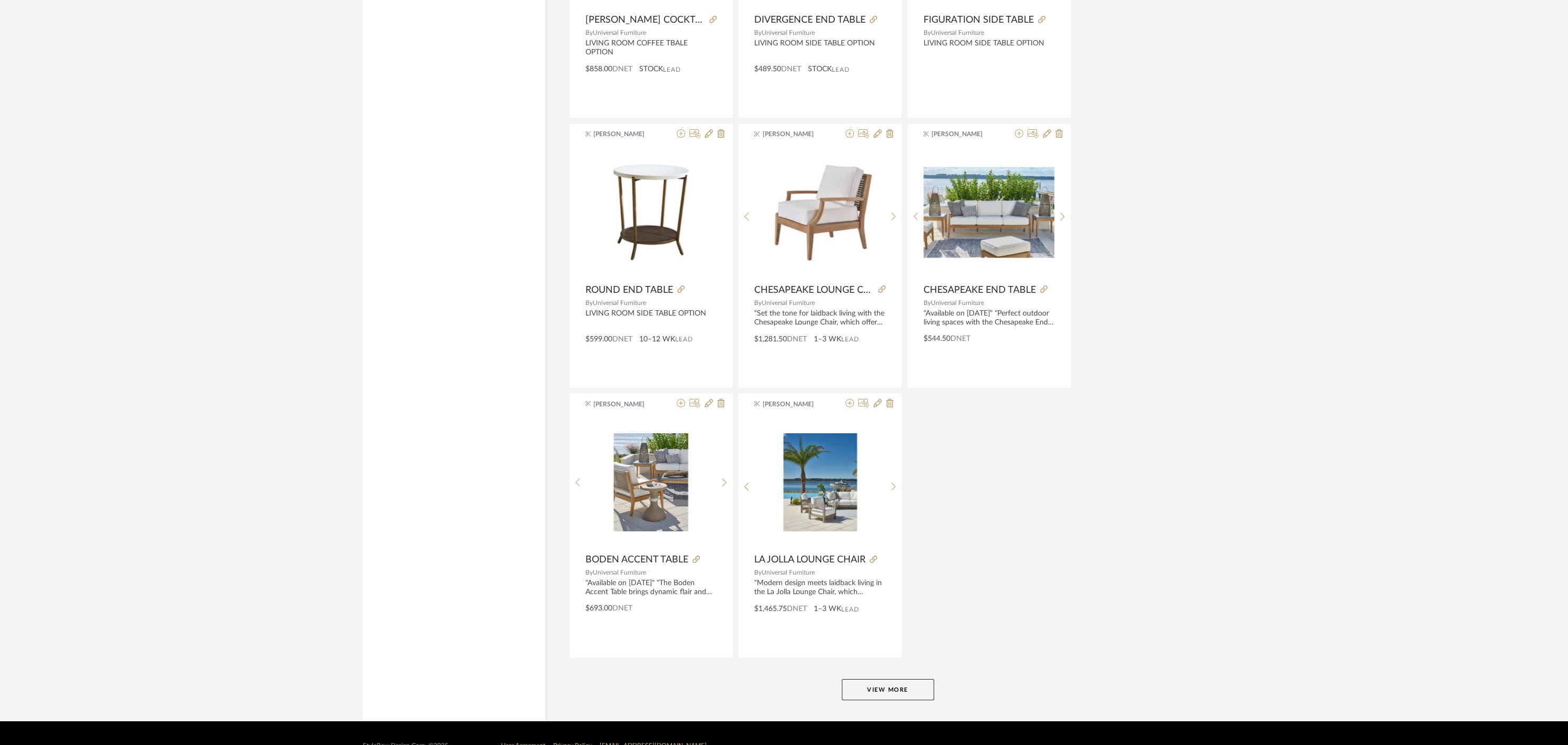
click at [910, 679] on button "View More" at bounding box center [888, 690] width 92 height 21
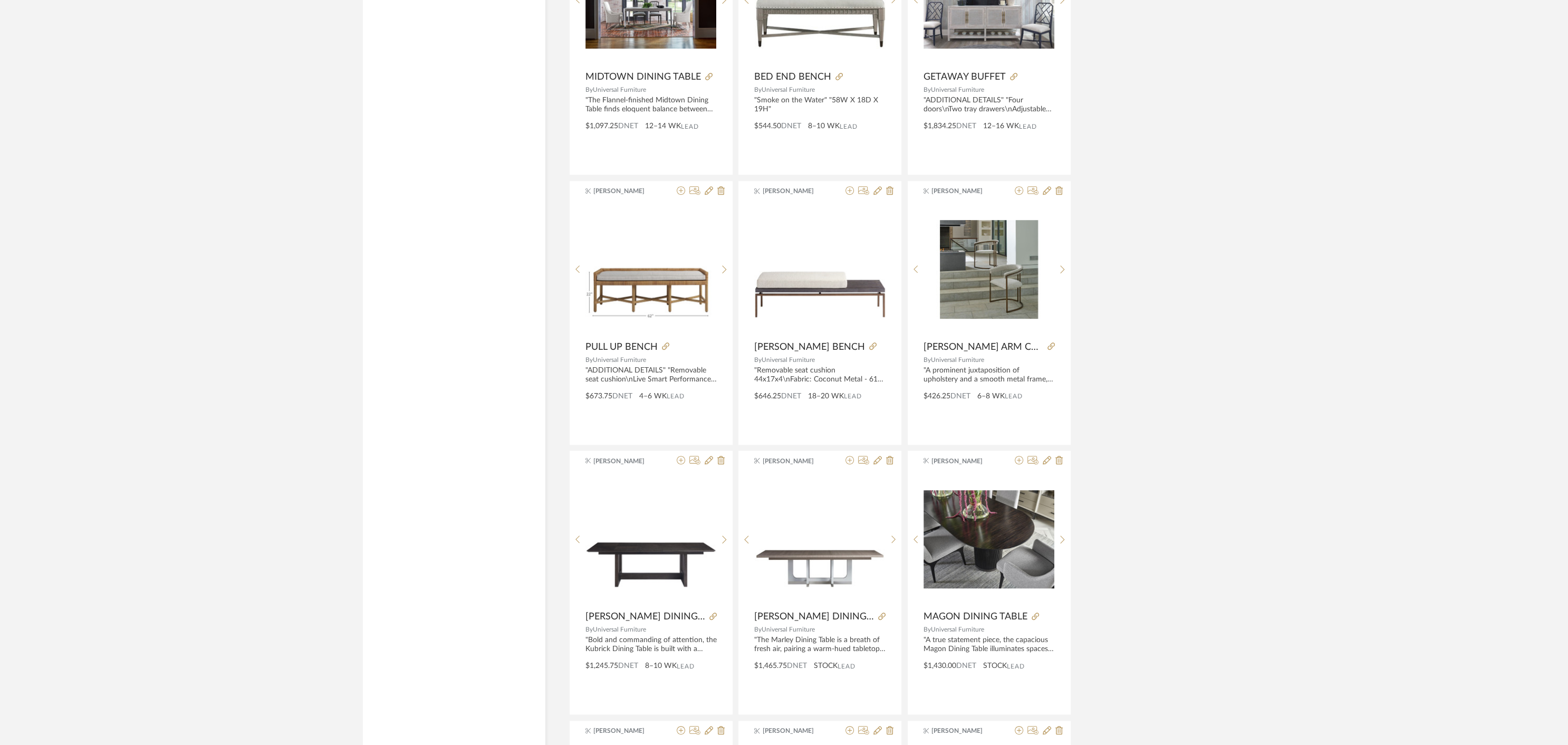
scroll to position [19751, 0]
click at [869, 342] on icon at bounding box center [873, 346] width 8 height 8
click at [890, 186] on icon at bounding box center [890, 190] width 8 height 9
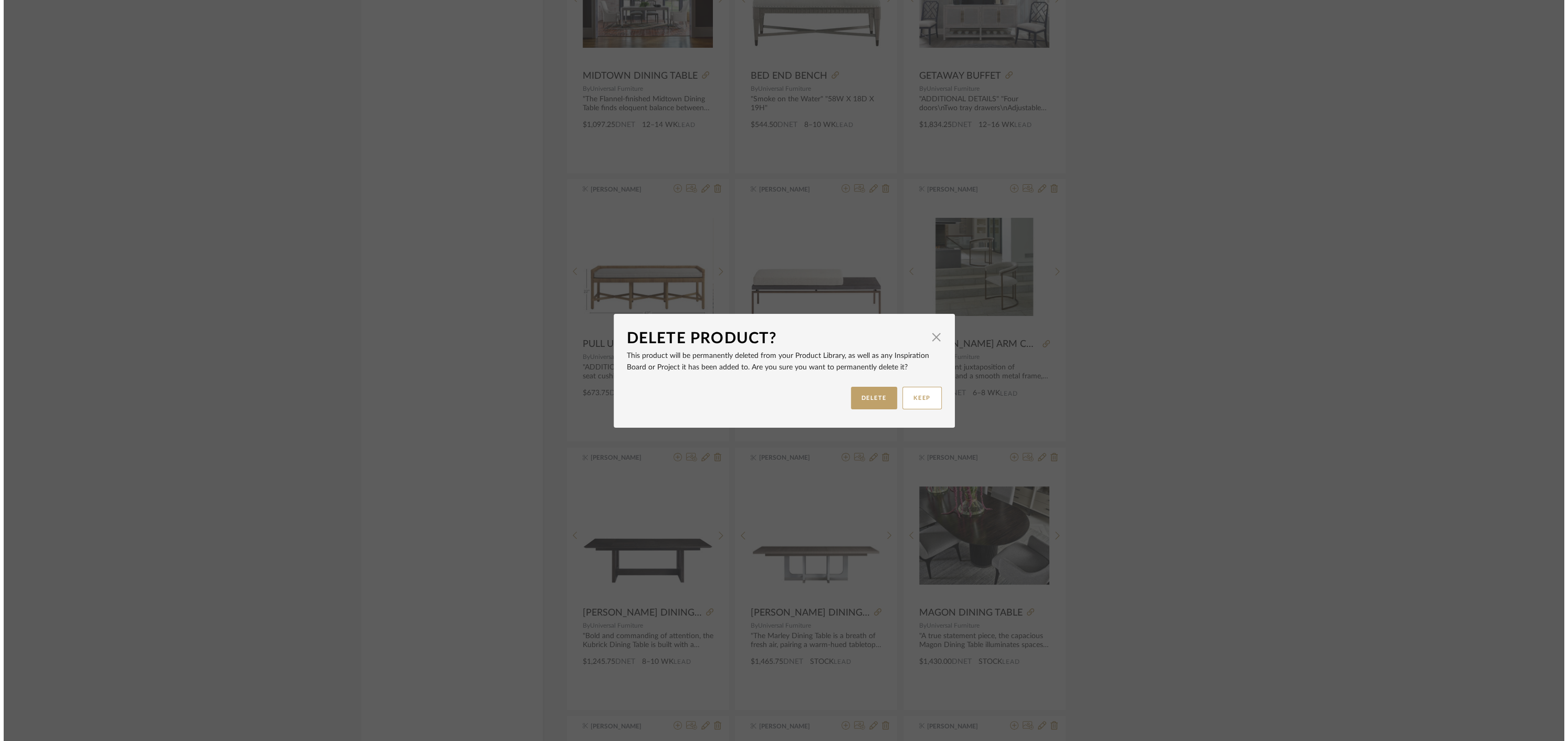
scroll to position [0, 0]
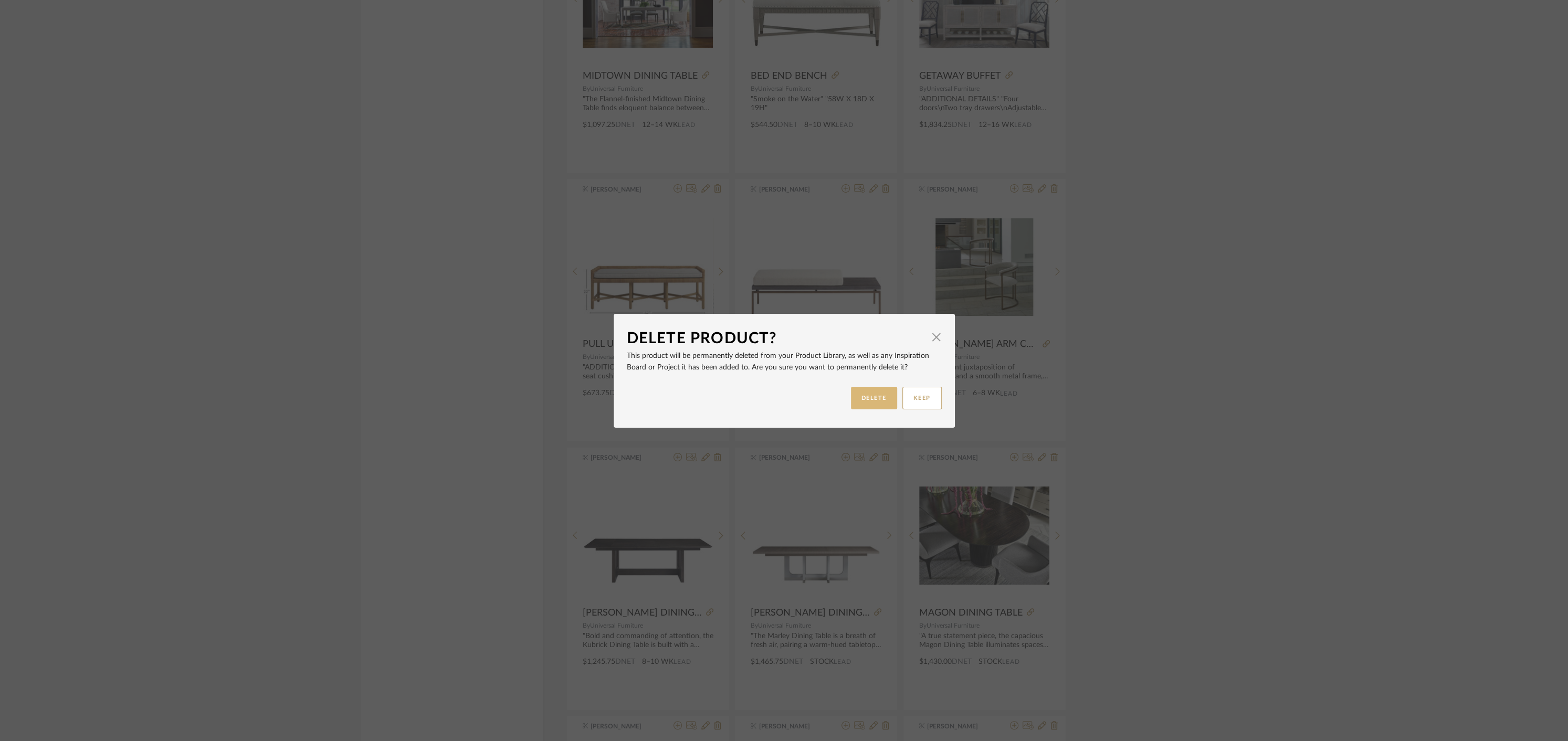
click at [861, 395] on button "DELETE" at bounding box center [874, 398] width 46 height 23
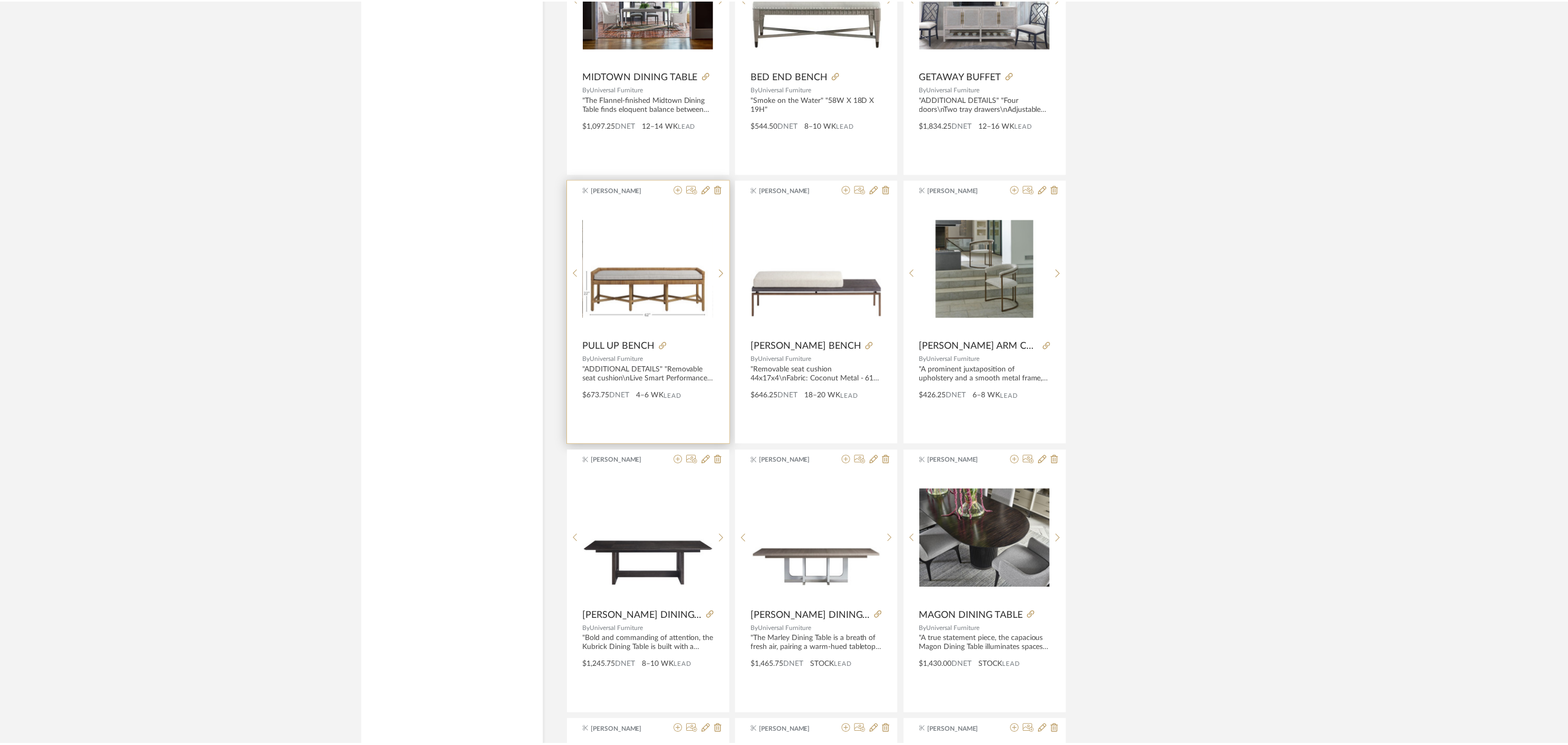
scroll to position [19751, 0]
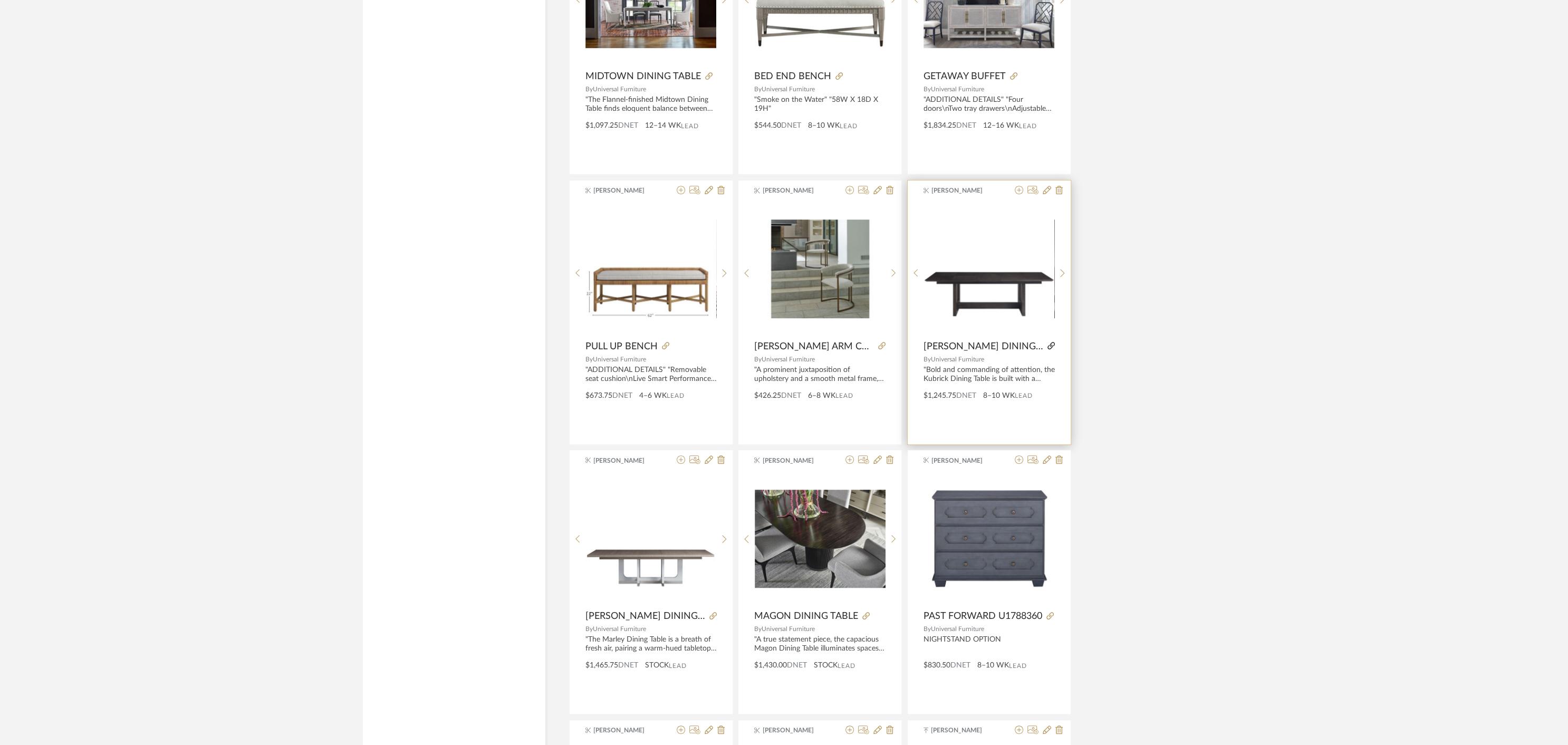
click at [1048, 342] on icon at bounding box center [1051, 346] width 8 height 8
click at [1059, 186] on icon at bounding box center [1059, 190] width 8 height 9
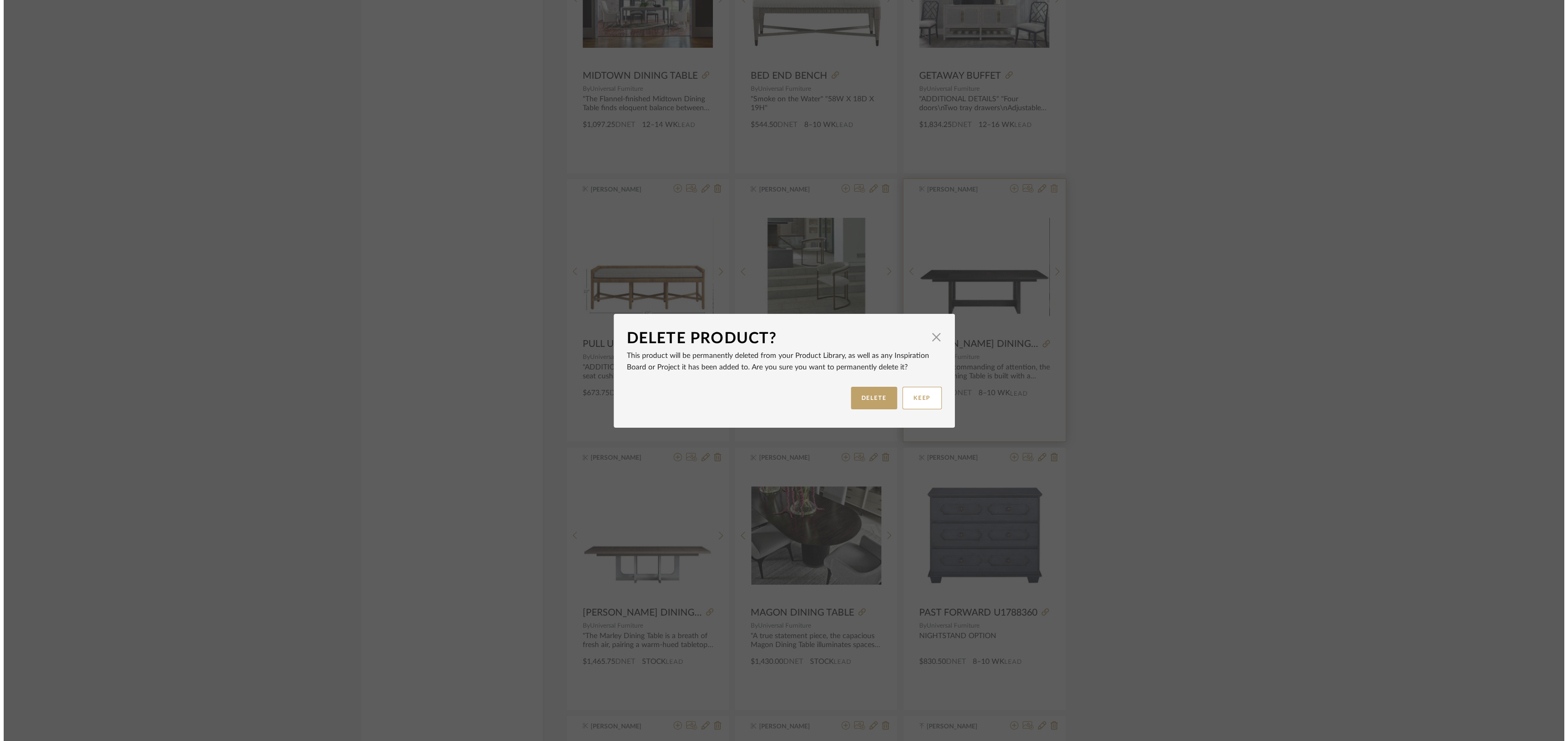
scroll to position [0, 0]
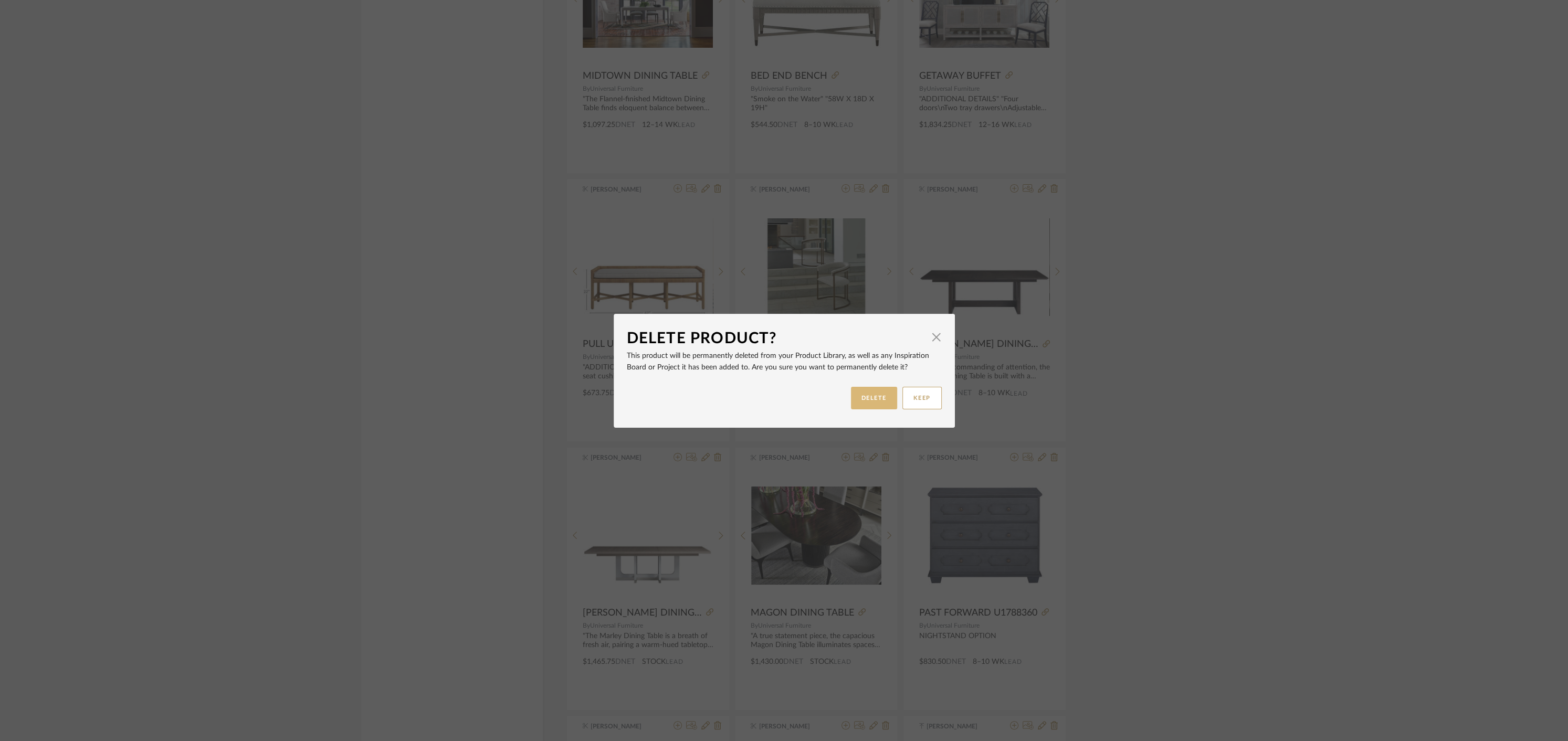
click at [868, 398] on button "DELETE" at bounding box center [874, 398] width 46 height 23
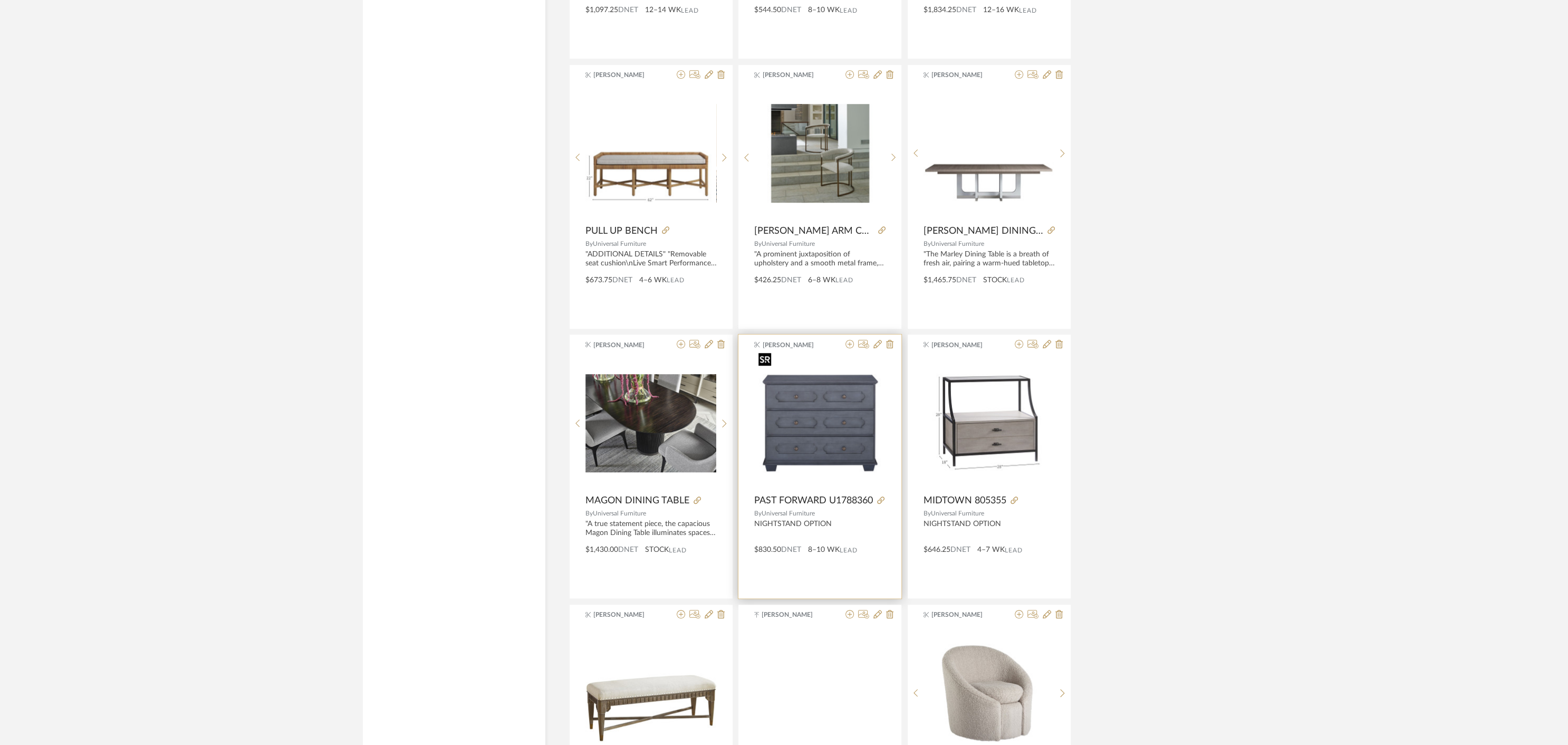
scroll to position [20071, 0]
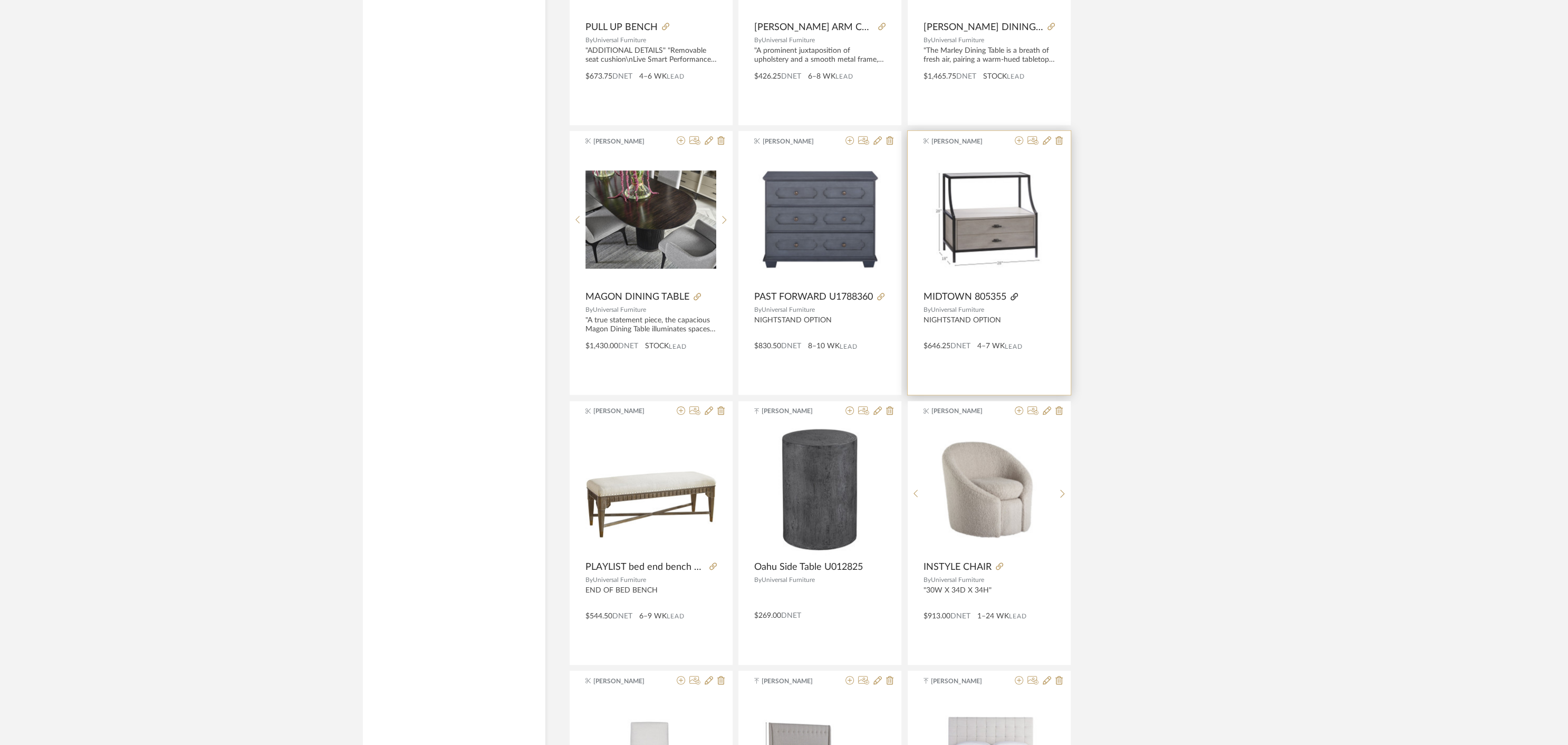
click at [1016, 293] on icon at bounding box center [1013, 296] width 8 height 8
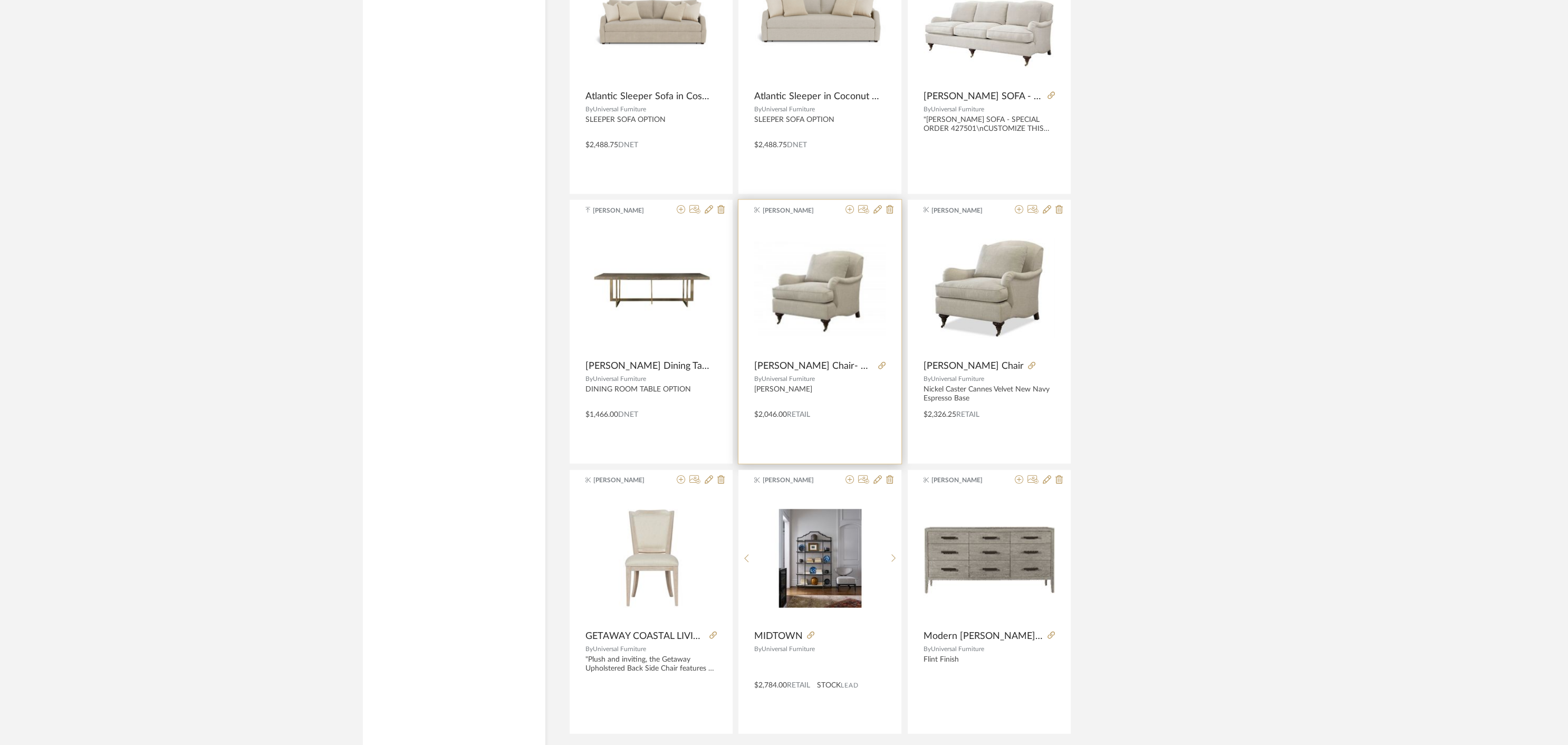
scroll to position [21693, 0]
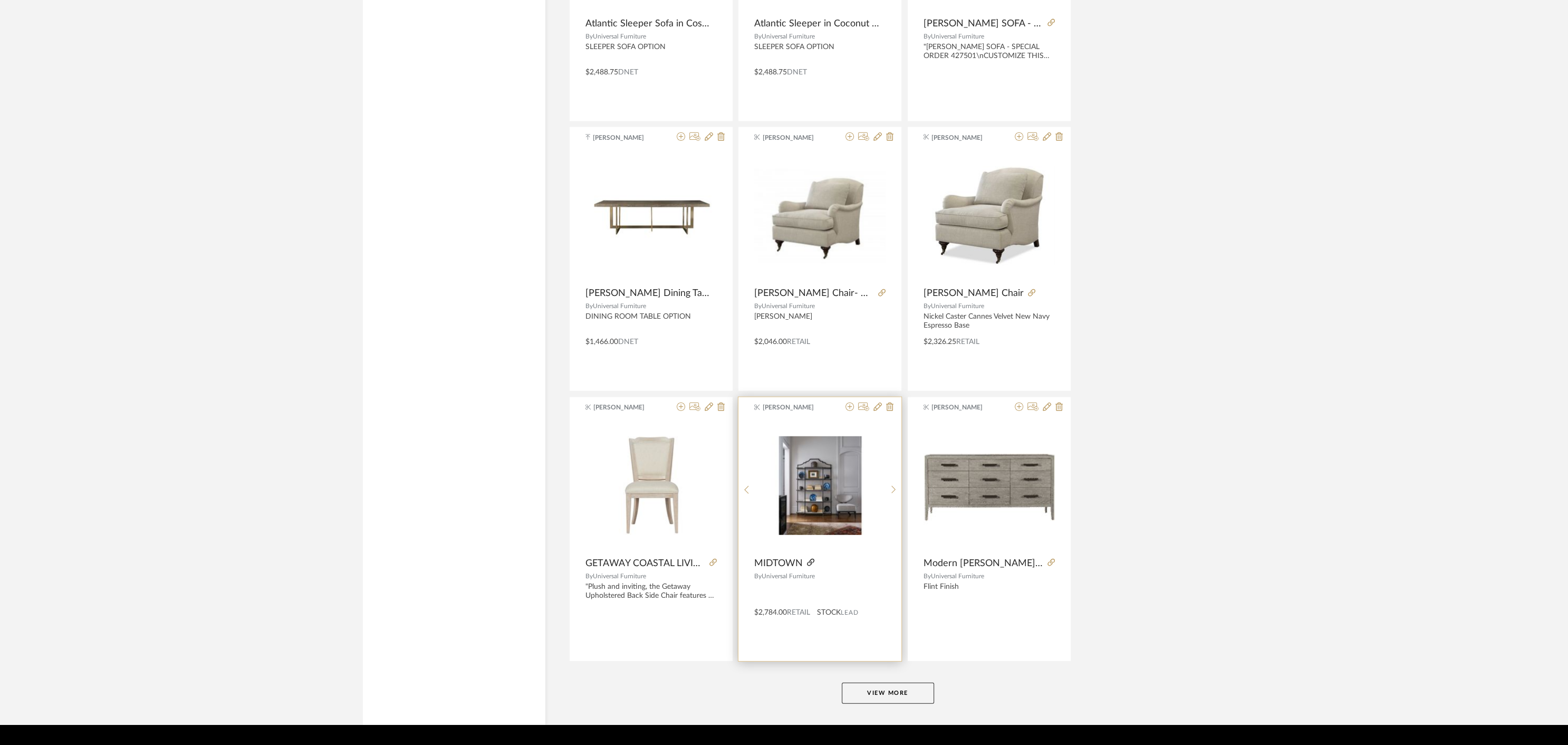
click at [810, 559] on icon at bounding box center [810, 562] width 8 height 8
click at [891, 403] on icon at bounding box center [890, 407] width 8 height 9
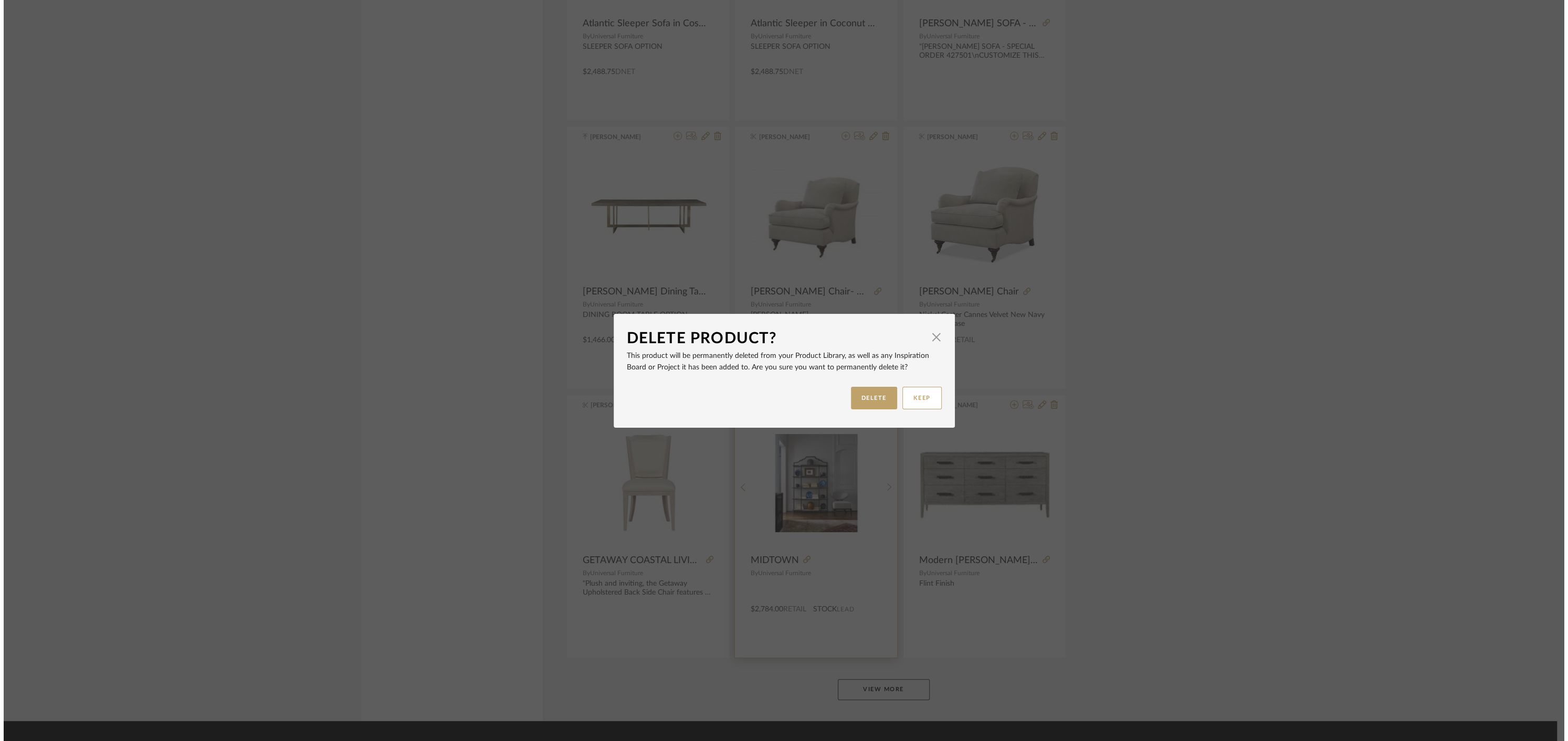
scroll to position [0, 0]
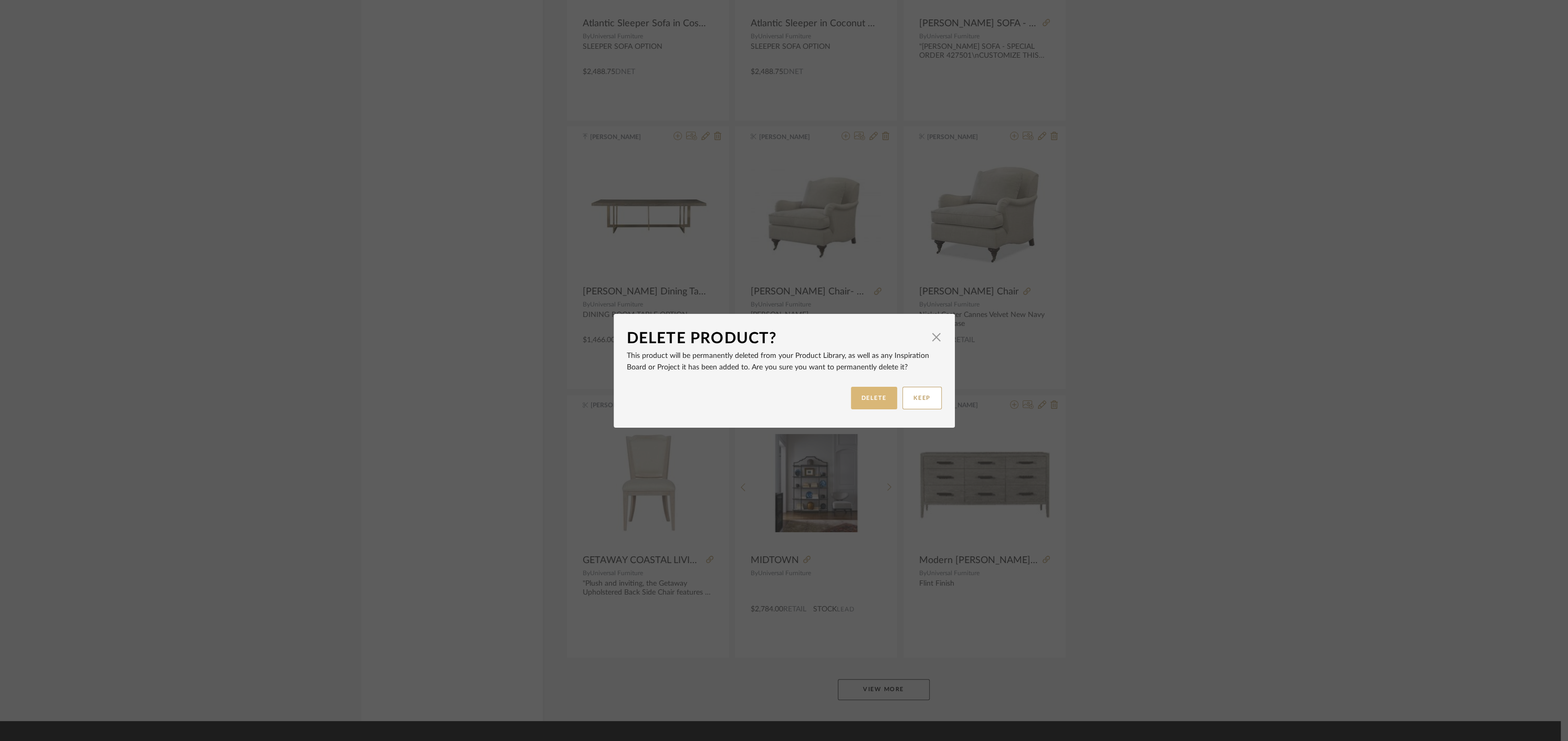
click at [868, 396] on button "DELETE" at bounding box center [874, 398] width 46 height 23
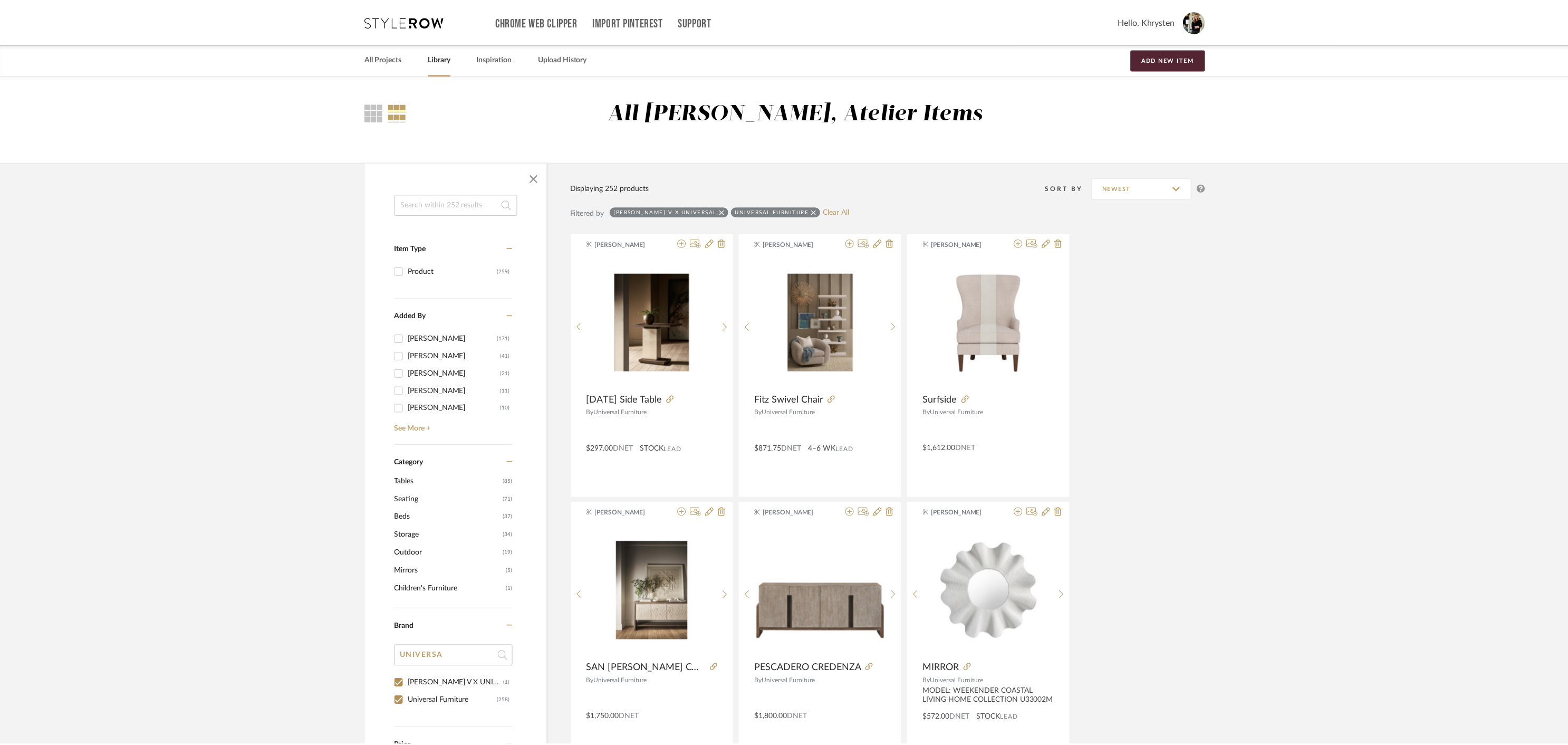
scroll to position [21693, 0]
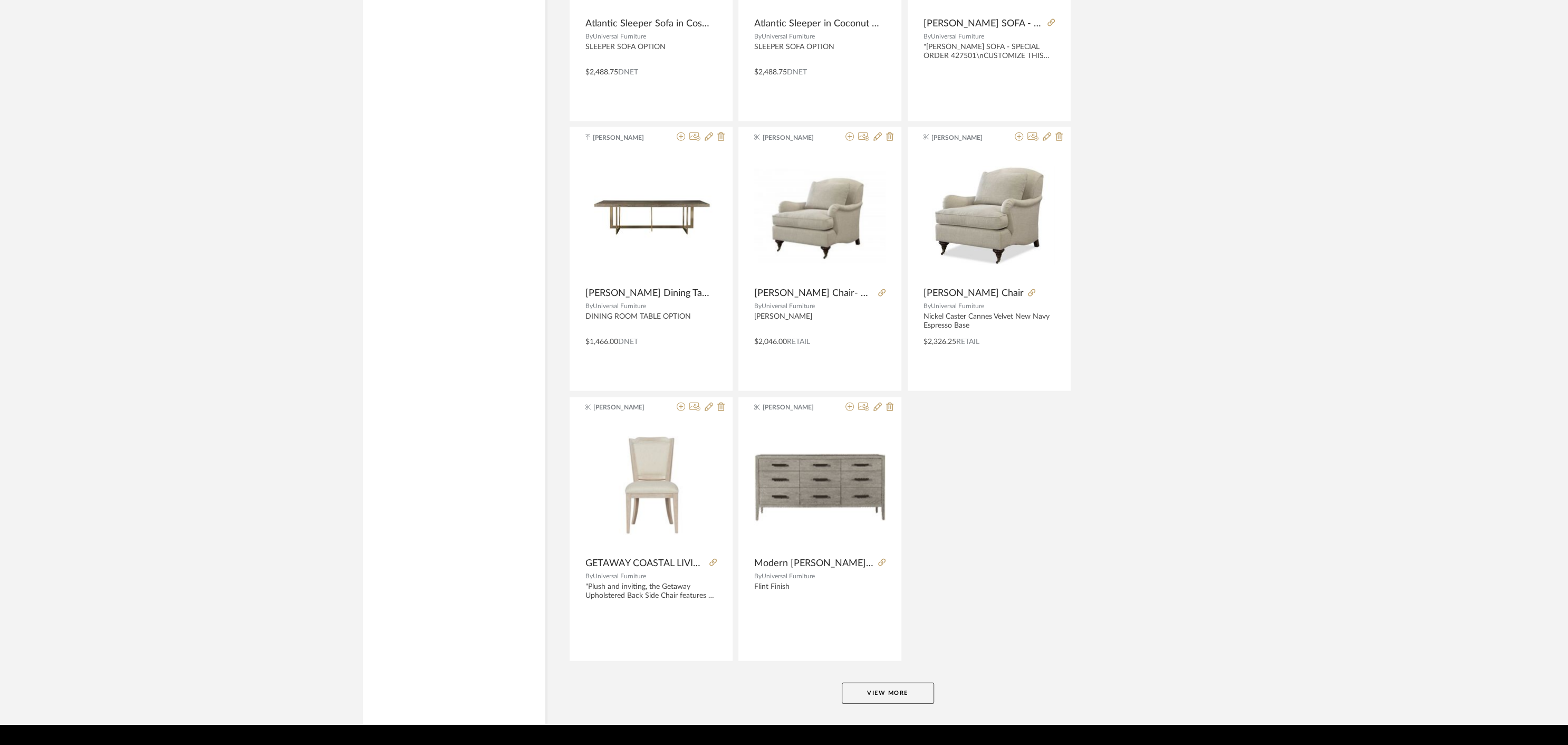
click at [878, 683] on button "View More" at bounding box center [888, 693] width 92 height 21
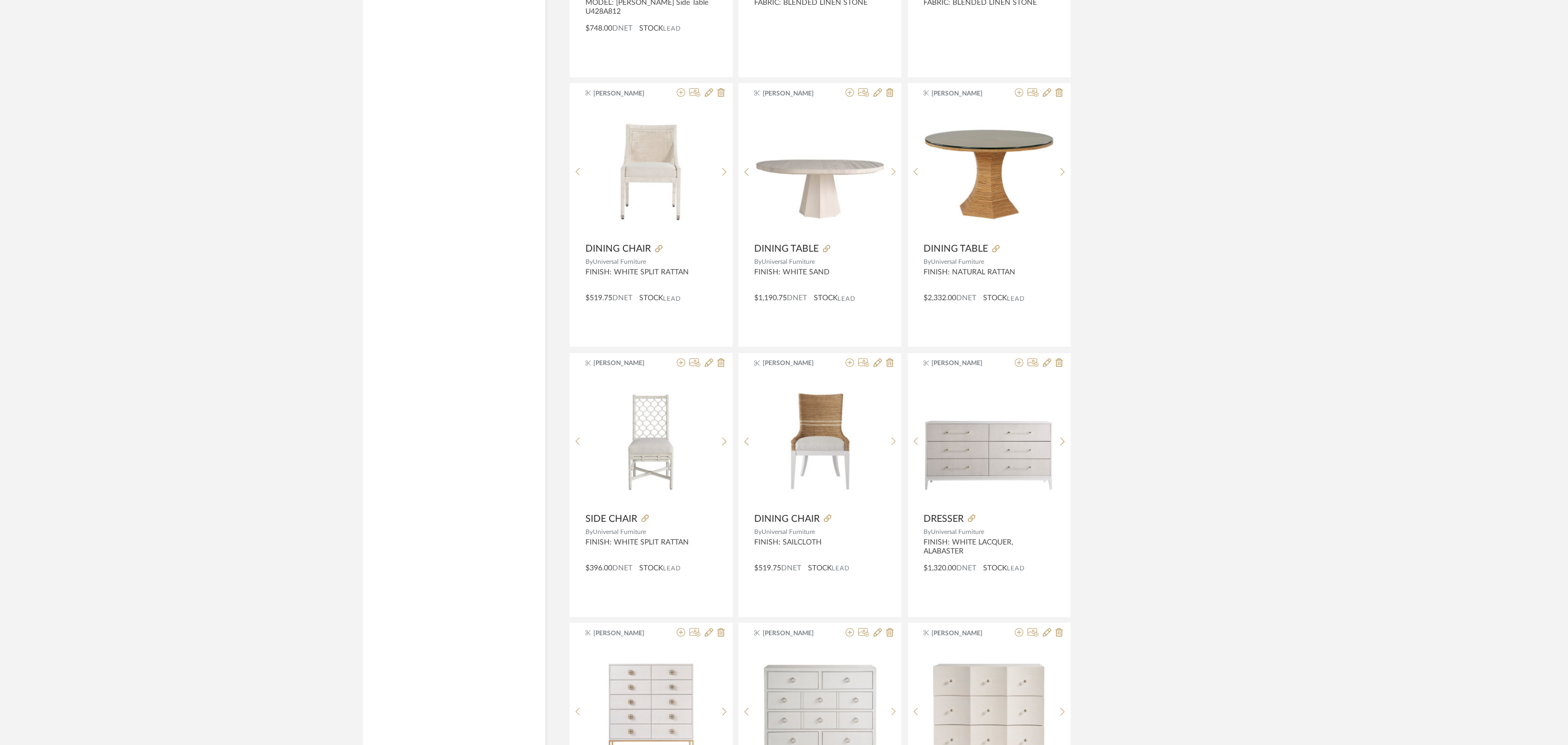
scroll to position [0, 0]
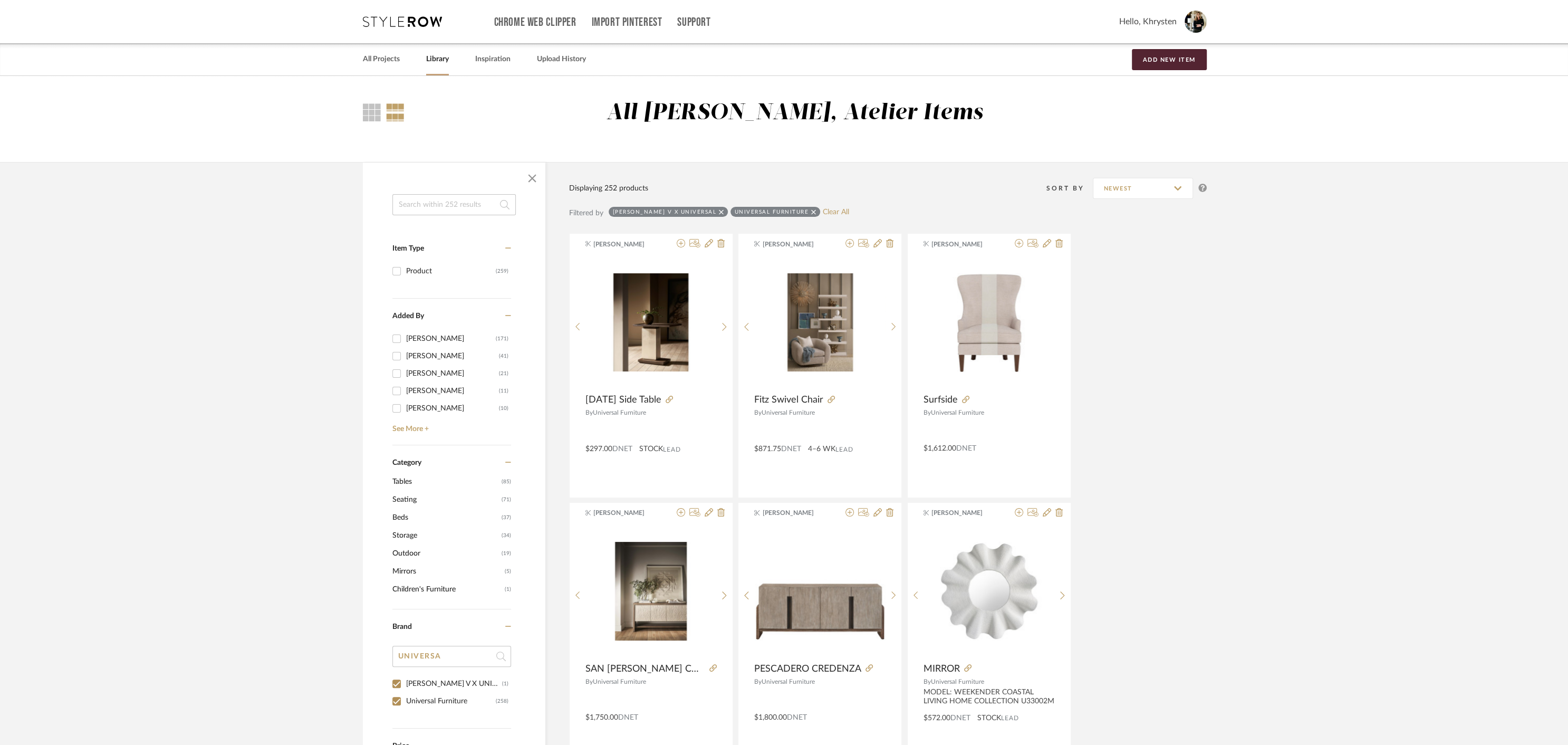
click at [464, 204] on input at bounding box center [454, 204] width 124 height 21
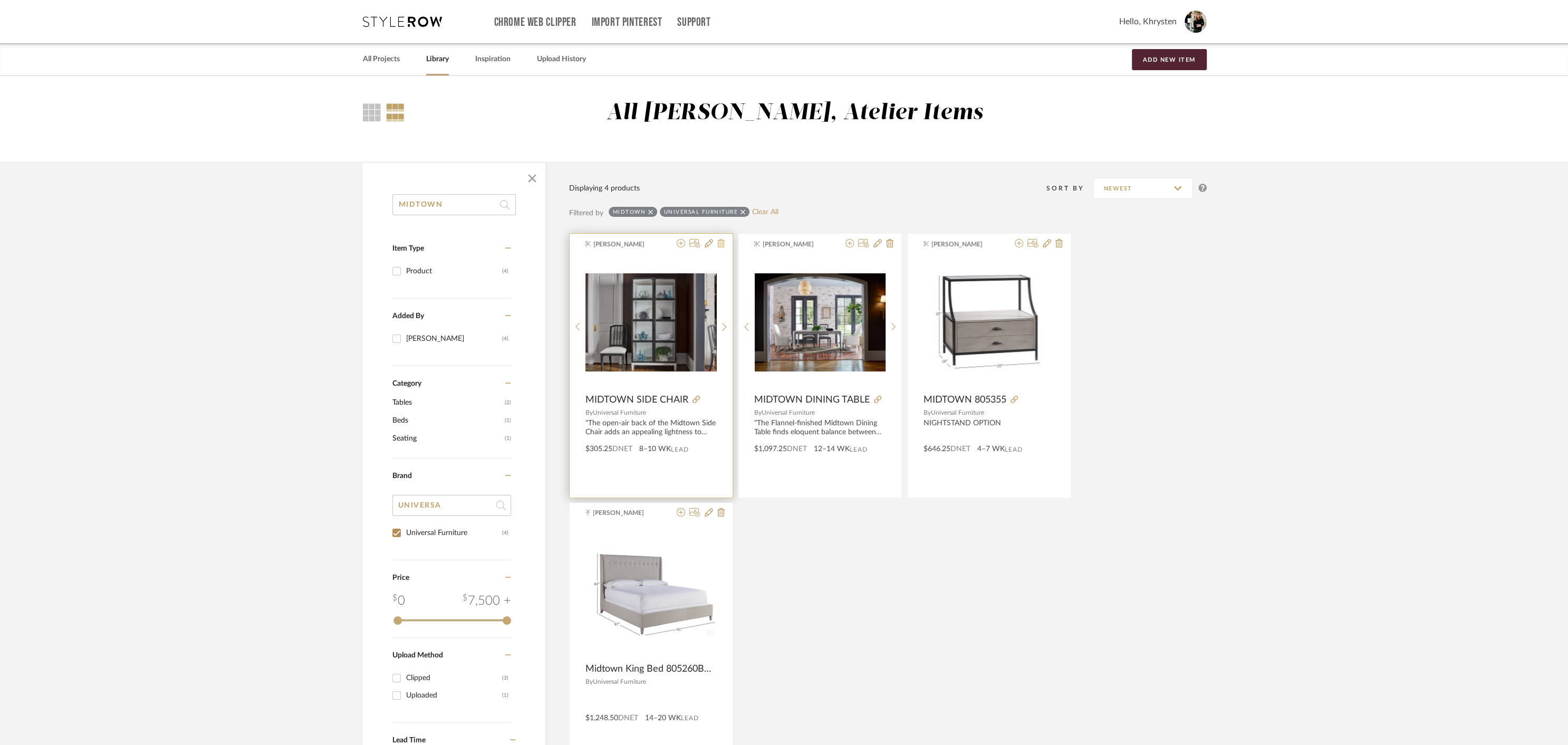
type input "MIDTOWN"
click at [722, 244] on icon at bounding box center [721, 243] width 8 height 9
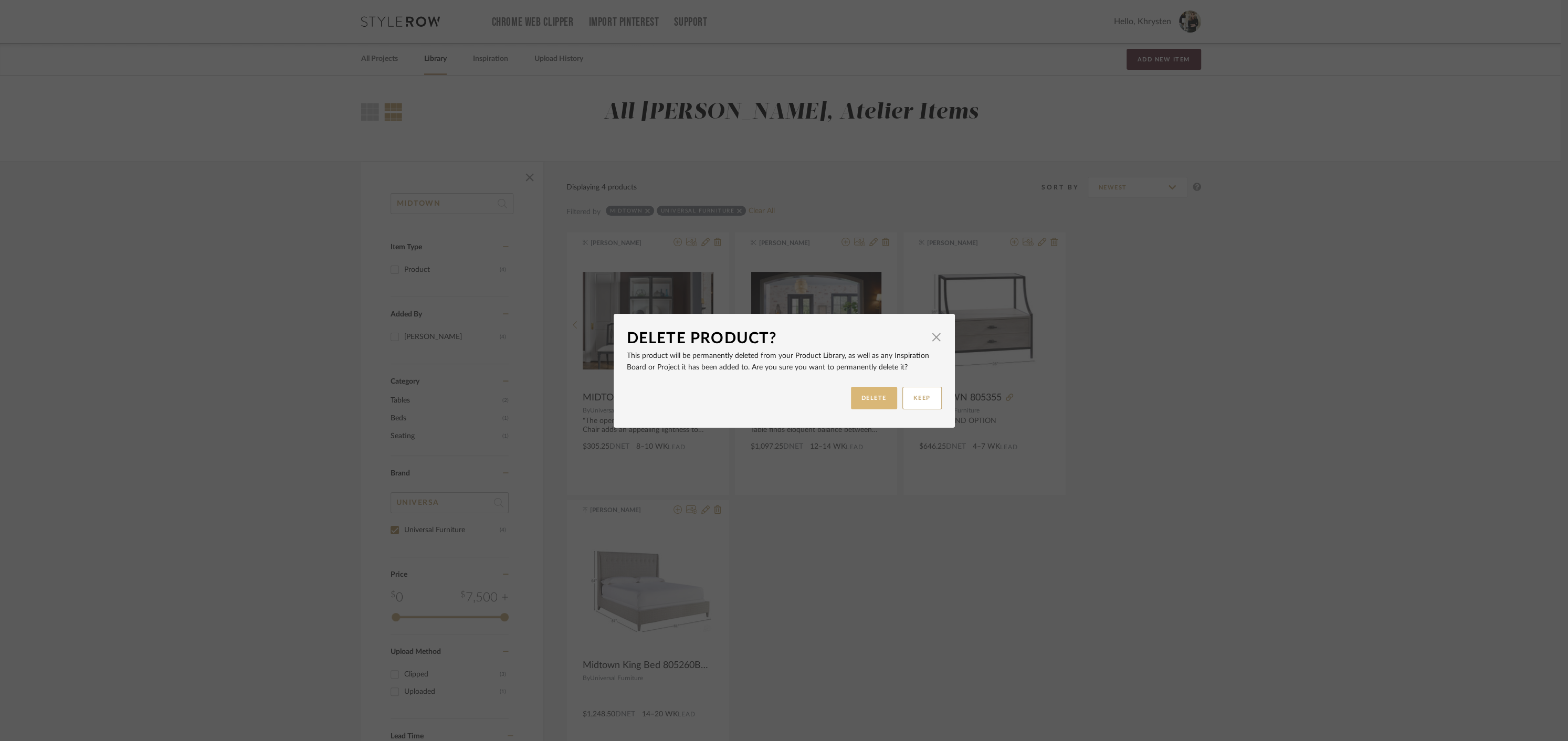
click at [862, 394] on button "DELETE" at bounding box center [874, 398] width 46 height 23
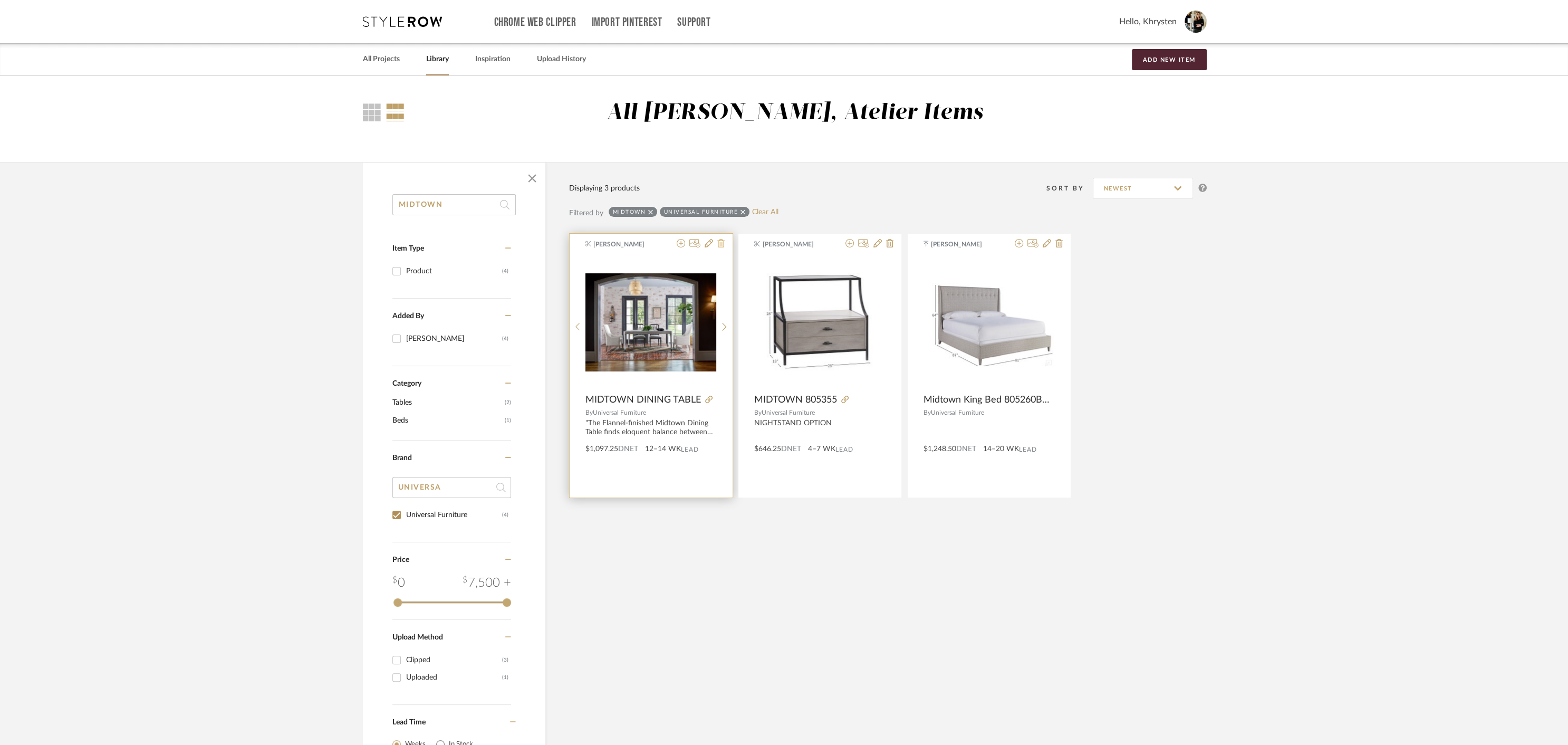
click at [723, 243] on icon at bounding box center [721, 243] width 8 height 9
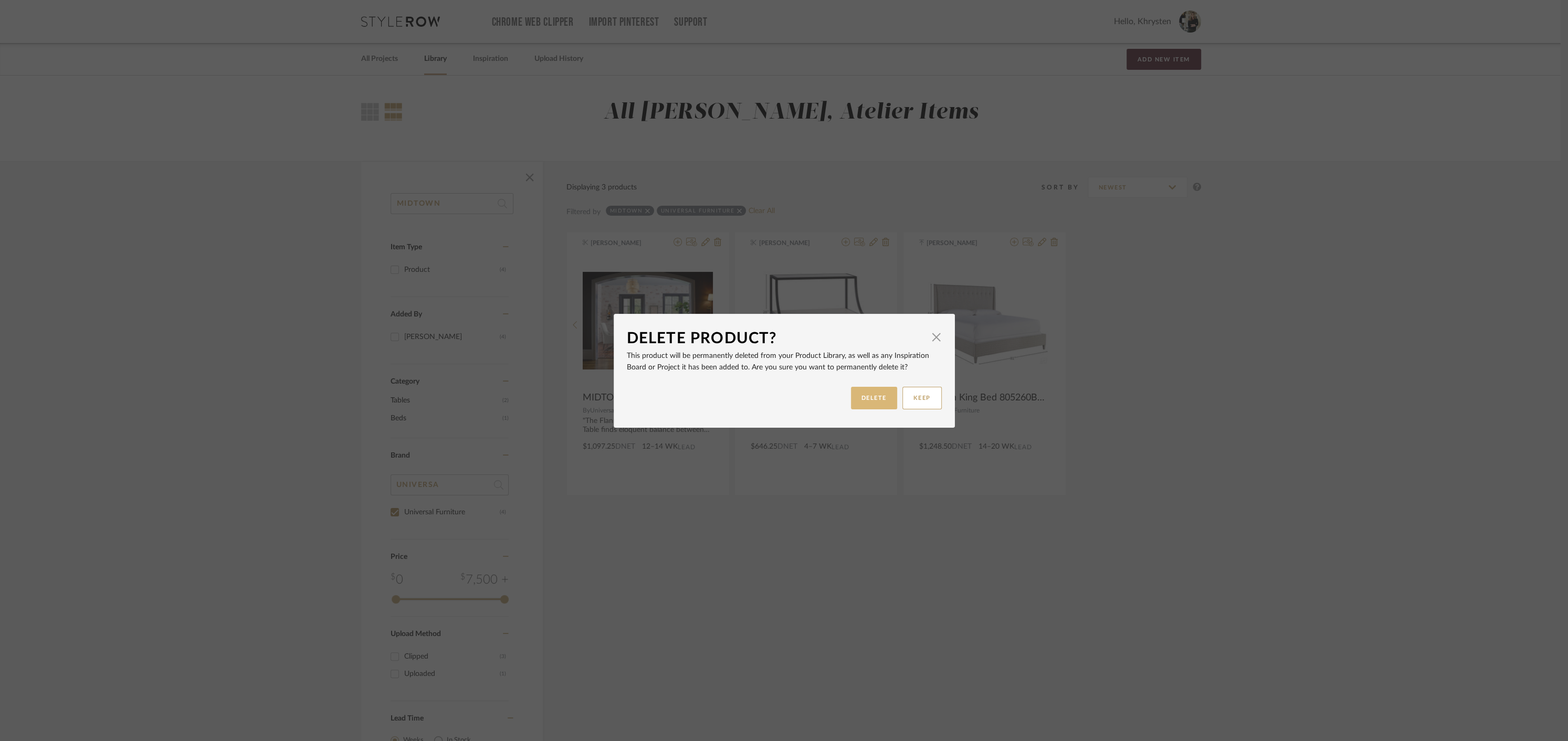
click at [865, 401] on button "DELETE" at bounding box center [874, 398] width 46 height 23
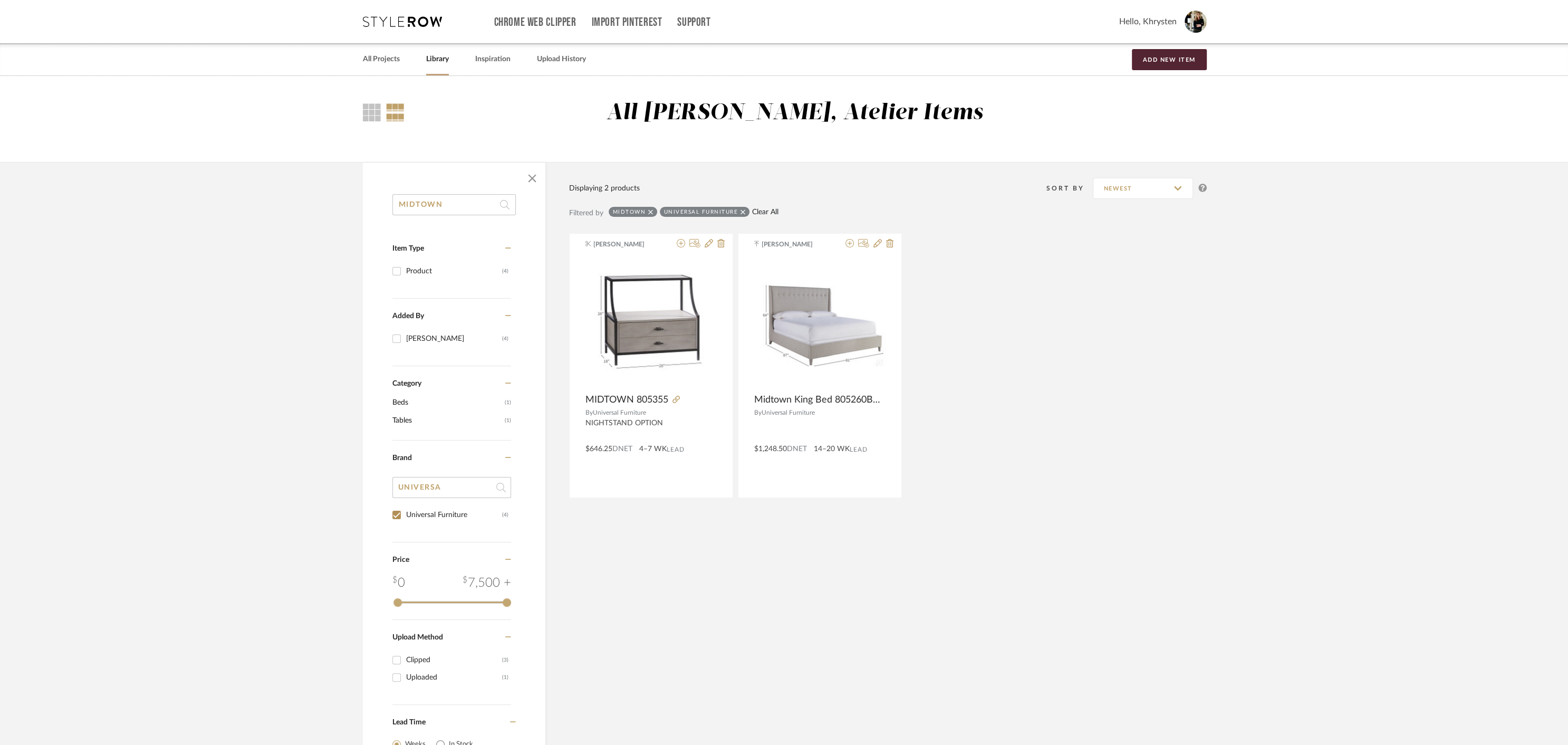
click at [762, 212] on link "Clear All" at bounding box center [765, 212] width 26 height 9
checkbox input "false"
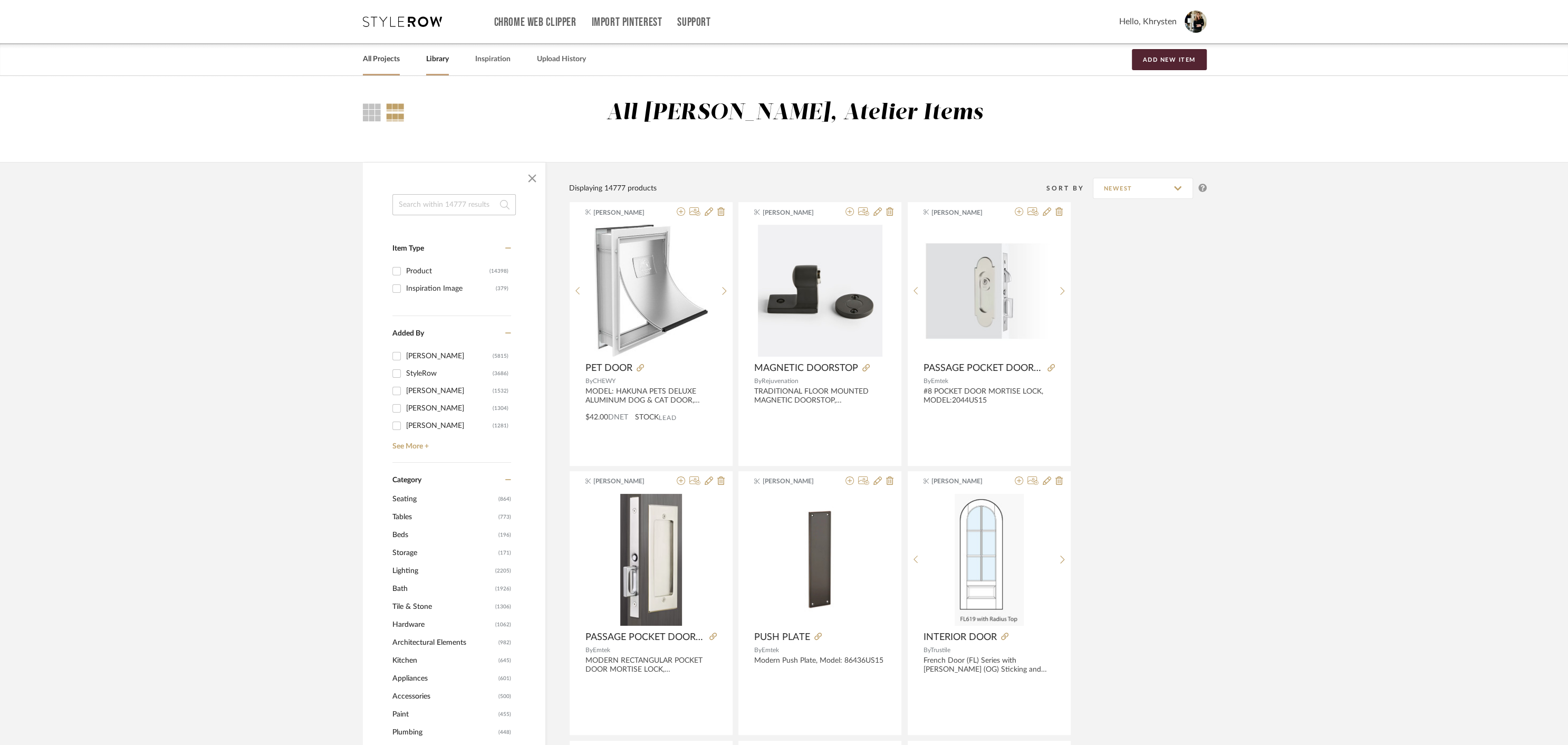
click at [371, 61] on link "All Projects" at bounding box center [380, 59] width 37 height 15
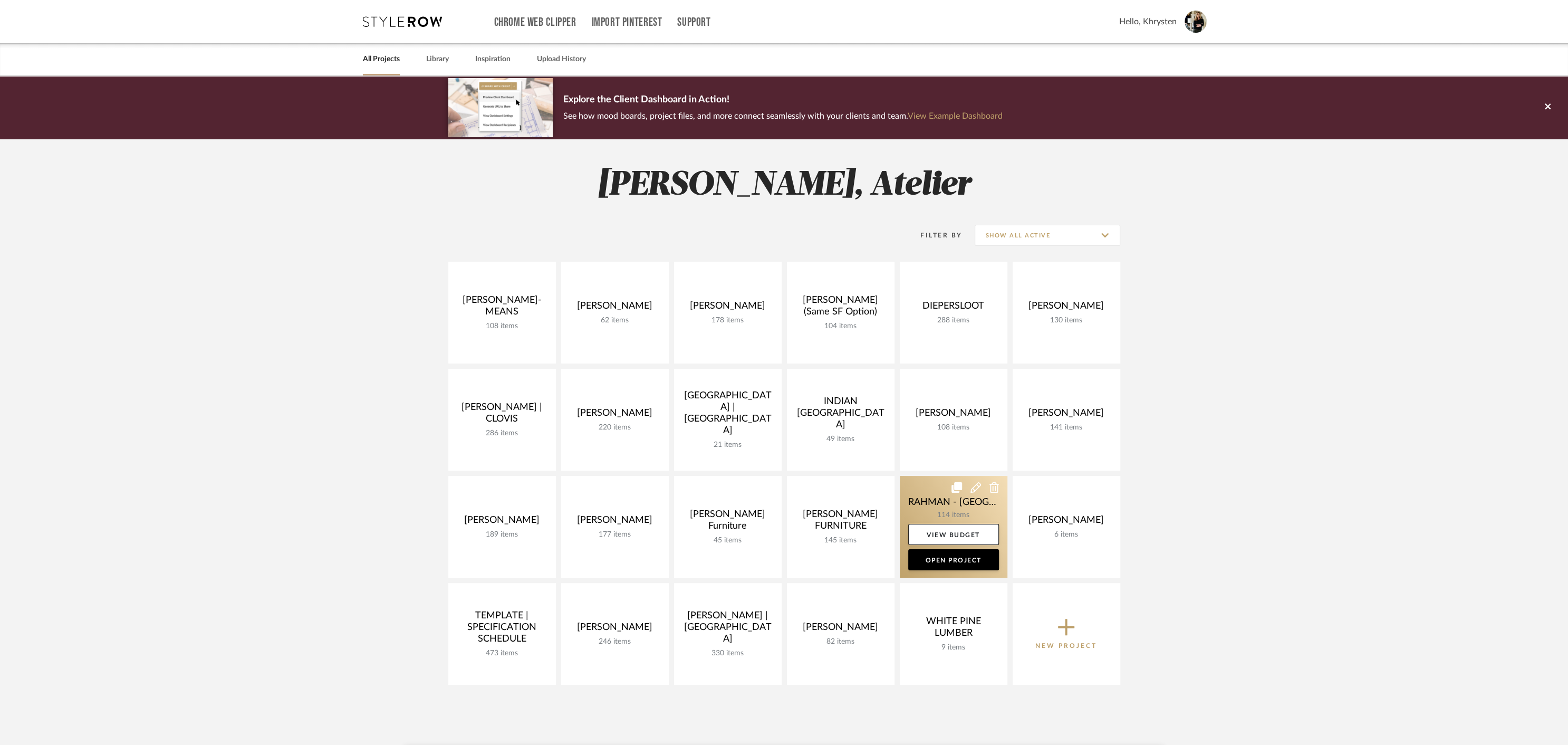
click at [965, 503] on link at bounding box center [954, 527] width 107 height 102
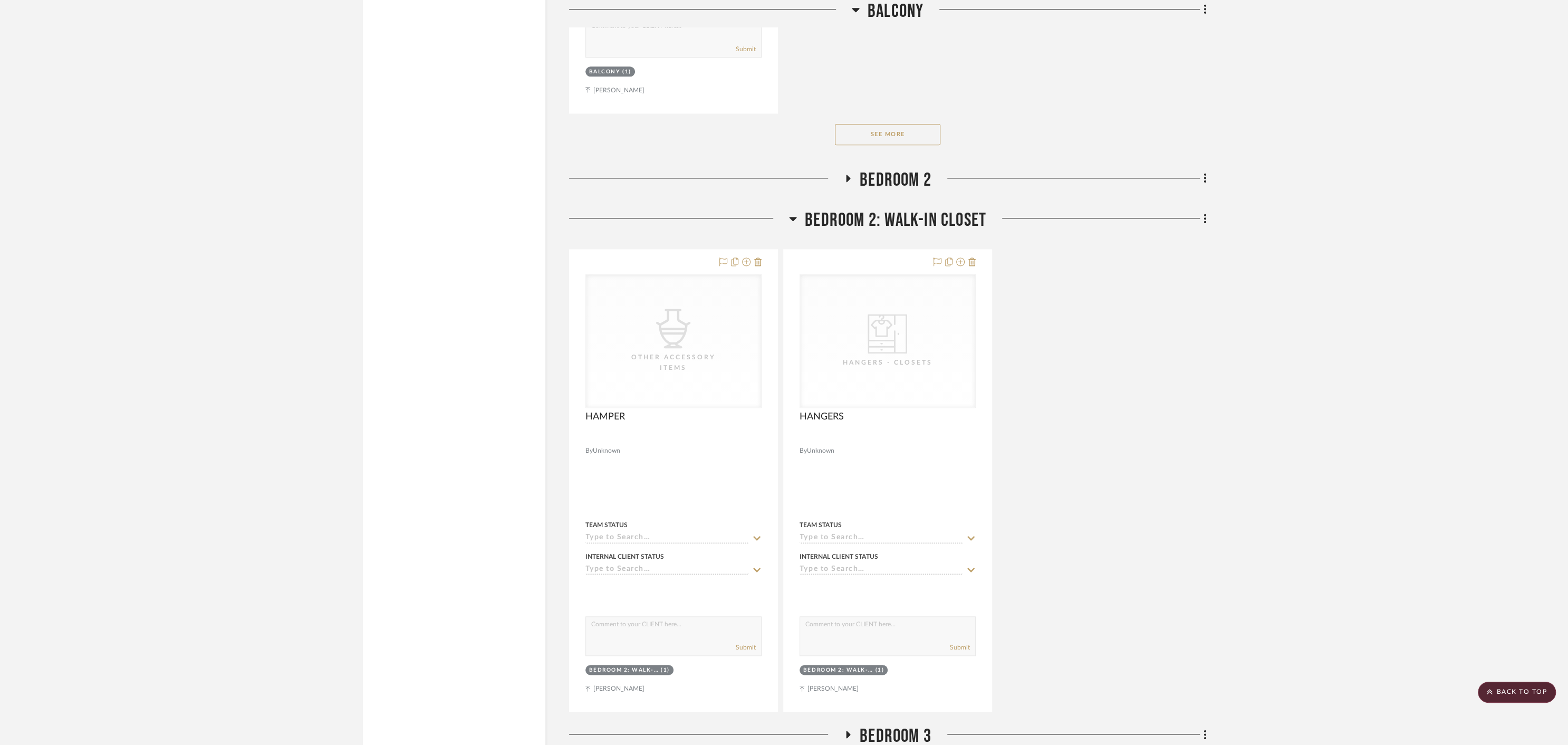
scroll to position [1608, 0]
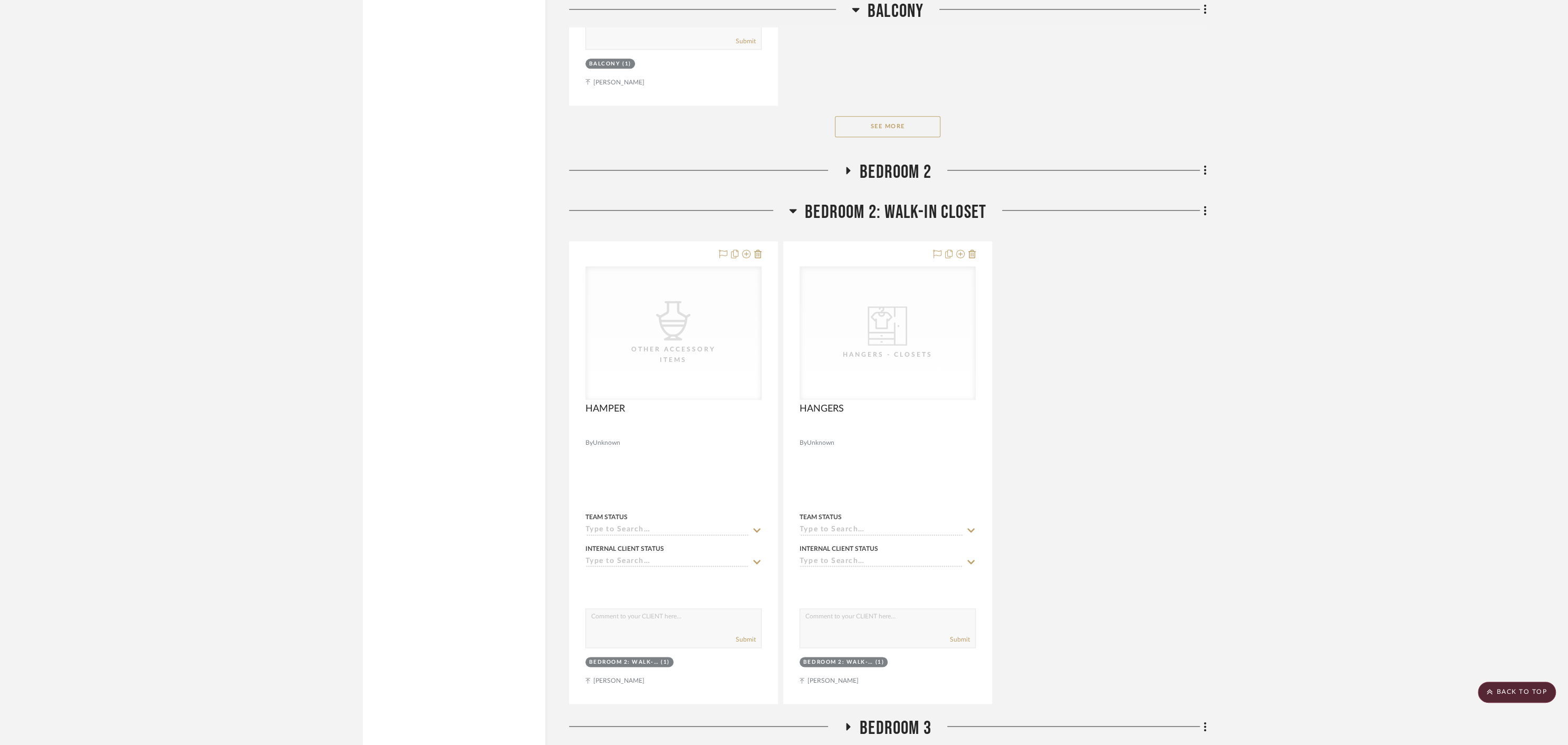
drag, startPoint x: 840, startPoint y: 141, endPoint x: 846, endPoint y: 140, distance: 6.1
click at [845, 161] on div "BEDROOM 2" at bounding box center [887, 175] width 637 height 27
click at [846, 166] on icon at bounding box center [848, 170] width 4 height 8
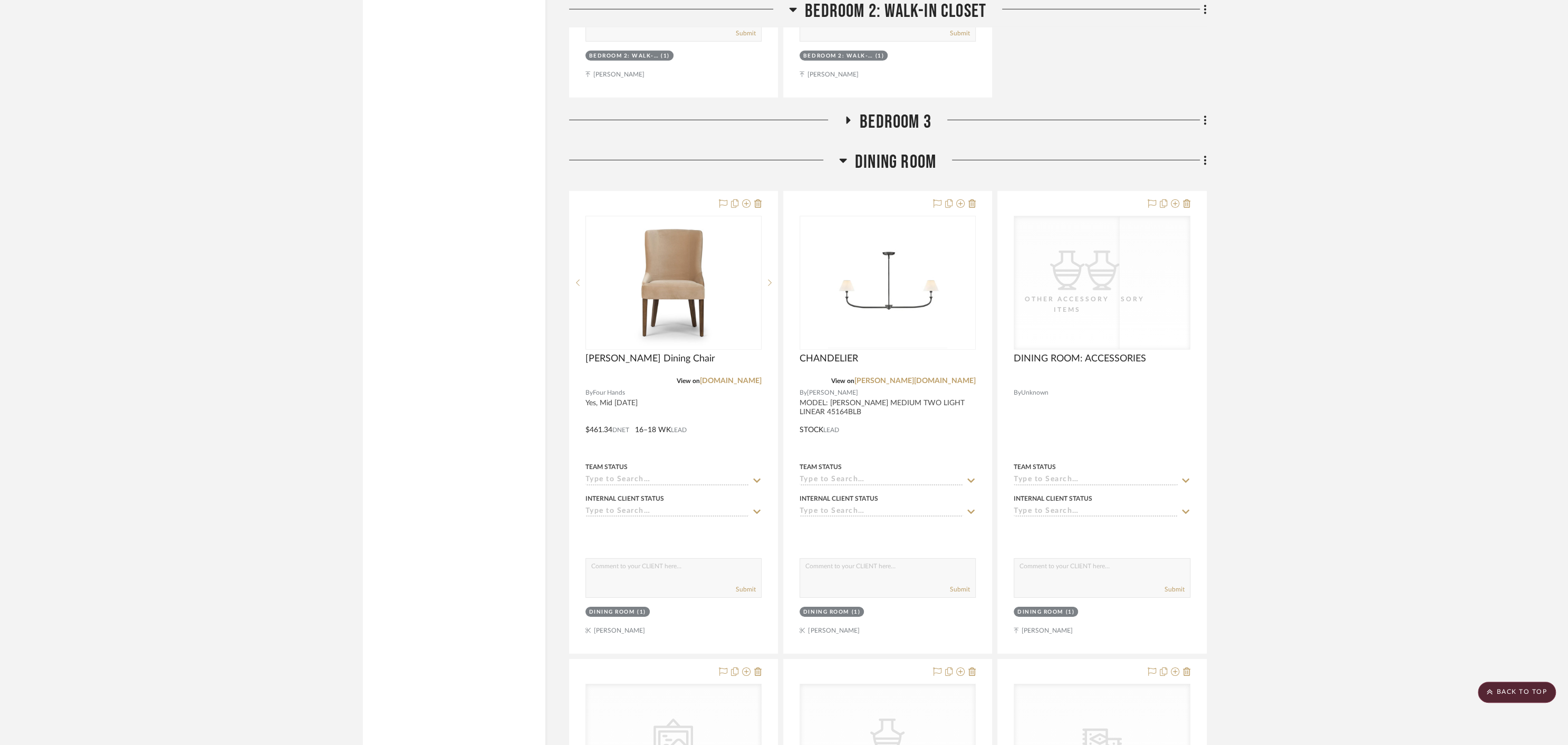
scroll to position [3669, 0]
click at [847, 116] on icon at bounding box center [848, 119] width 4 height 8
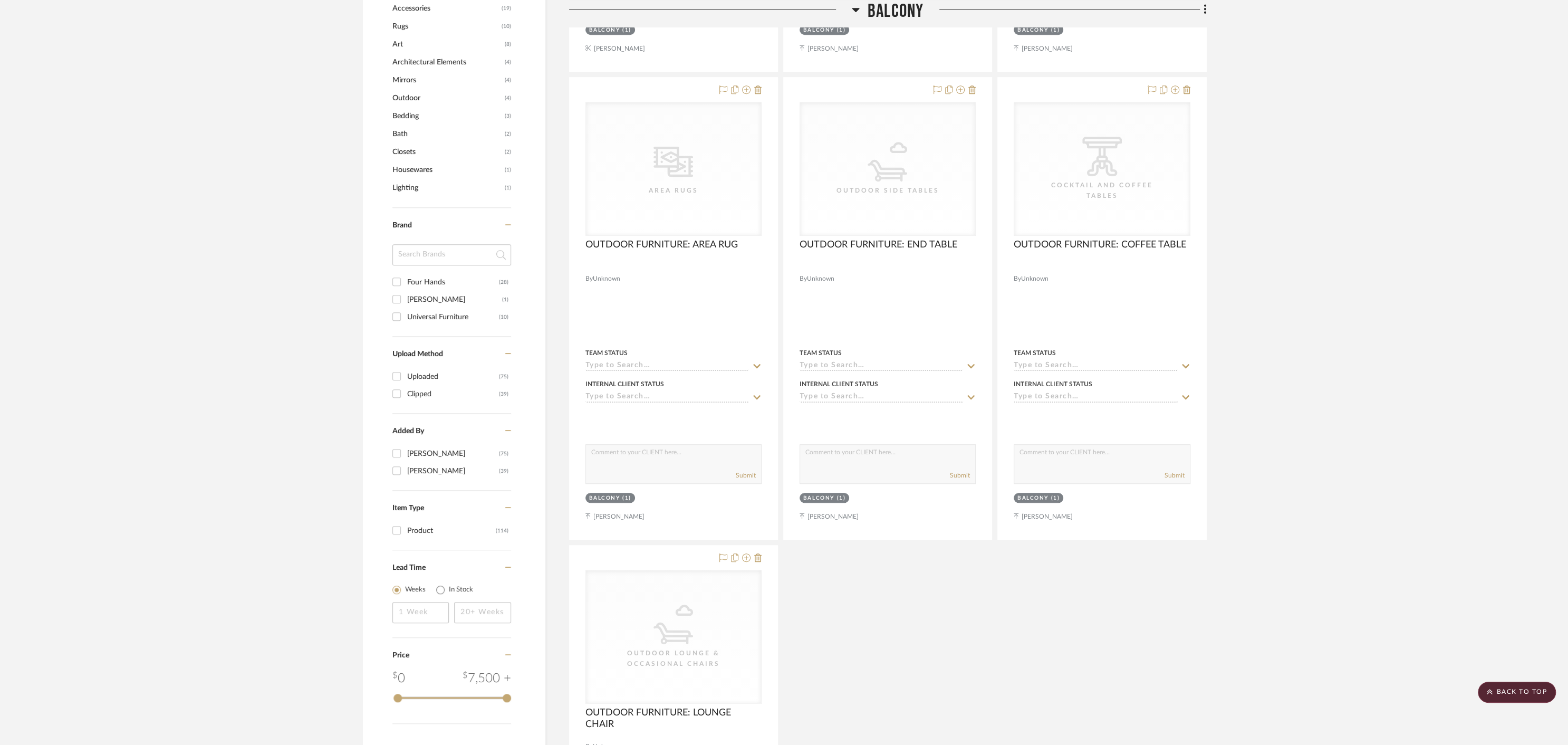
scroll to position [0, 0]
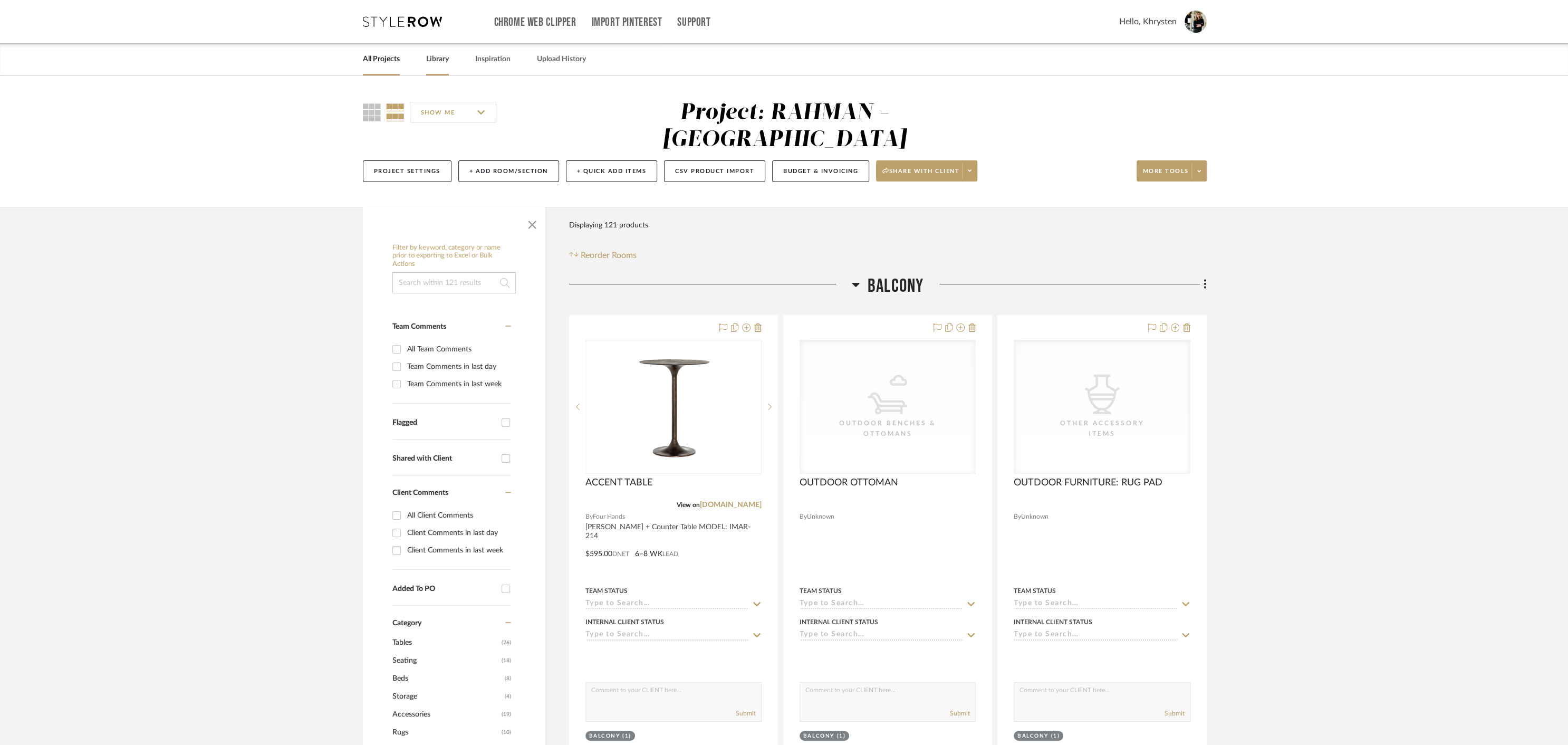
click at [440, 56] on link "Library" at bounding box center [438, 59] width 23 height 15
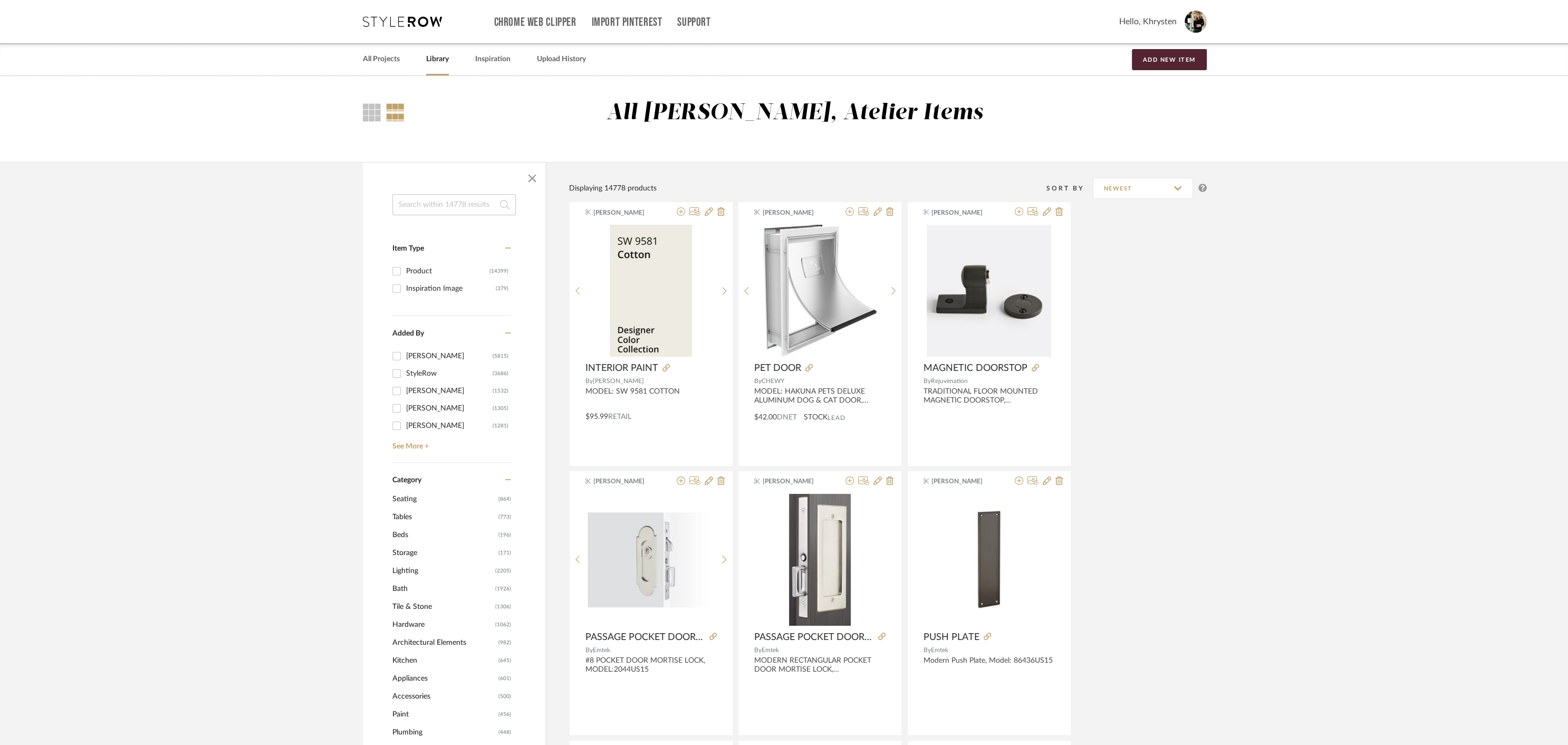
click at [433, 205] on input at bounding box center [454, 204] width 124 height 21
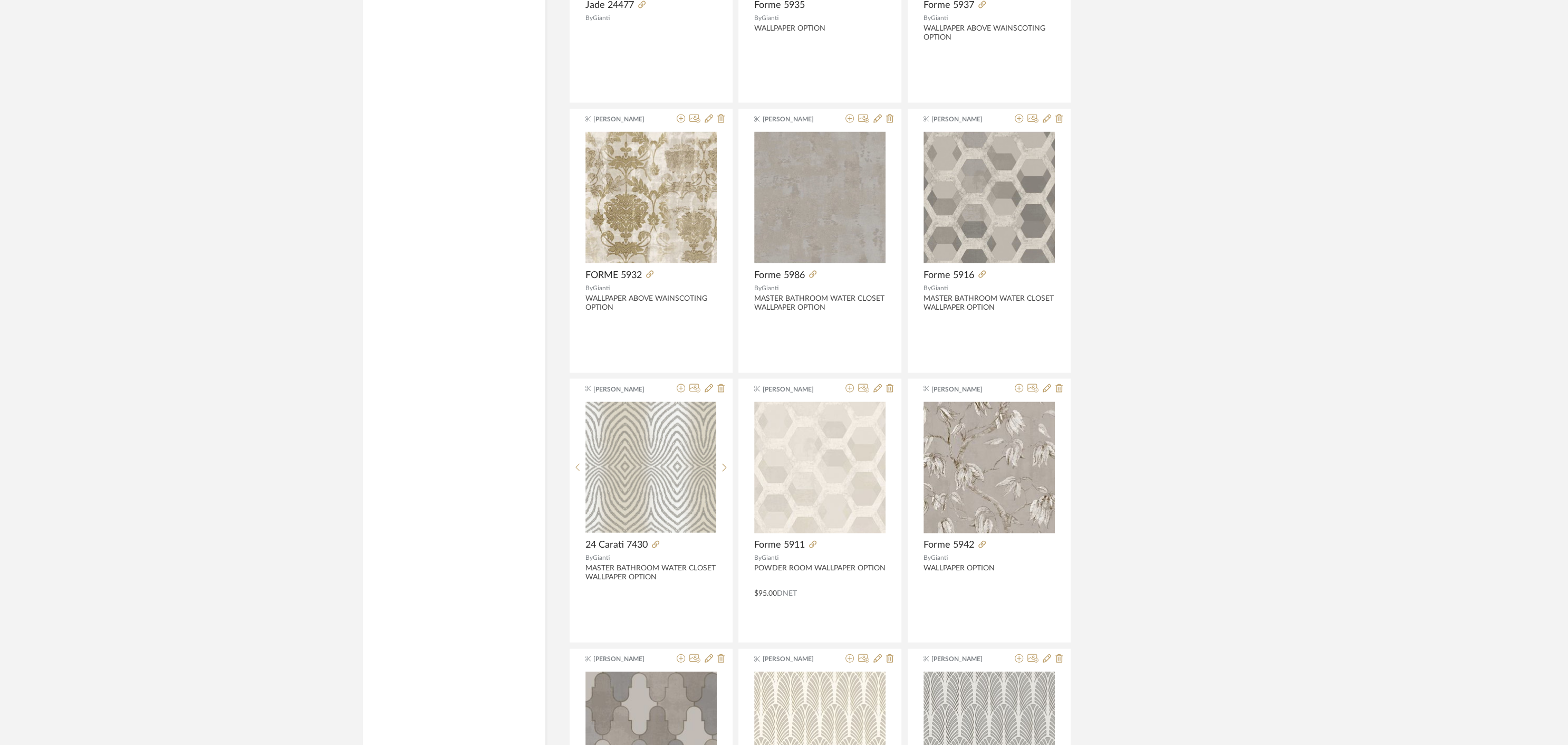
scroll to position [2553, 0]
type input "gianti"
click at [813, 539] on icon at bounding box center [812, 543] width 8 height 8
